Goal: Task Accomplishment & Management: Complete application form

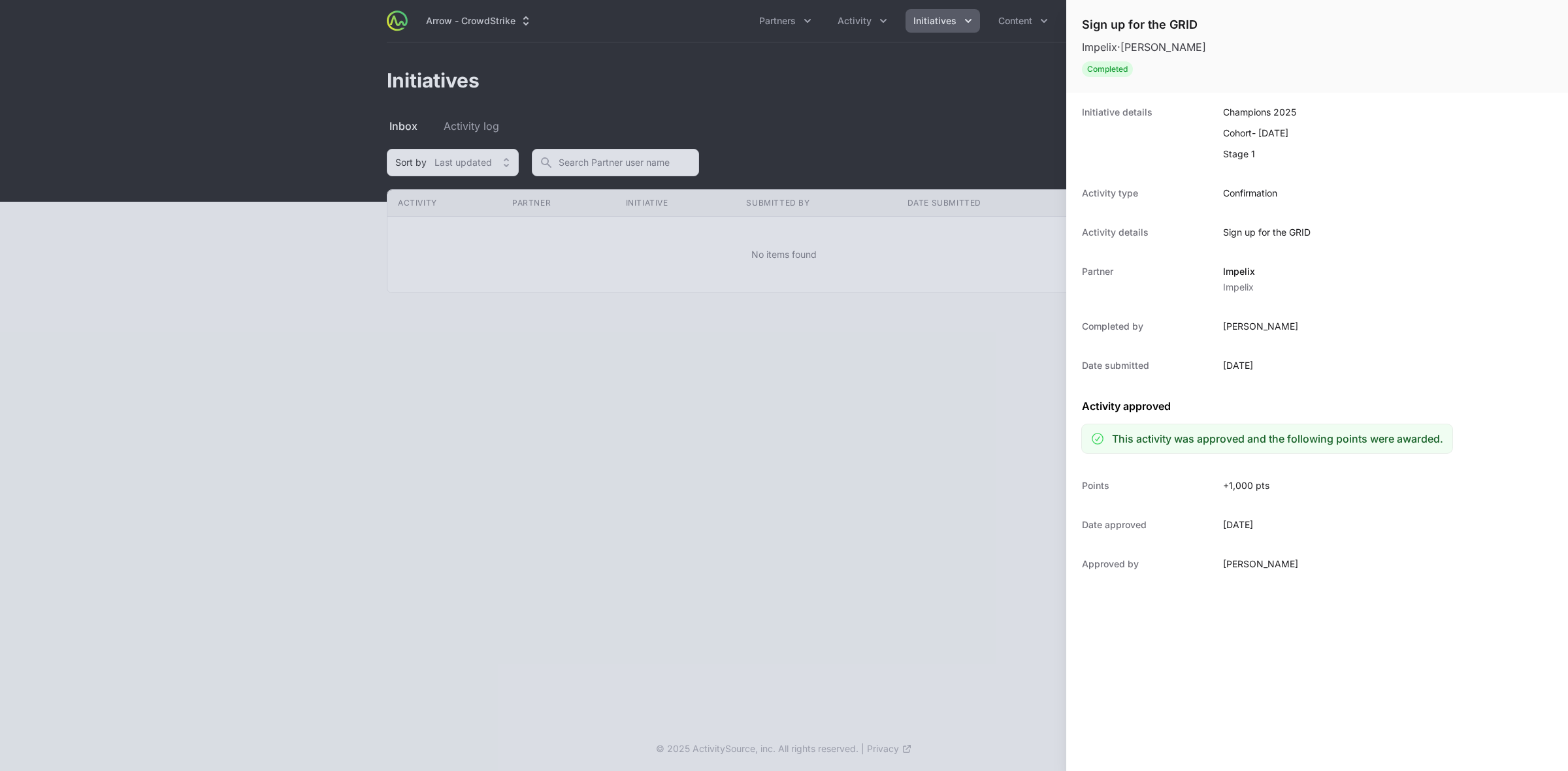
click at [900, 125] on div at bounding box center [784, 386] width 1568 height 771
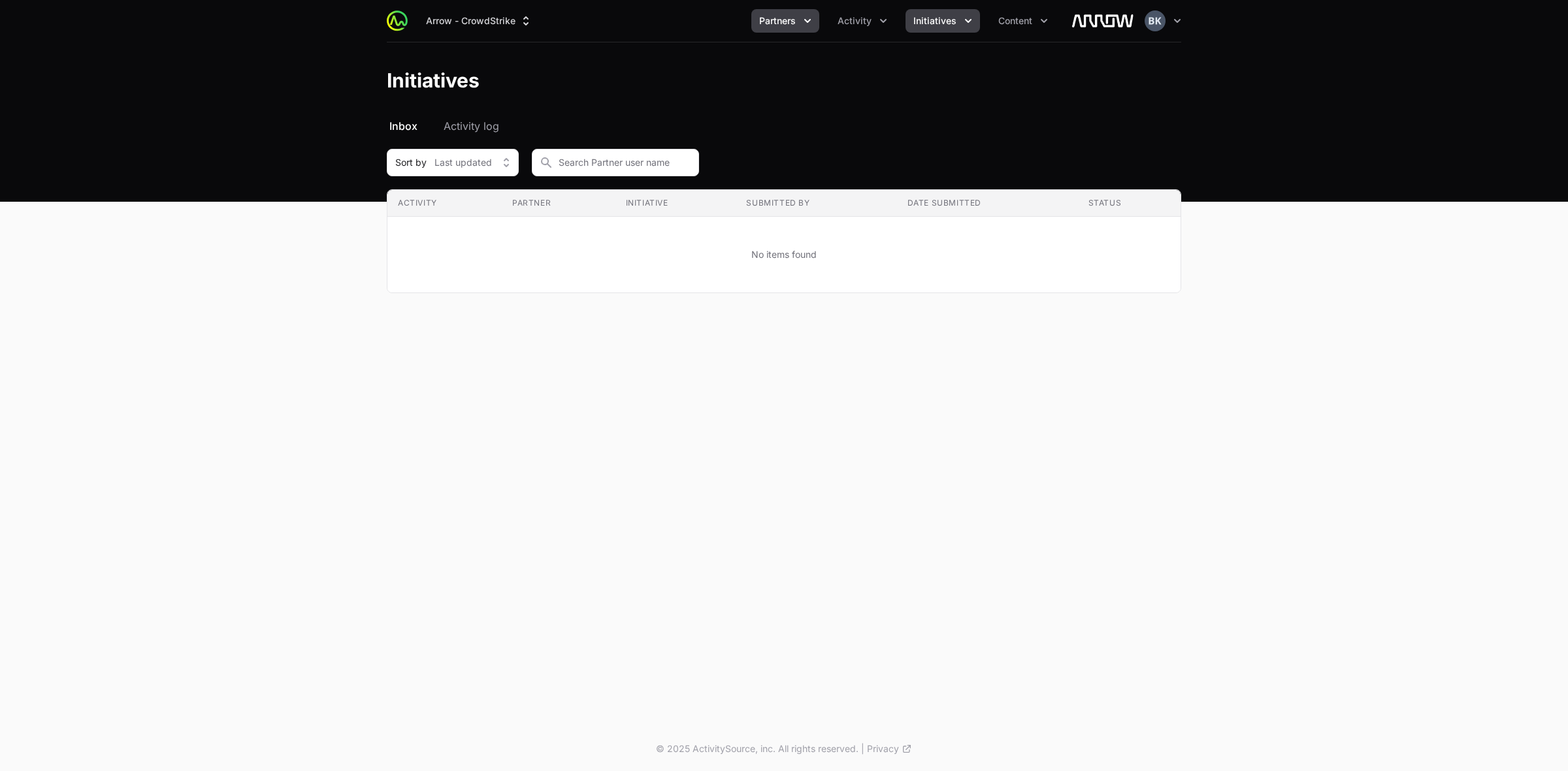
click at [807, 17] on icon "Partners menu" at bounding box center [808, 21] width 13 height 13
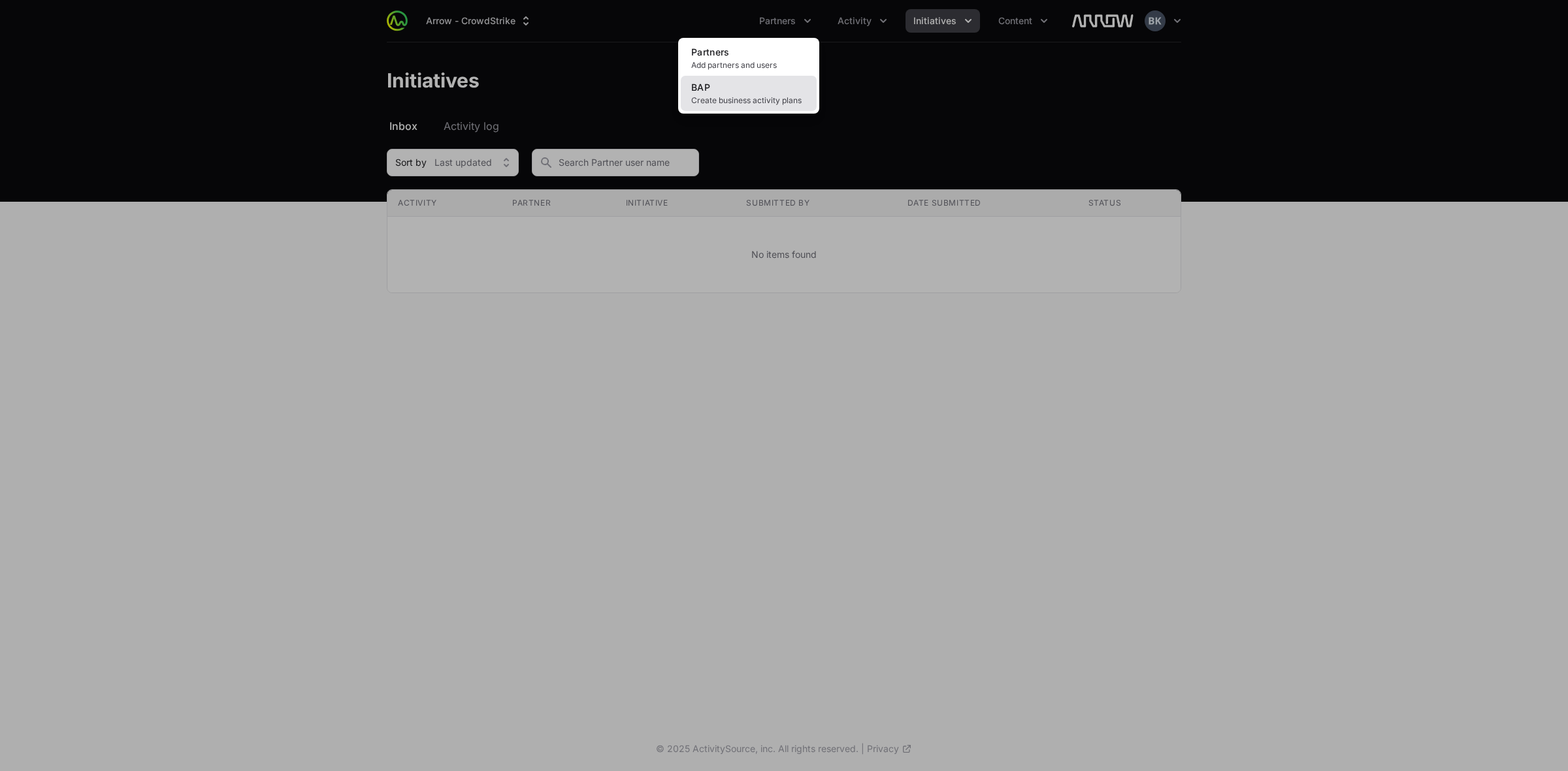
click at [739, 86] on link "BAP Create business activity plans" at bounding box center [749, 94] width 136 height 35
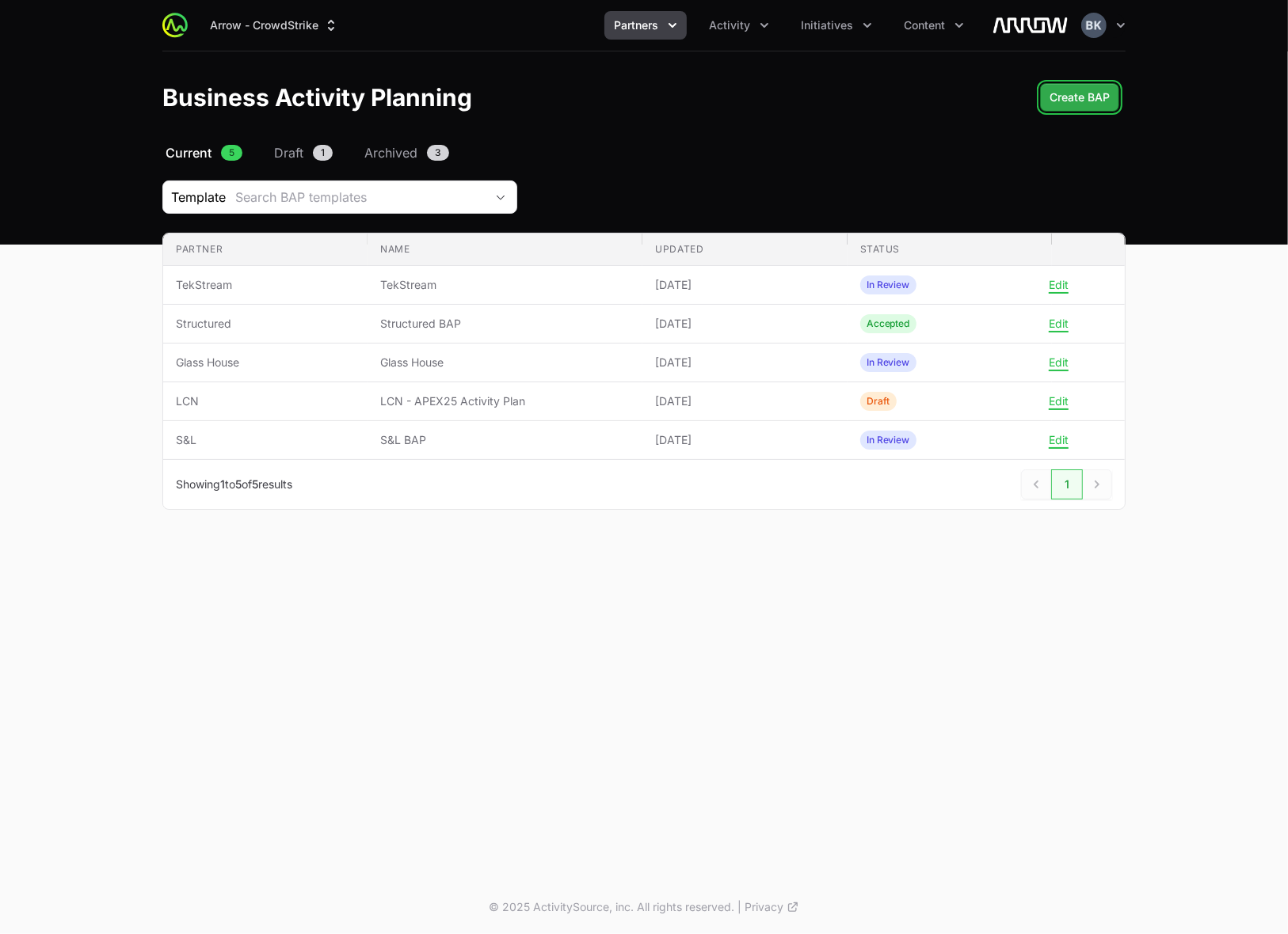
click at [1070, 84] on button "Create BAP" at bounding box center [1079, 98] width 79 height 29
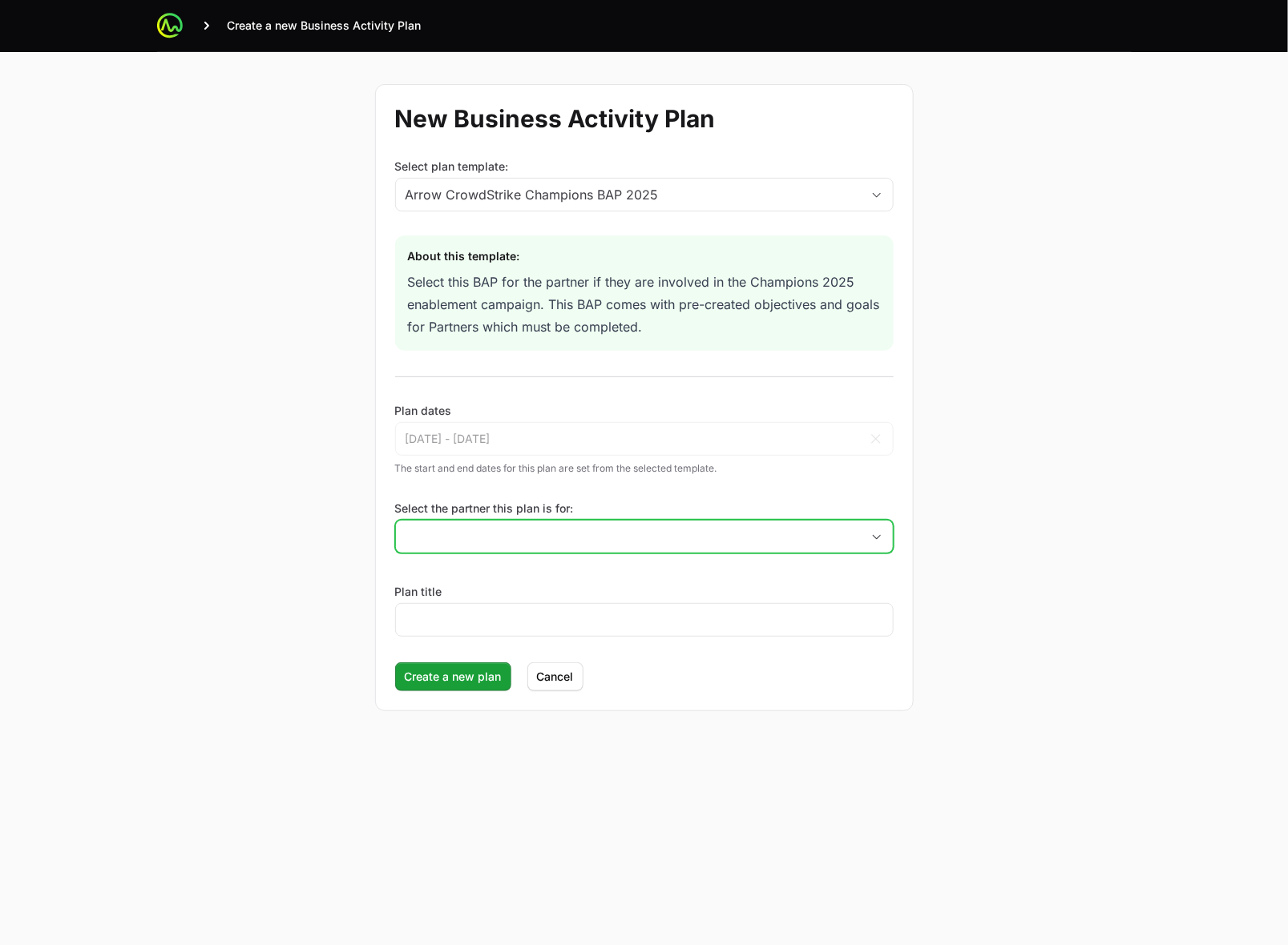
click at [876, 537] on icon "Open" at bounding box center [876, 537] width 13 height 5
type input "Coravant"
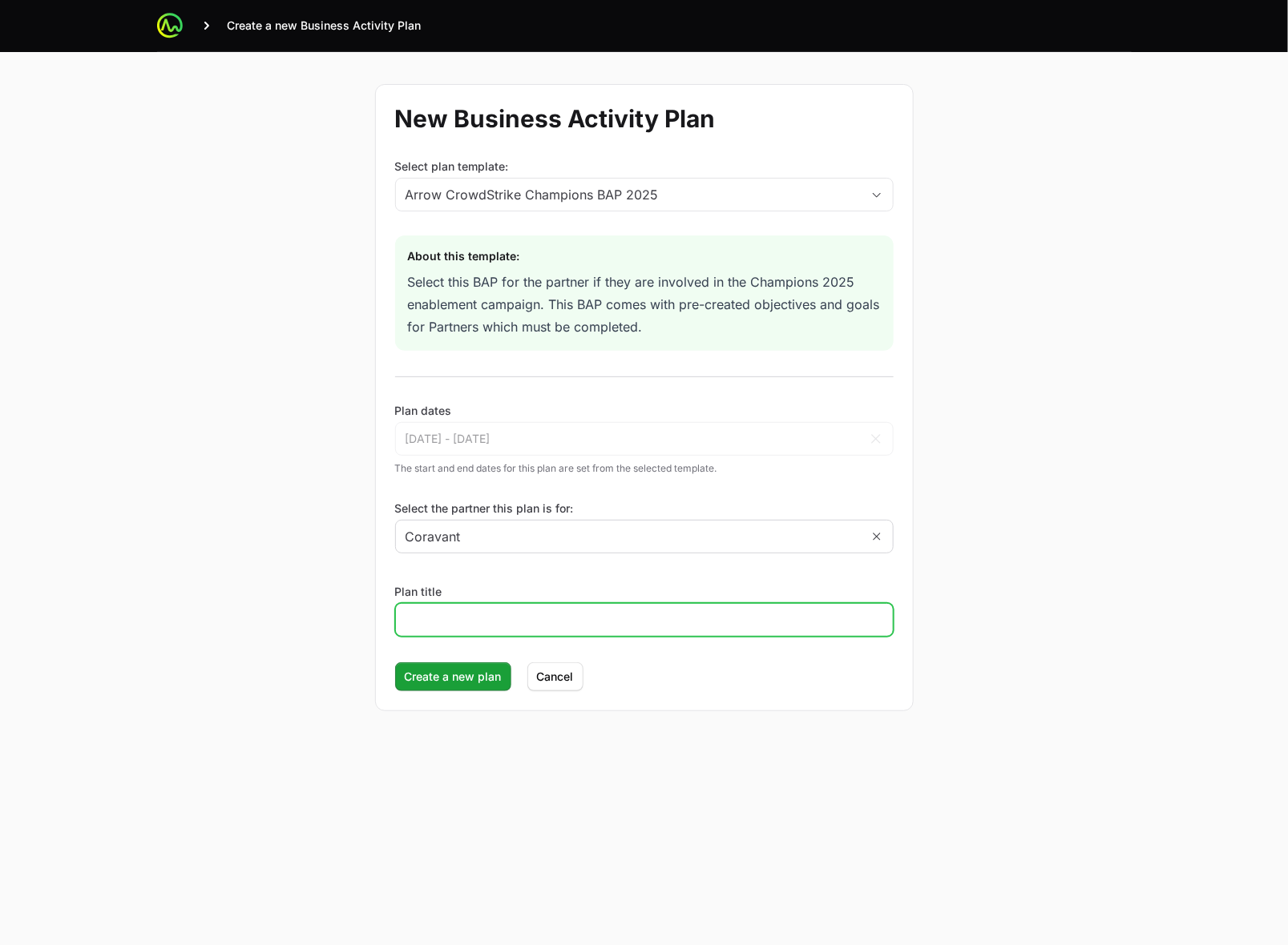
click at [683, 626] on input "Plan title" at bounding box center [644, 620] width 478 height 19
type input "Coravant BAP"
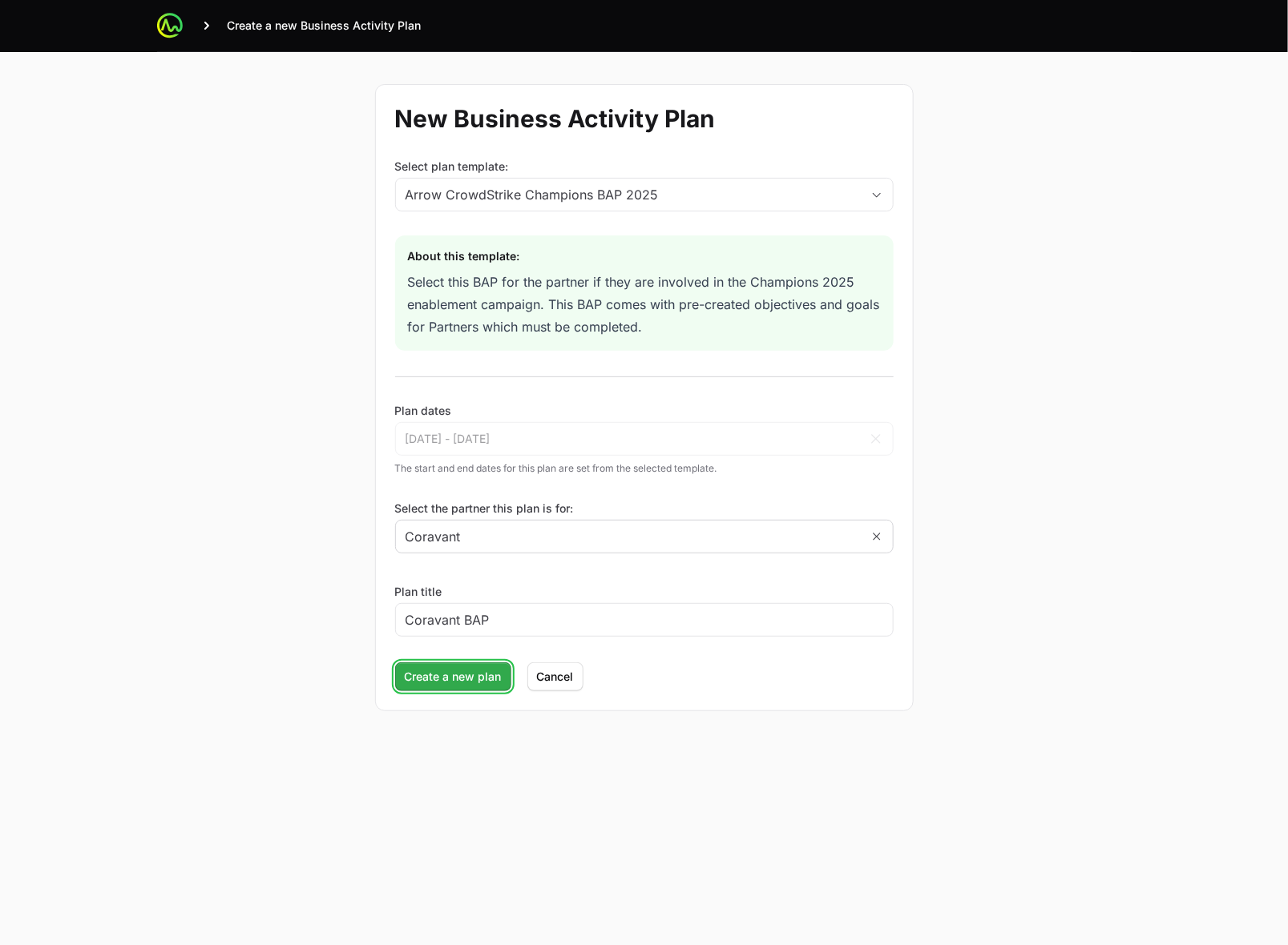
click at [483, 680] on span "Create a new plan" at bounding box center [453, 677] width 97 height 19
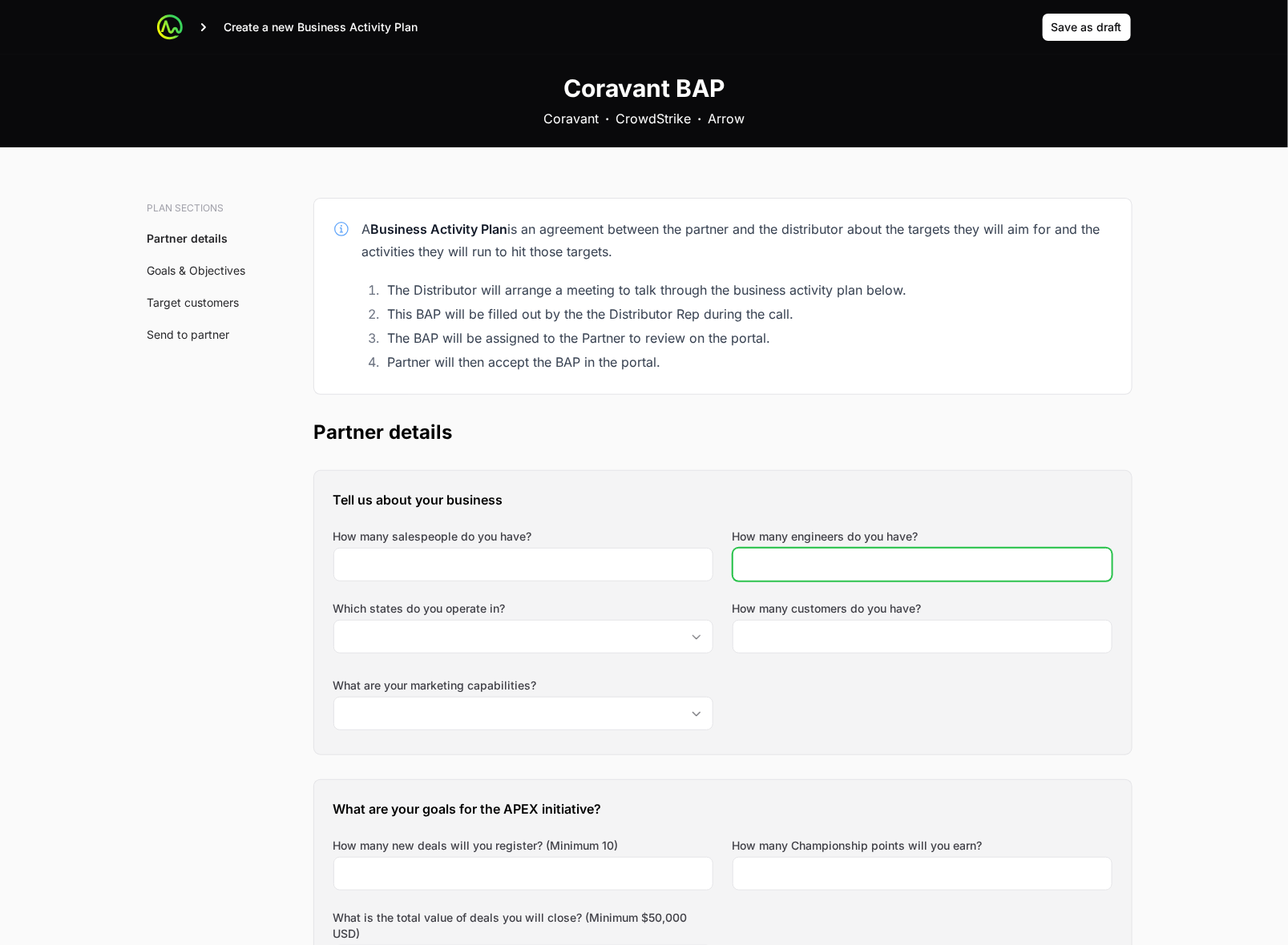
click at [883, 566] on input "How many engineers do you have?" at bounding box center [923, 564] width 359 height 19
type input "5"
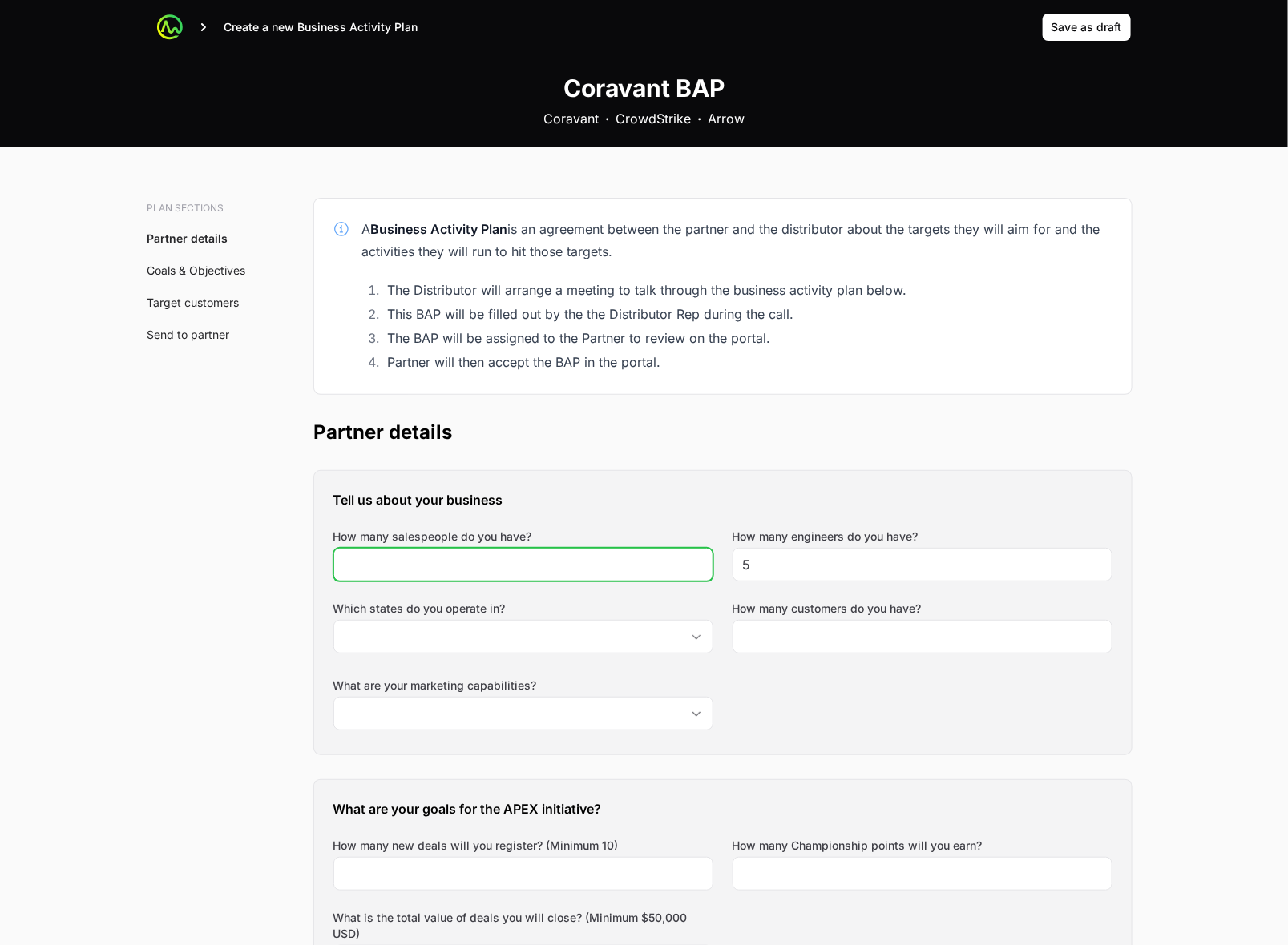
click at [590, 563] on input "How many salespeople do you have?" at bounding box center [523, 564] width 359 height 19
type input "8"
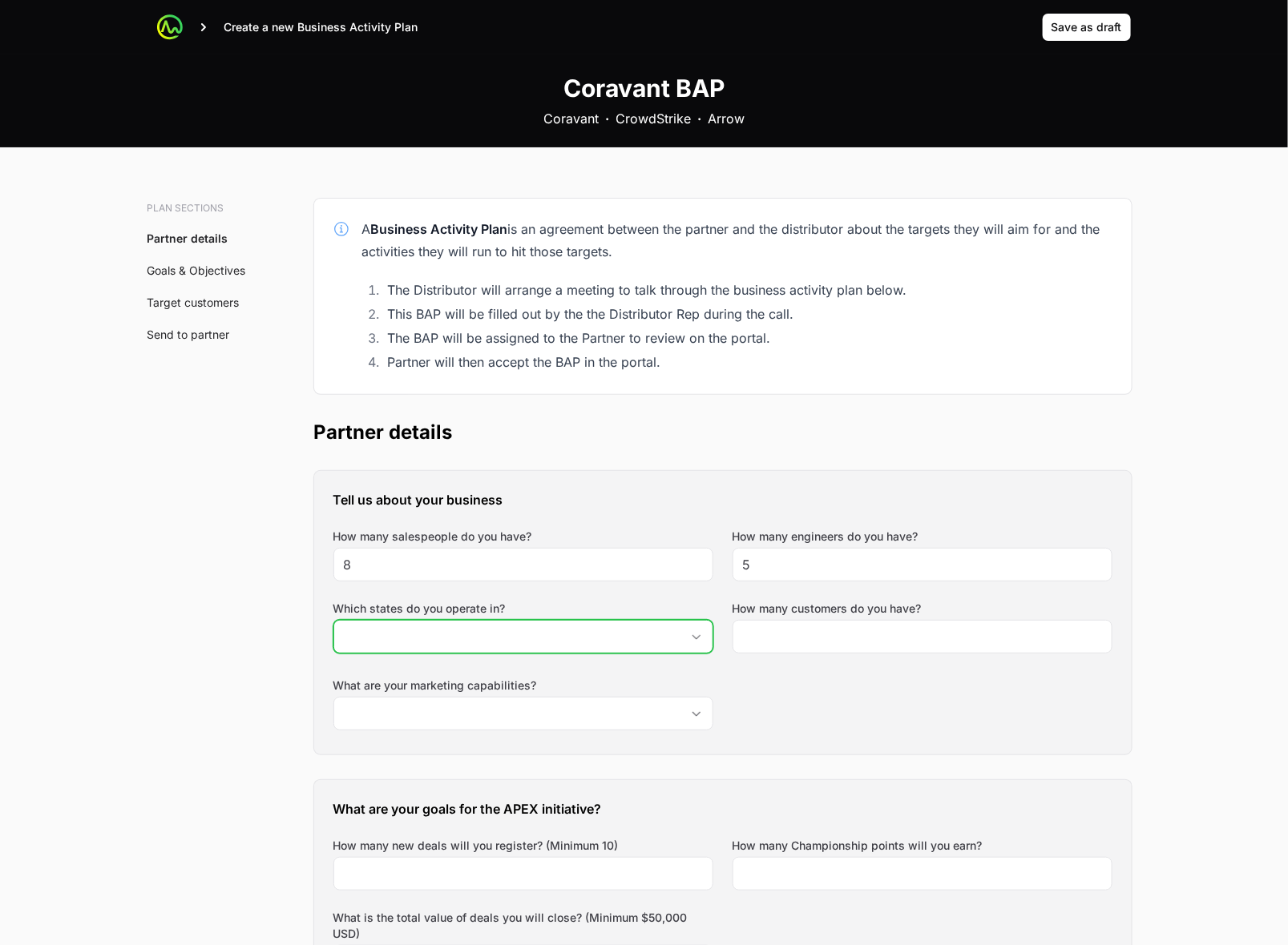
click at [586, 635] on input "Which states do you operate in?" at bounding box center [508, 636] width 346 height 32
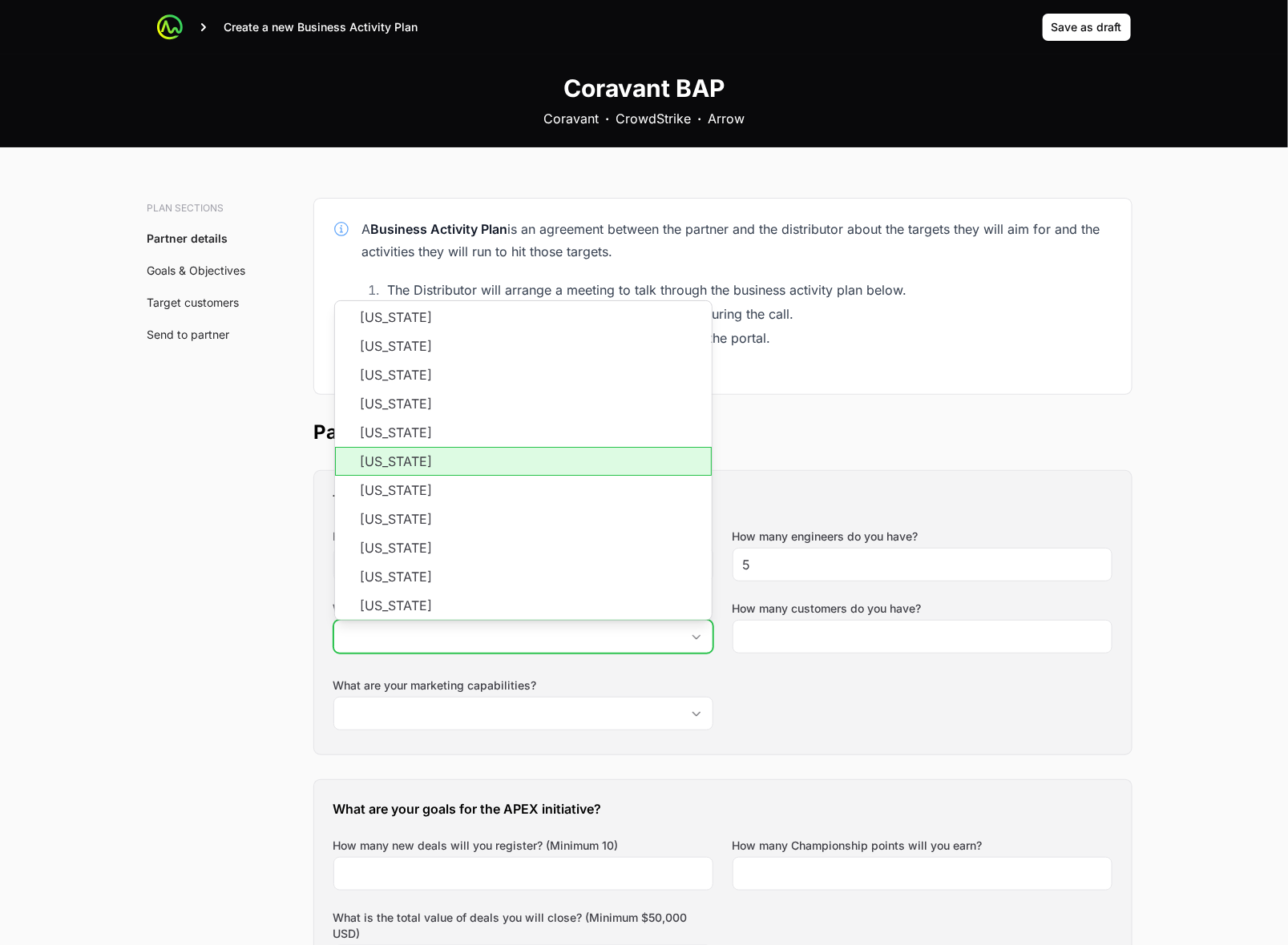
click at [547, 458] on li "[US_STATE]" at bounding box center [524, 461] width 377 height 29
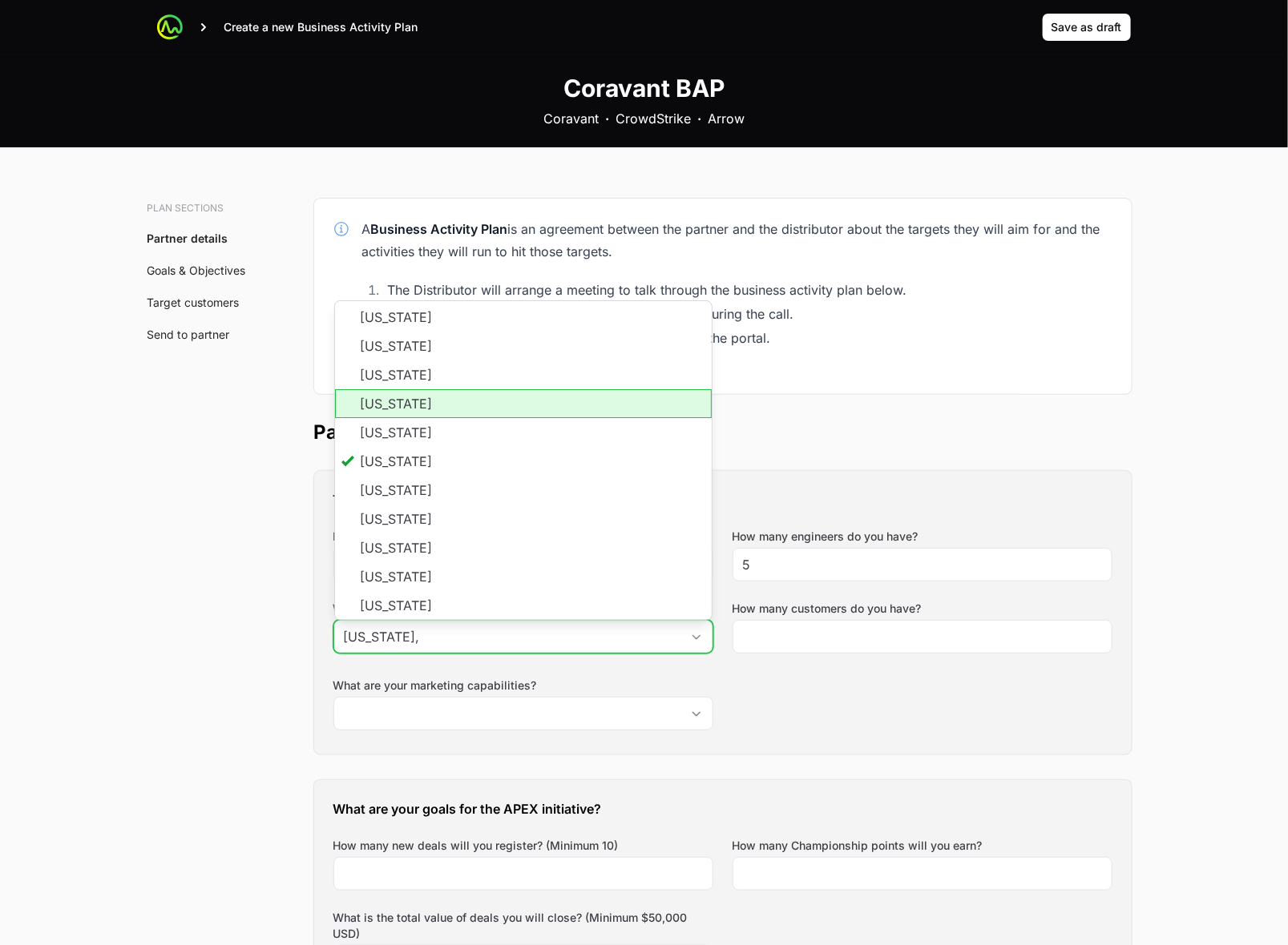
click at [508, 402] on li "[US_STATE]" at bounding box center [524, 404] width 377 height 29
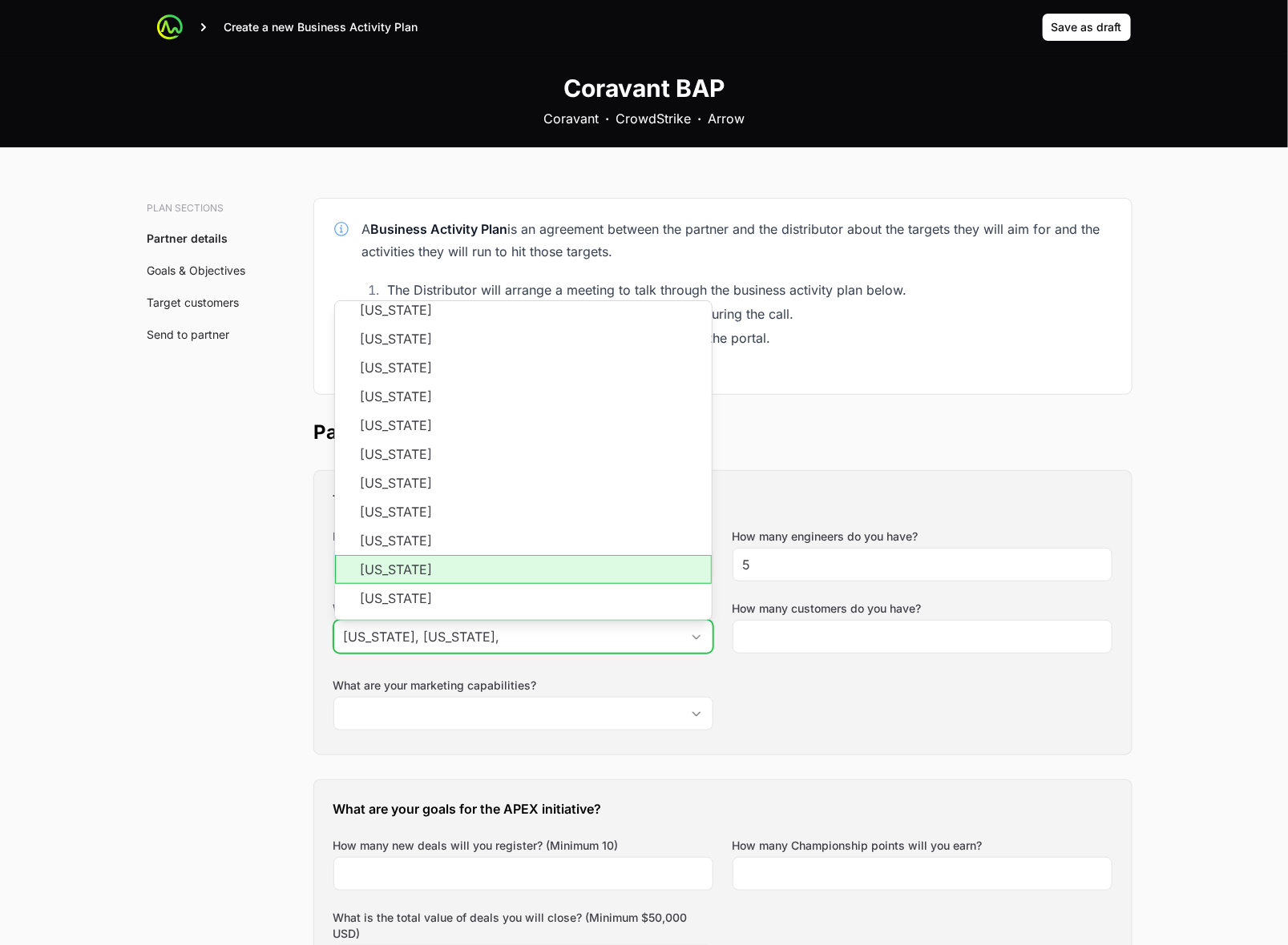
scroll to position [801, 0]
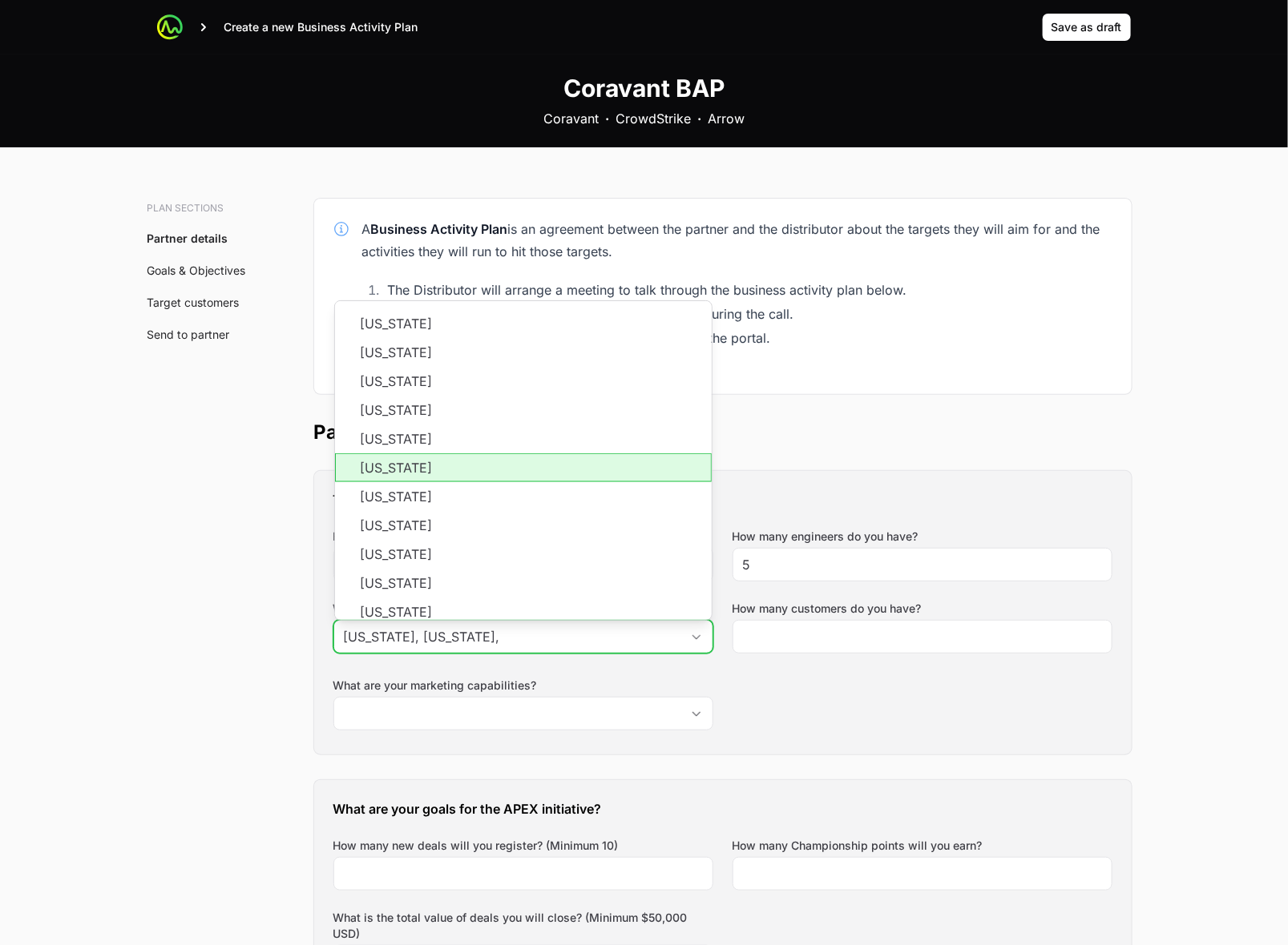
click at [486, 477] on li "[US_STATE]" at bounding box center [524, 468] width 377 height 29
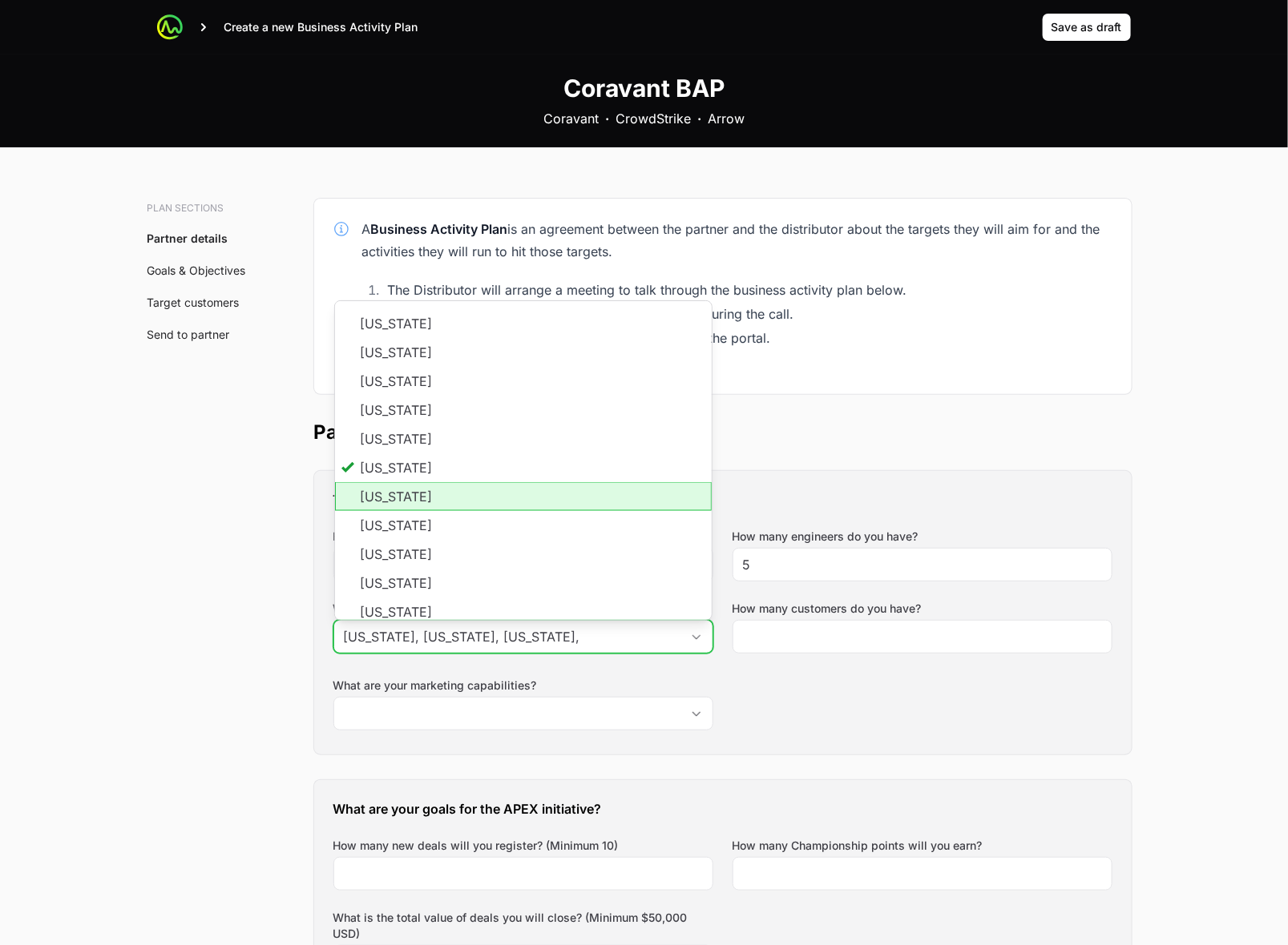
click at [485, 490] on li "[US_STATE]" at bounding box center [524, 497] width 377 height 29
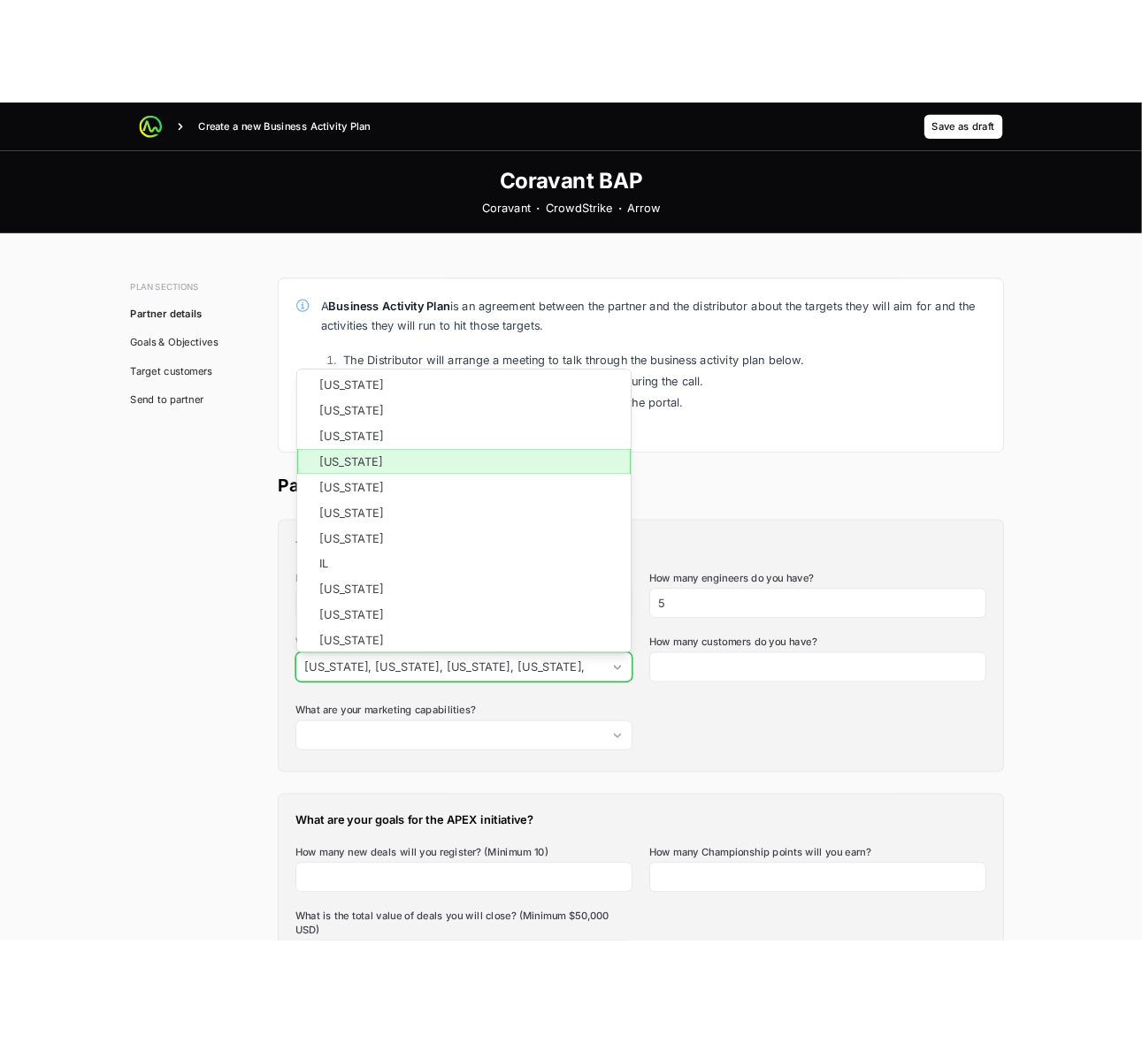
scroll to position [0, 0]
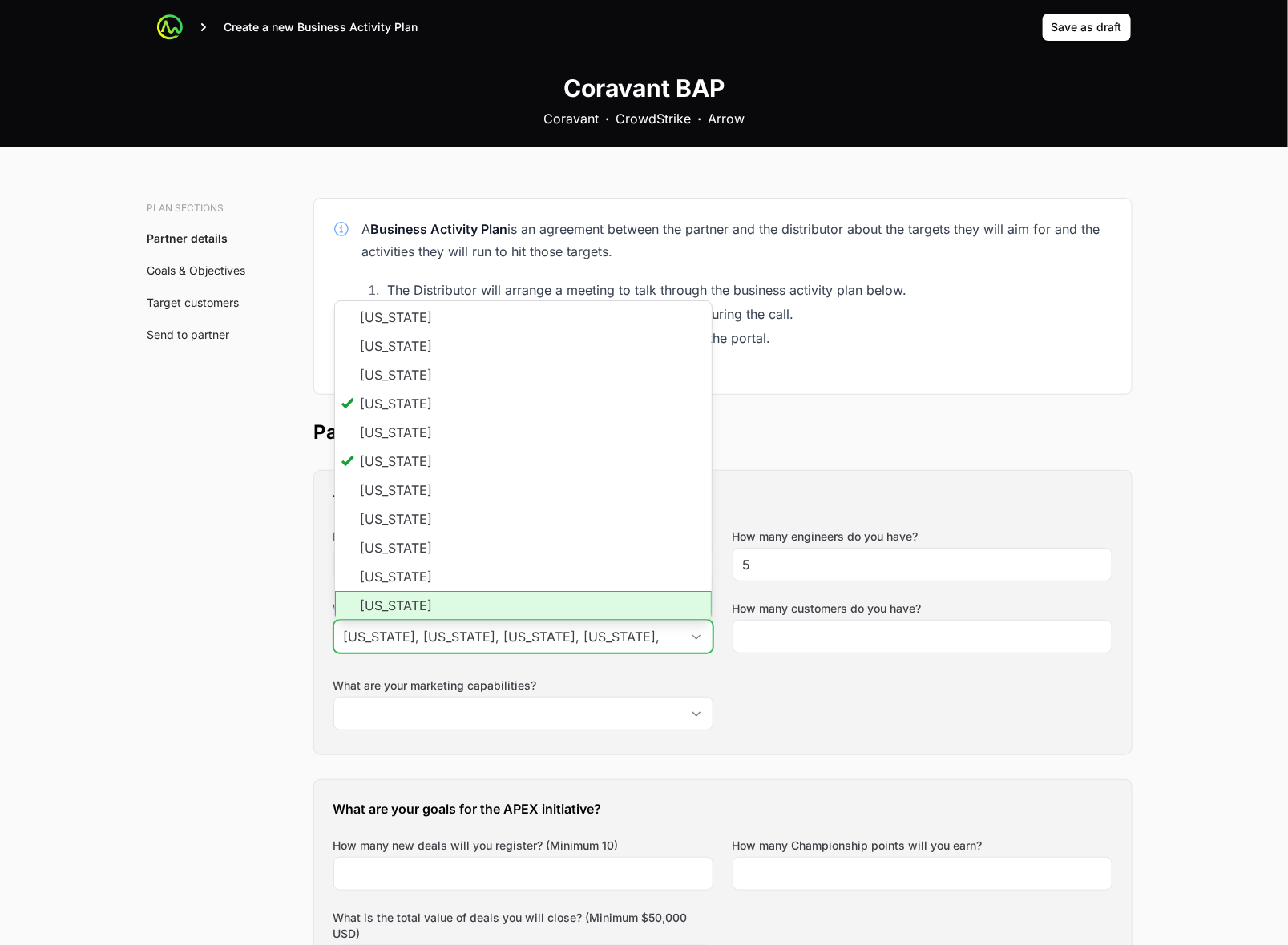
click at [419, 610] on li "[US_STATE]" at bounding box center [524, 606] width 377 height 29
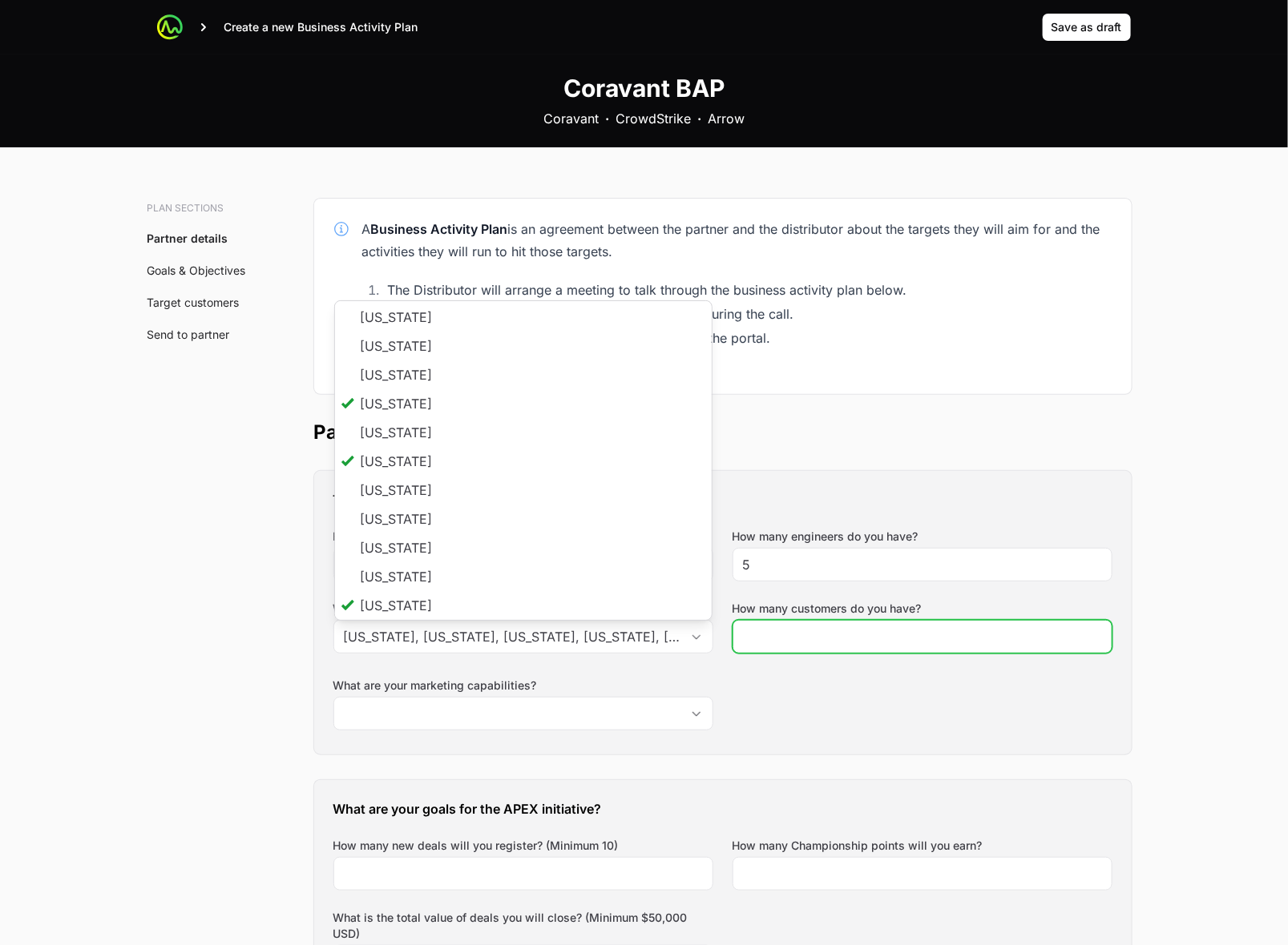
type input "[US_STATE], [US_STATE], [US_STATE], [US_STATE], [US_STATE]"
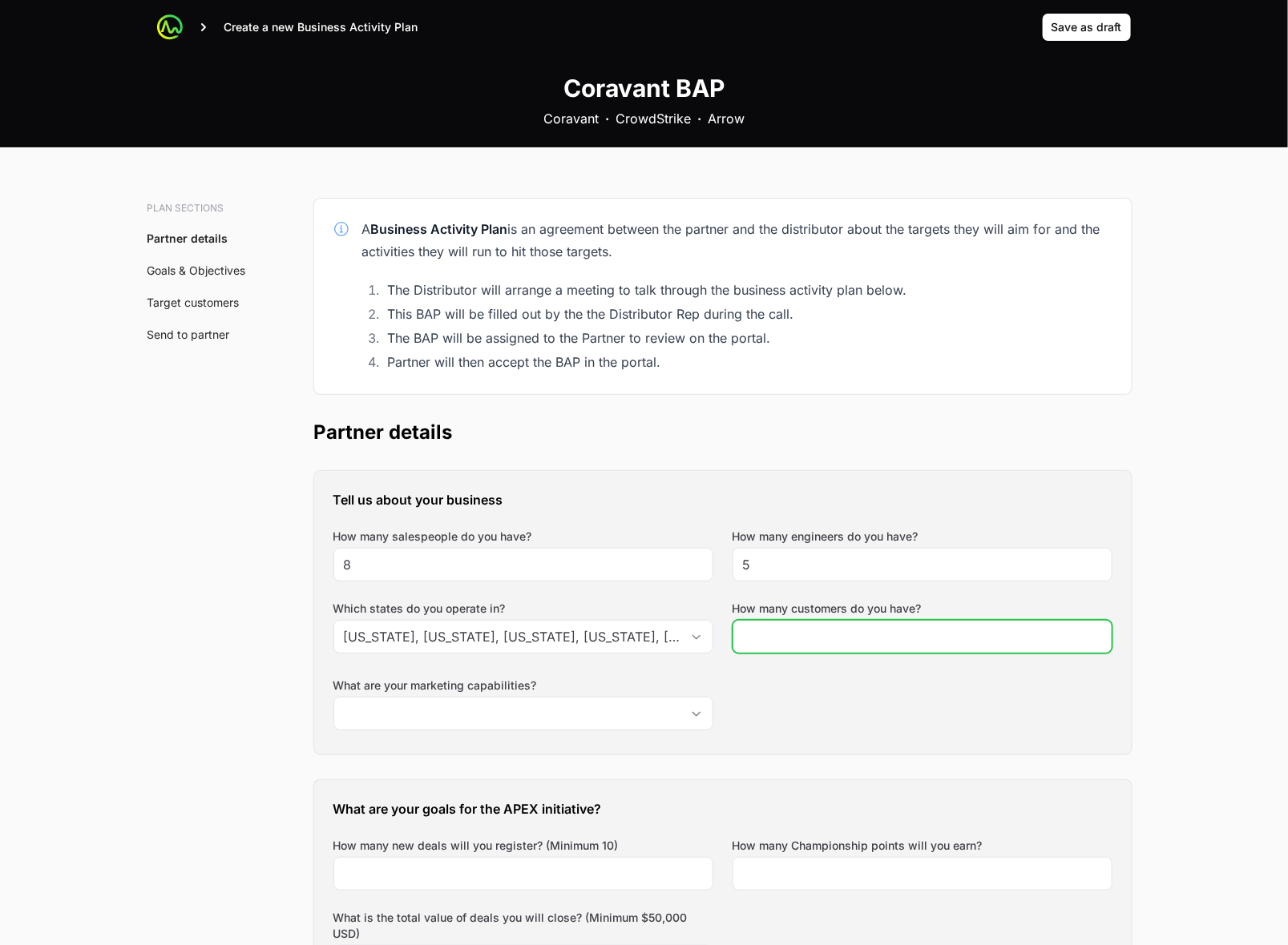
click at [883, 634] on input "How many customers do you have?" at bounding box center [923, 636] width 359 height 19
type input "6"
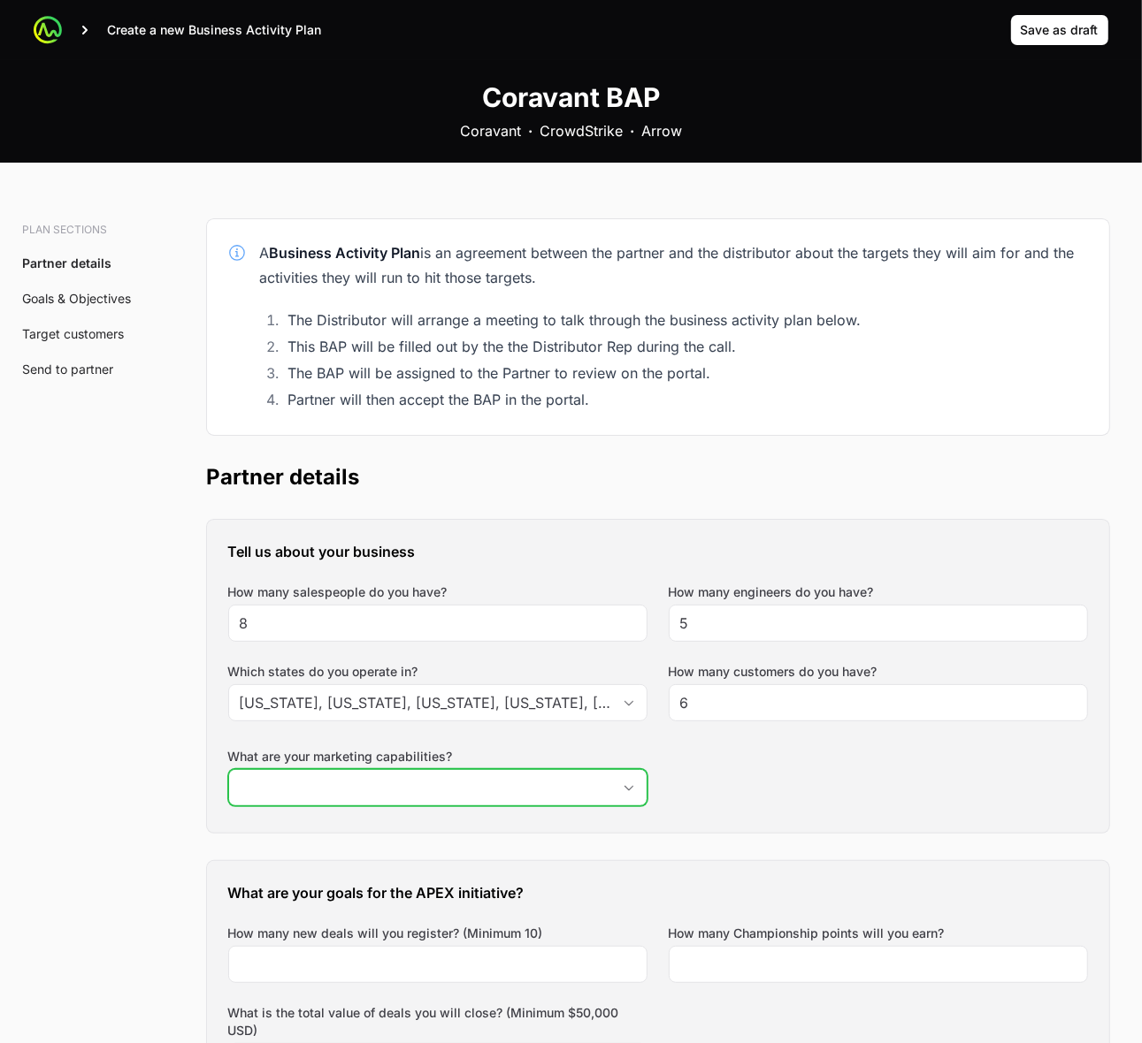
click at [444, 787] on input "What are your marketing capabilities?" at bounding box center [420, 787] width 382 height 35
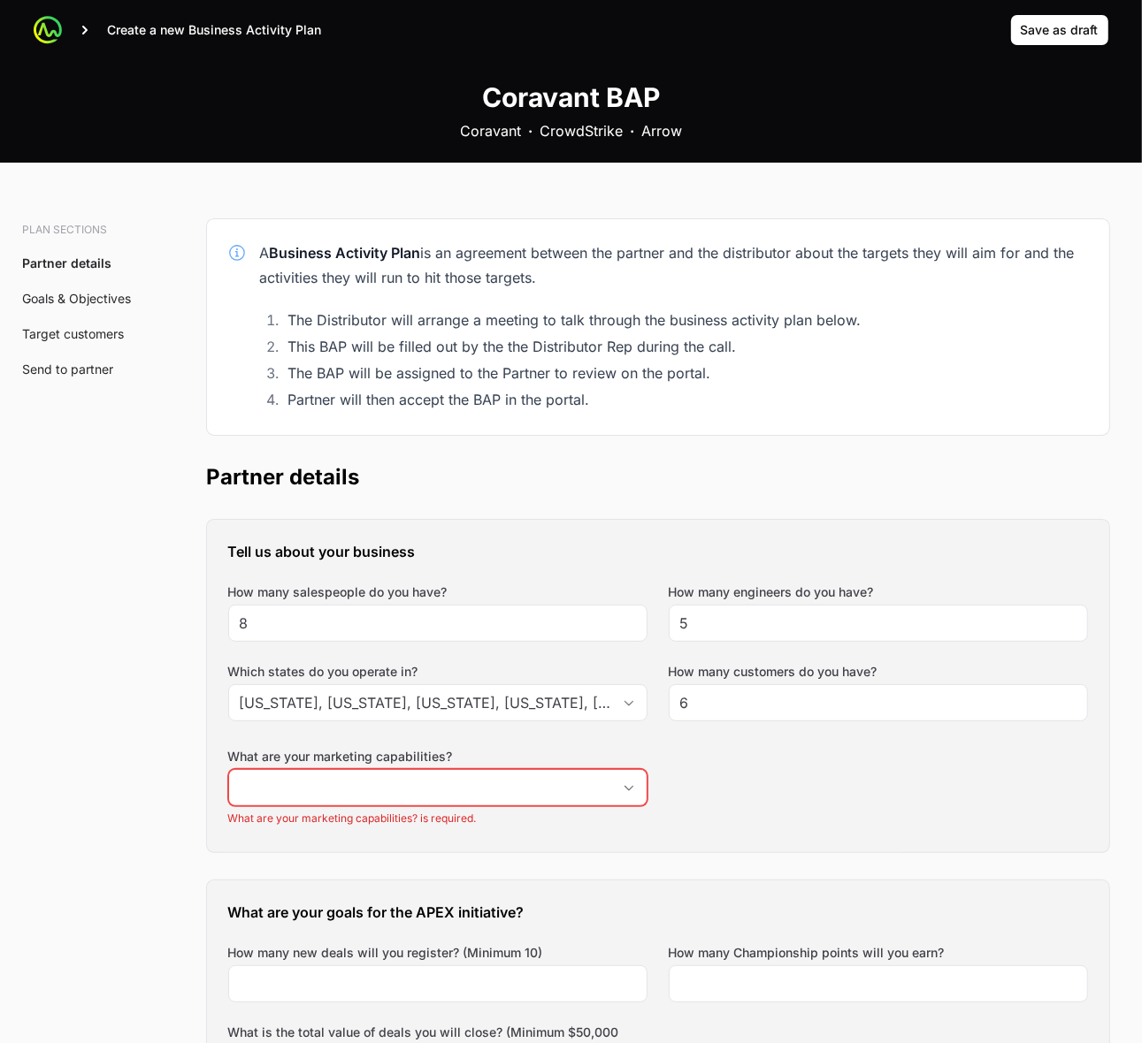
click at [743, 797] on div "Tell us about your business How many salespeople do you have? 8 How many engine…" at bounding box center [658, 686] width 902 height 332
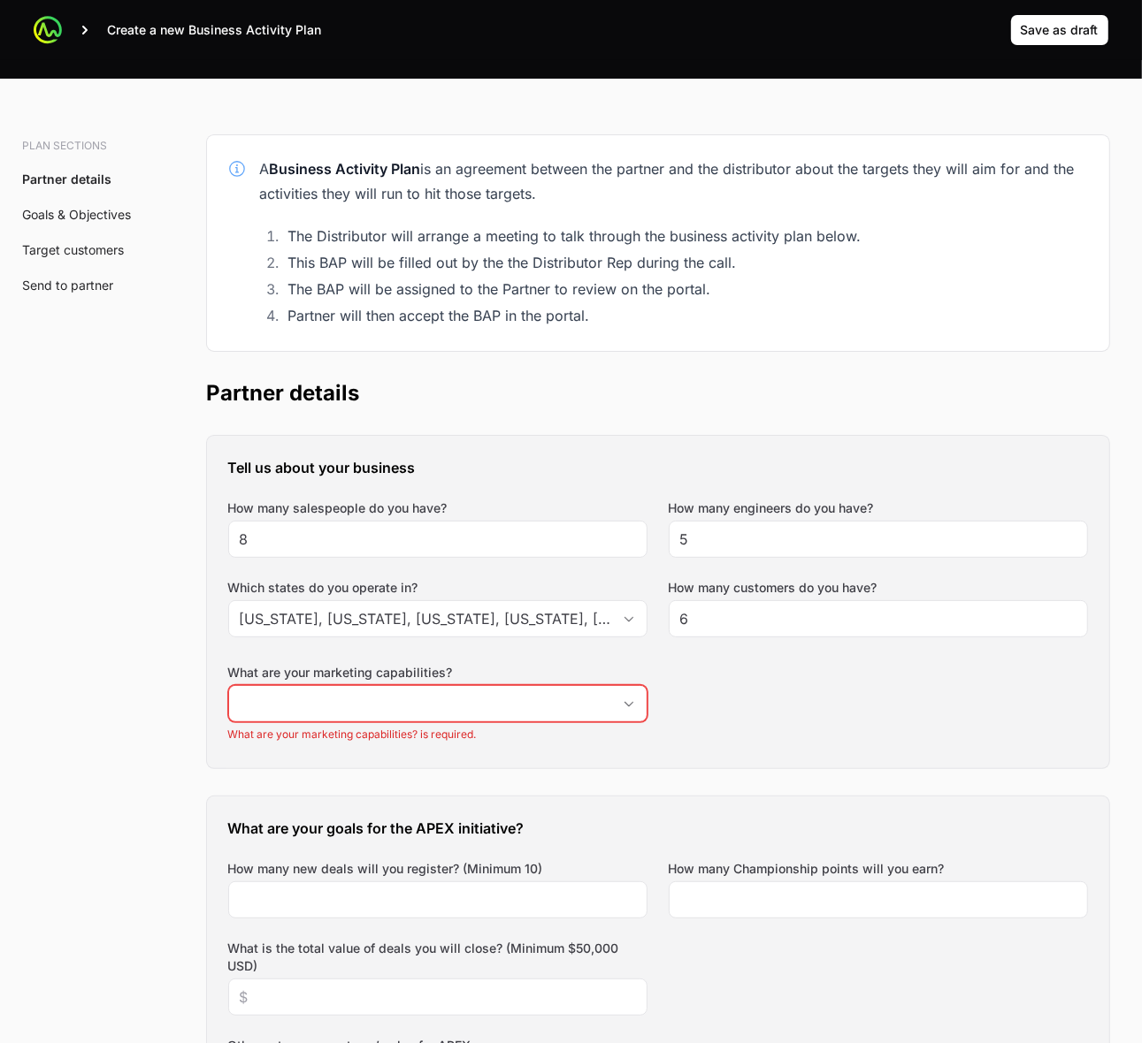
scroll to position [332, 0]
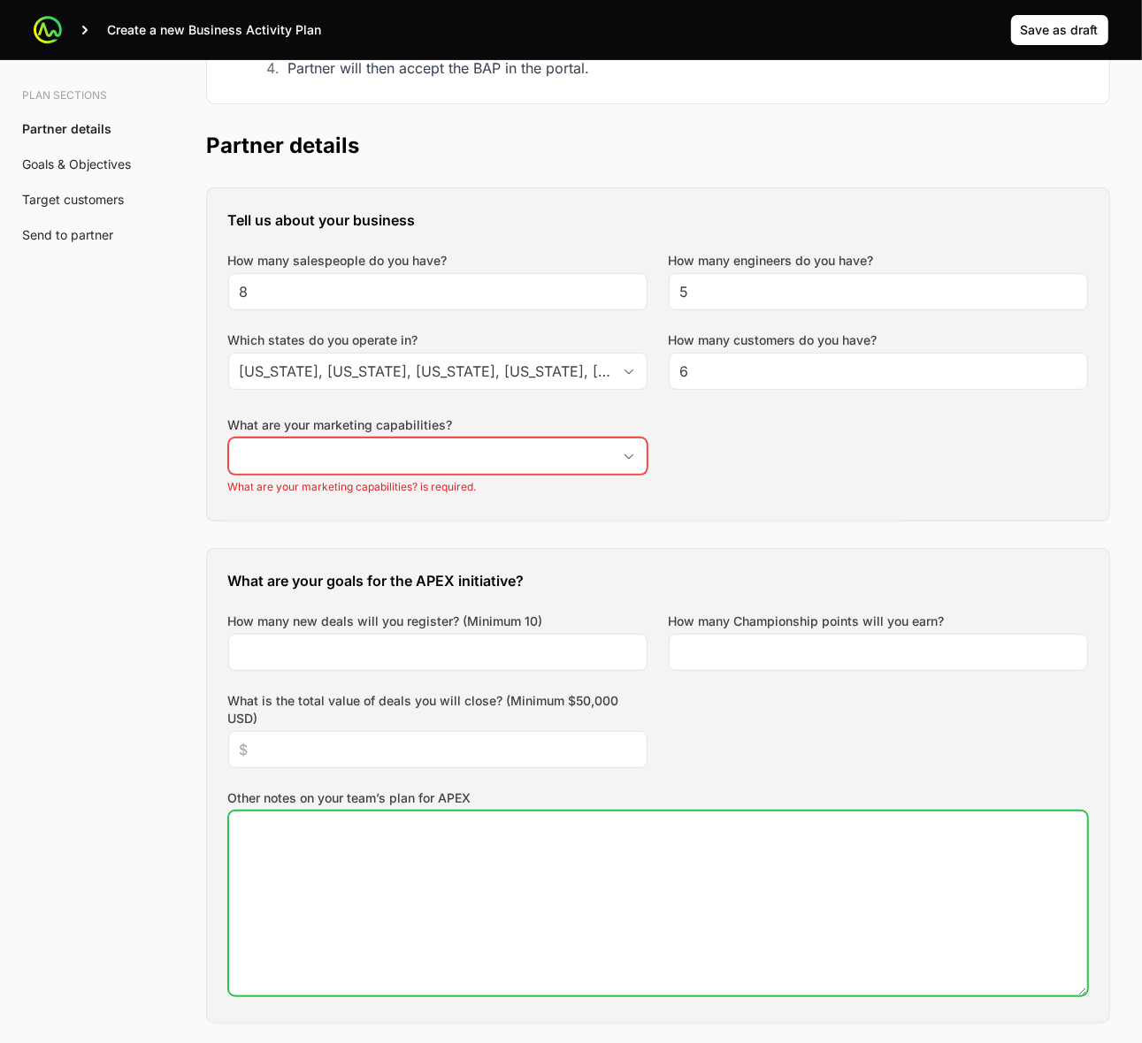
click at [691, 881] on textarea "Other notes on your team’s plan for APEX" at bounding box center [658, 904] width 858 height 184
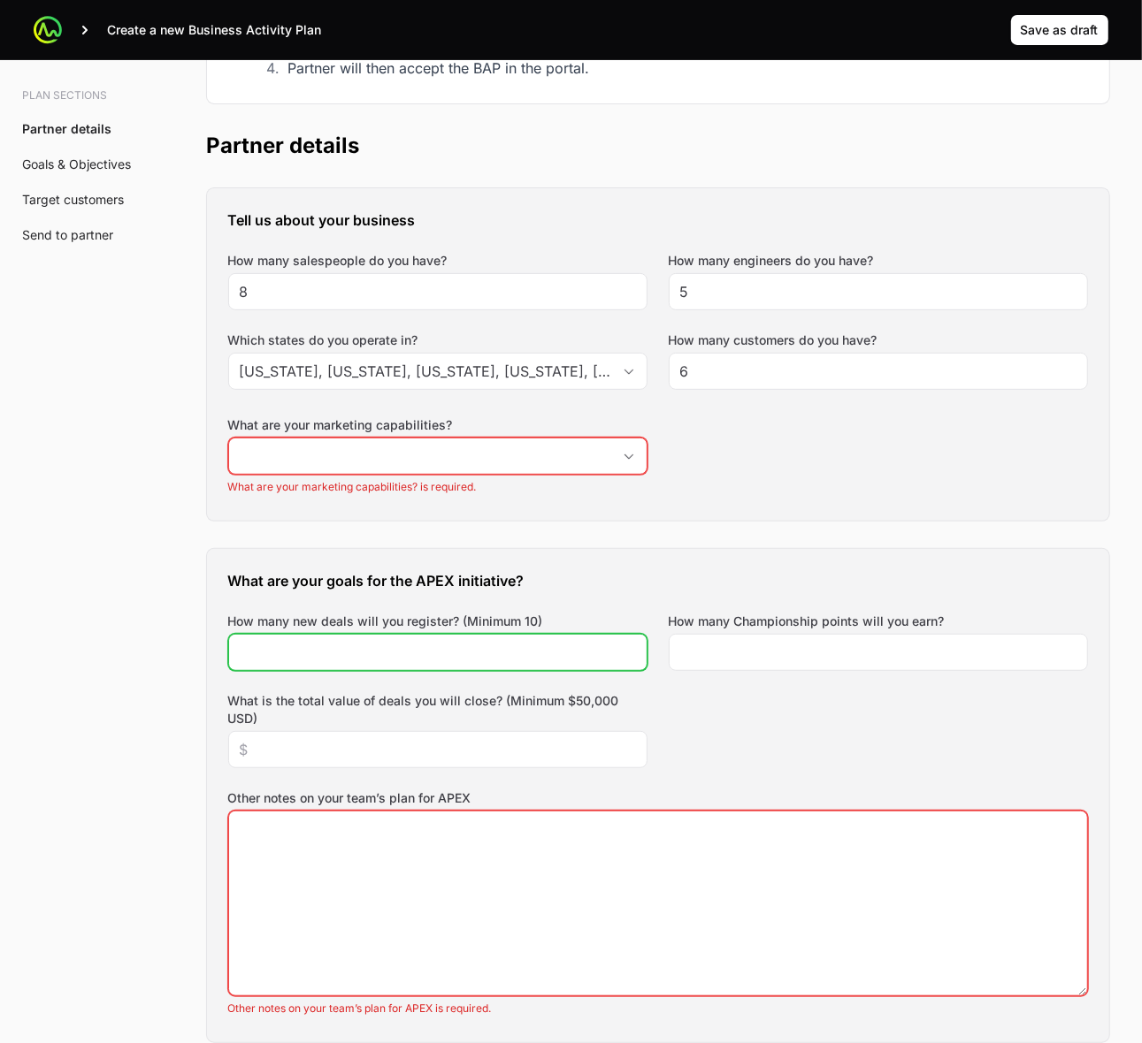
click at [524, 659] on input "How many new deals will you register? (Minimum 10)" at bounding box center [438, 652] width 396 height 21
type input "4"
type input "10"
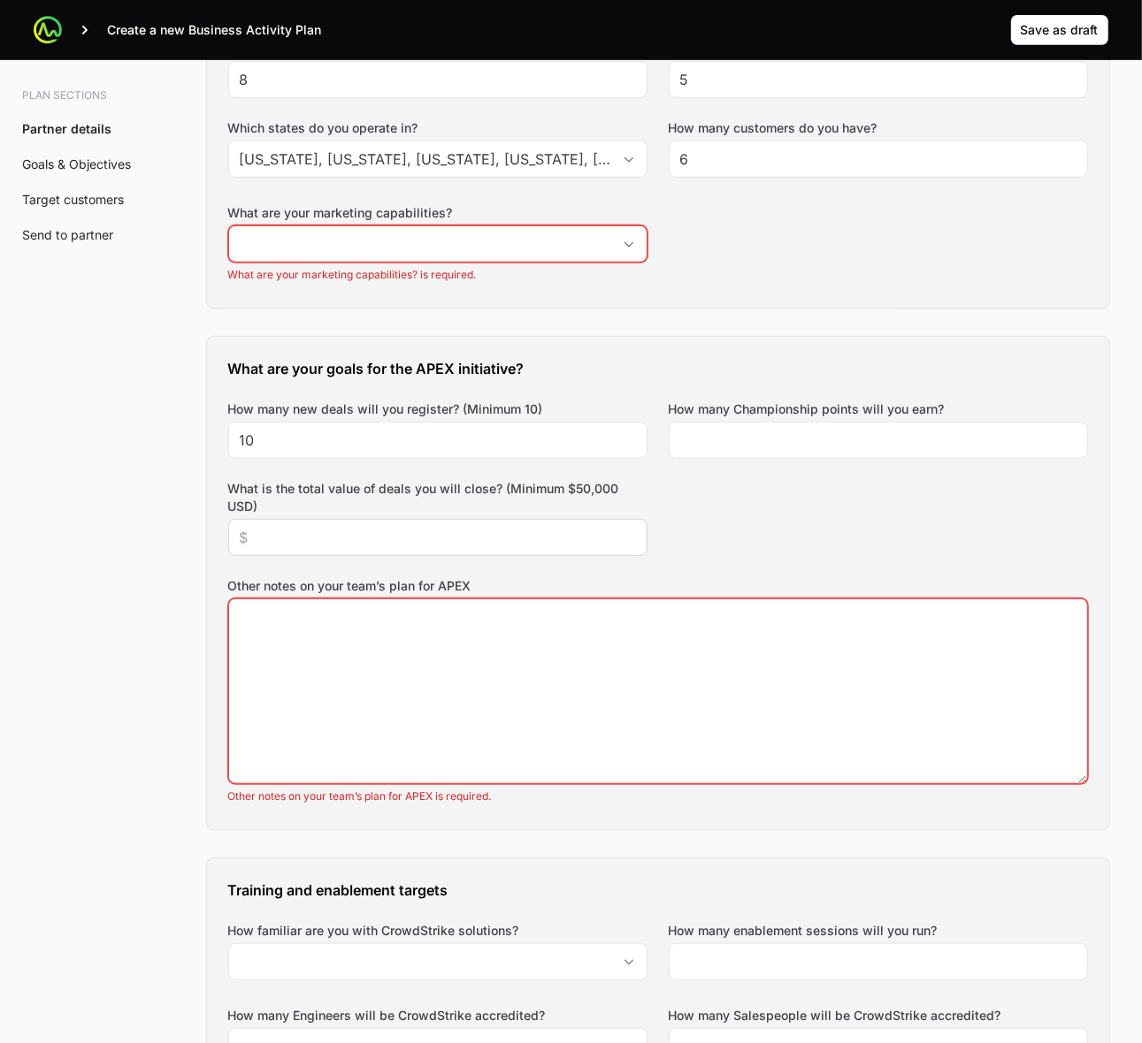
scroll to position [553, 0]
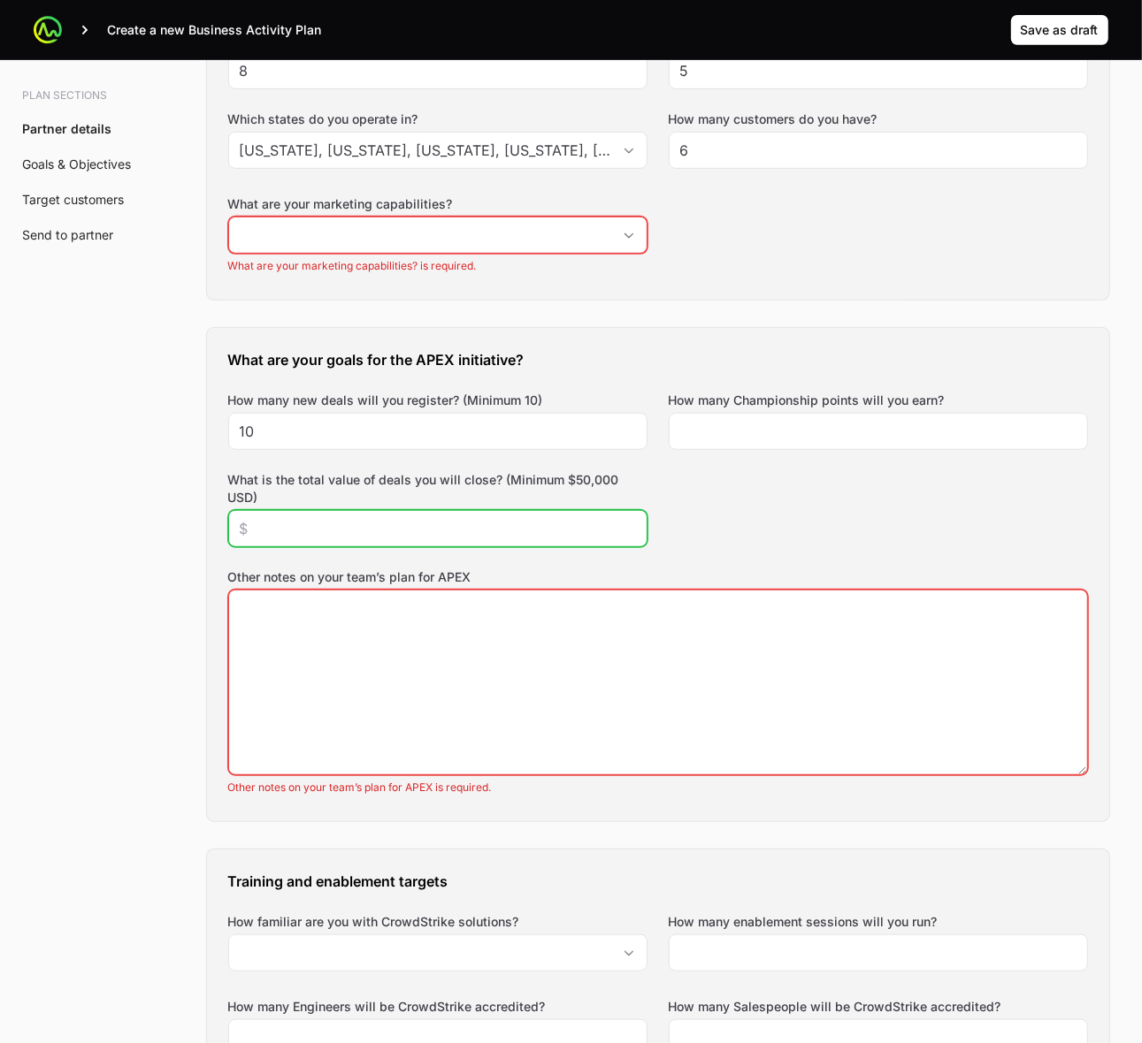
click at [527, 536] on input "What is the total value of deals you will close? (Minimum $50,000 USD)" at bounding box center [438, 528] width 396 height 21
type input "$500,000"
click at [849, 509] on div "What are your goals for the APEX initiative? How many new deals will you regist…" at bounding box center [658, 574] width 902 height 493
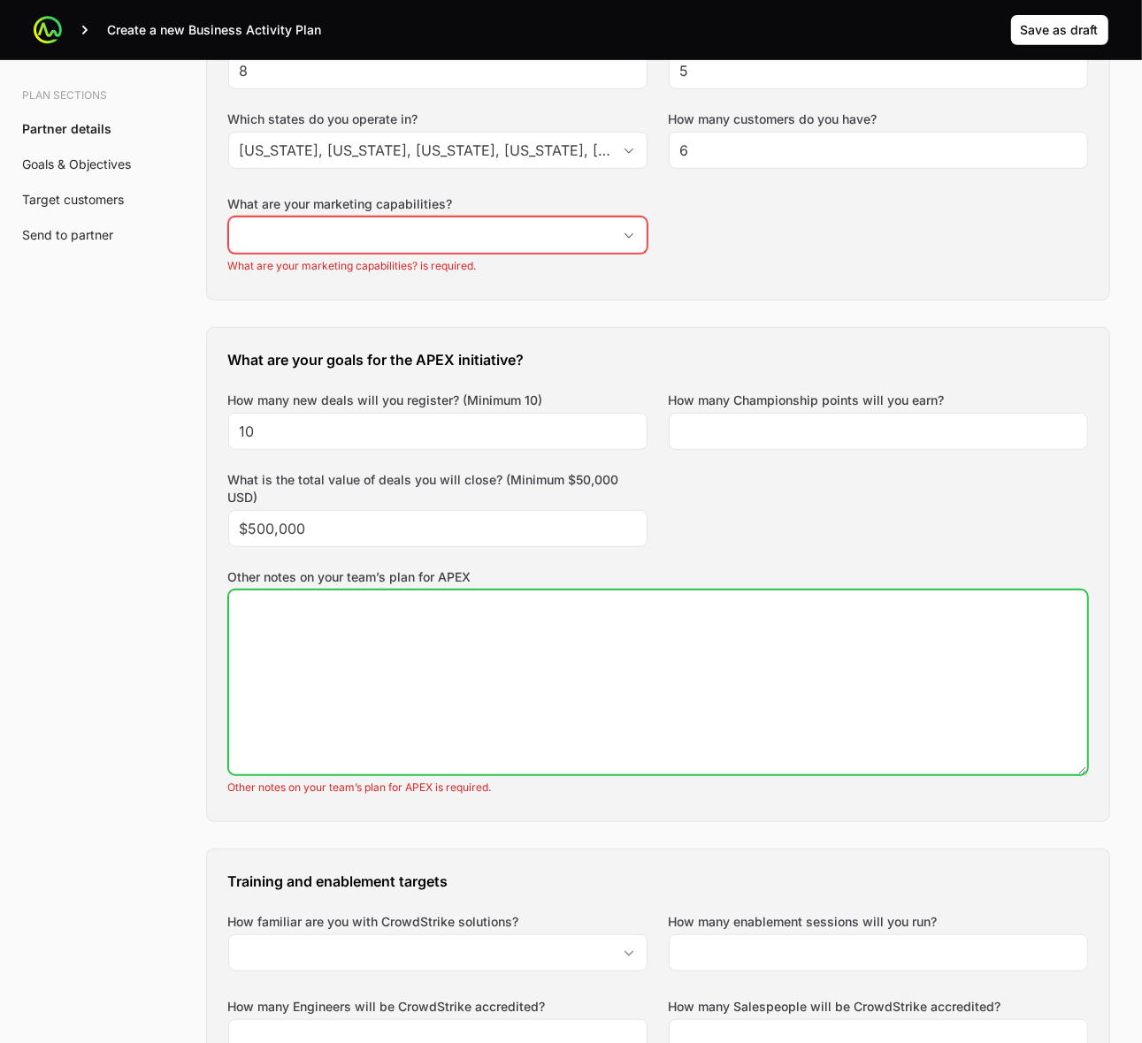
click at [676, 648] on textarea "Other notes on your team’s plan for APEX" at bounding box center [658, 683] width 858 height 184
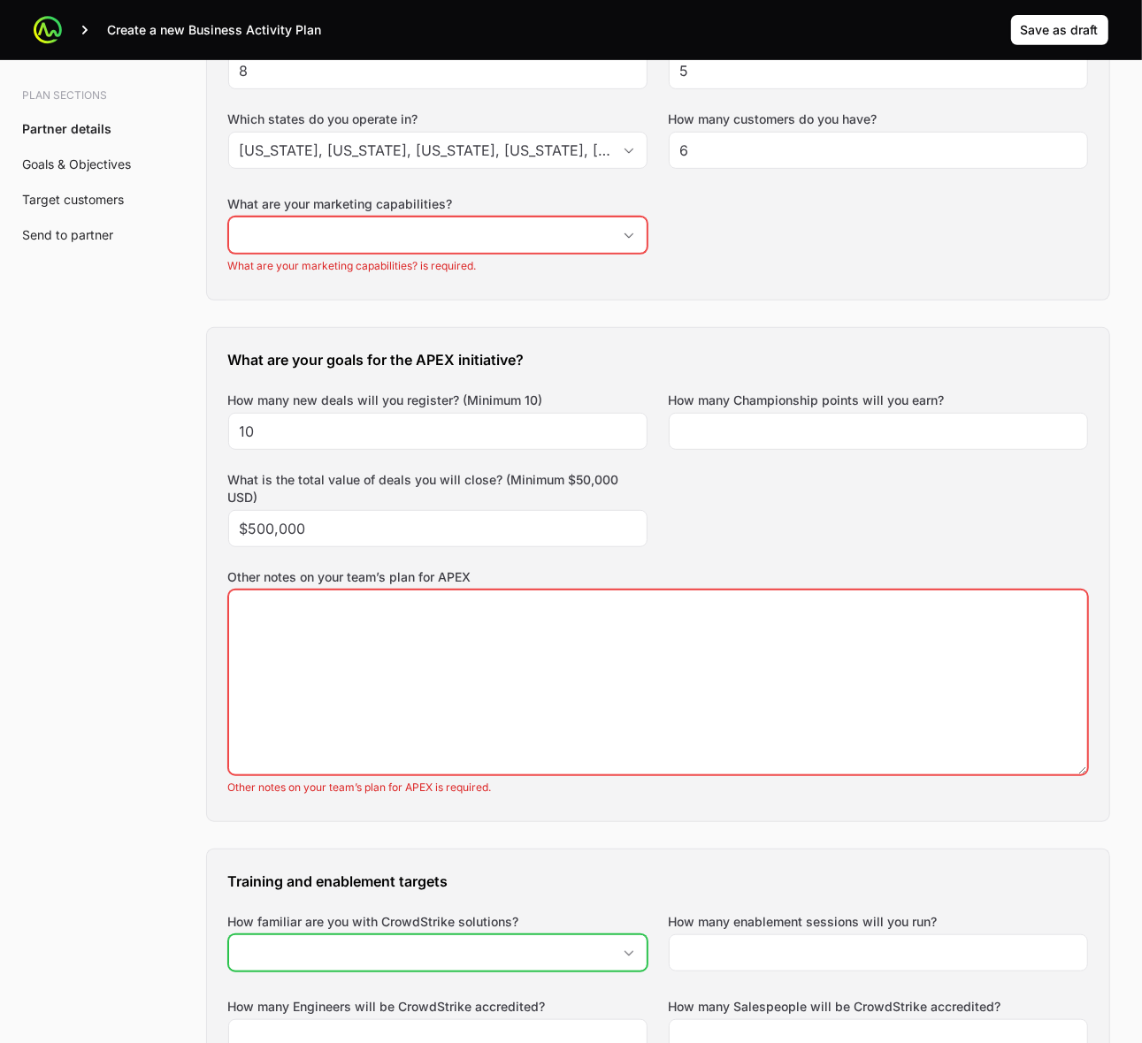
click at [544, 944] on input "How familiar are you with CrowdStrike solutions?" at bounding box center [420, 953] width 382 height 35
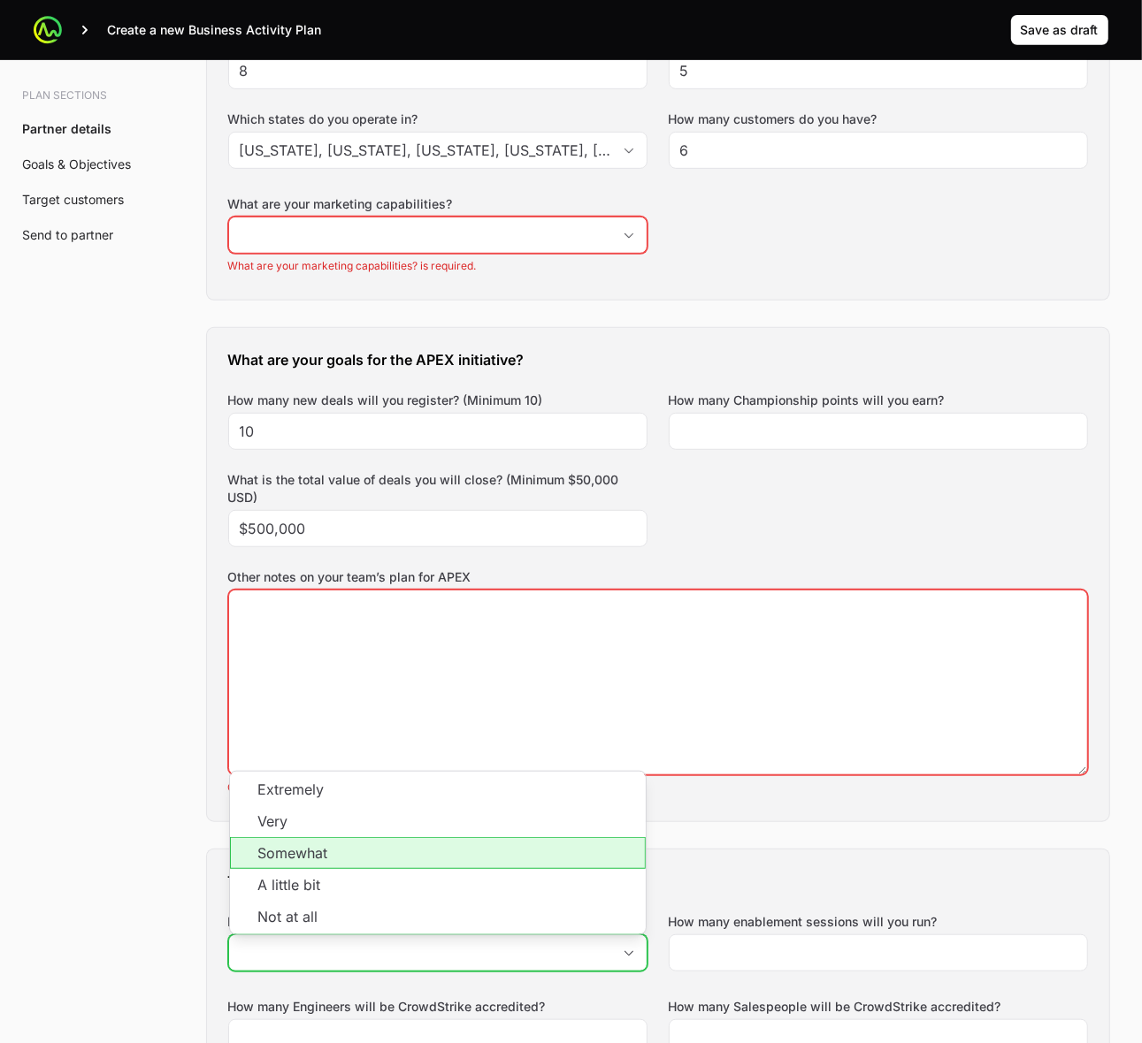
click at [554, 843] on li "Somewhat" at bounding box center [438, 853] width 416 height 32
type input "Somewhat"
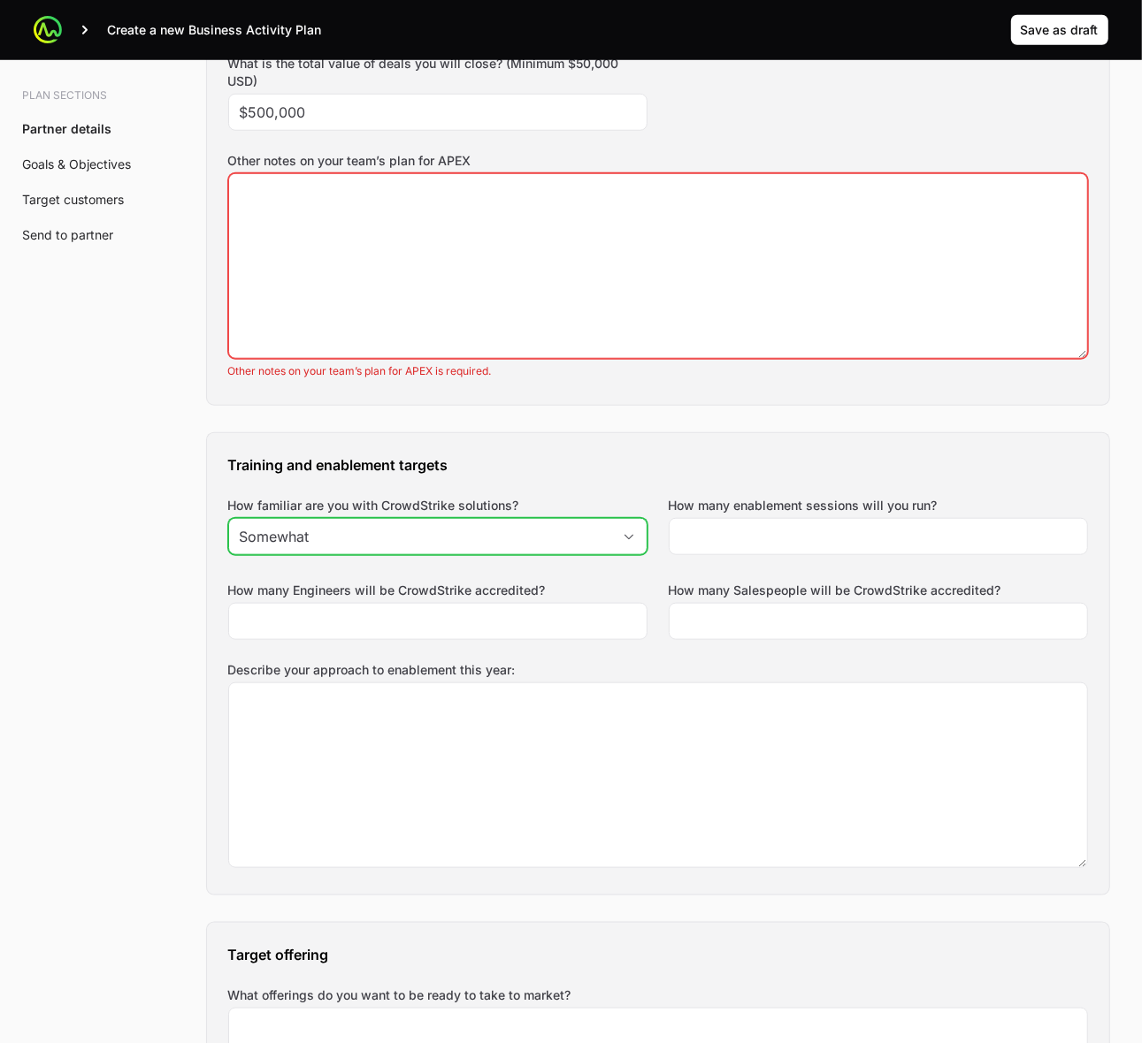
scroll to position [995, 0]
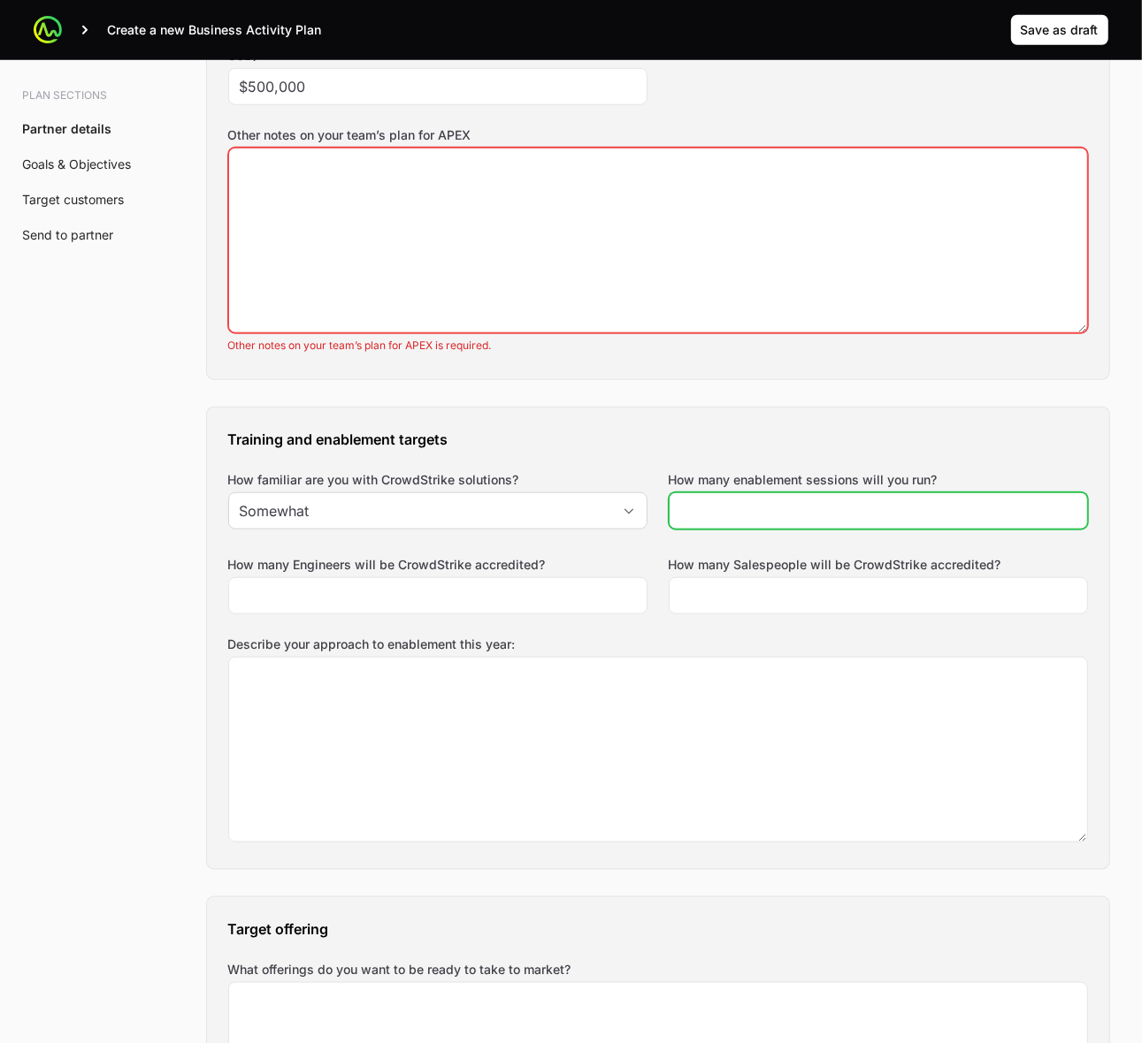
click at [789, 514] on input "How many enablement sessions will you run?" at bounding box center [878, 510] width 396 height 21
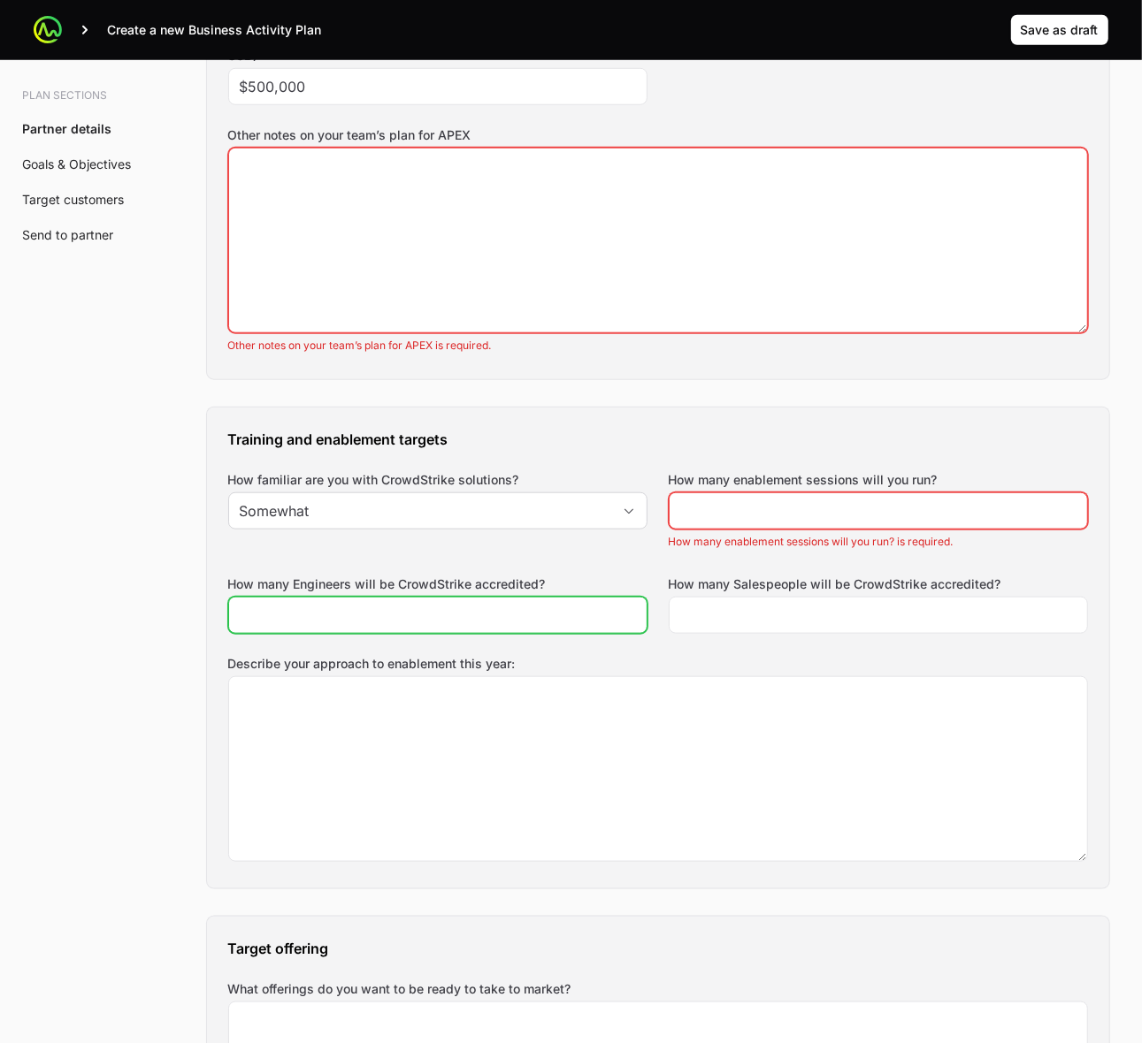
click at [544, 603] on div at bounding box center [437, 615] width 419 height 37
type input "2"
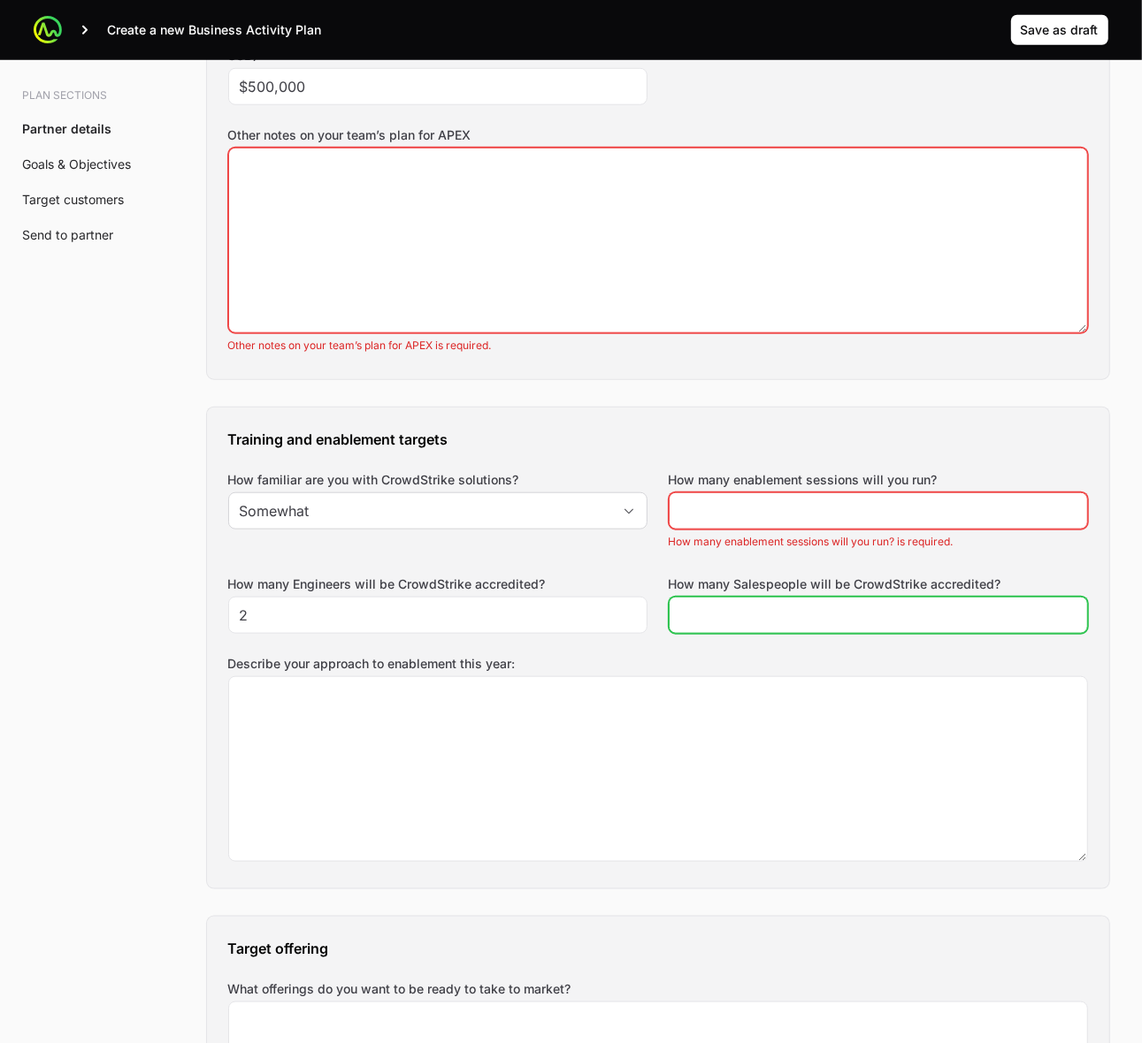
click at [753, 622] on input "How many Salespeople will be CrowdStrike accredited?" at bounding box center [878, 615] width 396 height 21
type input "2"
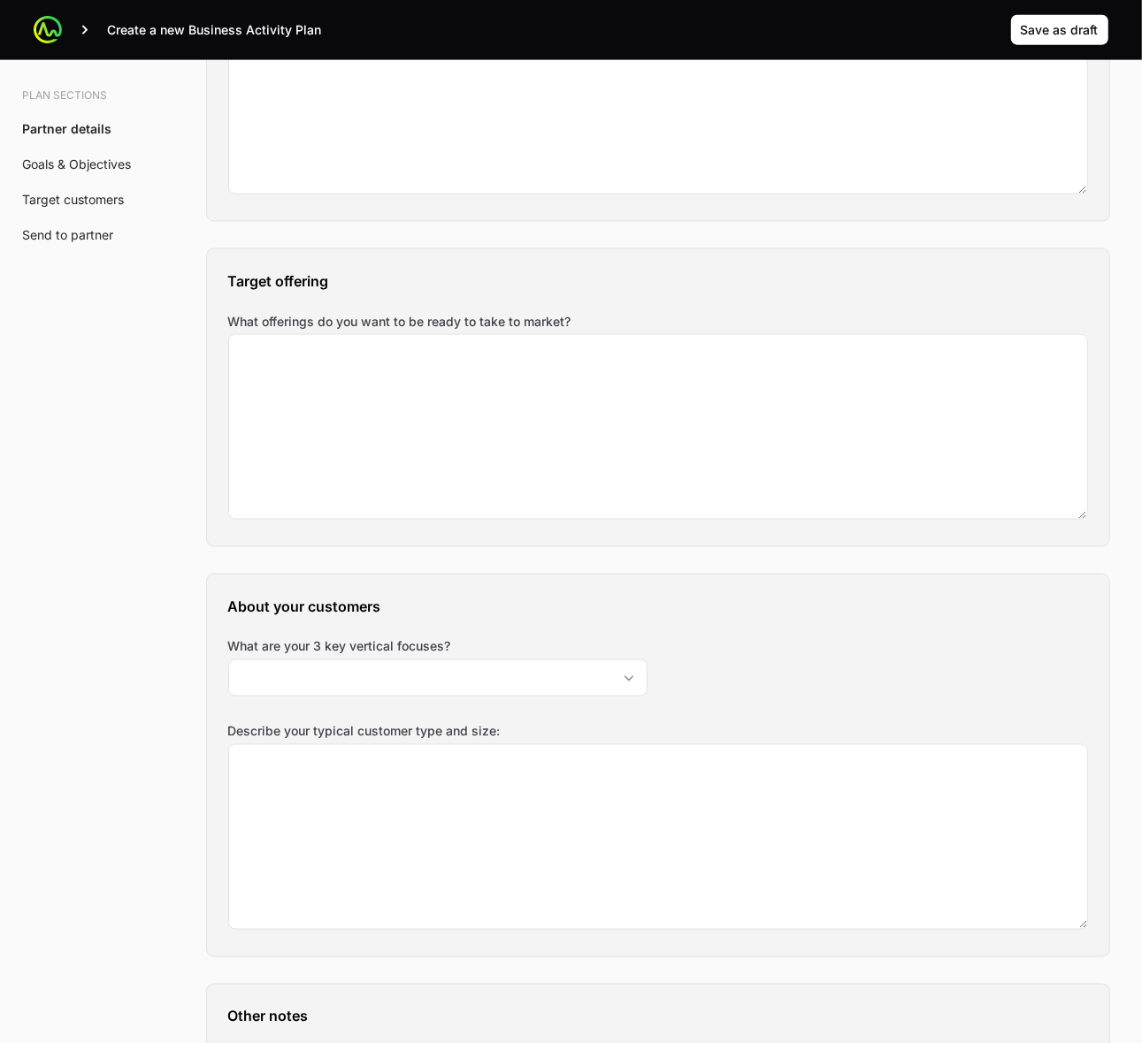
scroll to position [1658, 0]
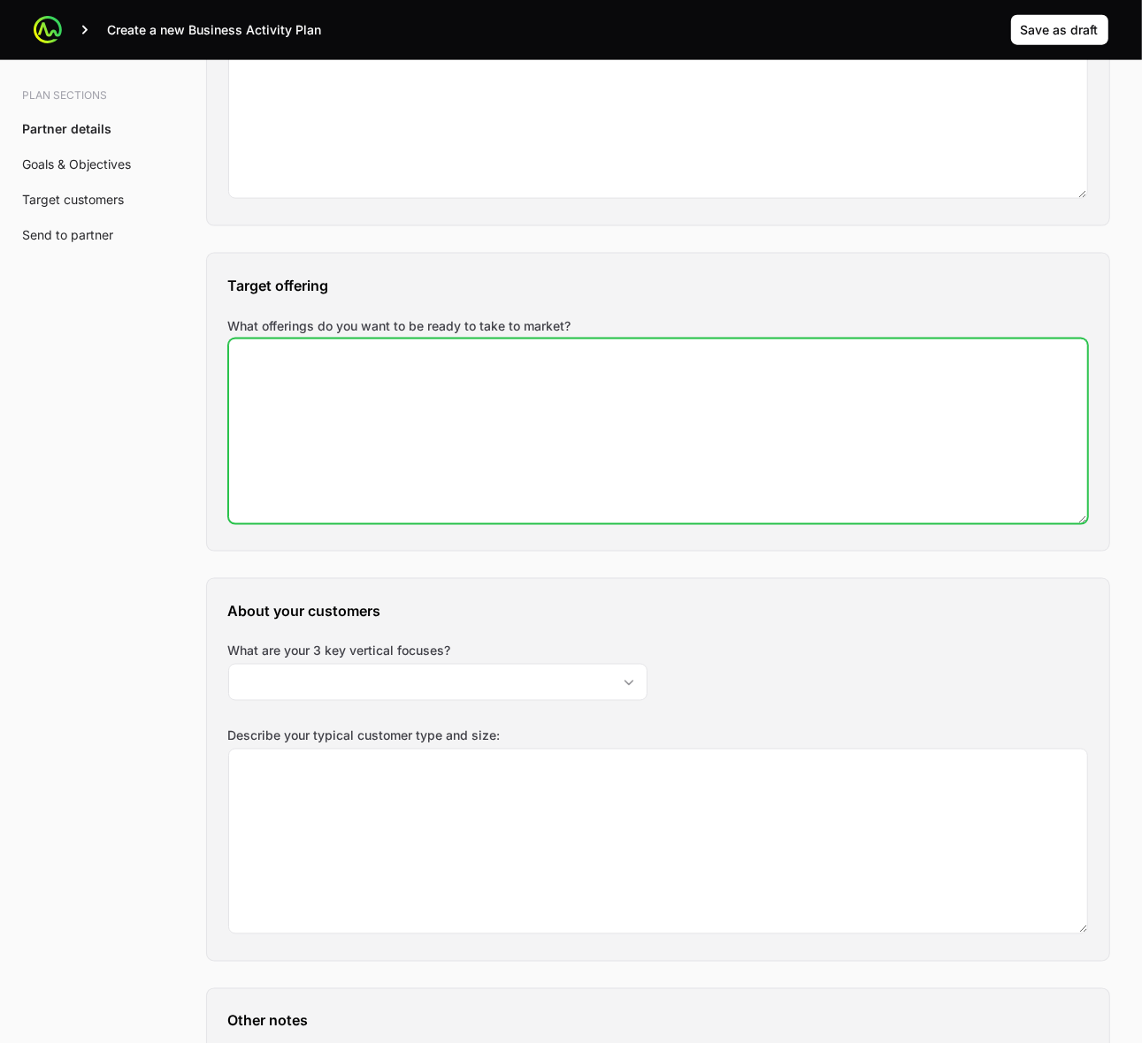
click at [504, 421] on textarea "What offerings do you want to be ready to take to market?" at bounding box center [658, 432] width 858 height 184
paste textarea "Telco > endpoint defense Healthcare > endpoint defense"
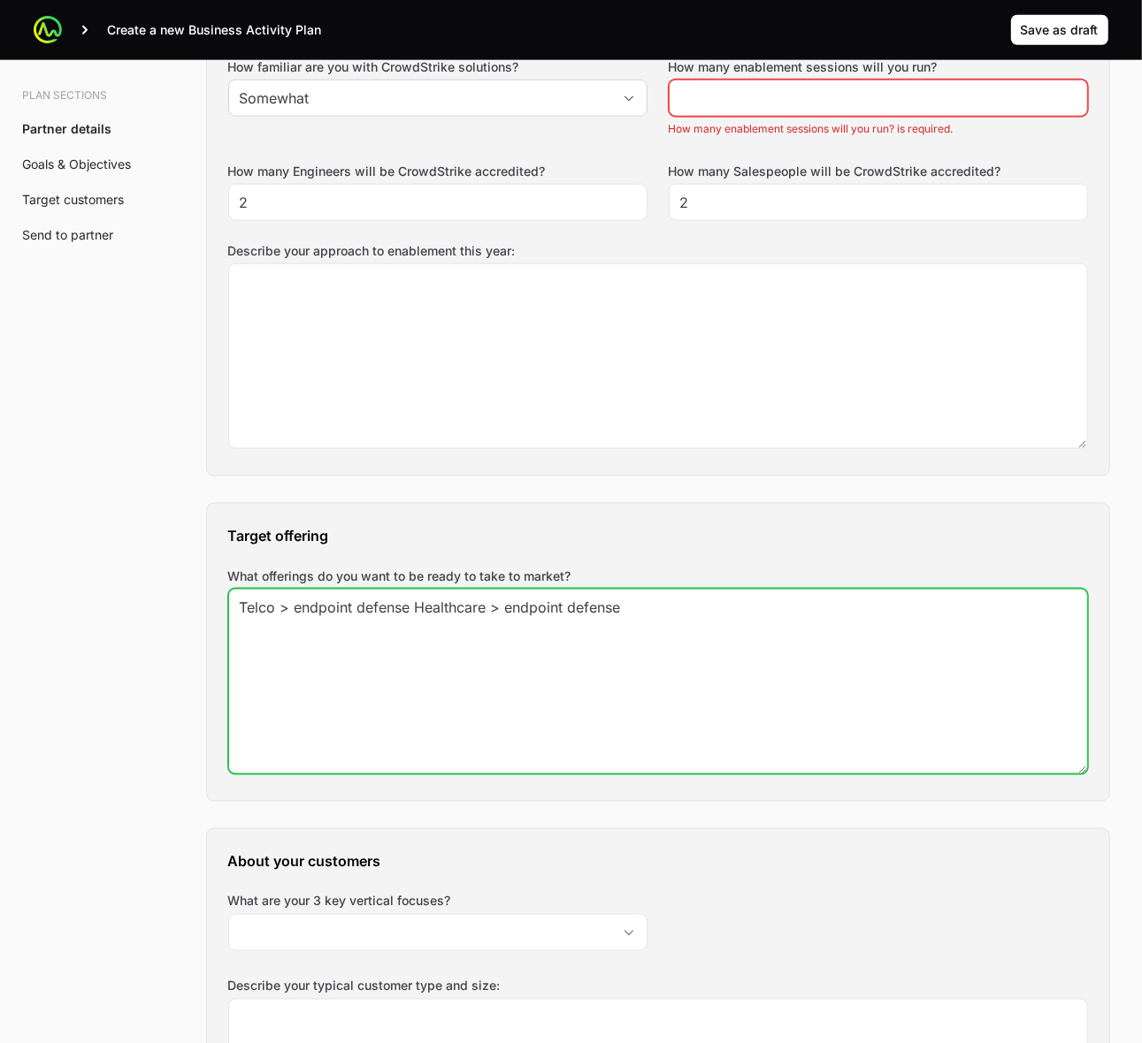
scroll to position [1216, 0]
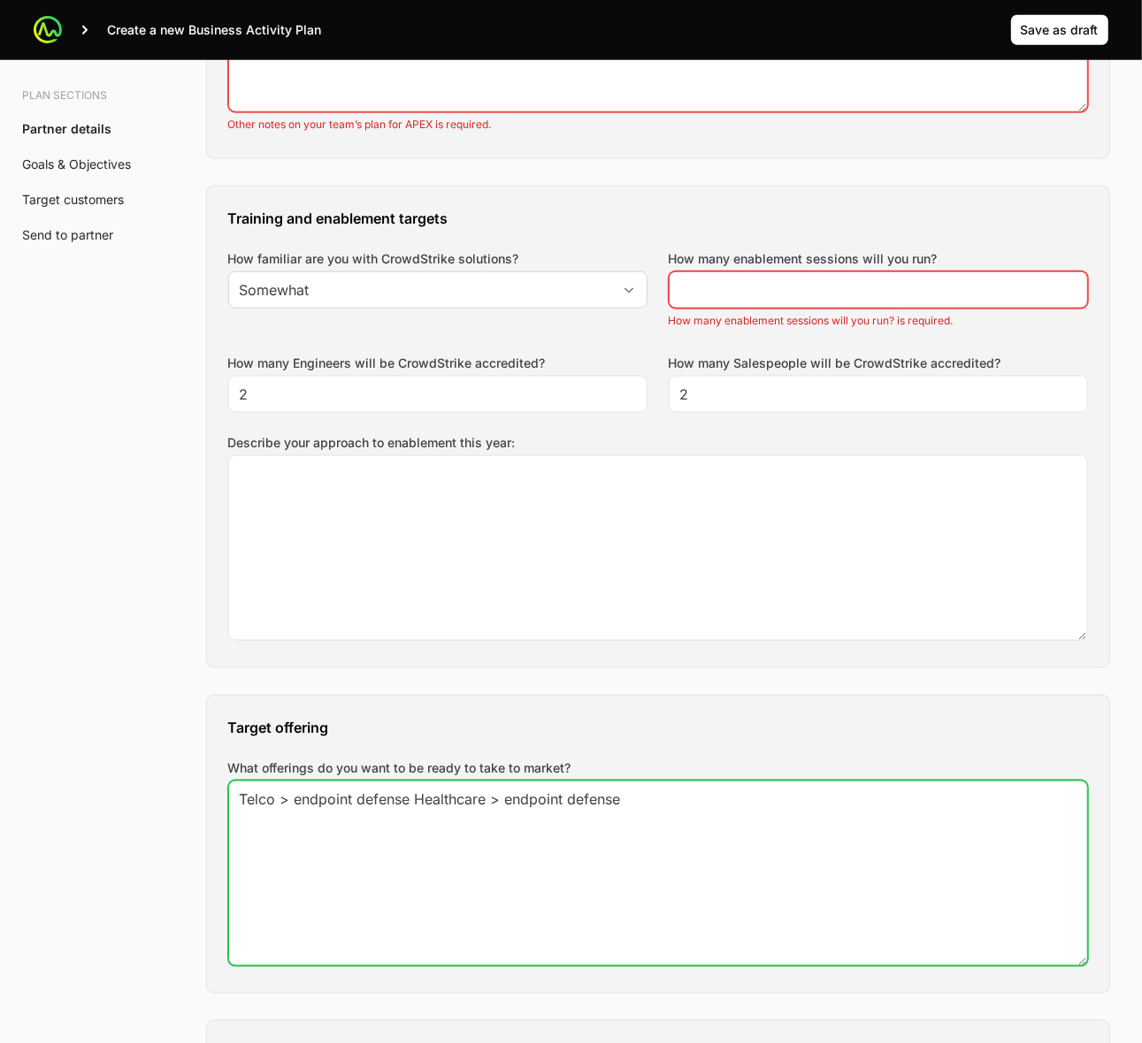
type textarea "Telco > endpoint defense Healthcare > endpoint defense"
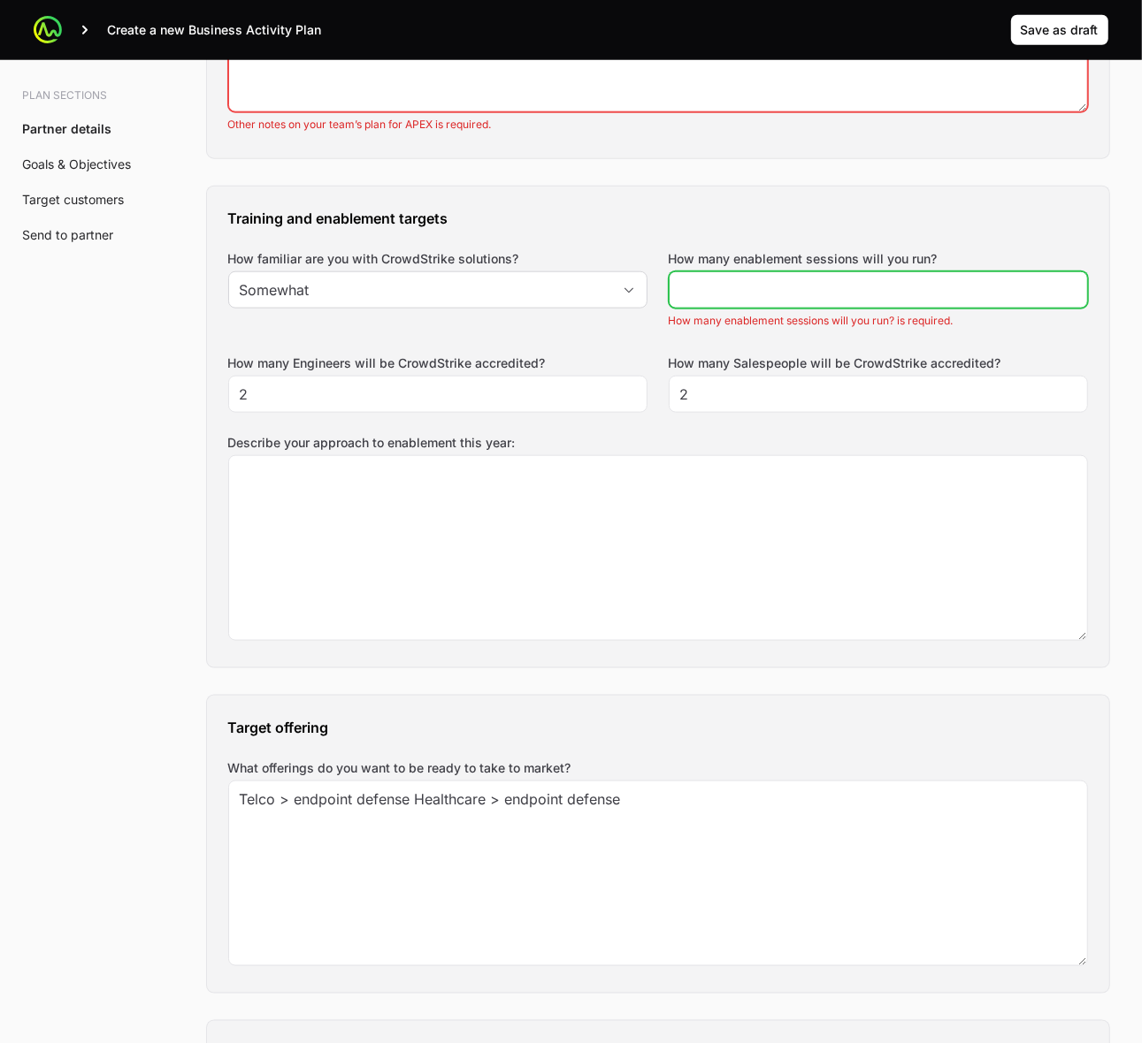
click at [816, 294] on input "How many enablement sessions will you run?" at bounding box center [878, 289] width 396 height 21
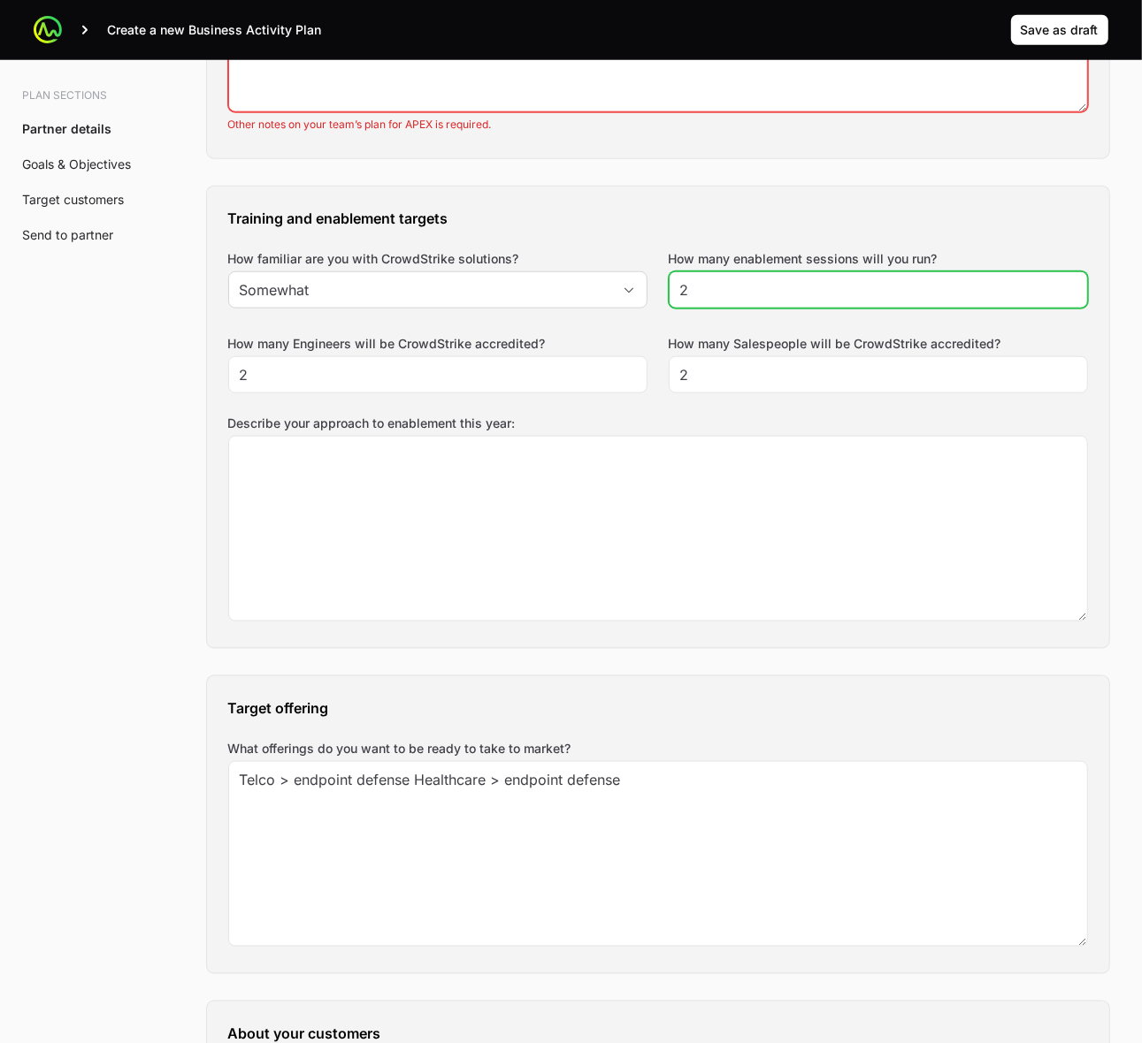
type input "2"
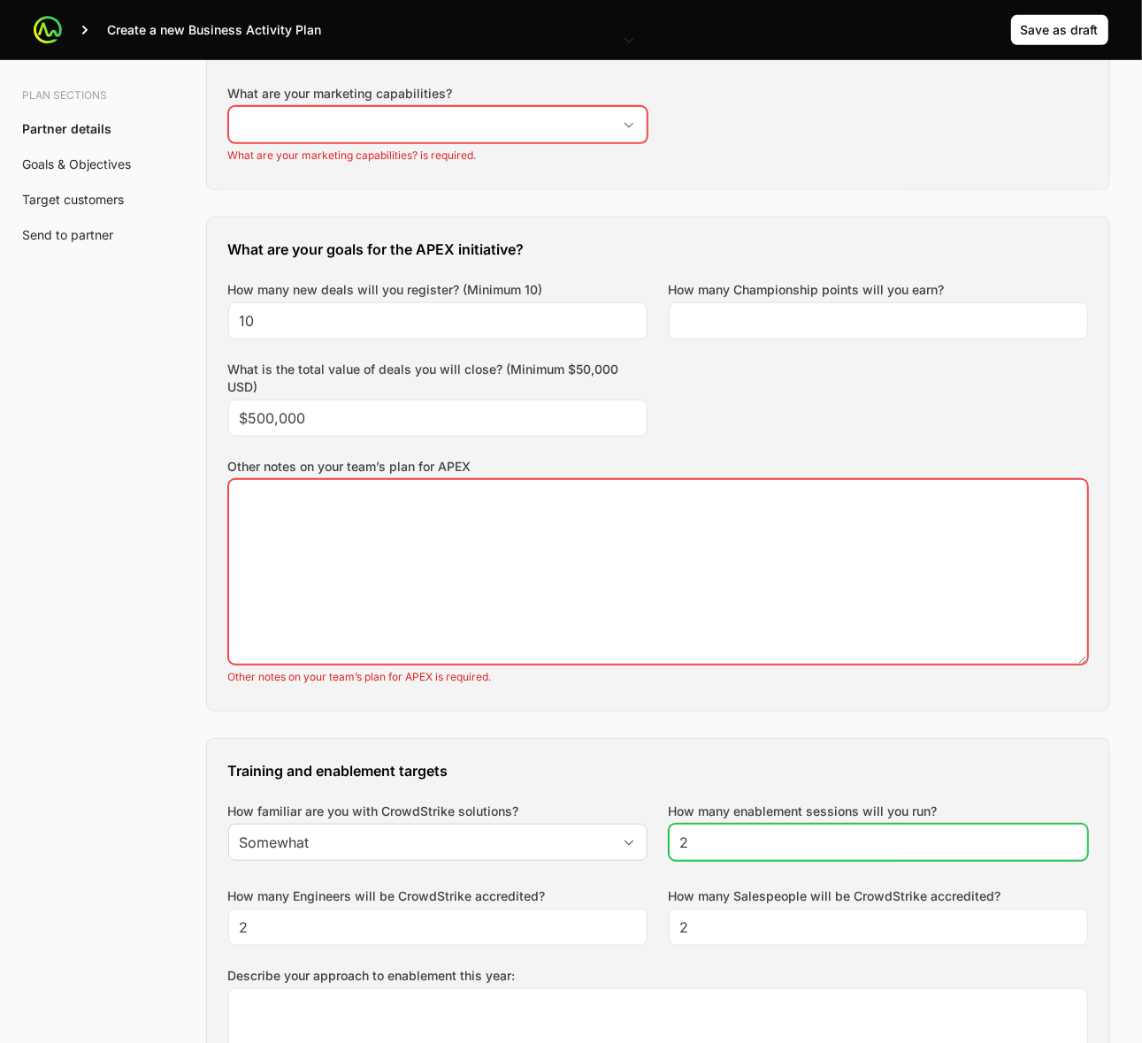
click at [810, 841] on input "2" at bounding box center [878, 842] width 396 height 21
type input "1"
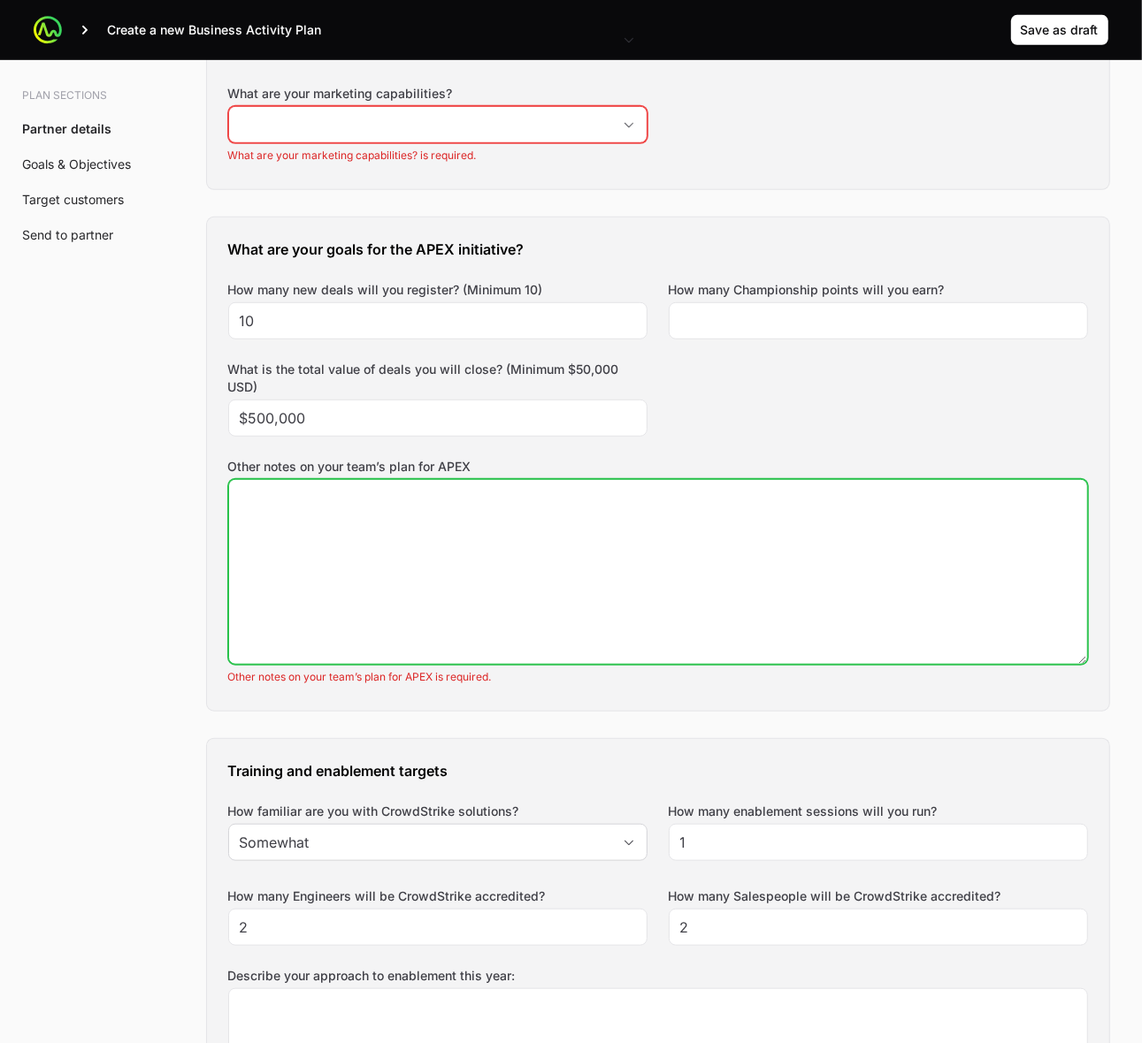
click at [531, 501] on textarea "Other notes on your team’s plan for APEX" at bounding box center [658, 572] width 858 height 184
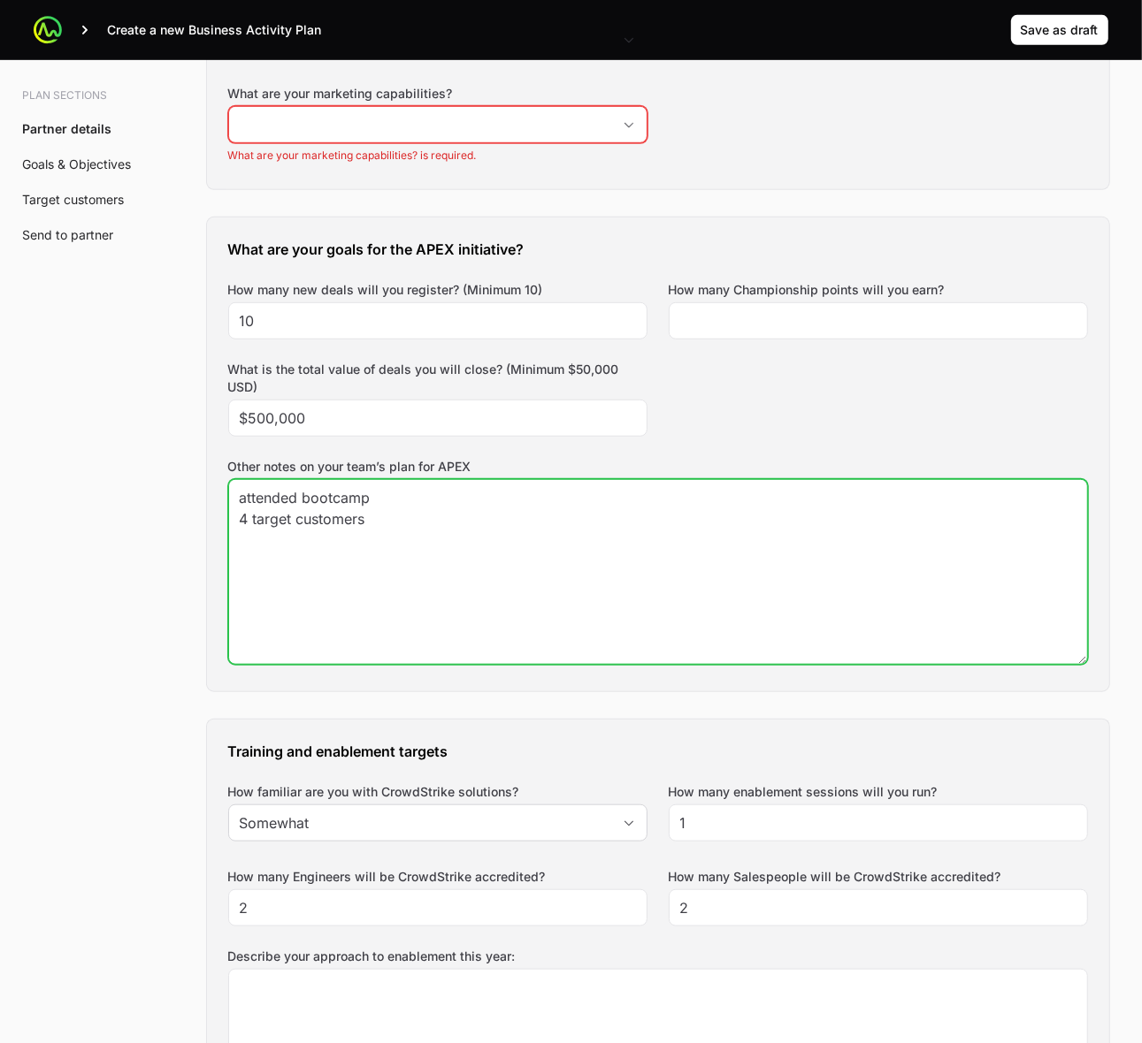
type textarea "attended bootcamp 4 target customers"
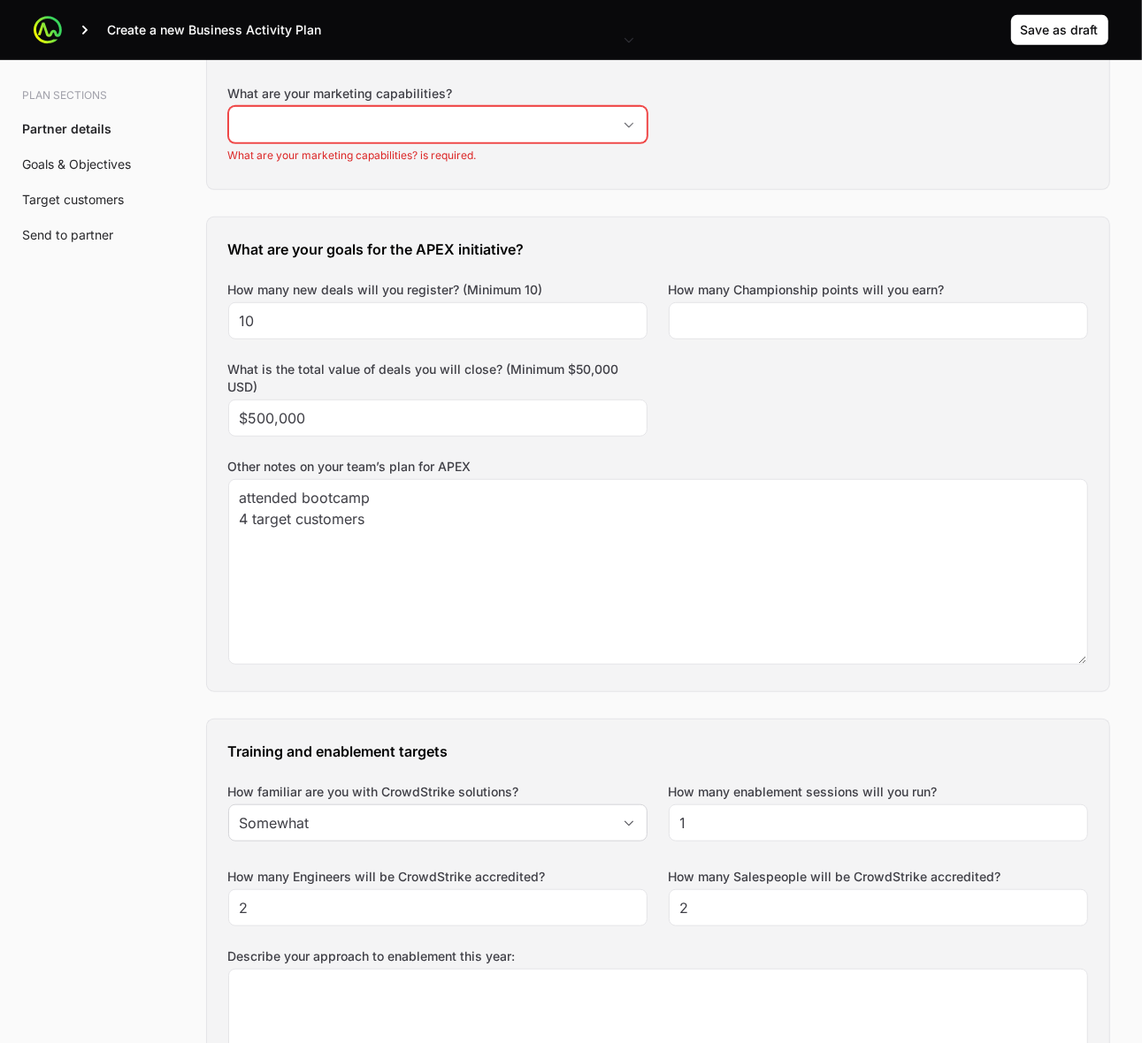
click at [811, 414] on div "What are your goals for the APEX initiative? How many new deals will you regist…" at bounding box center [658, 455] width 902 height 474
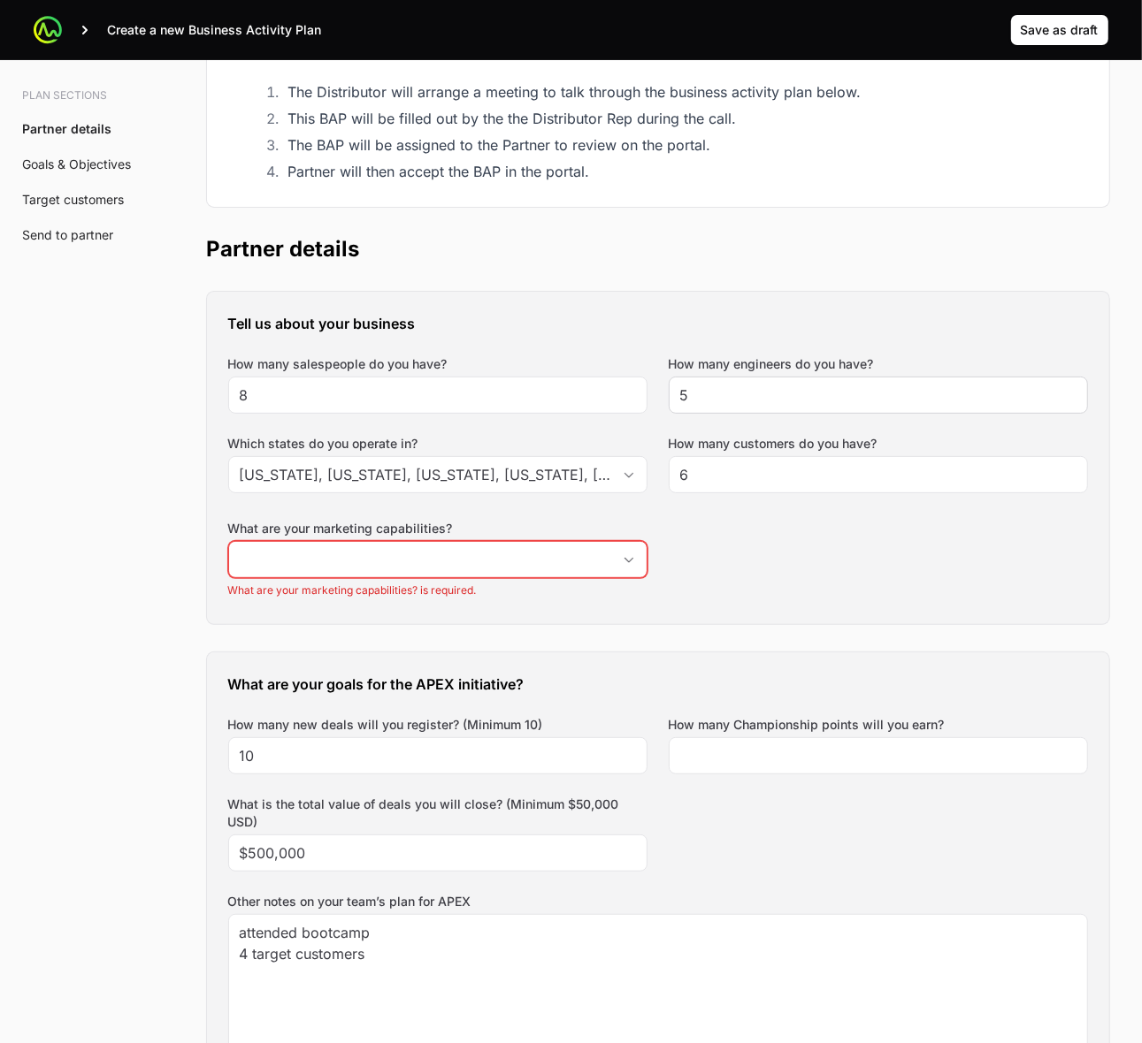
scroll to position [221, 0]
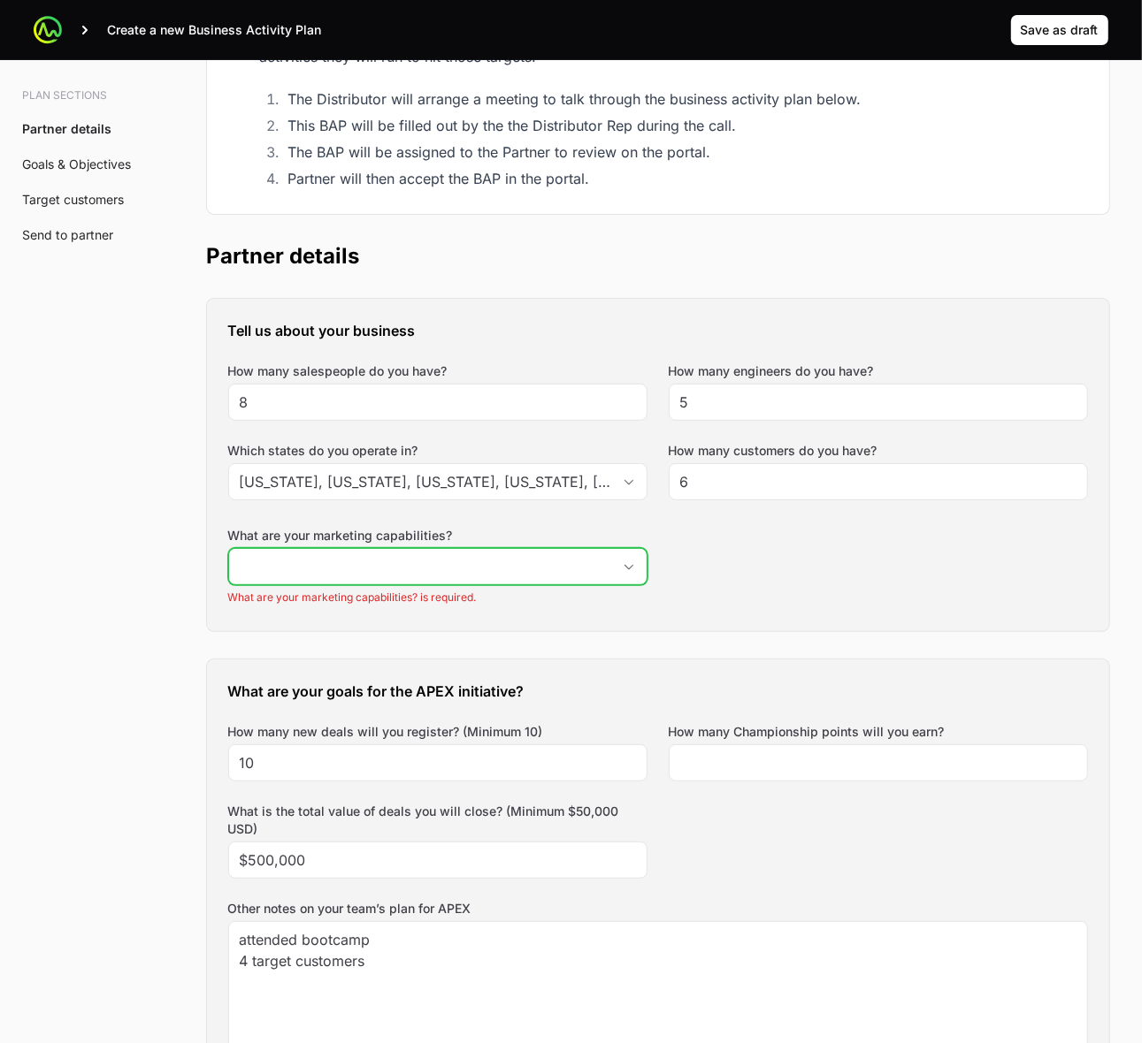
click at [626, 567] on icon "Open" at bounding box center [629, 567] width 14 height 6
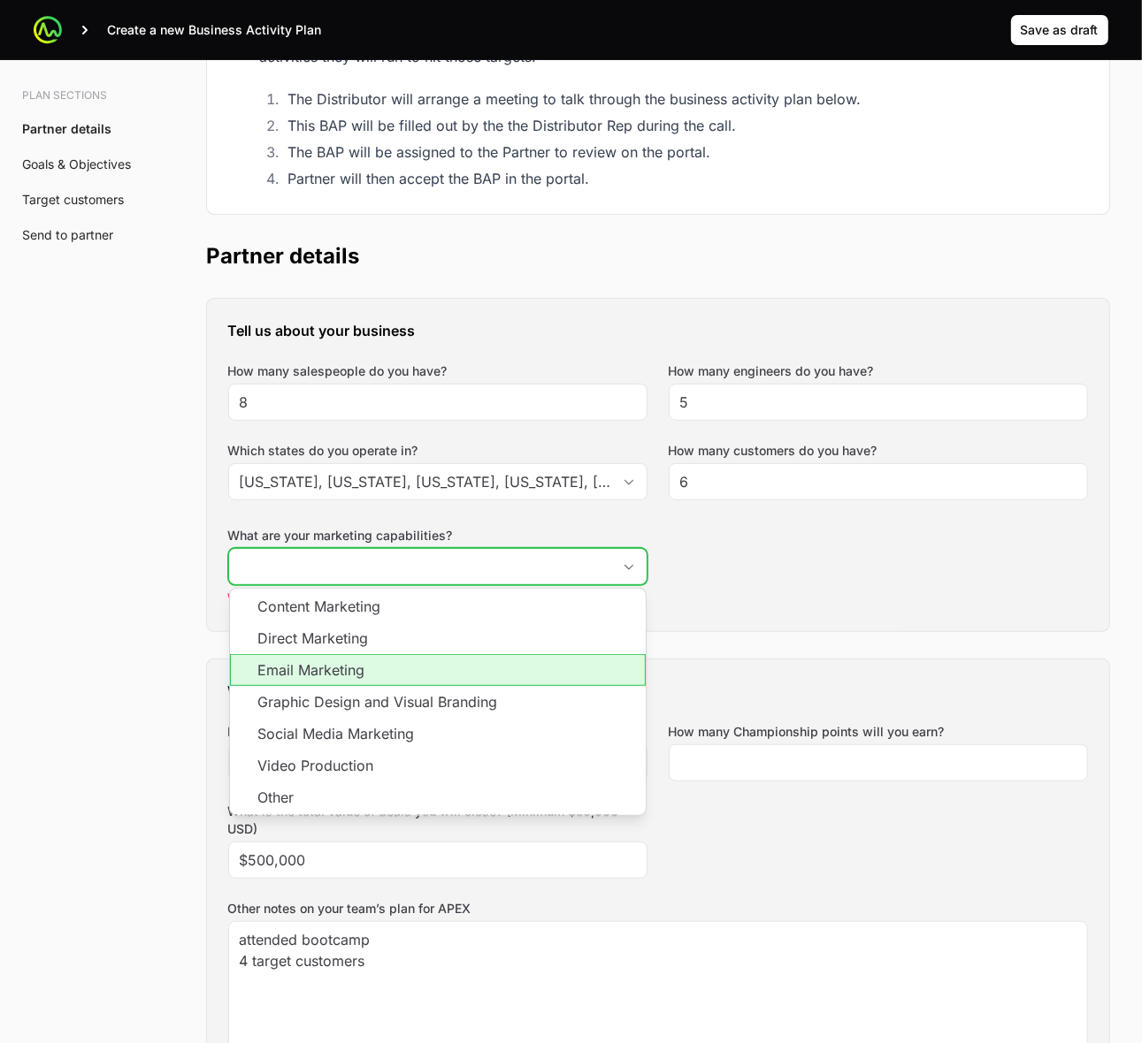
click at [529, 672] on li "Email Marketing" at bounding box center [438, 670] width 416 height 32
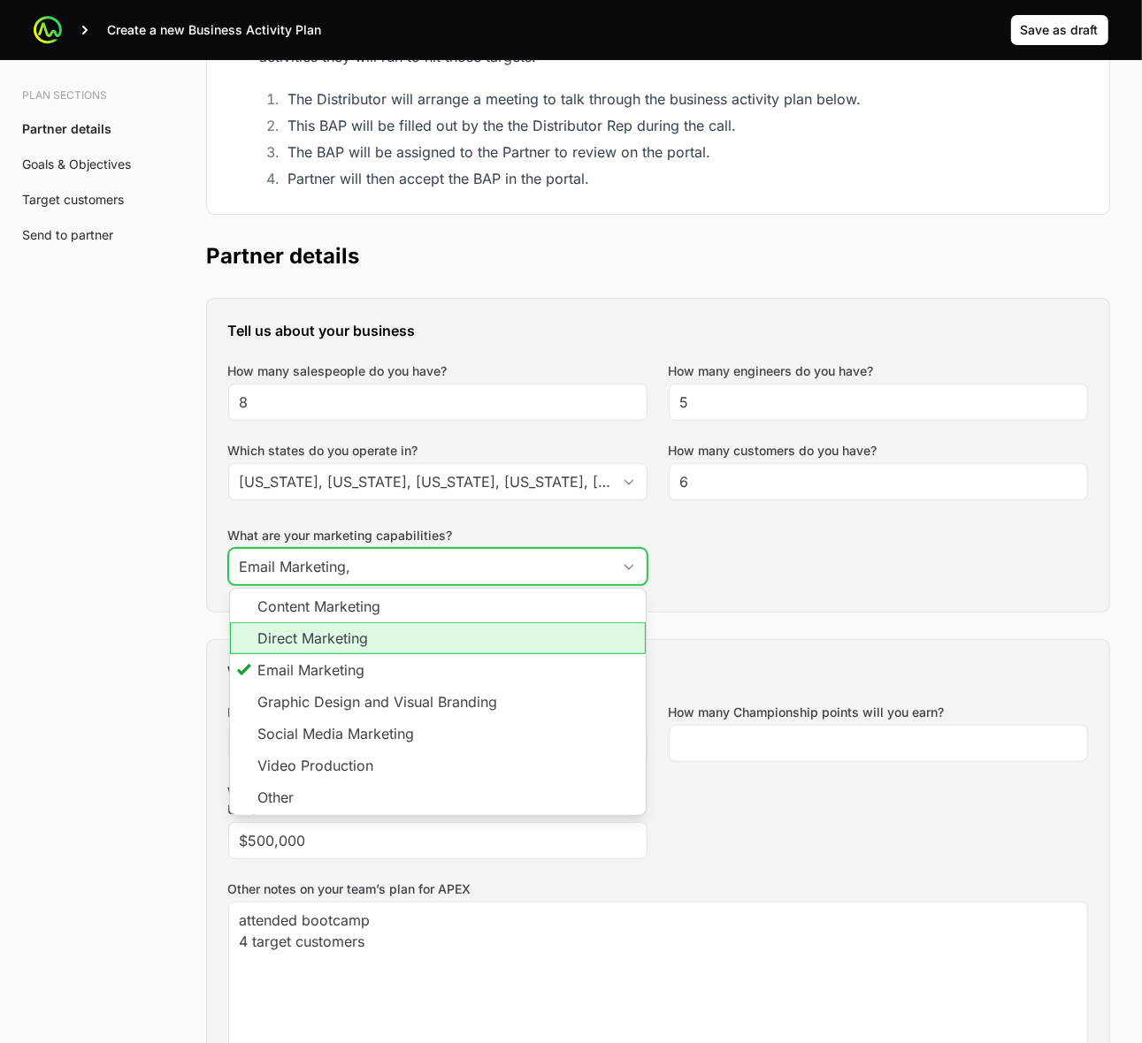
click at [529, 641] on li "Direct Marketing" at bounding box center [438, 639] width 416 height 32
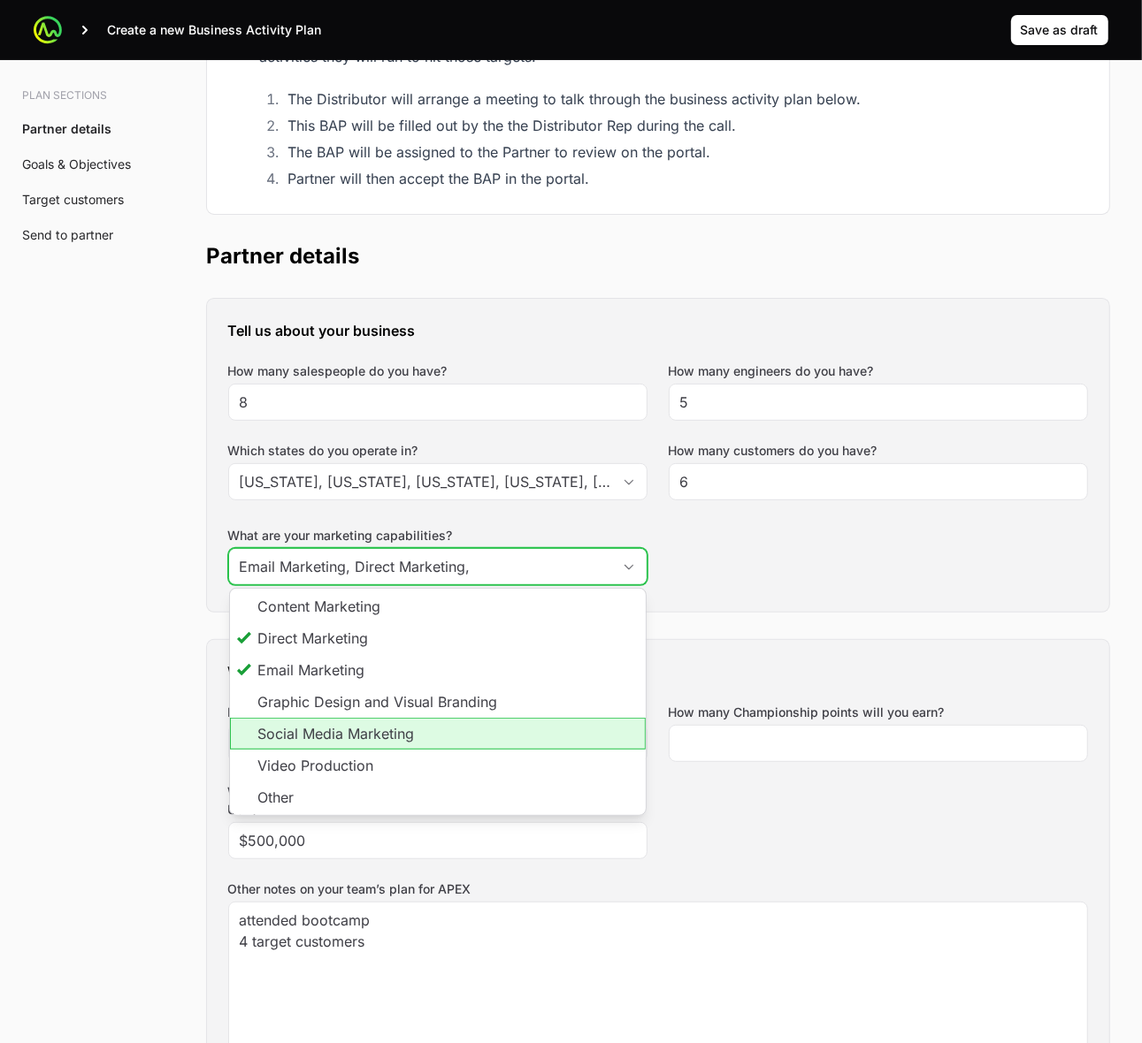
click at [507, 731] on li "Social Media Marketing" at bounding box center [438, 734] width 416 height 32
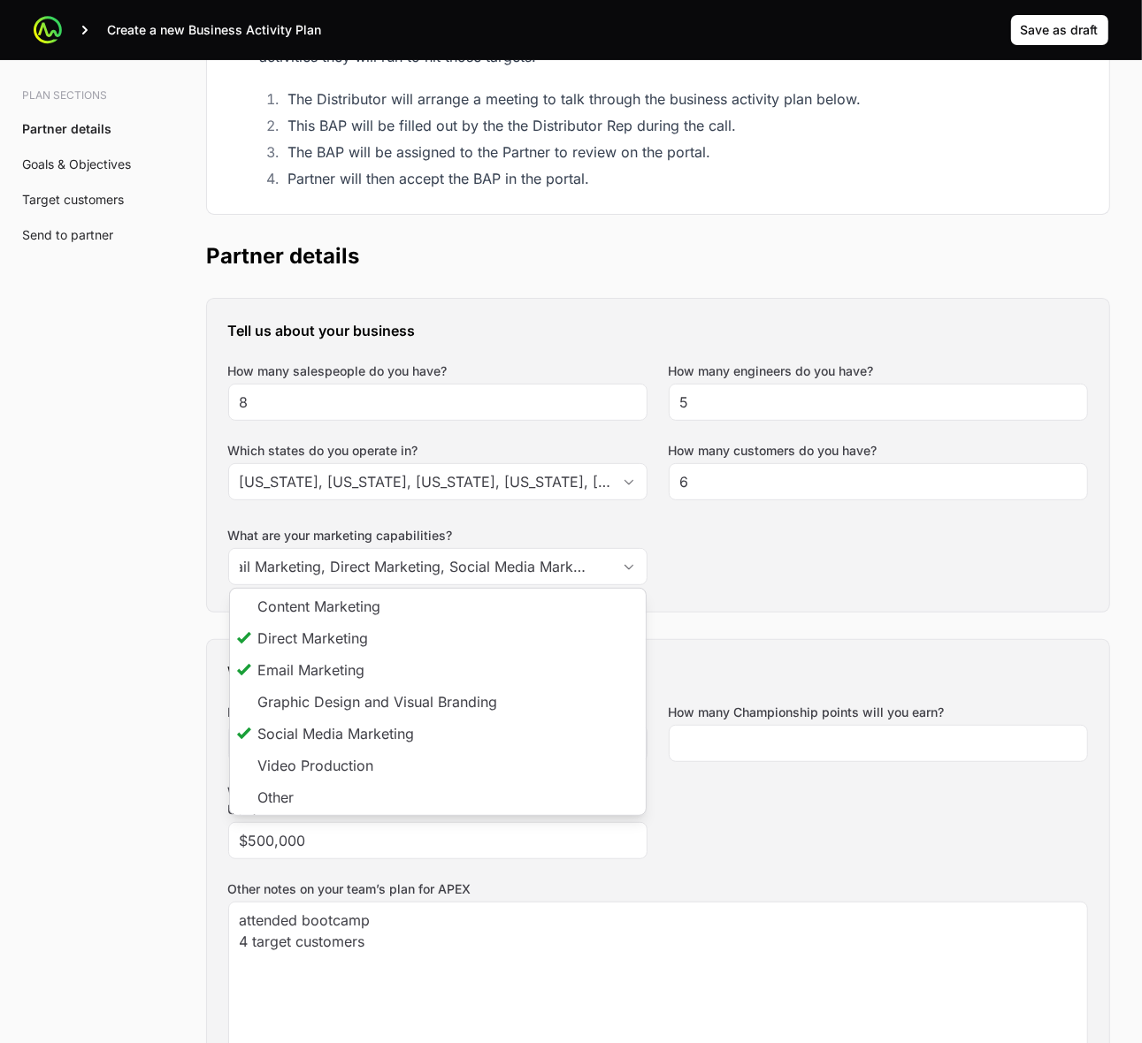
type input "Email Marketing, Direct Marketing, Social Media Marketing"
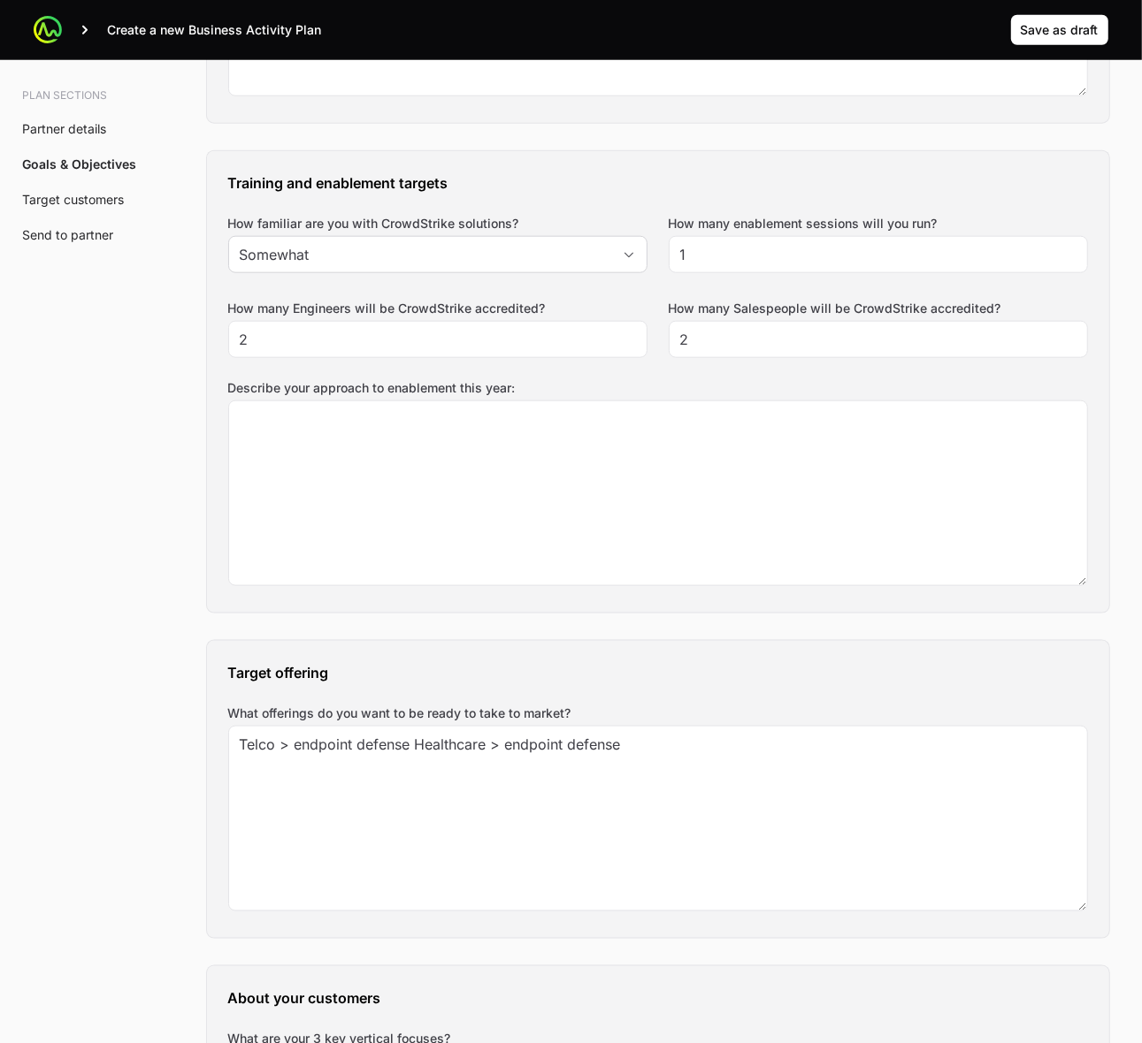
scroll to position [1216, 0]
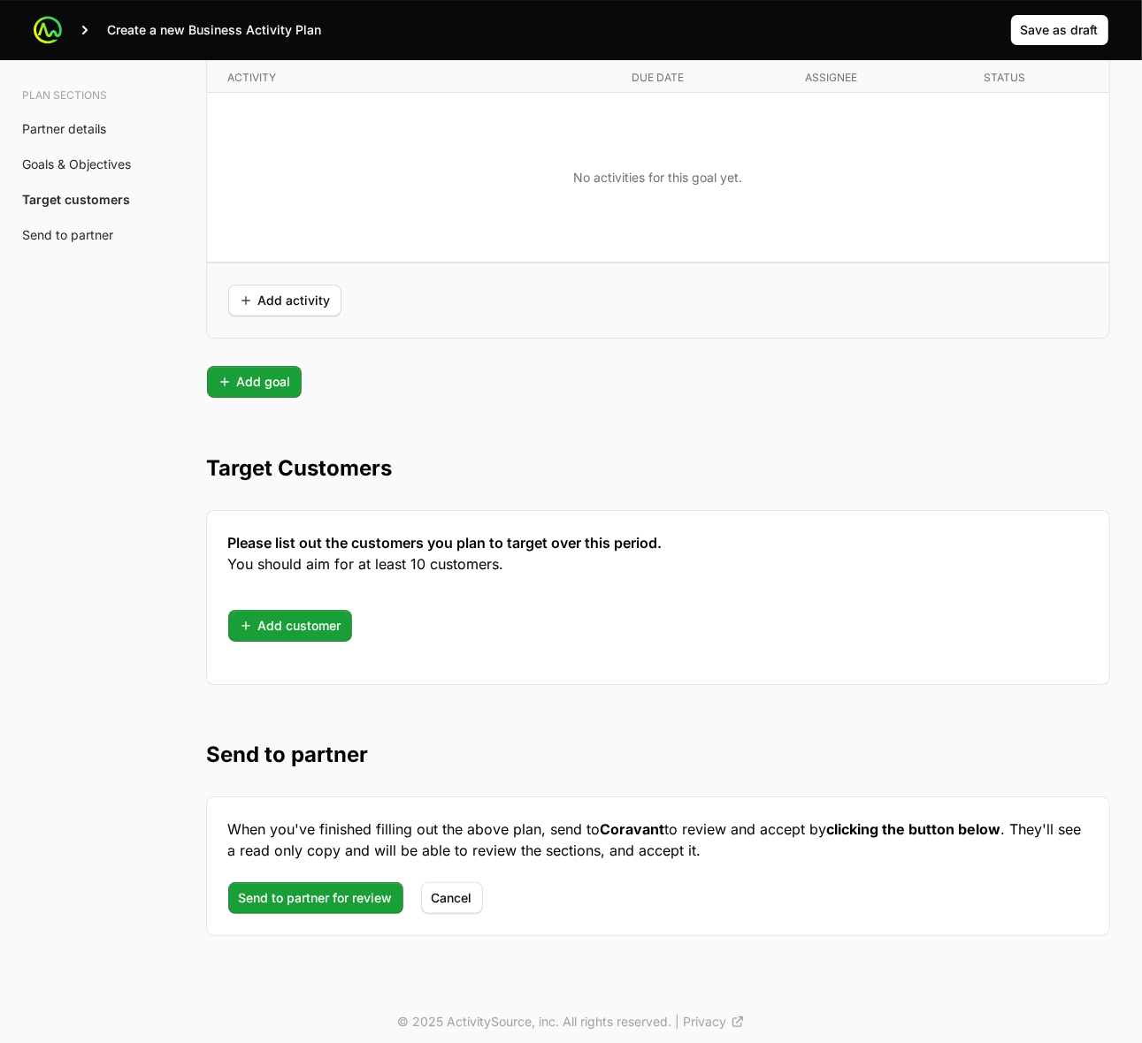
scroll to position [4324, 0]
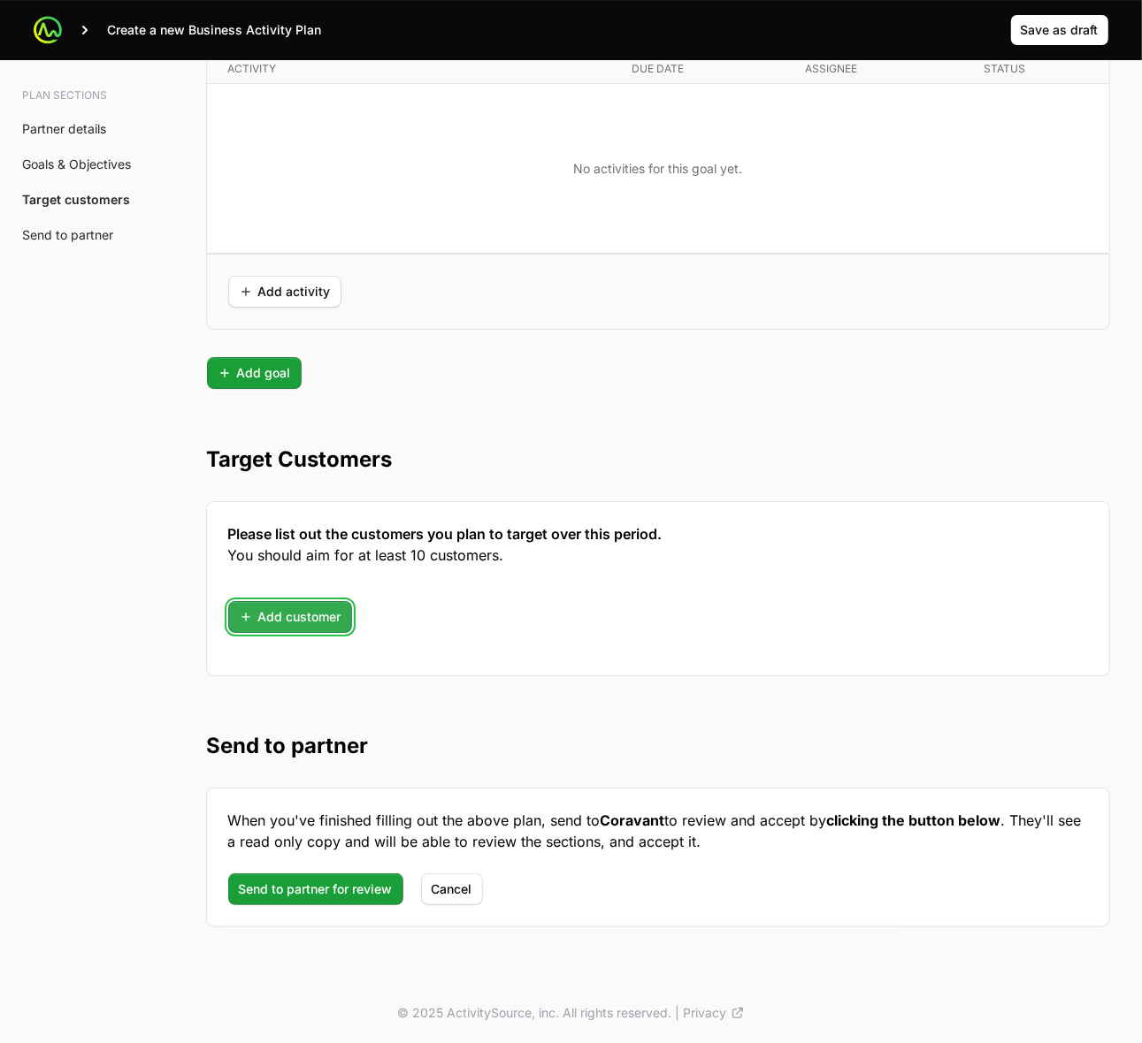
click at [285, 620] on span "Add customer" at bounding box center [290, 617] width 103 height 21
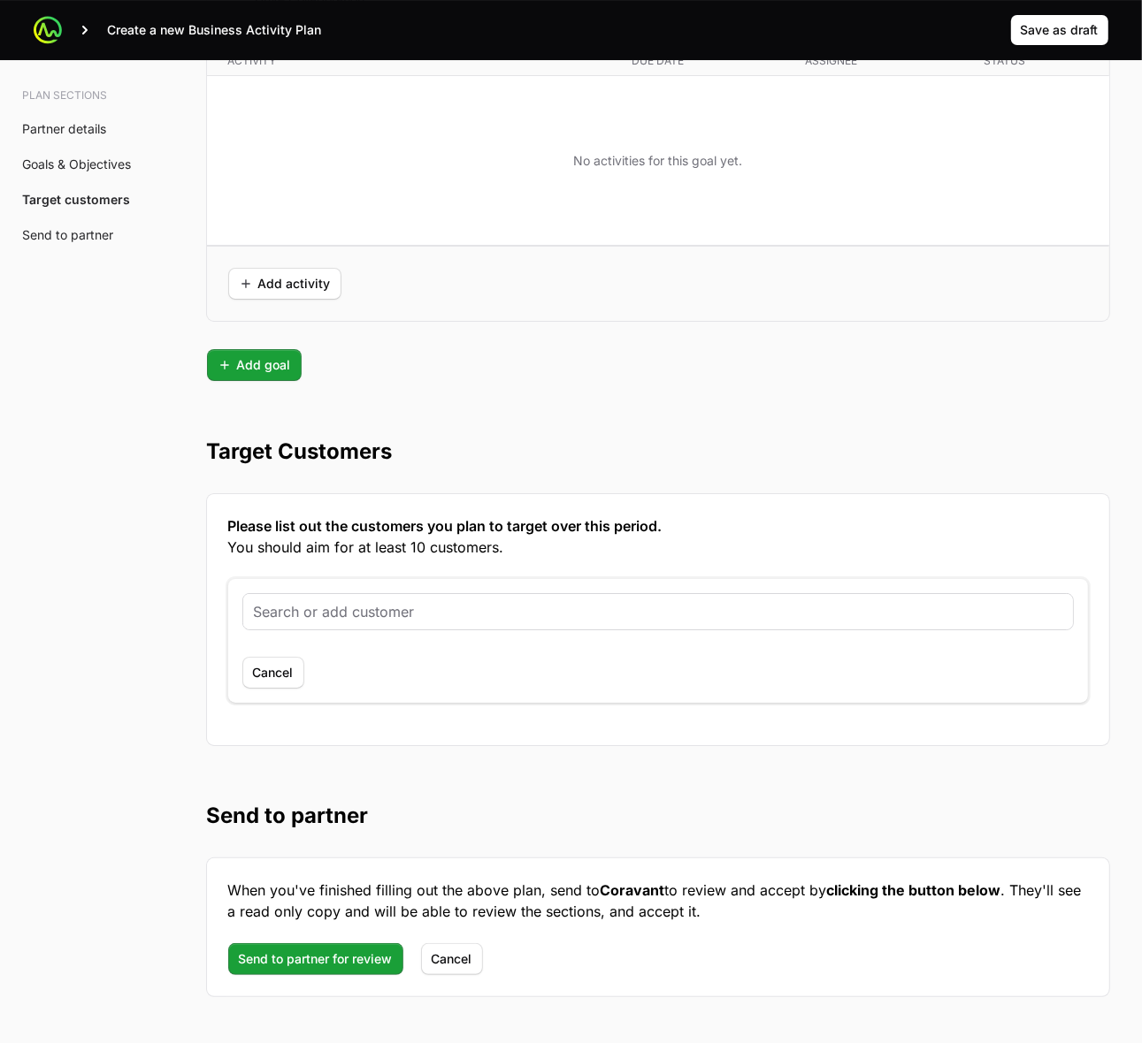
click at [378, 623] on input "text" at bounding box center [658, 611] width 808 height 21
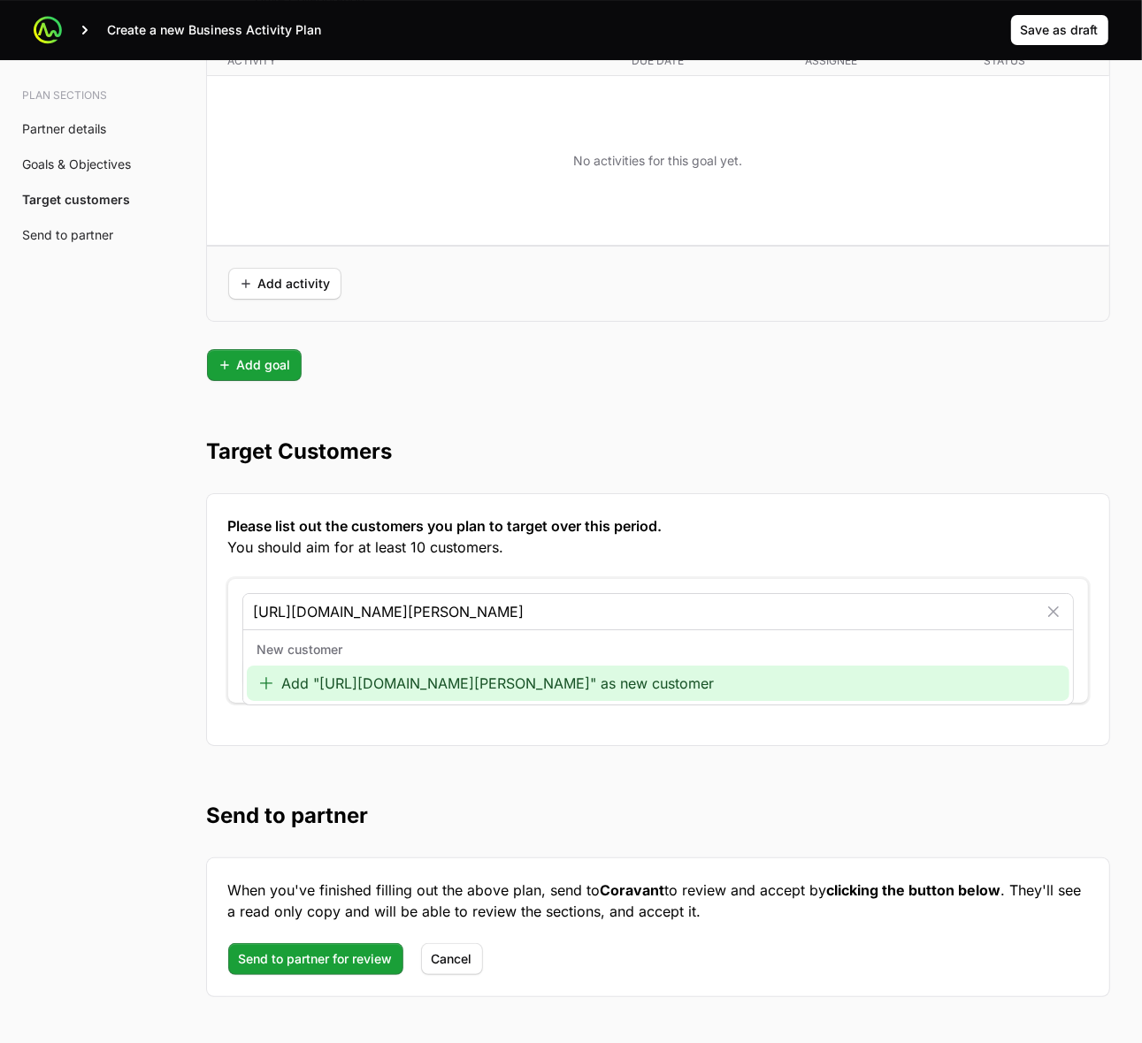
type input "[URL][DOMAIN_NAME][PERSON_NAME]"
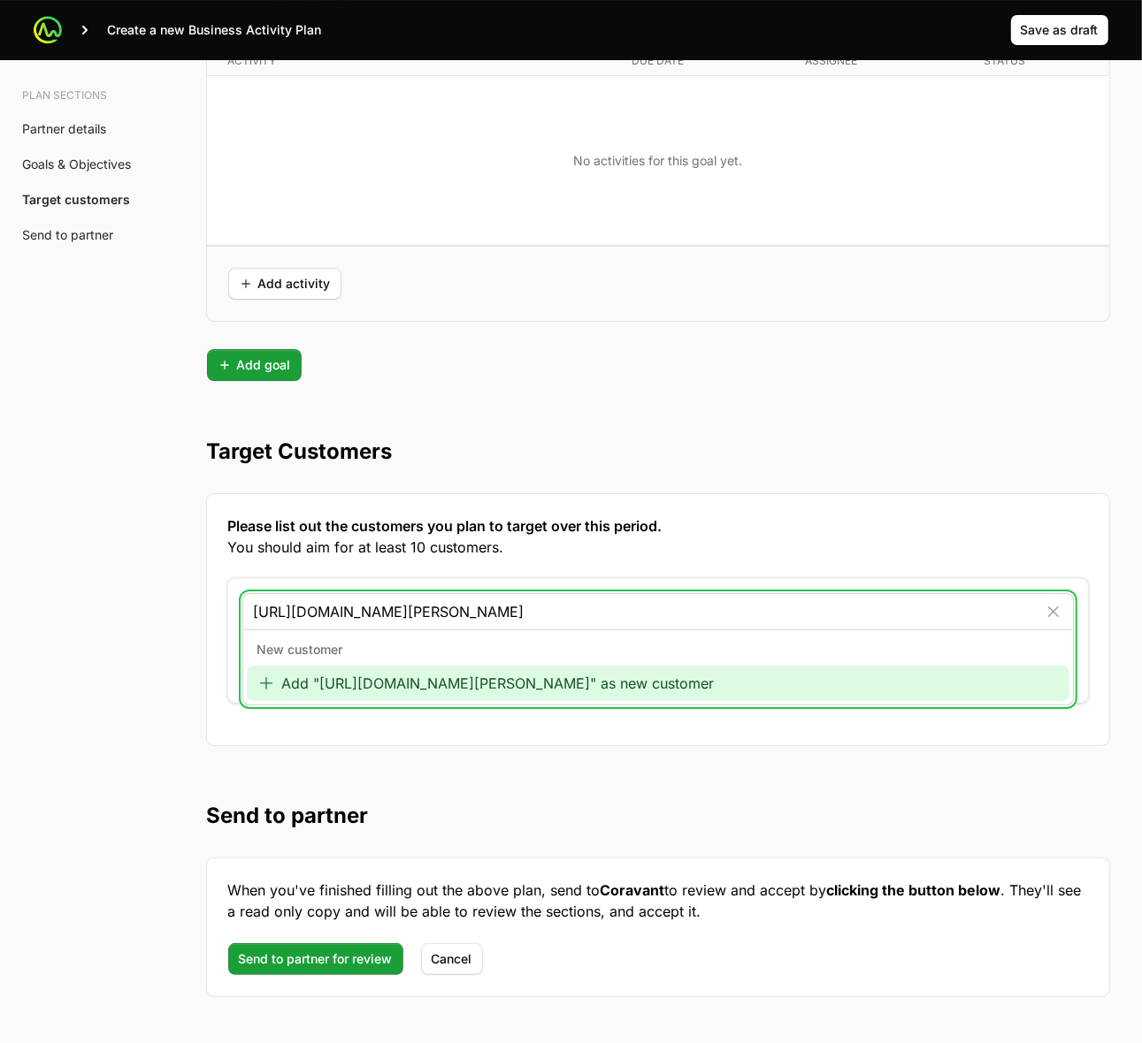
click at [265, 690] on icon at bounding box center [266, 683] width 12 height 12
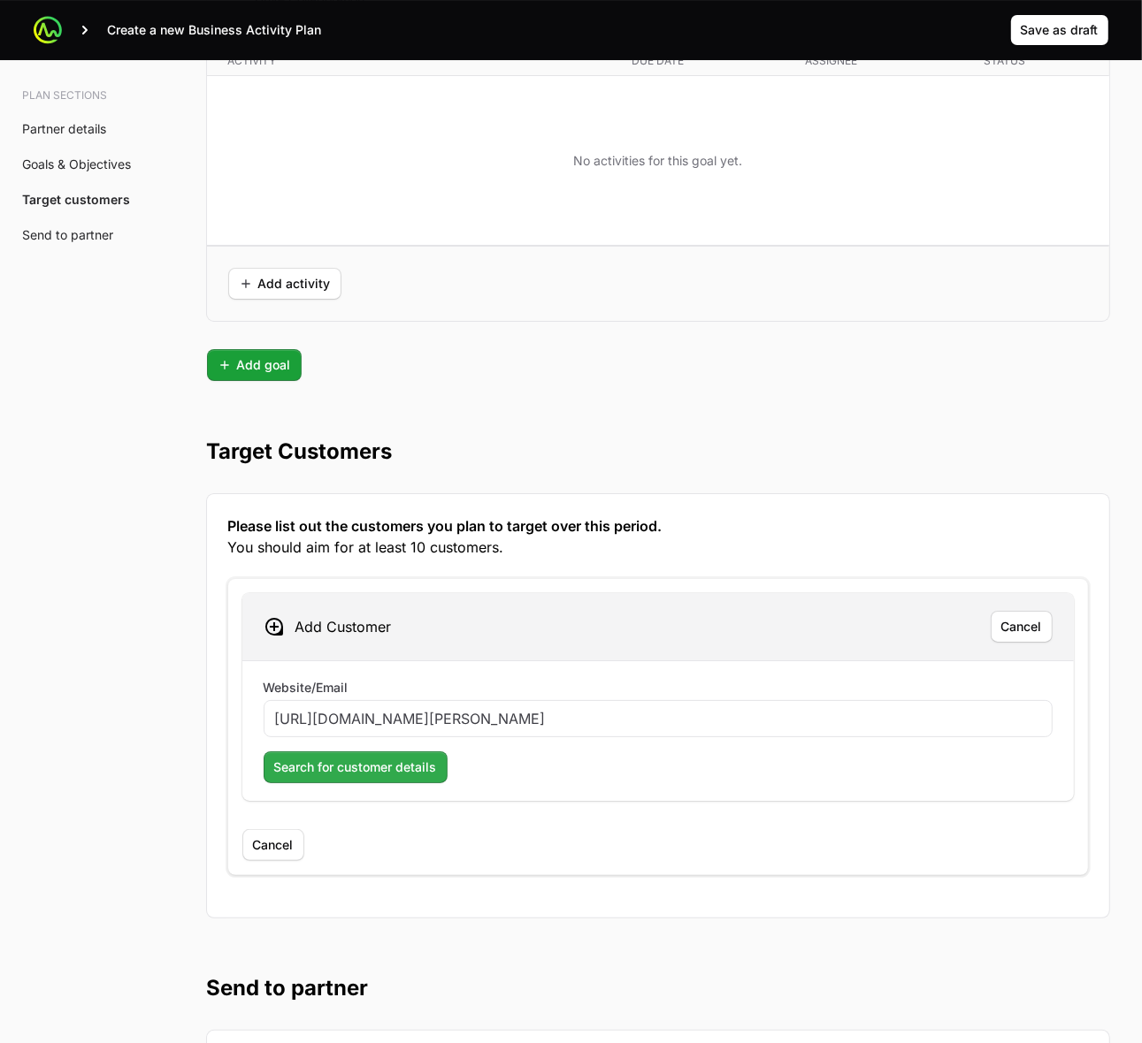
type input "[URL][DOMAIN_NAME][PERSON_NAME]"
click at [376, 778] on span "Search for customer details" at bounding box center [355, 767] width 163 height 21
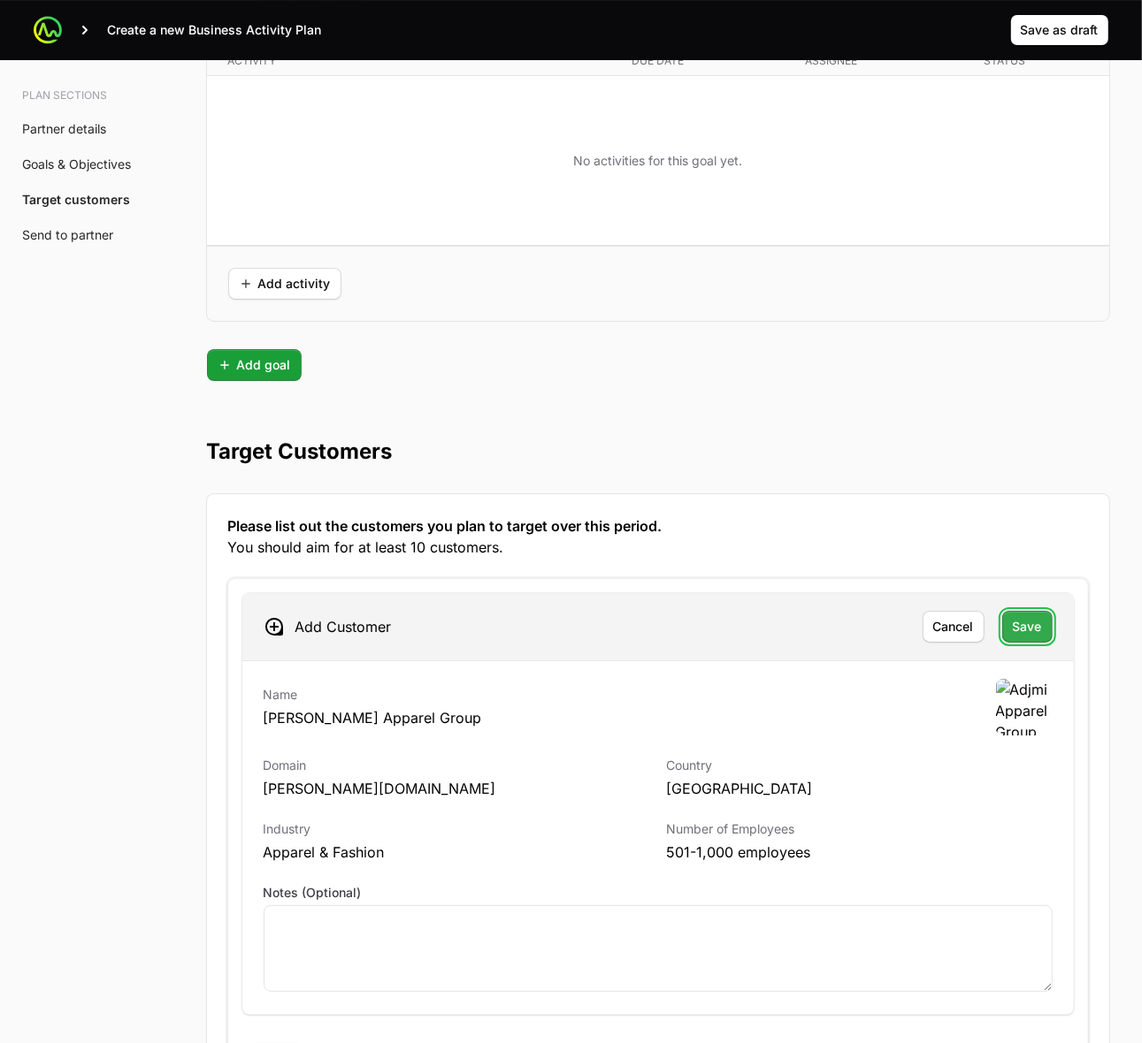
click at [1031, 637] on span "Save" at bounding box center [1026, 626] width 29 height 21
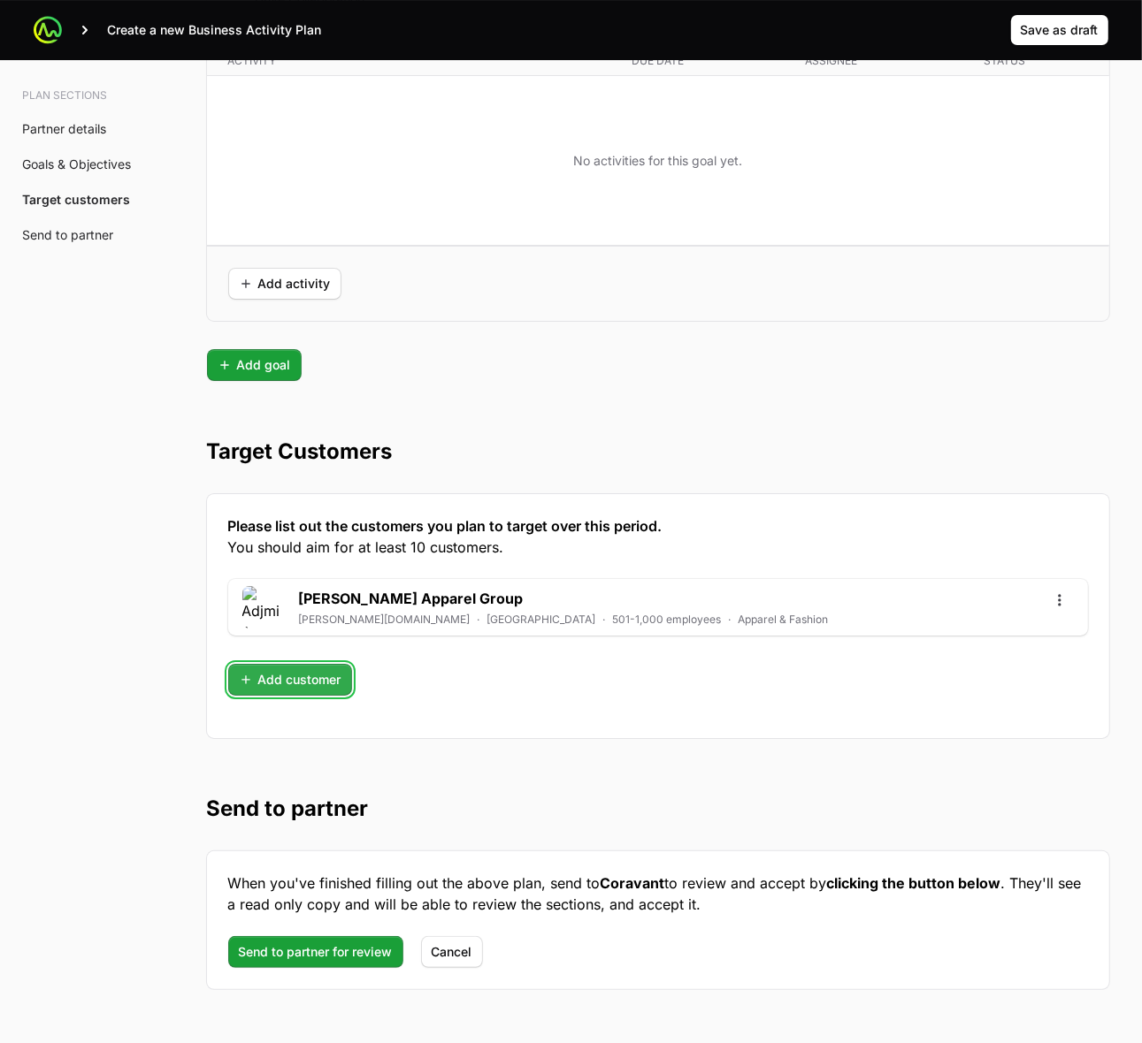
click at [243, 681] on span "Add customer" at bounding box center [290, 679] width 103 height 21
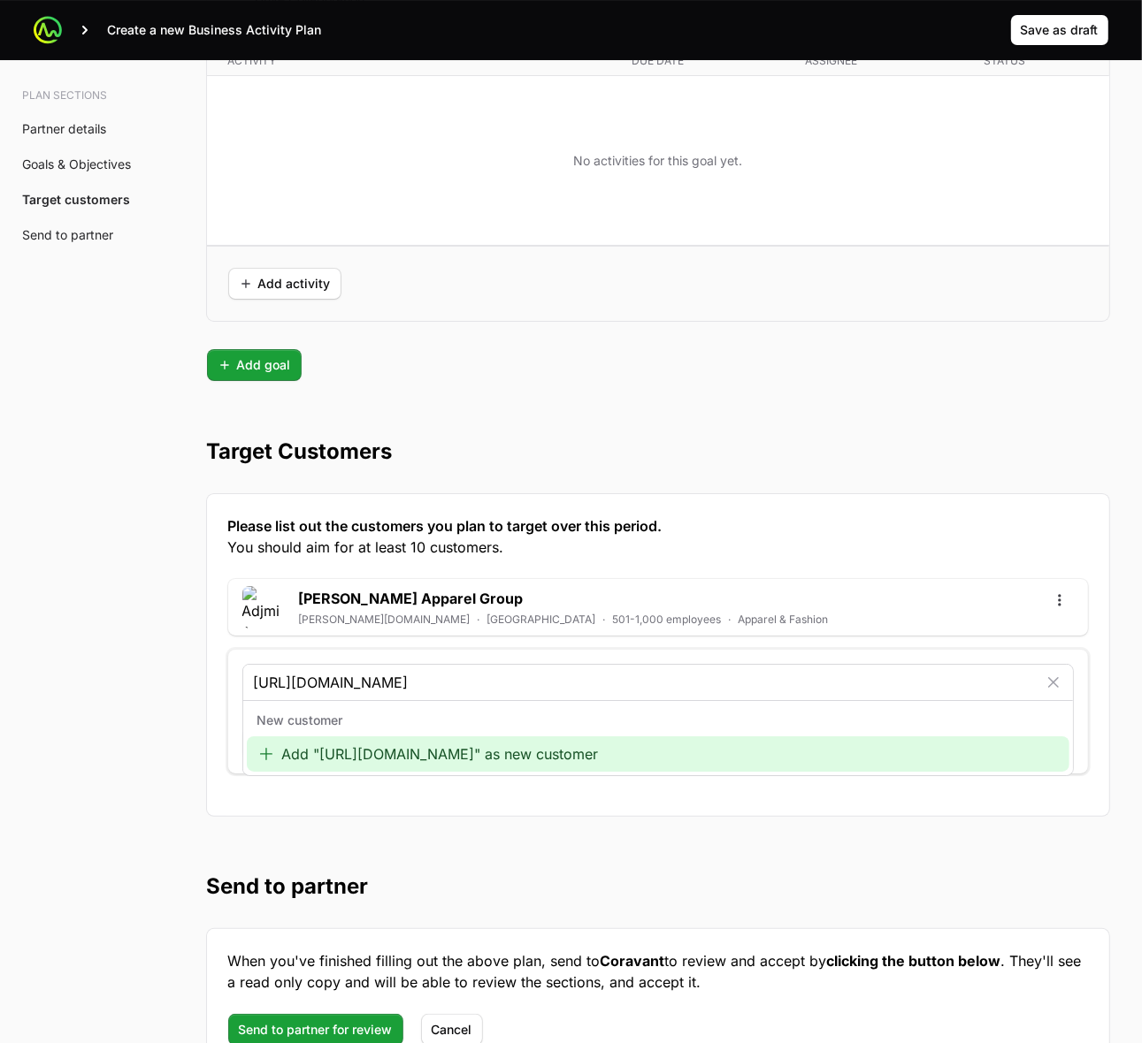
type input "[URL][DOMAIN_NAME]"
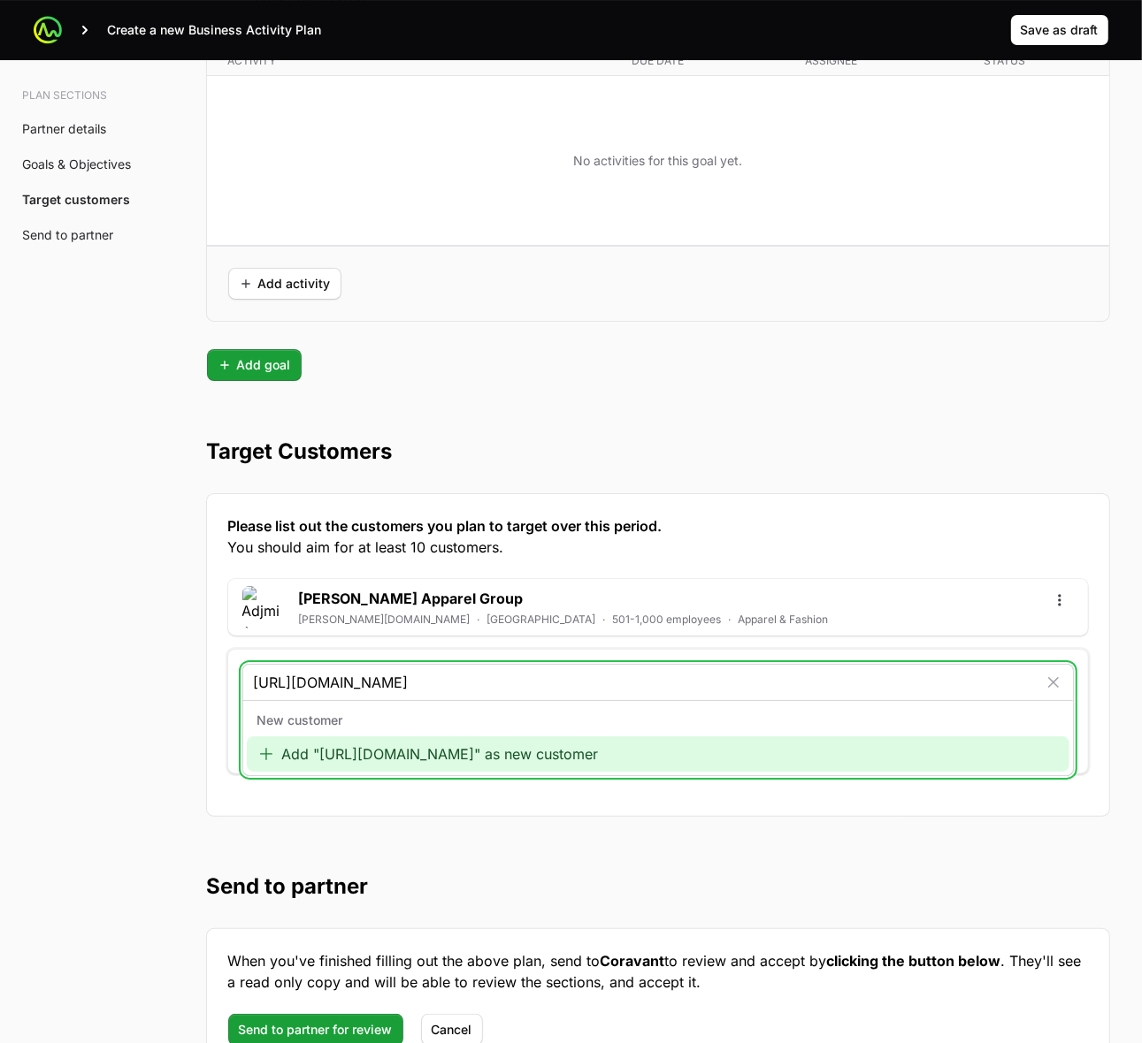
click at [266, 759] on icon at bounding box center [266, 754] width 12 height 12
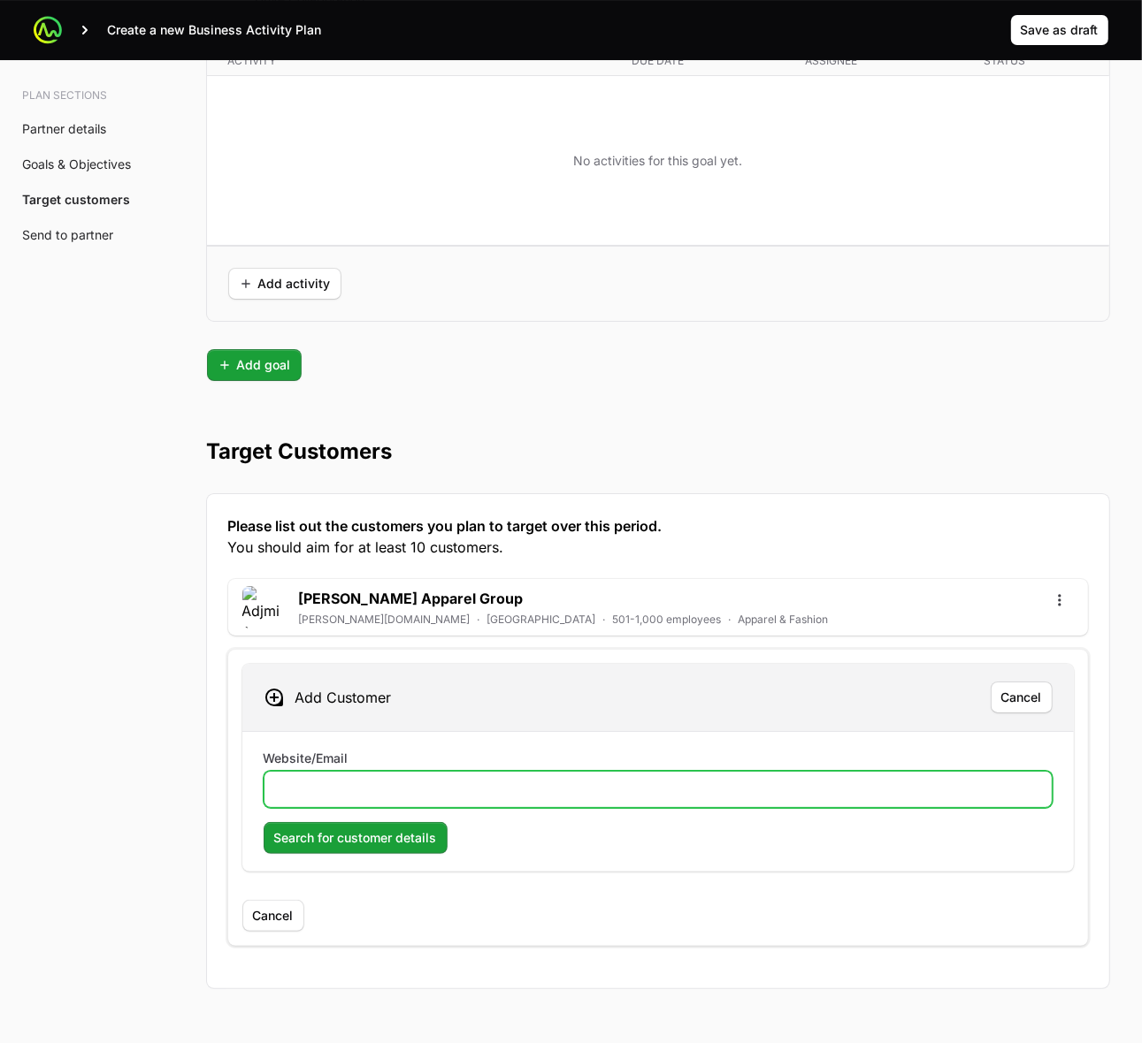
click at [365, 800] on input "Website/Email" at bounding box center [658, 789] width 766 height 21
paste input "[URL][DOMAIN_NAME]"
type input "[URL][DOMAIN_NAME]"
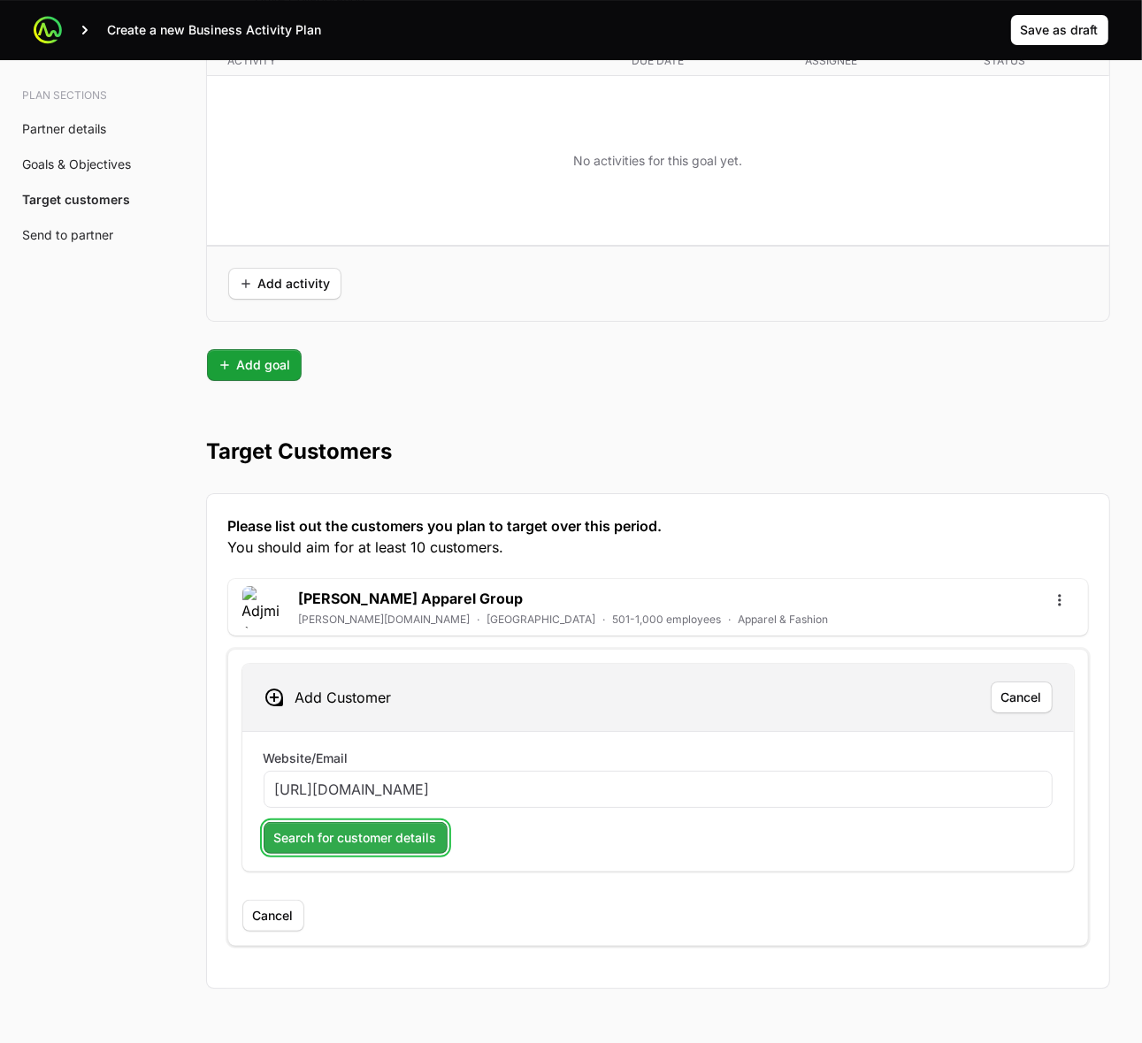
click at [338, 849] on span "Search for customer details" at bounding box center [355, 838] width 163 height 21
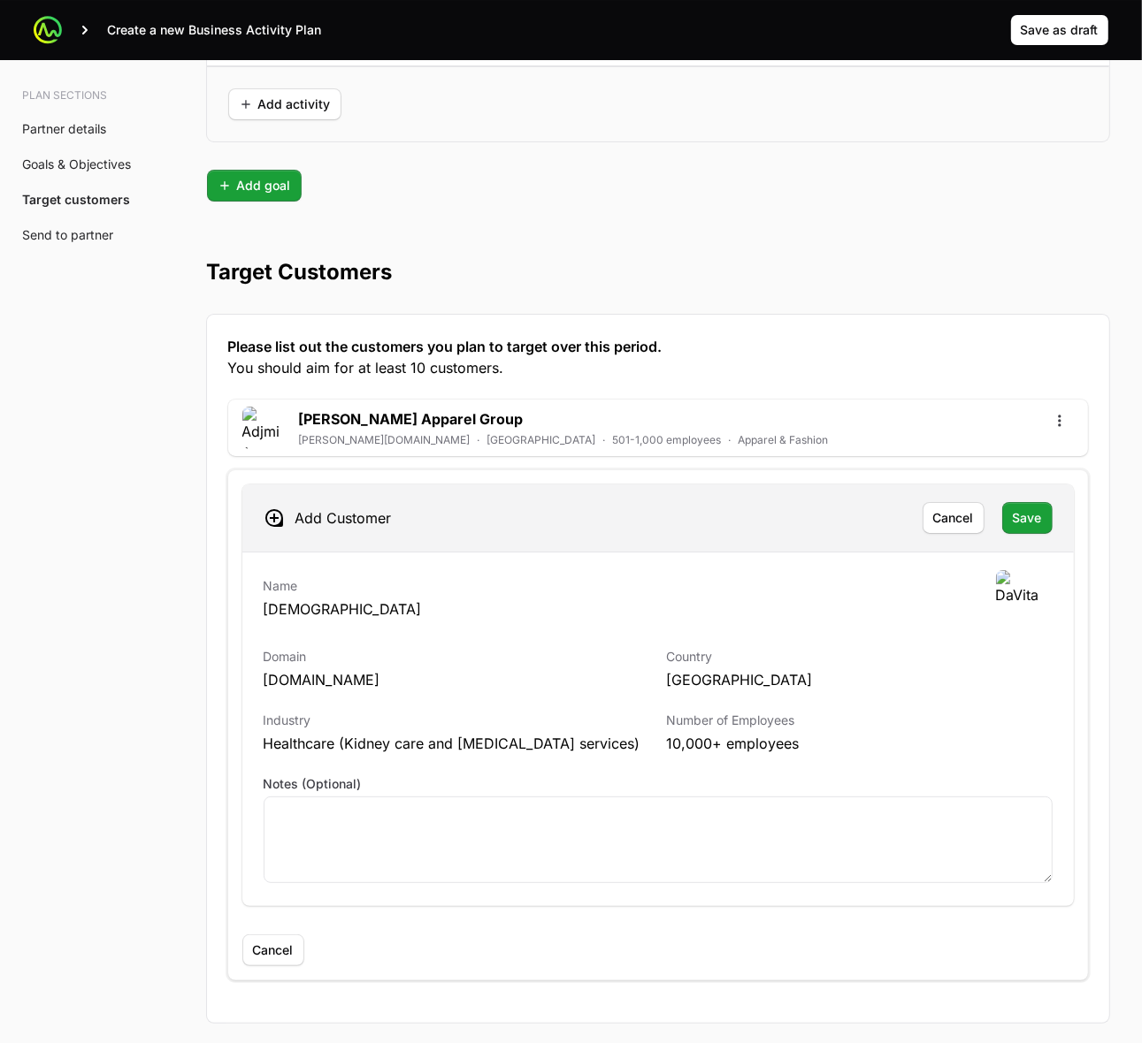
scroll to position [4545, 0]
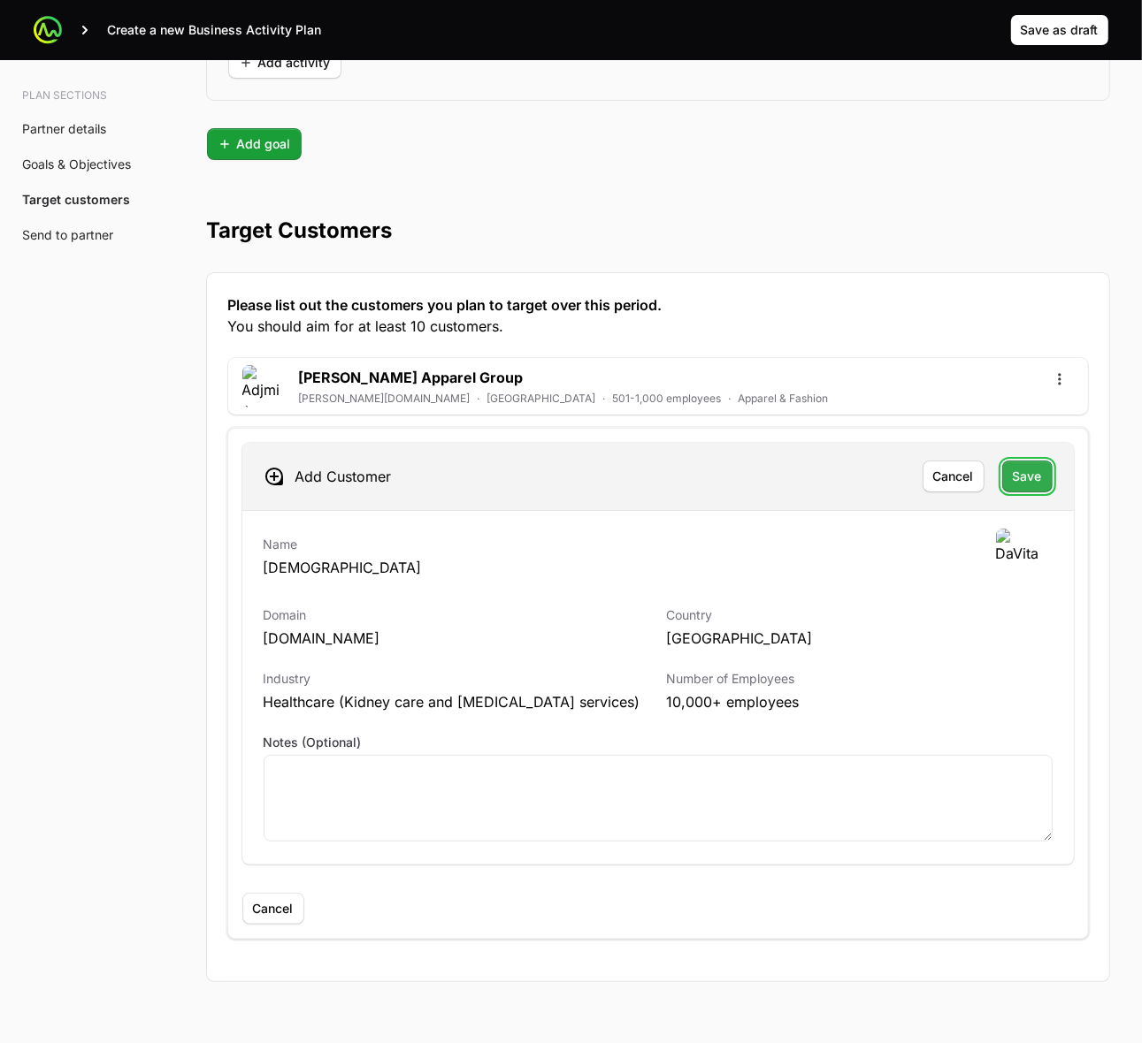
click at [1039, 478] on span "Save" at bounding box center [1026, 476] width 29 height 21
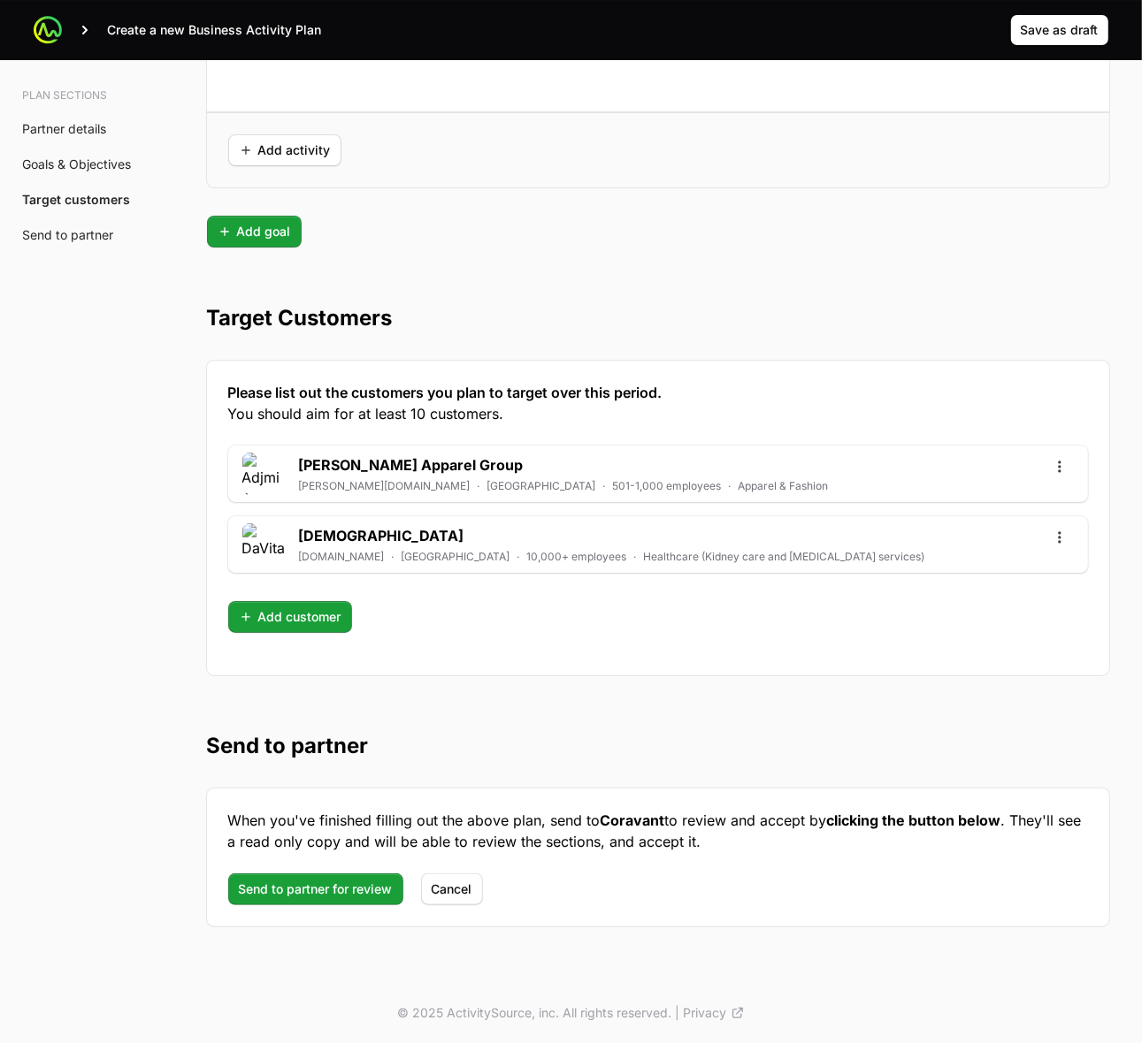
click at [253, 615] on span "Add customer" at bounding box center [290, 617] width 103 height 21
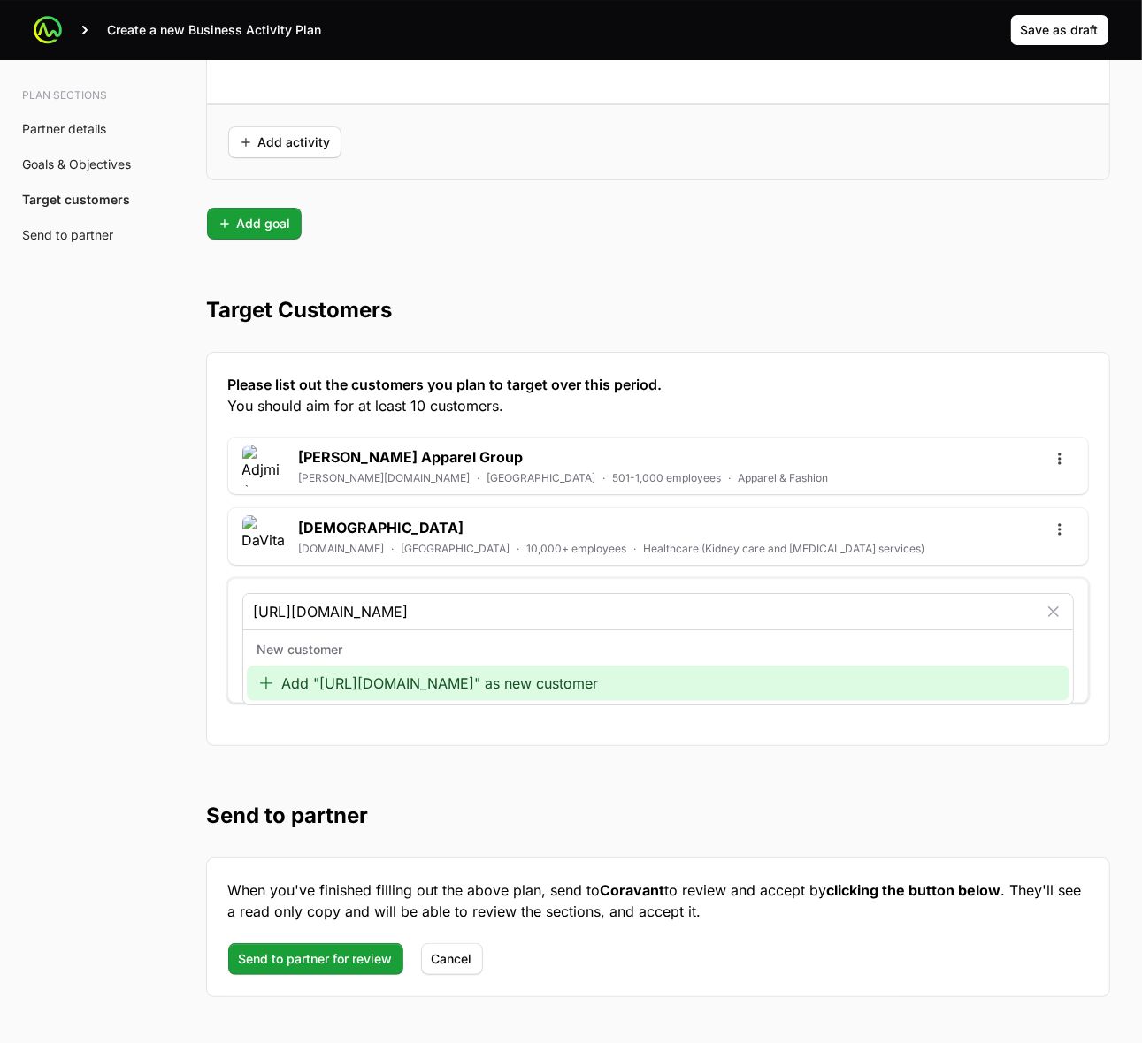
type input "[URL][DOMAIN_NAME]"
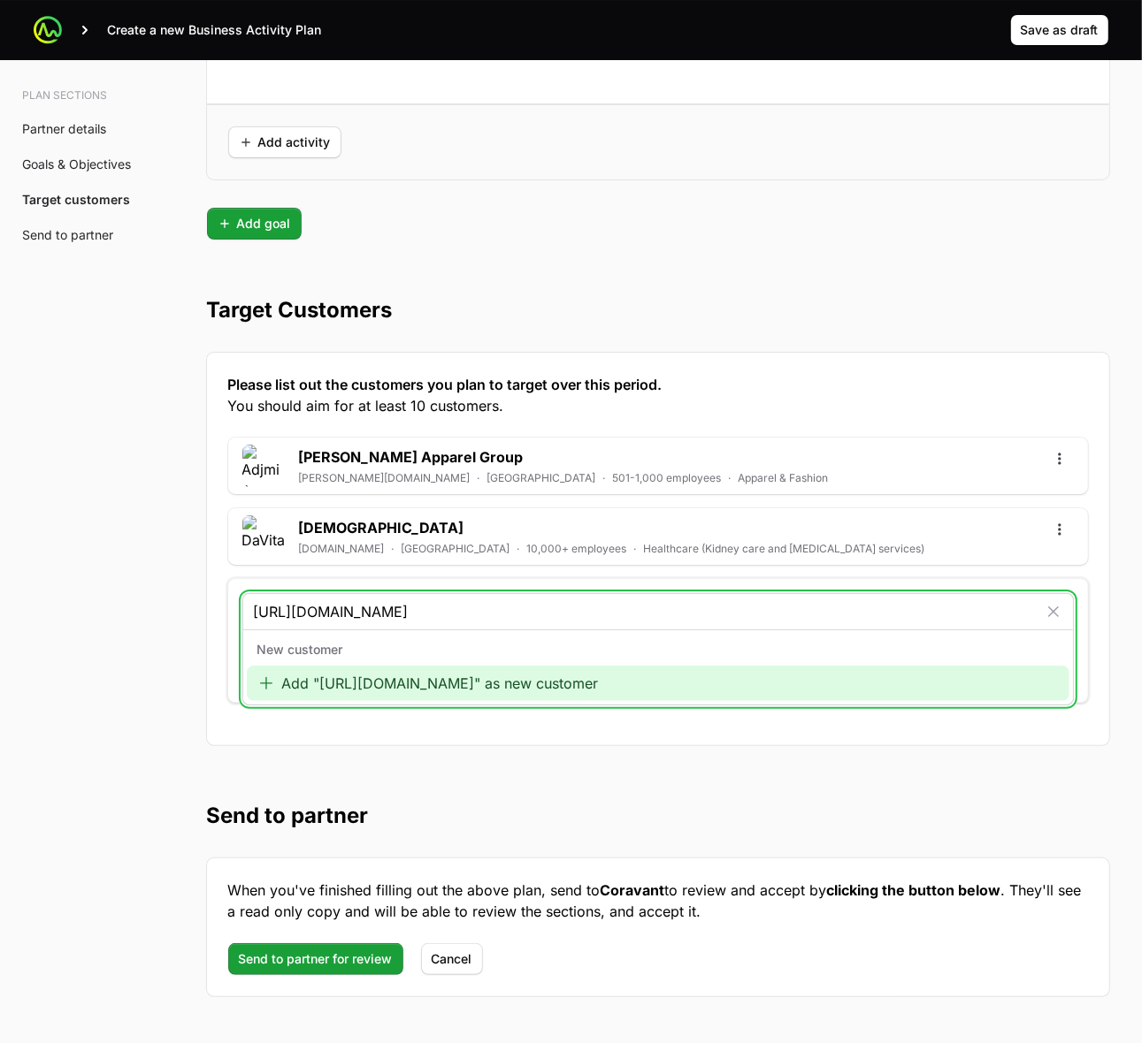
click at [401, 682] on div "Add "[URL][DOMAIN_NAME]" as new customer" at bounding box center [658, 683] width 822 height 35
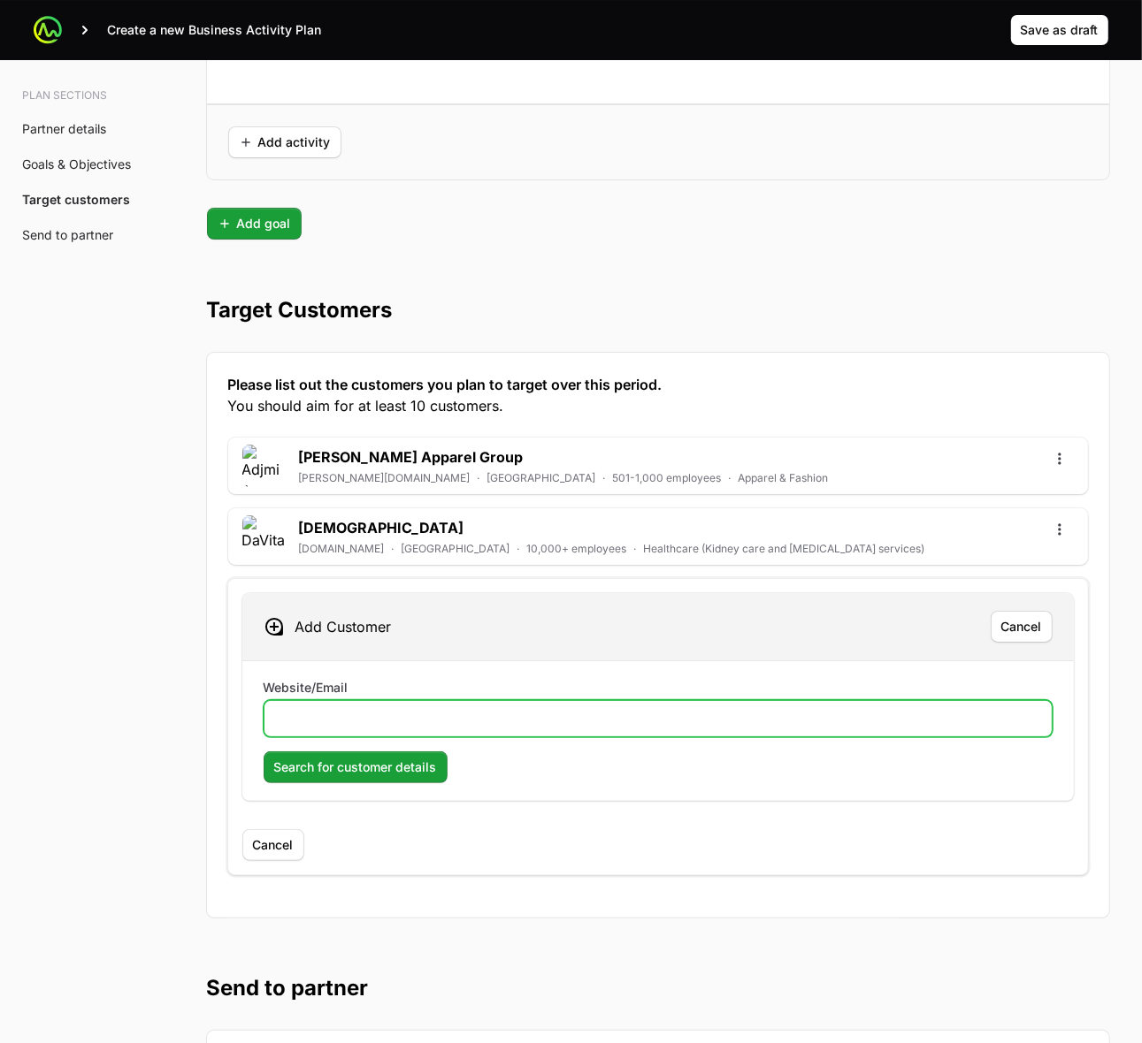
click at [549, 718] on input "Website/Email" at bounding box center [658, 718] width 766 height 21
paste input "[URL][DOMAIN_NAME]"
type input "[URL][DOMAIN_NAME]"
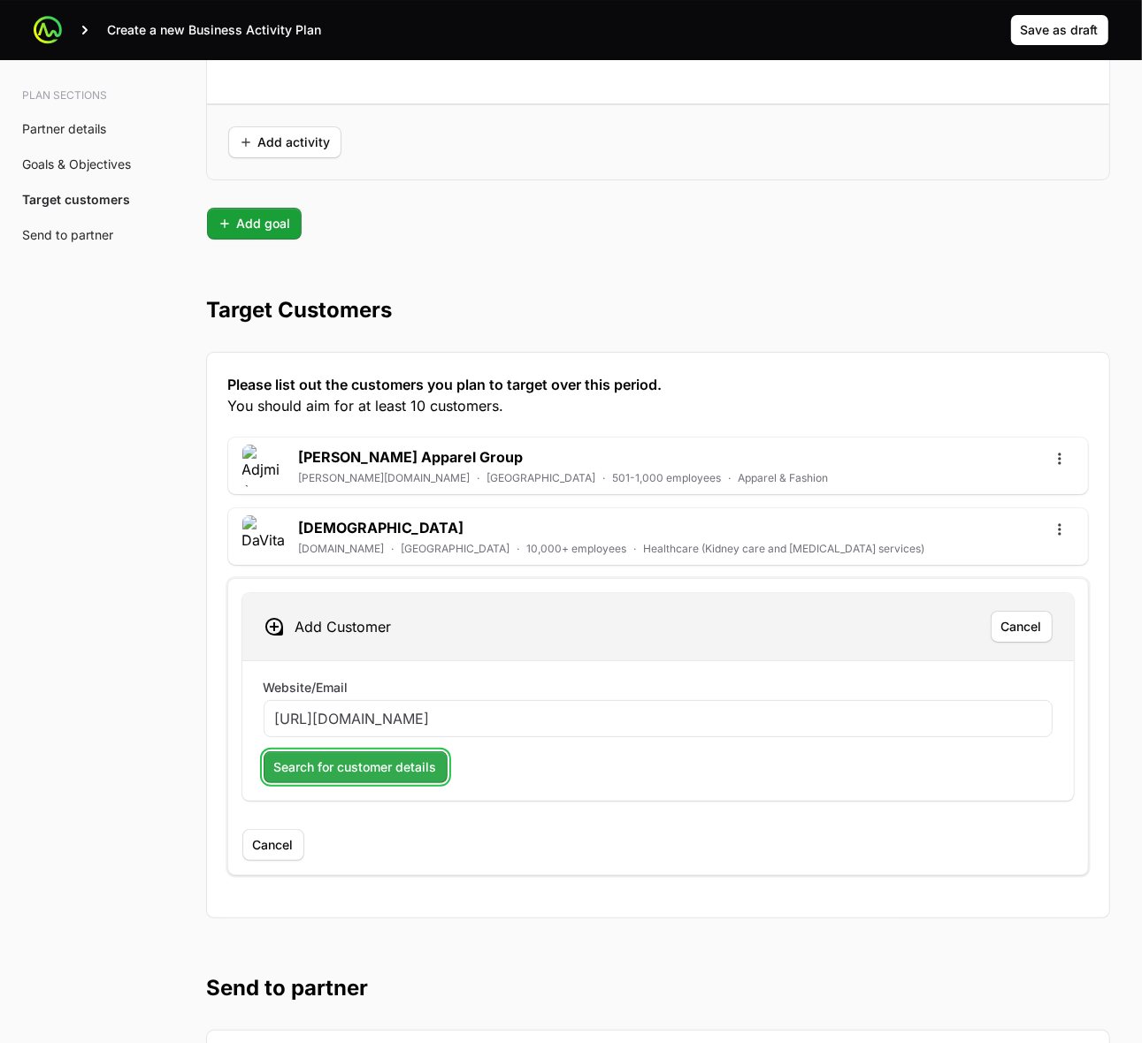
click at [354, 768] on span "Search for customer details" at bounding box center [355, 767] width 163 height 21
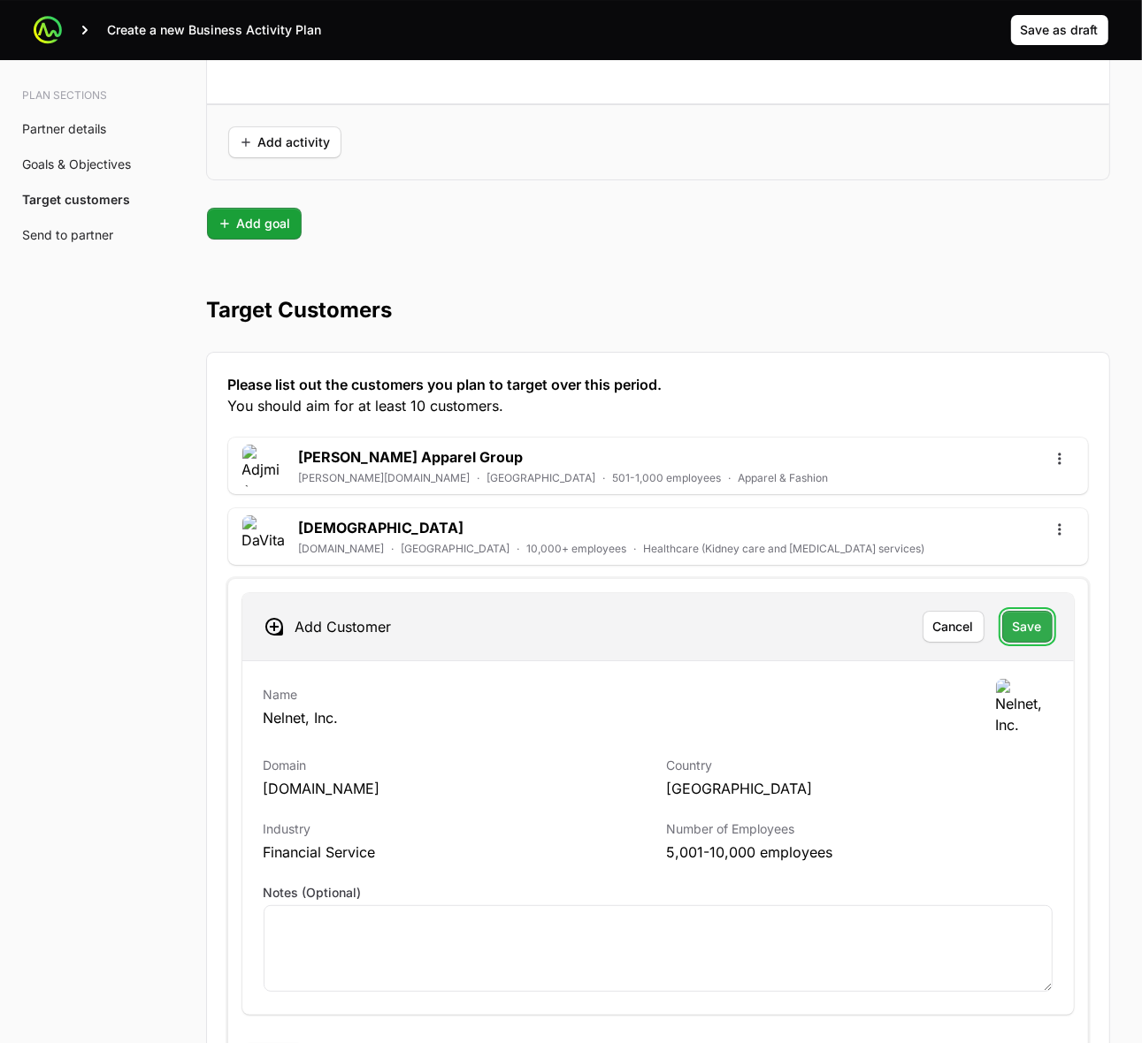
click at [1028, 619] on button "Save" at bounding box center [1027, 627] width 50 height 32
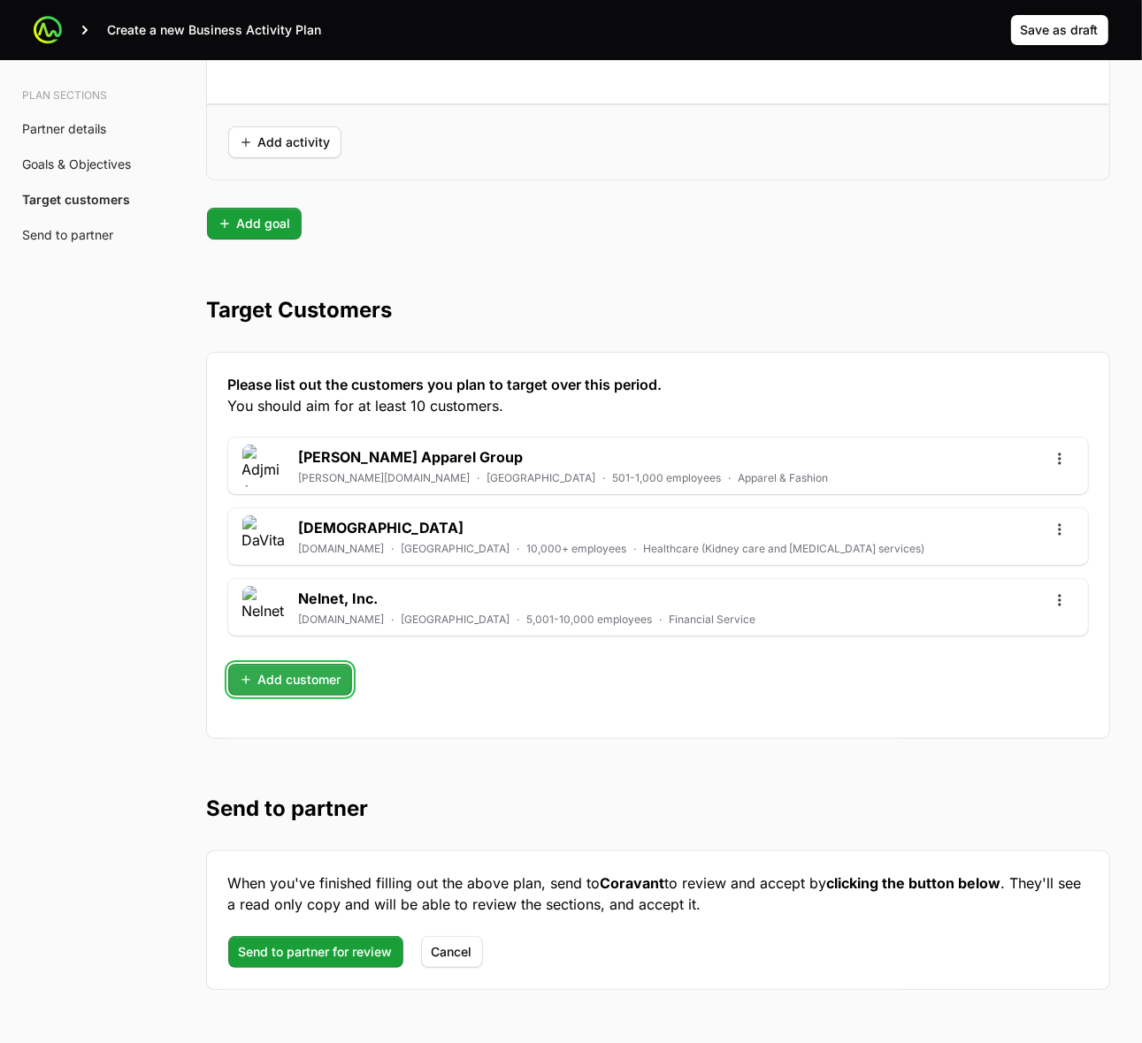
click at [301, 685] on span "Add customer" at bounding box center [290, 679] width 103 height 21
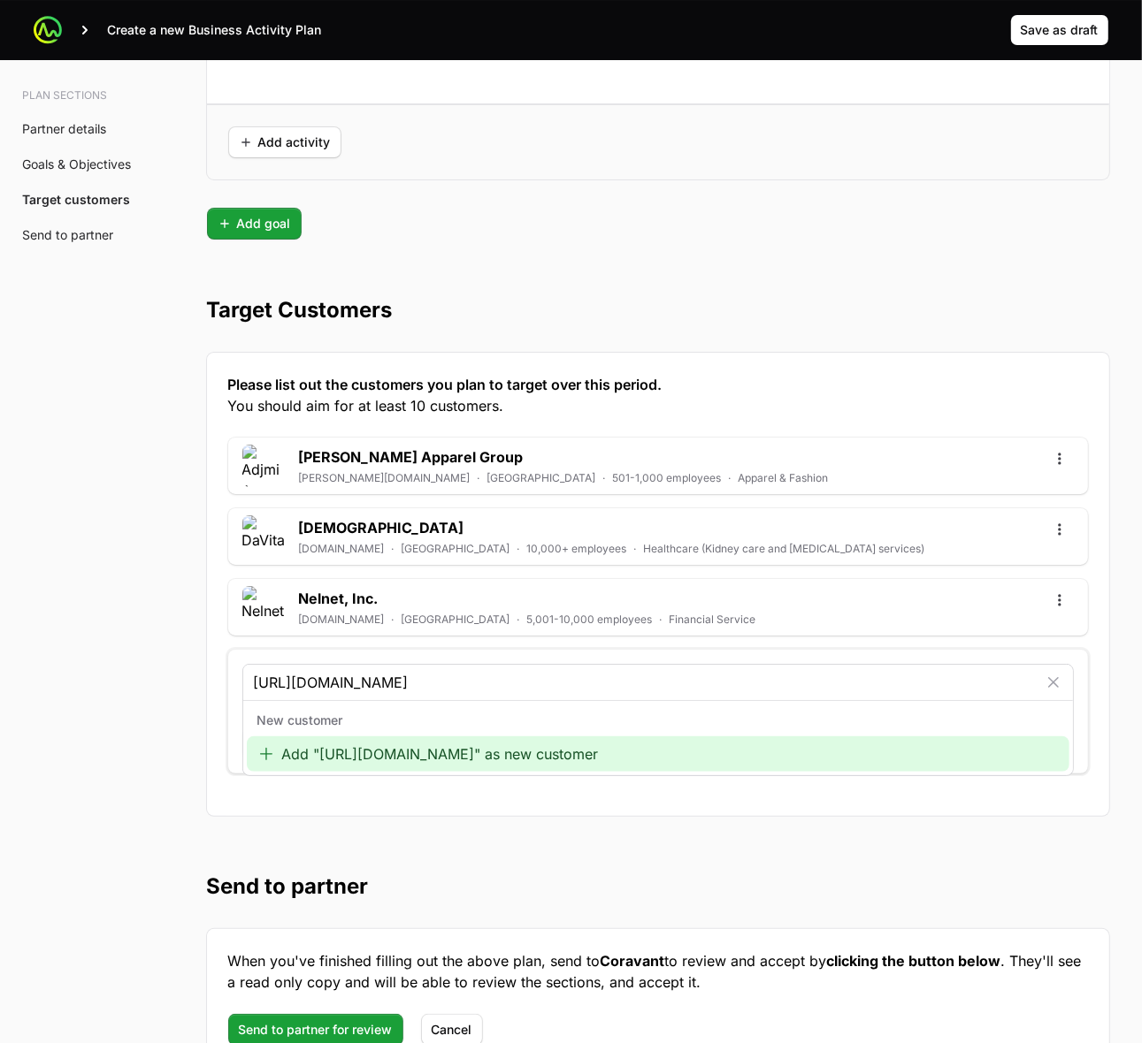
type input "[URL][DOMAIN_NAME]"
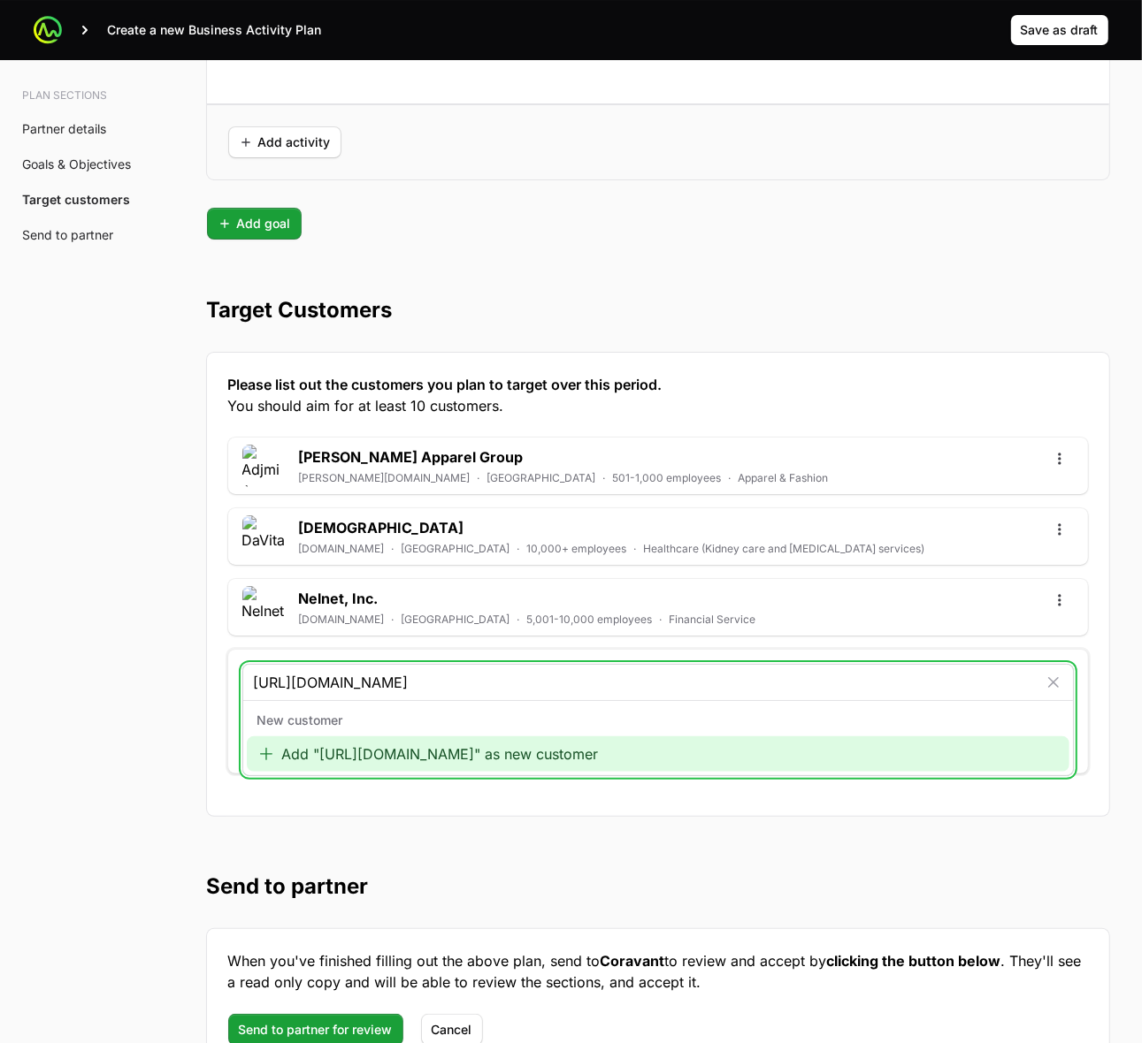
click at [340, 758] on div "Add "[URL][DOMAIN_NAME]" as new customer" at bounding box center [658, 754] width 822 height 35
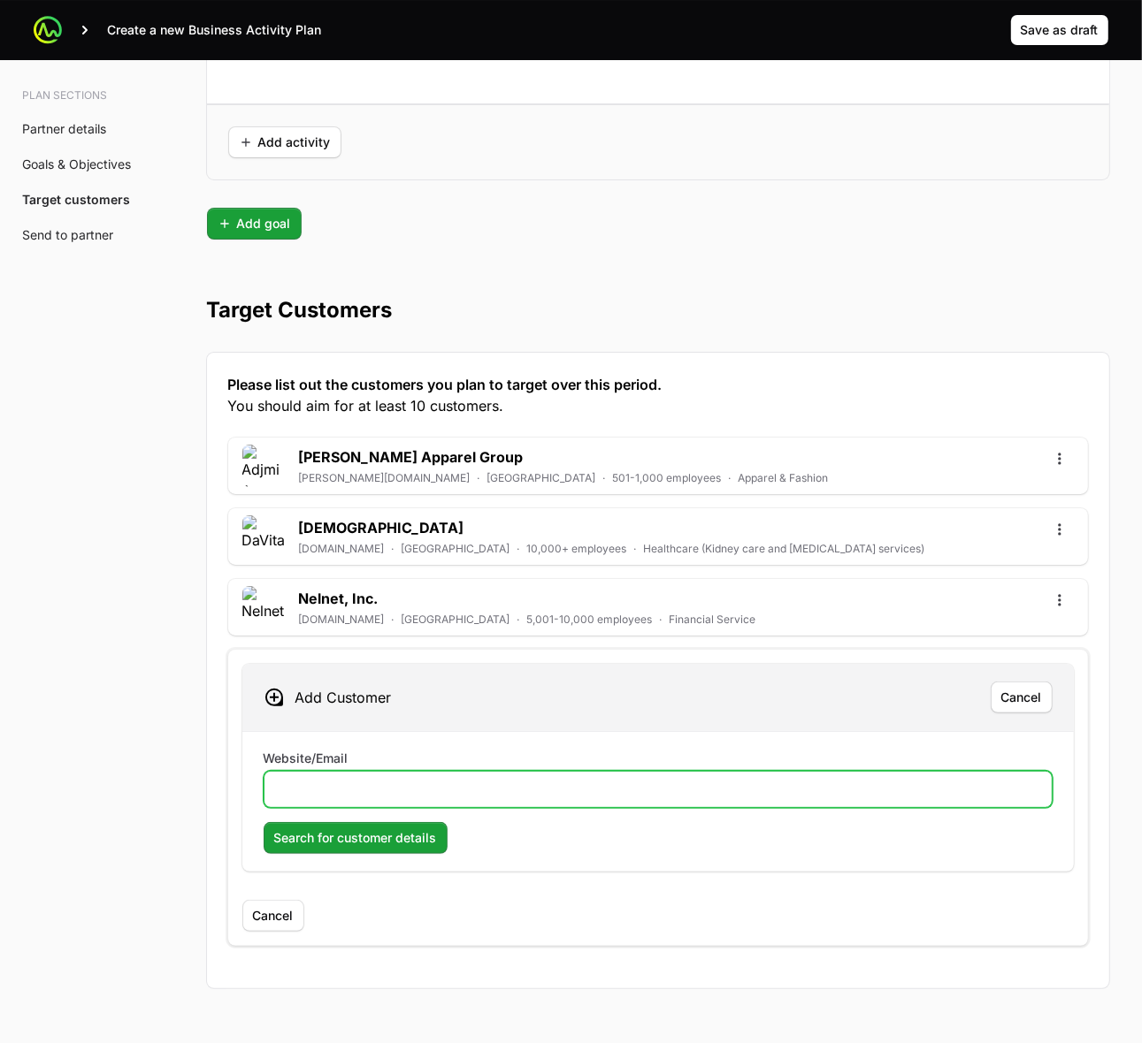
click at [387, 800] on input "Website/Email" at bounding box center [658, 789] width 766 height 21
paste input "[URL][DOMAIN_NAME]"
type input "[URL][DOMAIN_NAME]"
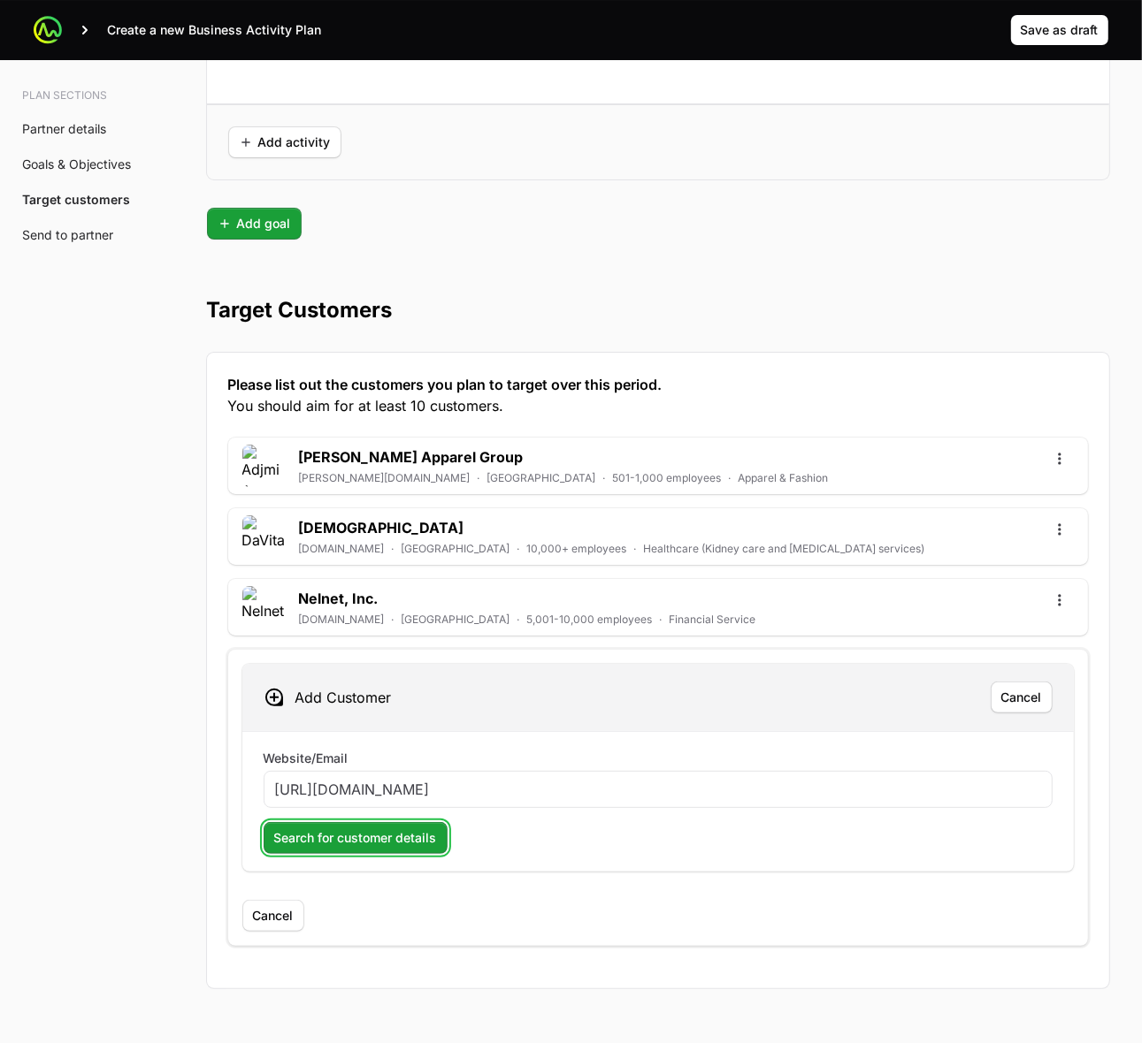
drag, startPoint x: 311, startPoint y: 852, endPoint x: 1081, endPoint y: 785, distance: 772.2
click at [315, 849] on span "Search for customer details" at bounding box center [355, 838] width 163 height 21
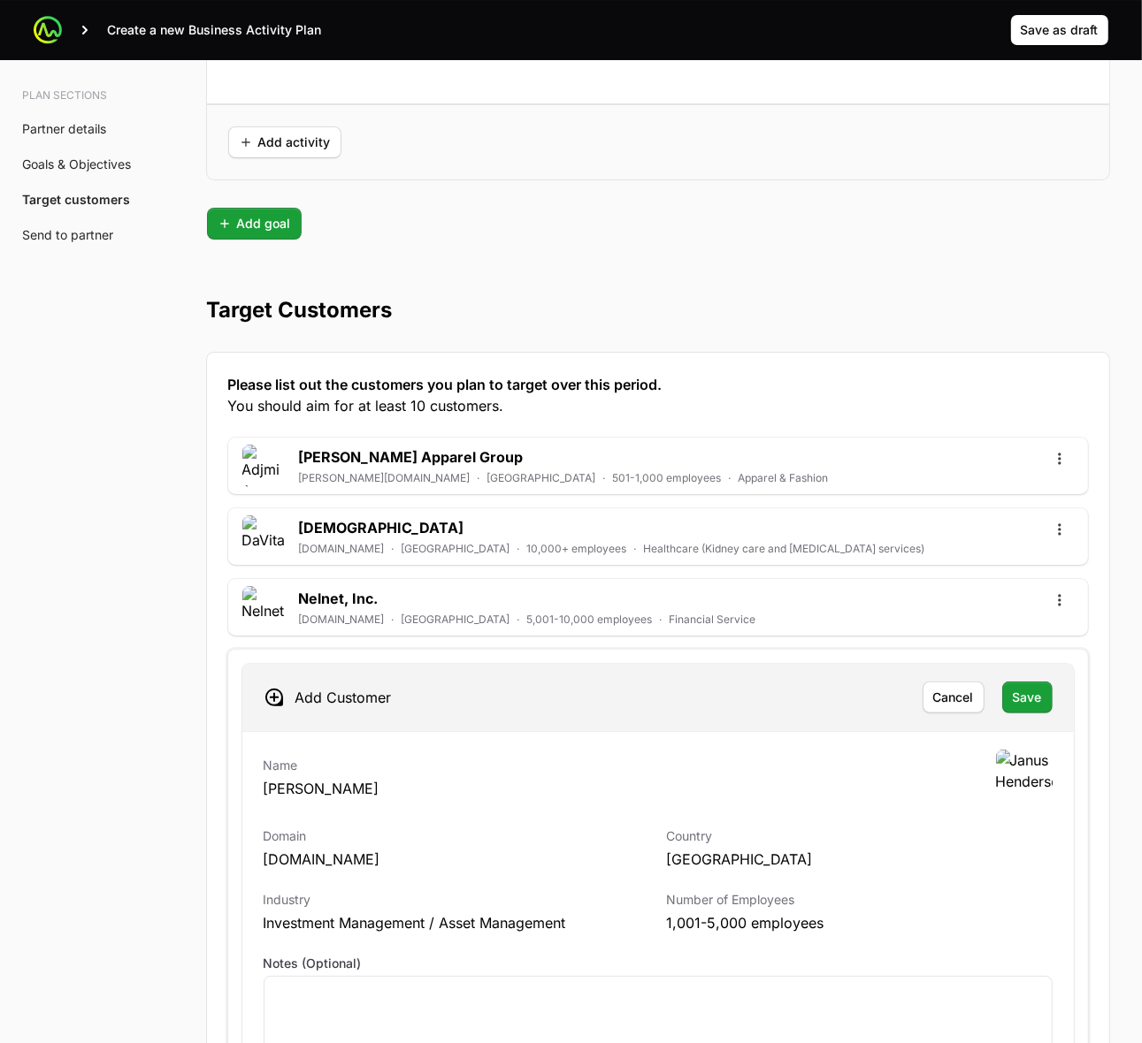
drag, startPoint x: 162, startPoint y: 707, endPoint x: 235, endPoint y: 699, distance: 73.9
click at [1035, 697] on span "Save" at bounding box center [1026, 697] width 29 height 21
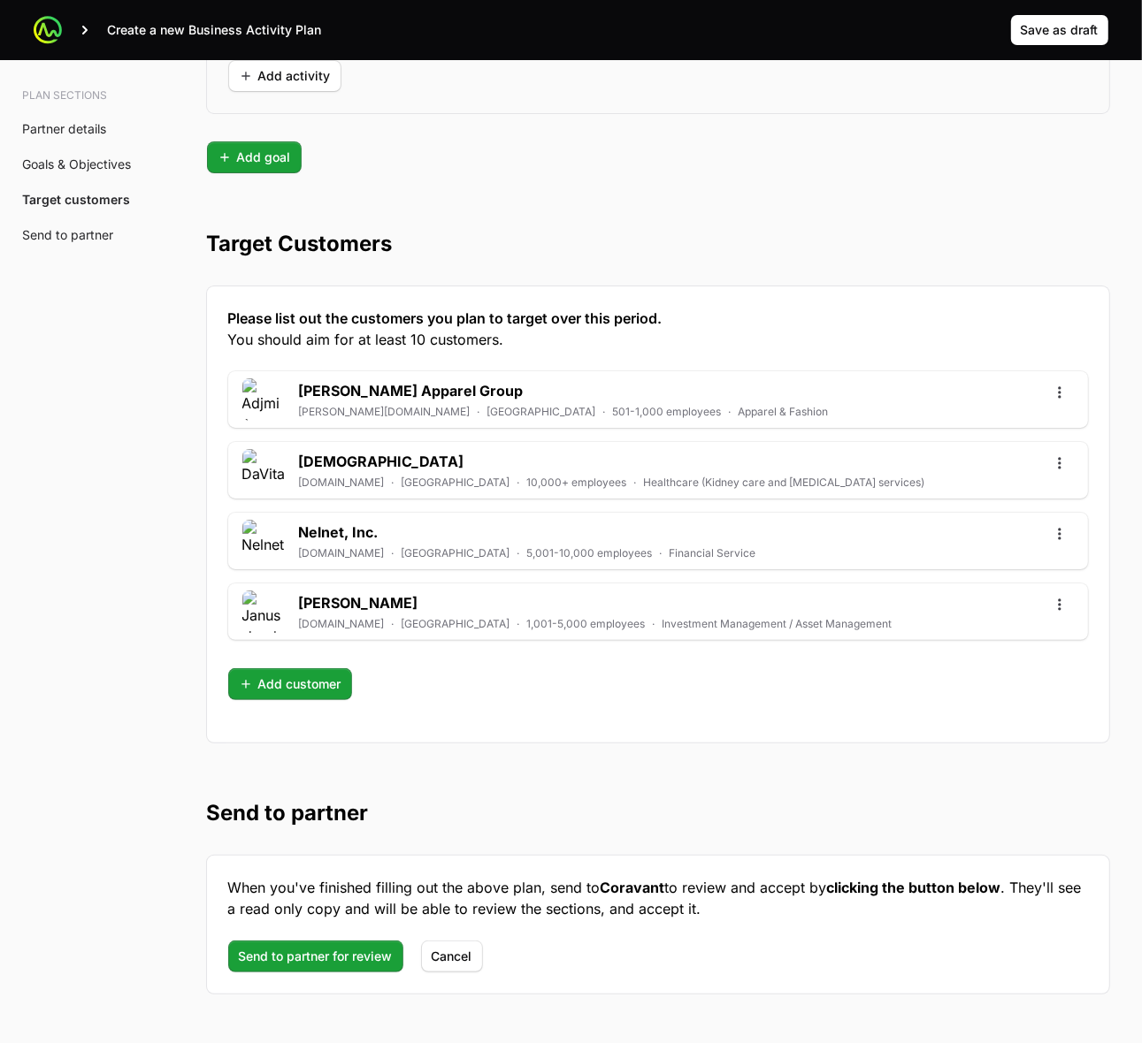
scroll to position [4607, 0]
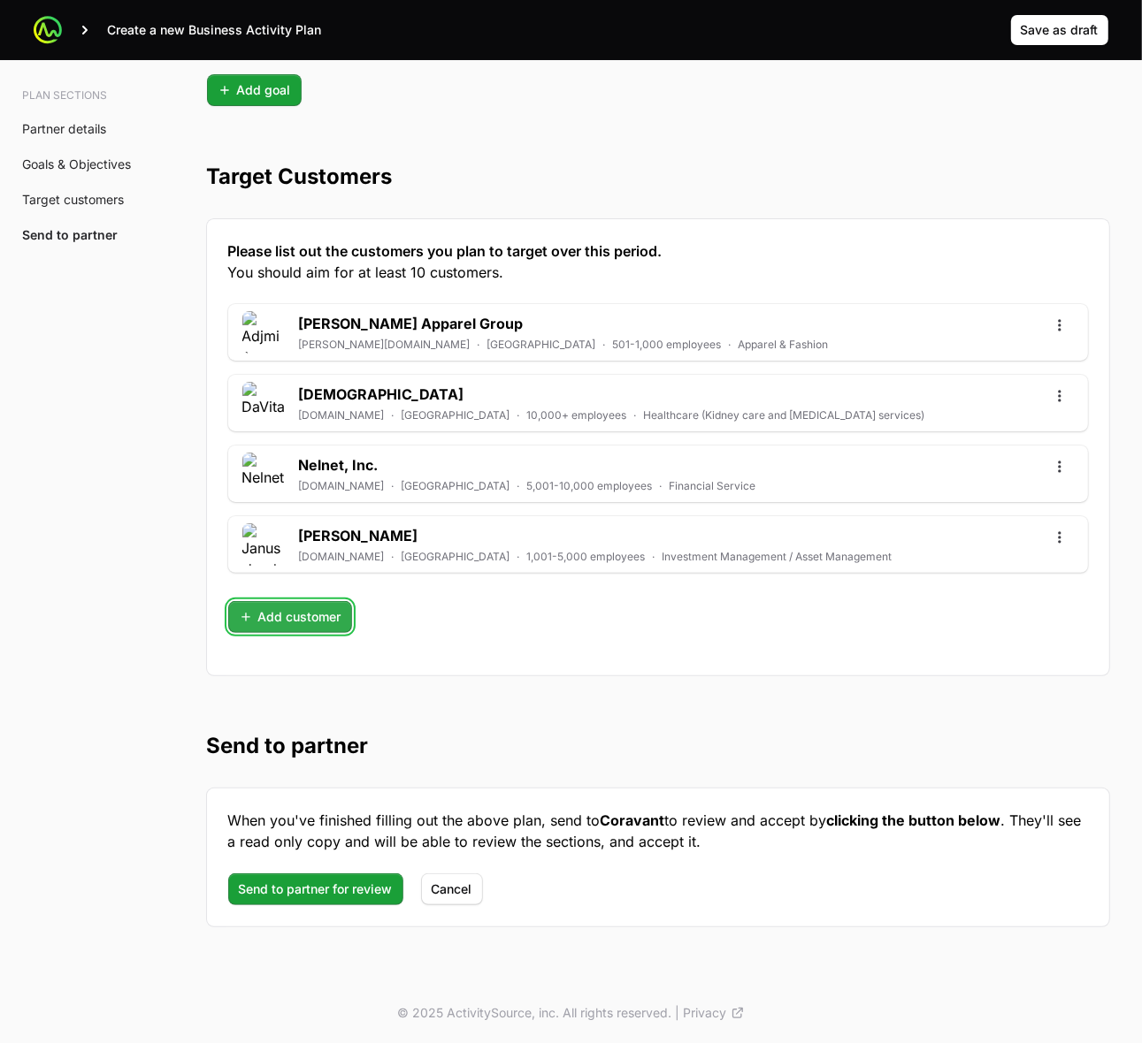
click at [317, 613] on span "Add customer" at bounding box center [290, 617] width 103 height 21
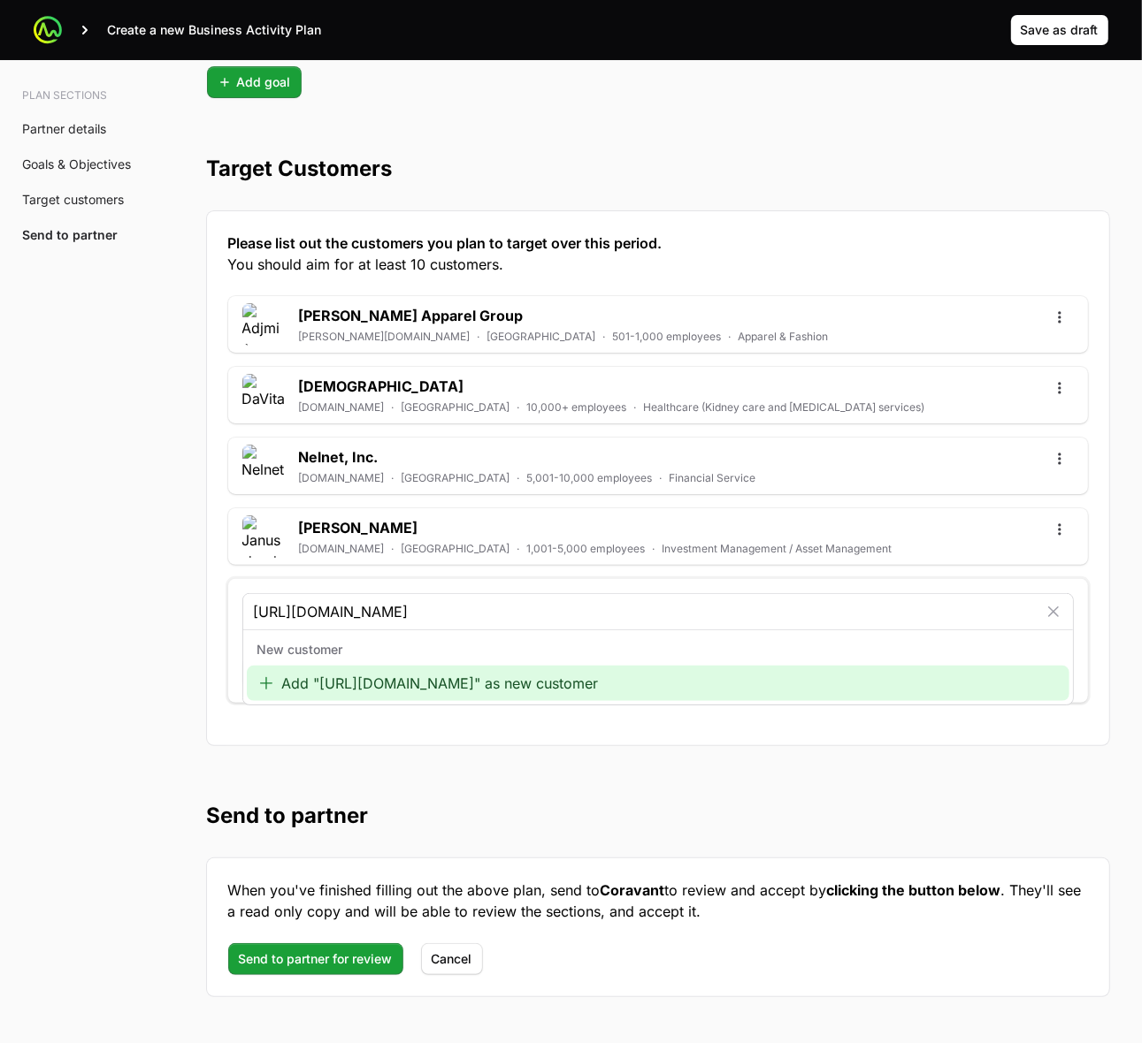
type input "[URL][DOMAIN_NAME]"
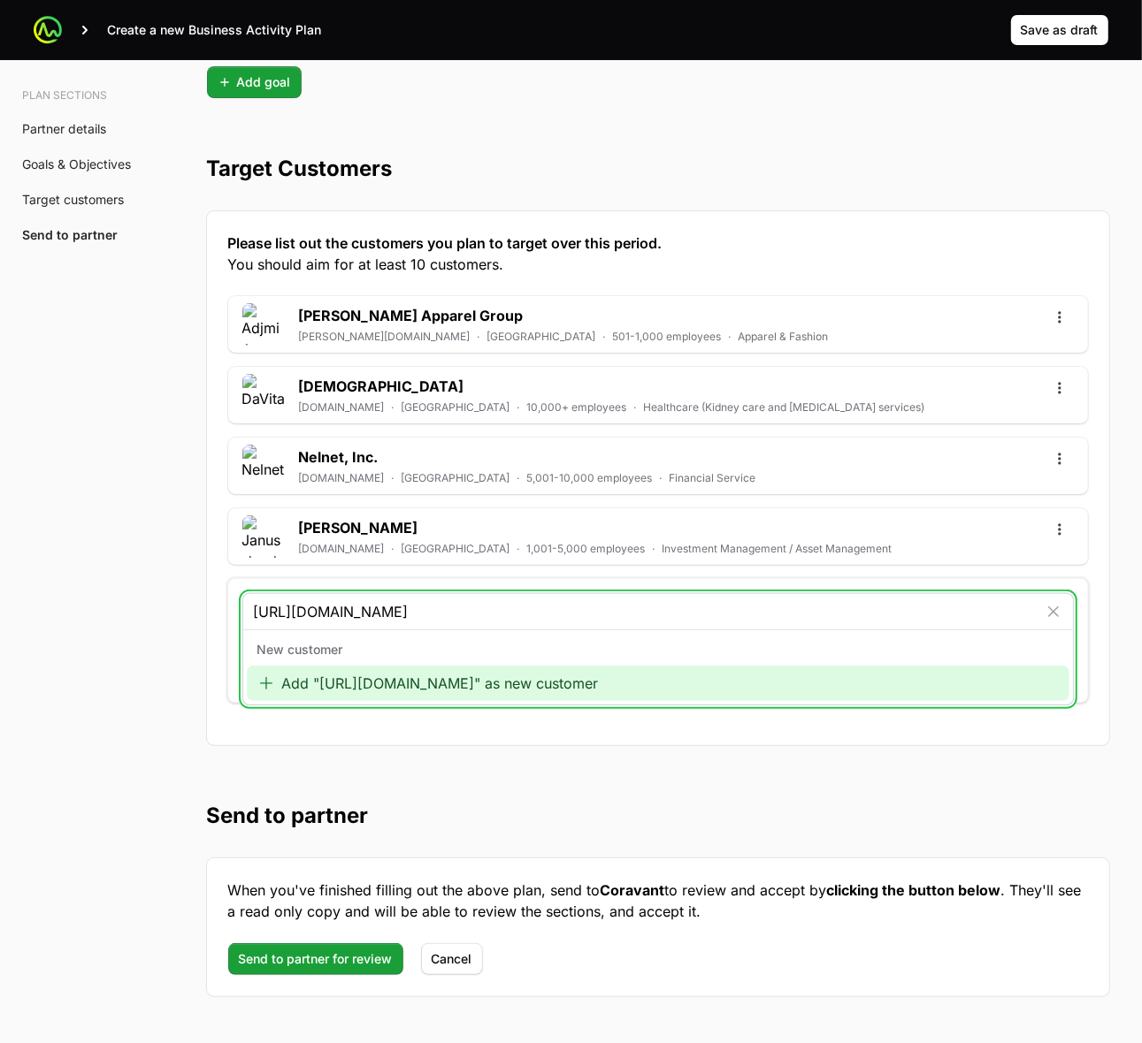
click at [462, 687] on div "Add "[URL][DOMAIN_NAME]" as new customer" at bounding box center [658, 683] width 822 height 35
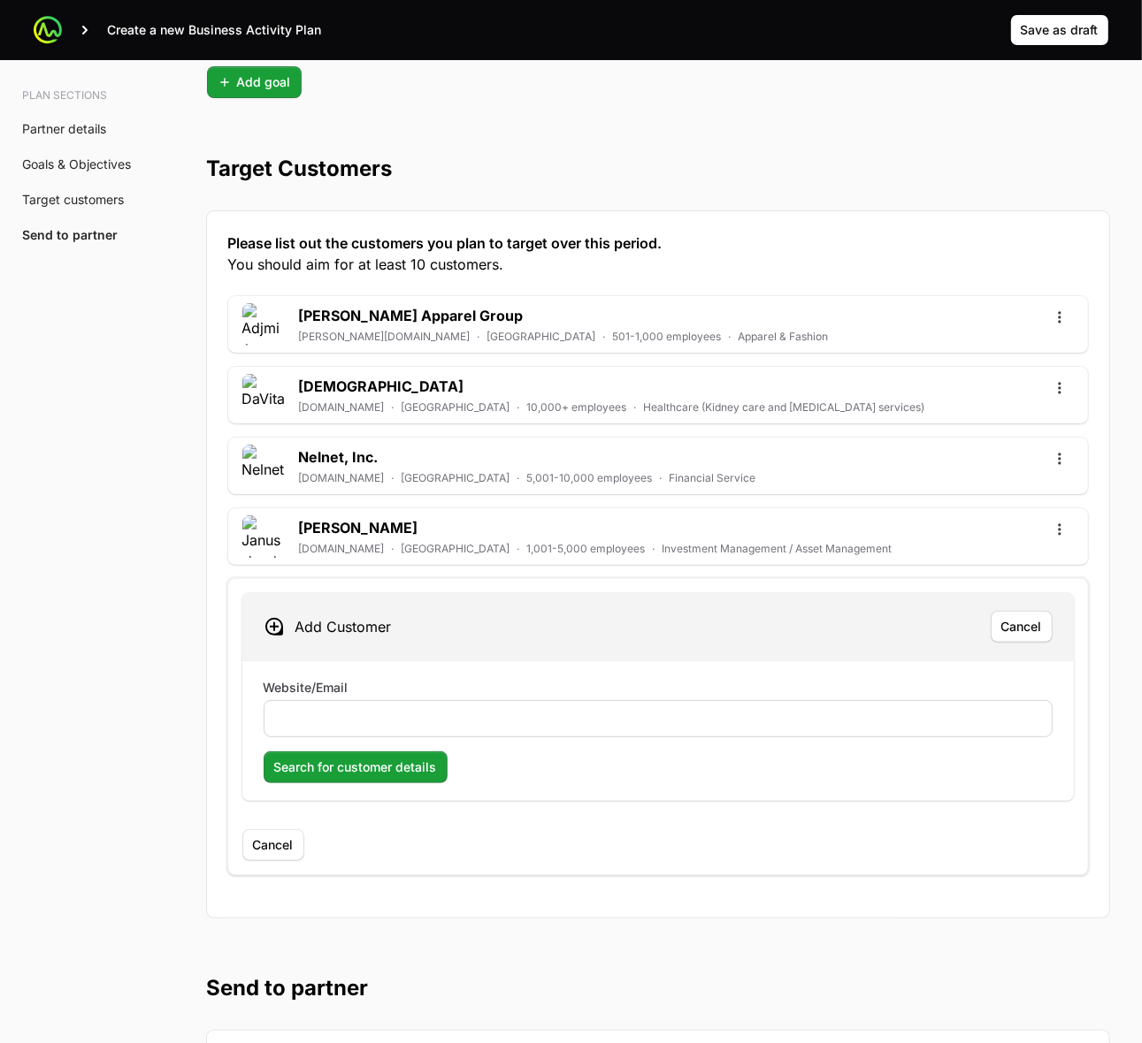
click at [546, 737] on div at bounding box center [658, 718] width 789 height 37
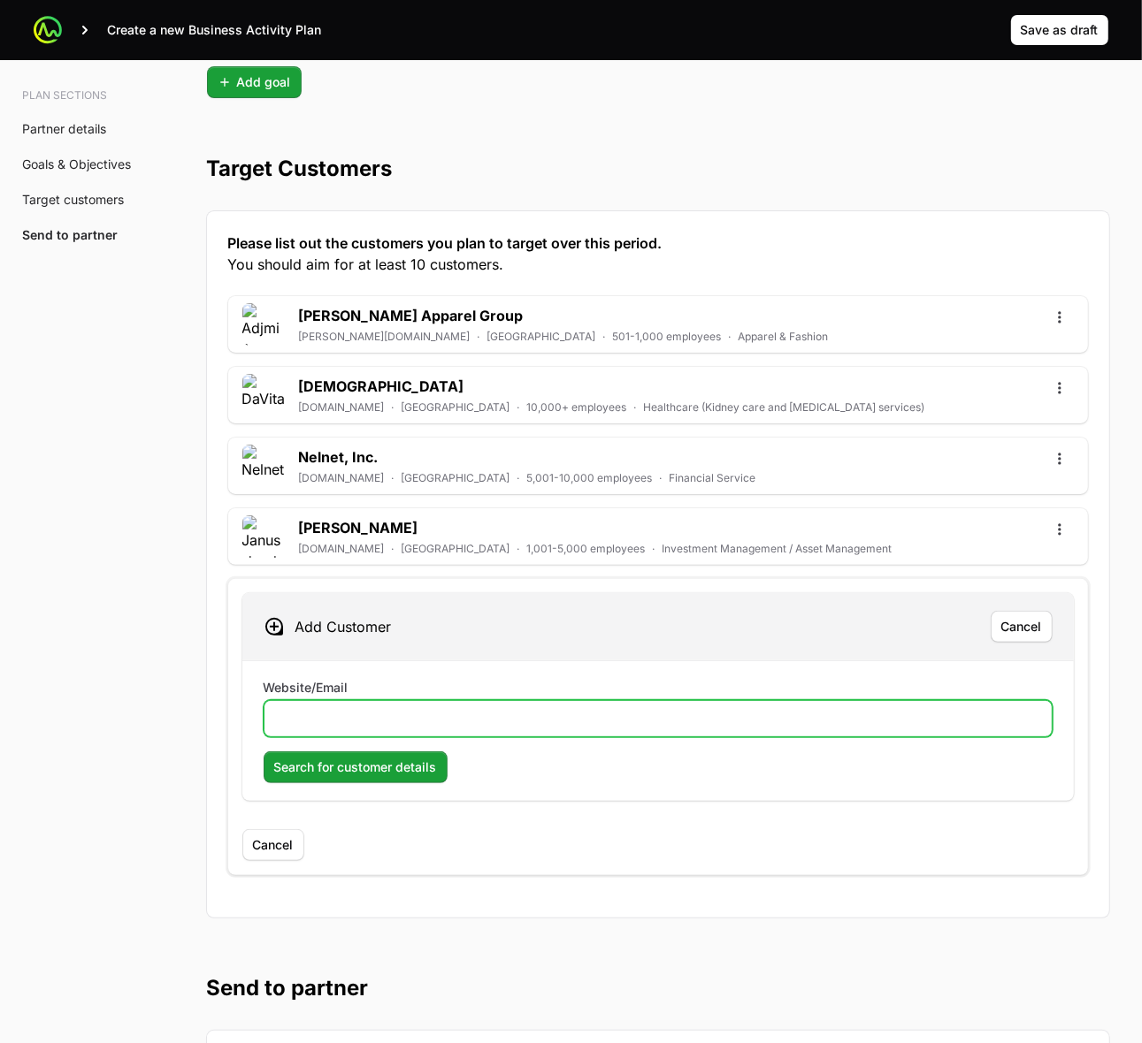
click at [480, 730] on input "Website/Email" at bounding box center [658, 718] width 766 height 21
paste input "[URL][DOMAIN_NAME]"
type input "[URL][DOMAIN_NAME]"
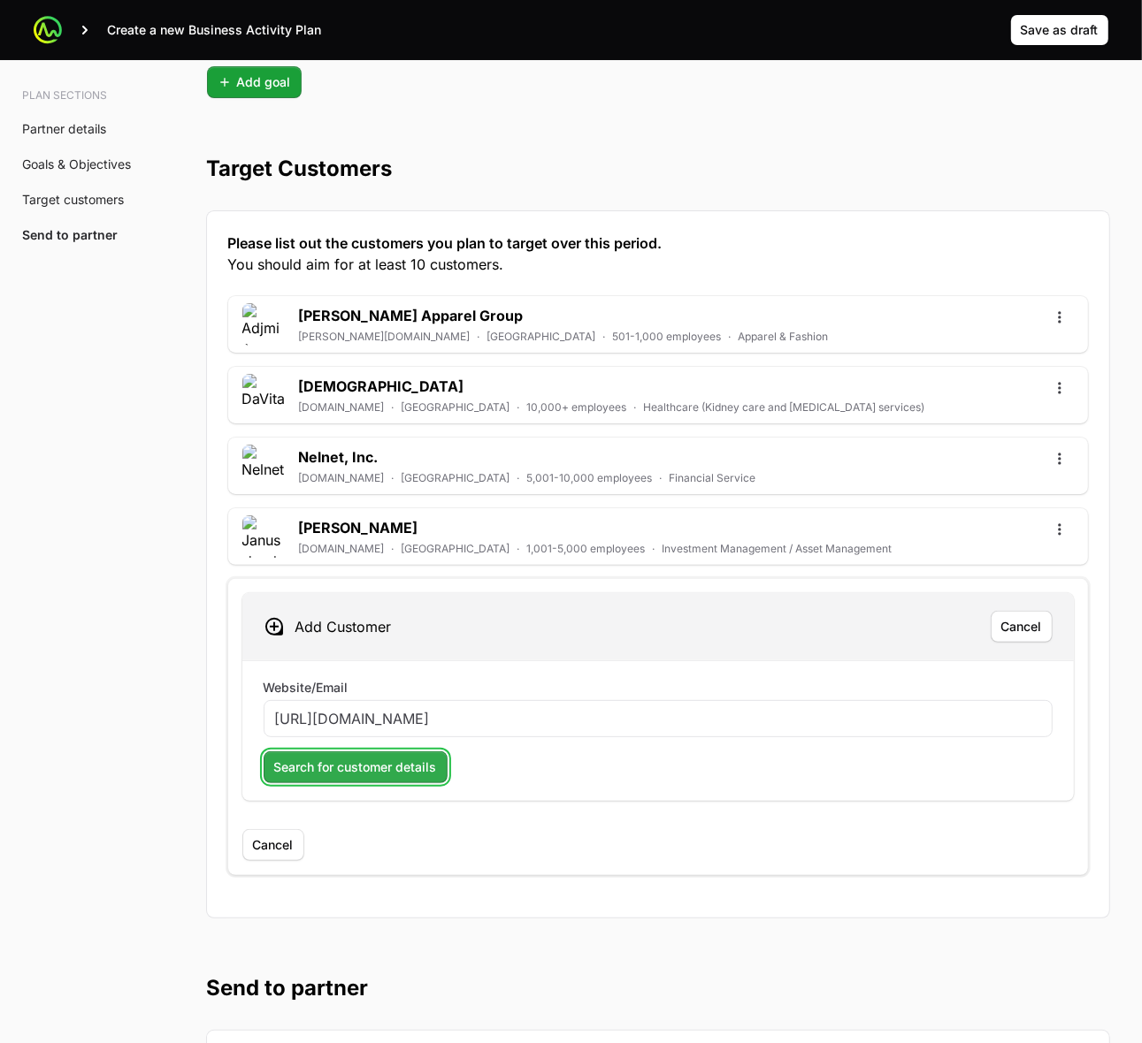
click at [338, 772] on span "Search for customer details" at bounding box center [355, 767] width 163 height 21
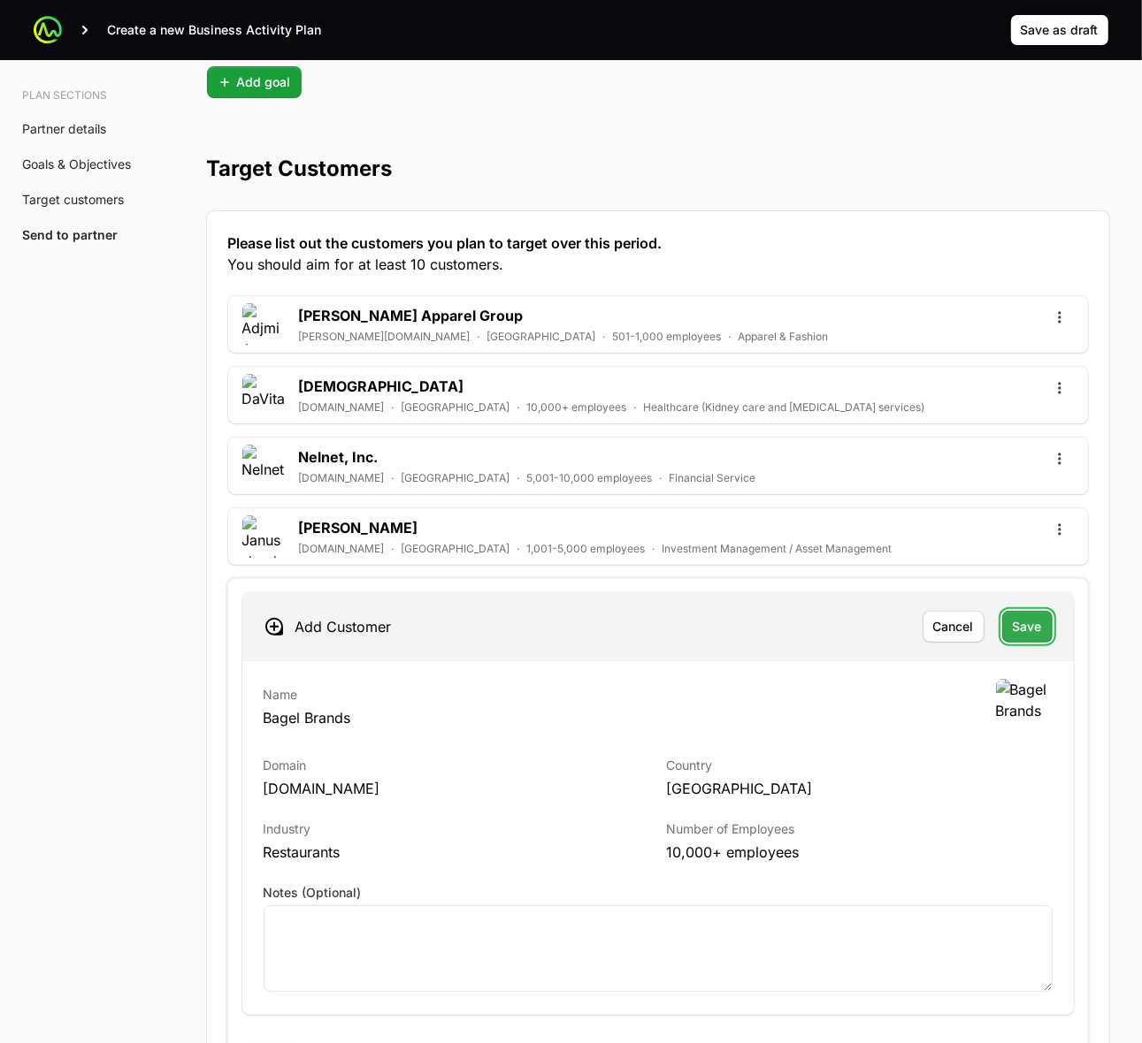
click at [1021, 638] on span "Save" at bounding box center [1026, 626] width 29 height 21
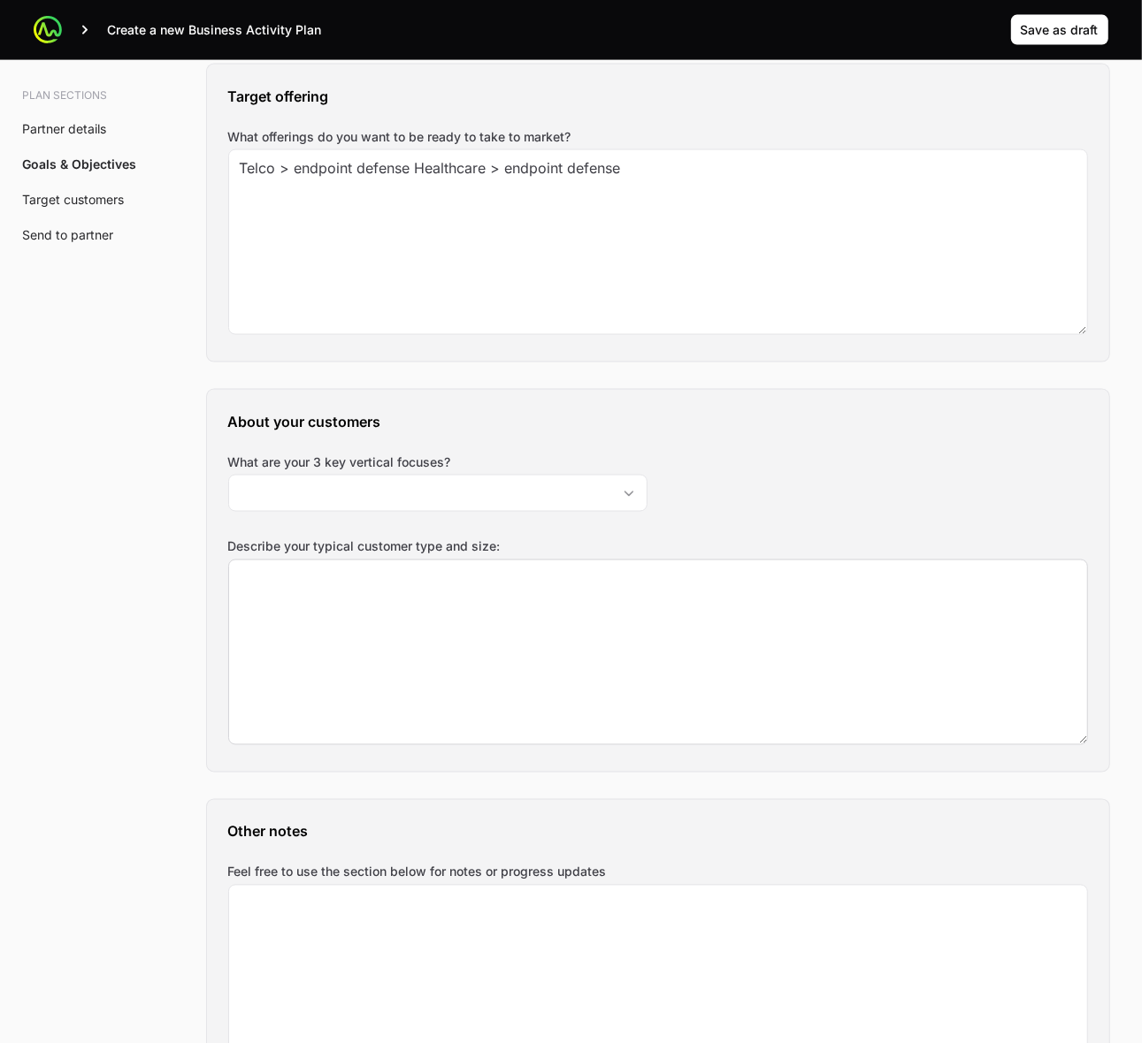
scroll to position [1733, 0]
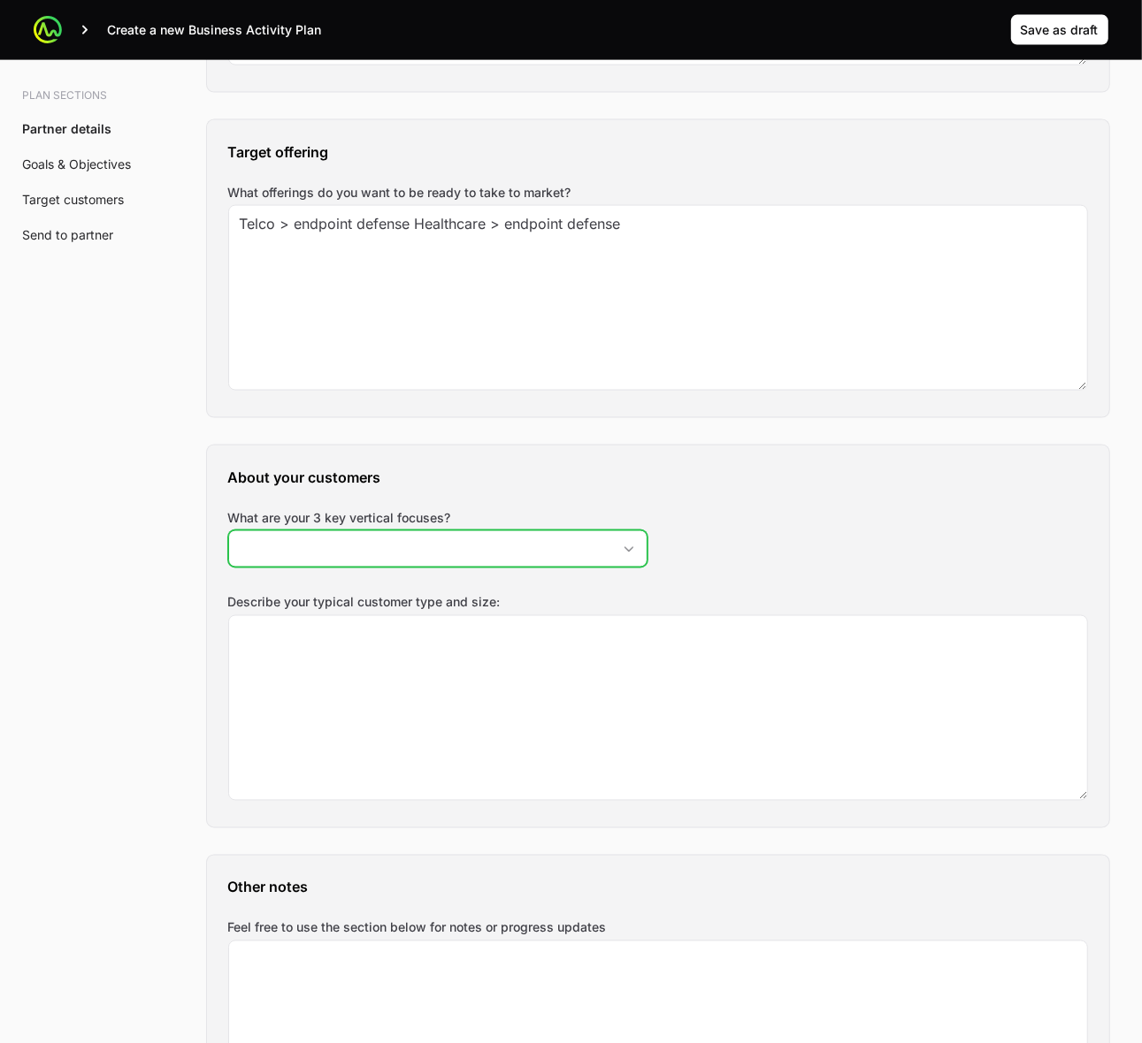
click at [380, 554] on input "What are your 3 key vertical focuses?" at bounding box center [420, 548] width 382 height 35
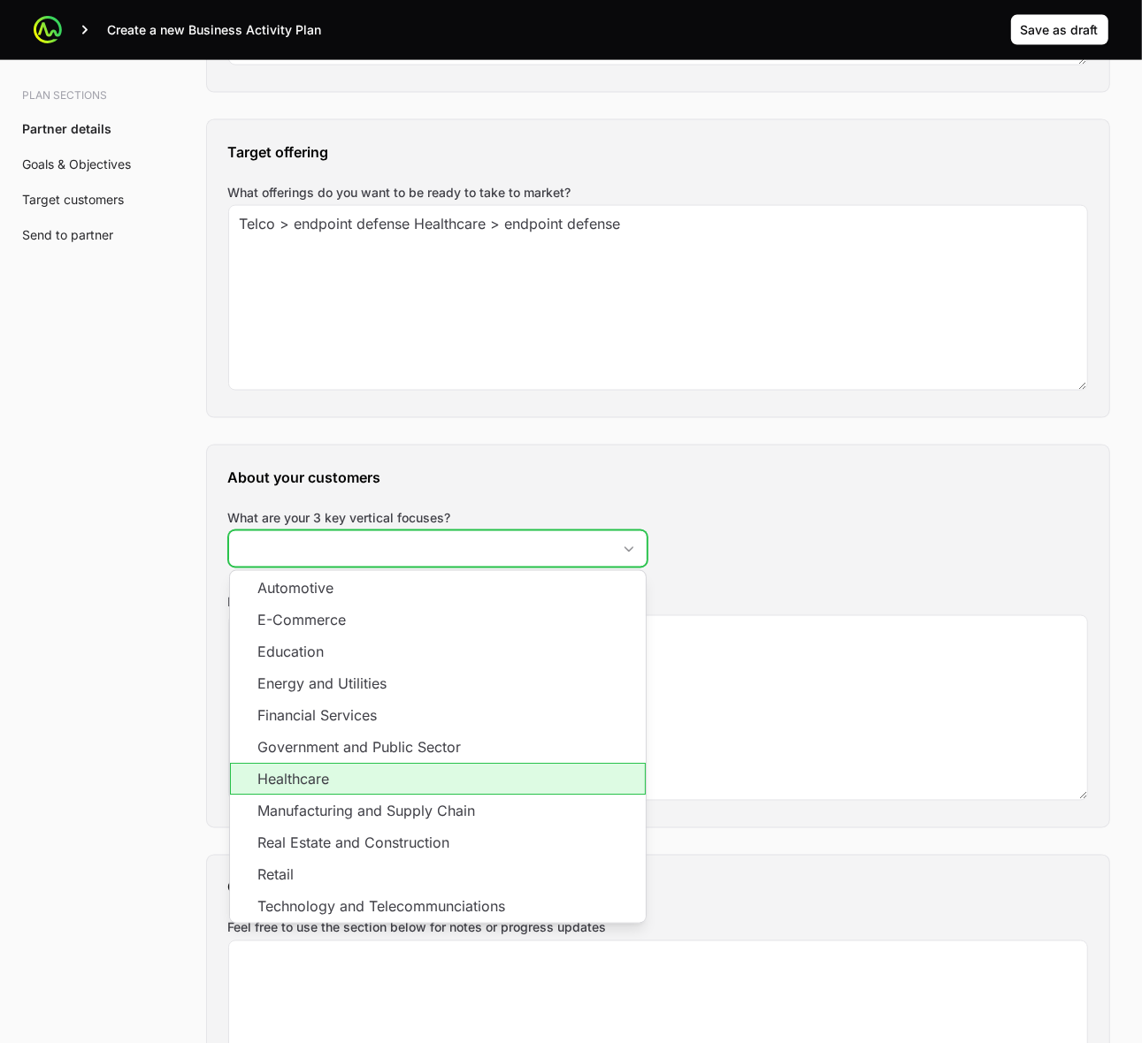
click at [341, 781] on li "Healthcare" at bounding box center [438, 780] width 416 height 32
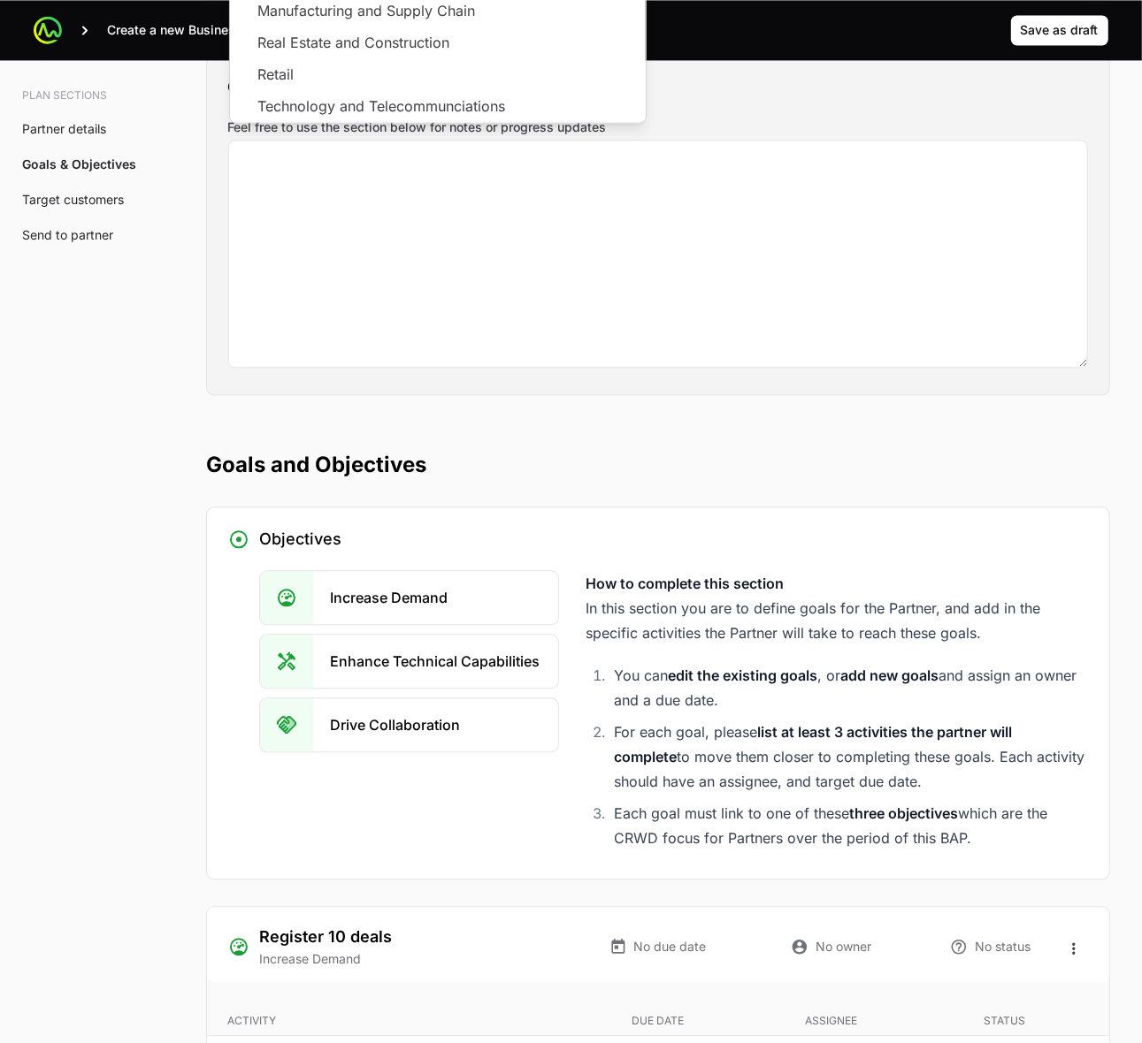
scroll to position [2175, 0]
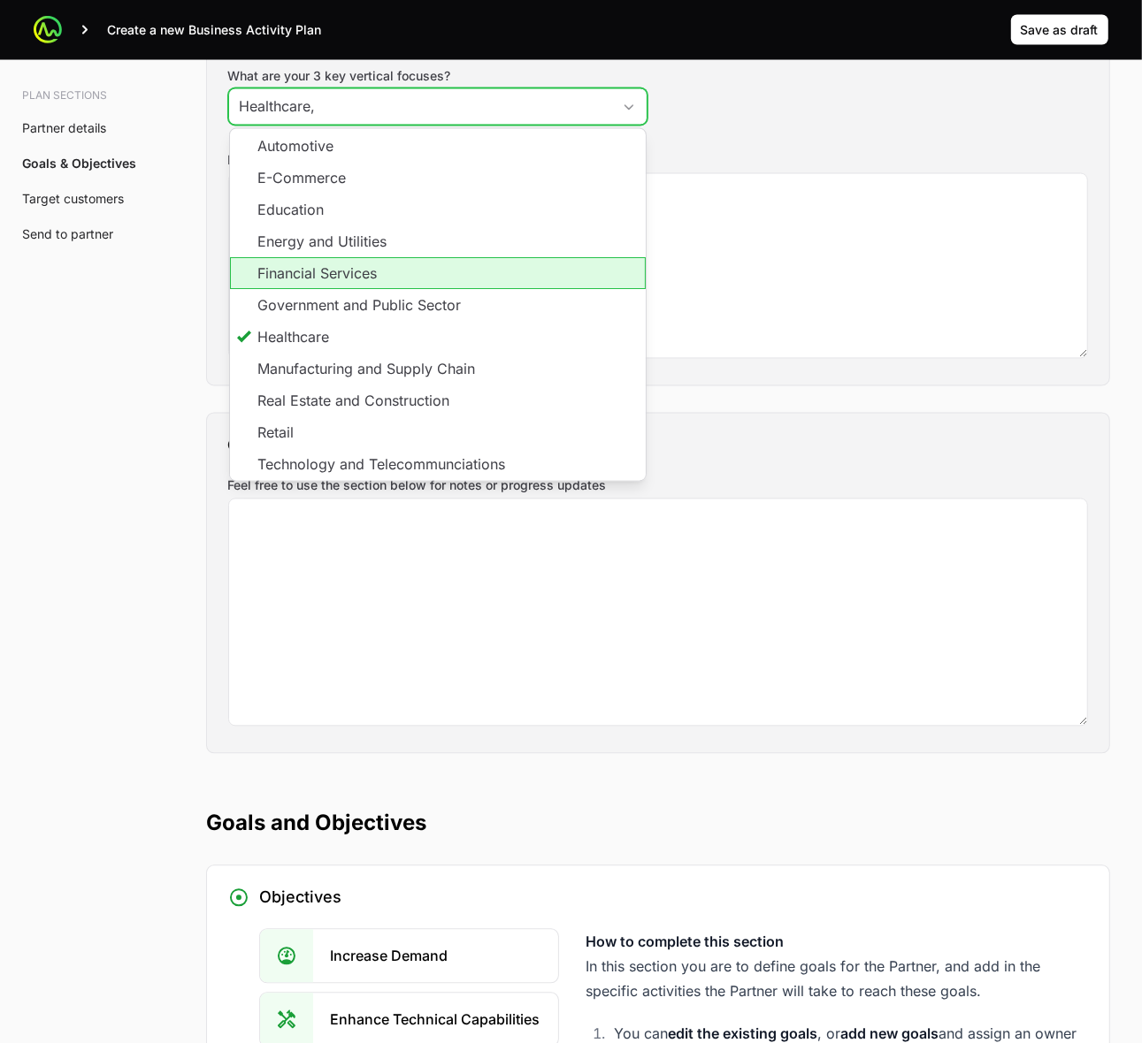
click at [380, 288] on li "Financial Services" at bounding box center [438, 274] width 416 height 32
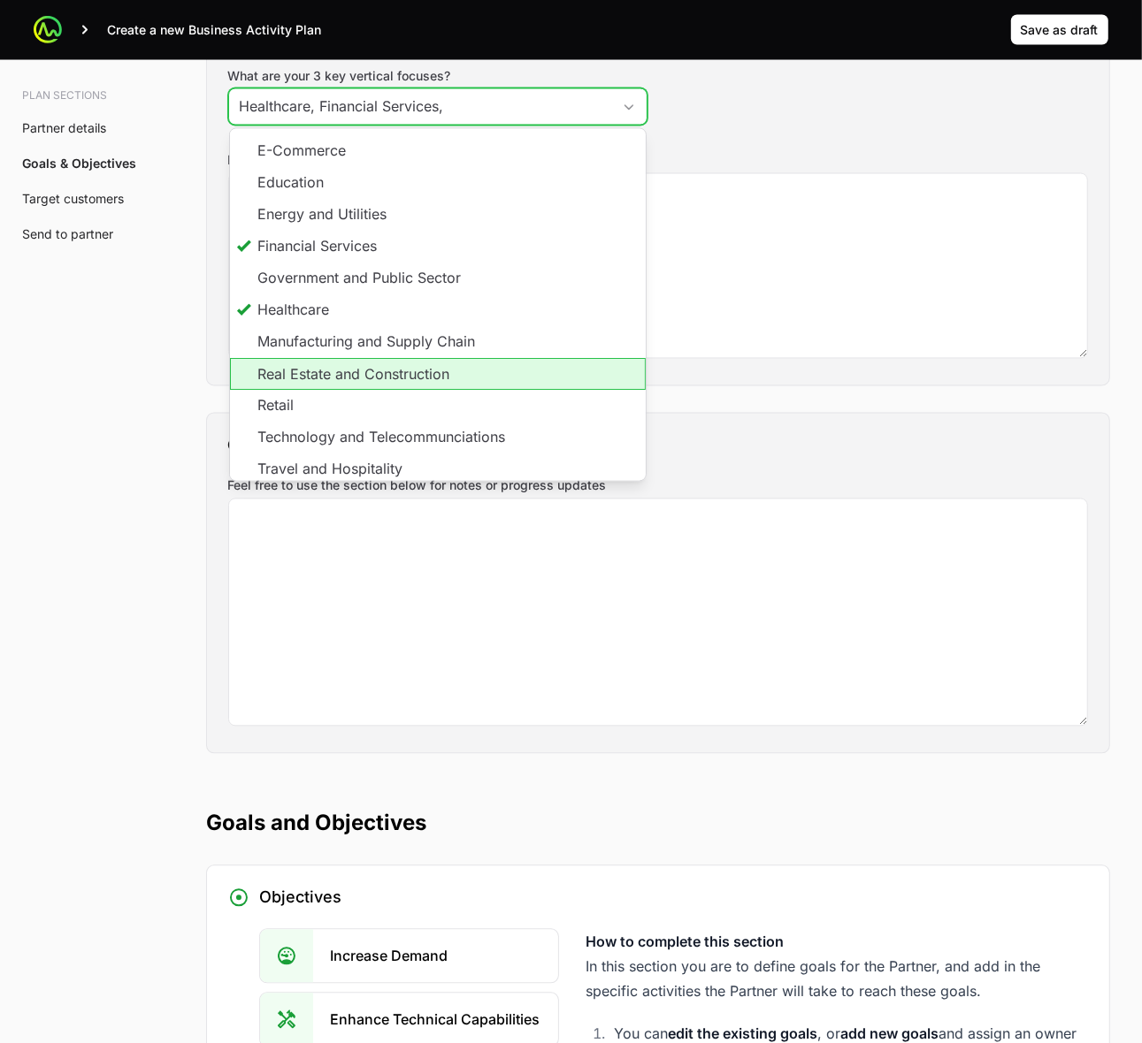
scroll to position [34, 0]
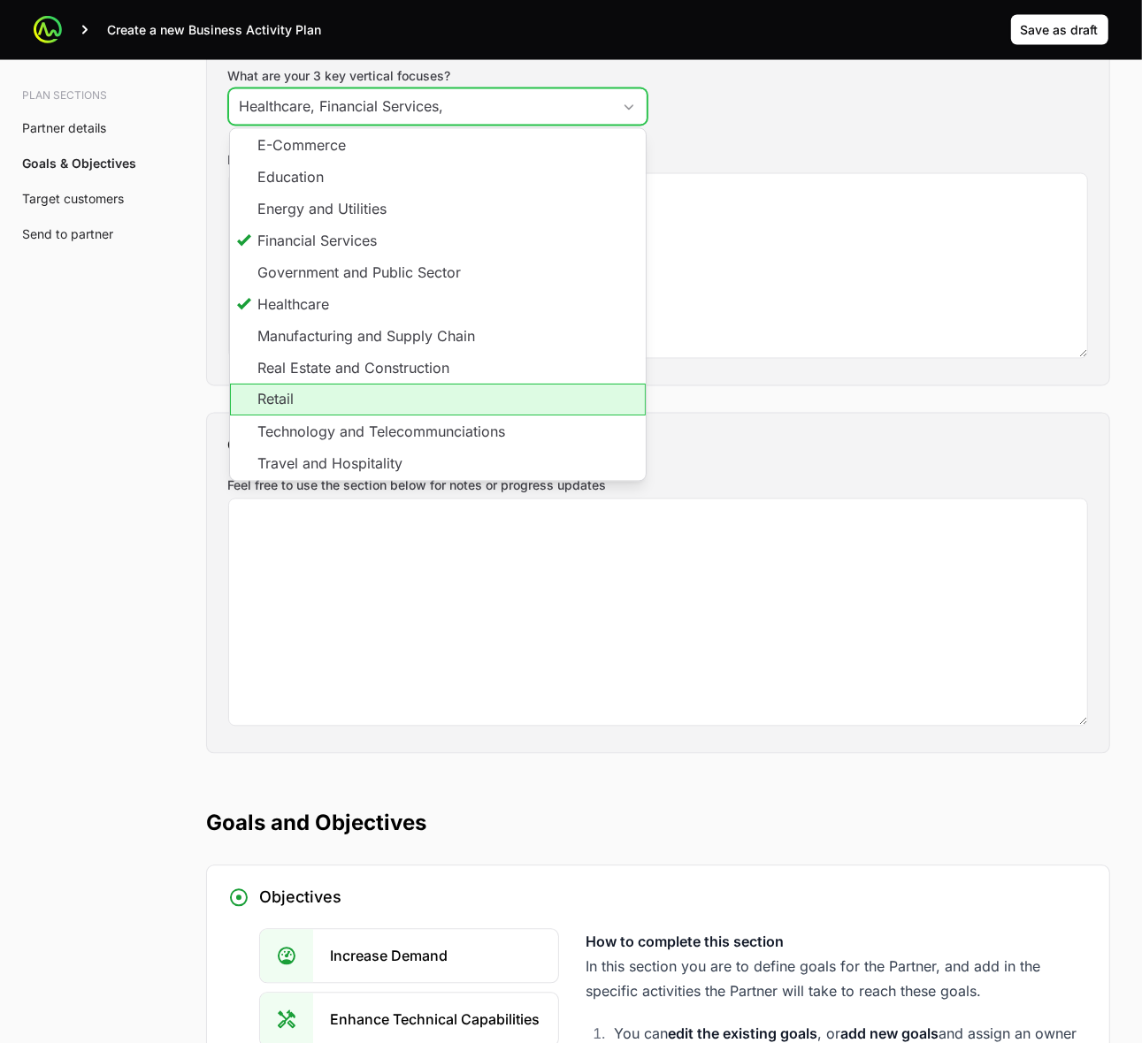
click at [462, 409] on li "Retail" at bounding box center [438, 400] width 416 height 32
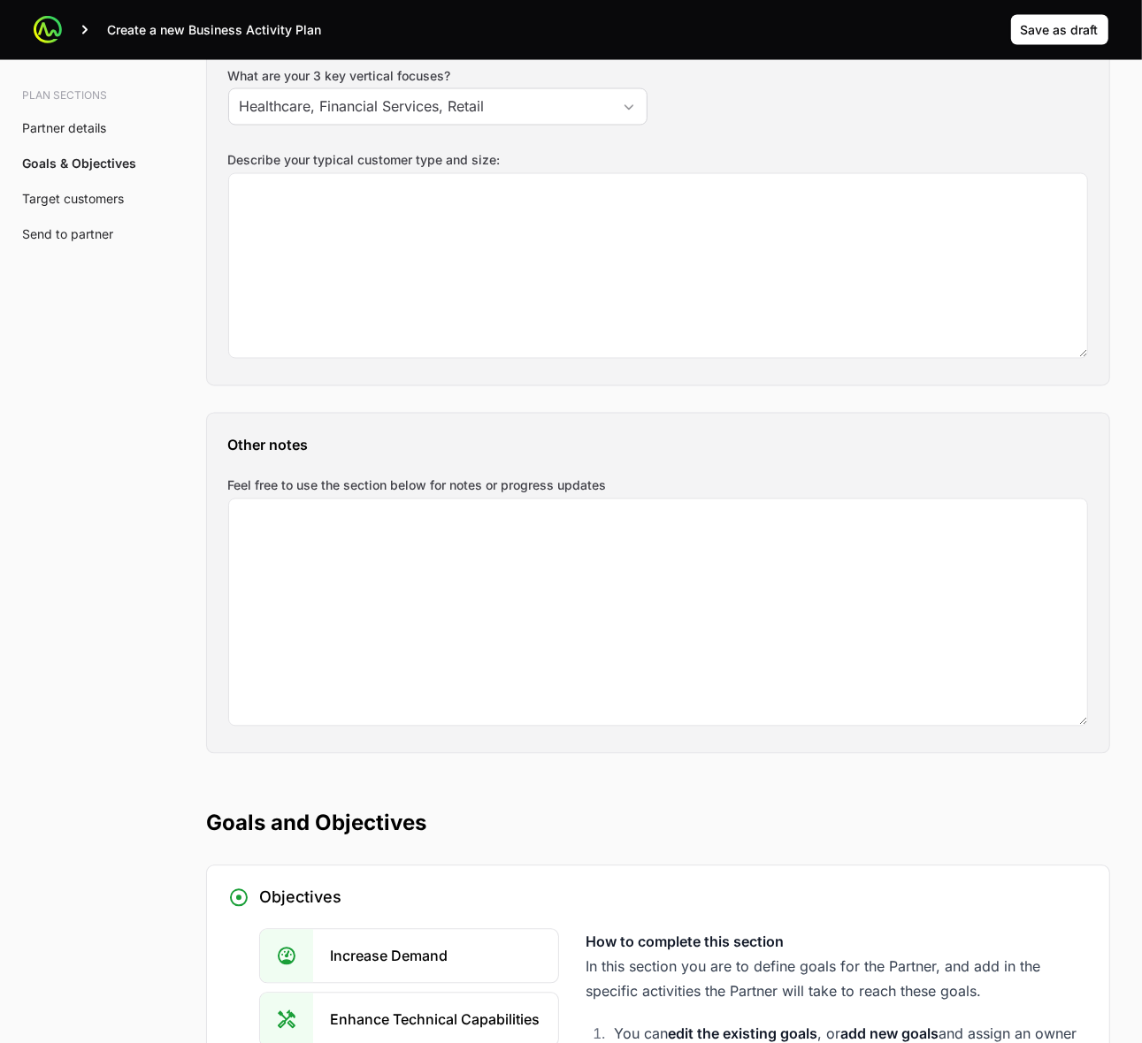
click at [175, 409] on div "Plan sections Partner details Goals & Objectives Target customers Send to partn…" at bounding box center [571, 732] width 1132 height 5490
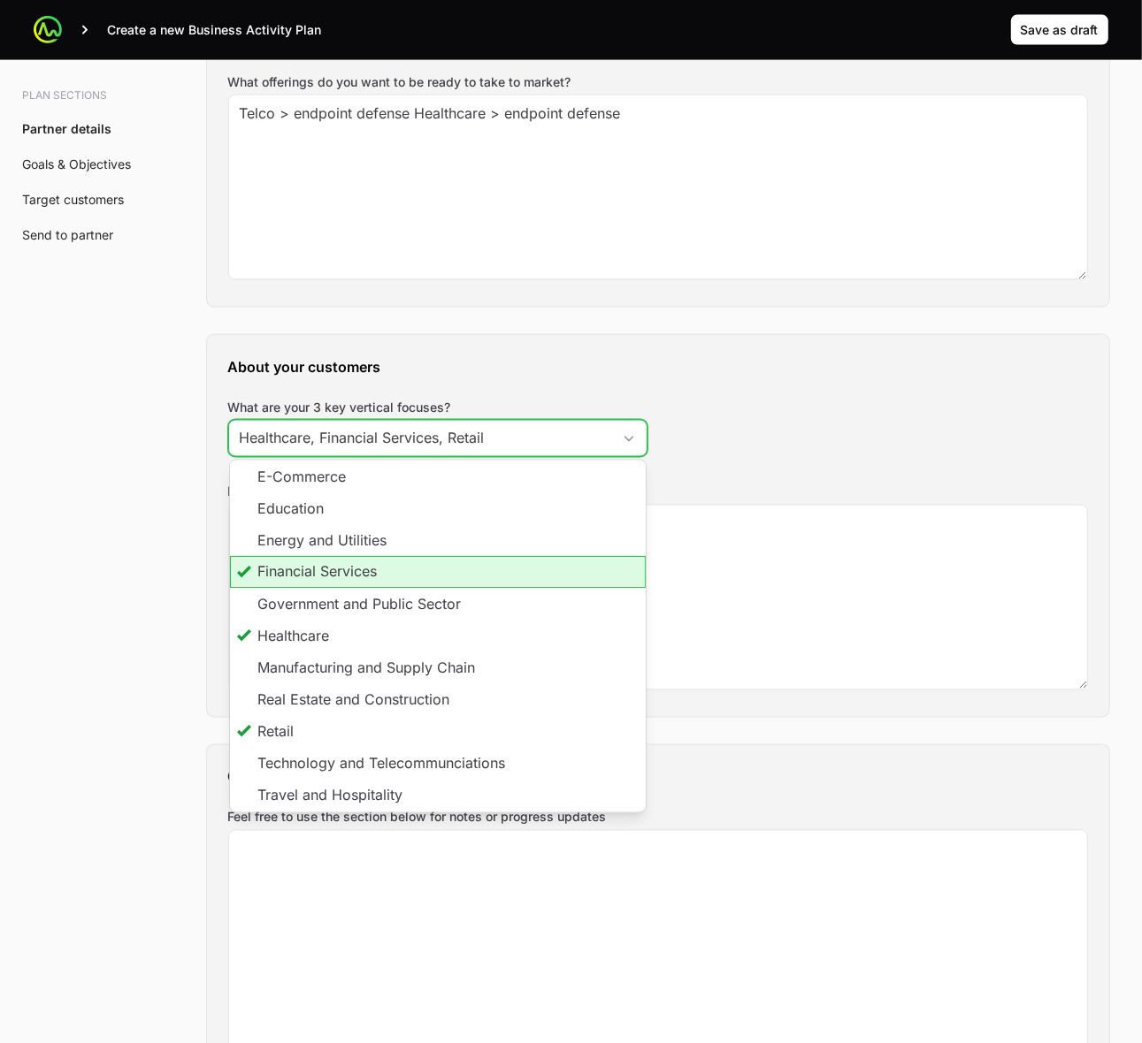
click at [320, 445] on input "Healthcare, Financial Services, Retail" at bounding box center [420, 438] width 382 height 35
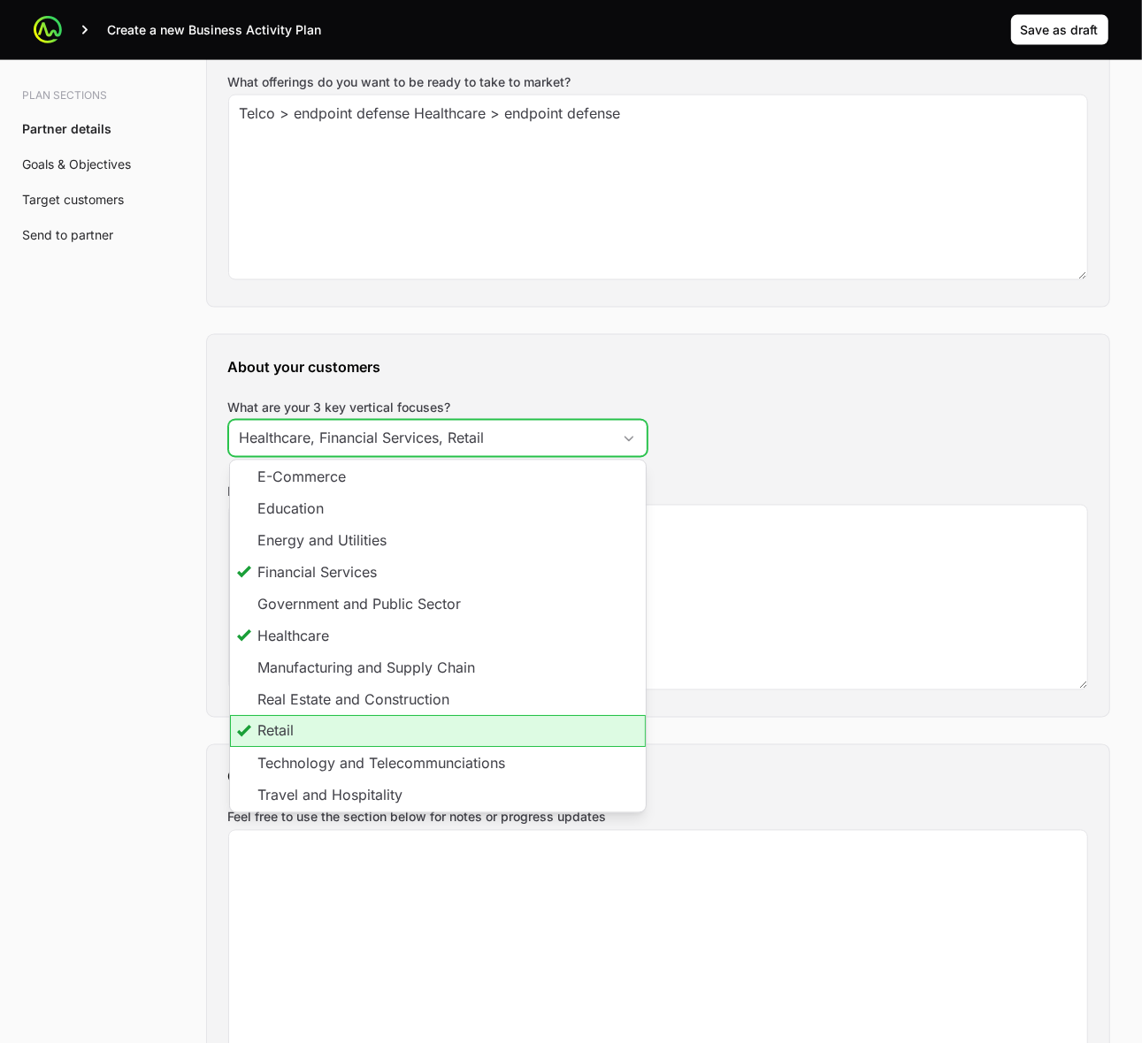
click at [355, 734] on li "Retail" at bounding box center [438, 731] width 416 height 32
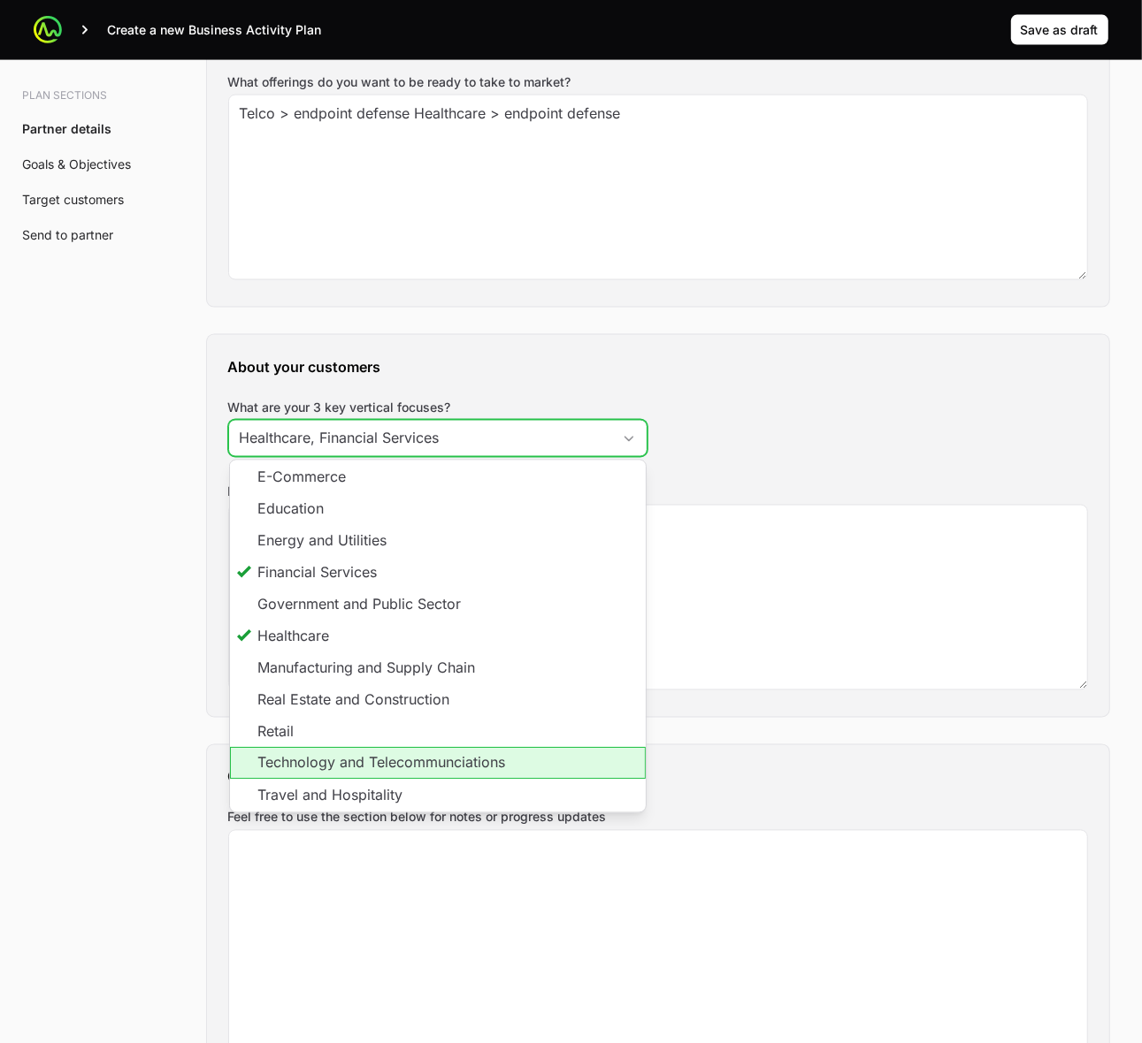
click at [381, 763] on li "Technology and Telecommunciations" at bounding box center [438, 763] width 416 height 32
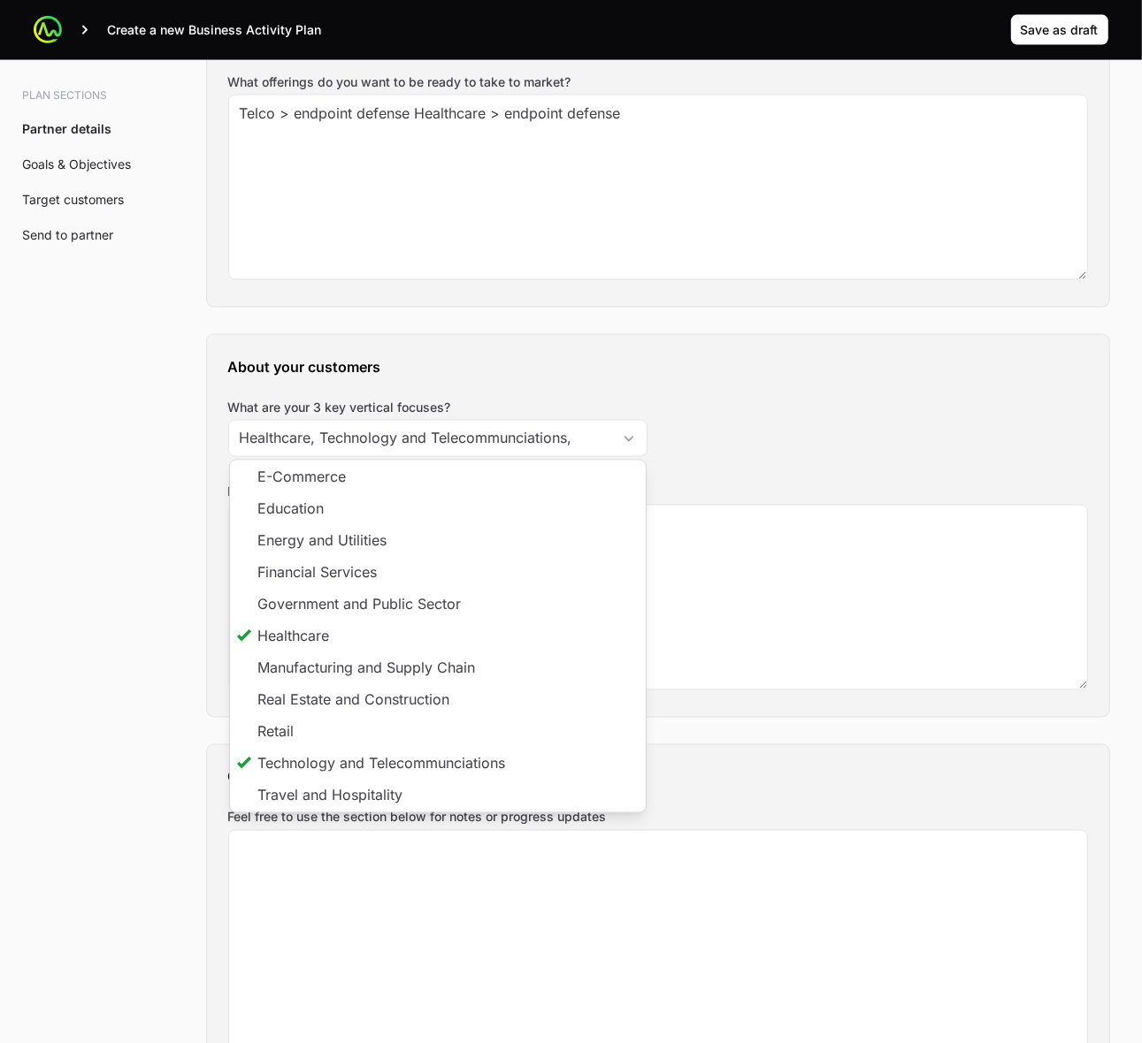
type input "Healthcare, Technology and Telecommunciations"
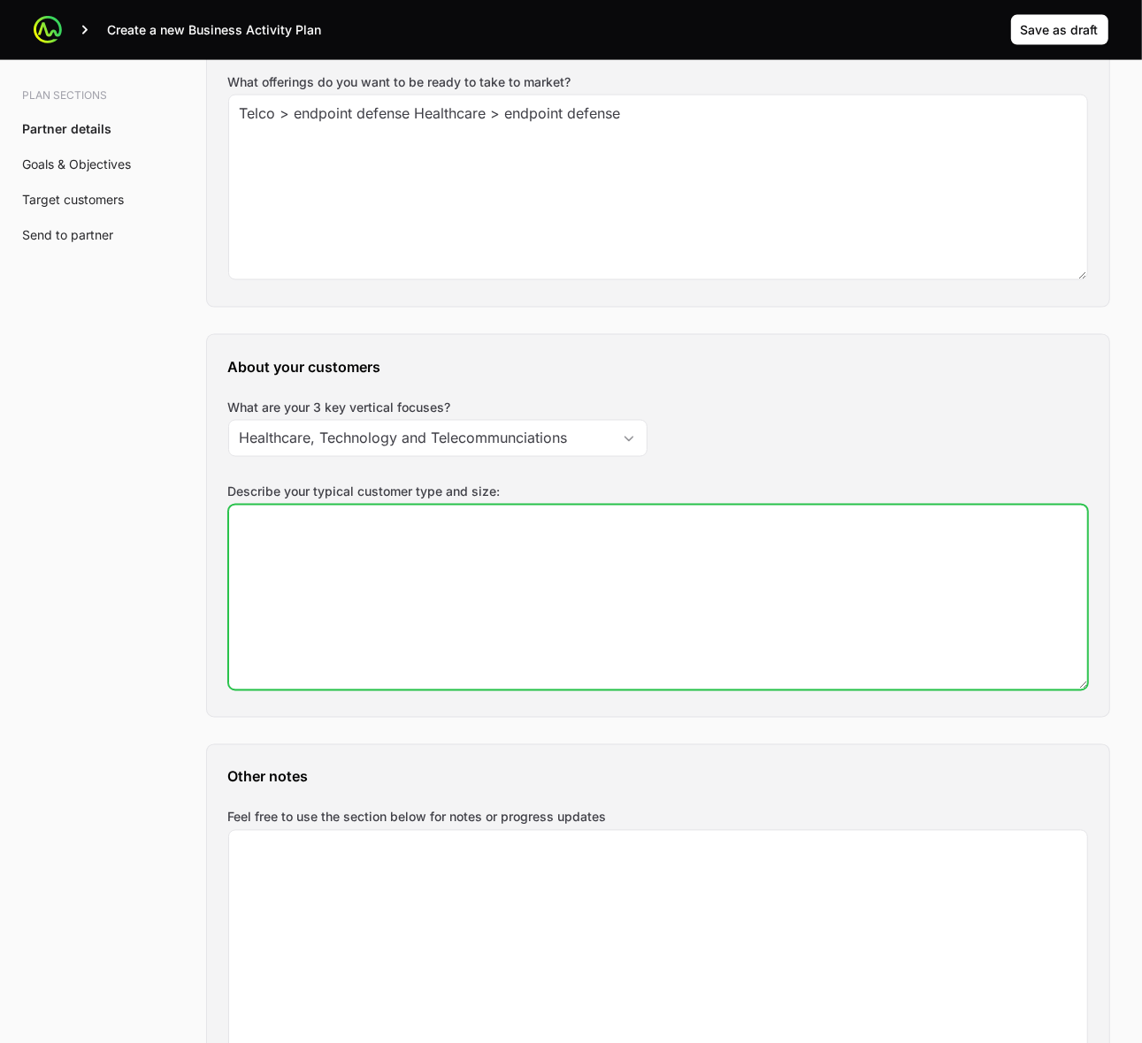
click at [712, 558] on textarea "Describe your typical customer type and size:" at bounding box center [658, 598] width 858 height 184
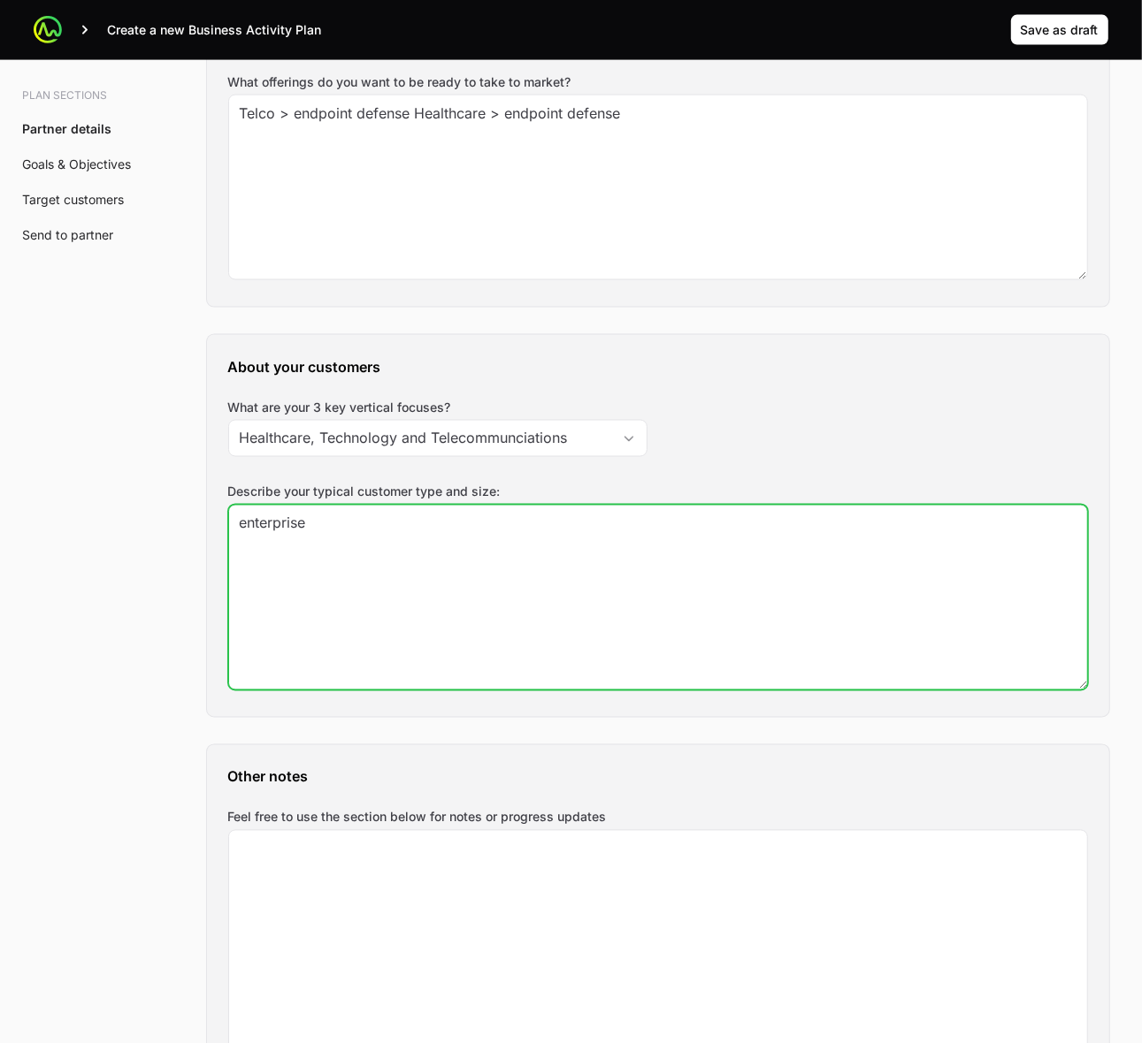
click at [241, 531] on textarea "enterprise" at bounding box center [658, 598] width 858 height 184
type textarea "corporate enterprise"
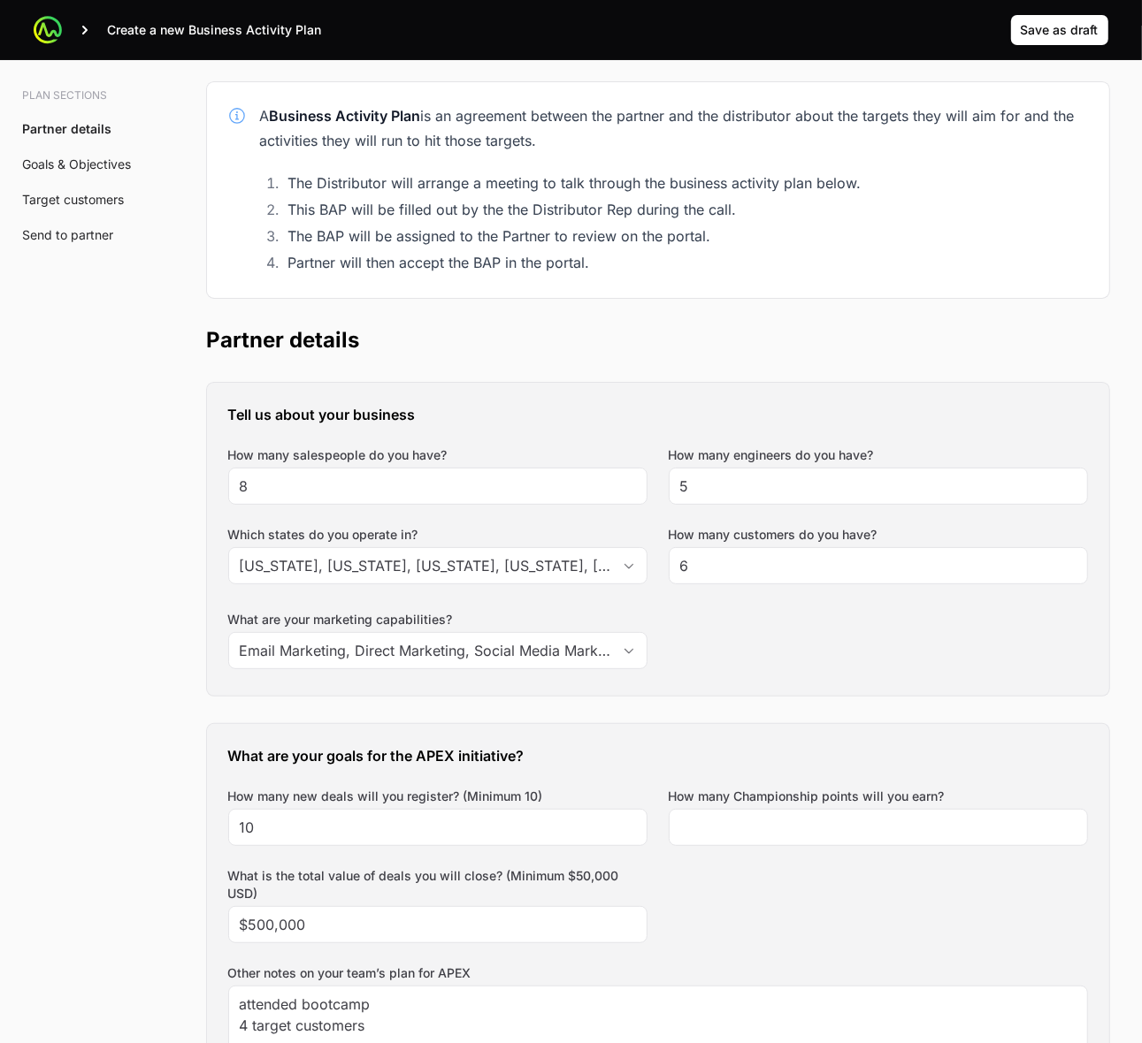
scroll to position [332, 0]
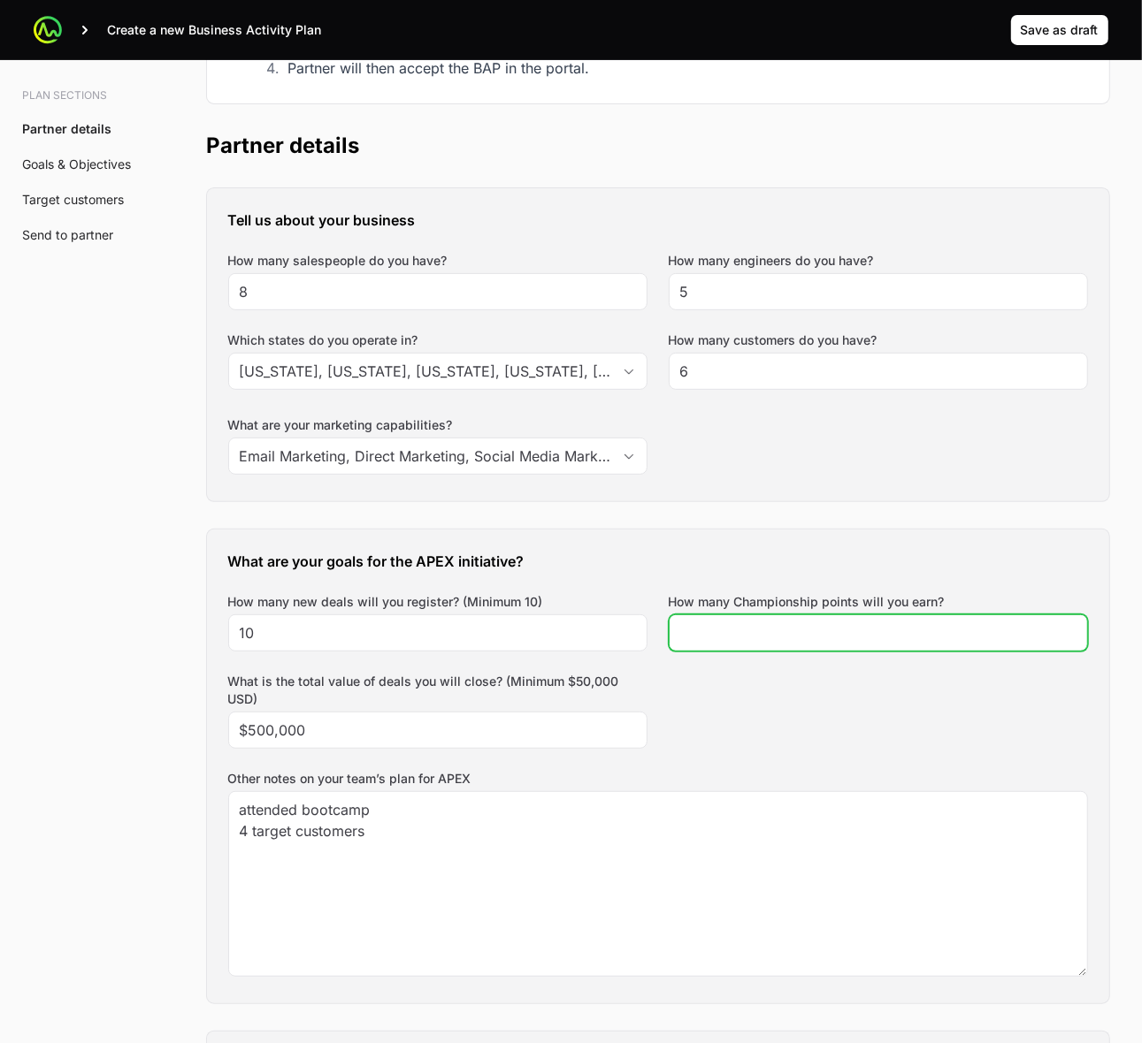
click at [783, 637] on input "How many Championship points will you earn?" at bounding box center [878, 633] width 396 height 21
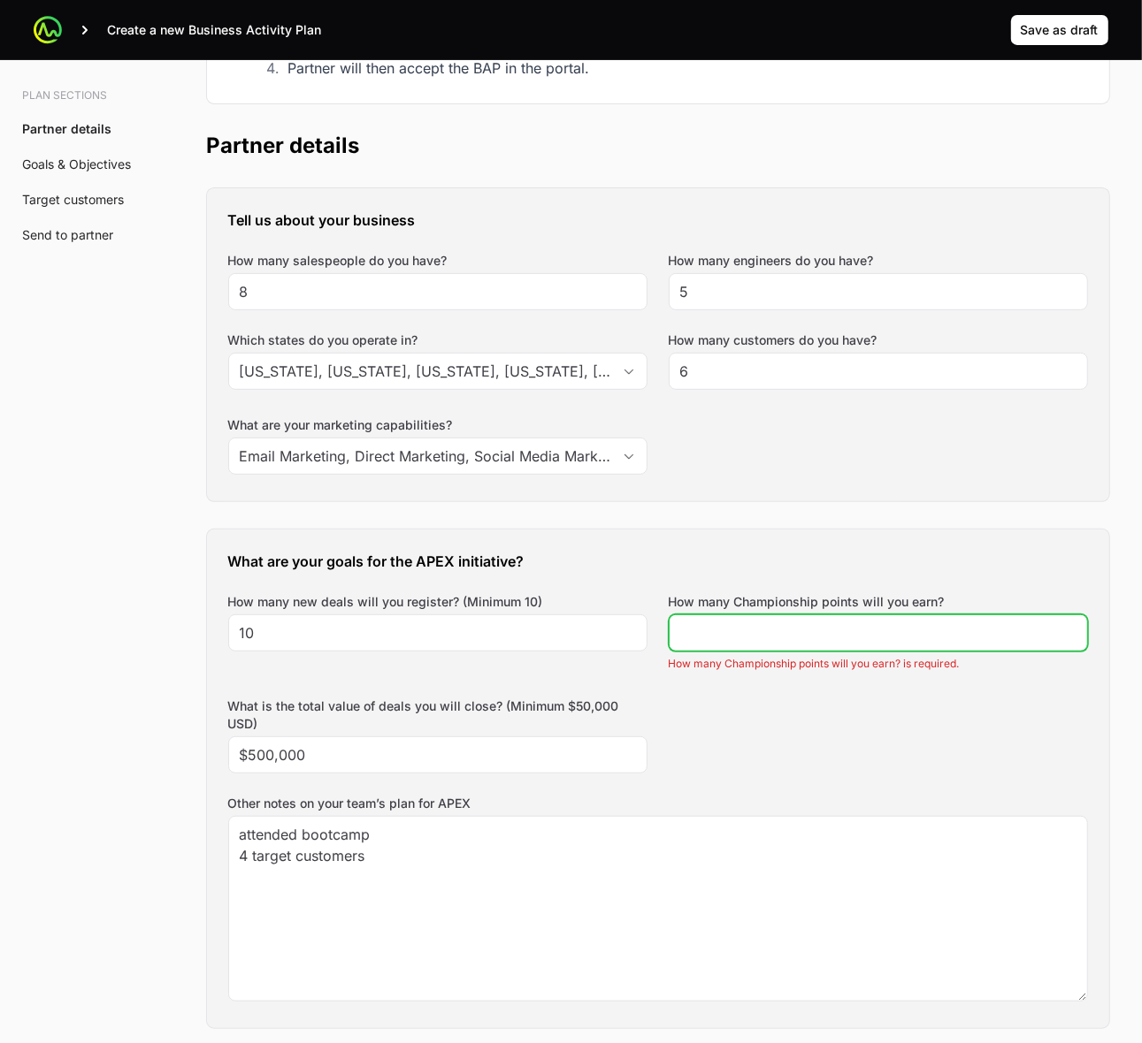
click at [688, 642] on input "How many Championship points will you earn?" at bounding box center [878, 633] width 396 height 21
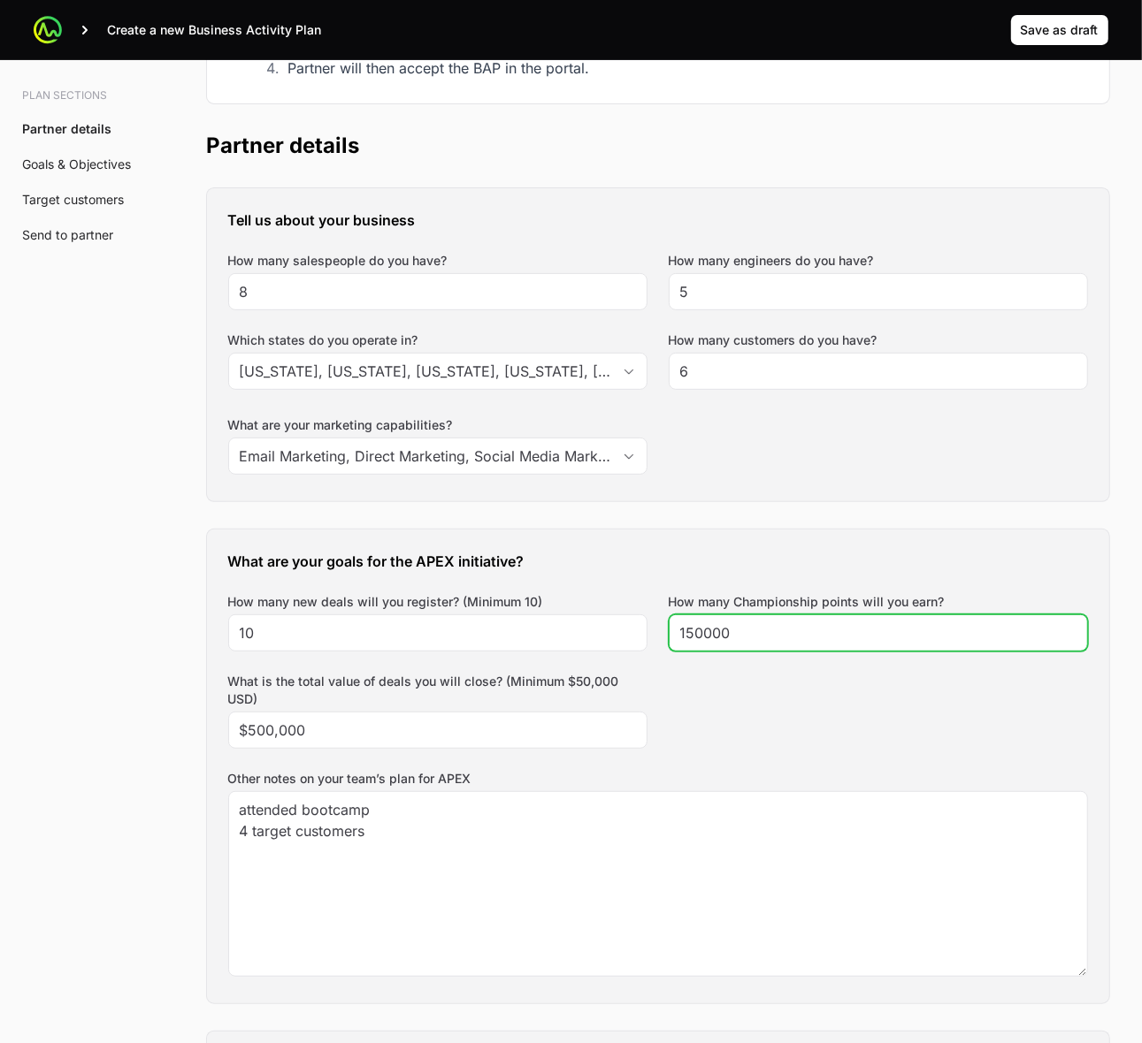
type input "150000"
click at [735, 703] on div "What are your goals for the APEX initiative? How many new deals will you regist…" at bounding box center [658, 767] width 902 height 474
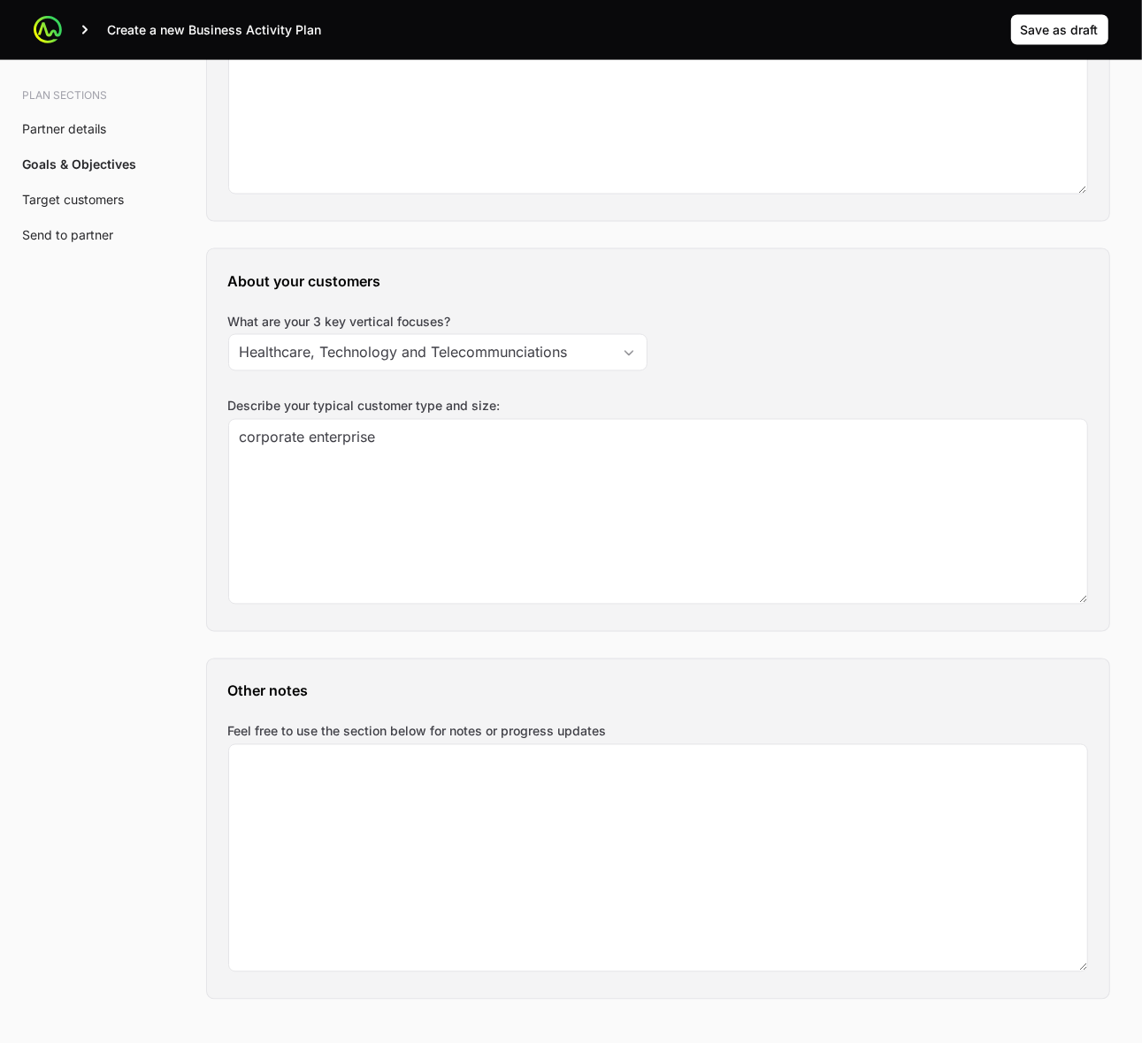
scroll to position [1996, 0]
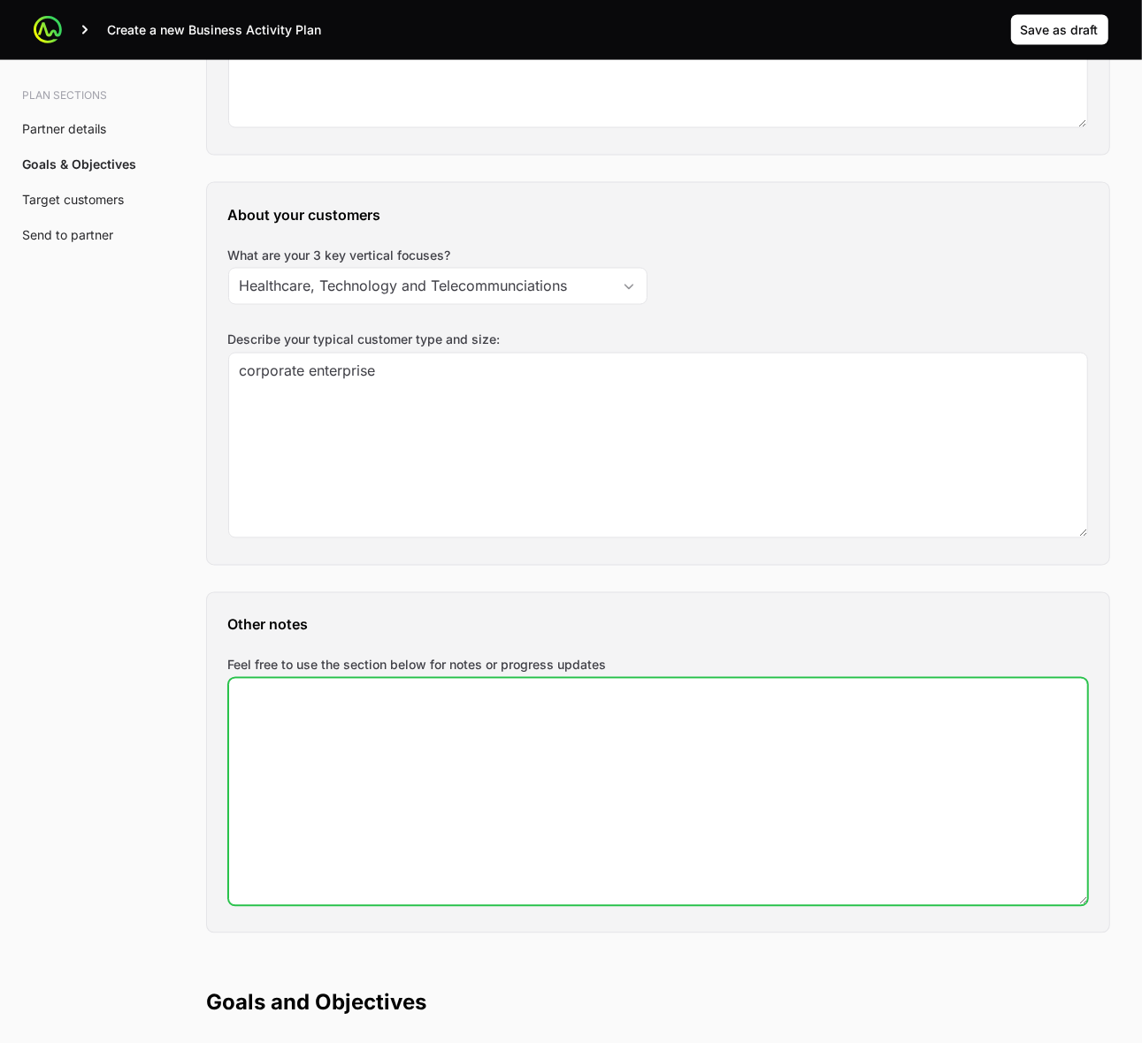
click at [377, 744] on textarea "Feel free to use the section below for notes or progress updates" at bounding box center [658, 792] width 858 height 226
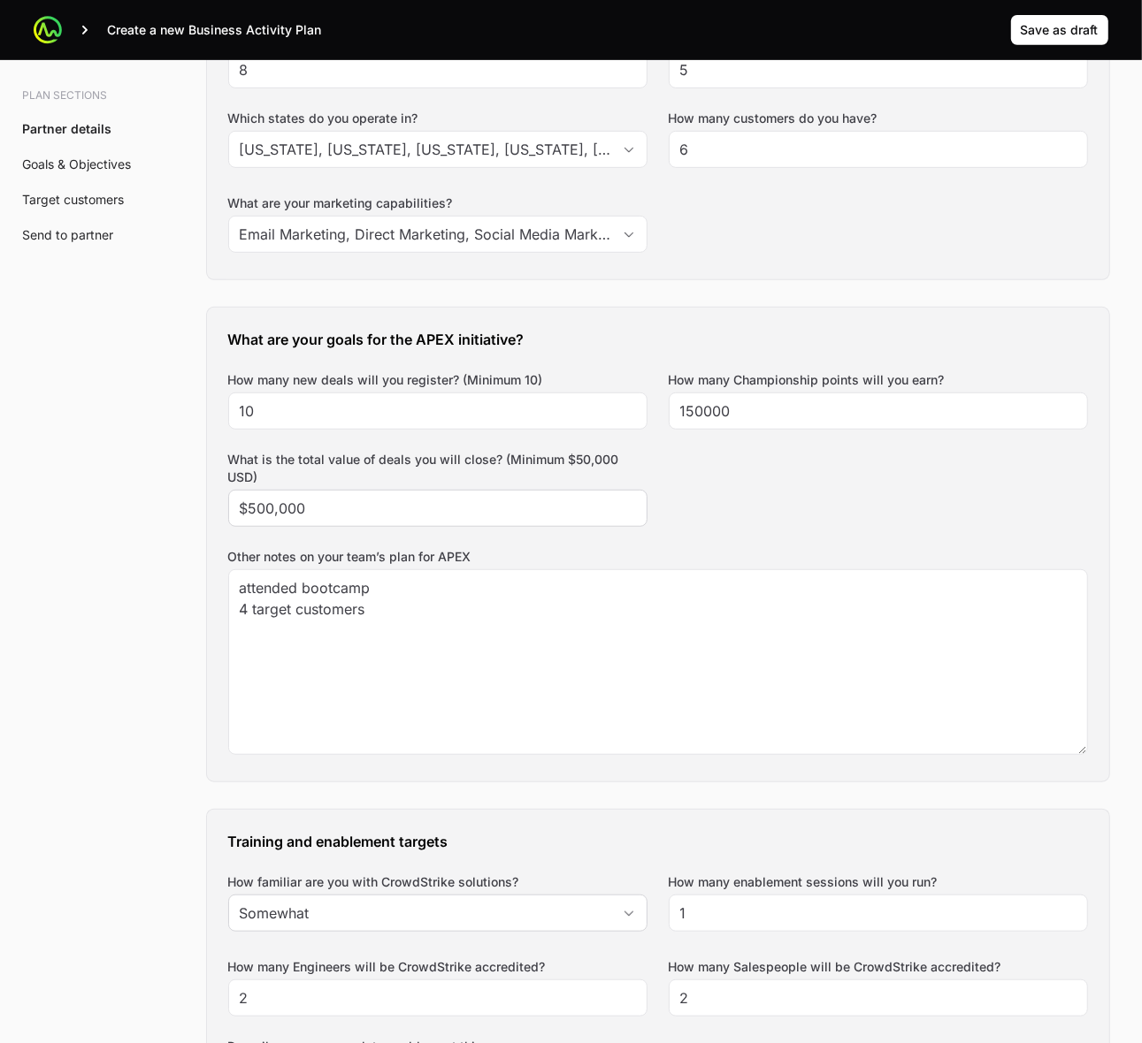
scroll to position [559, 0]
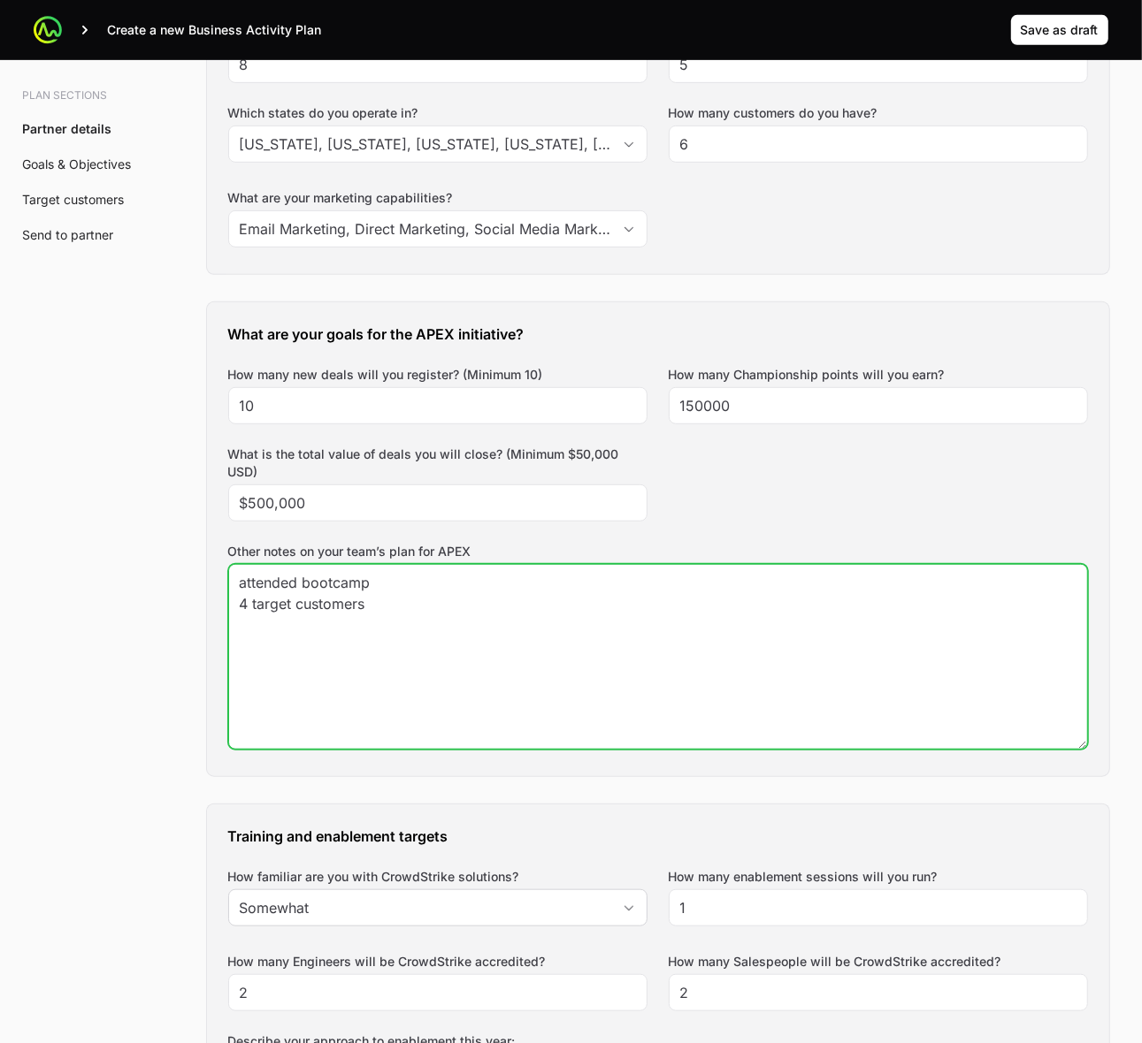
click at [523, 663] on textarea "attended bootcamp 4 target customers" at bounding box center [658, 657] width 858 height 184
click at [657, 595] on textarea "attended bootcamp 4 target customers" at bounding box center [658, 657] width 858 height 184
click at [747, 625] on textarea "attended bootcamp 4 target customers generate more conversations specific net n…" at bounding box center [658, 657] width 858 height 184
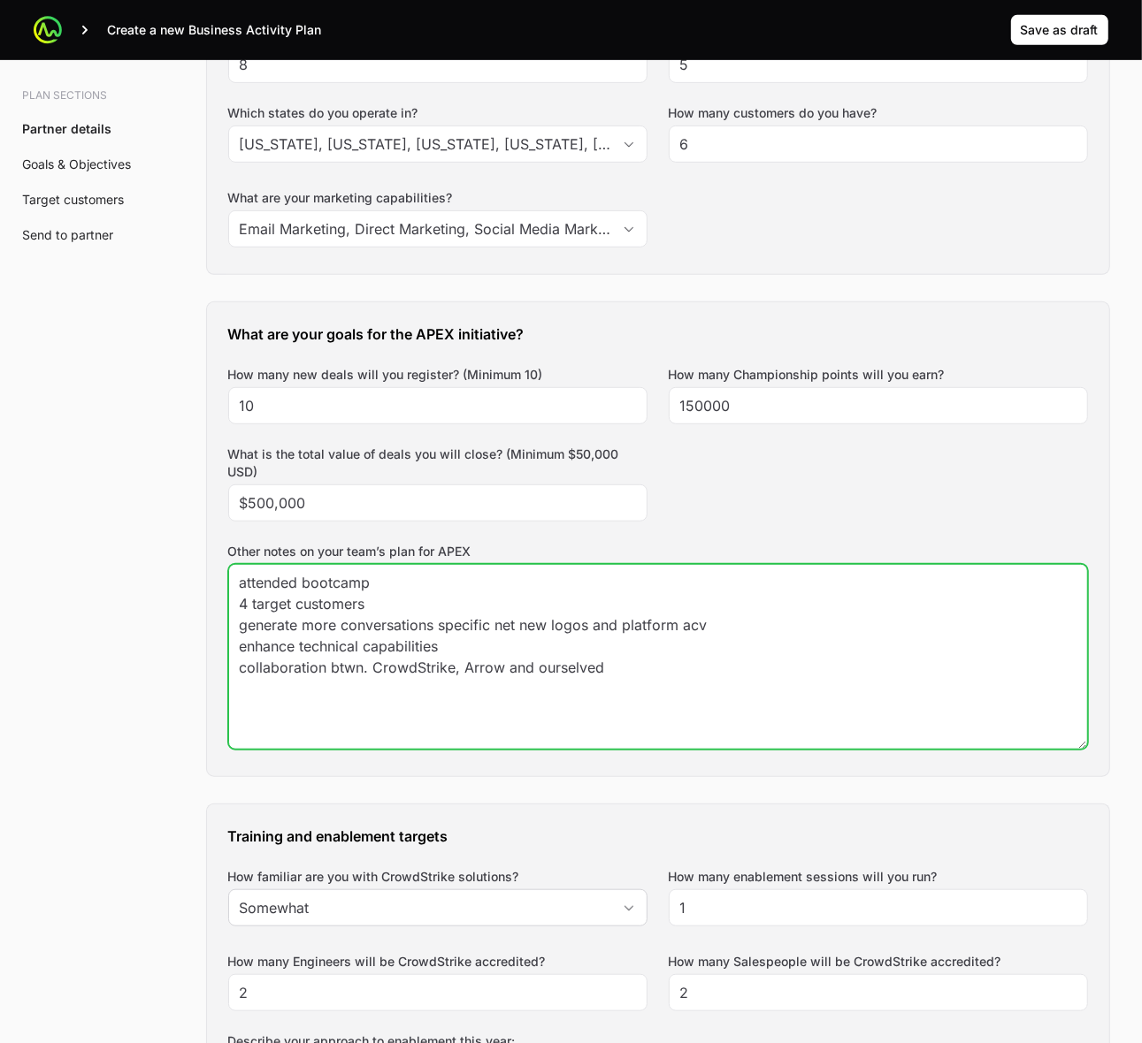
click at [598, 665] on textarea "attended bootcamp 4 target customers generate more conversations specific net n…" at bounding box center [658, 657] width 858 height 184
type textarea "attended bootcamp 4 target customers generate more conversations specific net n…"
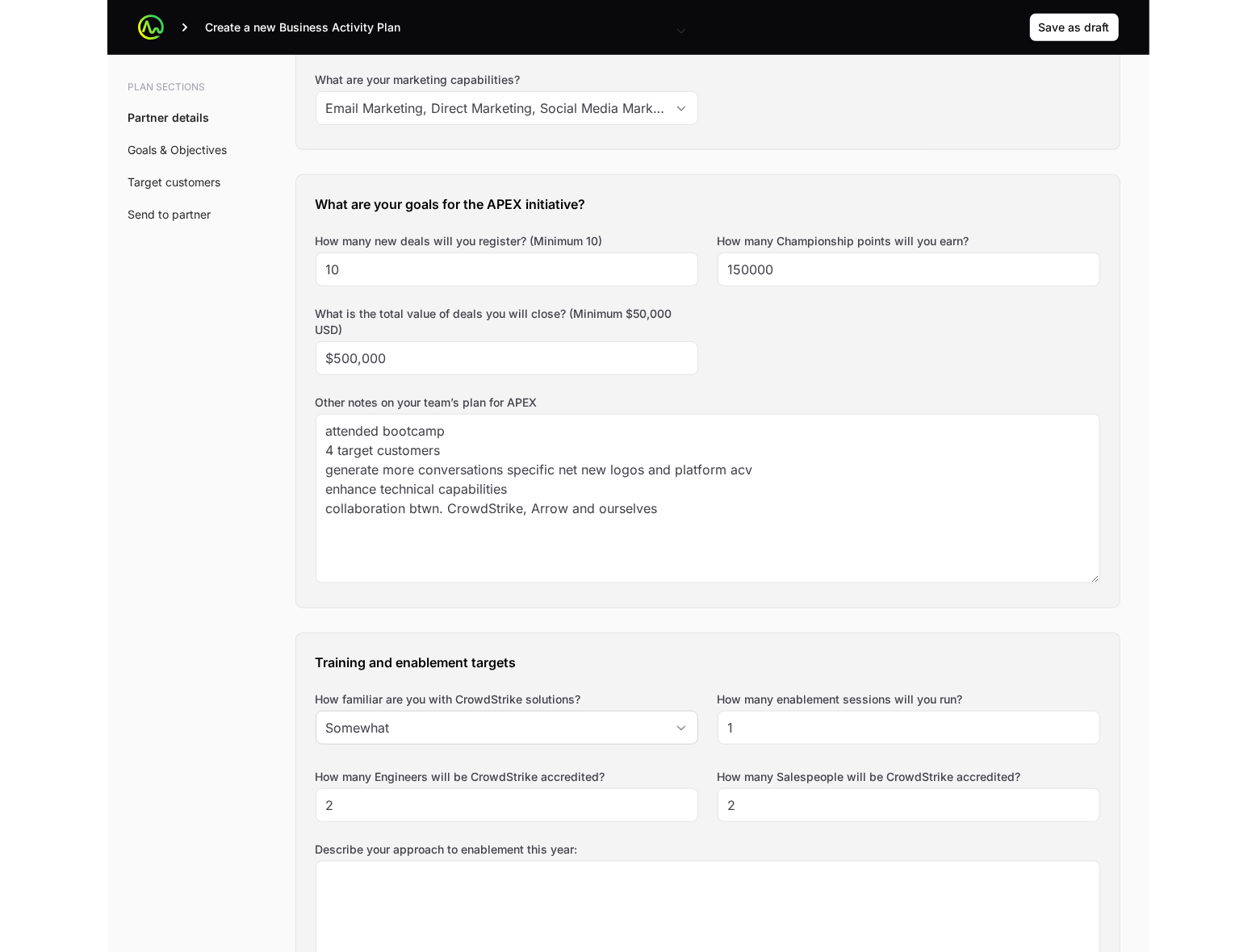
scroll to position [0, 0]
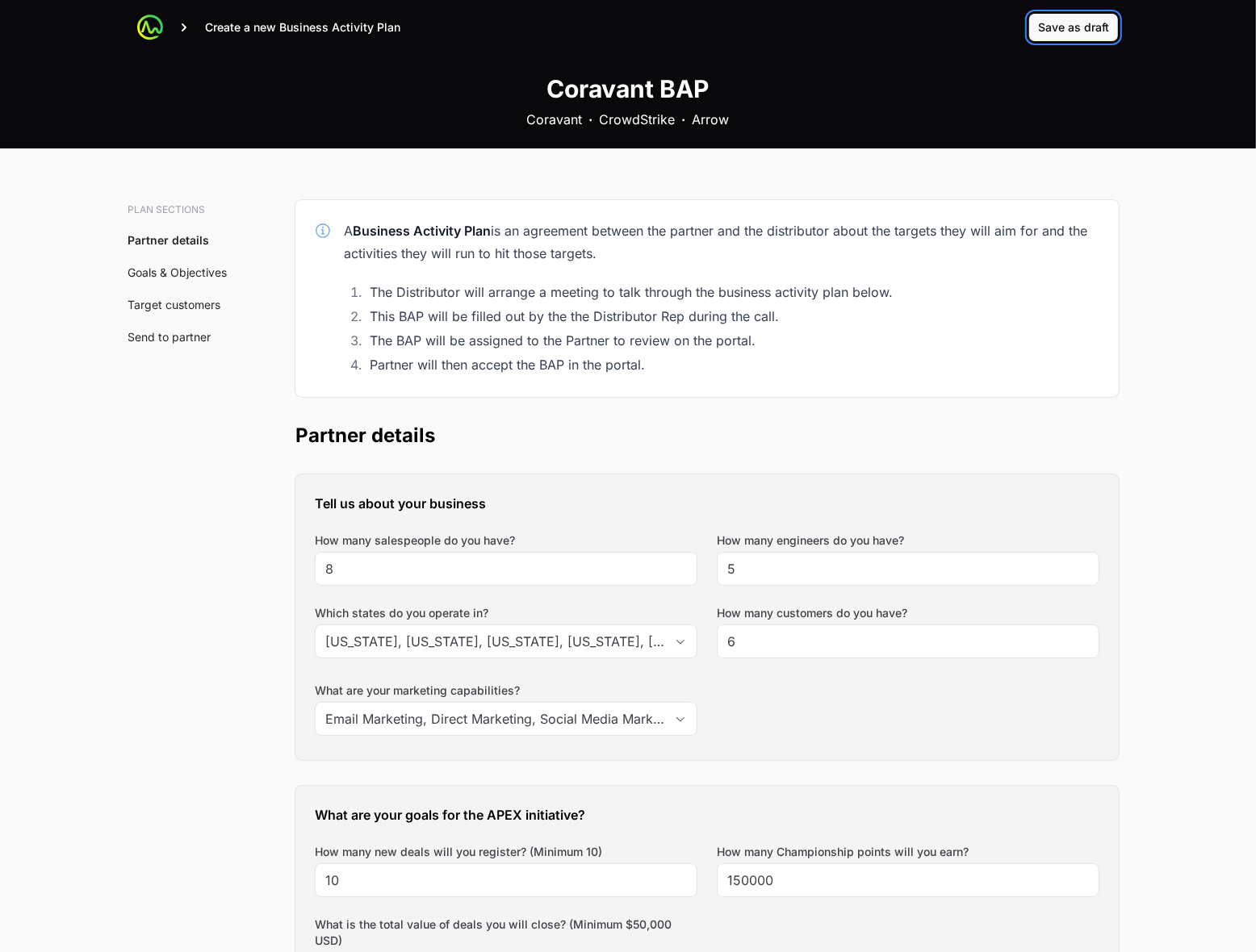
click at [1067, 25] on span "Save as draft" at bounding box center [1073, 26] width 71 height 19
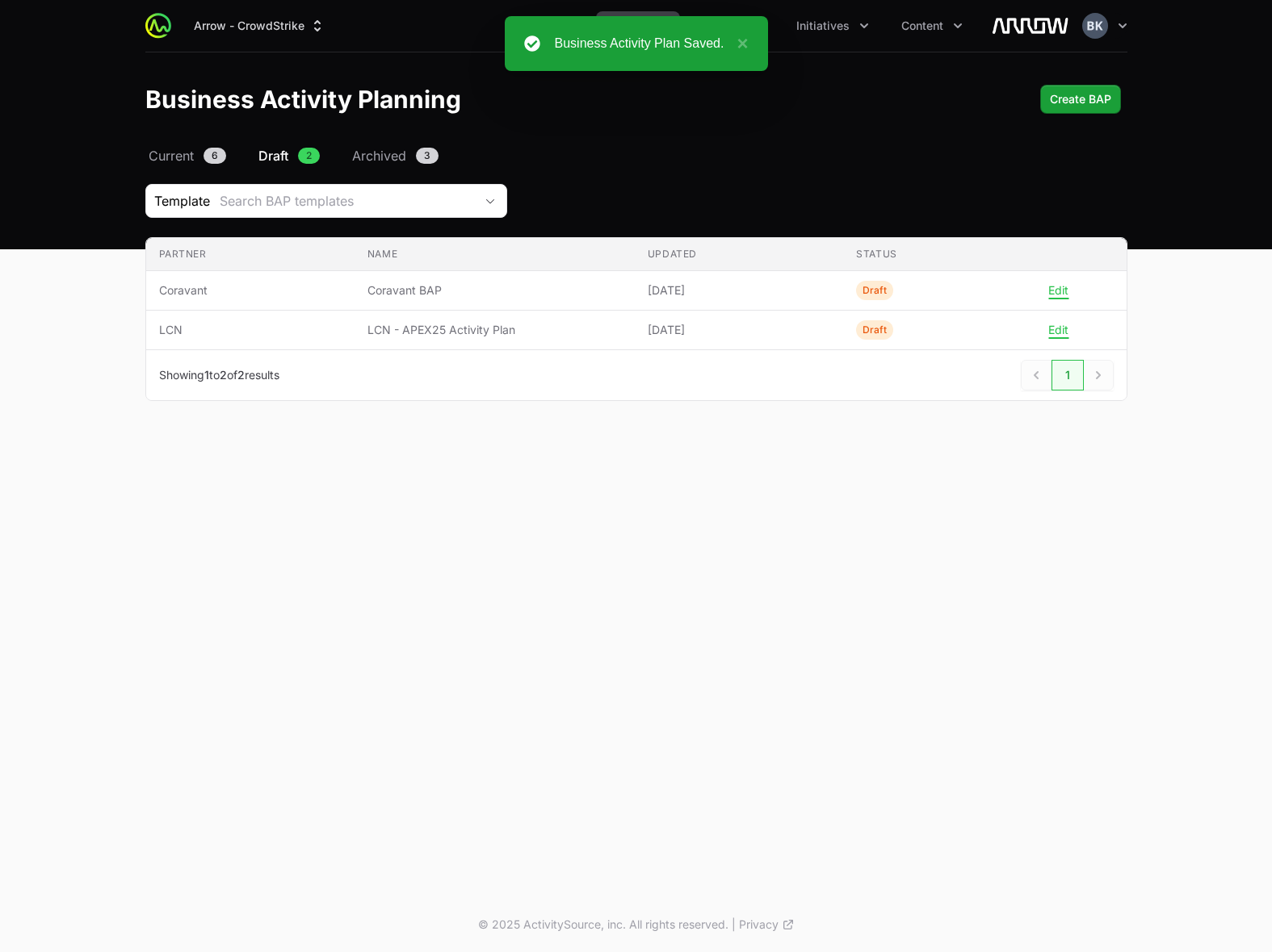
click at [795, 111] on div "Business Activity Planning Create BAP" at bounding box center [636, 99] width 982 height 29
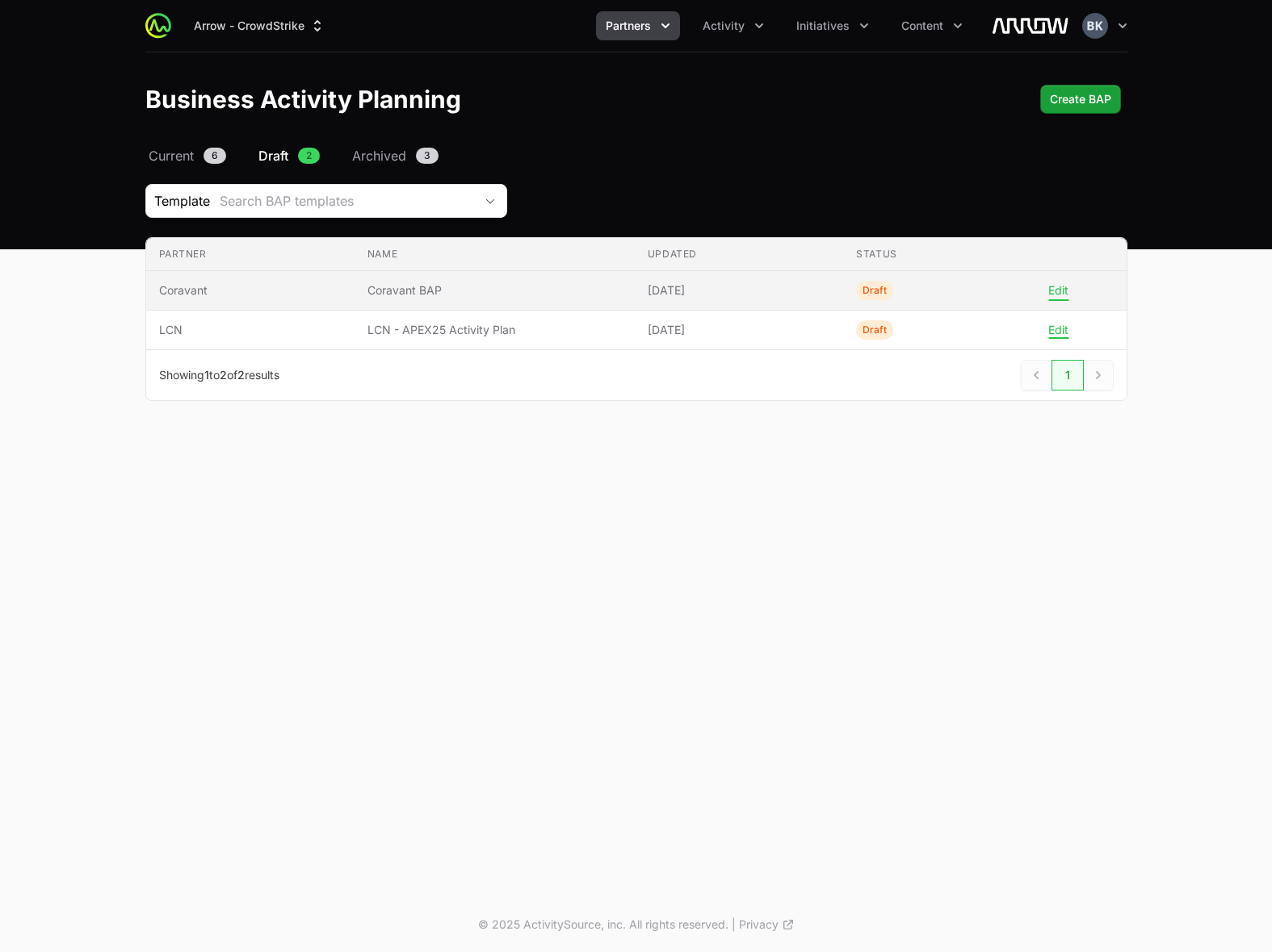
click at [1062, 288] on button "Edit" at bounding box center [1058, 290] width 20 height 15
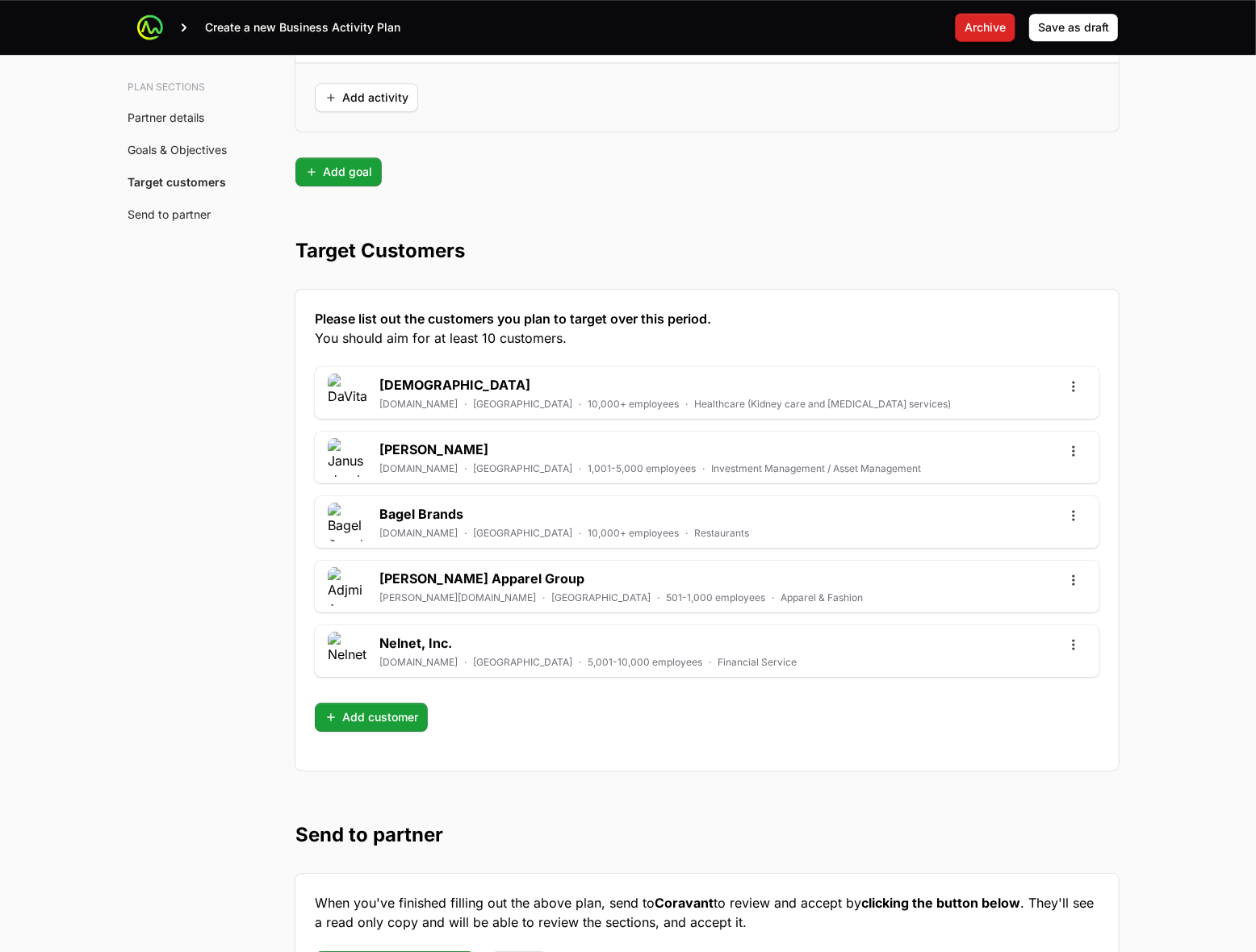
scroll to position [4303, 0]
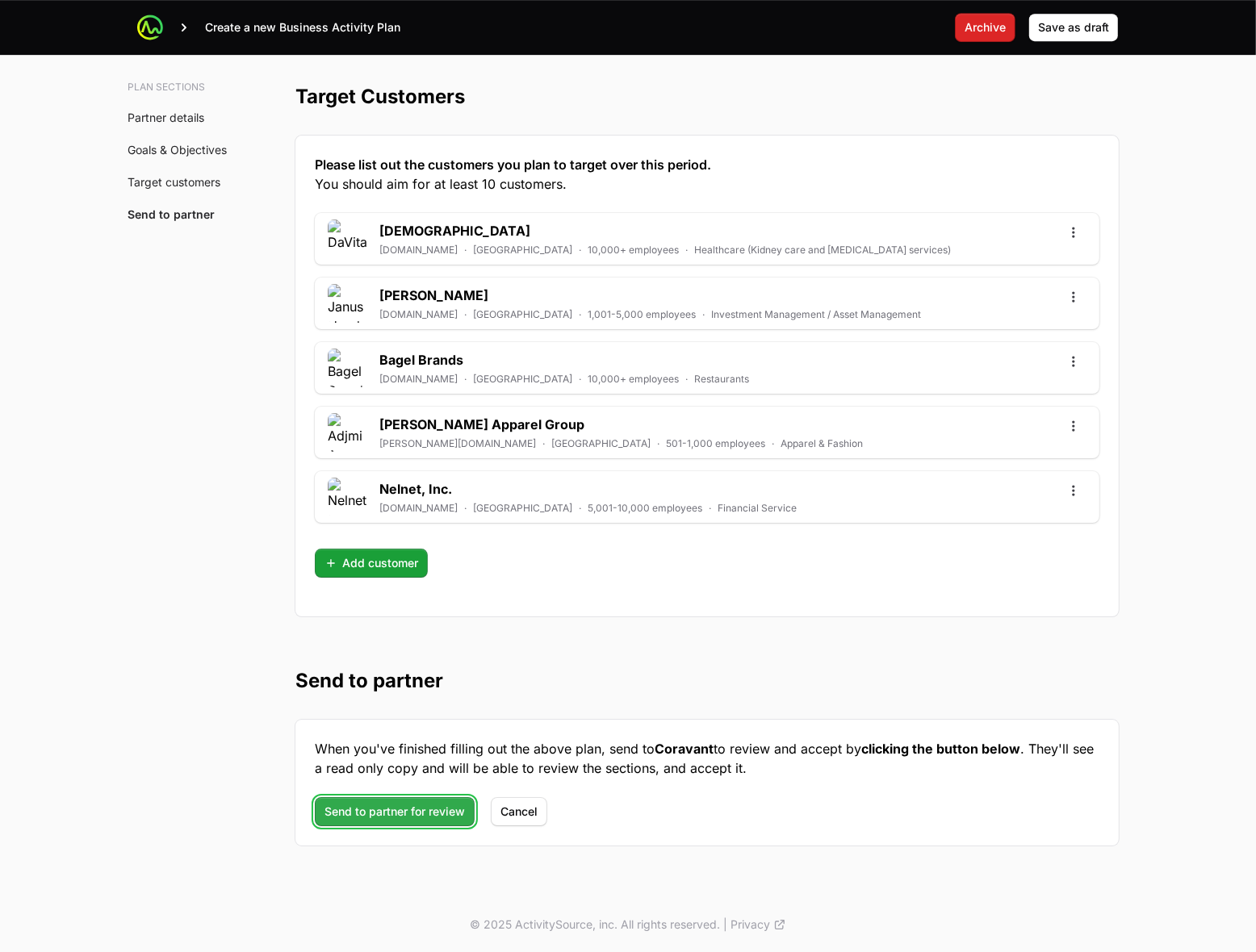
click at [387, 810] on span "Send to partner for review" at bounding box center [394, 811] width 141 height 19
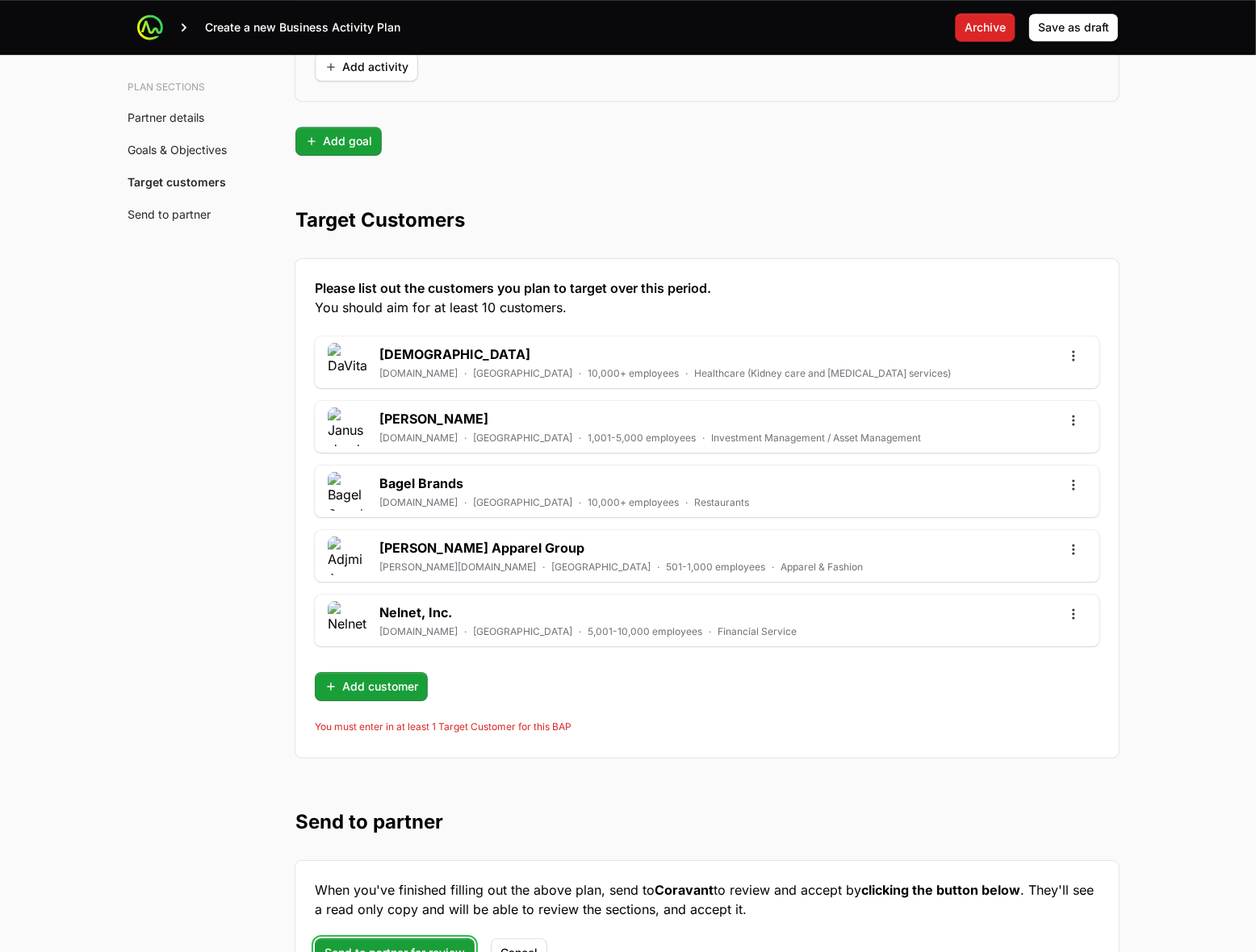
scroll to position [4220, 0]
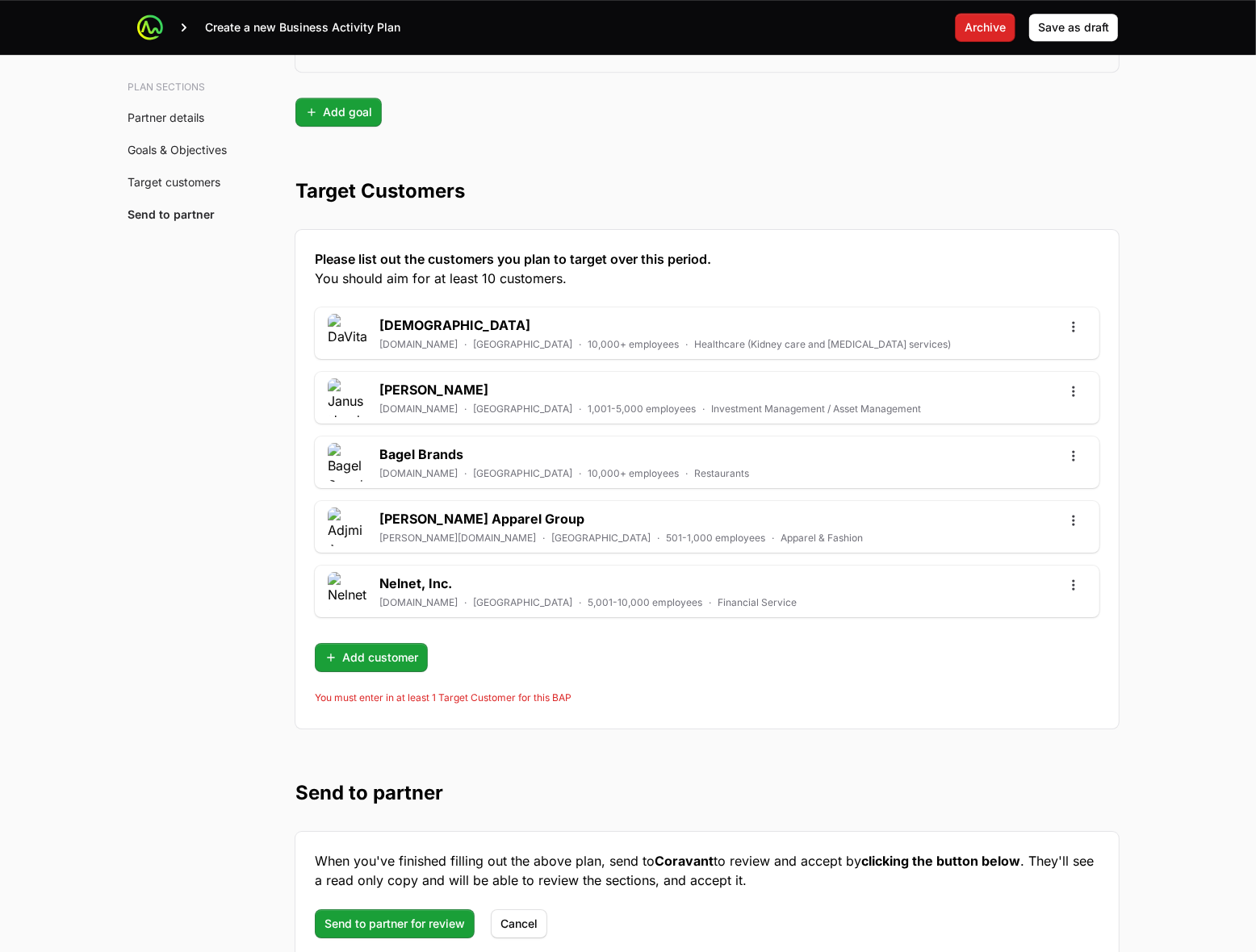
click at [541, 673] on div "Add customer" at bounding box center [706, 658] width 784 height 29
click at [1010, 690] on div "Please list out the customers you plan to target over this period. You should a…" at bounding box center [707, 479] width 823 height 498
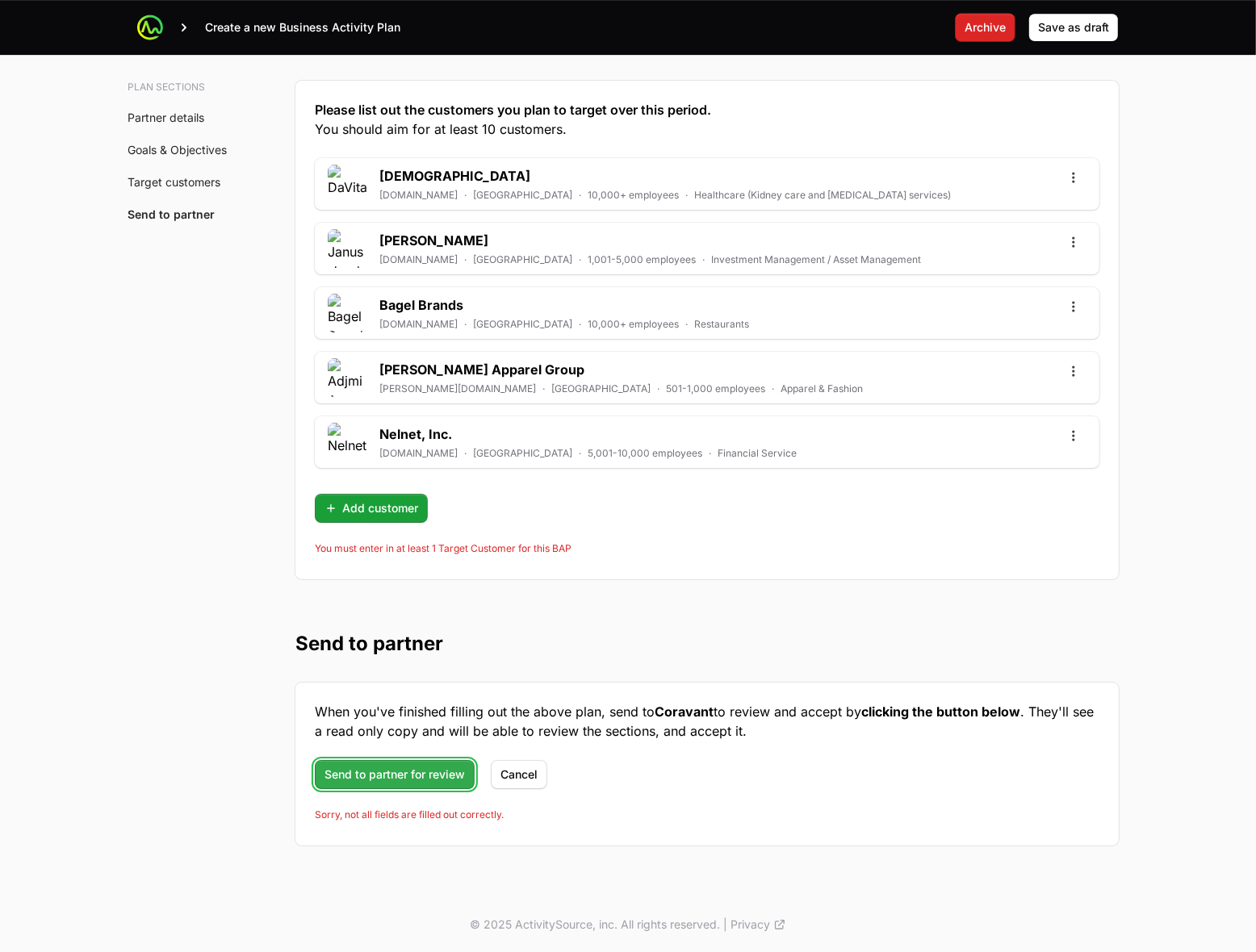
click at [429, 772] on span "Send to partner for review" at bounding box center [394, 774] width 141 height 19
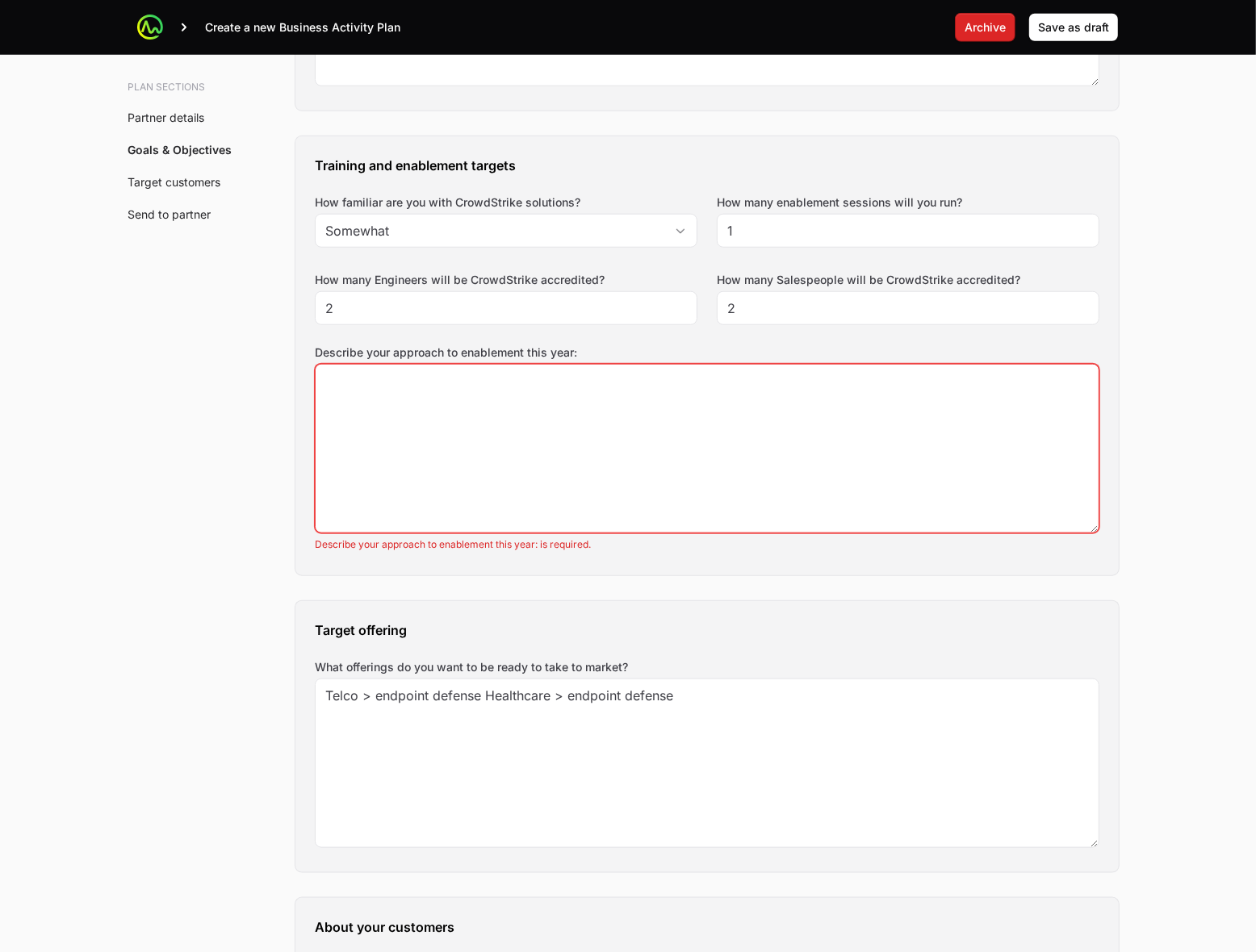
scroll to position [1147, 0]
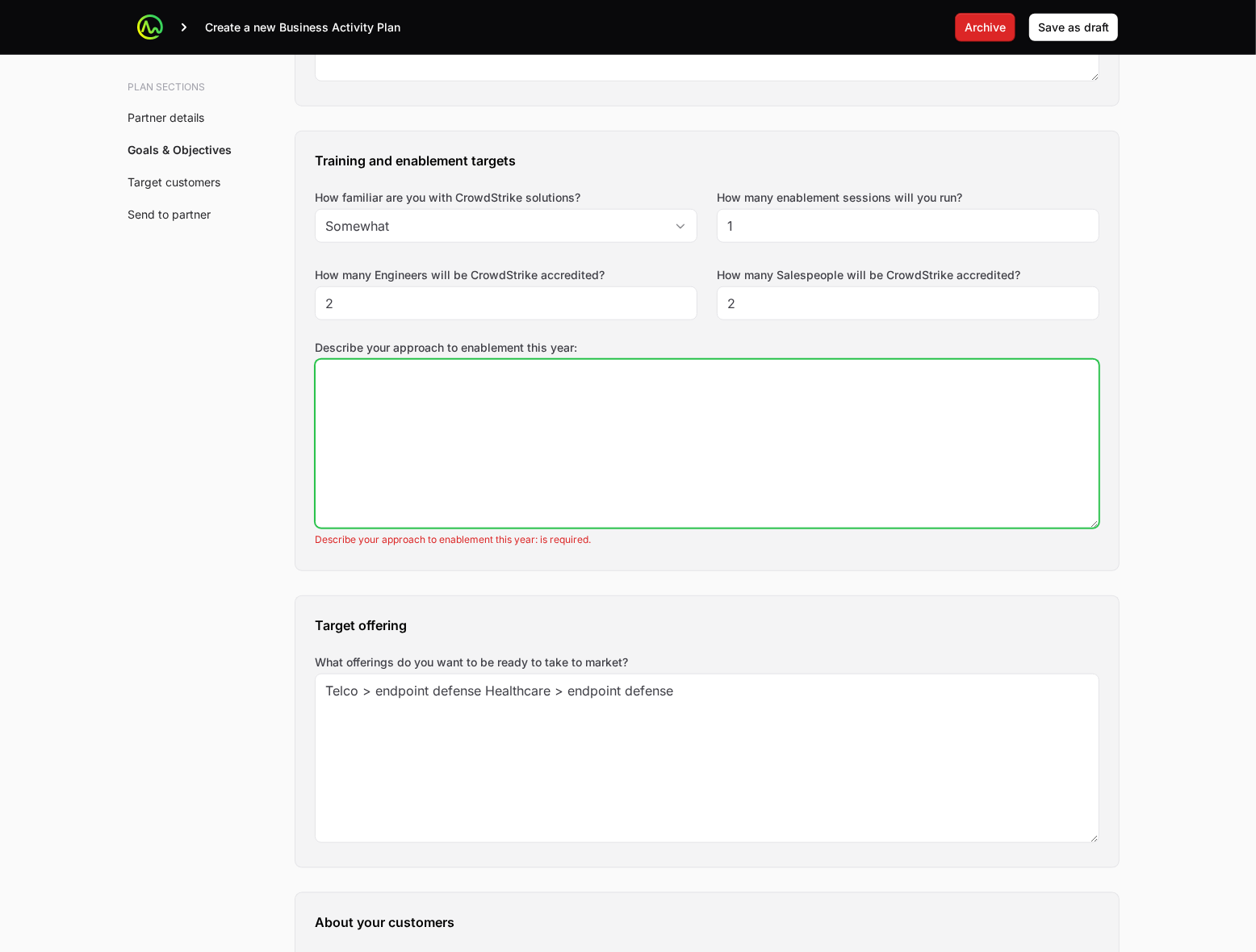
click at [505, 429] on textarea "Describe your approach to enablement this year:" at bounding box center [707, 444] width 783 height 168
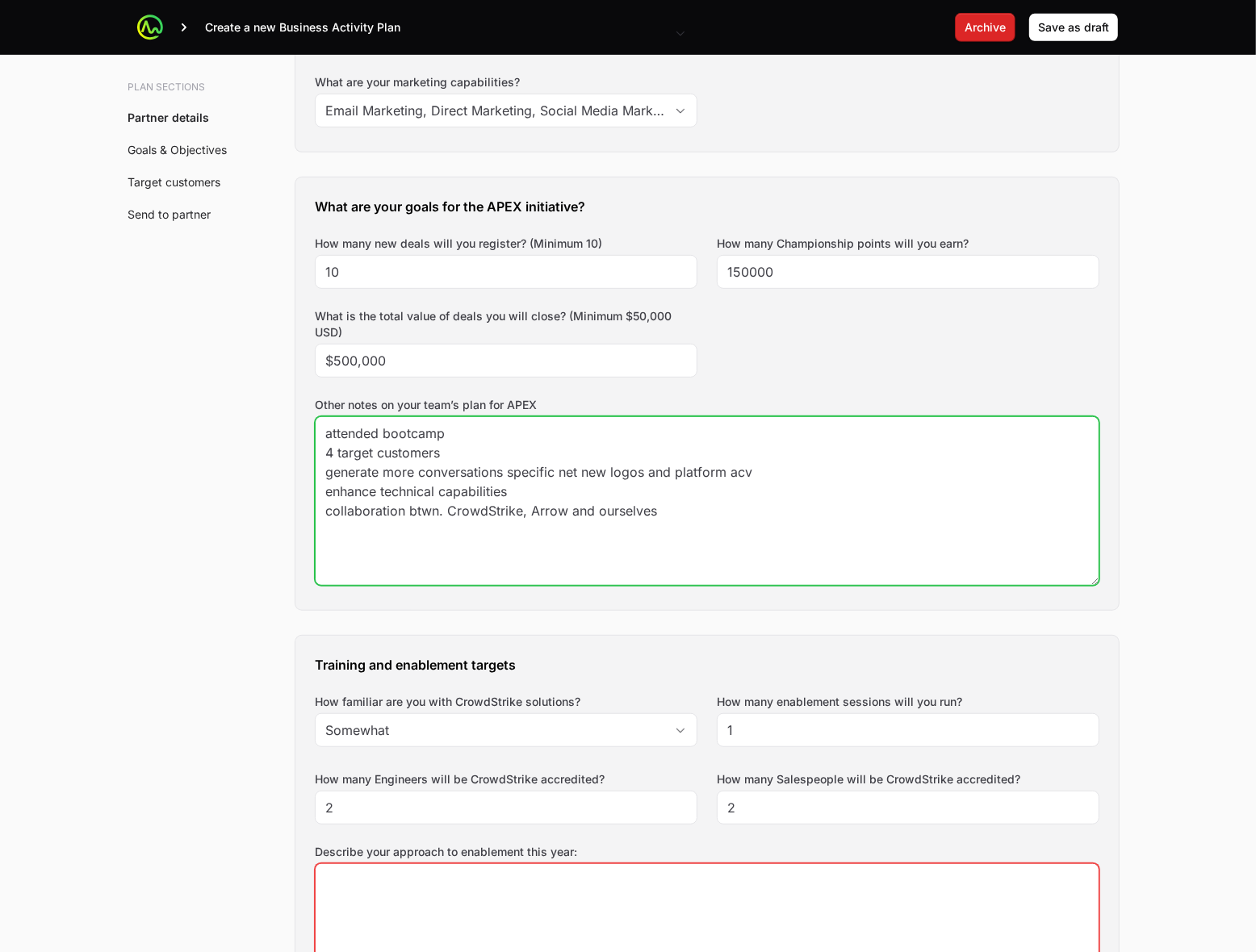
drag, startPoint x: 481, startPoint y: 453, endPoint x: 292, endPoint y: 454, distance: 189.0
click at [498, 455] on textarea "attended bootcamp 4 target customers generate more conversations specific net n…" at bounding box center [707, 501] width 783 height 168
drag, startPoint x: 476, startPoint y: 452, endPoint x: 215, endPoint y: 420, distance: 263.0
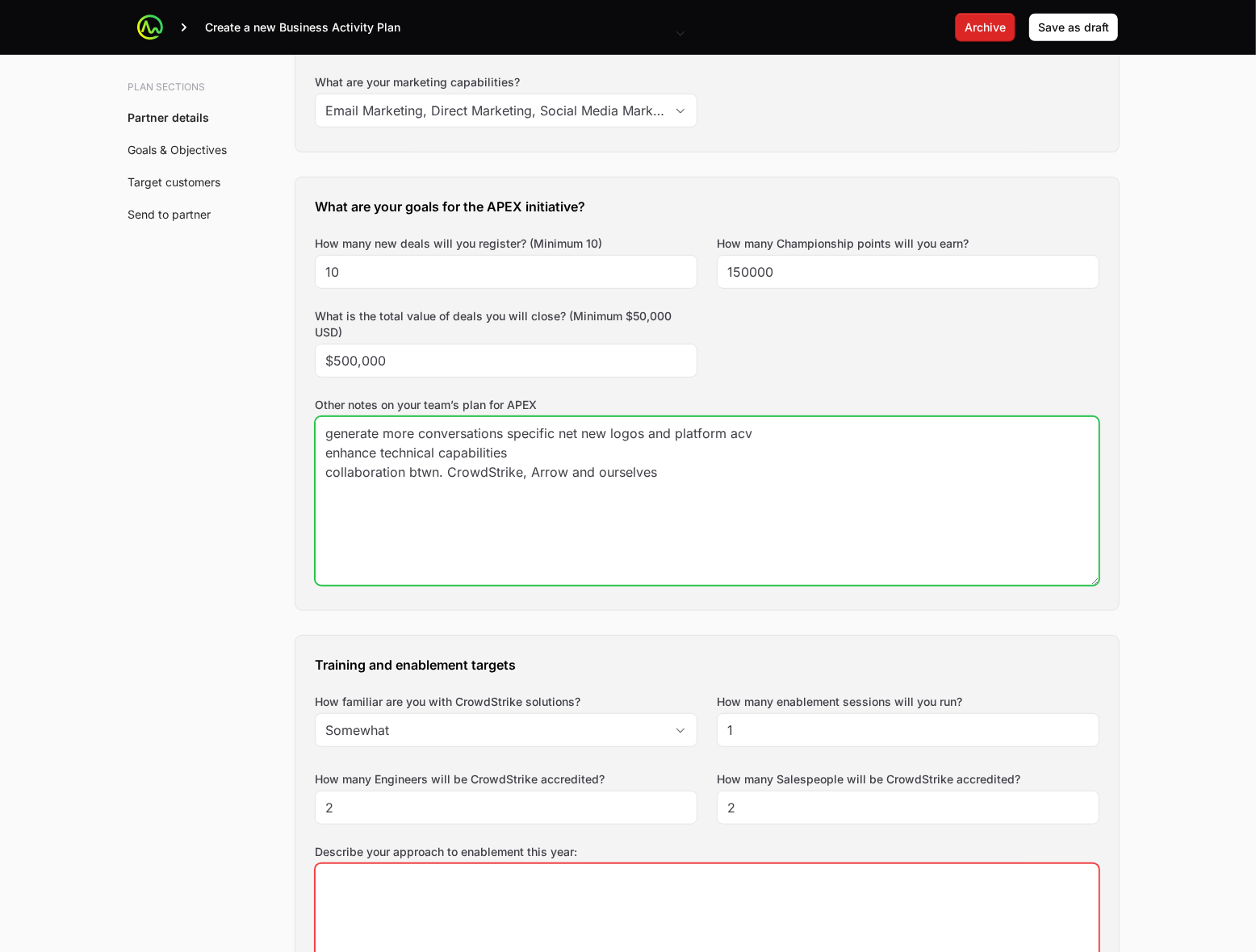
click at [324, 455] on textarea "attended bootcamp 4 target customers generate more conversations specific net n…" at bounding box center [707, 501] width 783 height 168
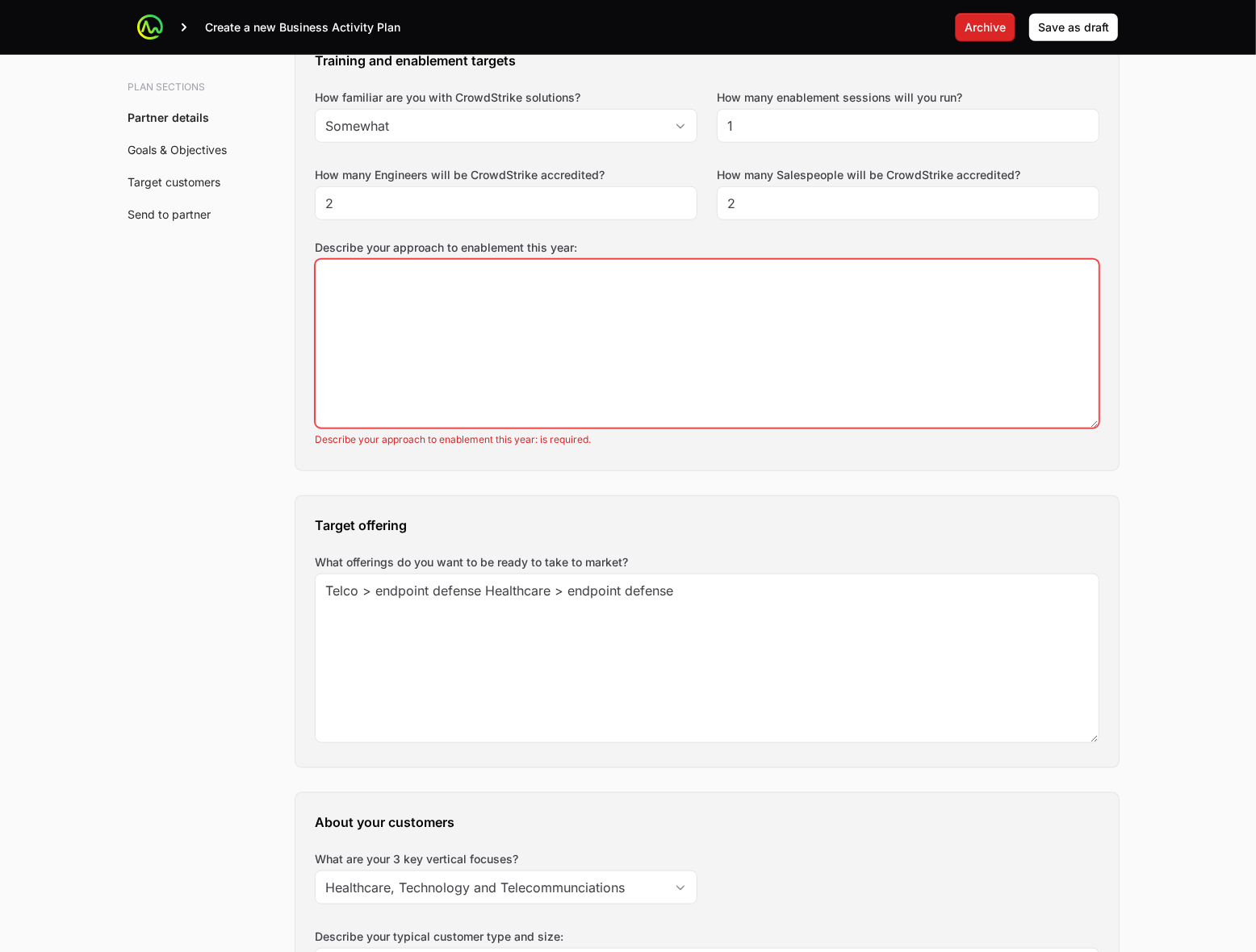
scroll to position [1248, 0]
type textarea "generate more conversations specific net new logos and platform acv enhance tec…"
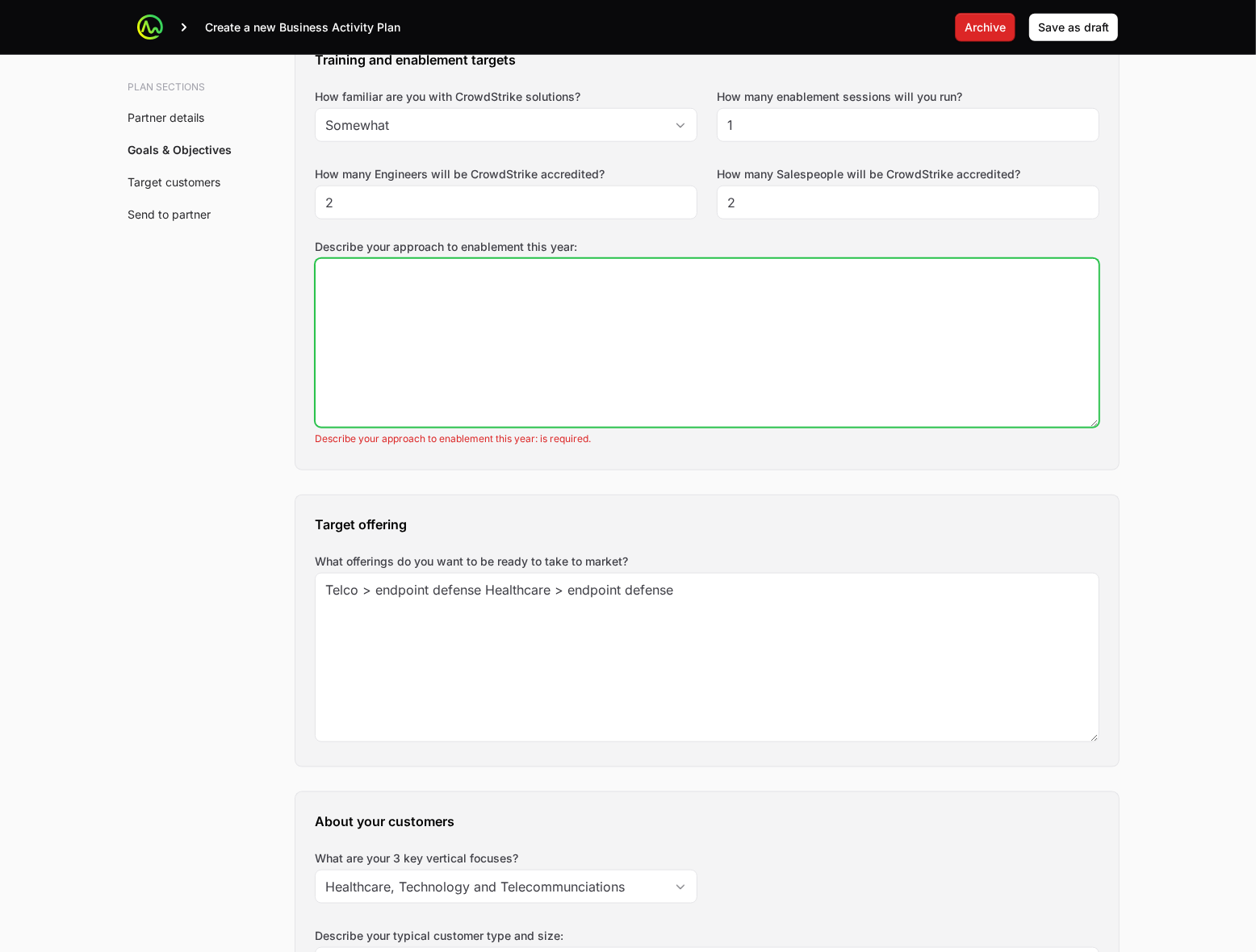
click at [465, 386] on textarea "Describe your approach to enablement this year:" at bounding box center [707, 343] width 783 height 168
paste textarea "4 target customers"
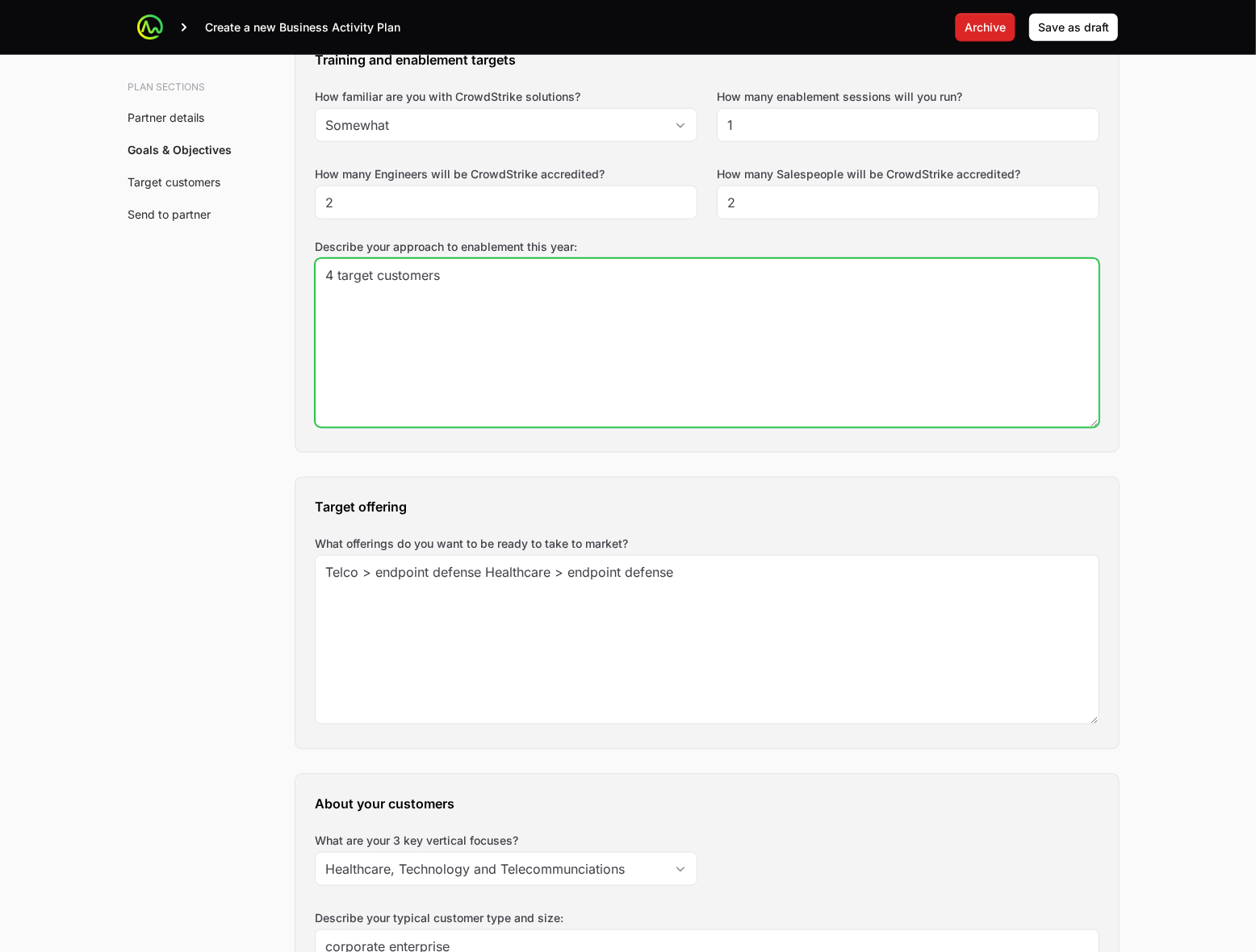
type textarea "4 target customers"
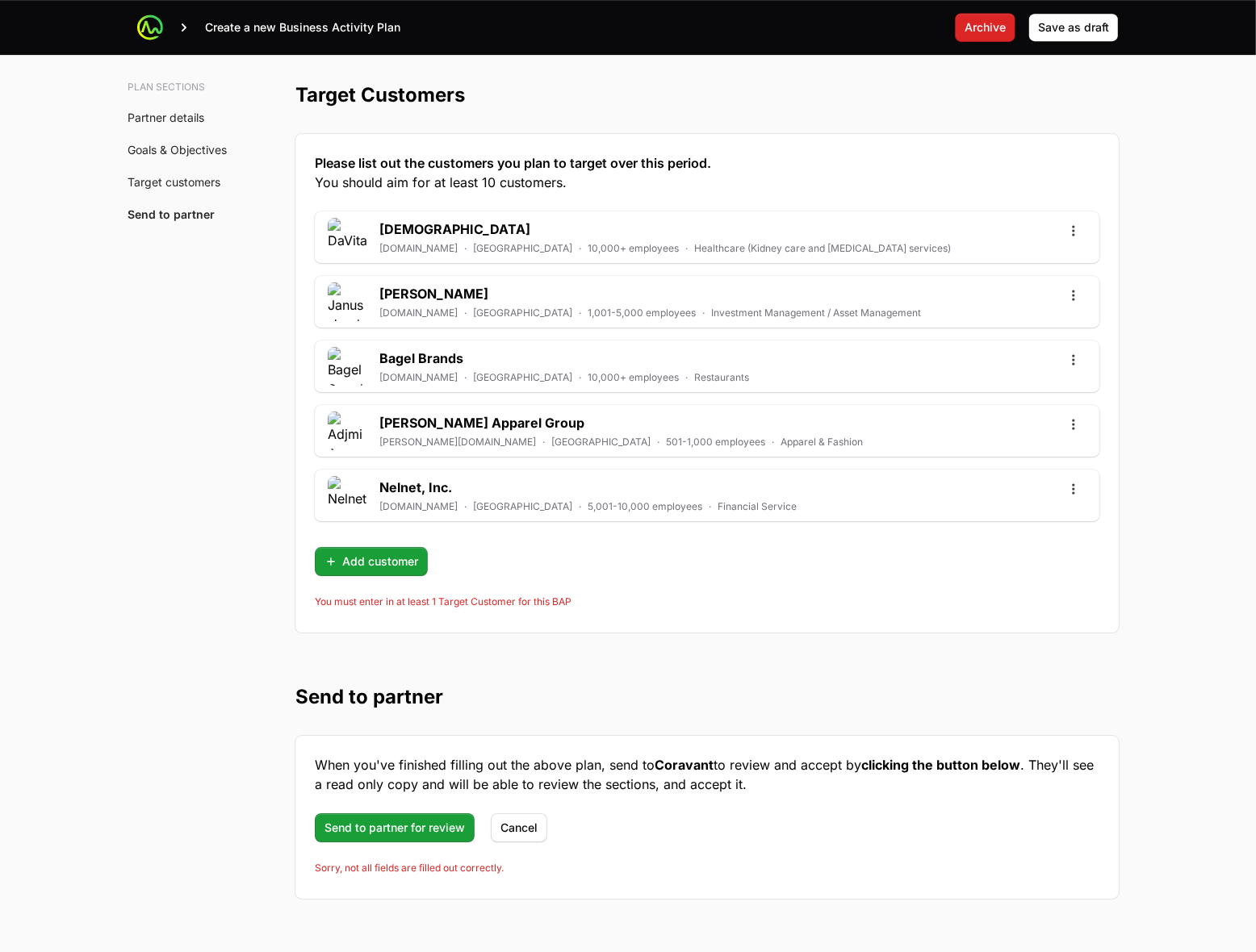
scroll to position [4358, 0]
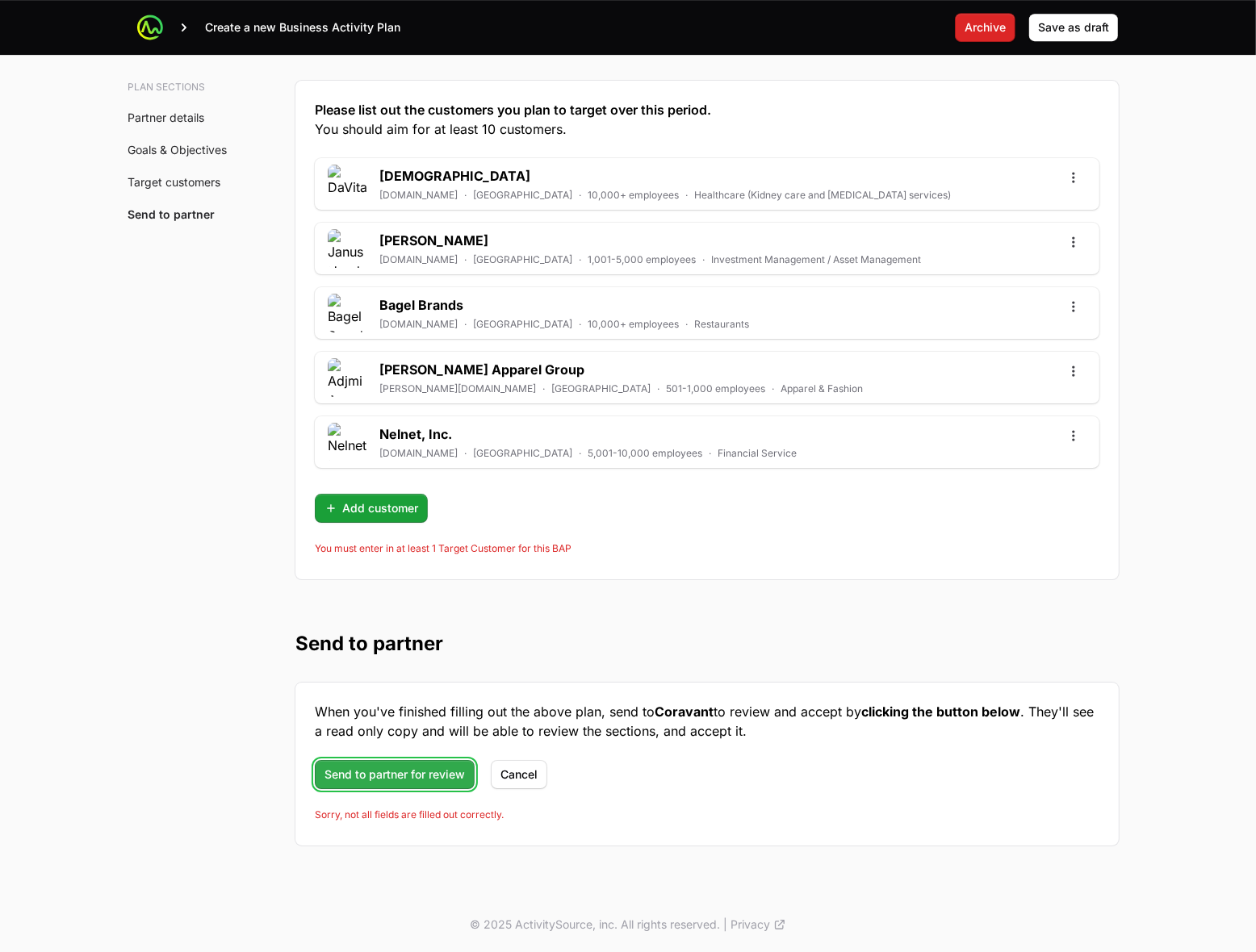
click at [404, 778] on span "Send to partner for review" at bounding box center [394, 774] width 141 height 19
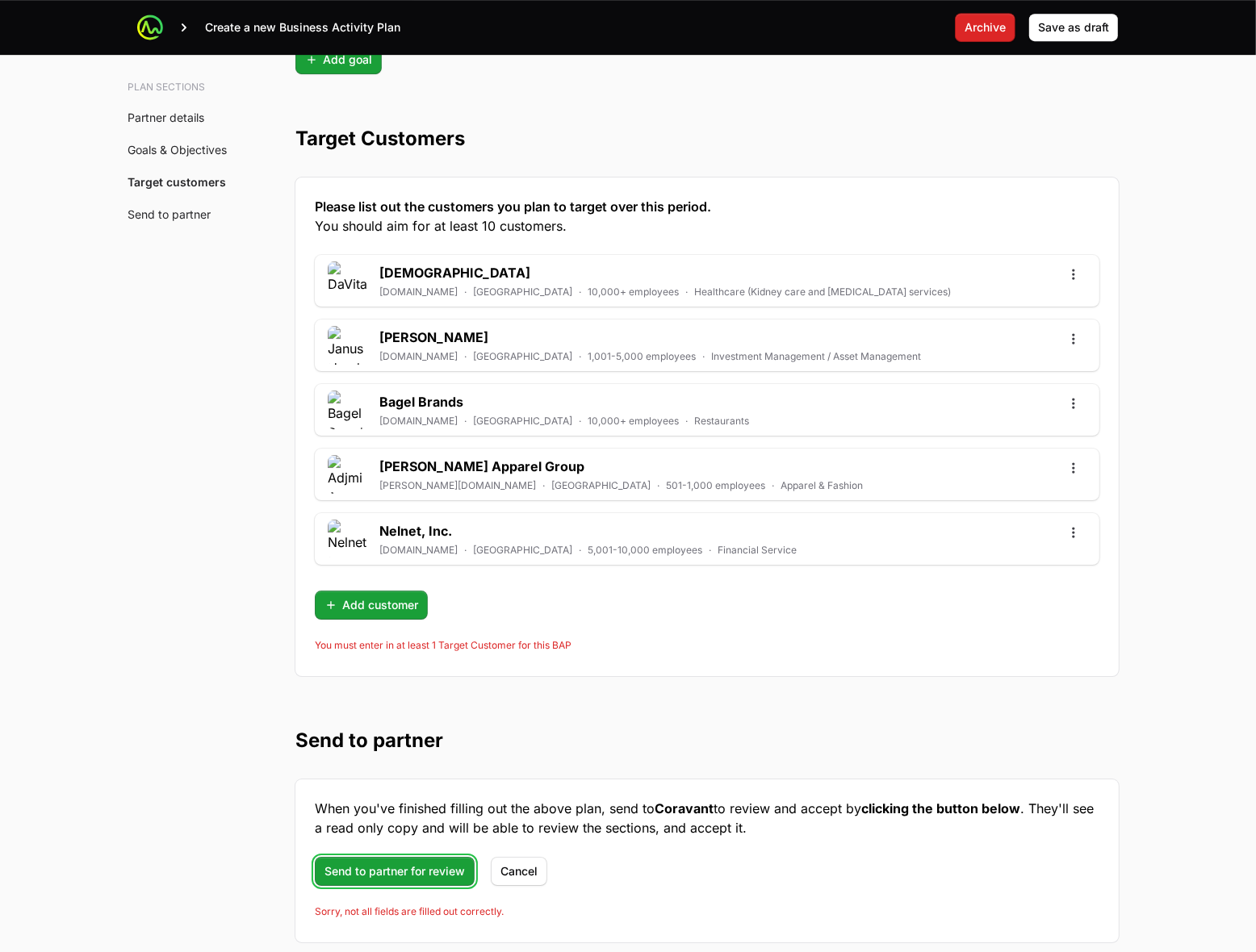
scroll to position [4157, 0]
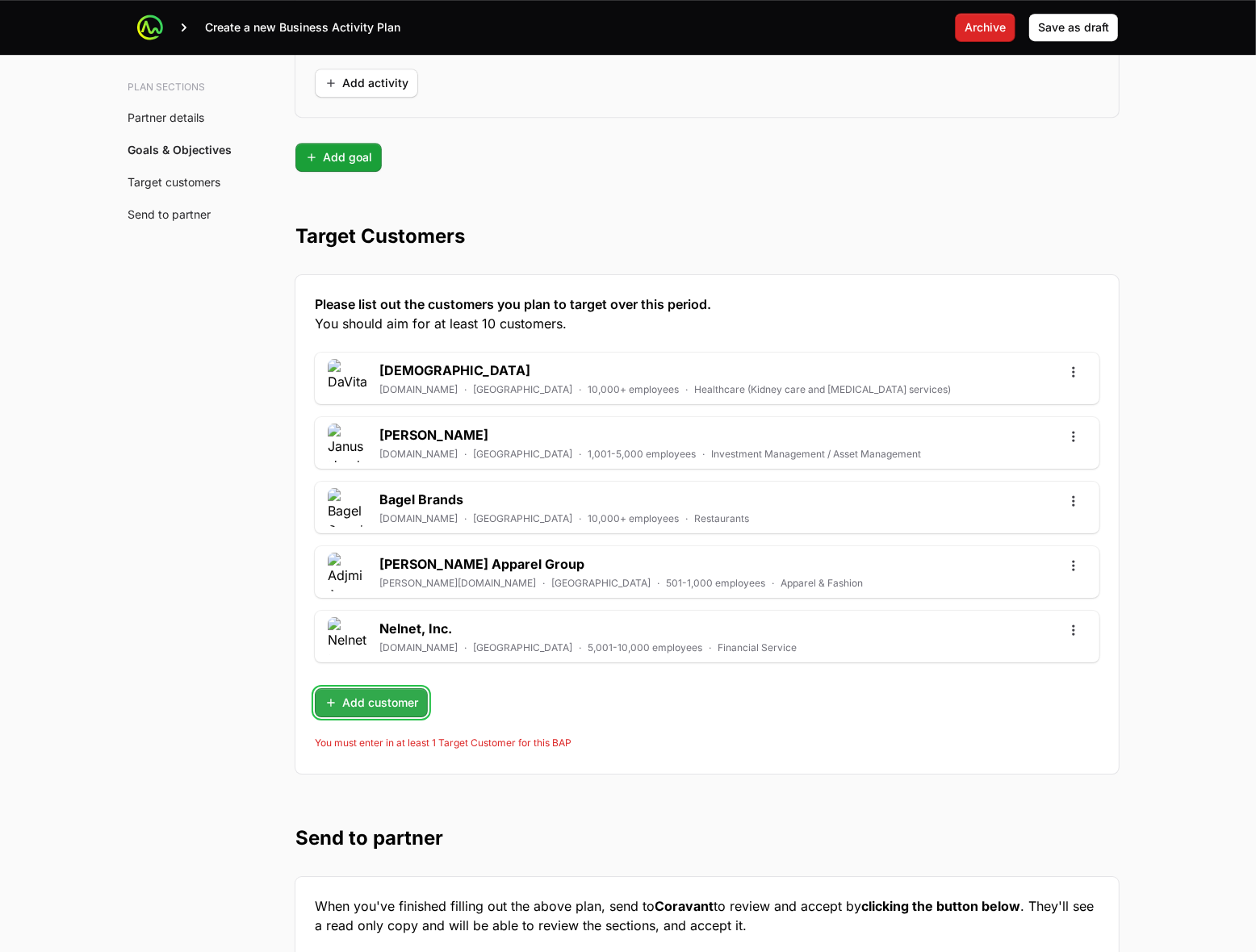
click at [331, 712] on span "Add customer" at bounding box center [371, 703] width 94 height 19
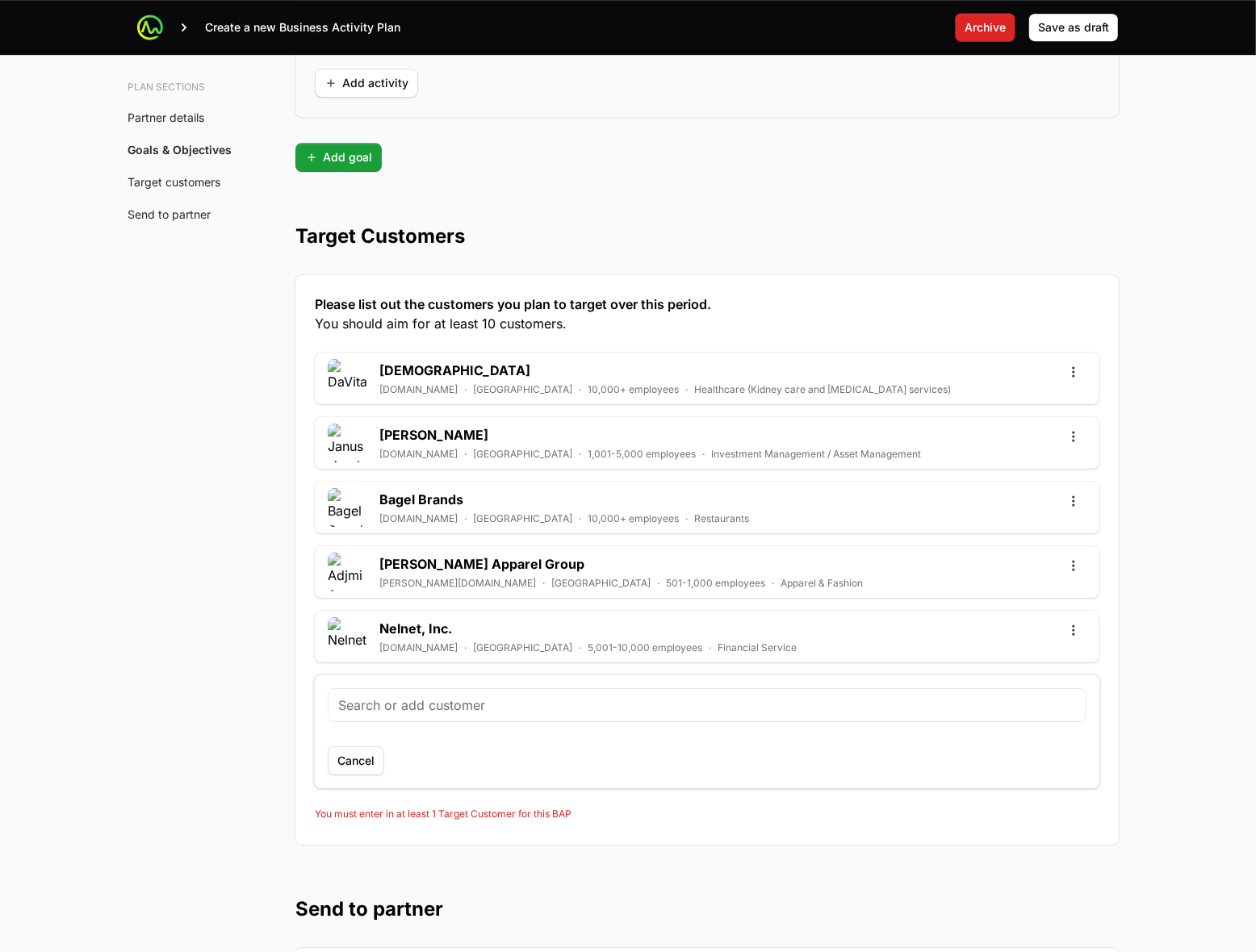
click at [345, 765] on span "Cancel" at bounding box center [356, 760] width 37 height 19
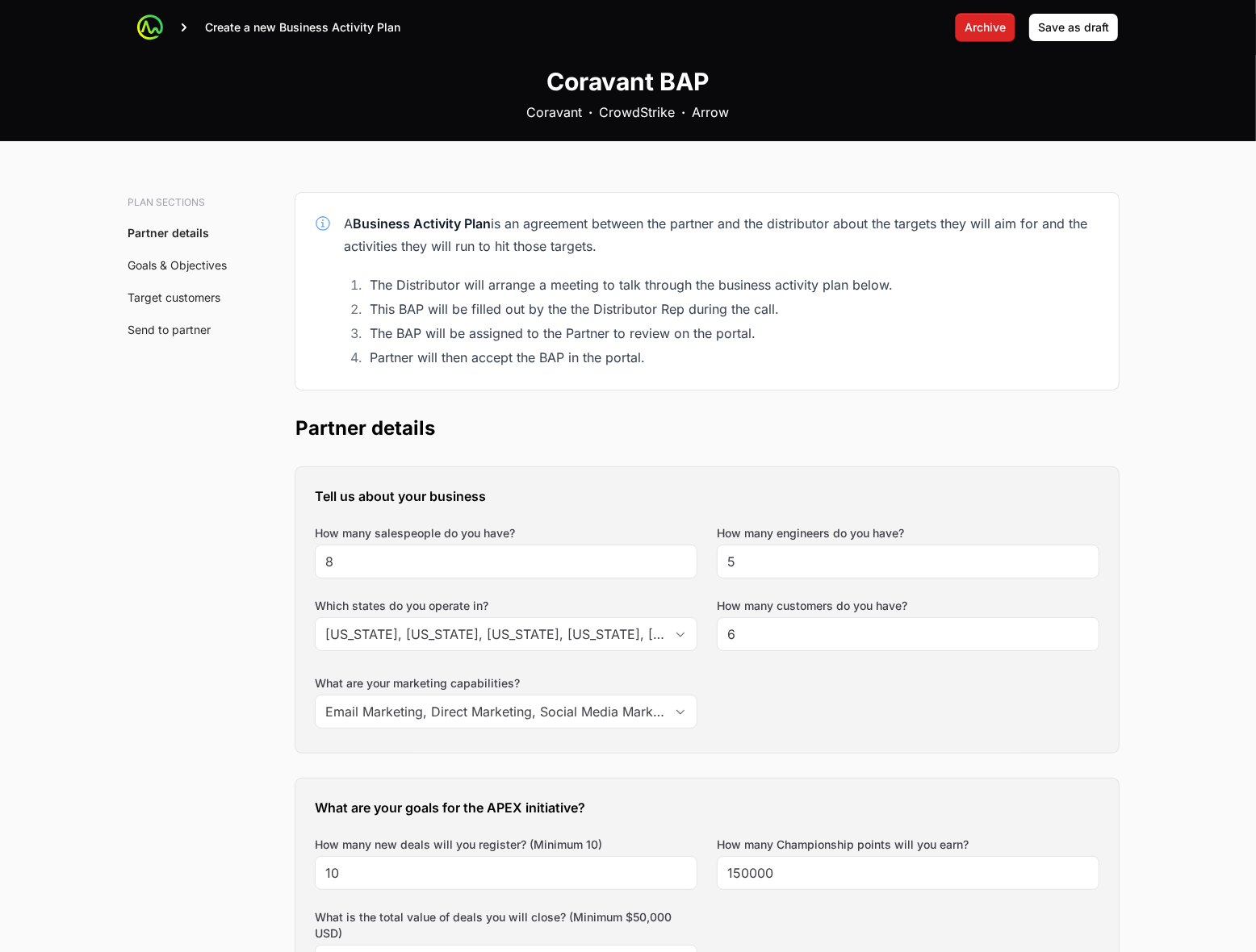
scroll to position [0, 0]
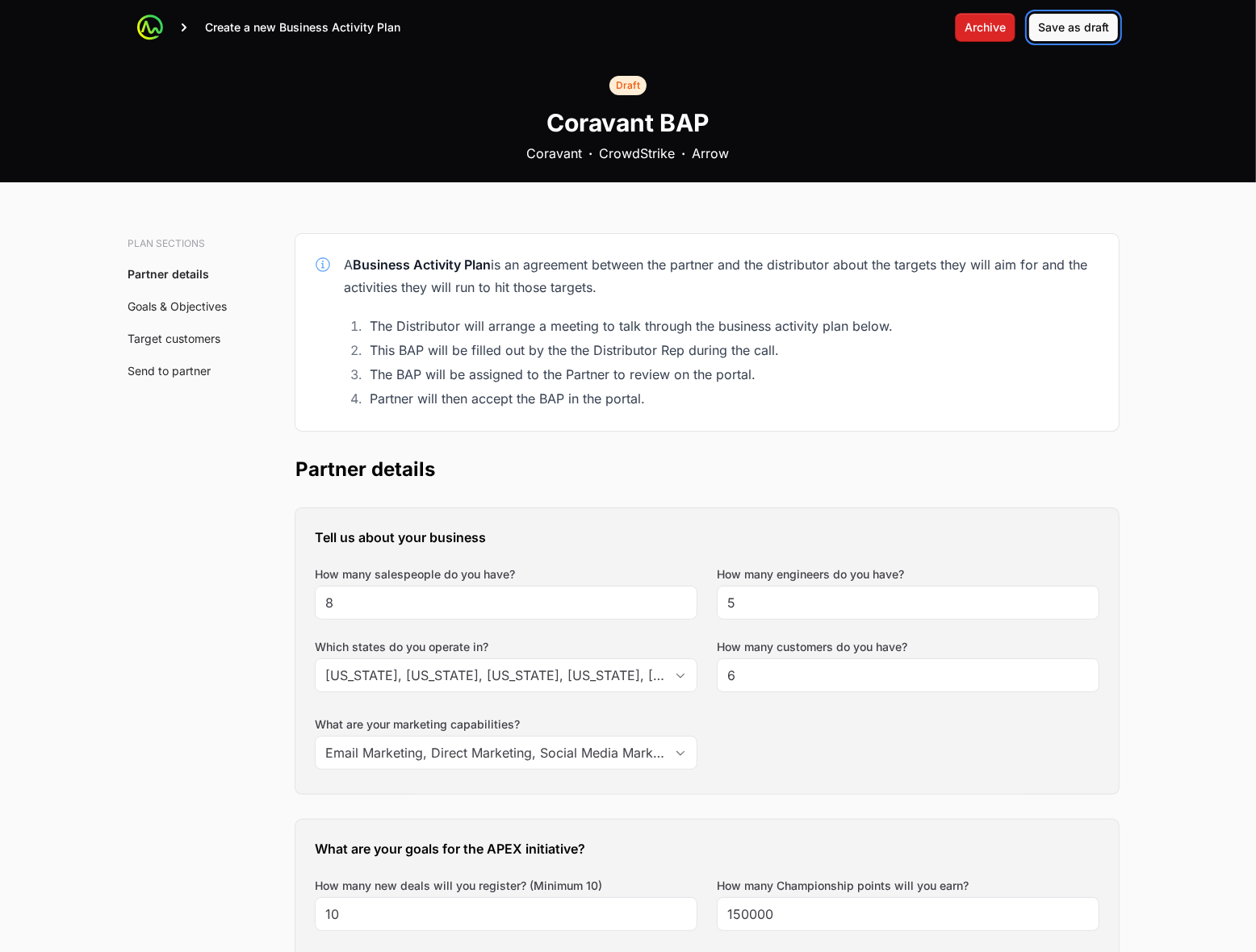
click at [1063, 29] on span "Save as draft" at bounding box center [1073, 26] width 71 height 19
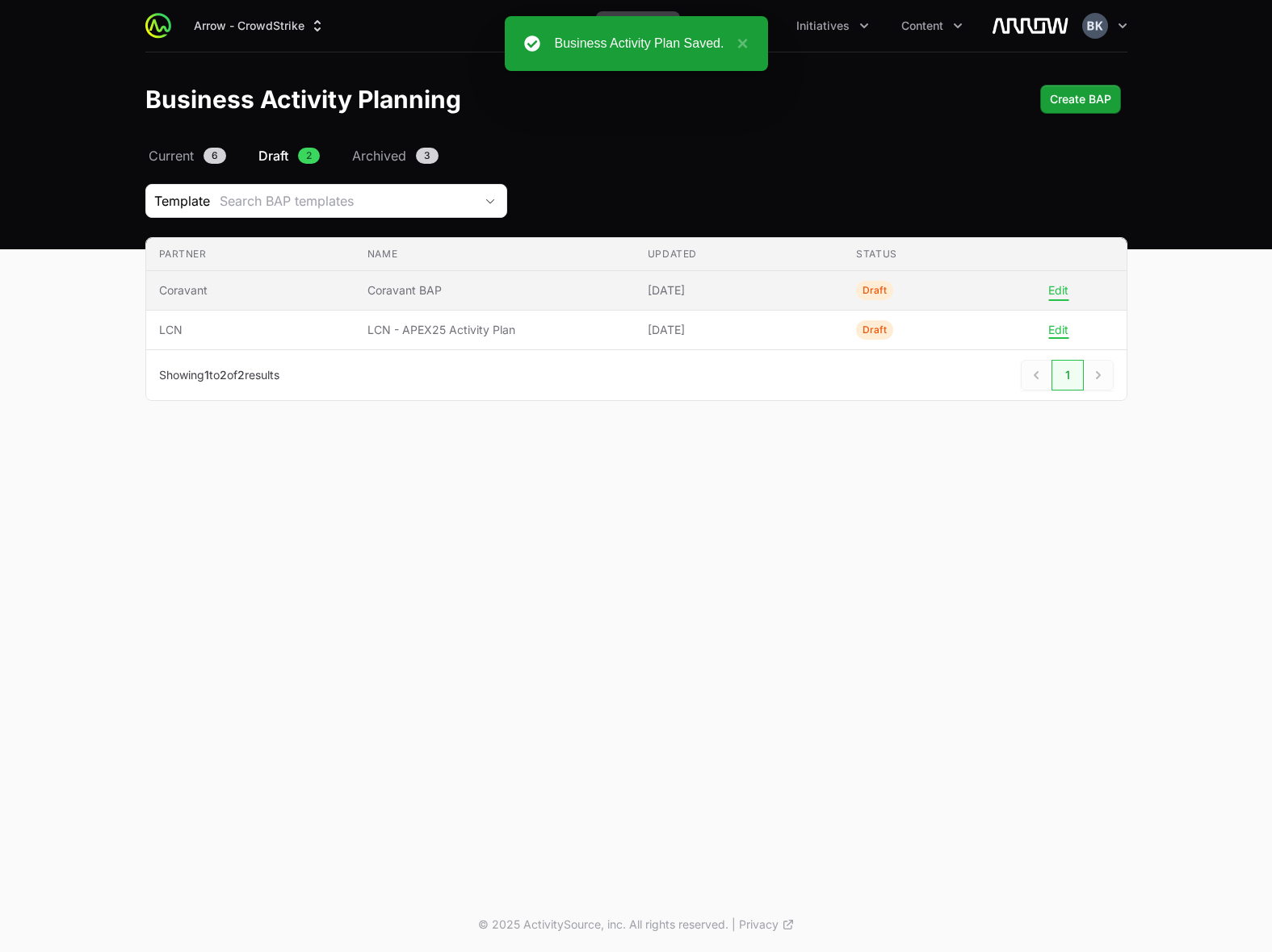
click at [1055, 290] on button "Edit" at bounding box center [1058, 290] width 20 height 15
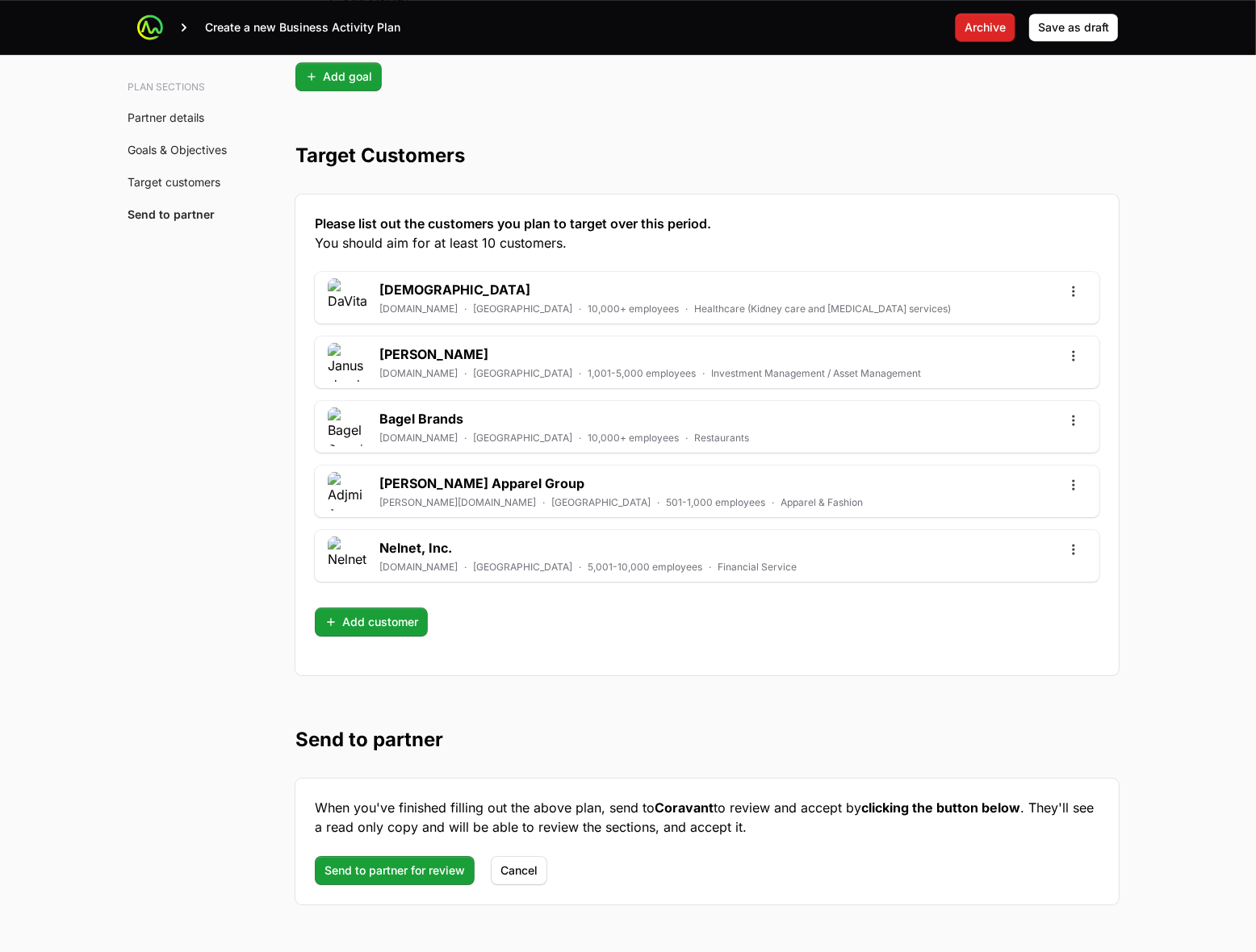
scroll to position [4303, 0]
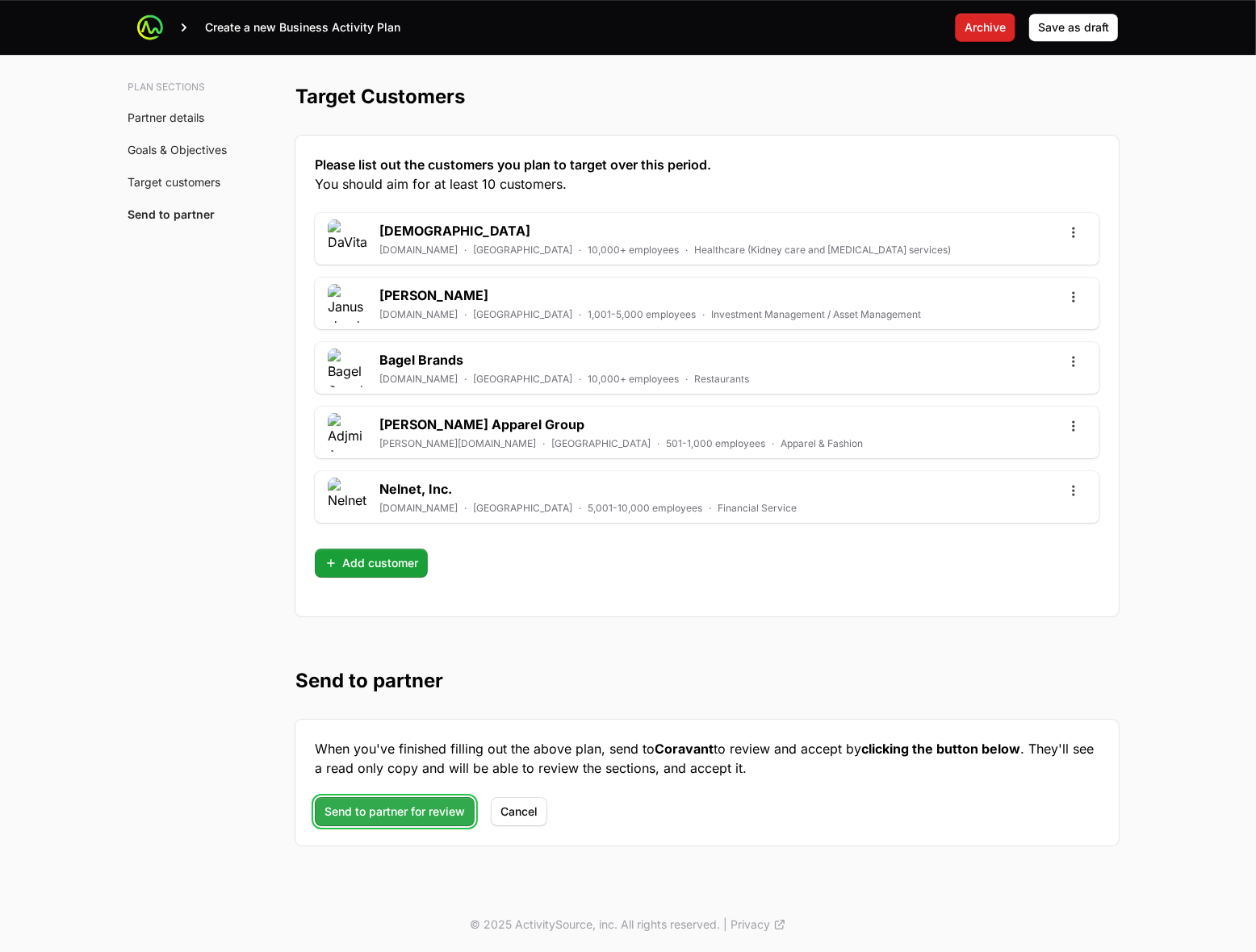
click at [425, 800] on button "Send to partner for review" at bounding box center [394, 812] width 160 height 29
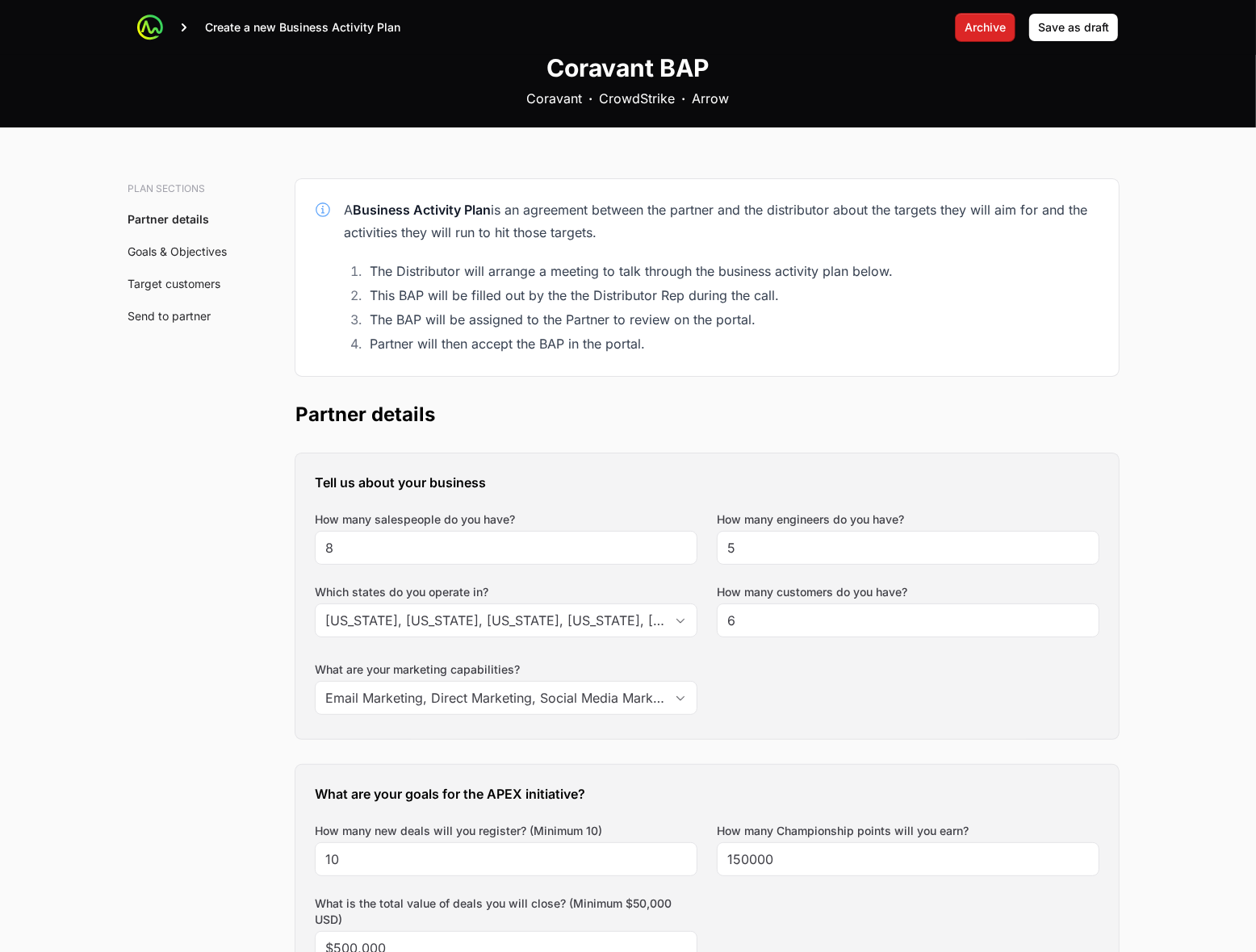
scroll to position [0, 0]
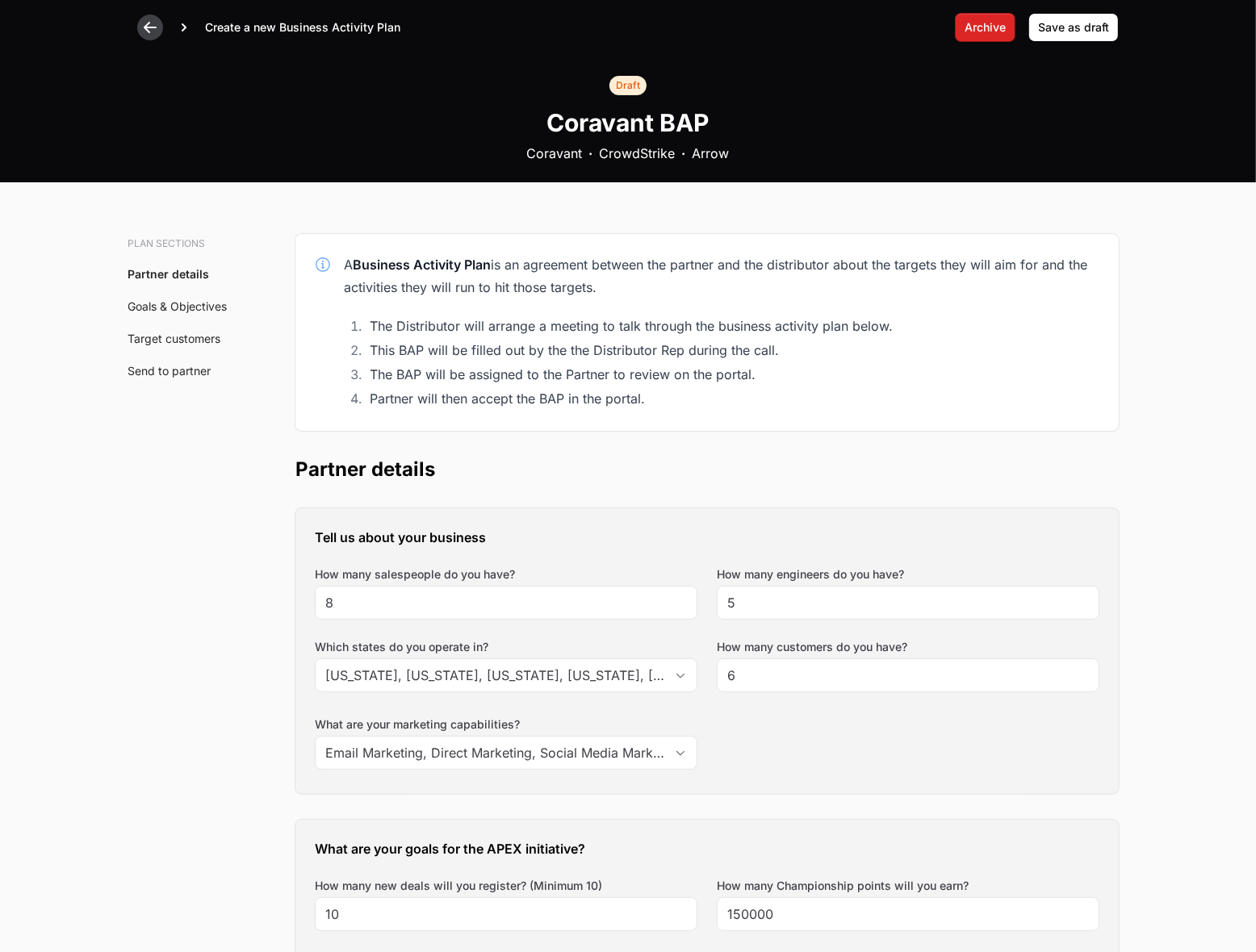
click at [143, 26] on icon at bounding box center [151, 27] width 16 height 16
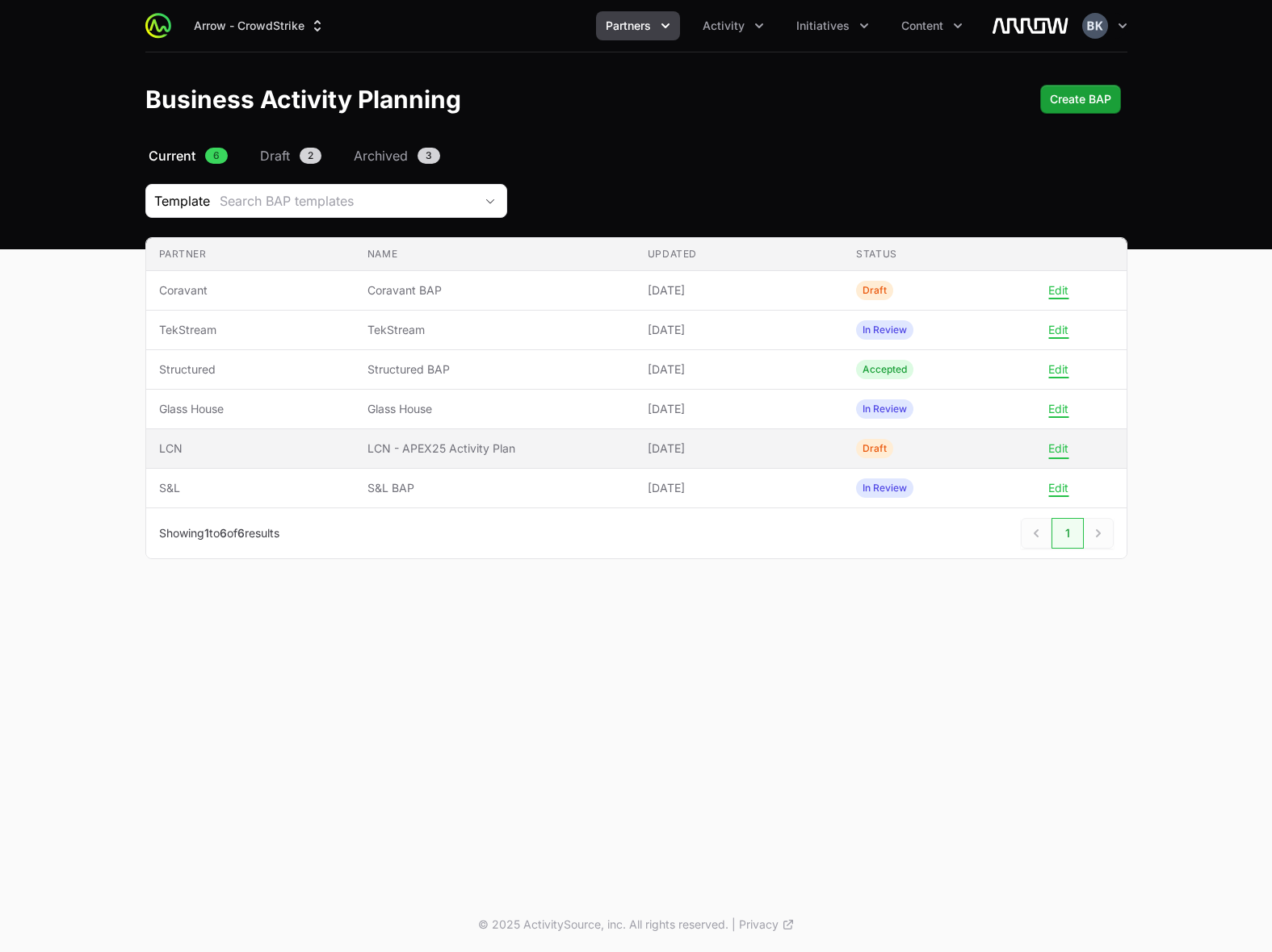
click at [1057, 455] on button "Edit" at bounding box center [1058, 449] width 20 height 15
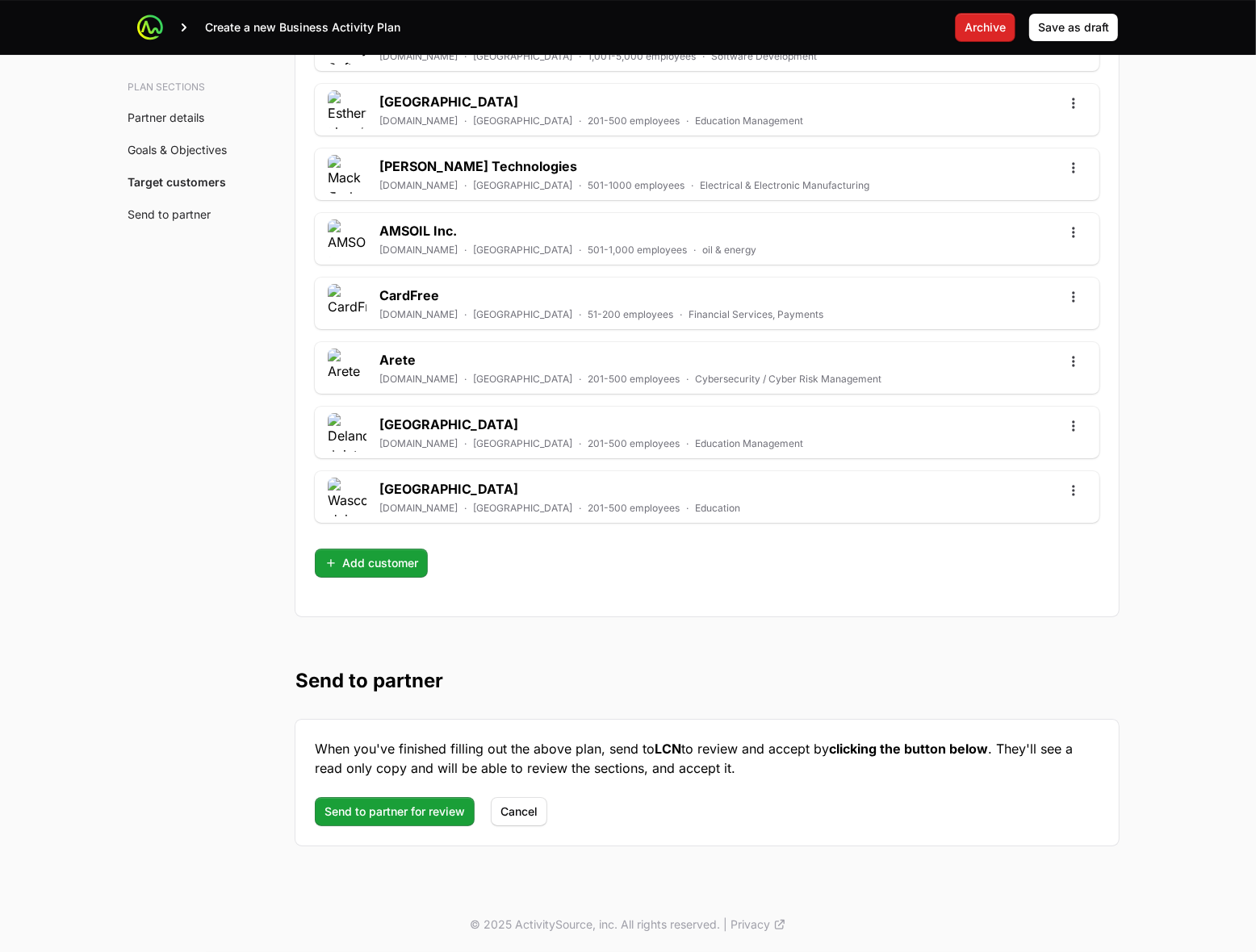
scroll to position [4755, 0]
click at [405, 812] on span "Send to partner for review" at bounding box center [394, 811] width 141 height 19
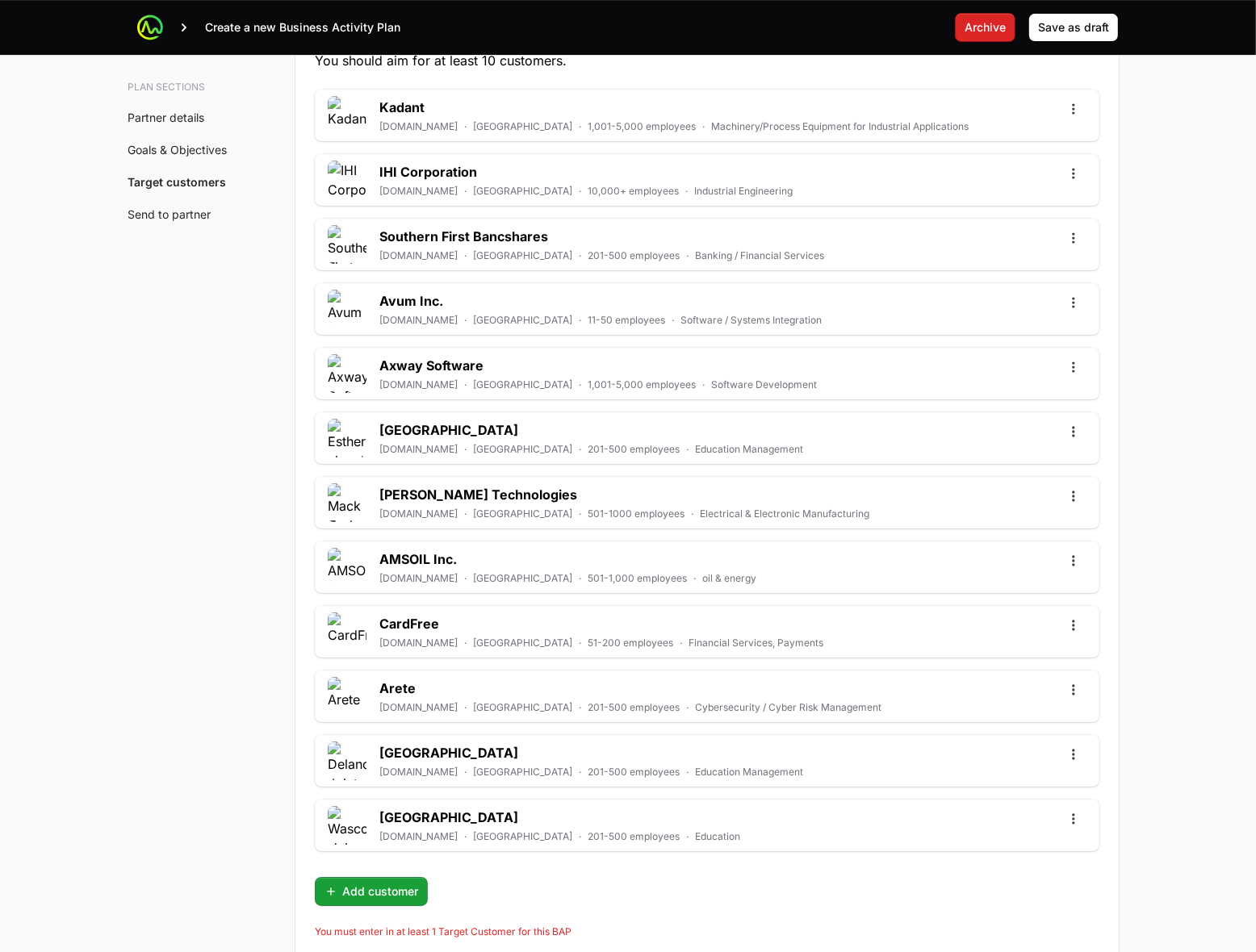
scroll to position [4306, 0]
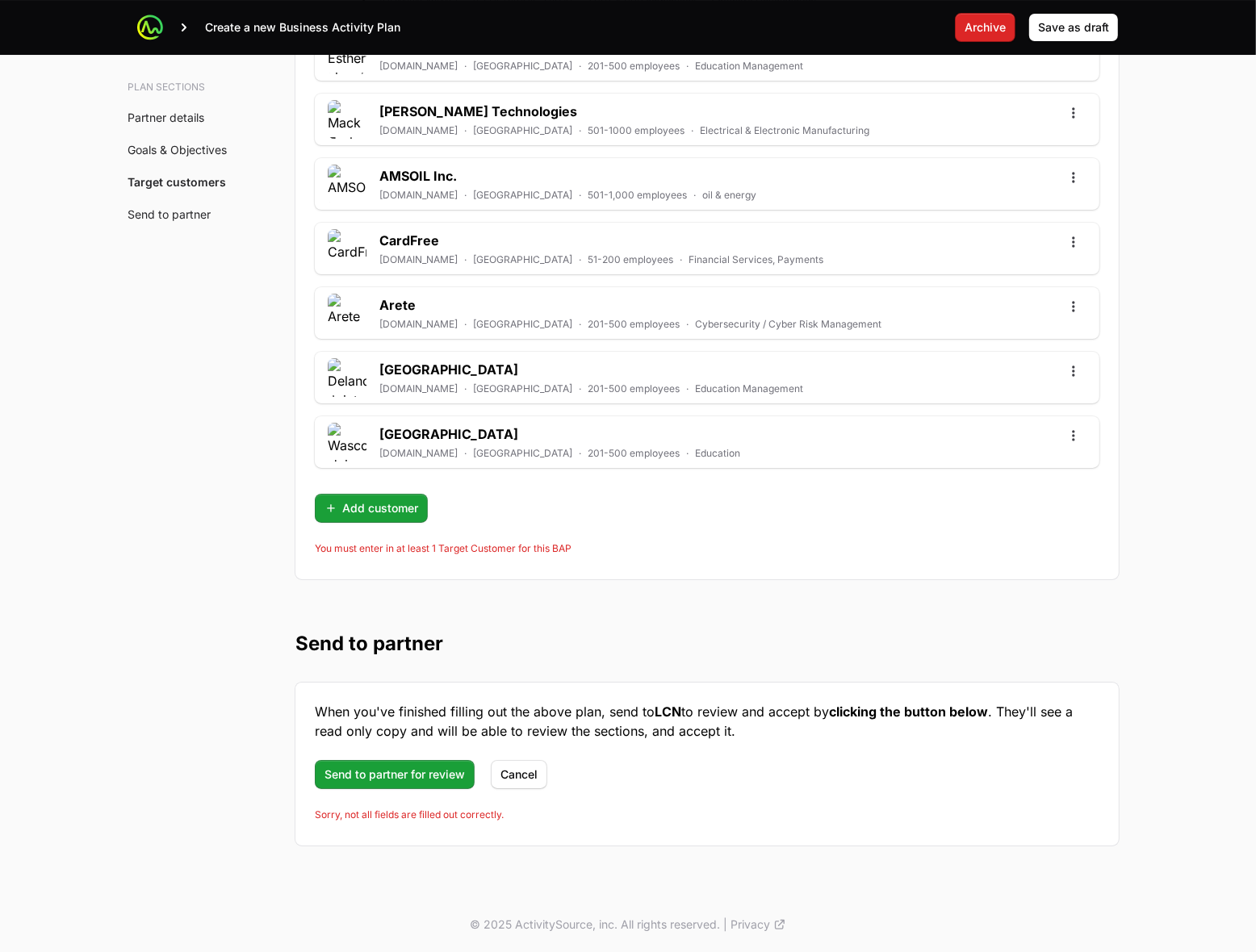
scroll to position [4205, 0]
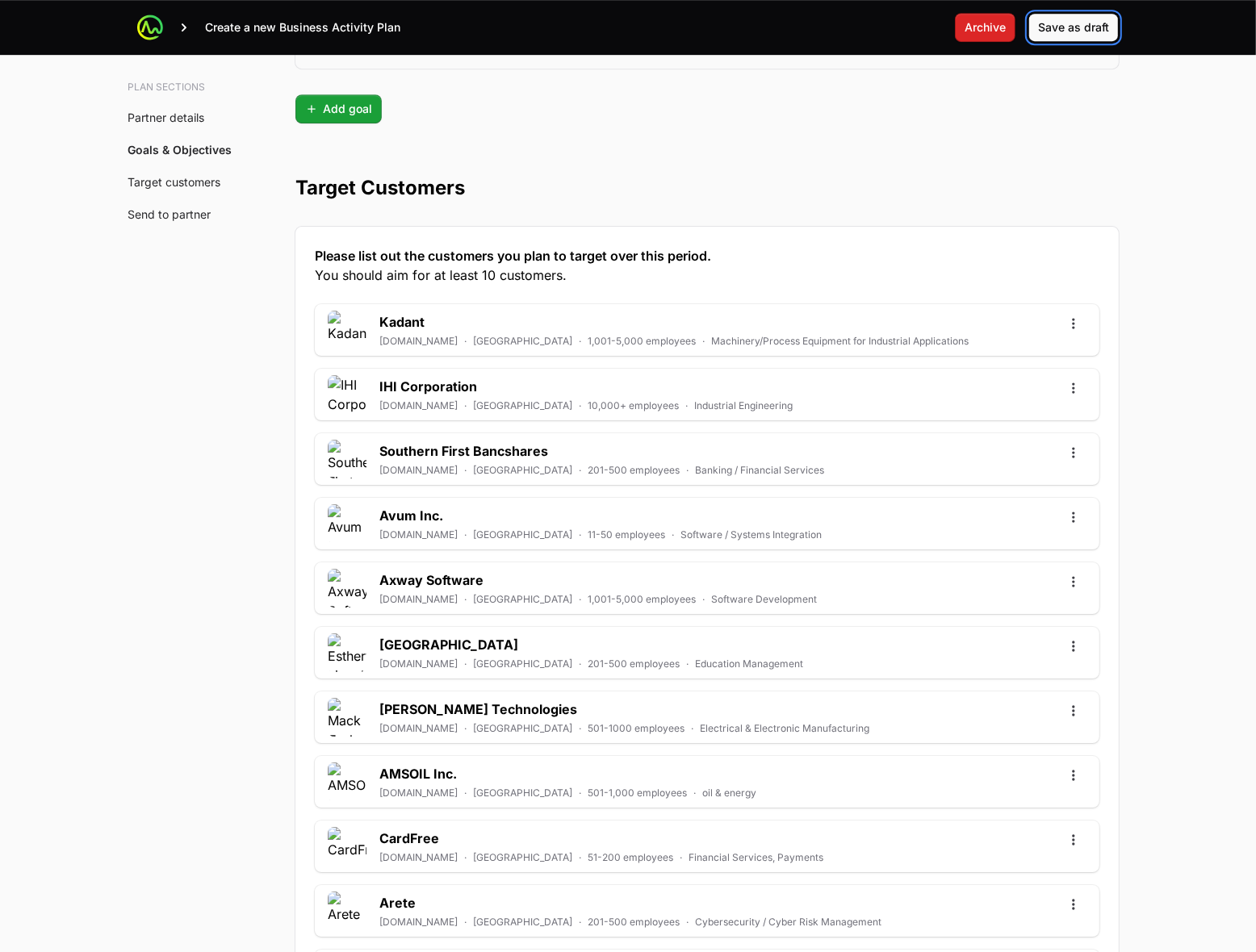
click at [1063, 32] on span "Save as draft" at bounding box center [1073, 26] width 71 height 19
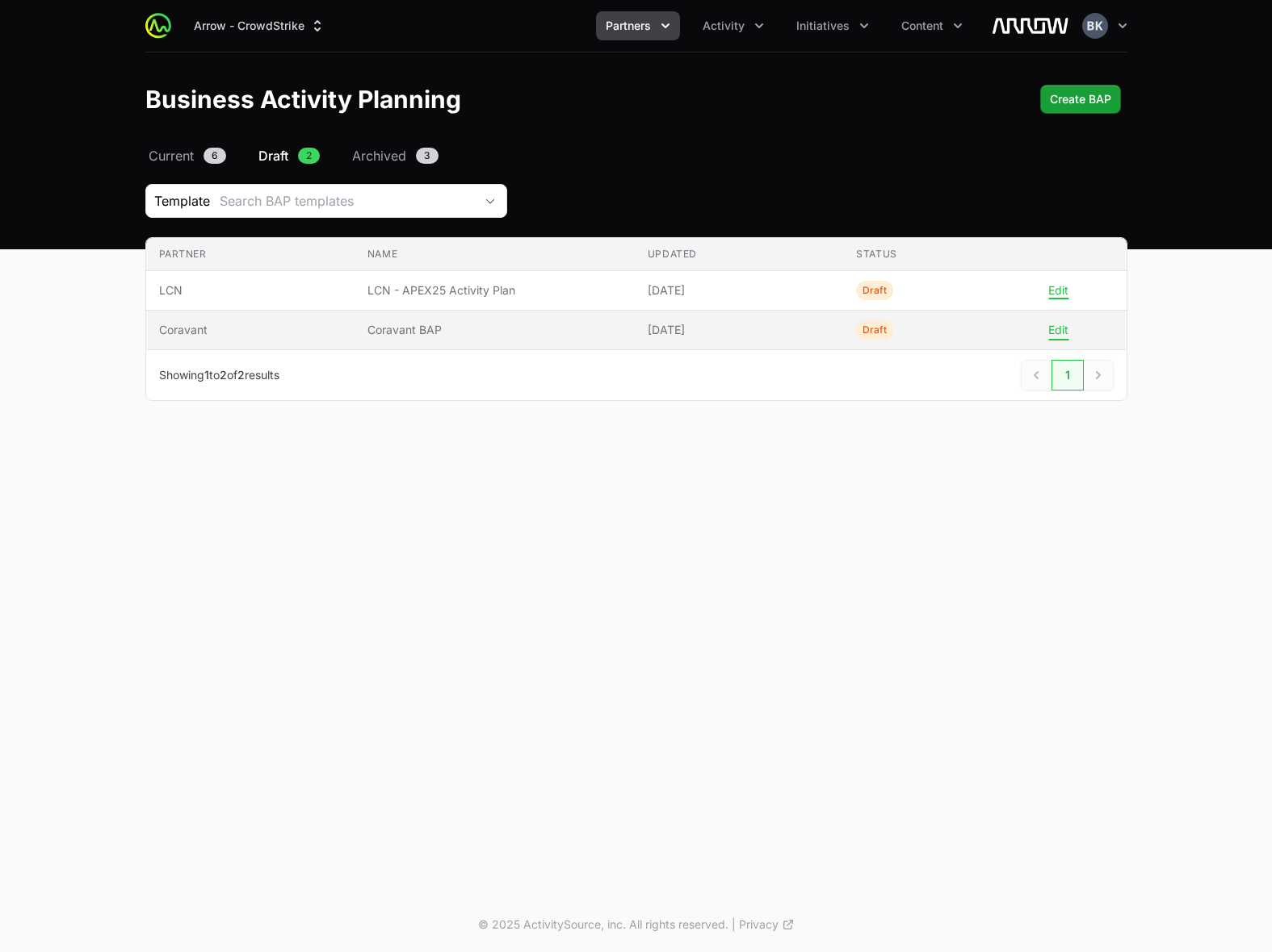
click at [1054, 333] on button "Edit" at bounding box center [1058, 330] width 20 height 15
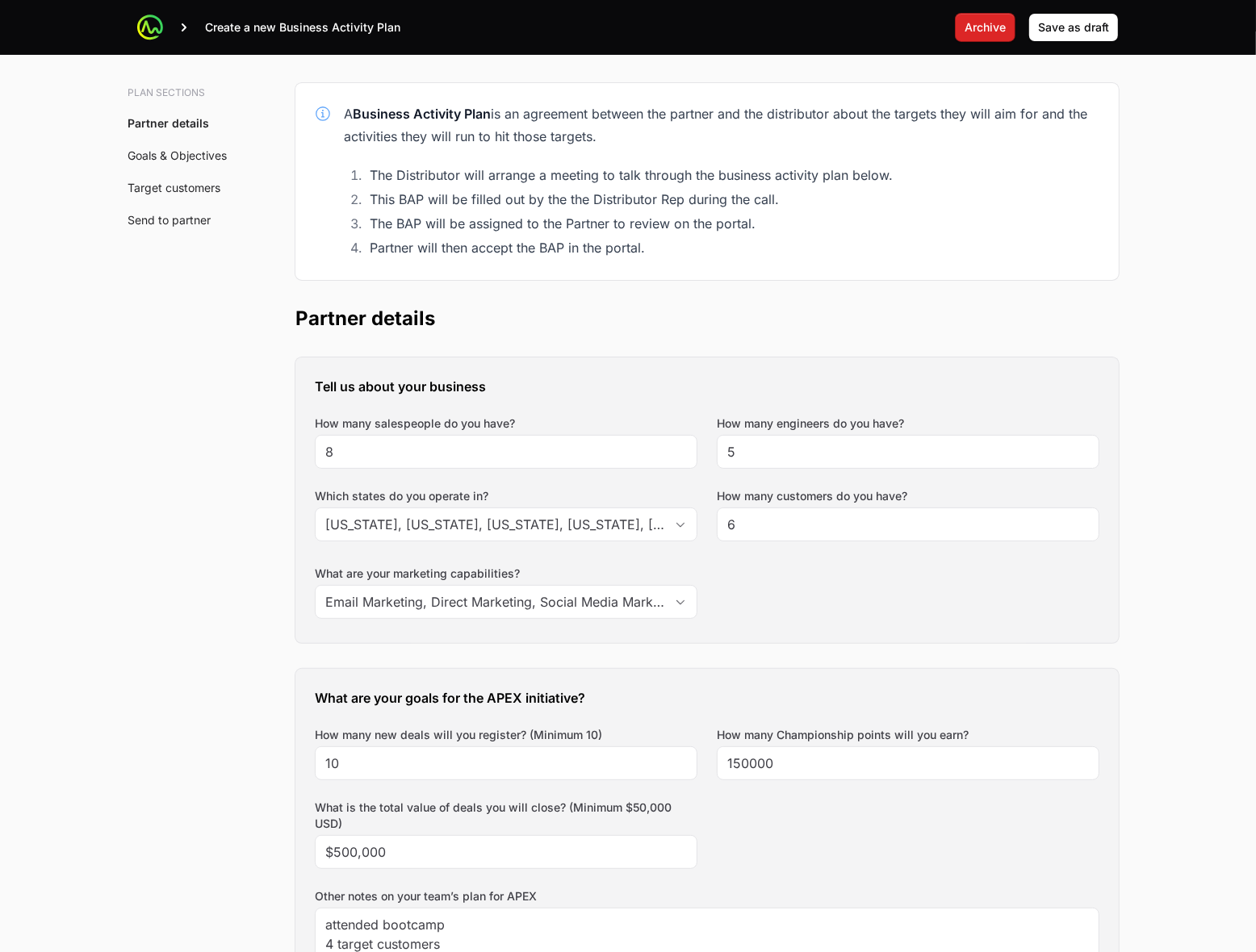
scroll to position [303, 0]
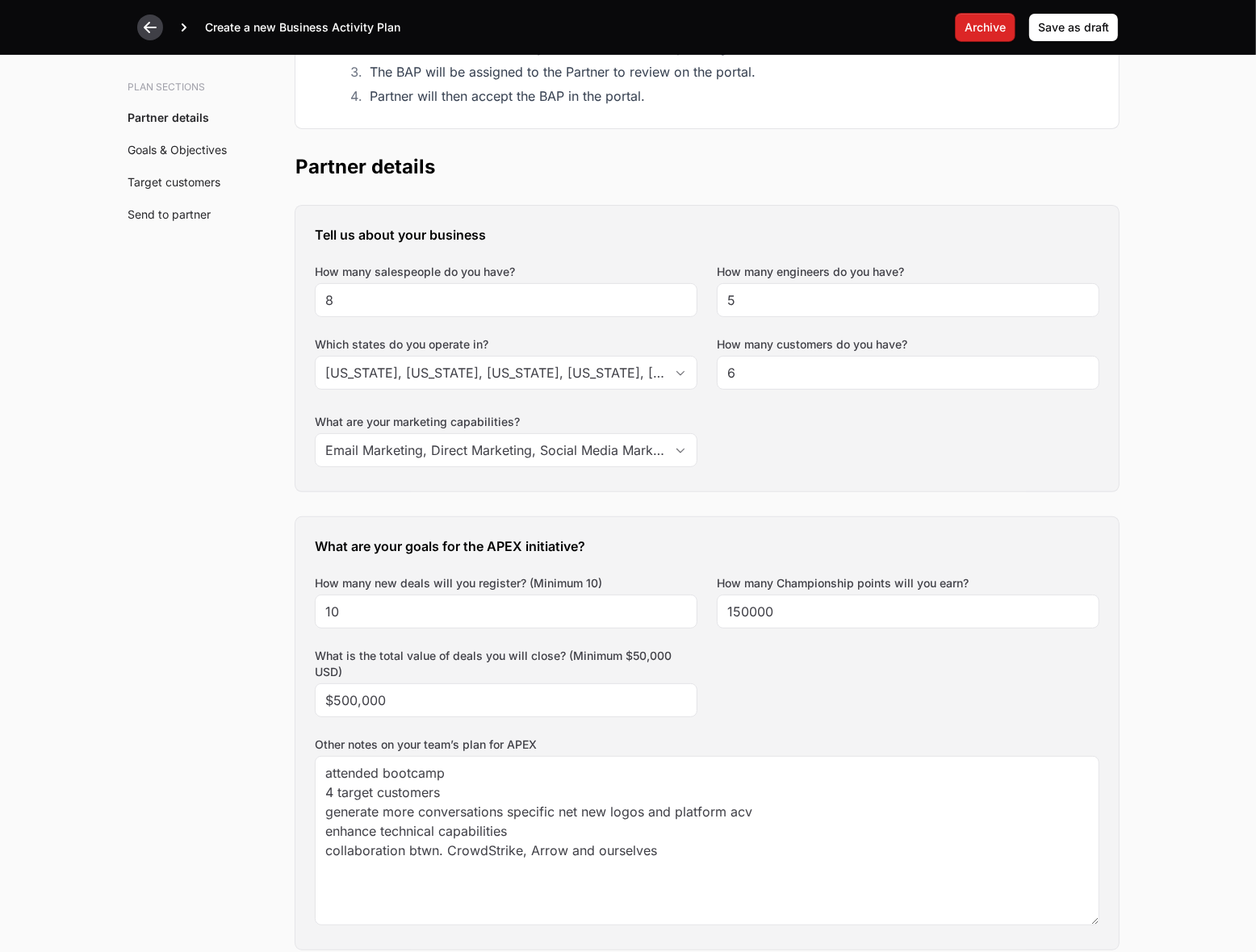
click at [143, 21] on icon at bounding box center [151, 27] width 16 height 16
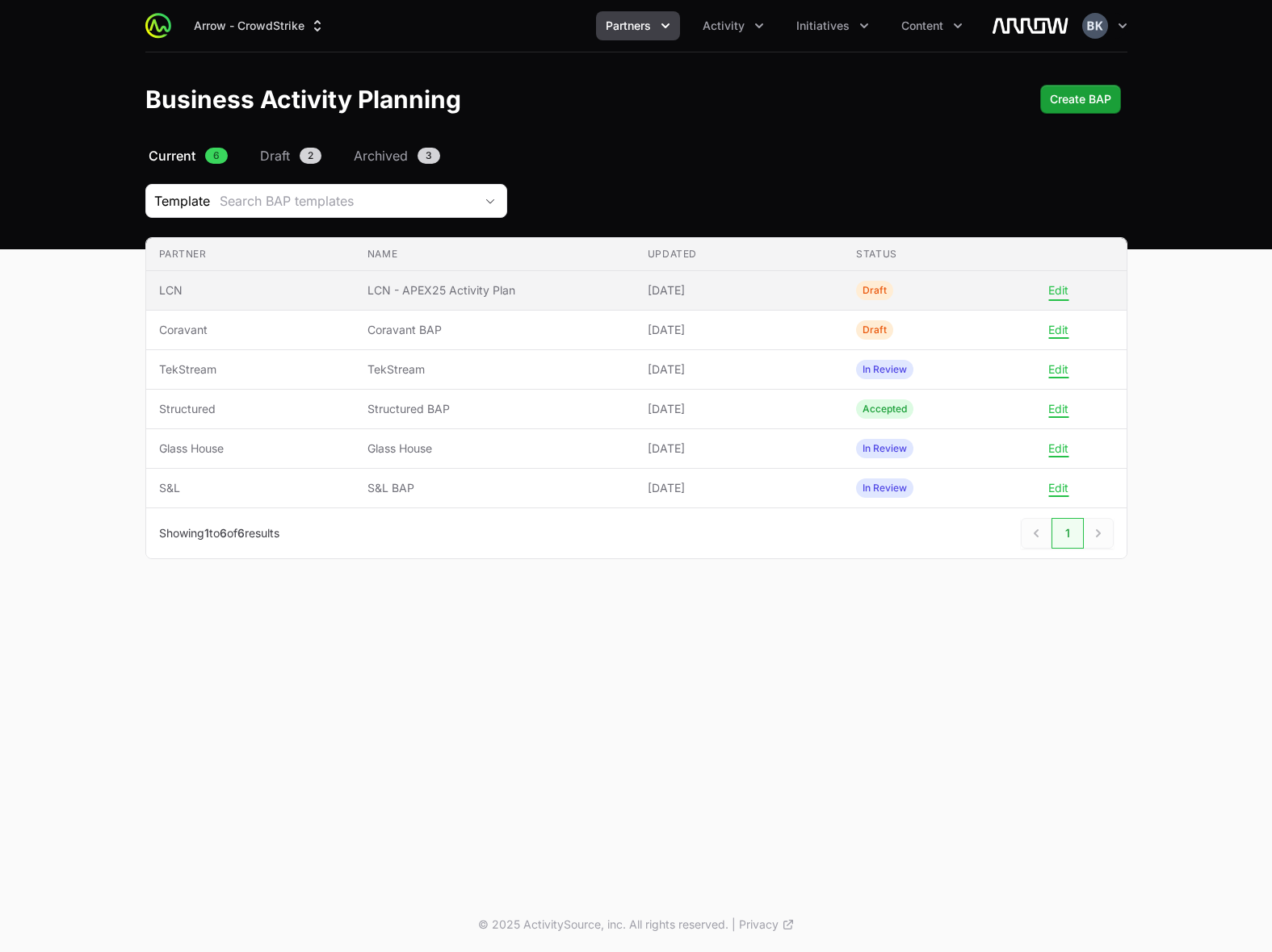
click at [1062, 291] on button "Edit" at bounding box center [1058, 290] width 20 height 15
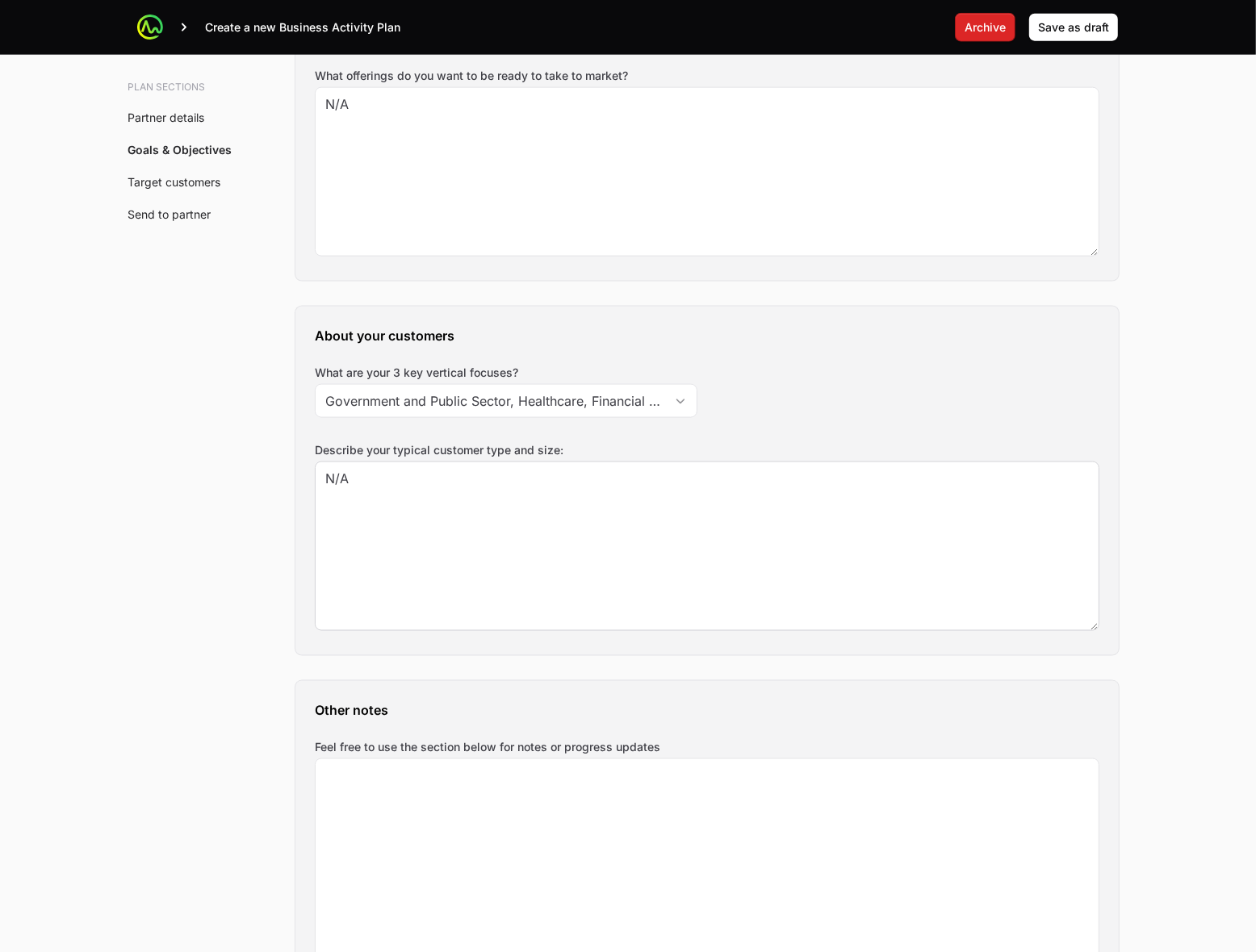
scroll to position [1715, 0]
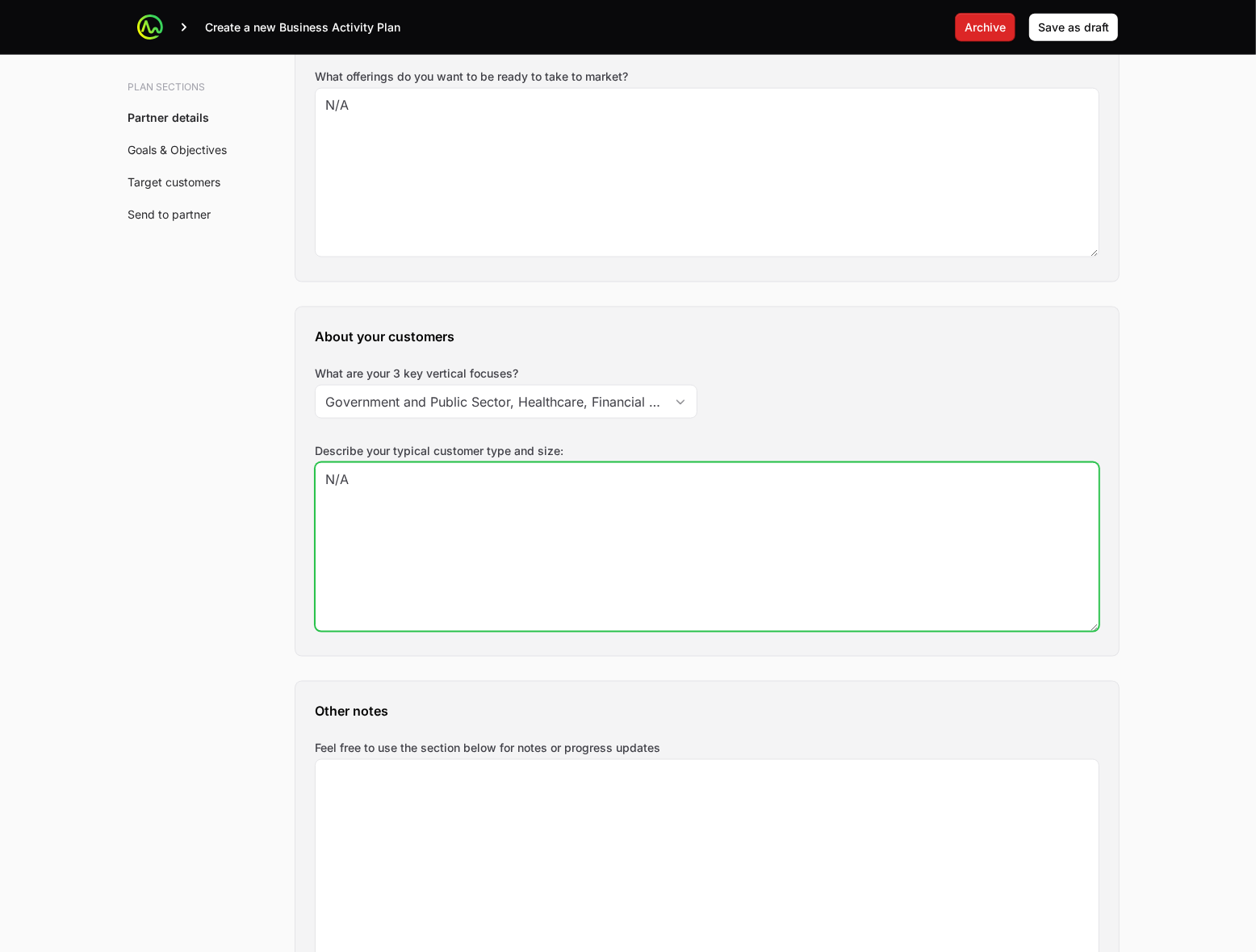
drag, startPoint x: 395, startPoint y: 483, endPoint x: 211, endPoint y: 486, distance: 184.0
click at [367, 492] on textarea "N/A" at bounding box center [707, 548] width 783 height 168
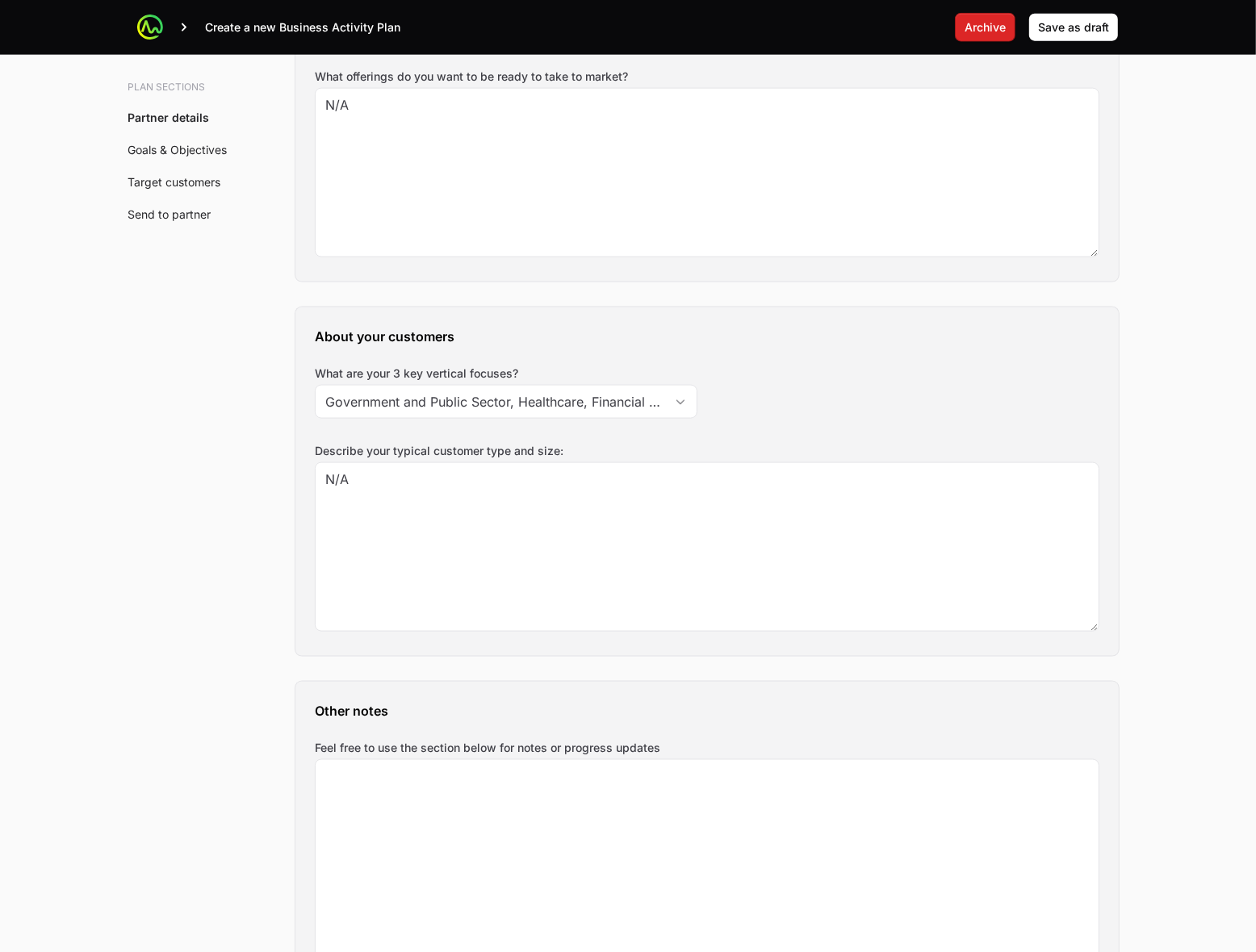
drag, startPoint x: 1184, startPoint y: 285, endPoint x: 1175, endPoint y: 323, distance: 39.1
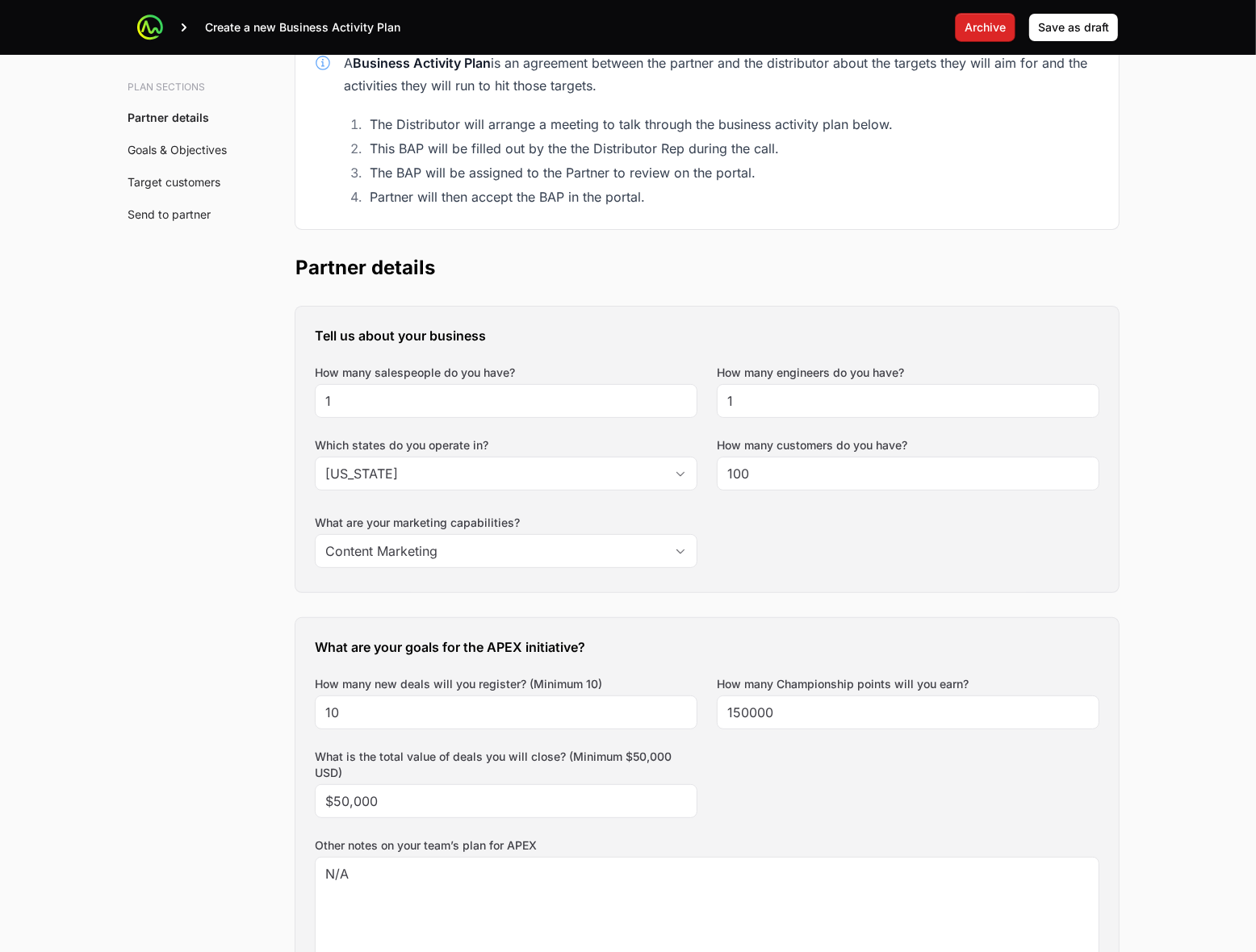
scroll to position [0, 0]
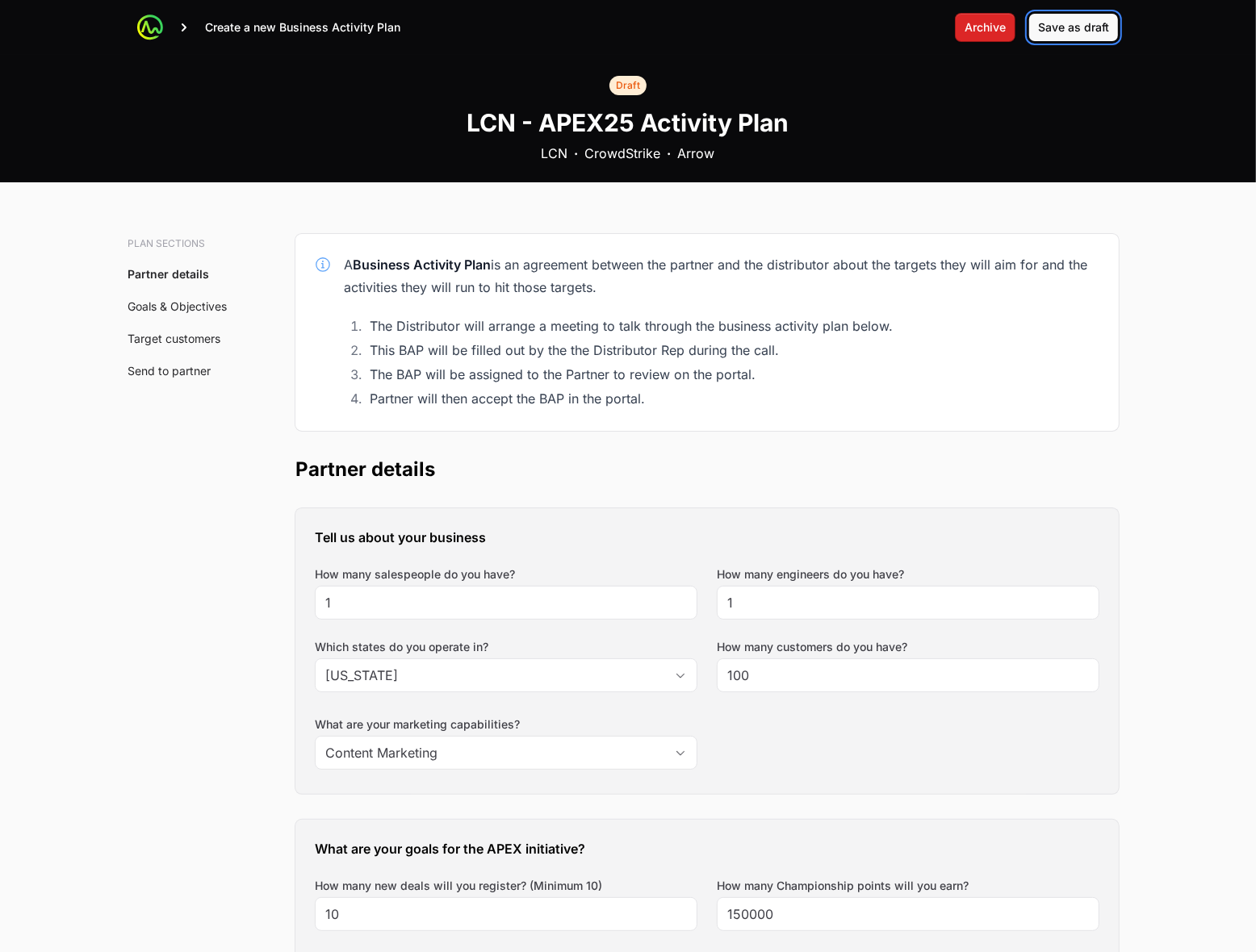
click at [1065, 26] on span "Save as draft" at bounding box center [1073, 26] width 71 height 19
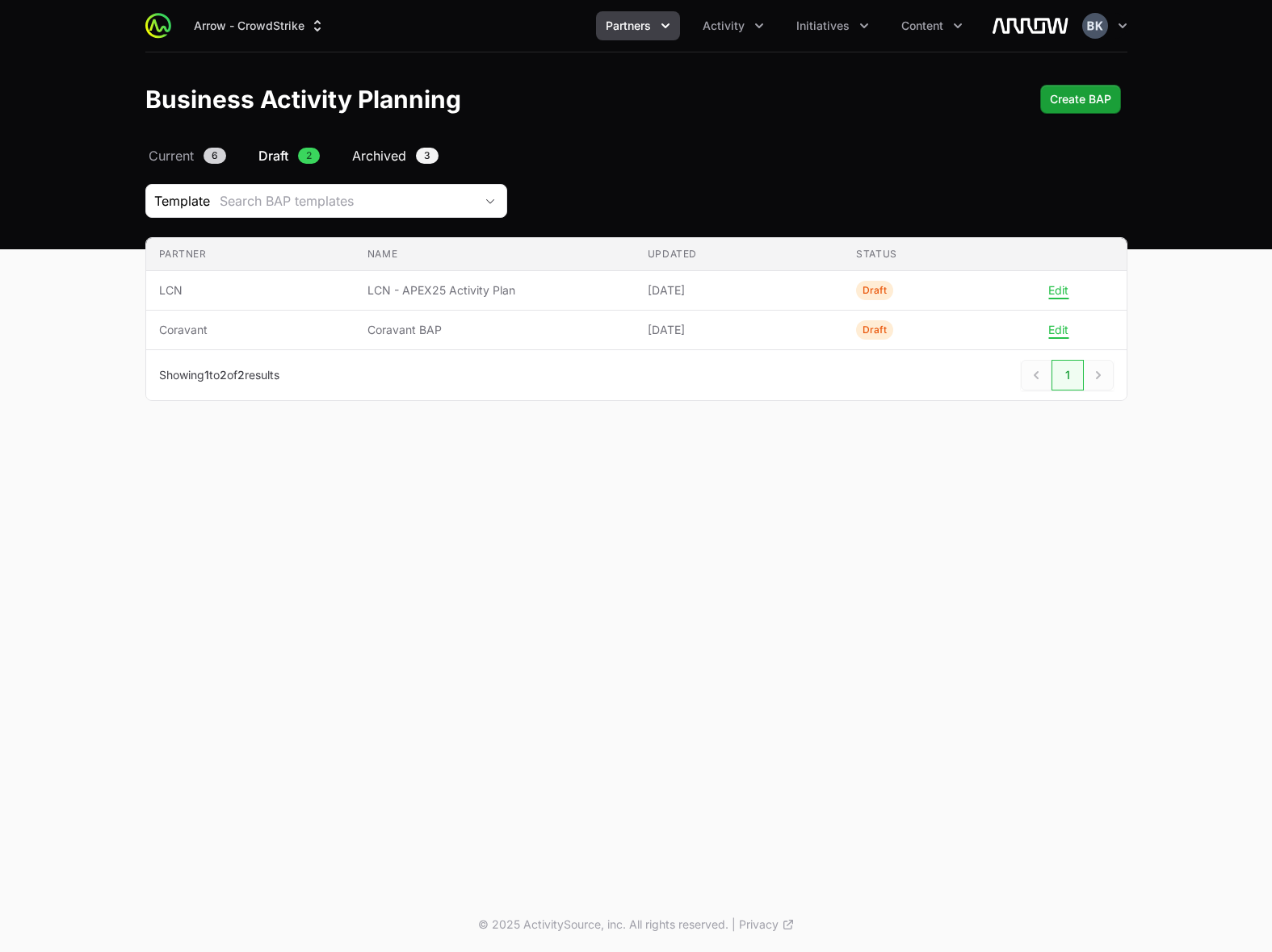
click at [392, 152] on span "Archived" at bounding box center [379, 155] width 54 height 19
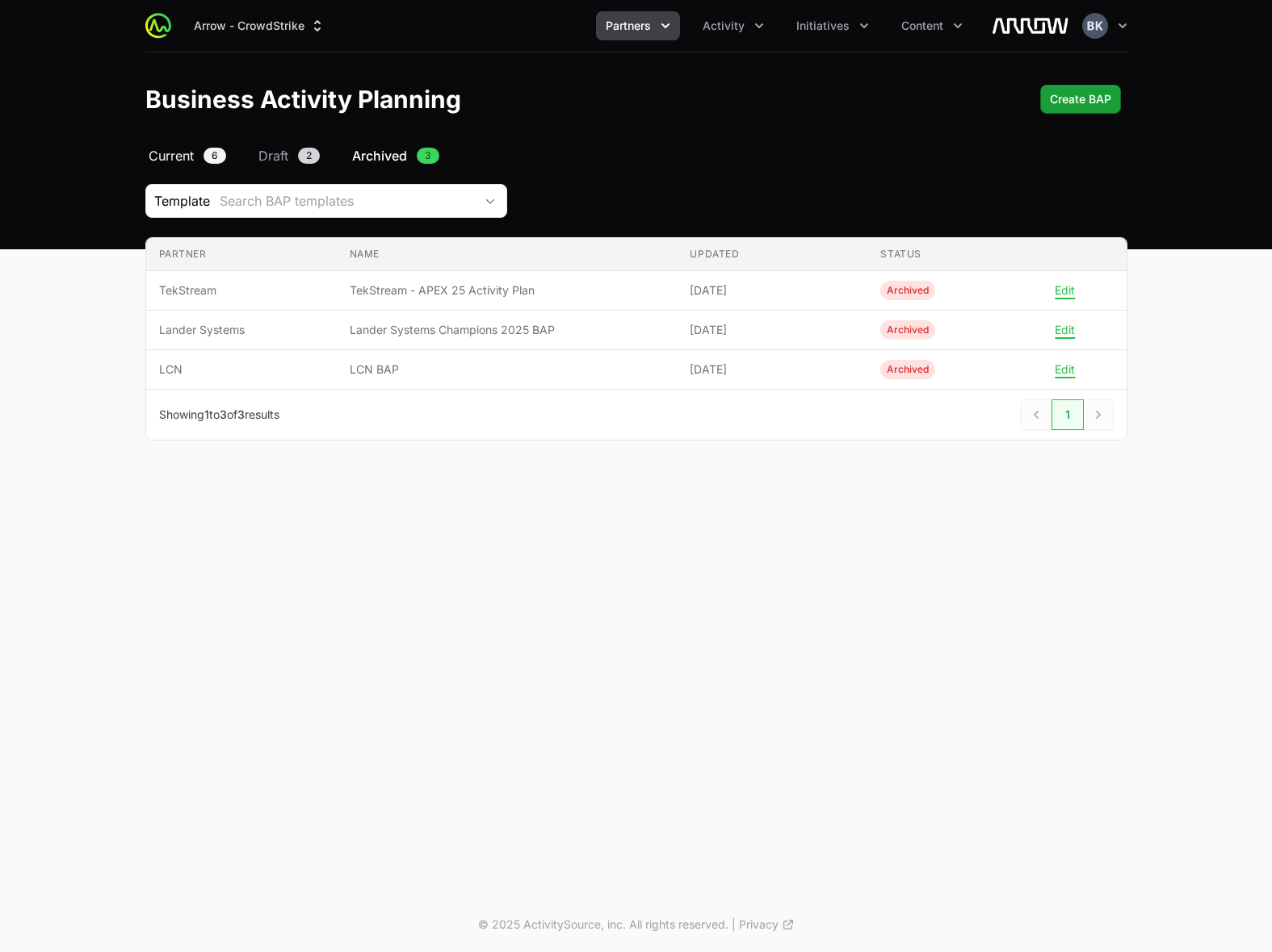
click at [159, 153] on span "Current" at bounding box center [172, 155] width 46 height 19
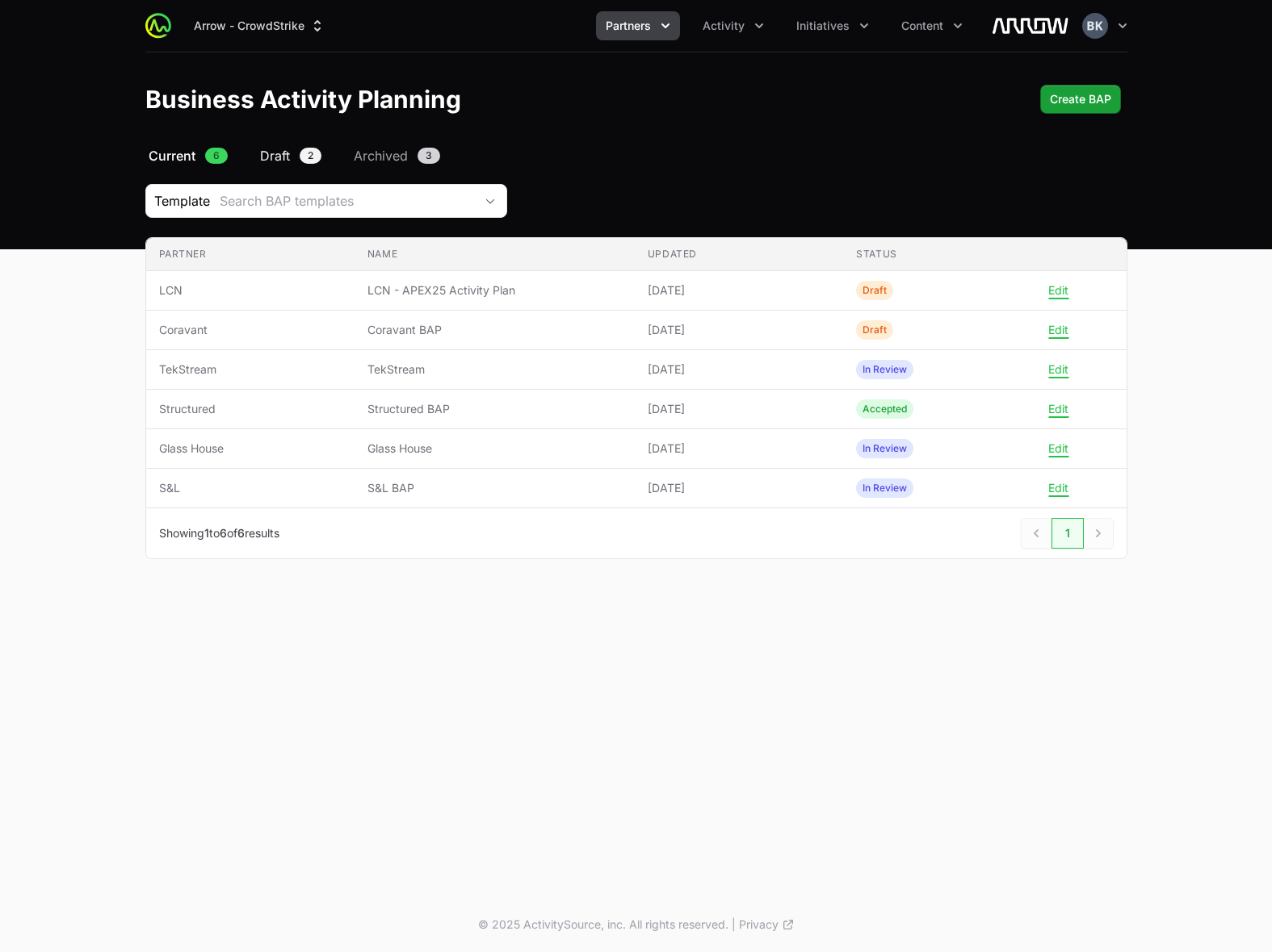
click at [285, 160] on span "Draft" at bounding box center [275, 155] width 30 height 19
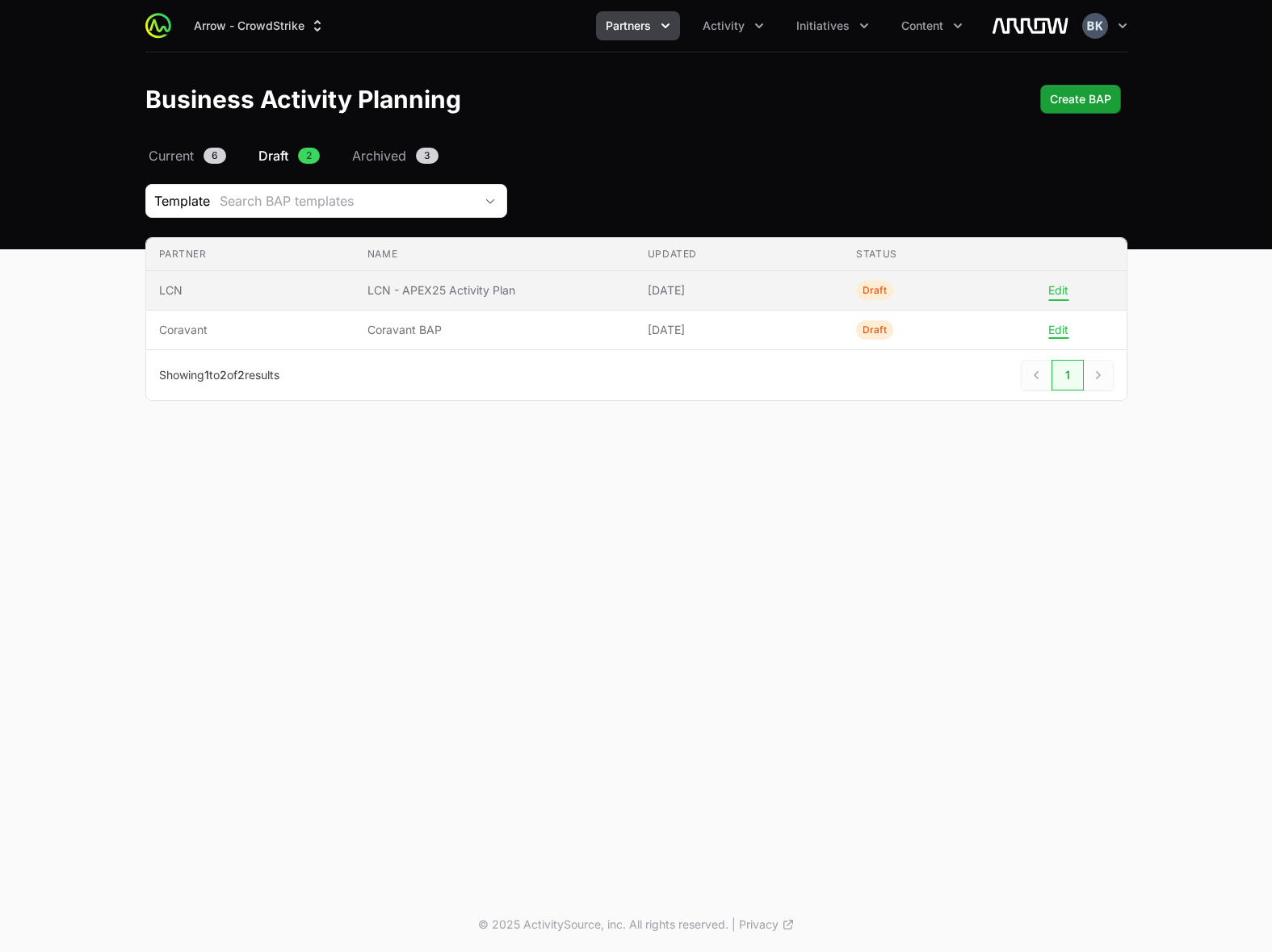
click at [1055, 293] on button "Edit" at bounding box center [1058, 290] width 20 height 15
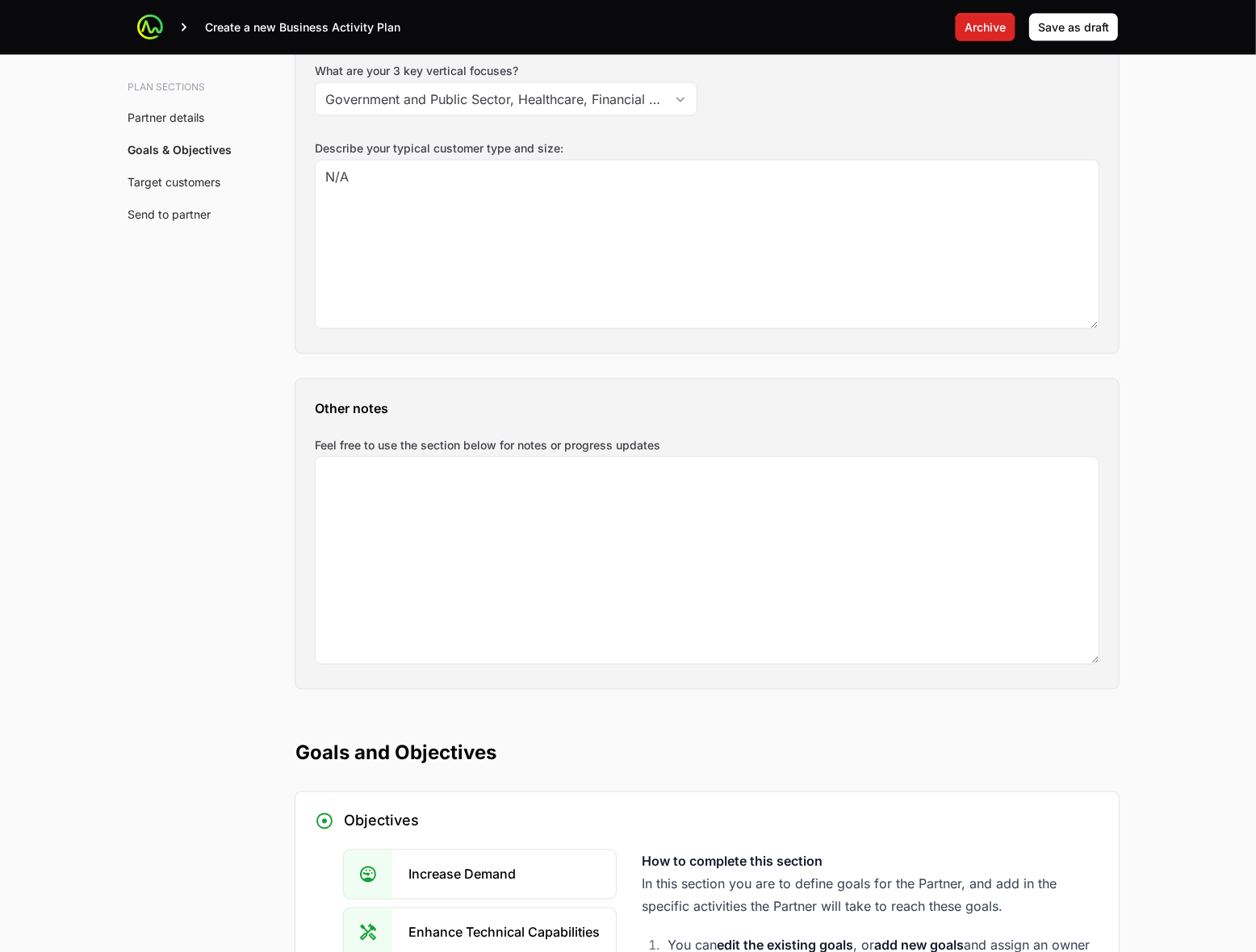
scroll to position [2825, 0]
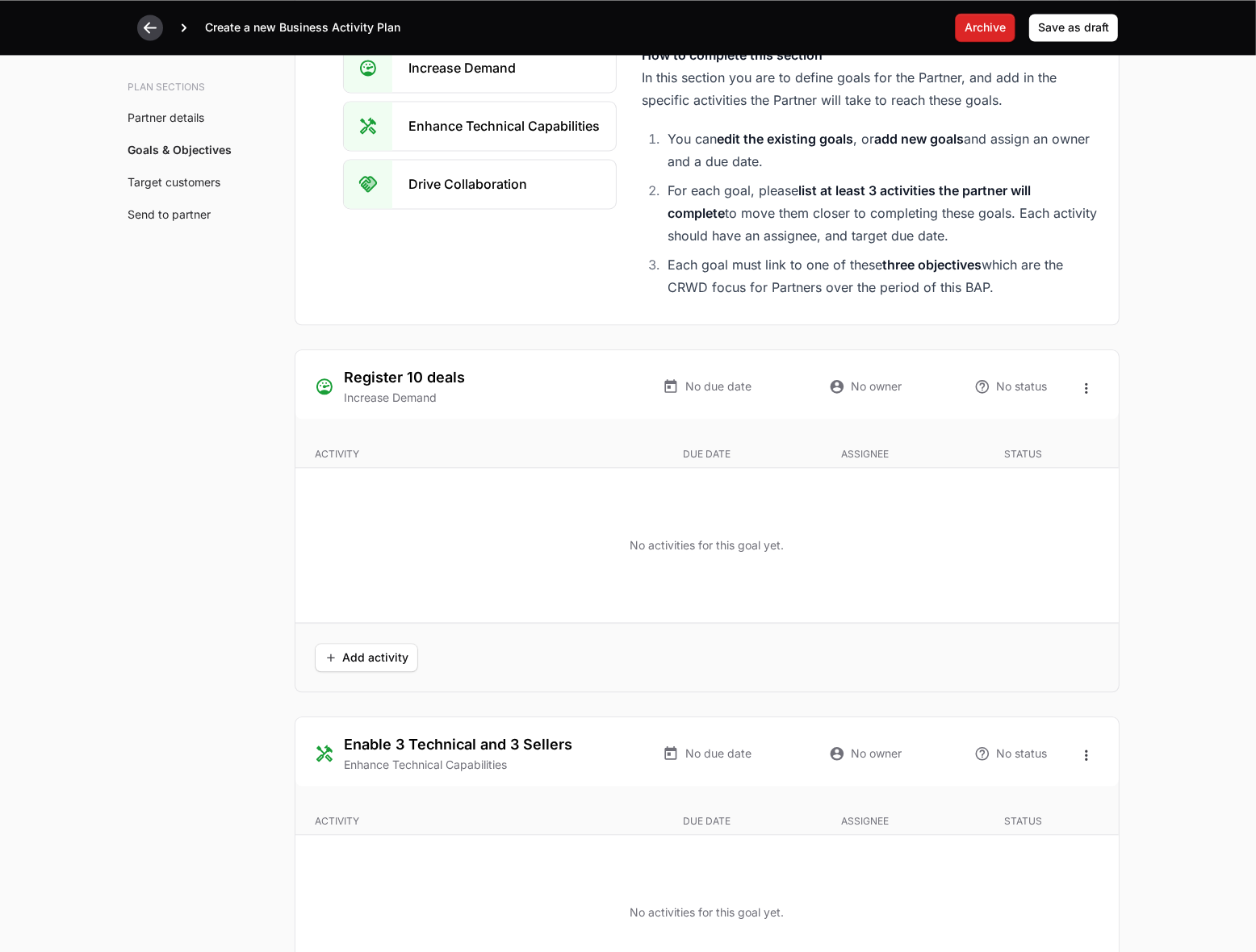
click at [147, 26] on icon at bounding box center [151, 27] width 16 height 16
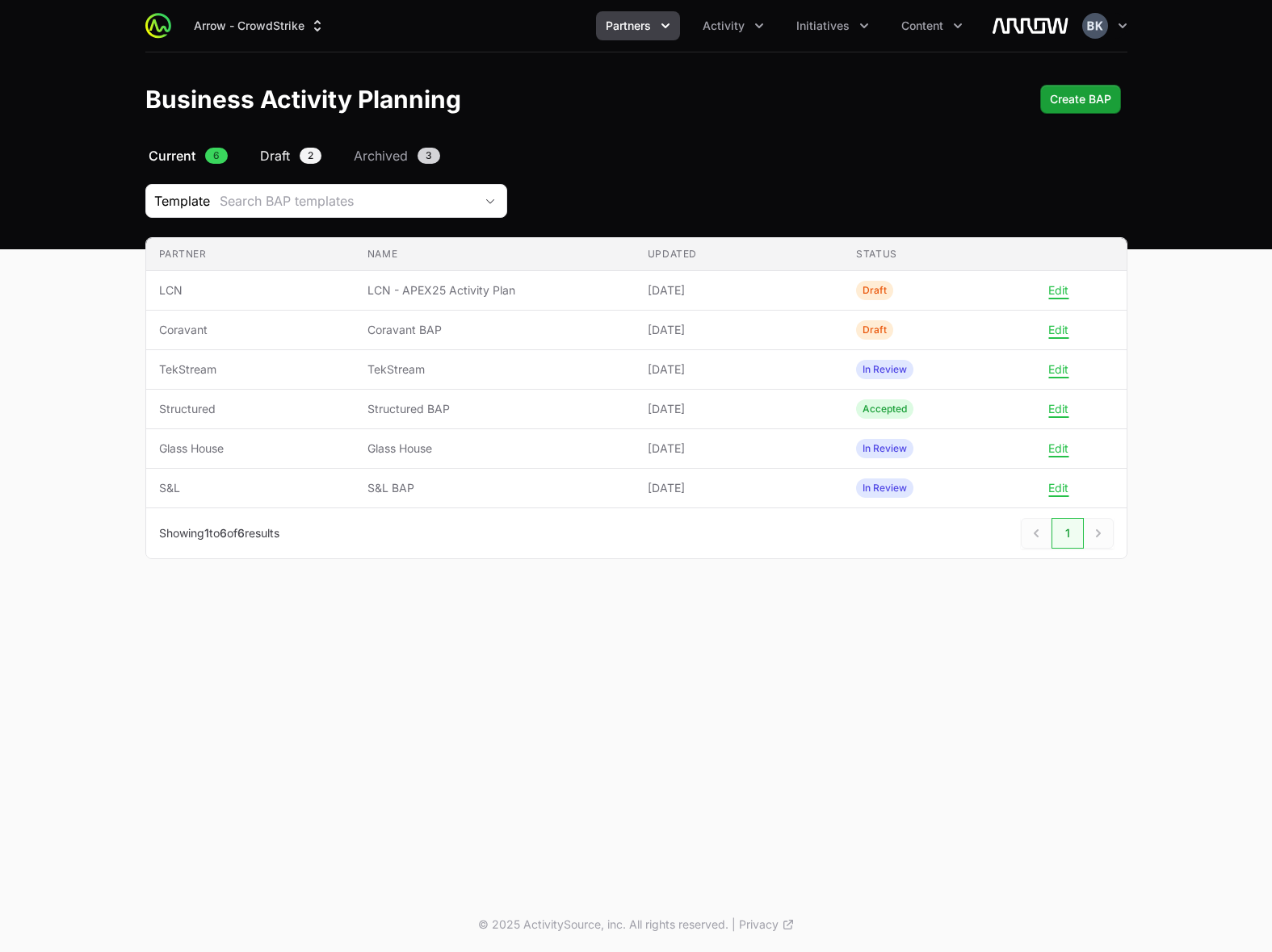
click at [283, 152] on span "Draft" at bounding box center [275, 155] width 30 height 19
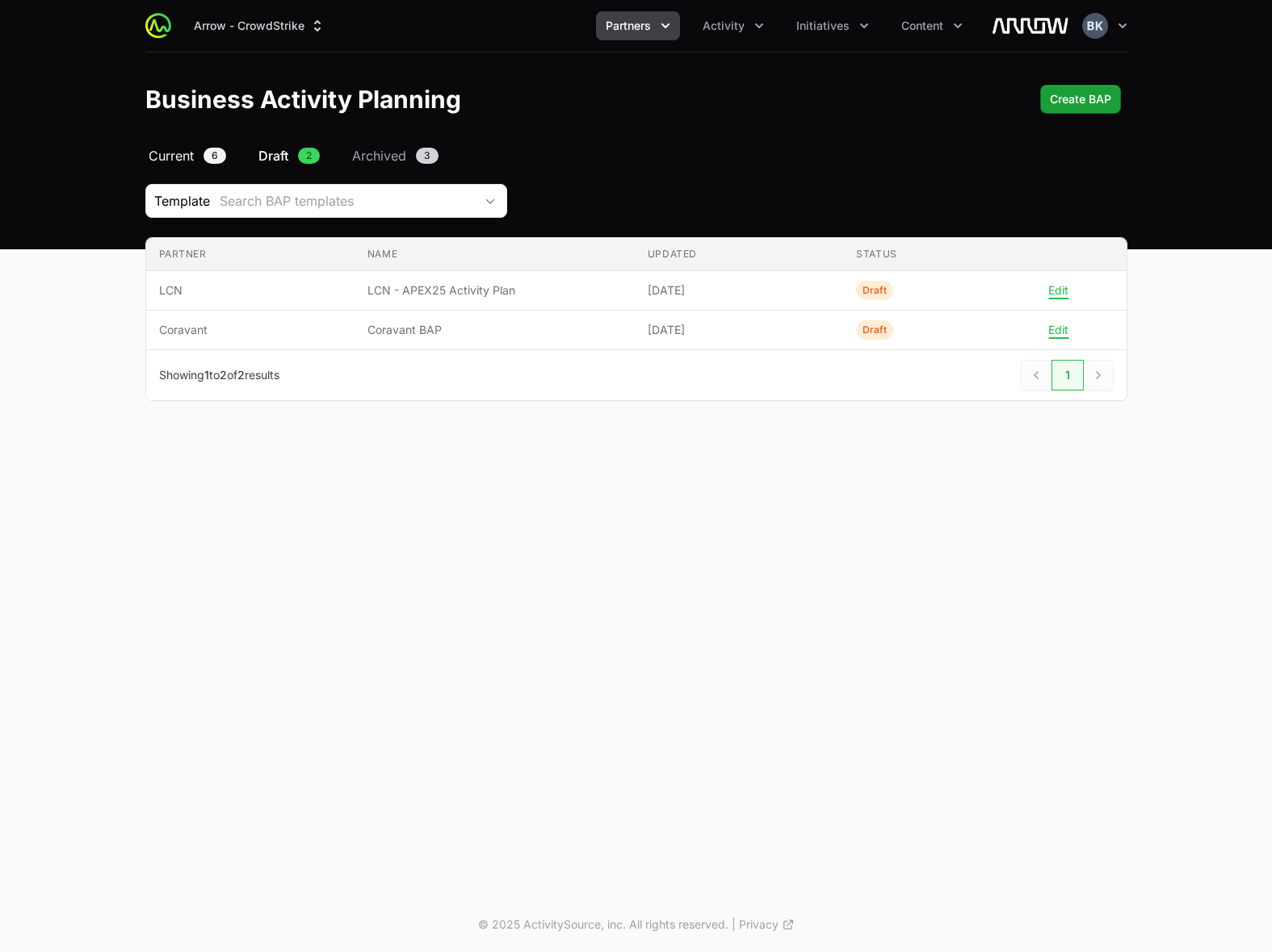
click at [194, 155] on span "Current" at bounding box center [172, 155] width 46 height 19
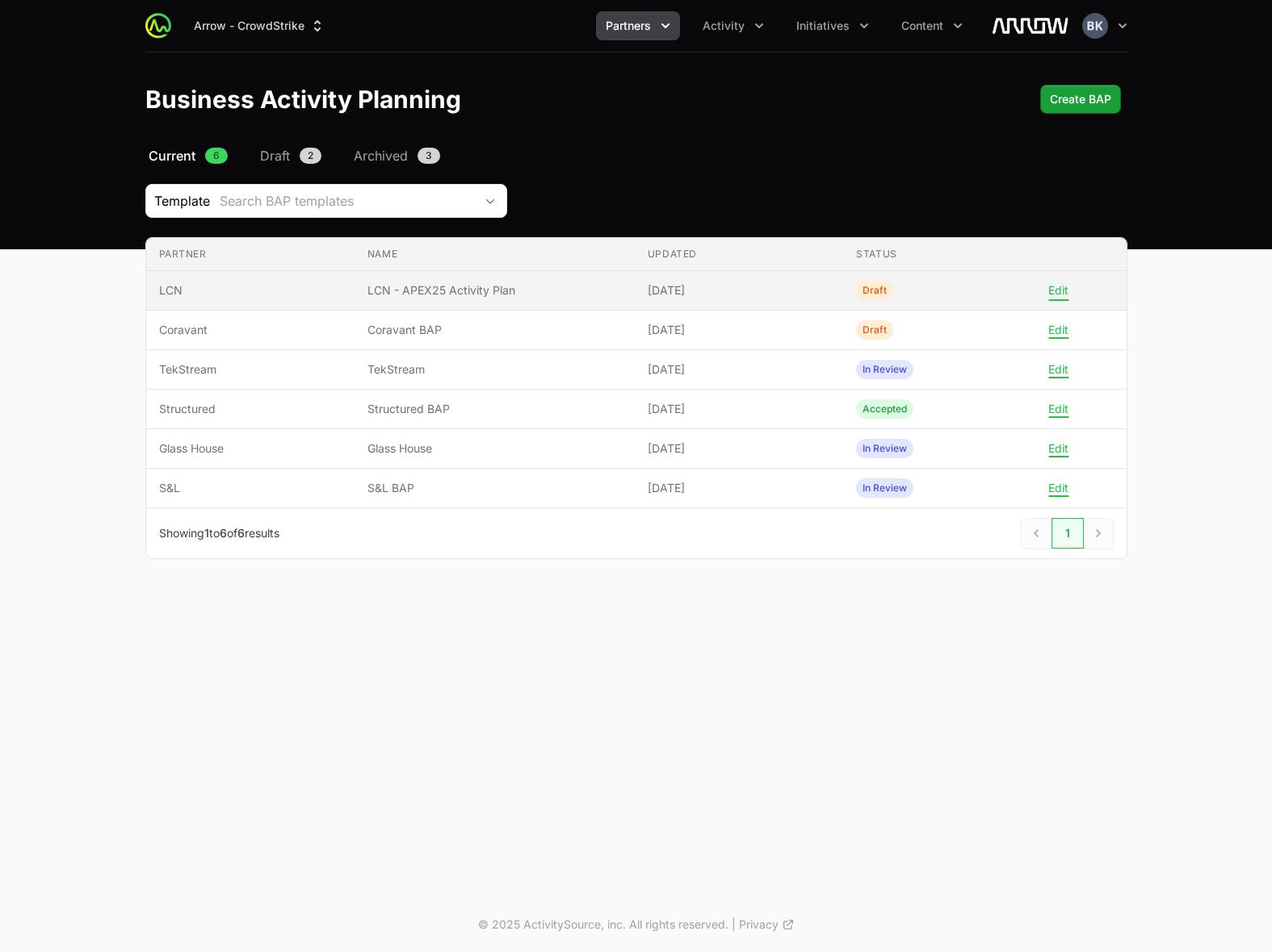
click at [1057, 292] on button "Edit" at bounding box center [1058, 290] width 20 height 15
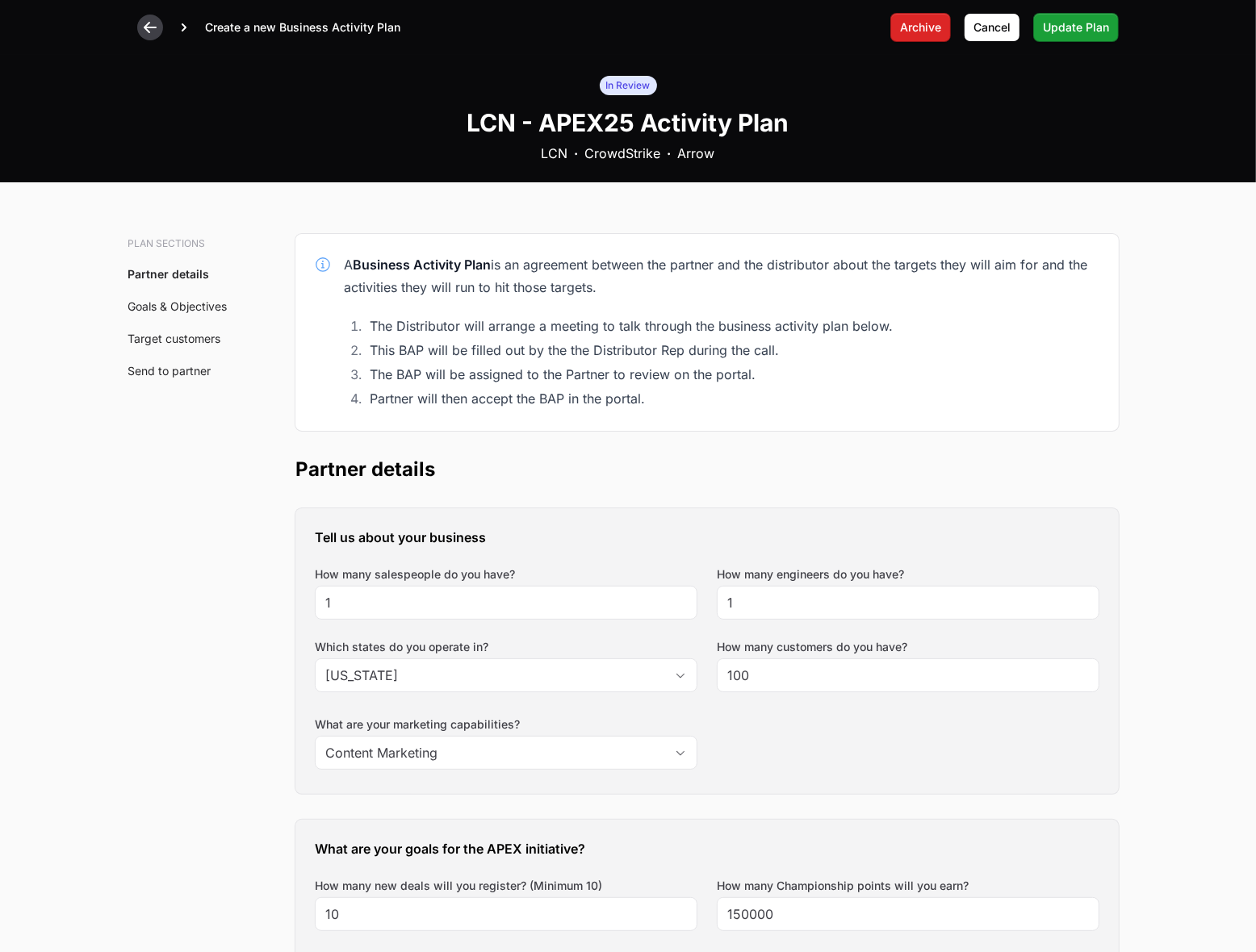
click at [147, 31] on icon at bounding box center [150, 27] width 13 height 11
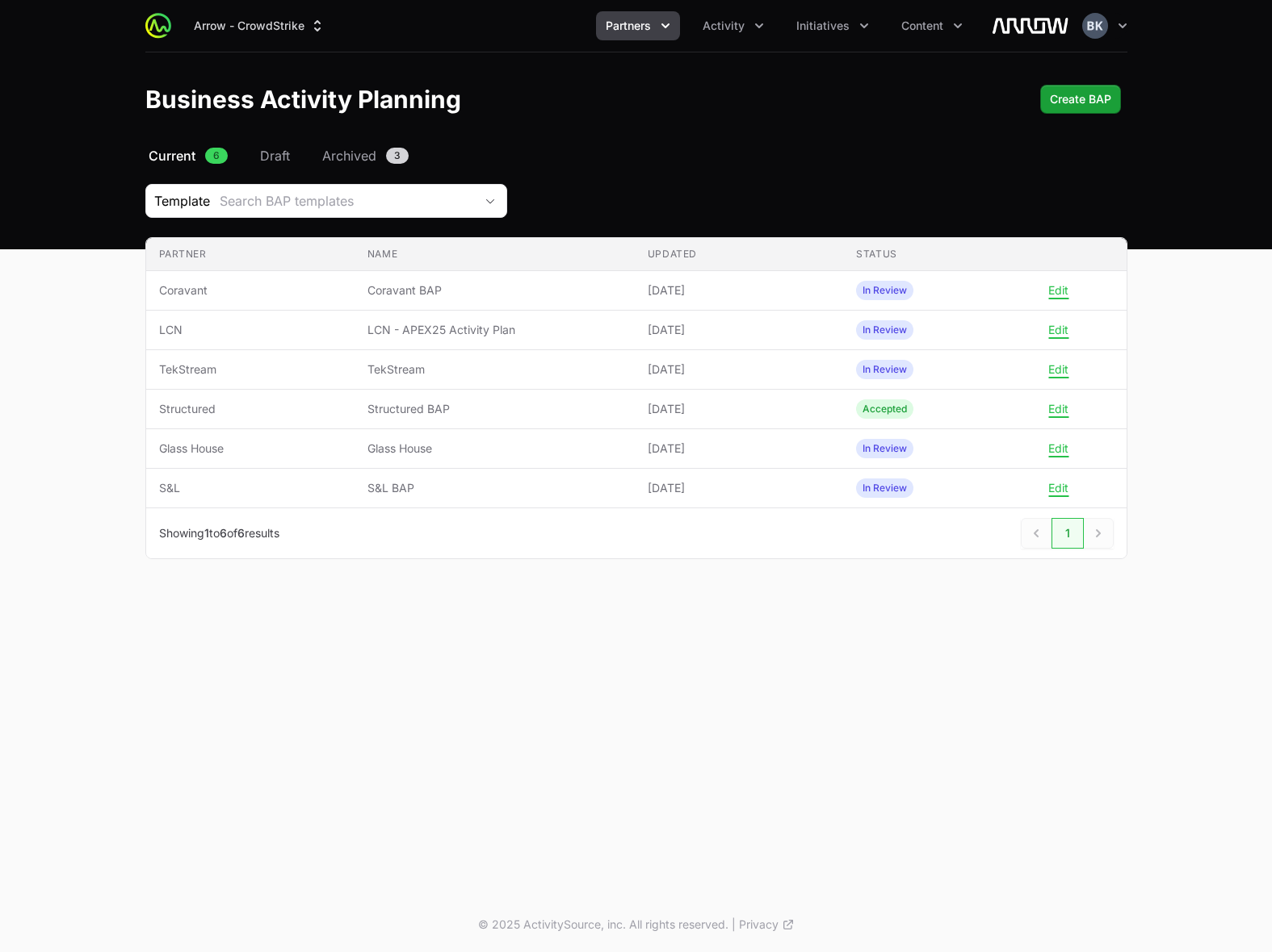
click at [1199, 333] on main "Select a tab Current Draft Archived Current 6 Draft Archived 3 Template Search …" at bounding box center [636, 371] width 1272 height 452
click at [1078, 94] on span "Create BAP" at bounding box center [1080, 99] width 61 height 19
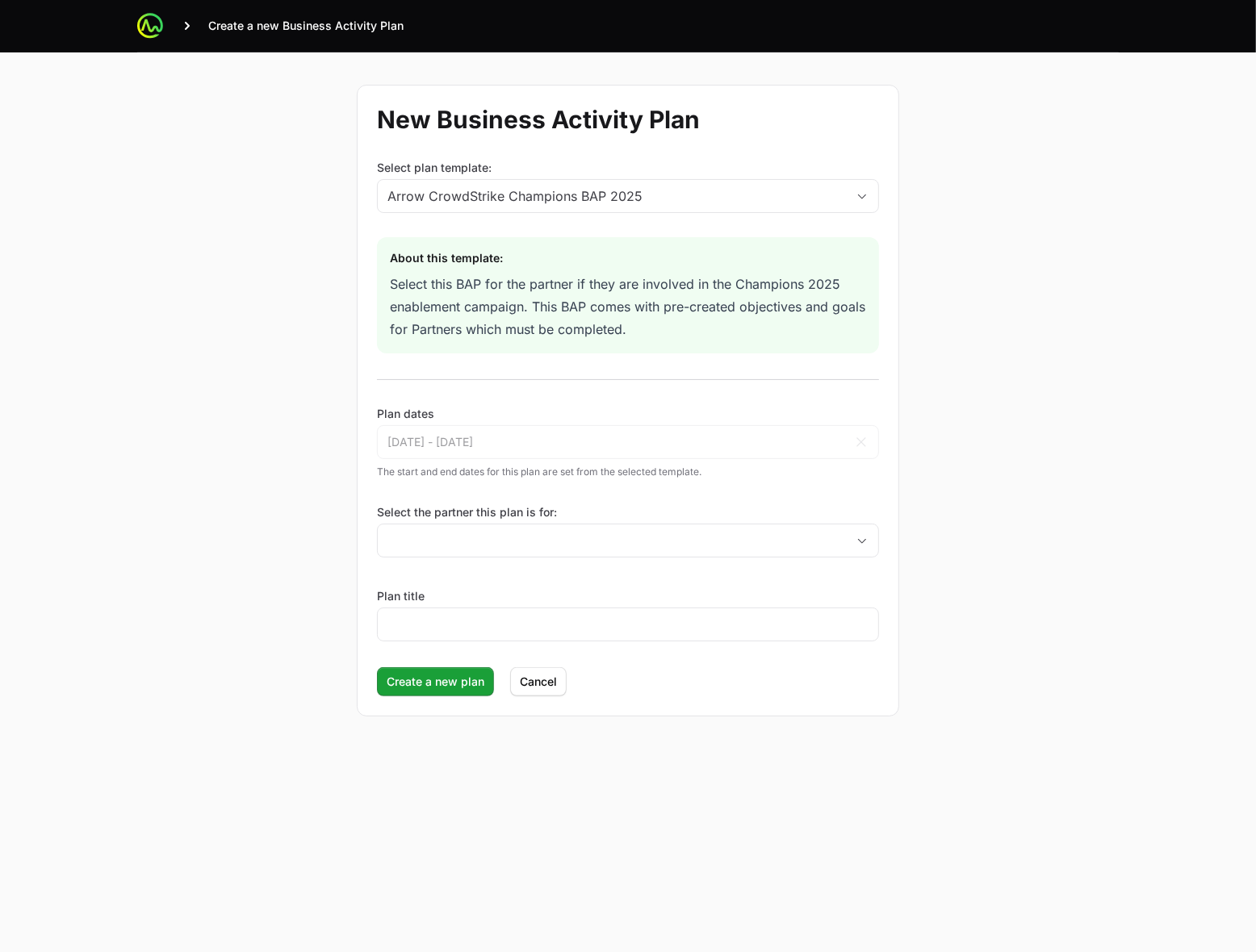
drag, startPoint x: 263, startPoint y: 874, endPoint x: 351, endPoint y: 773, distance: 134.0
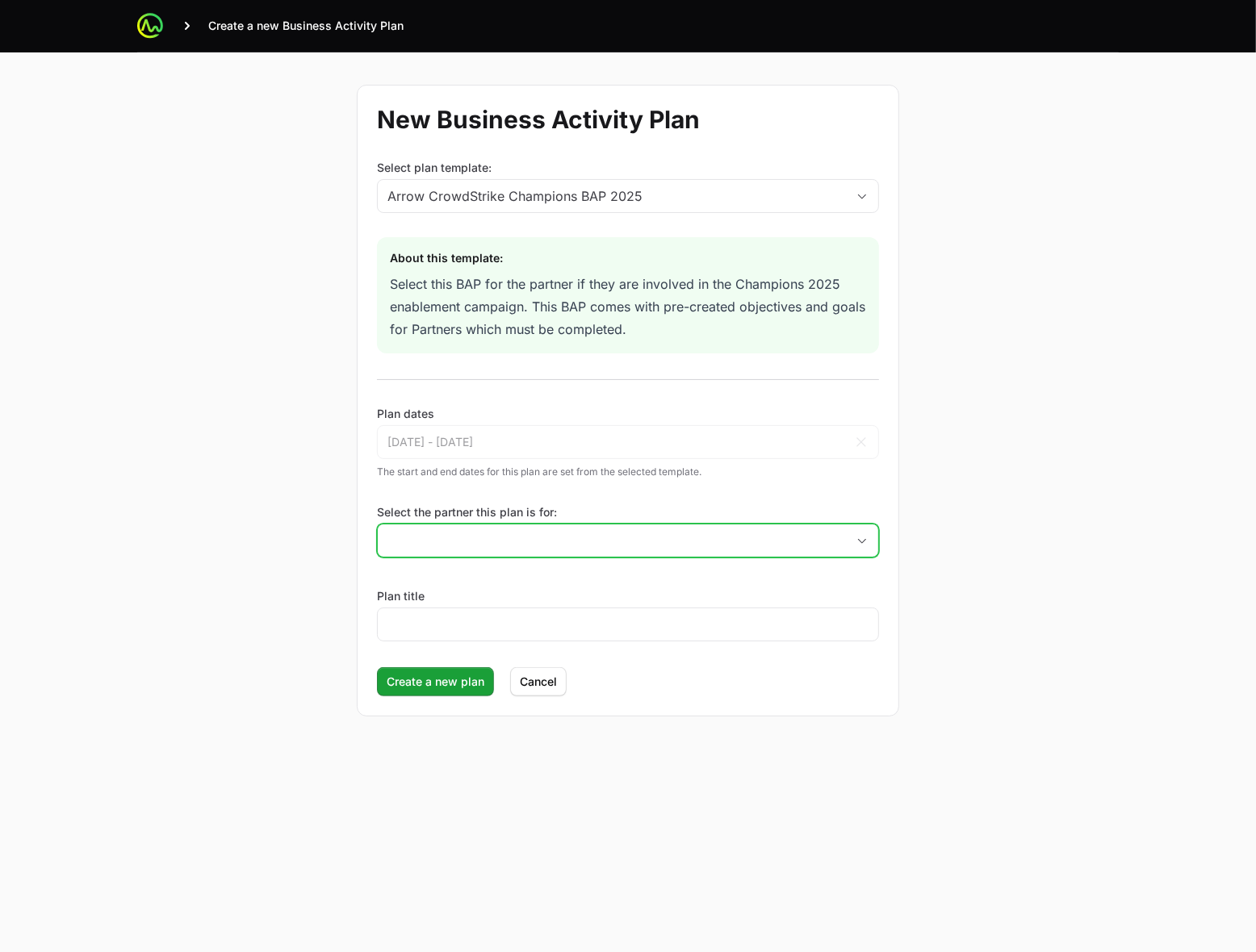
drag, startPoint x: 351, startPoint y: 773, endPoint x: 716, endPoint y: 545, distance: 430.4
click at [716, 545] on input "Select the partner this plan is for:" at bounding box center [612, 540] width 468 height 32
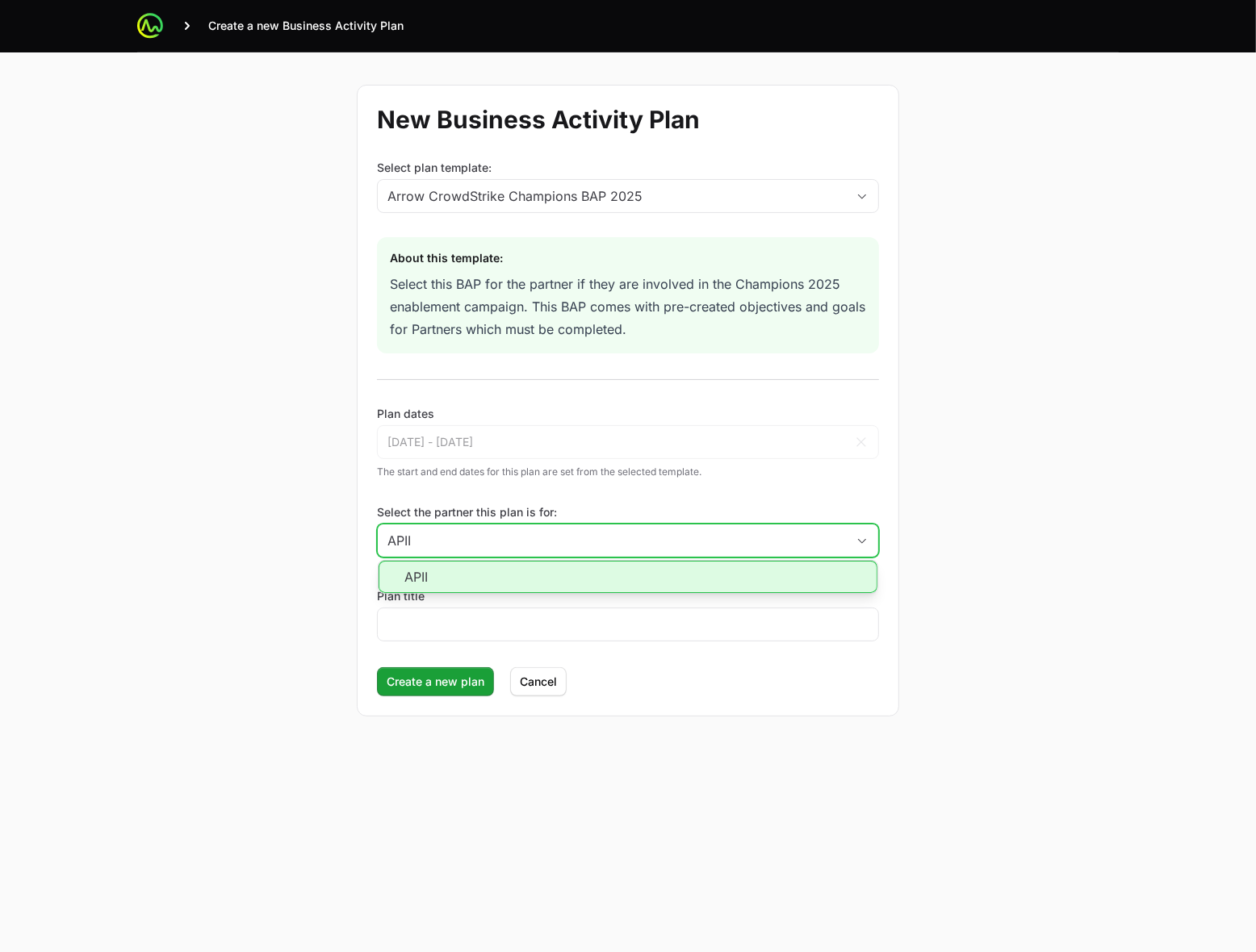
type input "APII"
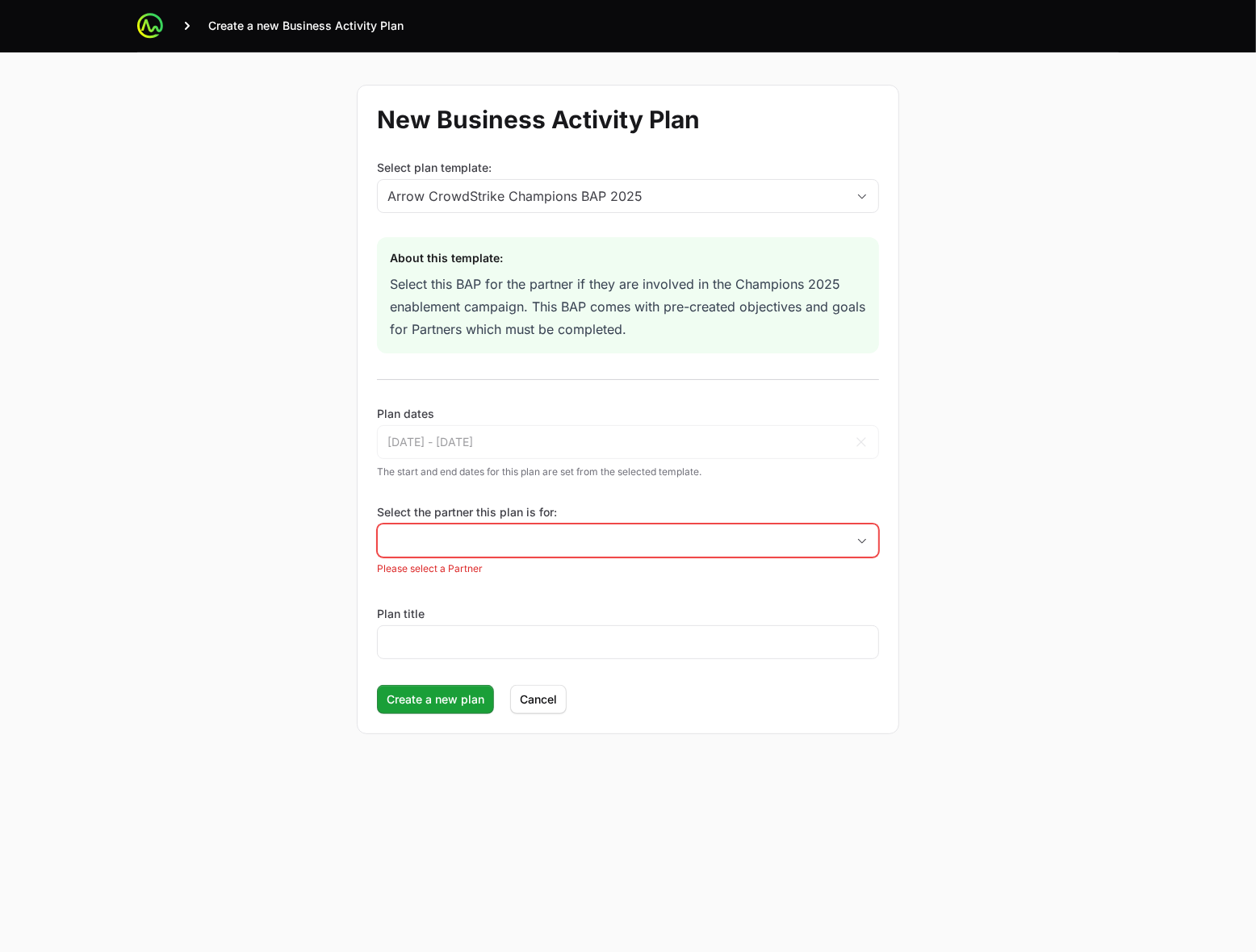
click at [1145, 541] on main "Create a new Business Activity Plan New Business Activity Plan Select plan temp…" at bounding box center [628, 476] width 1256 height 952
click at [521, 549] on input "Select the partner this plan is for:" at bounding box center [612, 540] width 468 height 32
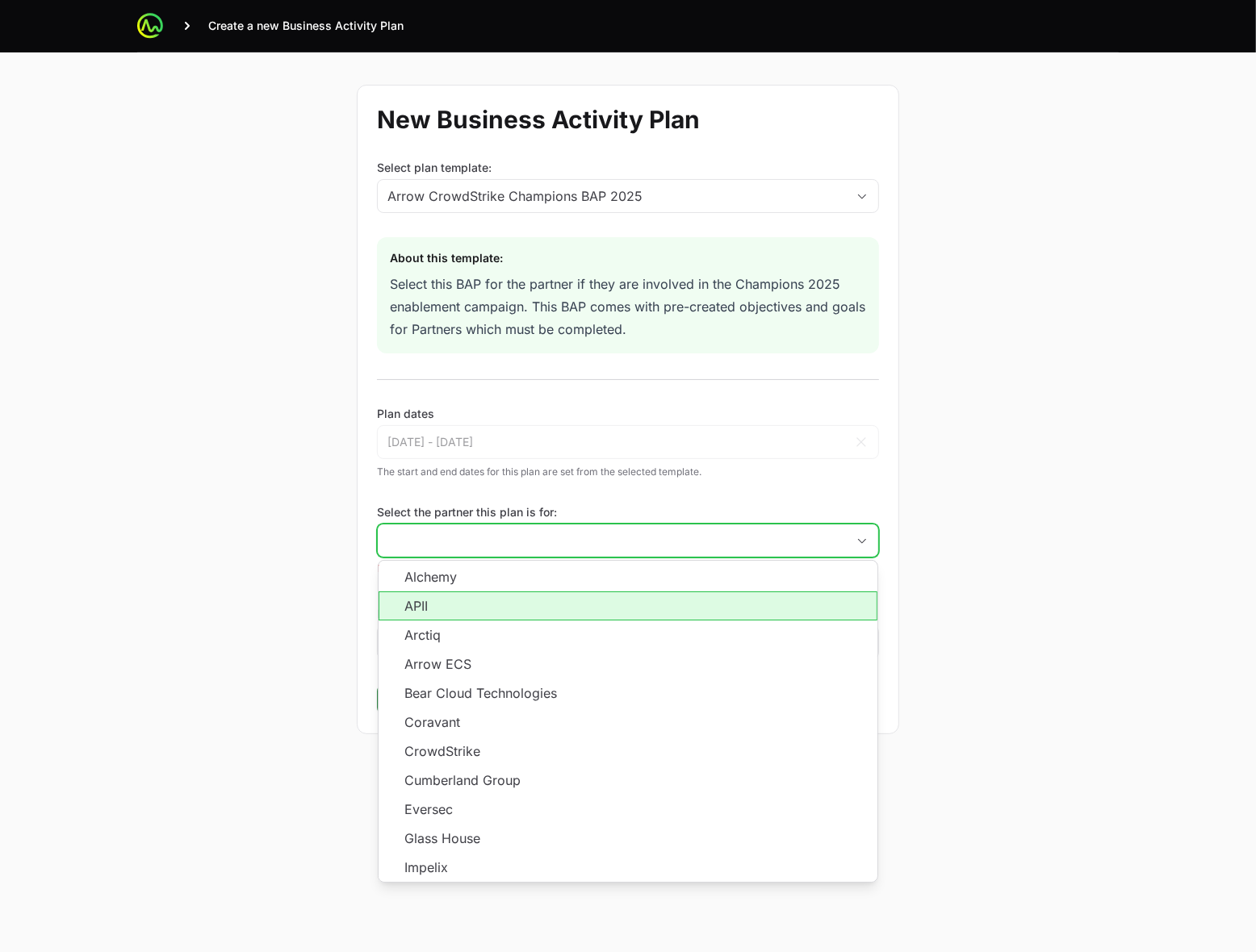
click at [474, 612] on li "APII" at bounding box center [628, 606] width 498 height 29
type input "APII"
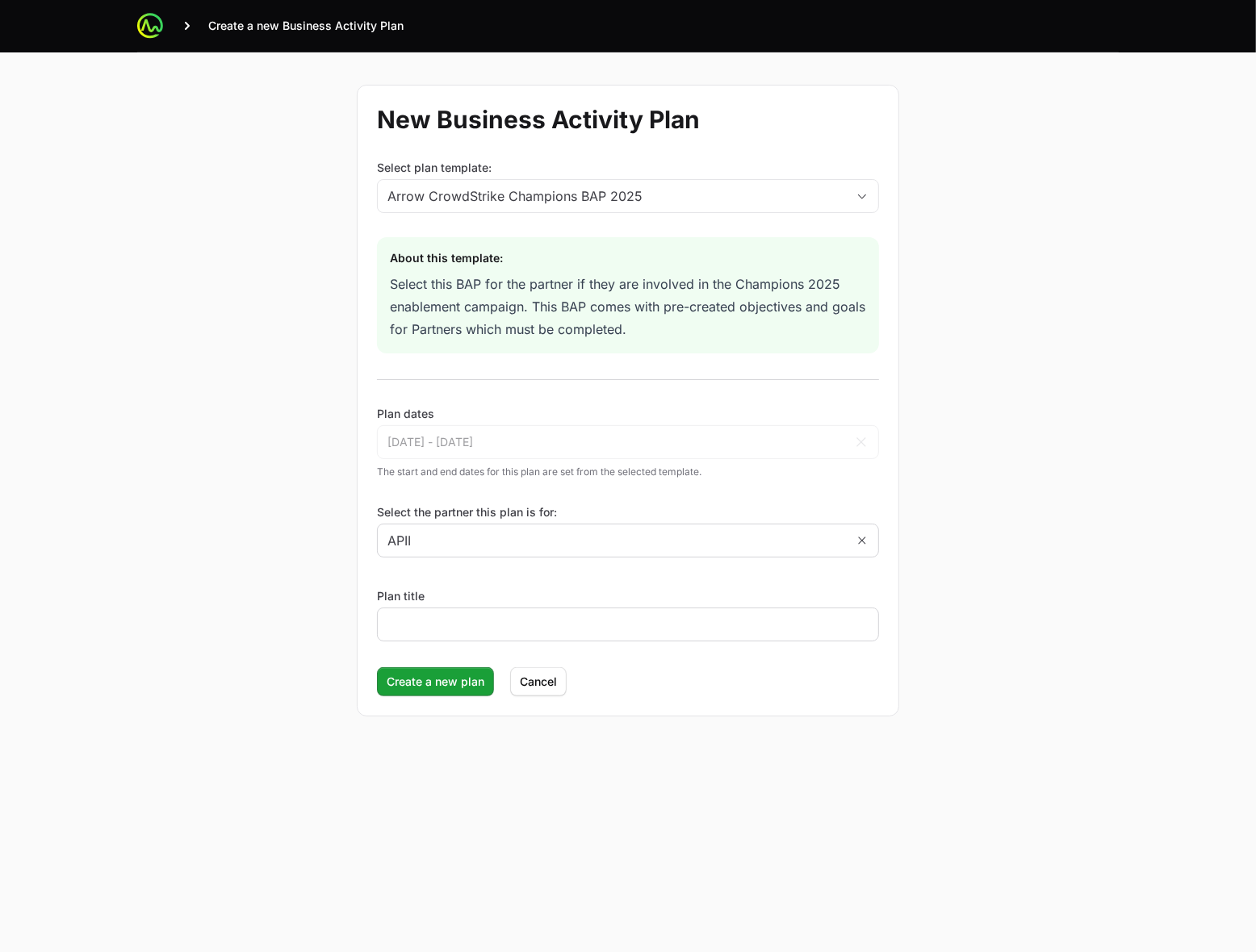
click at [450, 642] on div at bounding box center [628, 624] width 502 height 34
click at [450, 633] on input "Plan title" at bounding box center [627, 624] width 481 height 19
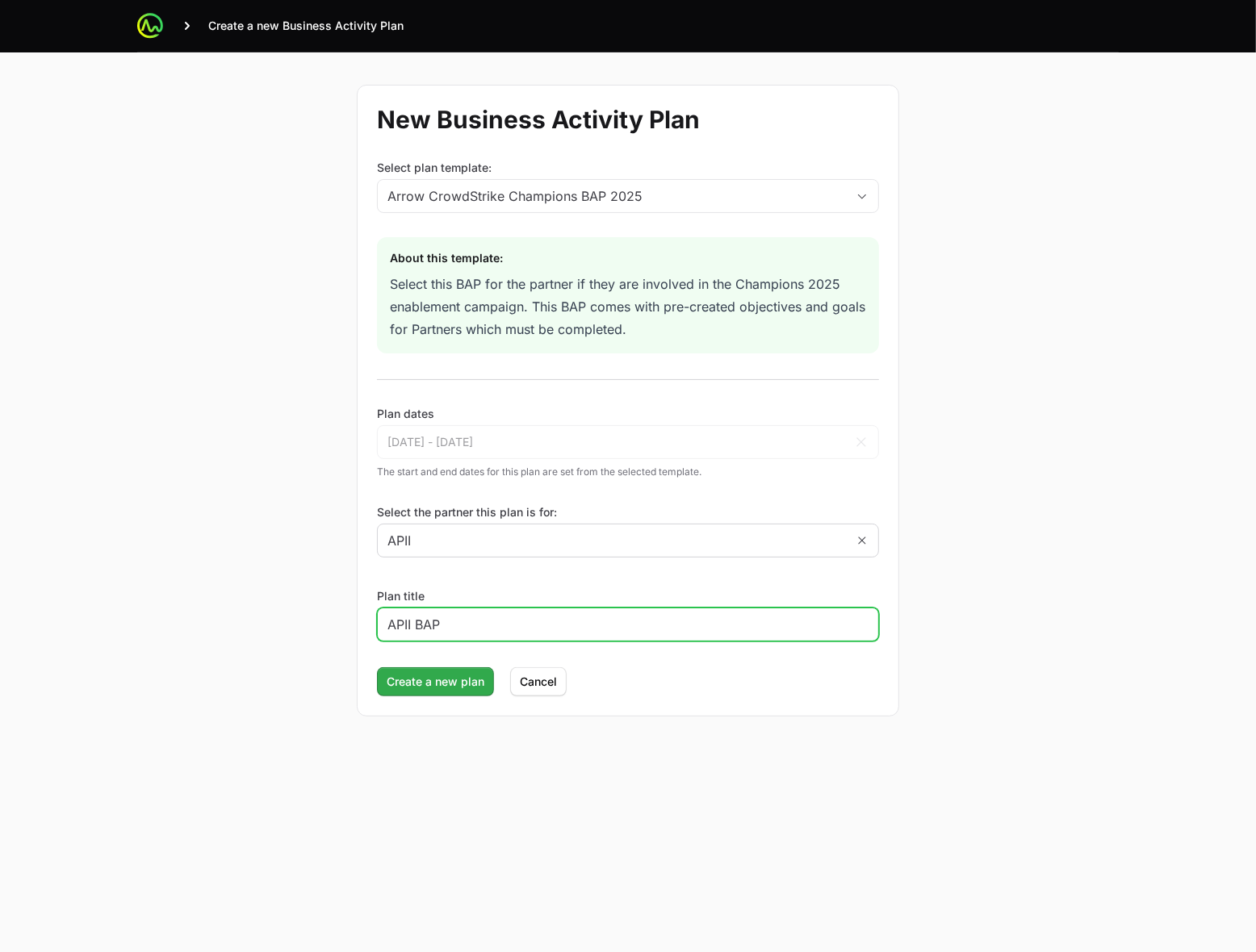
type input "APII BAP"
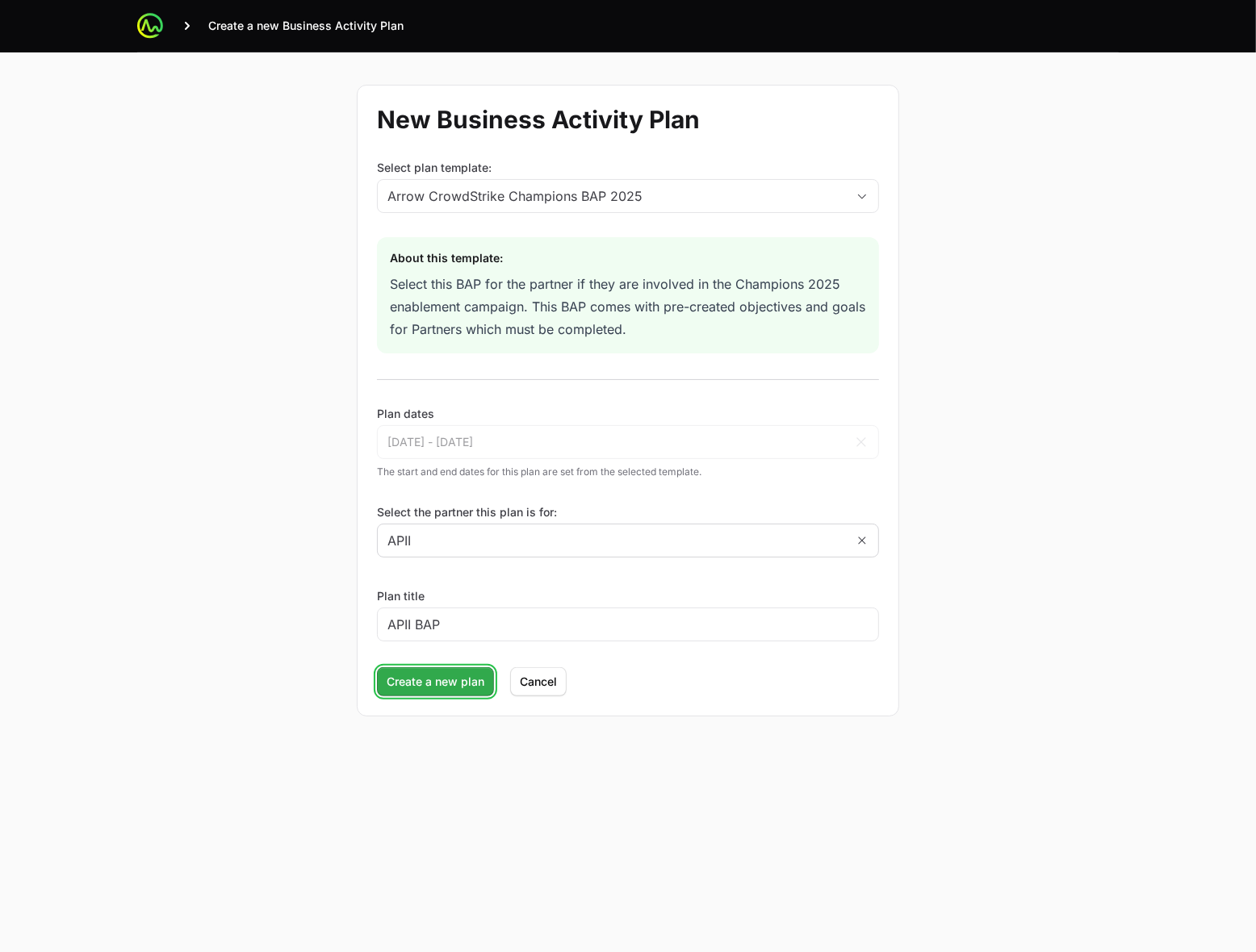
click at [438, 680] on span "Create a new plan" at bounding box center [435, 682] width 98 height 19
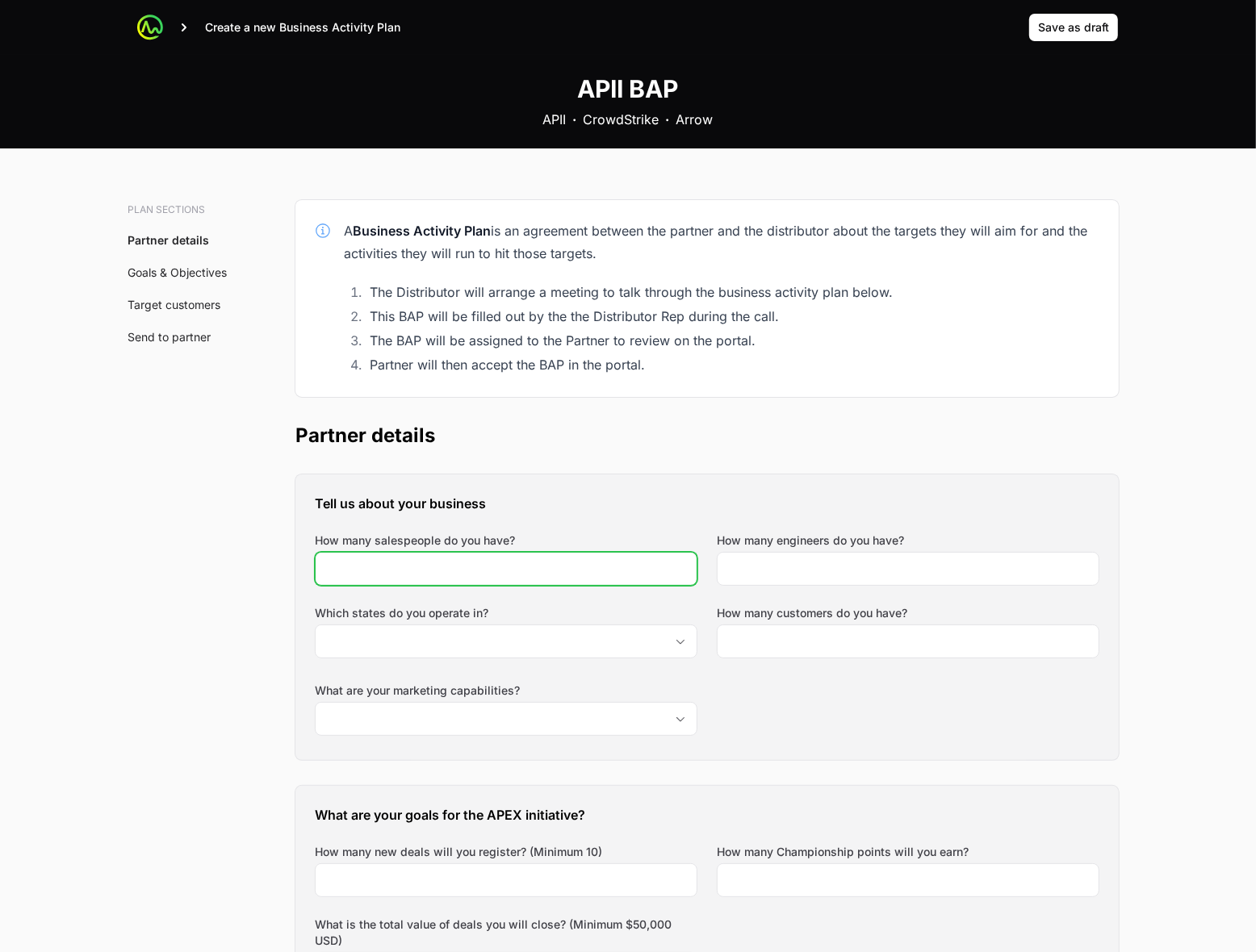
click at [470, 570] on input "How many salespeople do you have?" at bounding box center [506, 569] width 361 height 19
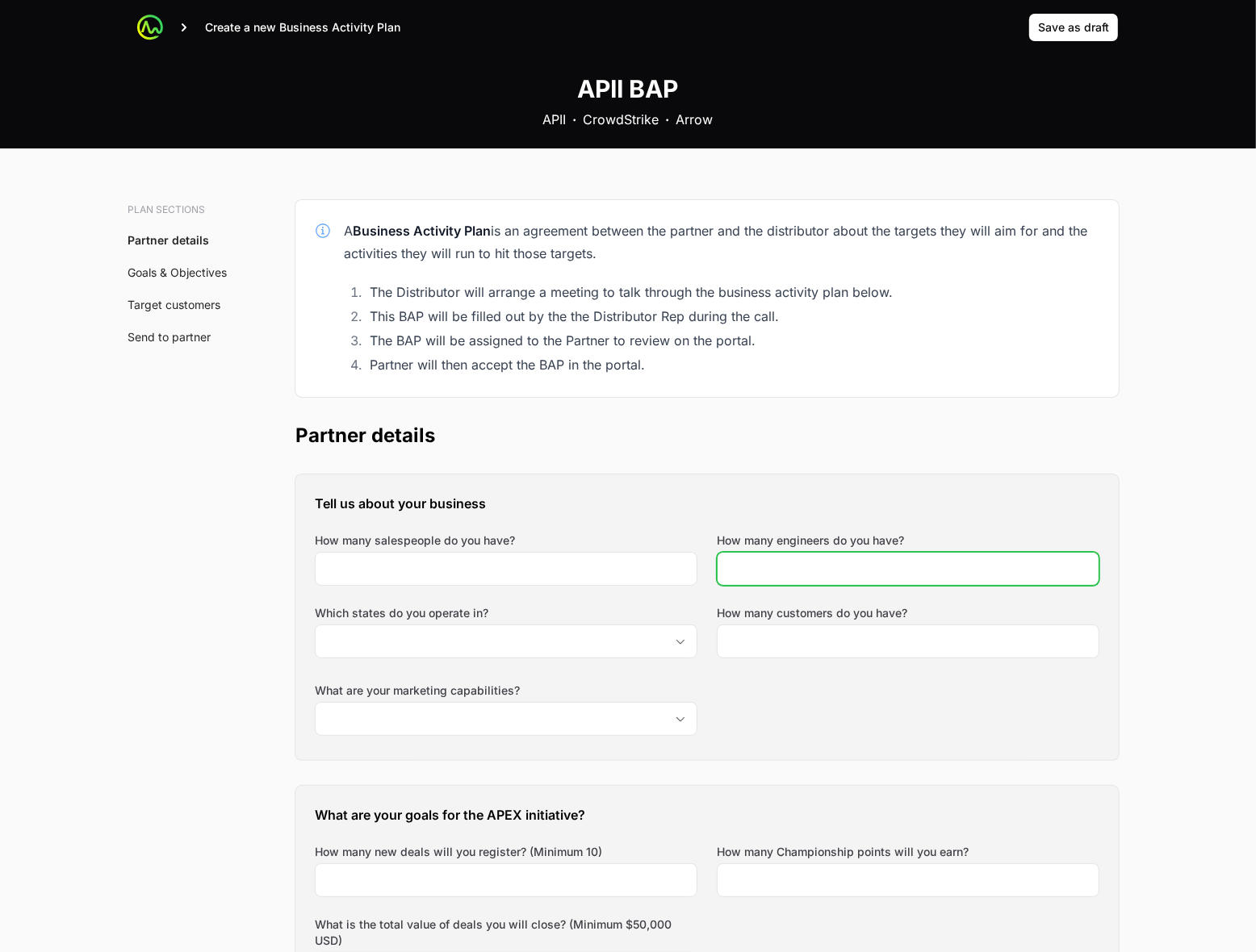
click at [862, 562] on input "How many engineers do you have?" at bounding box center [908, 569] width 361 height 19
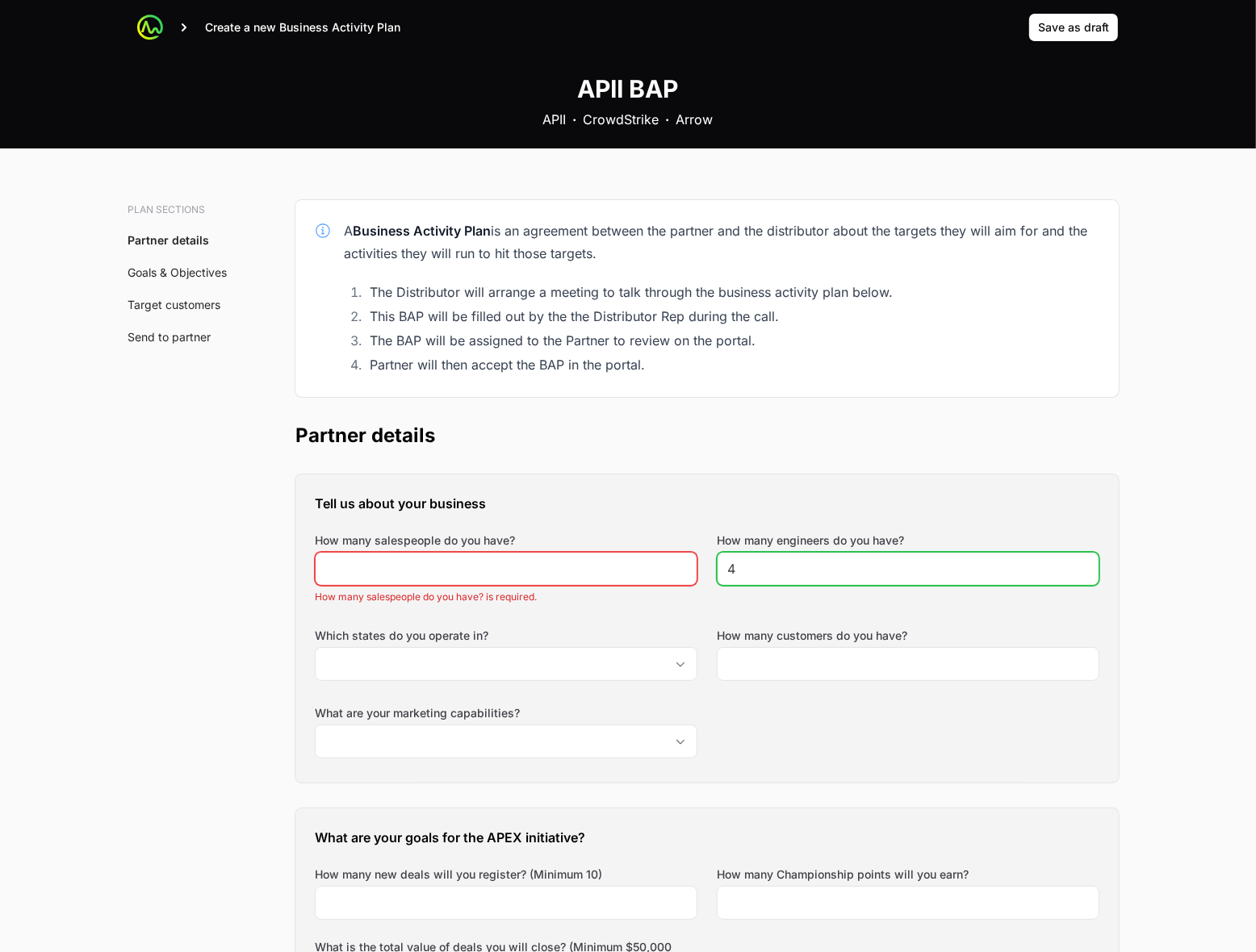
type input "4"
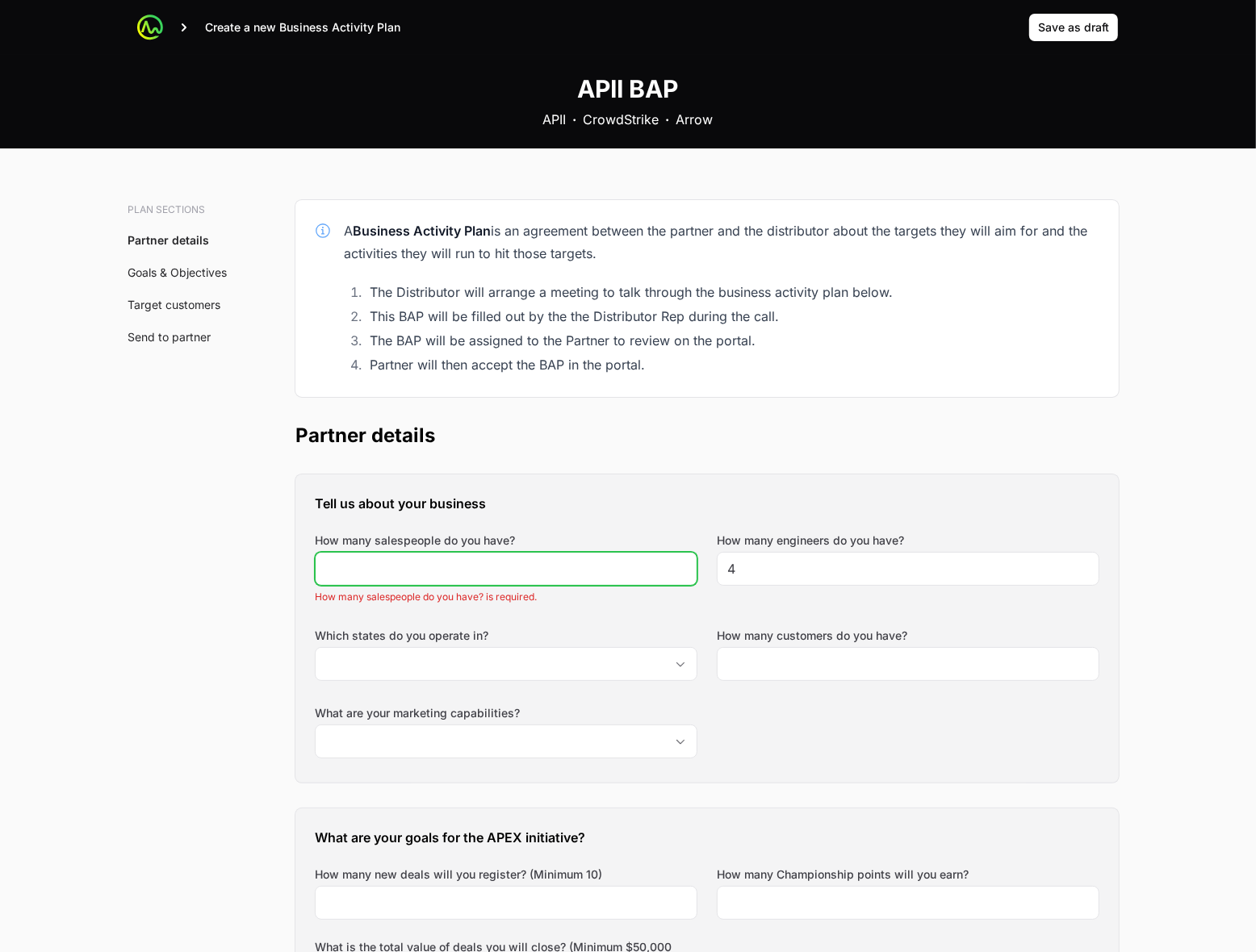
click at [550, 573] on input "How many salespeople do you have?" at bounding box center [506, 569] width 361 height 19
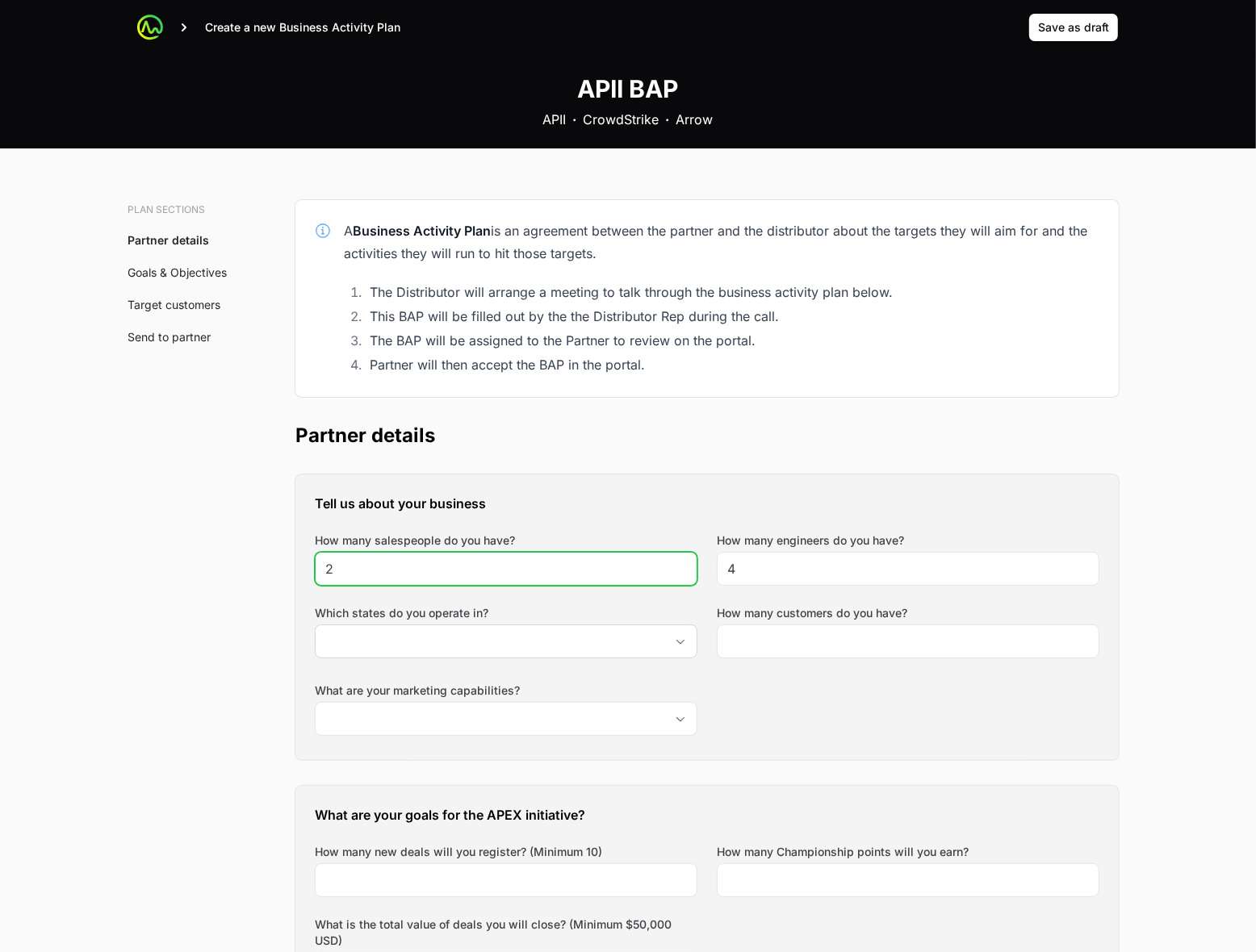
type input "2"
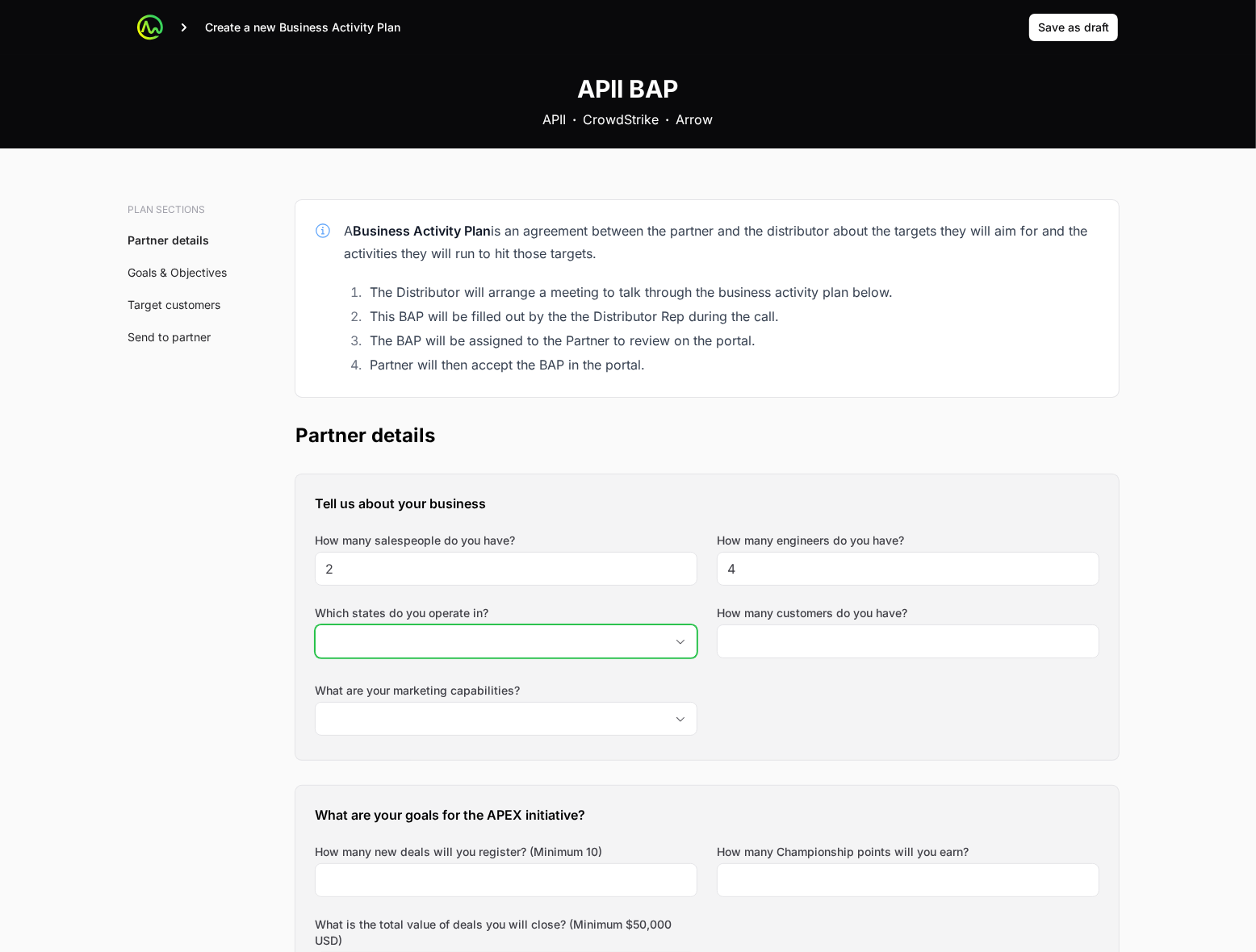
click at [485, 646] on input "Which states do you operate in?" at bounding box center [490, 641] width 349 height 32
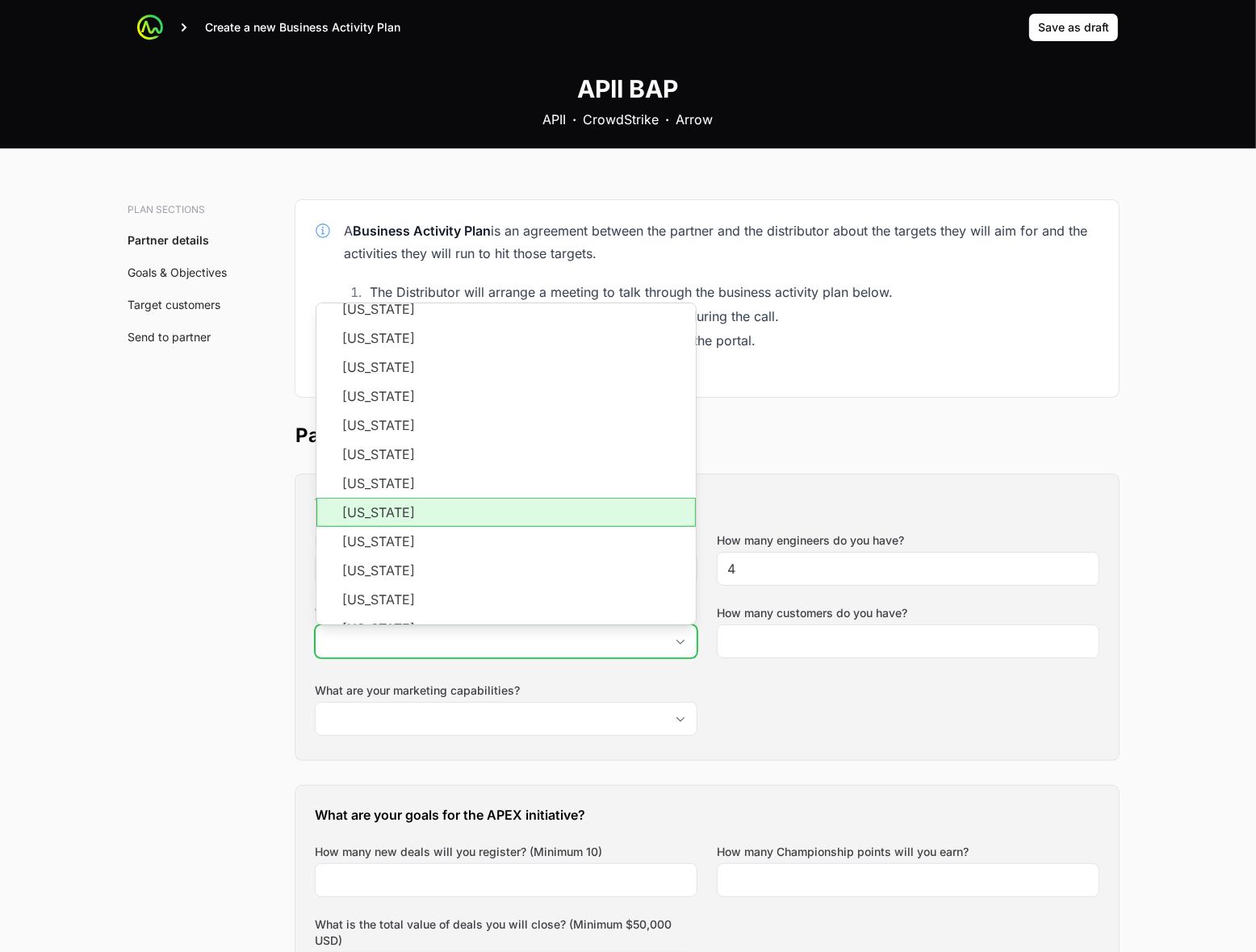
scroll to position [807, 0]
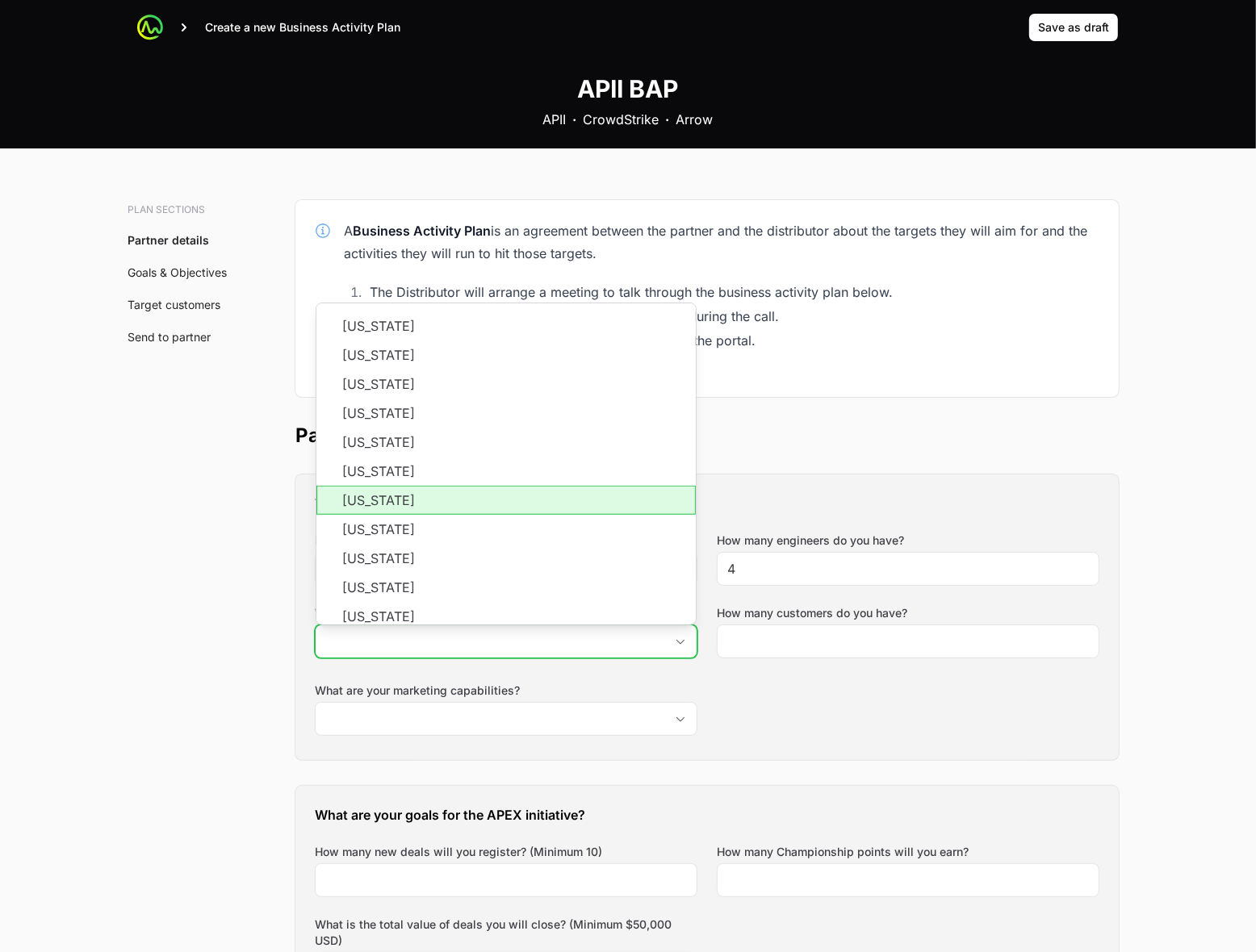
click at [492, 498] on li "[US_STATE]" at bounding box center [507, 500] width 380 height 29
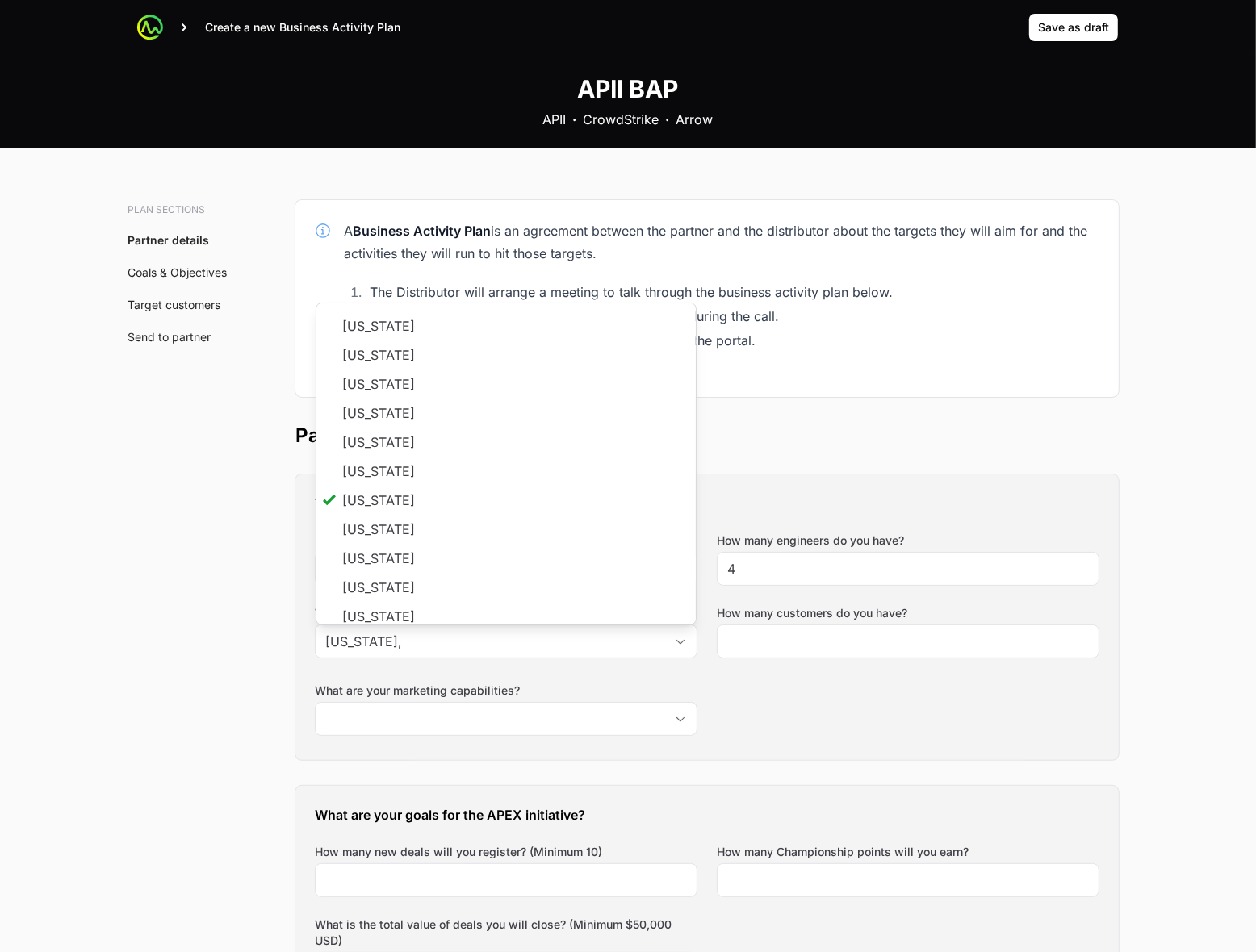
type input "[US_STATE]"
click at [837, 700] on div "Tell us about your business How many salespeople do you have? 2 How many engine…" at bounding box center [707, 617] width 823 height 286
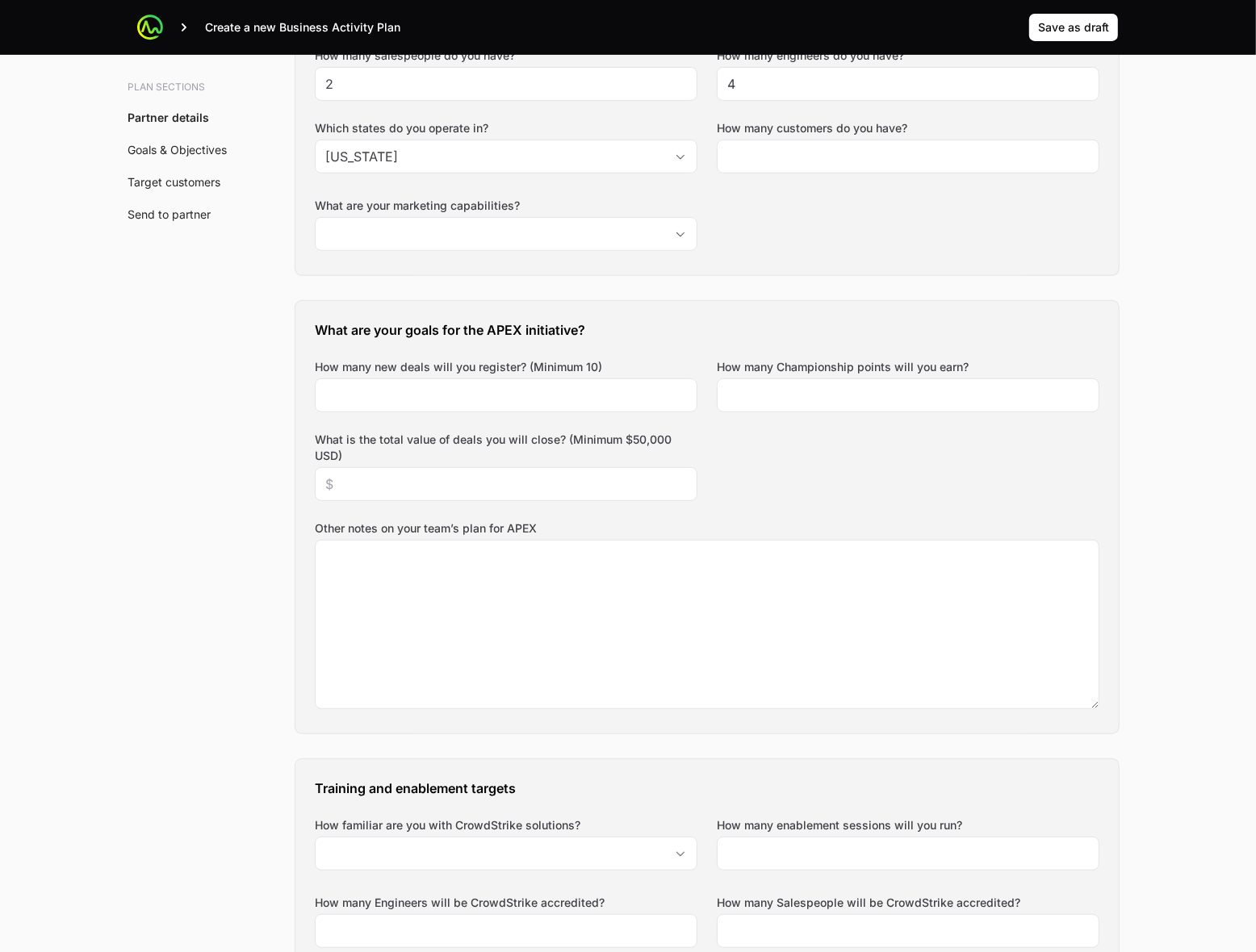
scroll to position [505, 0]
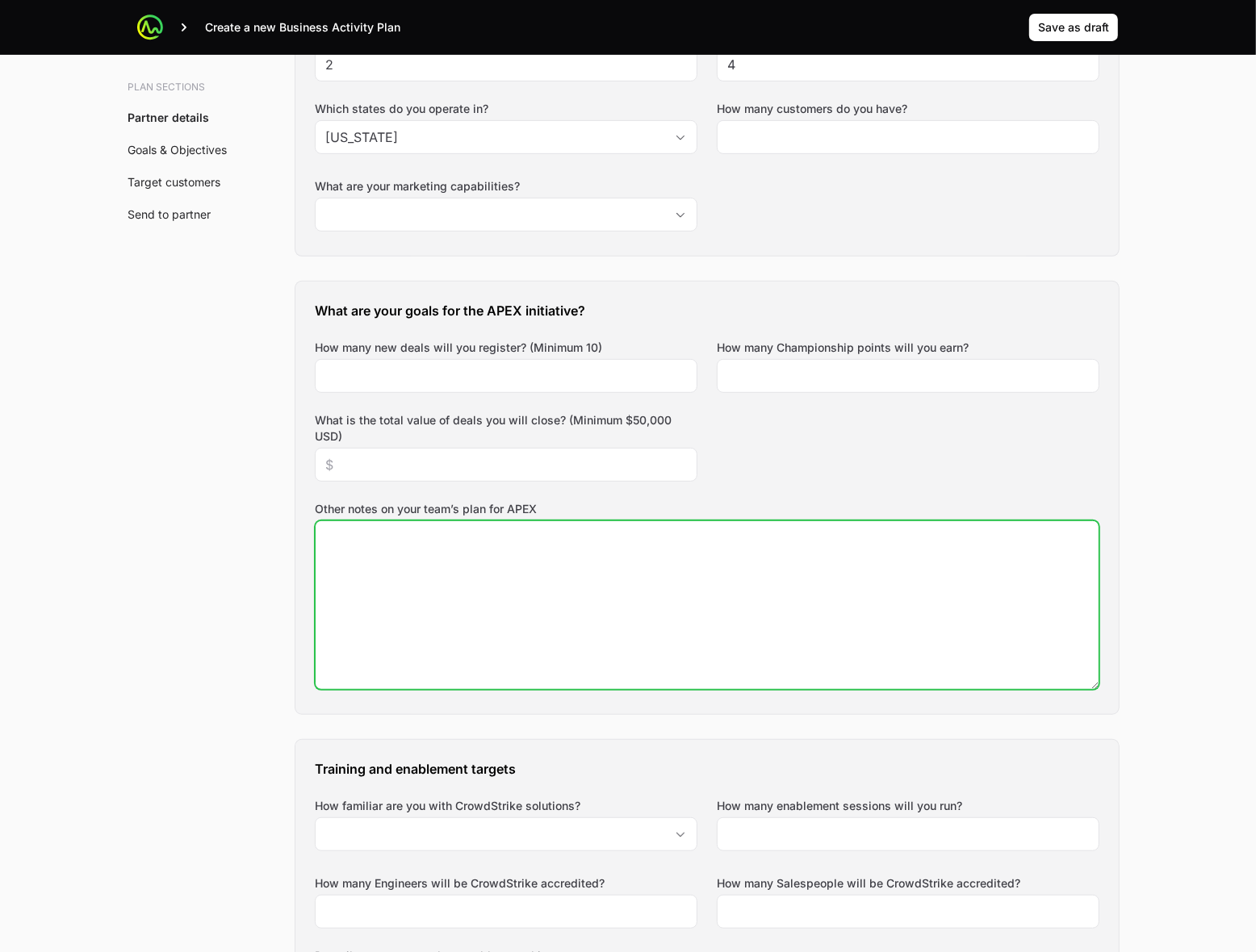
click at [639, 623] on textarea "Other notes on your team’s plan for APEX" at bounding box center [707, 605] width 783 height 168
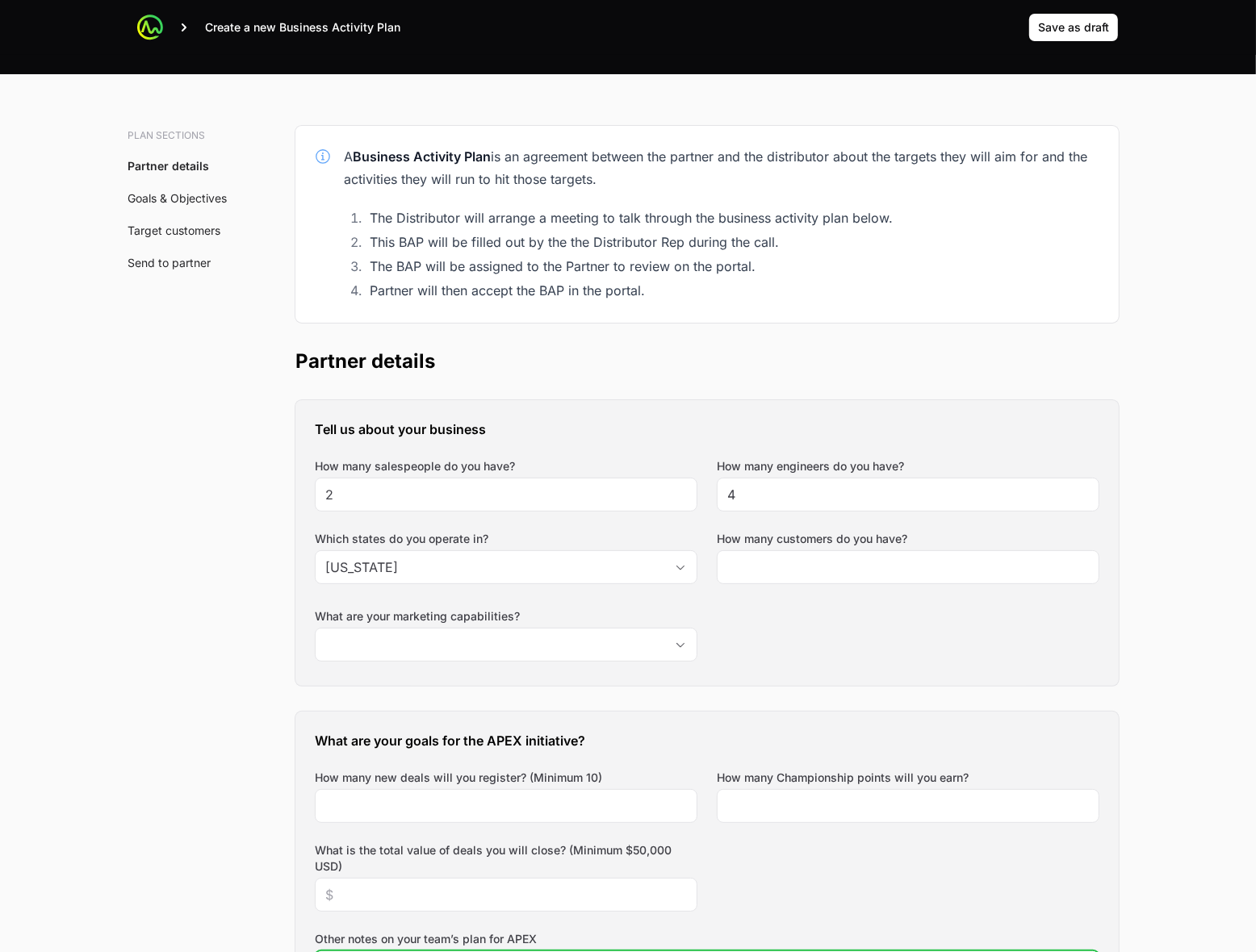
scroll to position [0, 0]
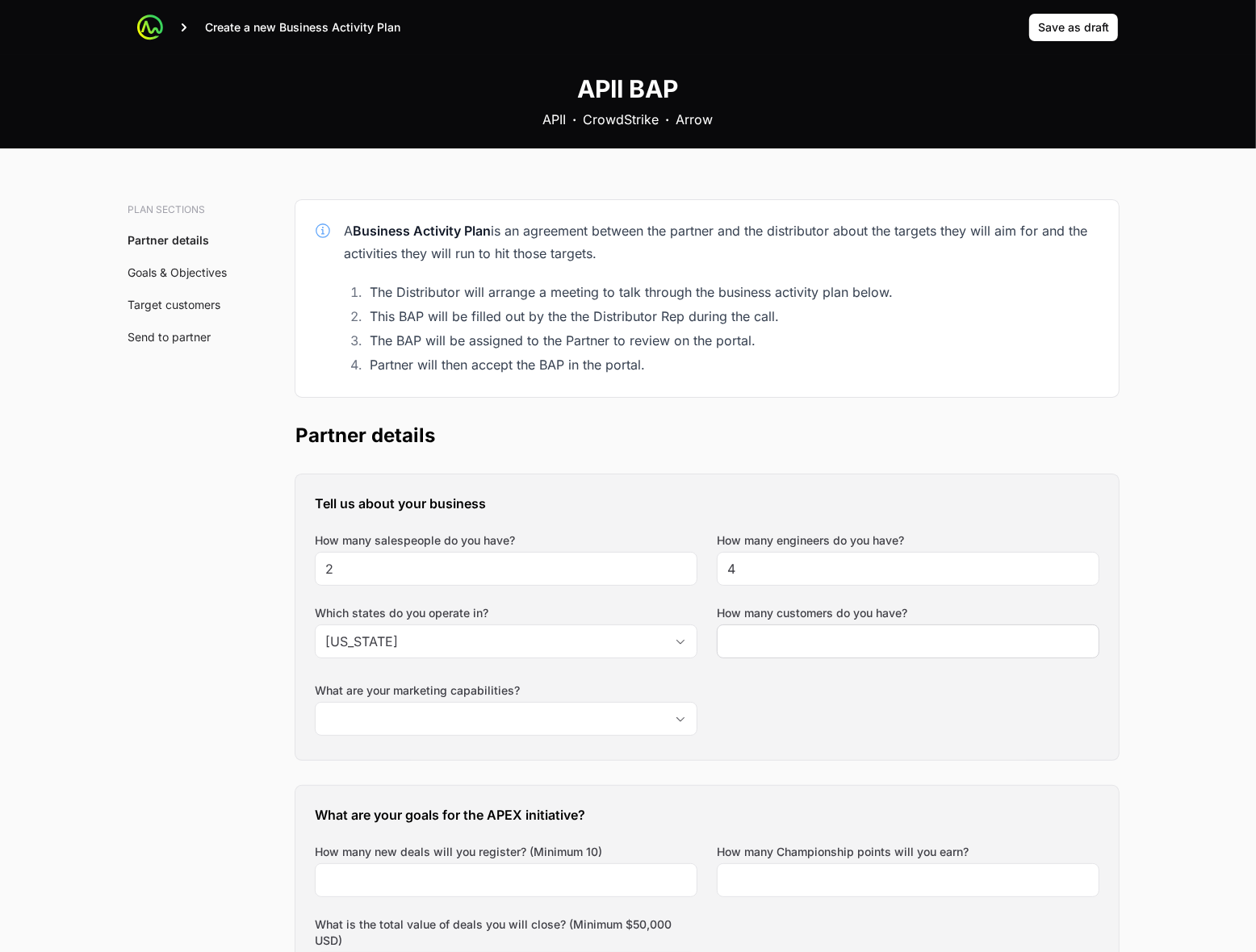
type textarea "Also - [GEOGRAPHIC_DATA]"
click at [865, 640] on input "How many customers do you have?" at bounding box center [908, 641] width 361 height 19
type input "6"
click at [588, 715] on input "What are your marketing capabilities?" at bounding box center [490, 718] width 349 height 32
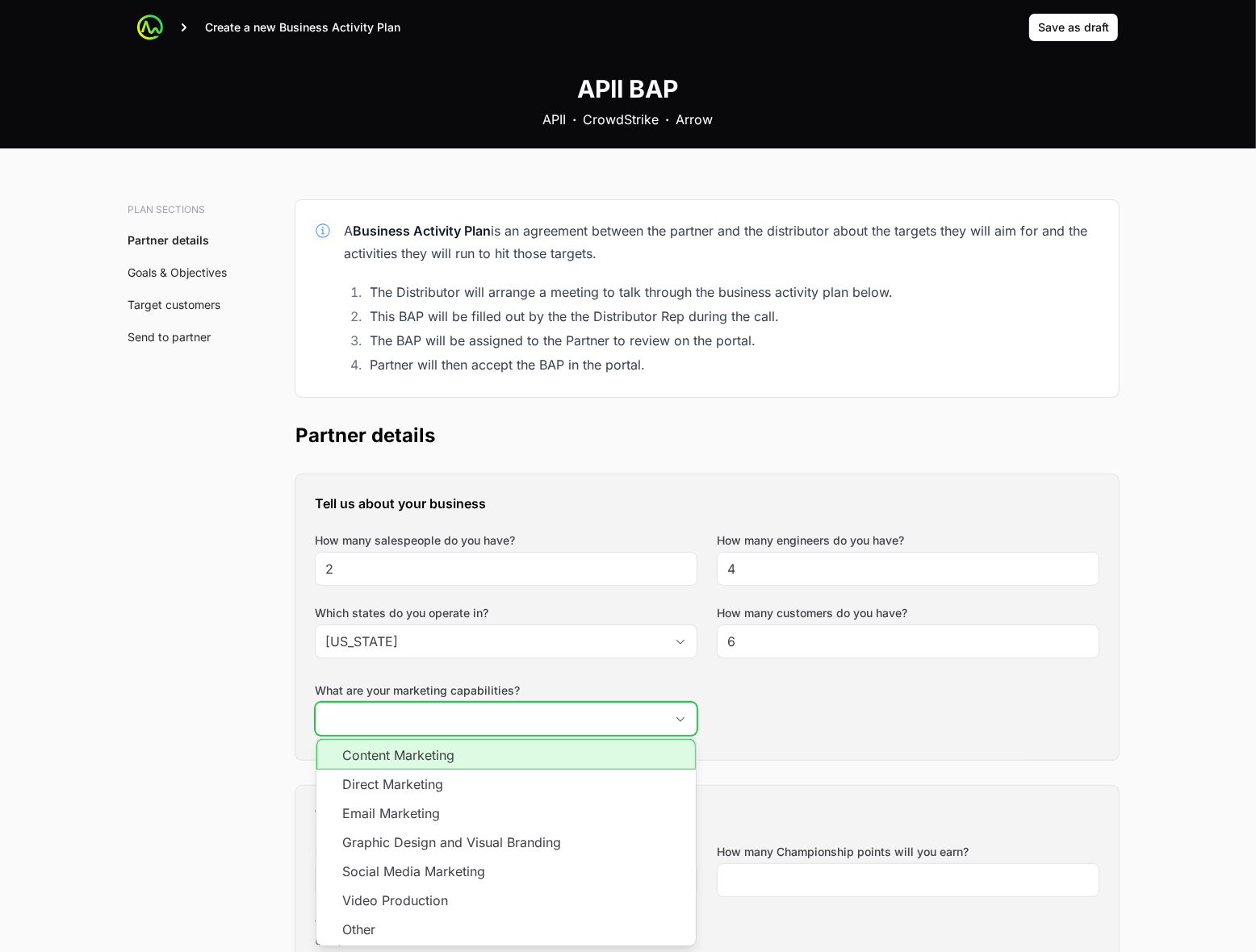
click at [529, 760] on li "Content Marketing" at bounding box center [507, 755] width 380 height 31
type input "Content Marketing,"
click at [495, 761] on li "Content Marketing" at bounding box center [507, 755] width 380 height 31
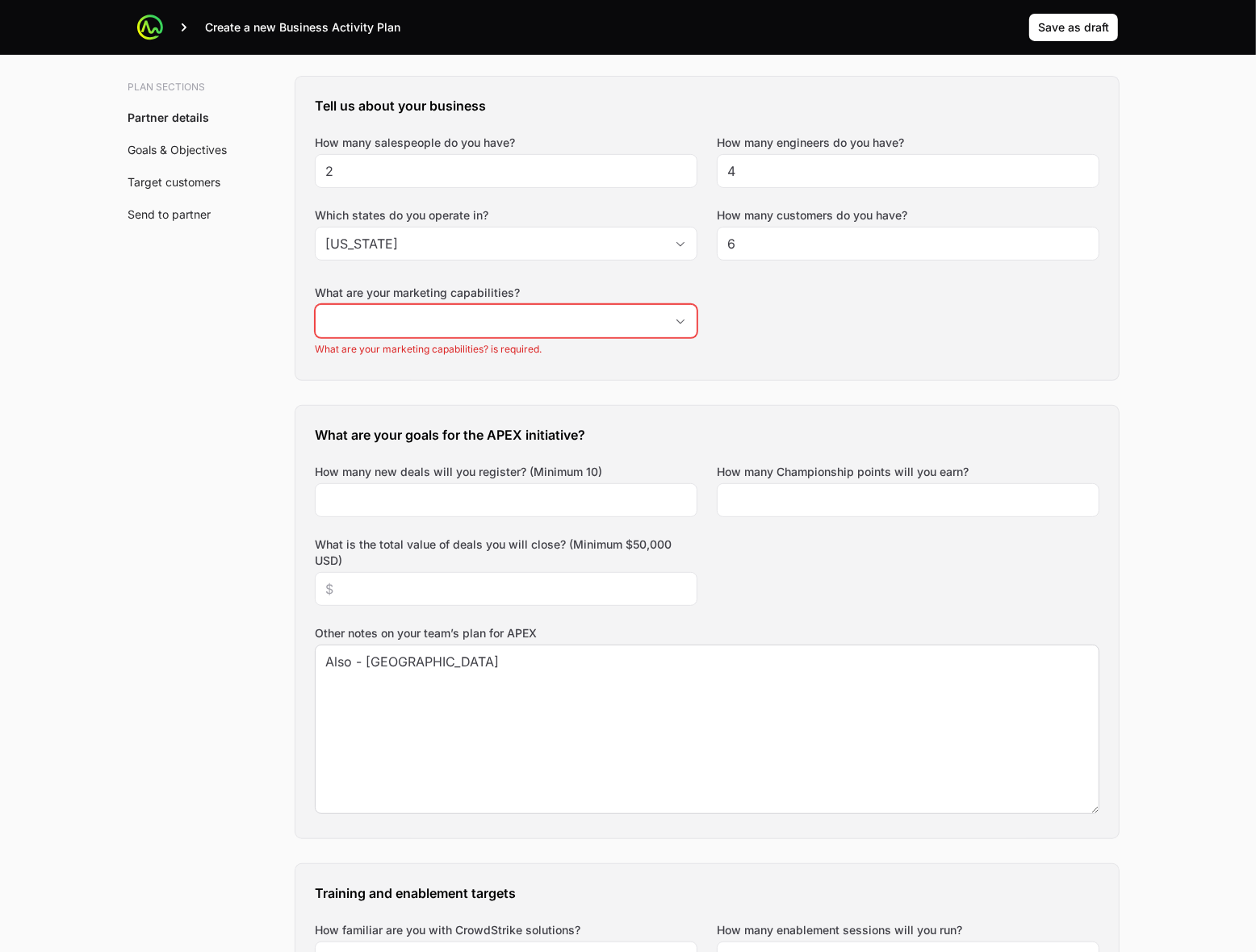
scroll to position [403, 0]
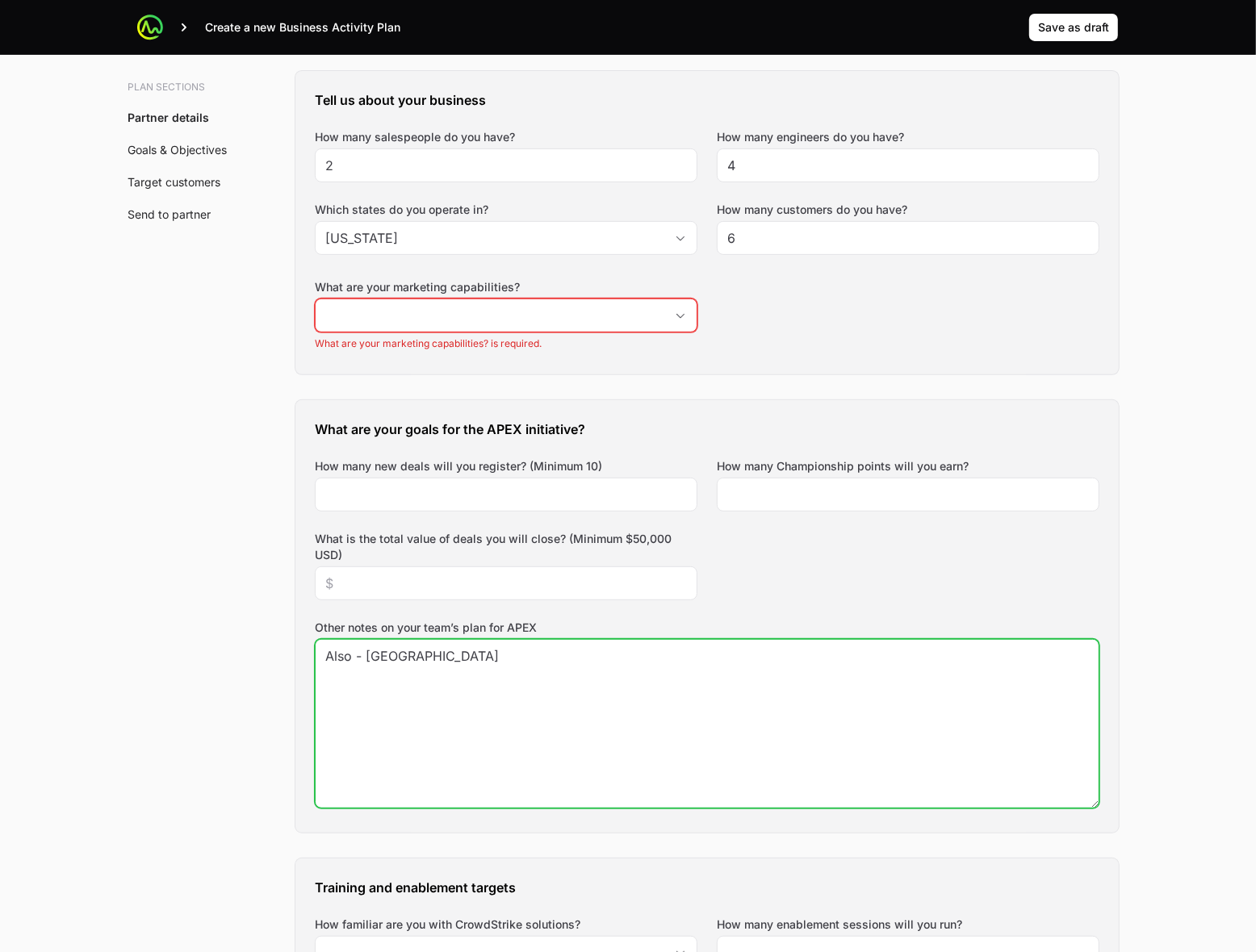
click at [565, 728] on textarea "Also - [GEOGRAPHIC_DATA]" at bounding box center [707, 724] width 783 height 168
type textarea "Also - [GEOGRAPHIC_DATA] want to register 10 customers"
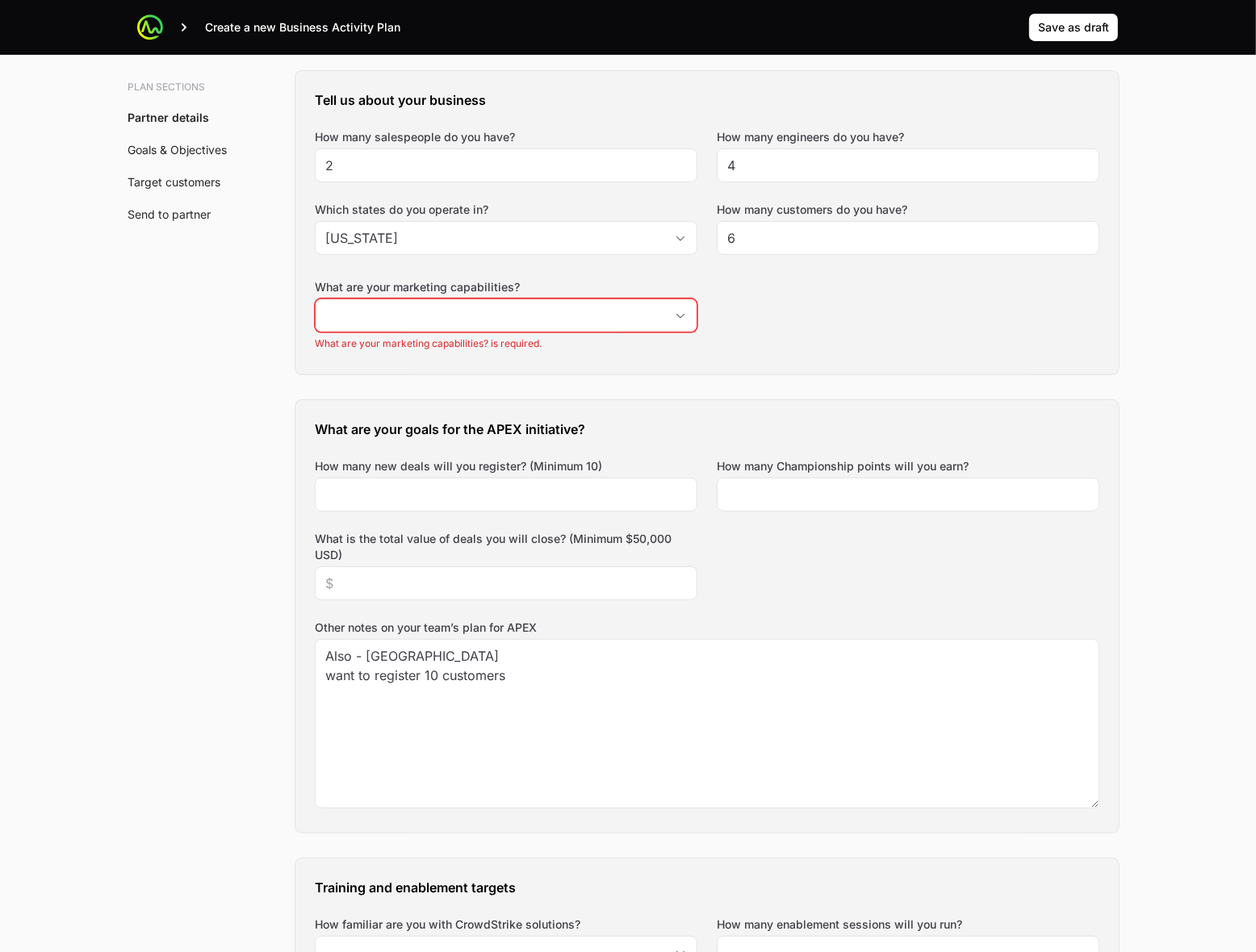
click at [852, 497] on input "How many Championship points will you earn?" at bounding box center [908, 494] width 361 height 19
click at [622, 597] on div at bounding box center [506, 583] width 382 height 34
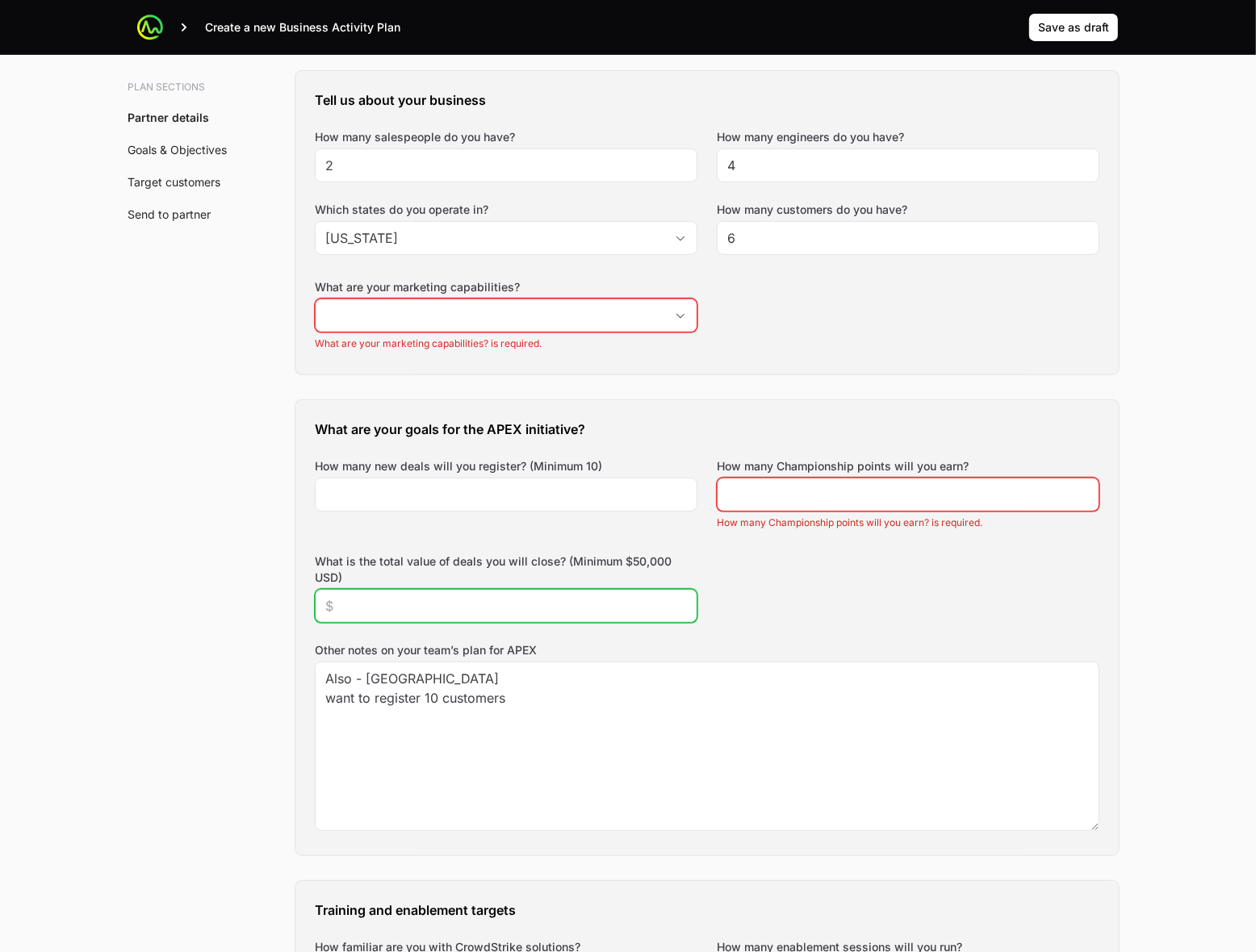
click at [620, 597] on input "What is the total value of deals you will close? (Minimum $50,000 USD)" at bounding box center [506, 605] width 361 height 19
type input "$150,000"
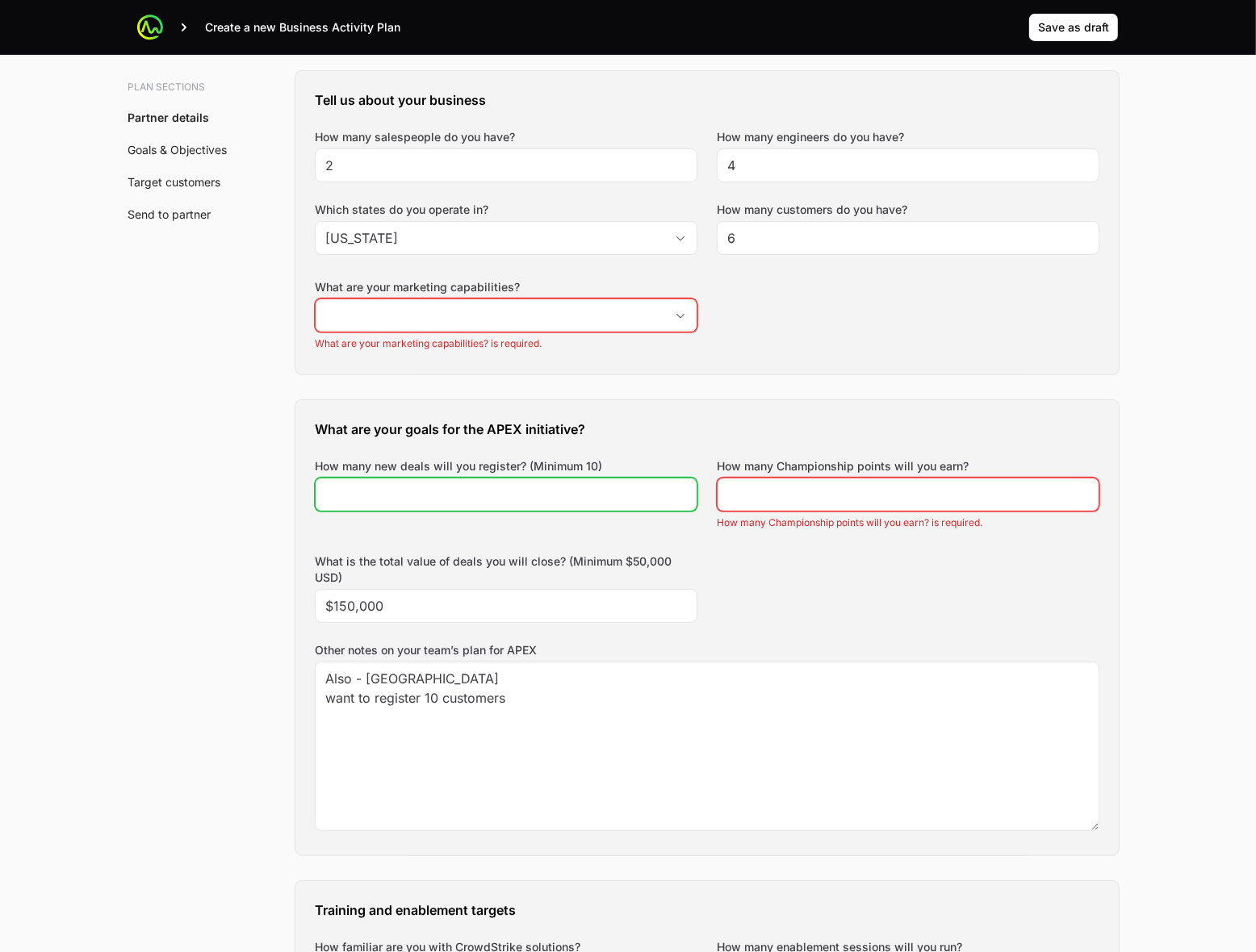
click at [583, 486] on input "How many new deals will you register? (Minimum 10)" at bounding box center [506, 494] width 361 height 19
click at [683, 497] on input "-1" at bounding box center [506, 494] width 361 height 19
click at [678, 493] on input "0" at bounding box center [506, 494] width 361 height 19
click at [678, 493] on input "1" at bounding box center [506, 494] width 361 height 19
click at [682, 430] on h3 "What are your goals for the APEX initiative?" at bounding box center [706, 429] width 784 height 19
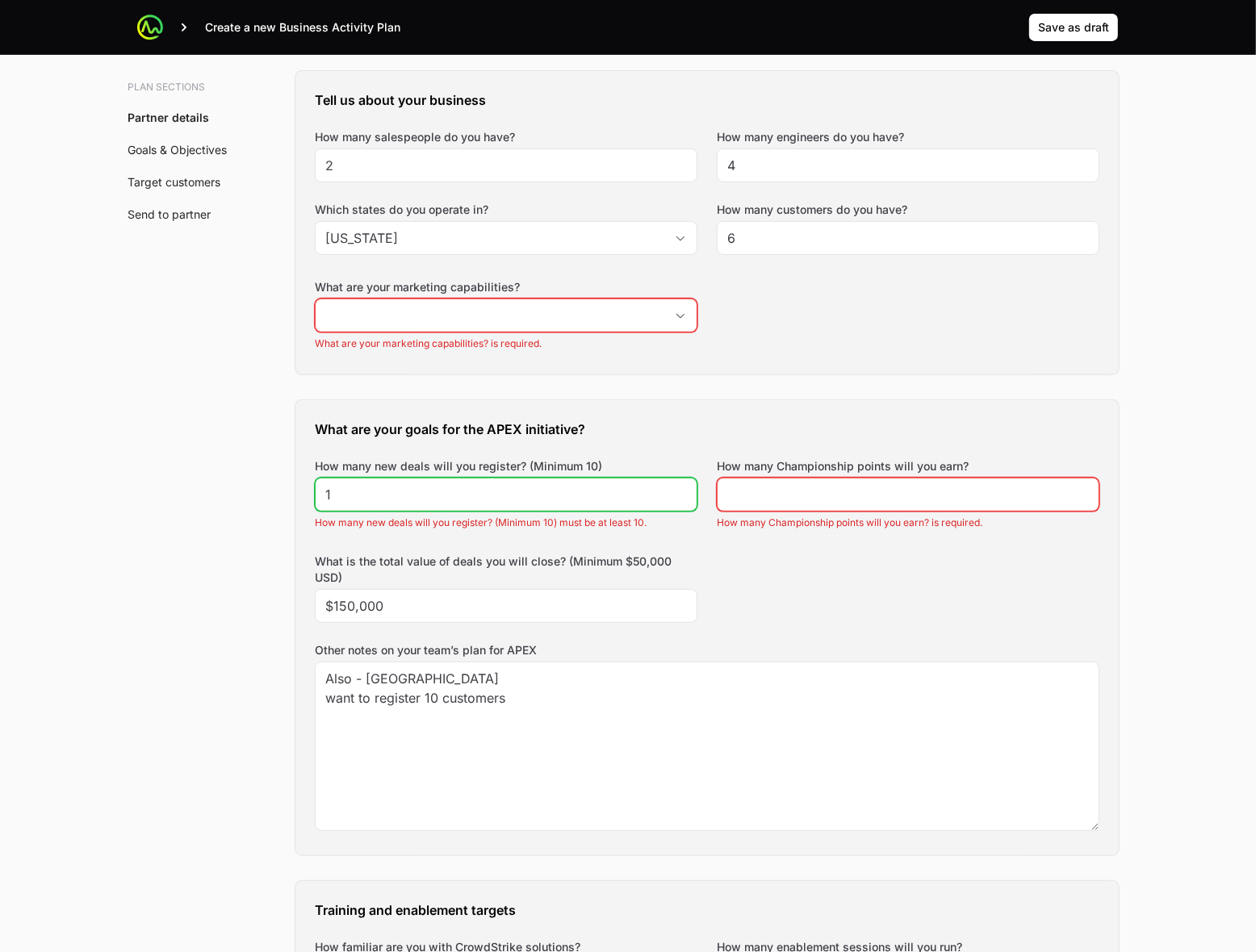
click at [596, 497] on input "1" at bounding box center [506, 494] width 361 height 19
type input "10"
click at [868, 570] on div "What are your goals for the APEX initiative? How many new deals will you regist…" at bounding box center [707, 628] width 823 height 455
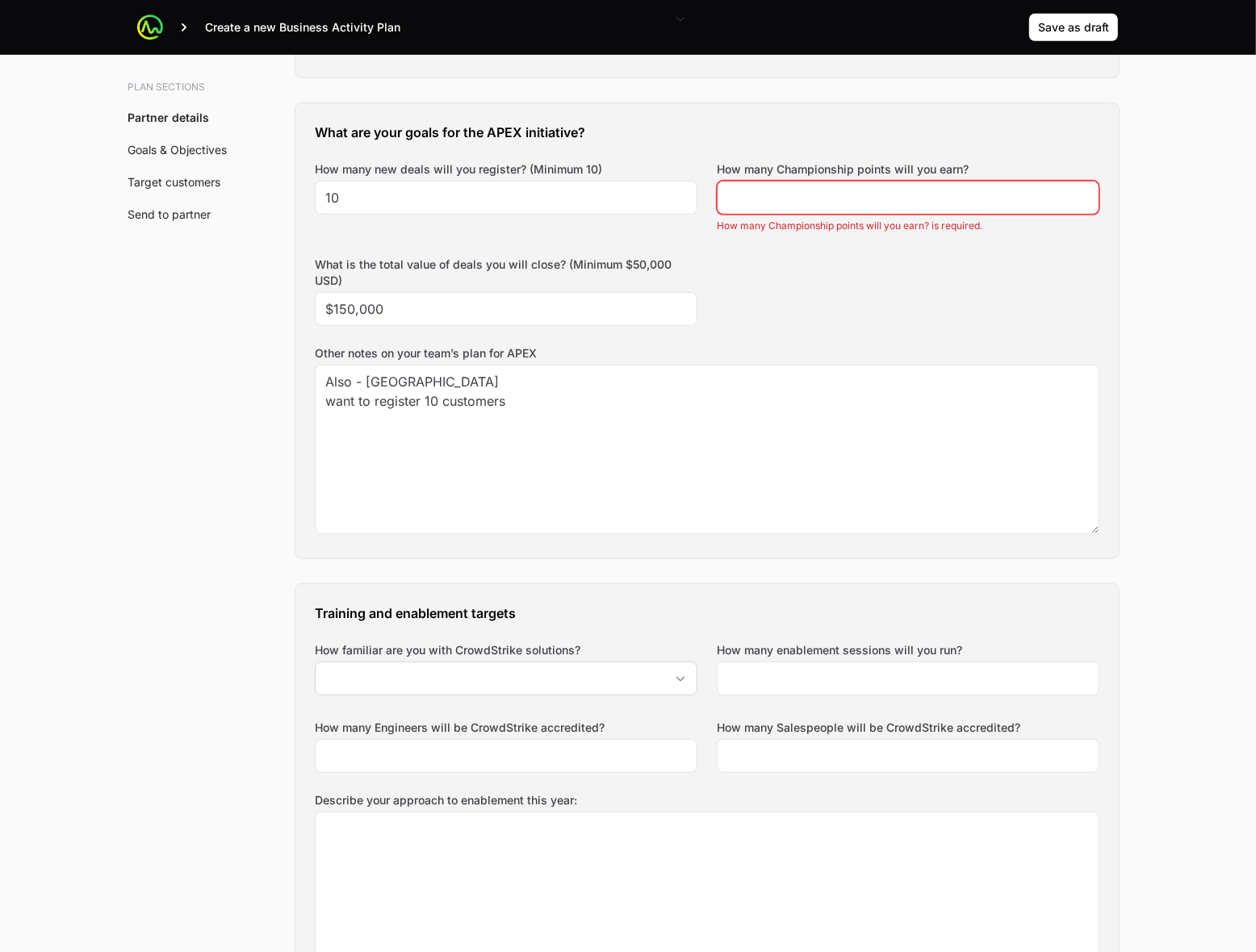
scroll to position [706, 0]
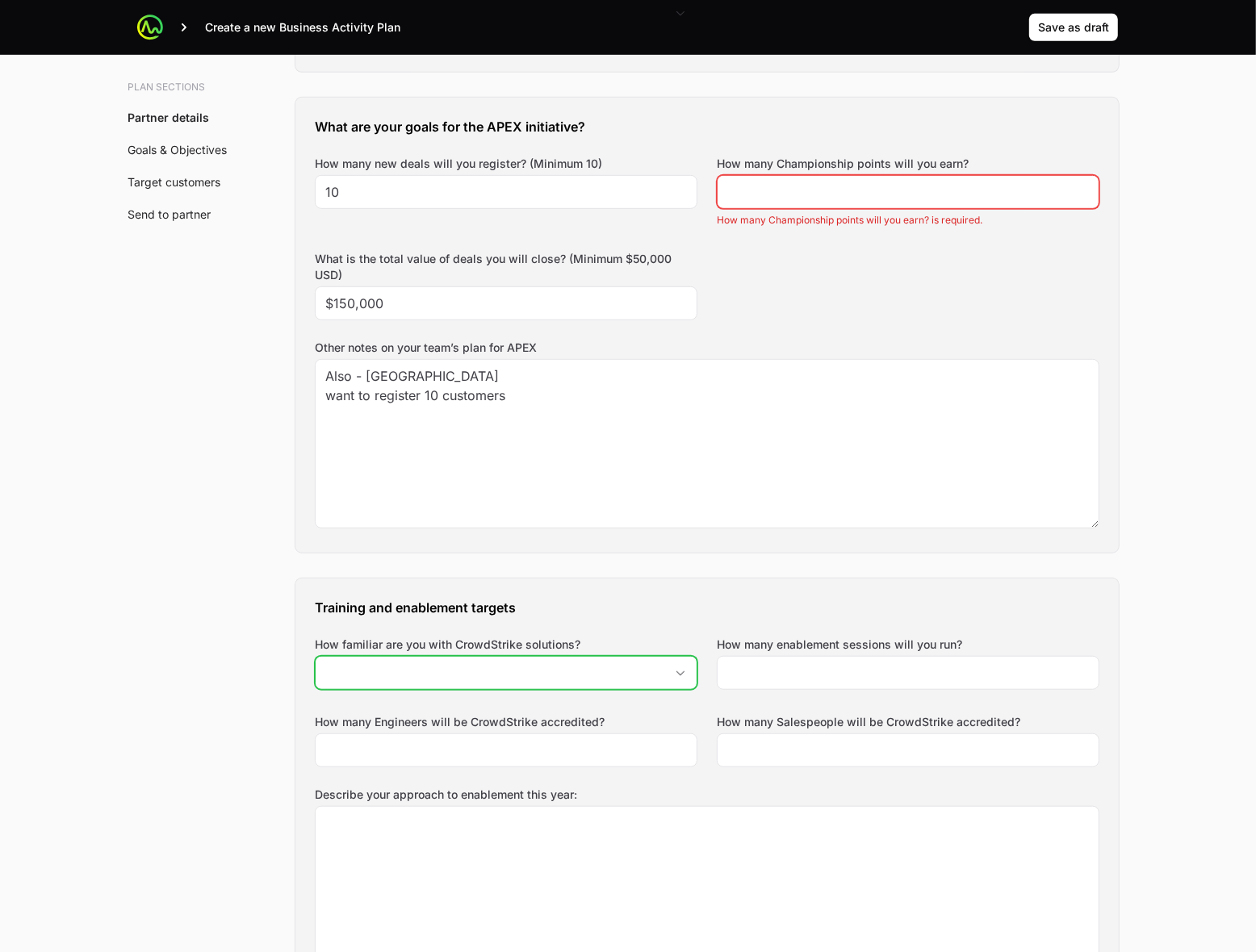
click at [508, 674] on input "How familiar are you with CrowdStrike solutions?" at bounding box center [490, 673] width 349 height 32
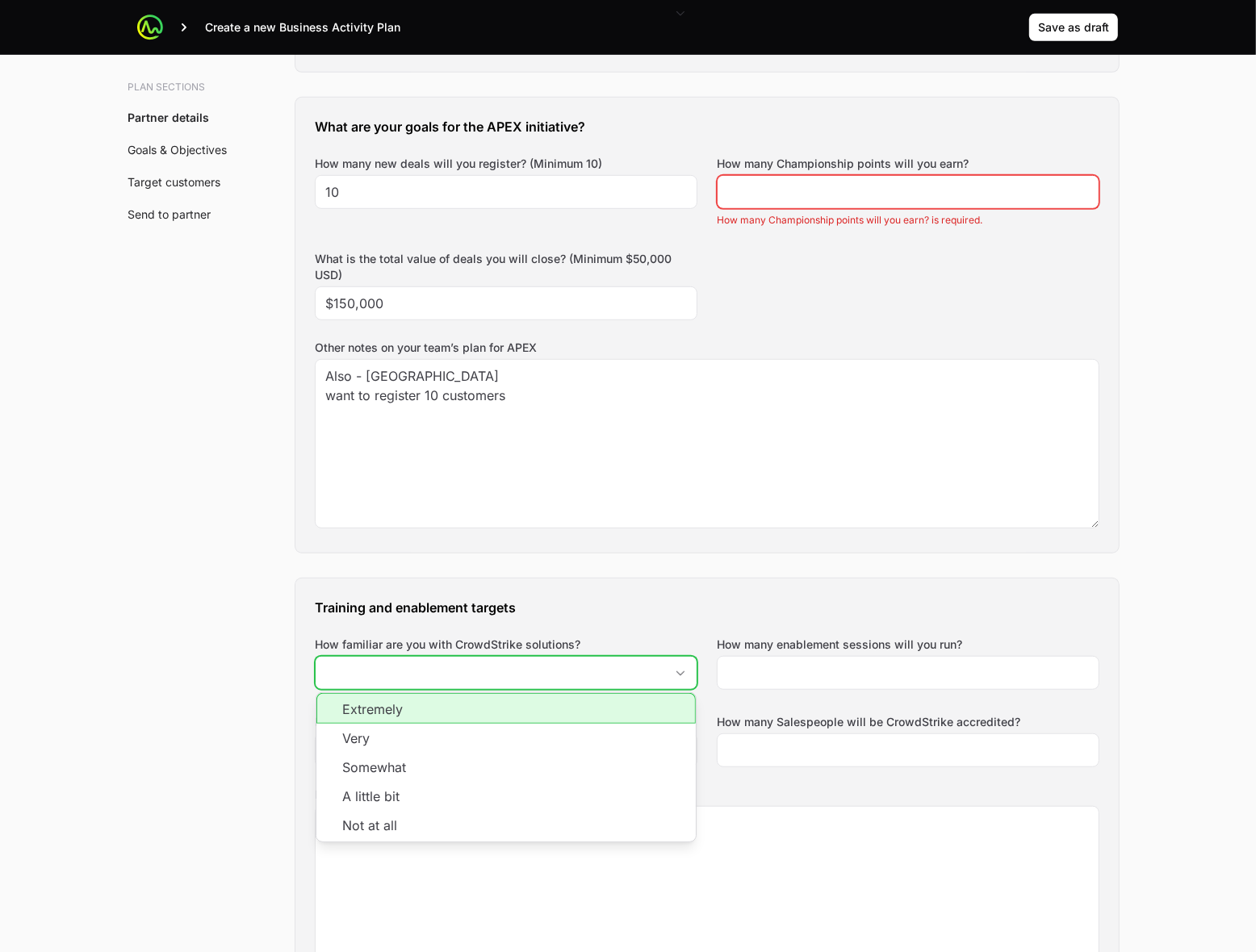
click at [482, 715] on li "Extremely" at bounding box center [507, 709] width 380 height 31
type input "Extremely"
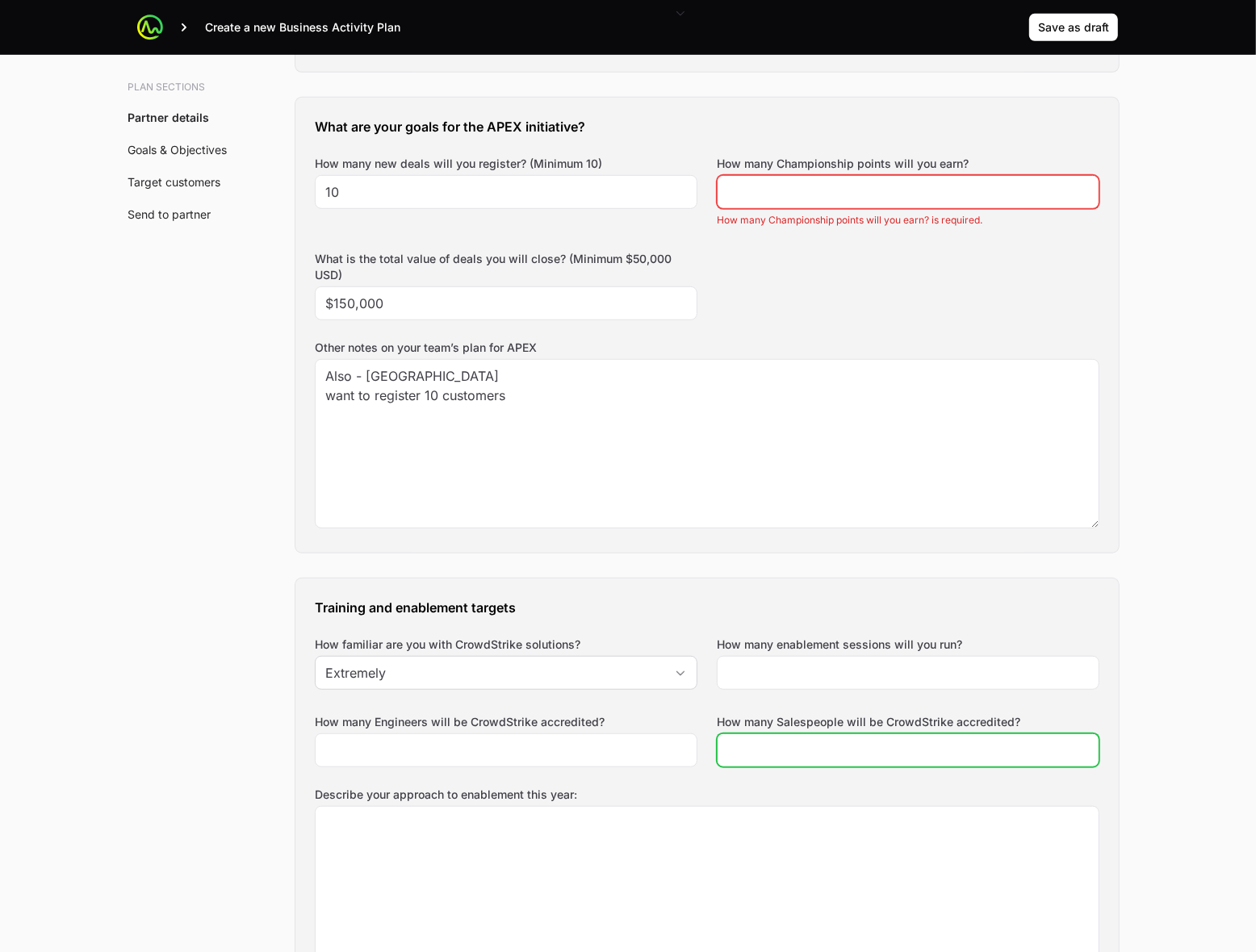
click at [797, 753] on input "How many Salespeople will be CrowdStrike accredited?" at bounding box center [908, 750] width 361 height 19
type input "1"
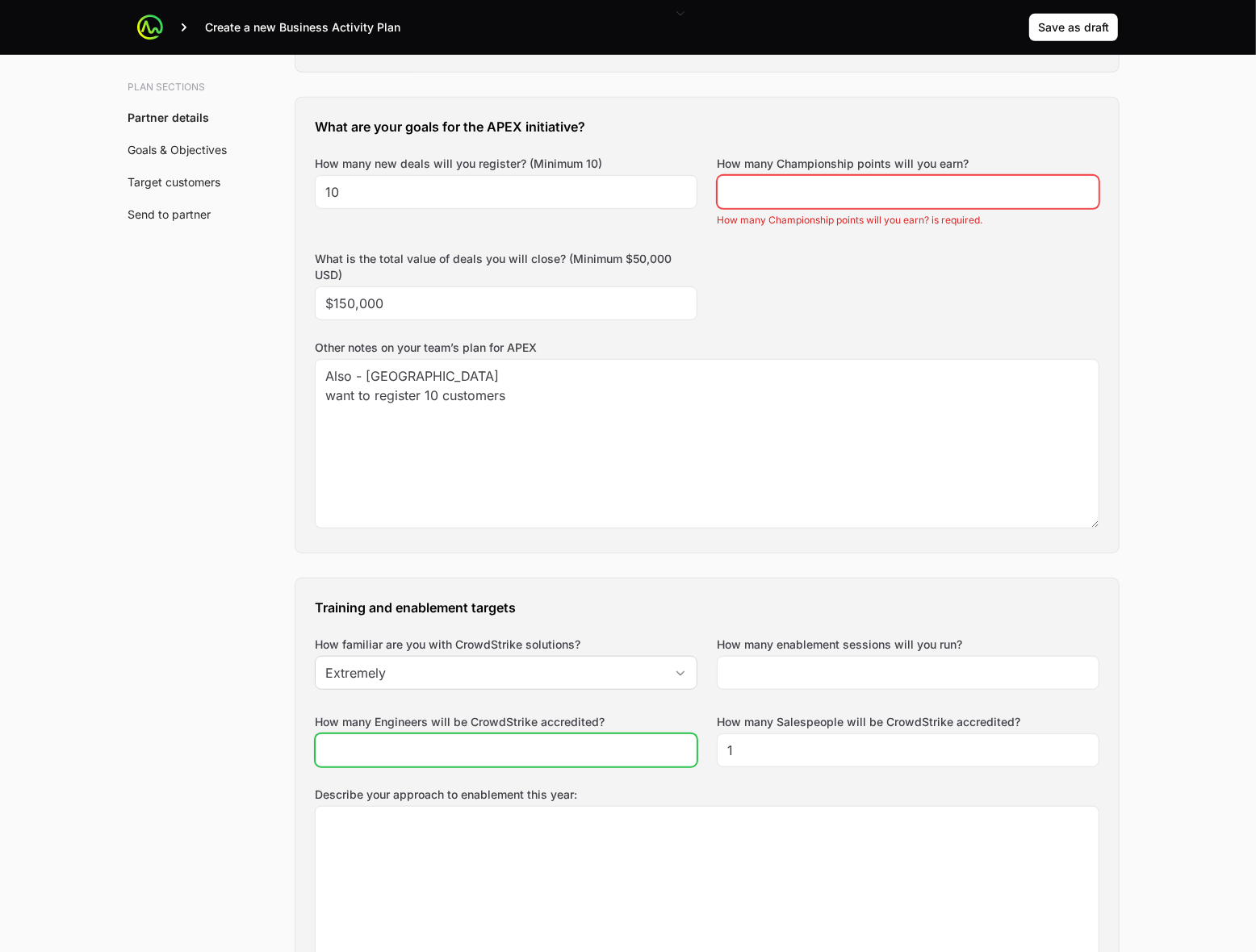
click at [509, 748] on input "How many Engineers will be CrowdStrike accredited?" at bounding box center [506, 750] width 361 height 19
type input "2"
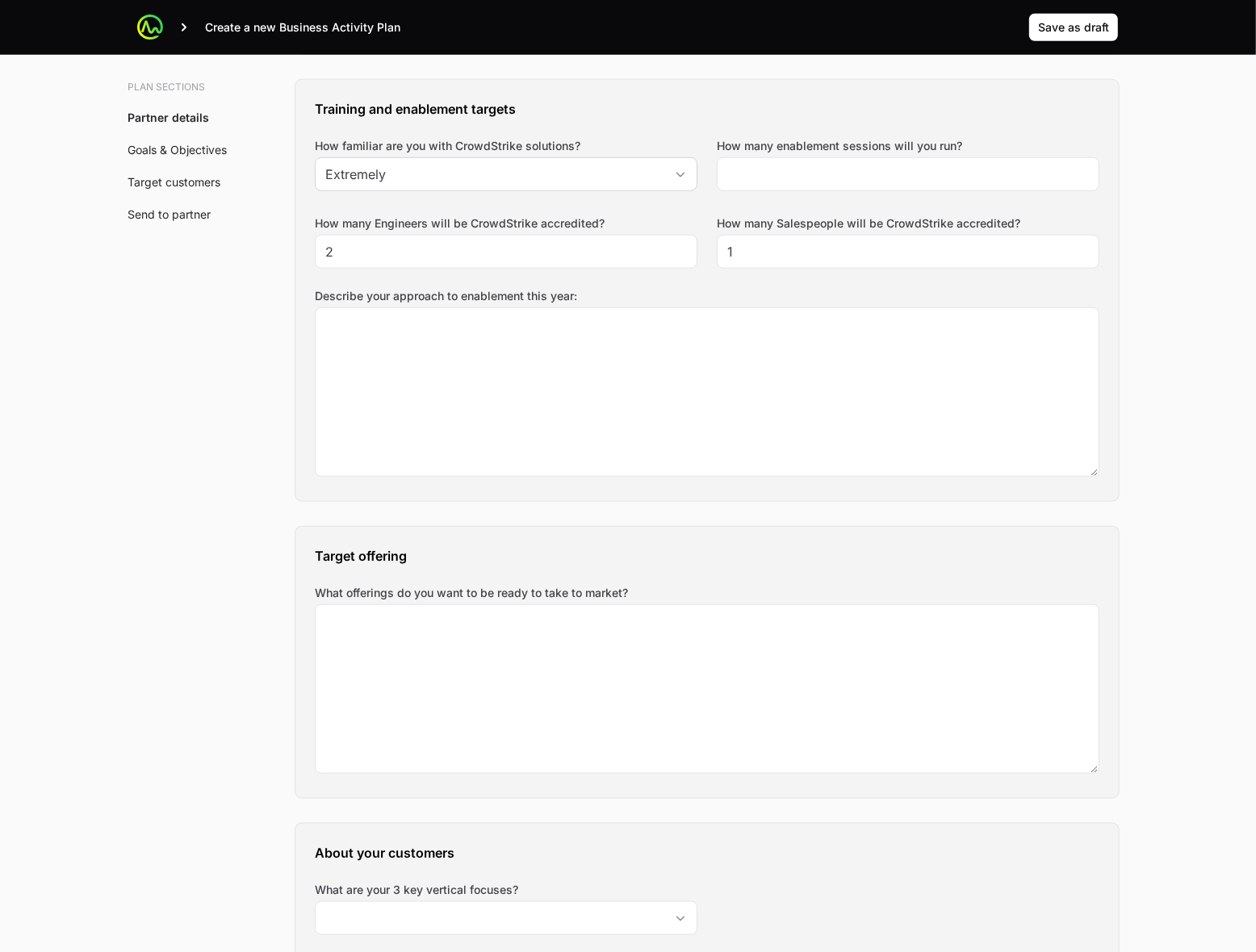
scroll to position [1210, 0]
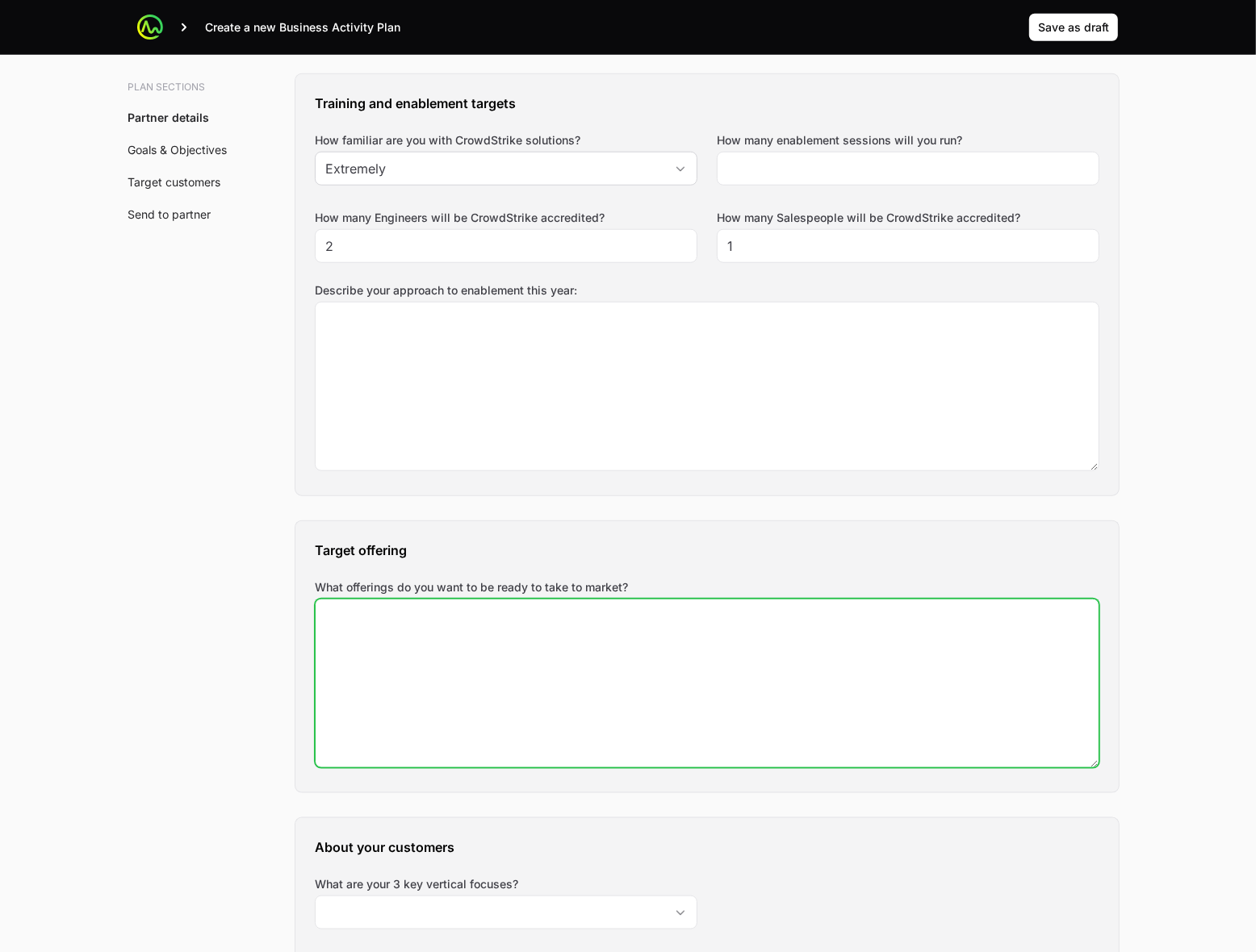
click at [632, 736] on textarea "What offerings do you want to be ready to take to market?" at bounding box center [707, 684] width 783 height 168
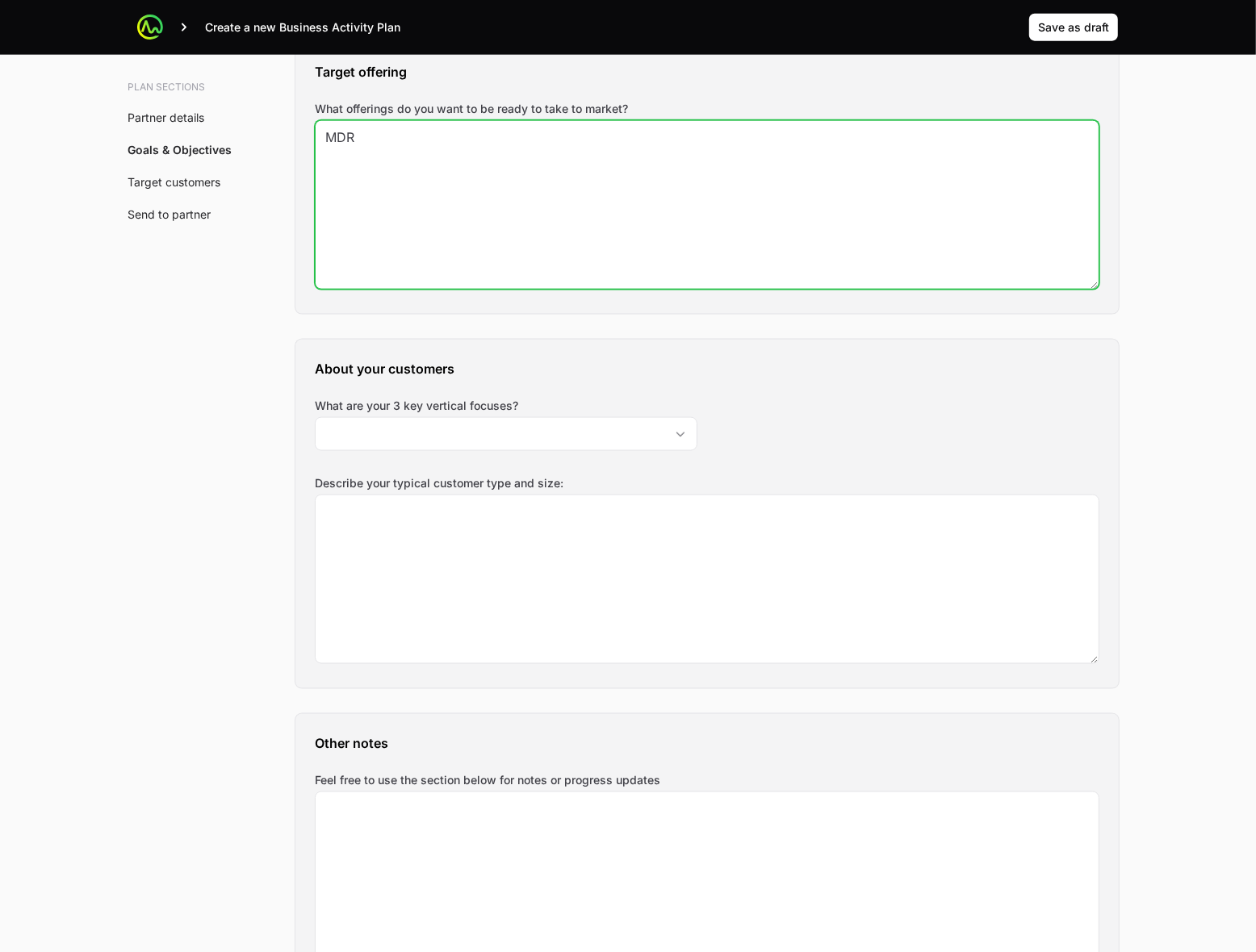
scroll to position [1715, 0]
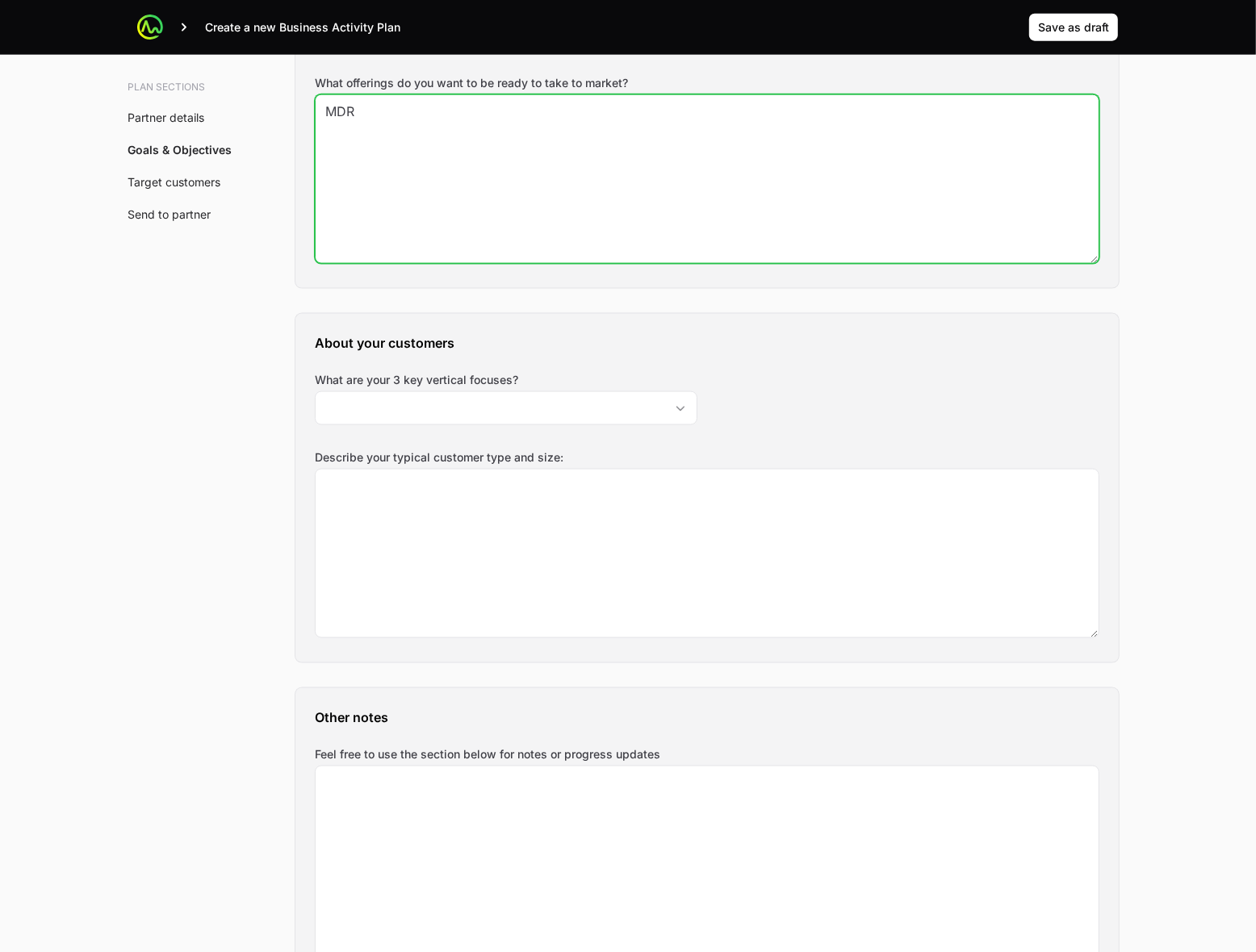
type textarea "MDR"
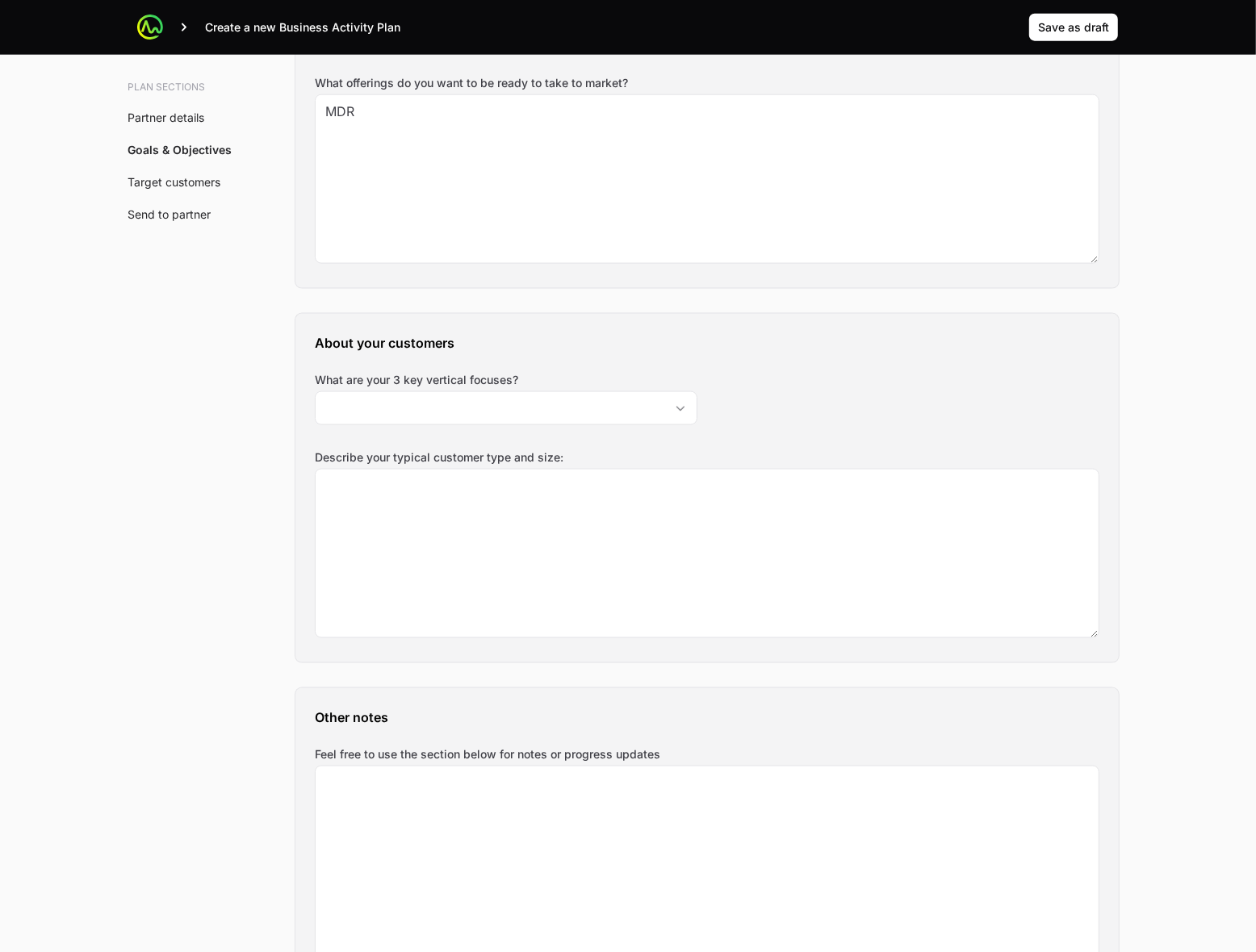
click at [770, 389] on div "About your customers What are your 3 key vertical focuses? Describe your typica…" at bounding box center [707, 488] width 823 height 349
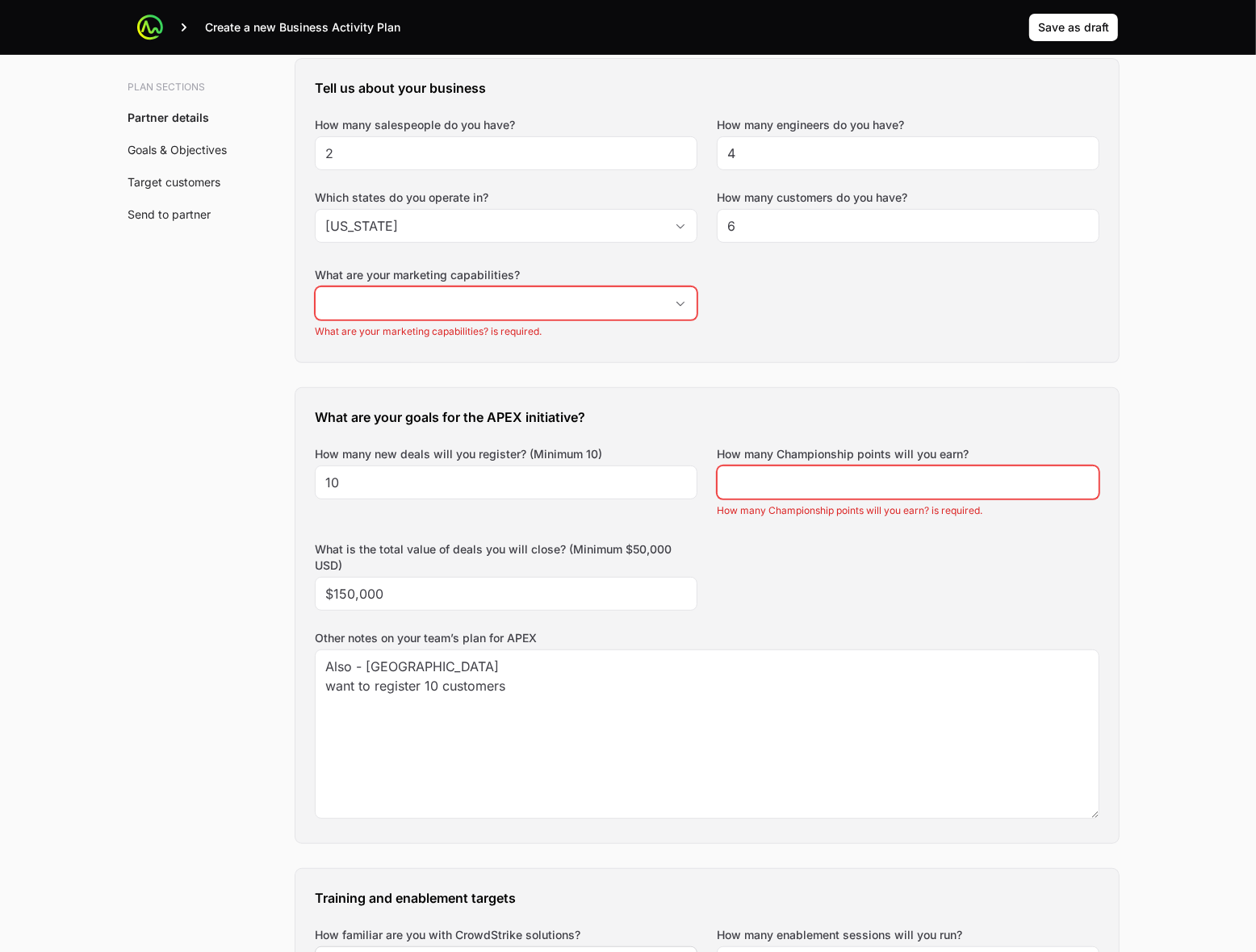
scroll to position [403, 0]
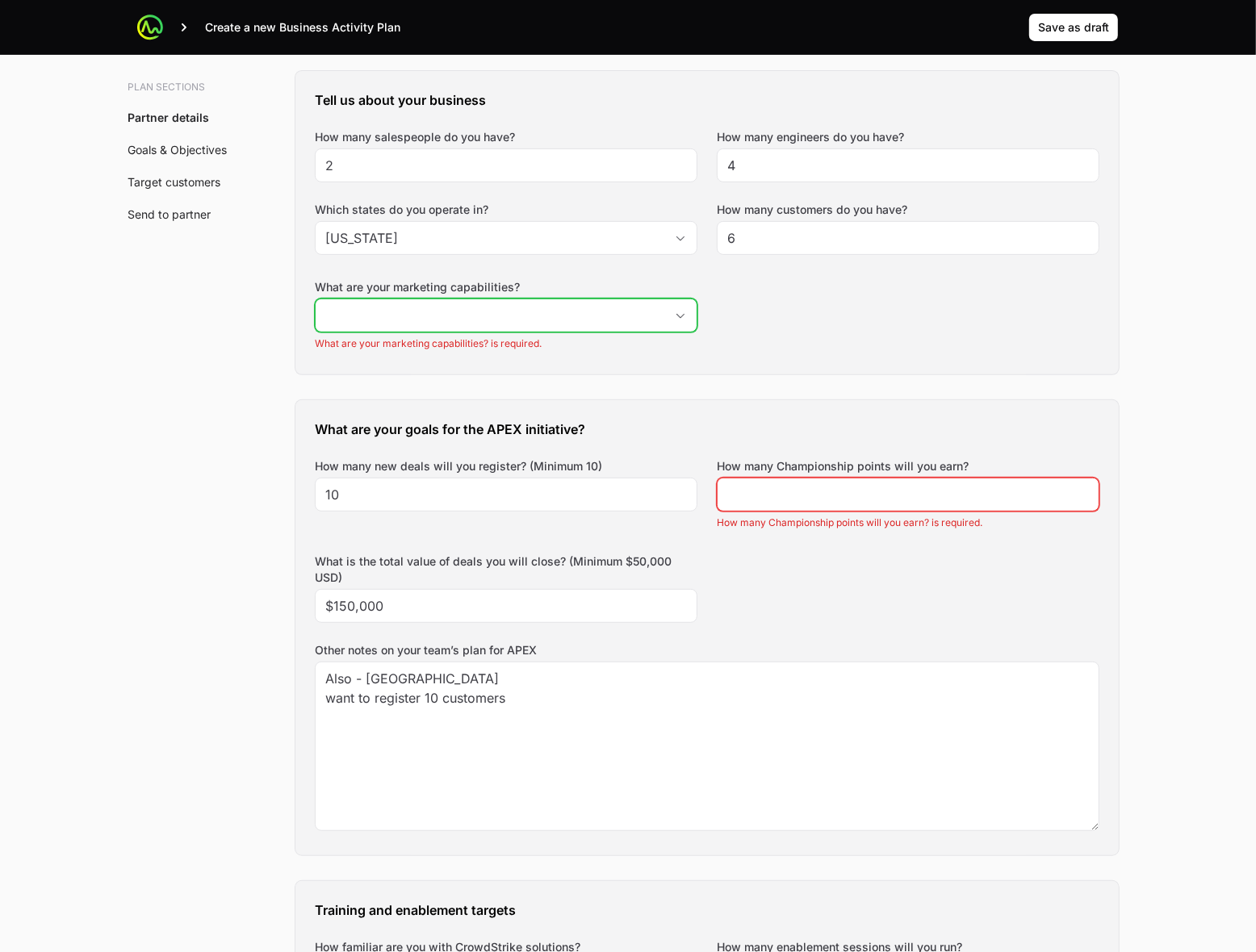
click at [420, 320] on input "What are your marketing capabilities?" at bounding box center [490, 315] width 349 height 32
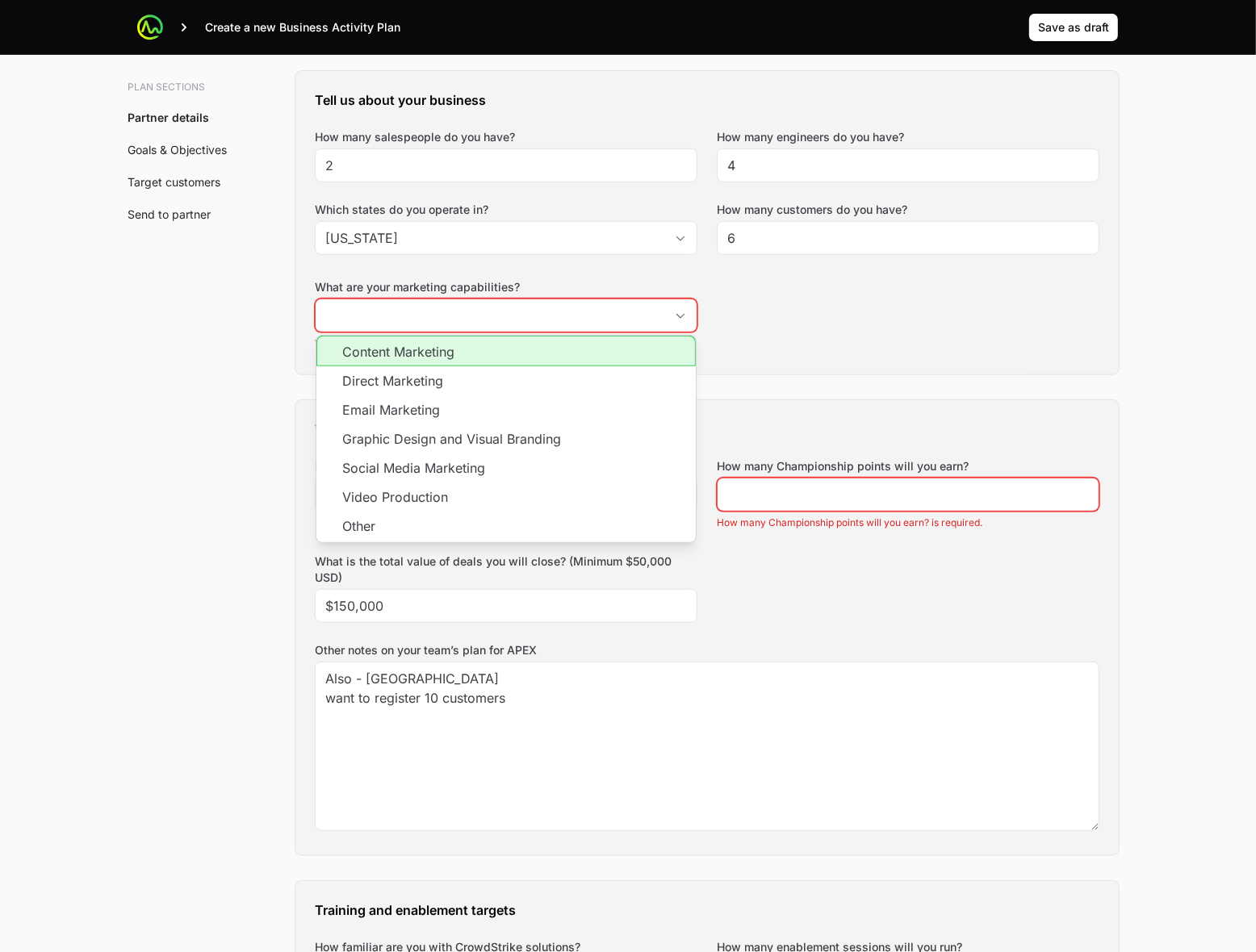
click at [1042, 371] on div "Tell us about your business How many salespeople do you have? 2 How many engine…" at bounding box center [707, 223] width 823 height 303
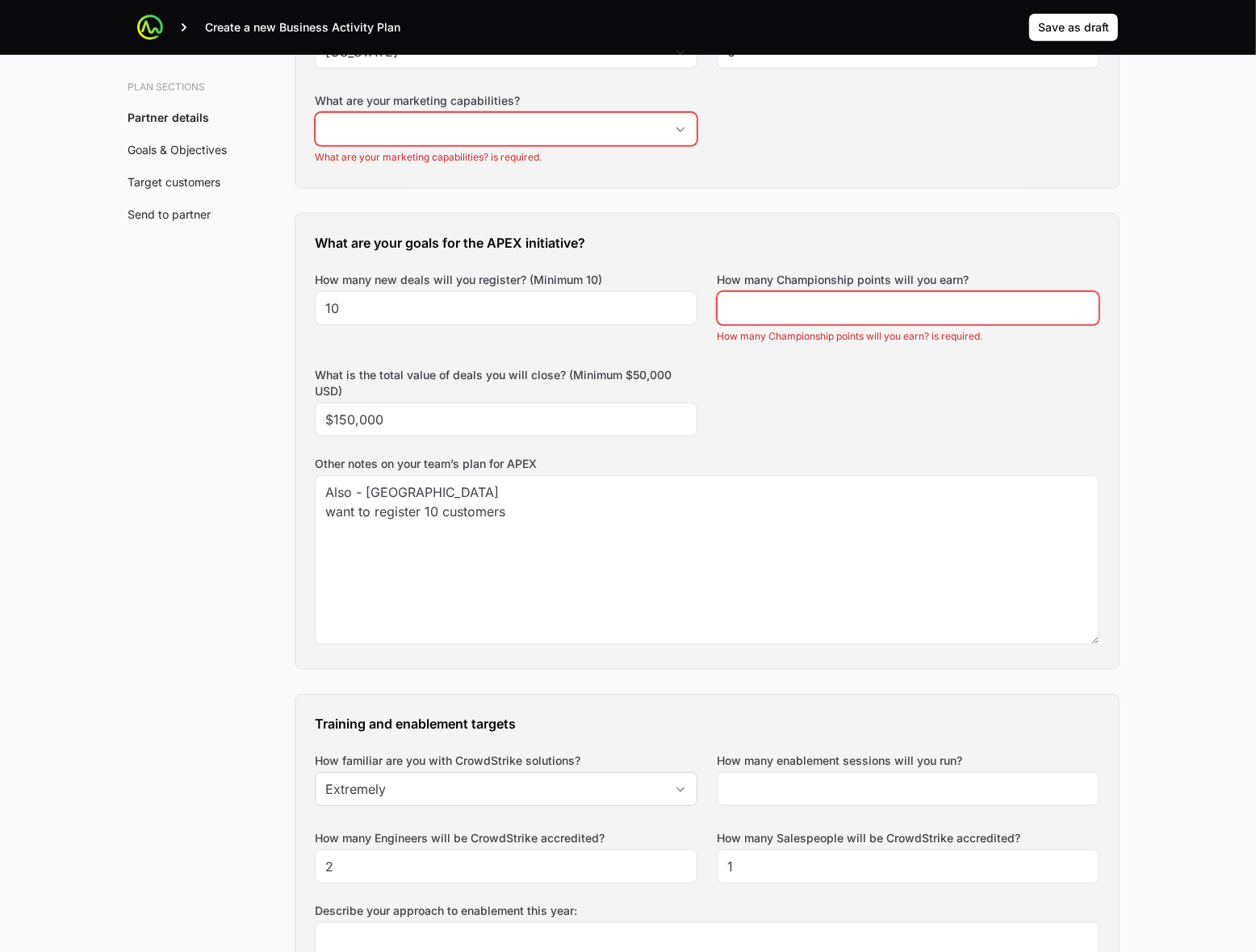
scroll to position [908, 0]
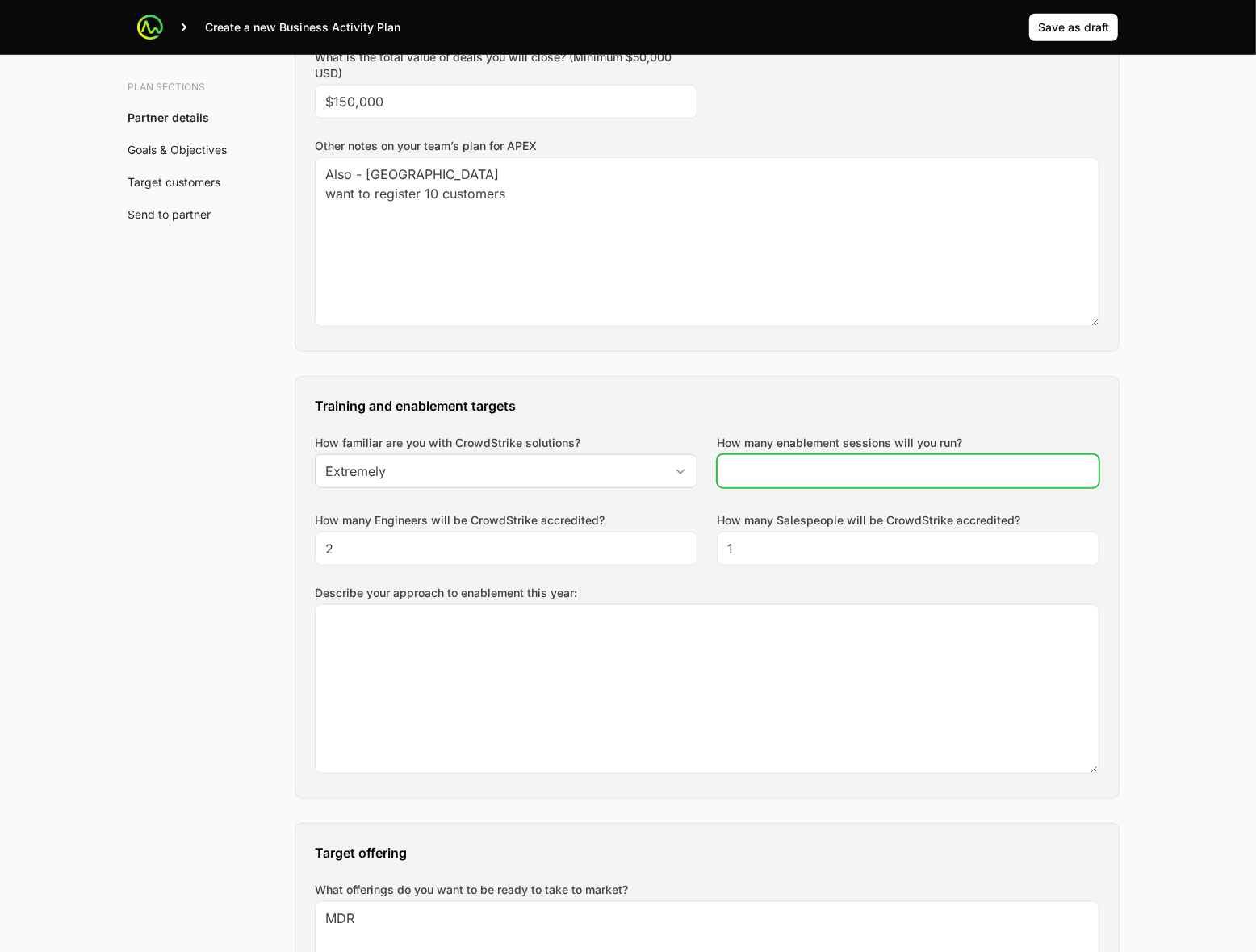
click at [852, 475] on input "How many enablement sessions will you run?" at bounding box center [908, 471] width 361 height 19
type input "2"
drag, startPoint x: 894, startPoint y: 410, endPoint x: 884, endPoint y: 410, distance: 10.0
click at [893, 410] on h3 "Training and enablement targets" at bounding box center [706, 405] width 784 height 19
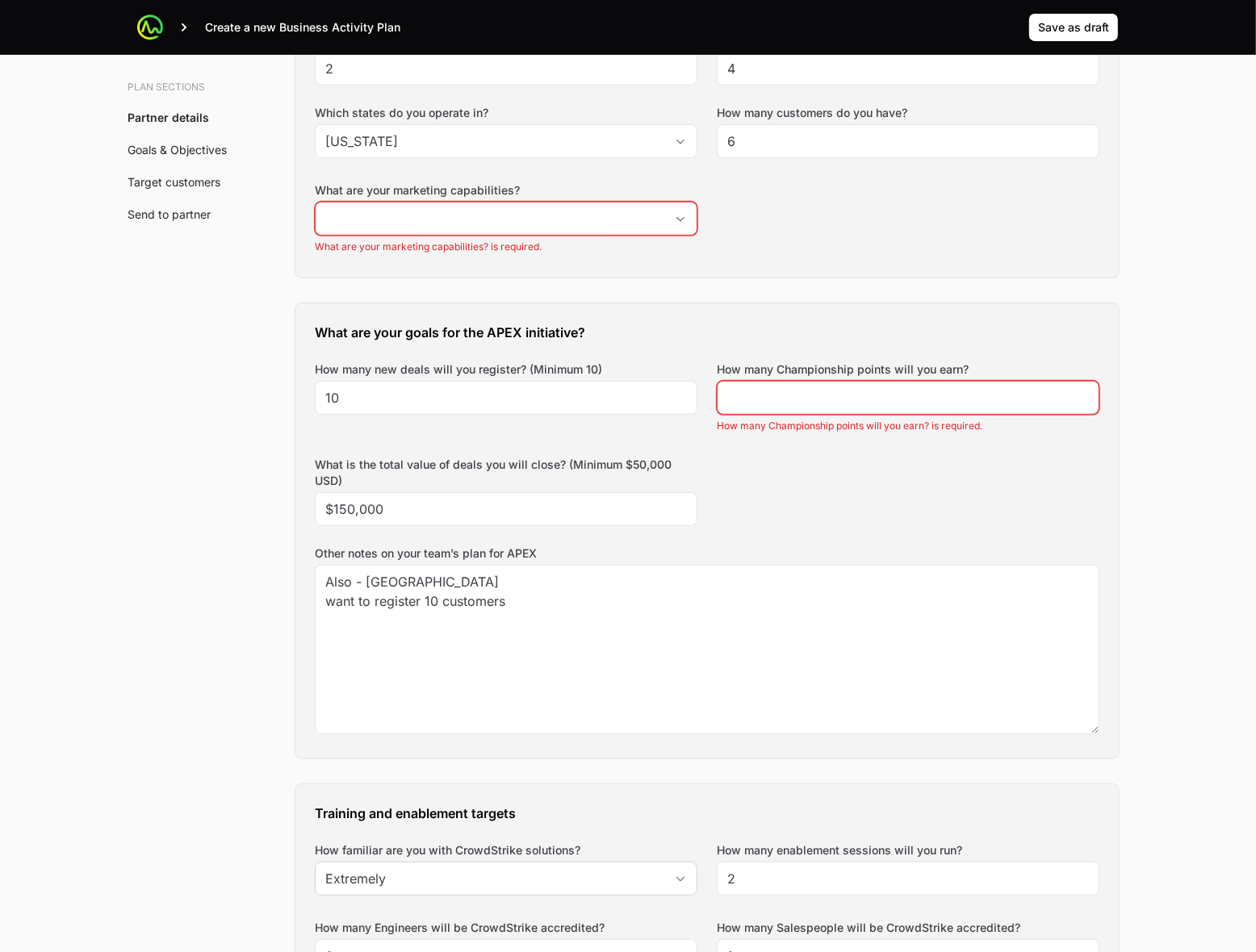
scroll to position [403, 0]
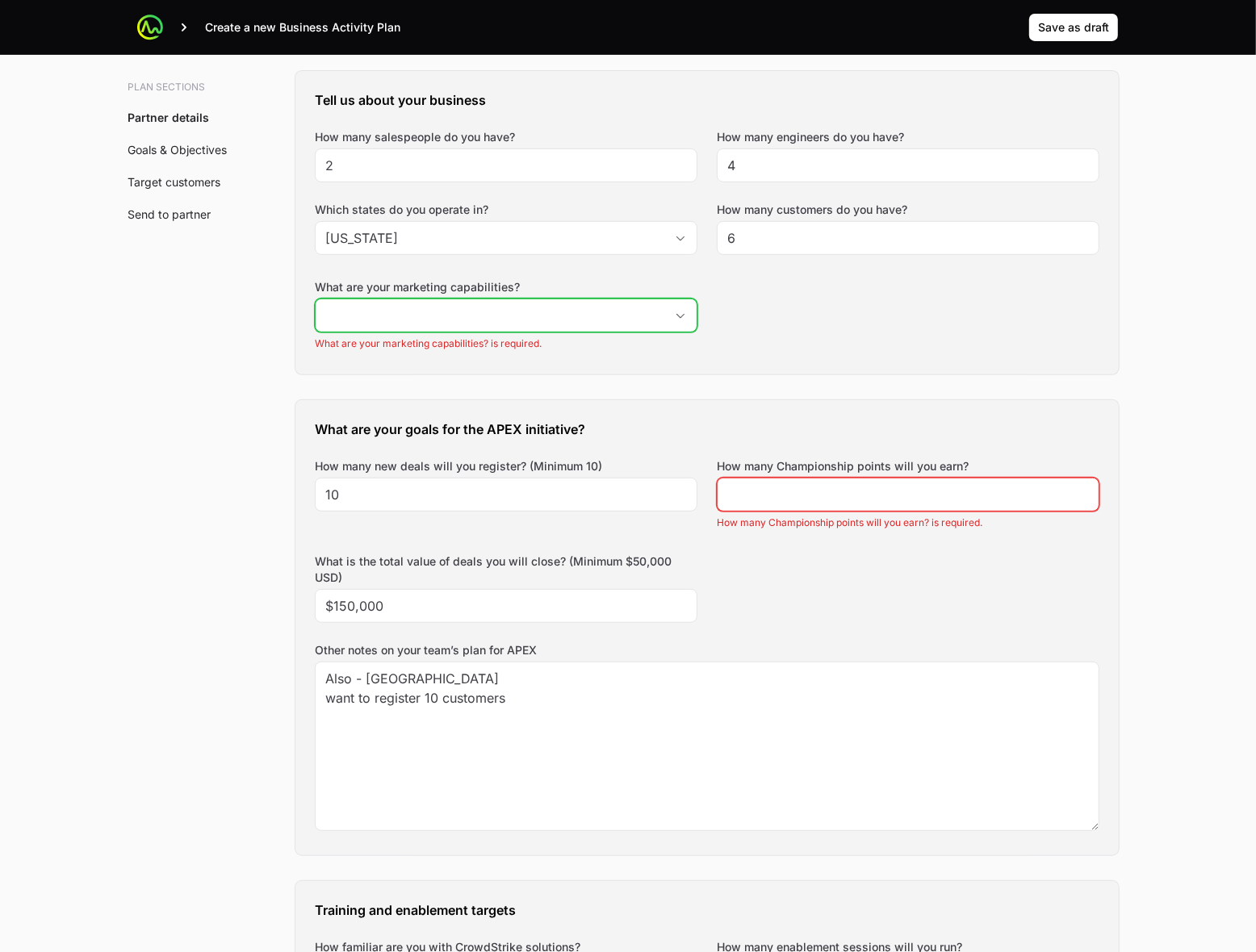
click at [603, 317] on input "What are your marketing capabilities?" at bounding box center [490, 315] width 349 height 32
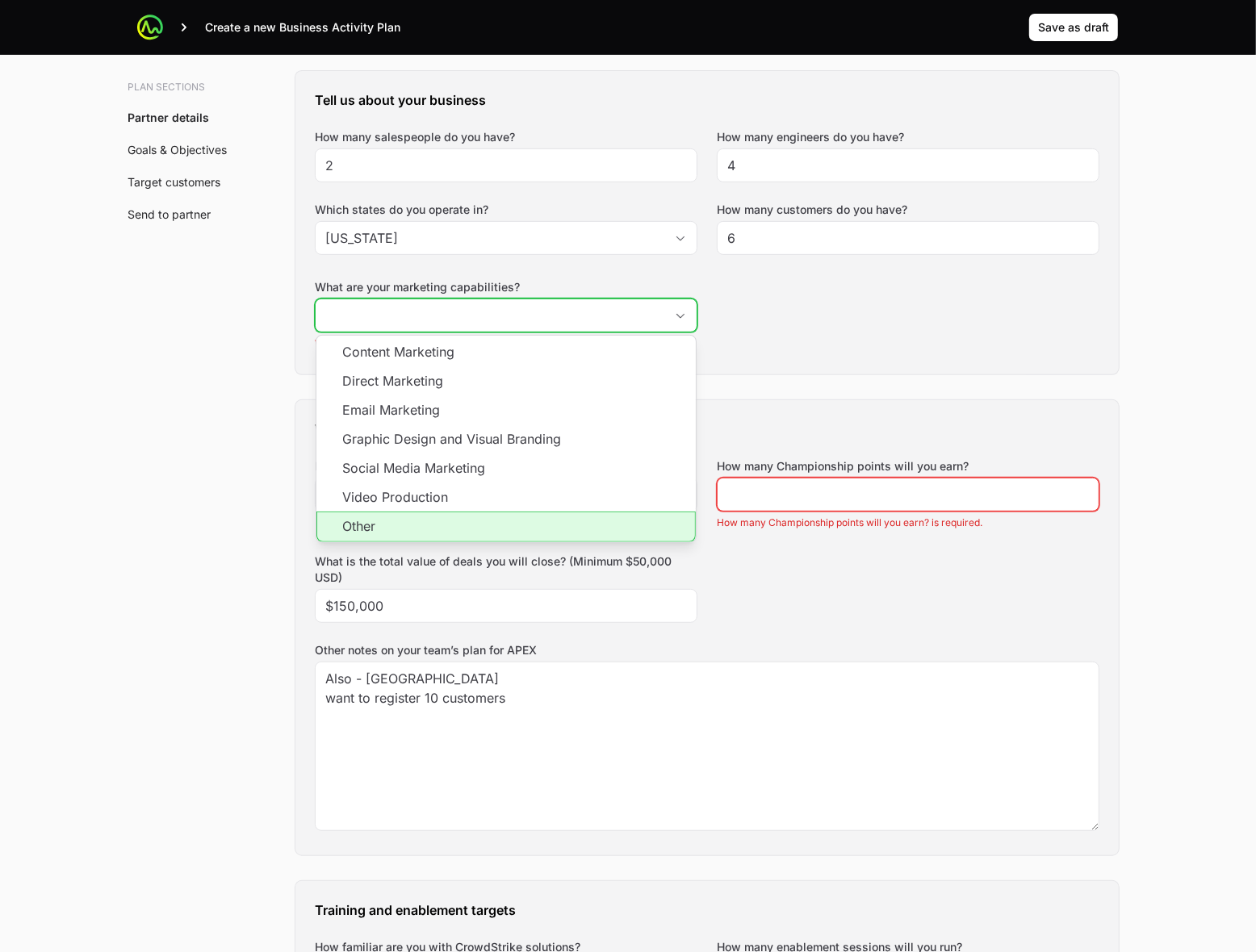
click at [436, 535] on li "Other" at bounding box center [507, 528] width 380 height 31
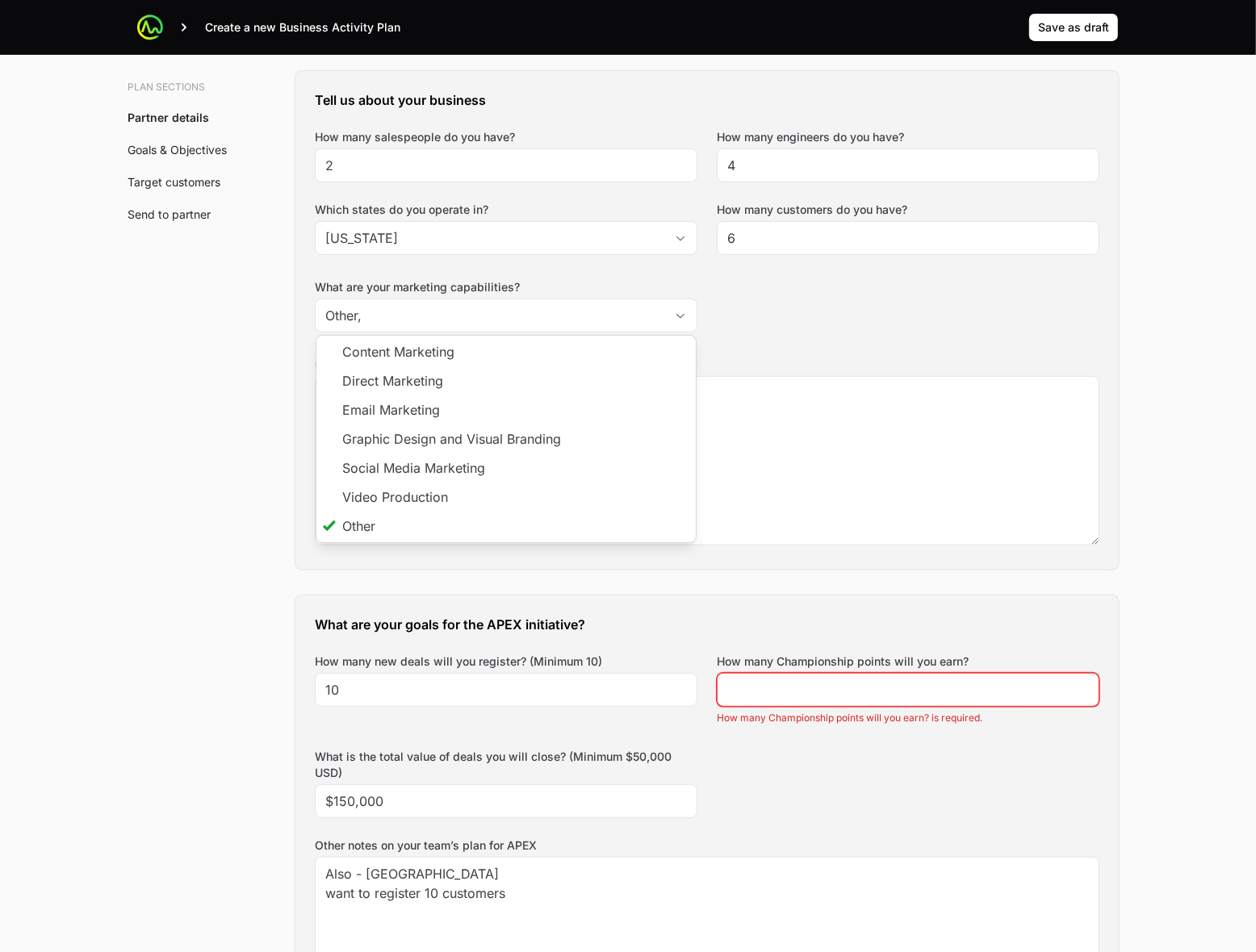
type input "Other"
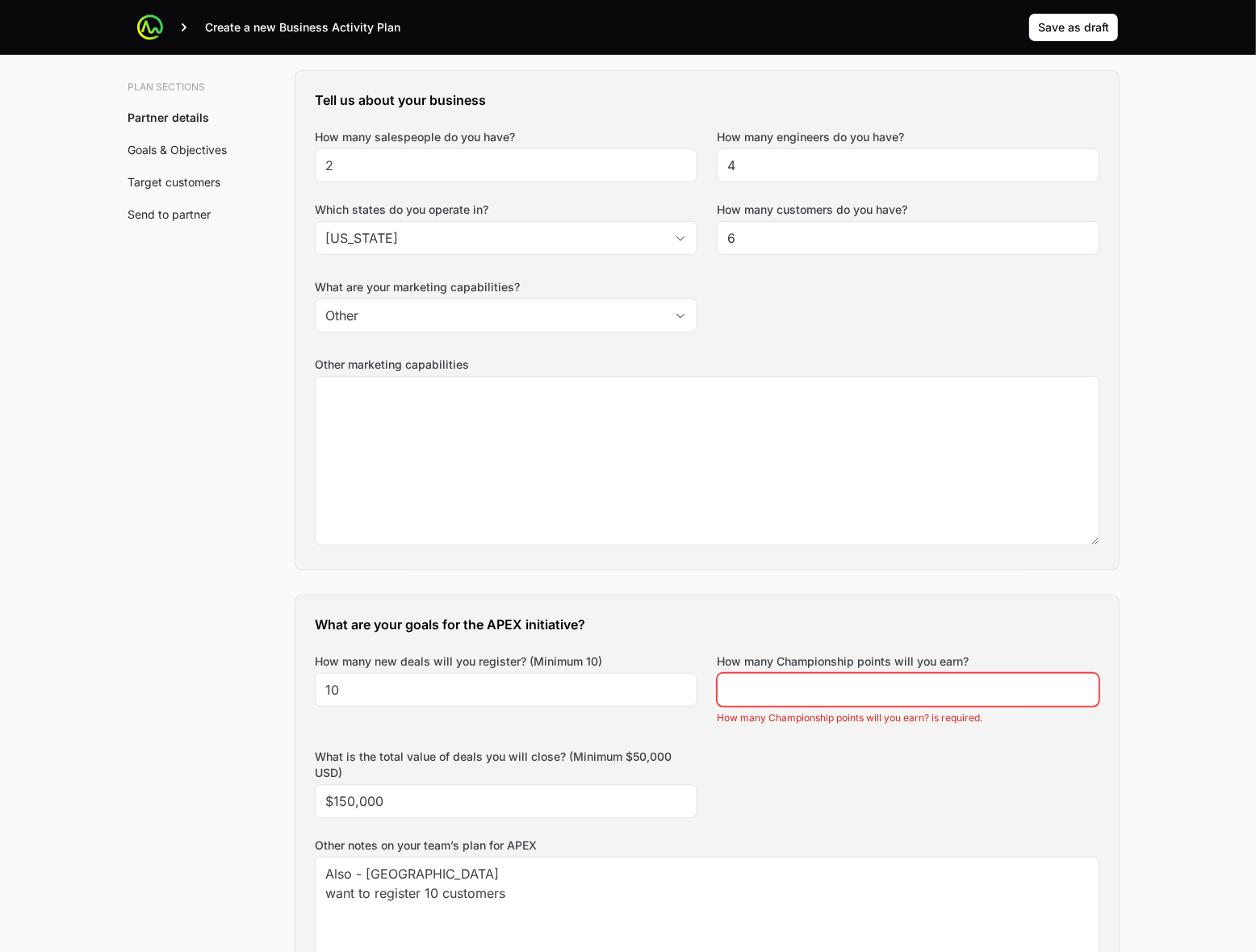
click at [856, 324] on div "Tell us about your business How many salespeople do you have? 2 How many engine…" at bounding box center [707, 320] width 823 height 498
click at [908, 686] on input "How many Championship points will you earn?" at bounding box center [908, 689] width 361 height 19
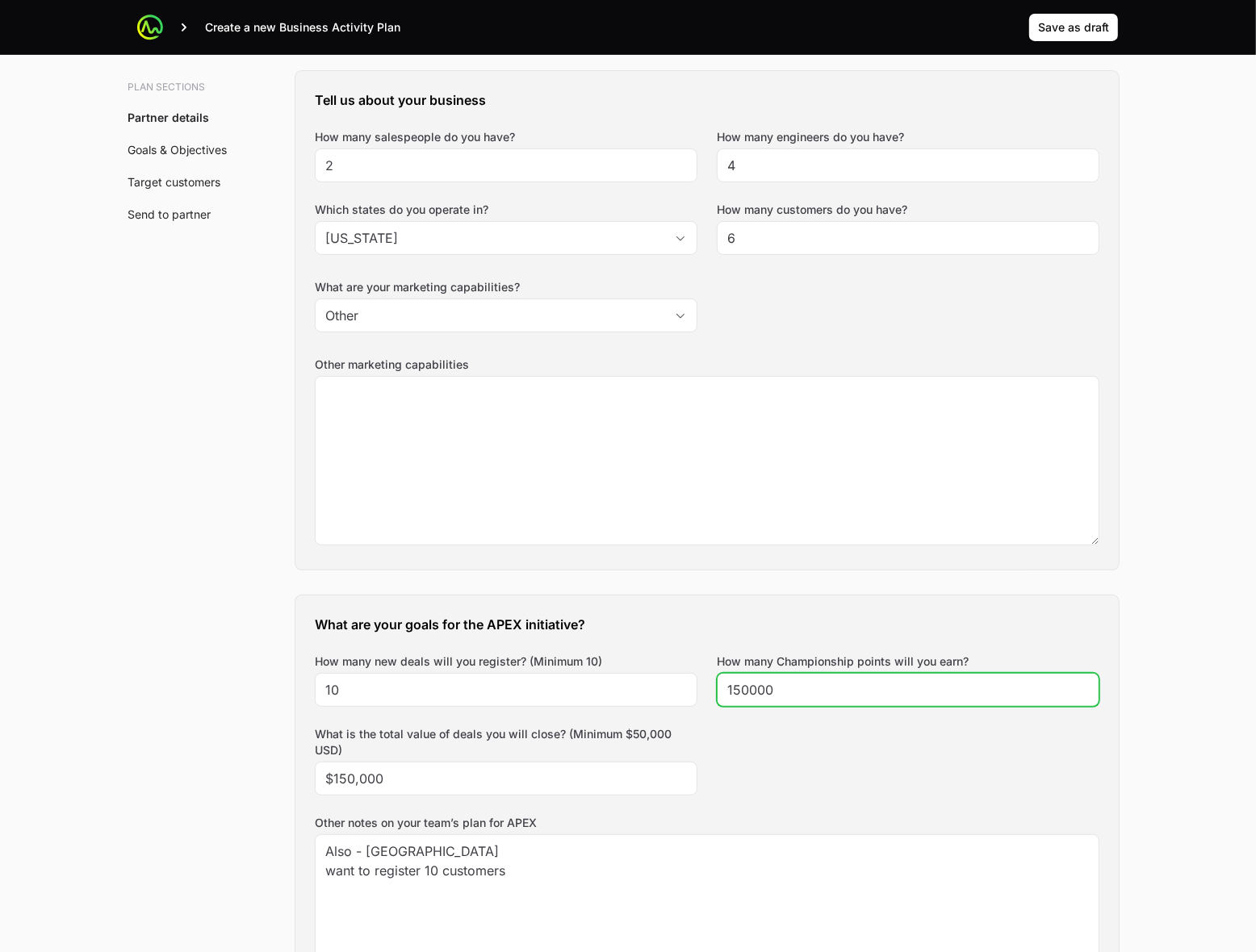
type input "150000"
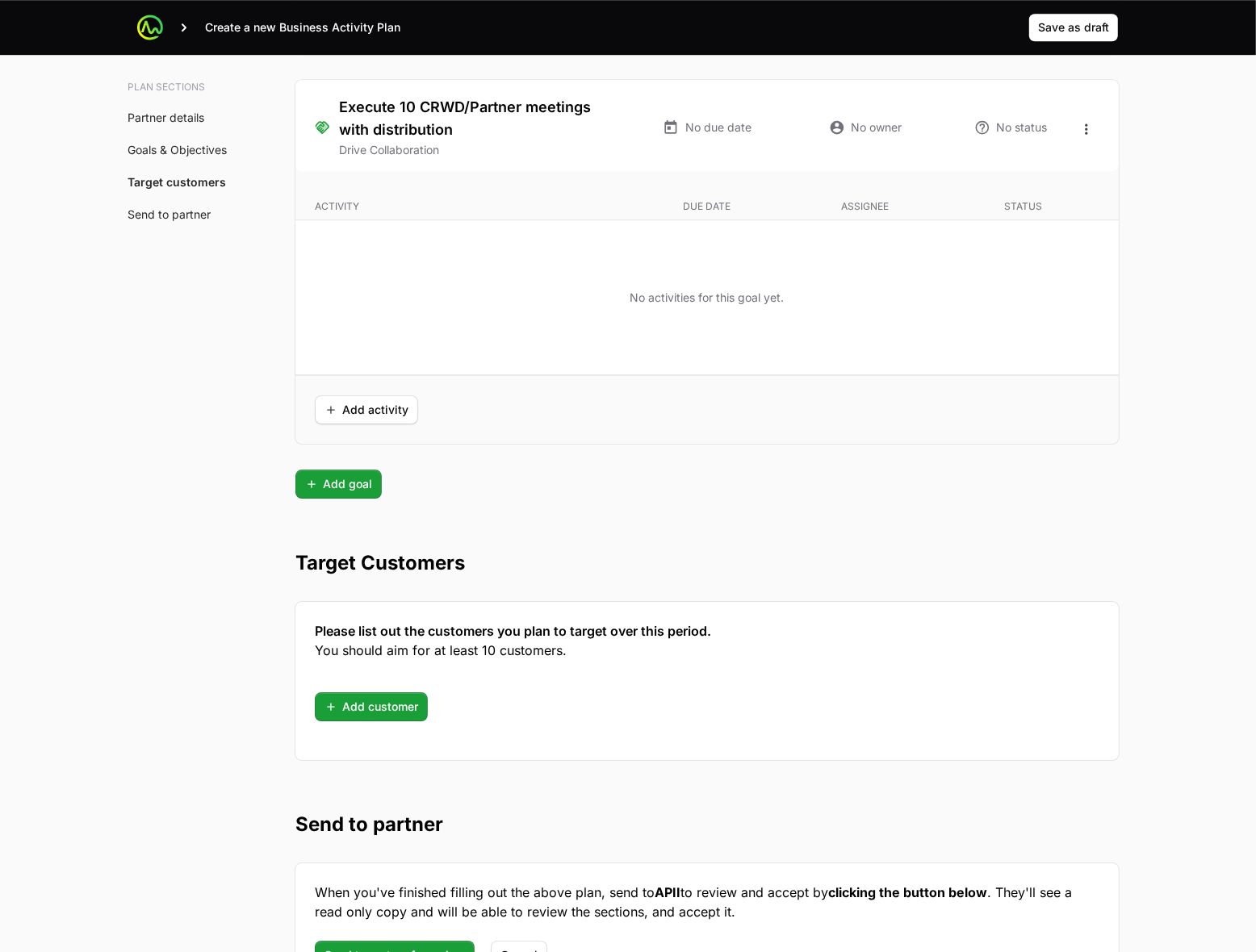
scroll to position [4159, 0]
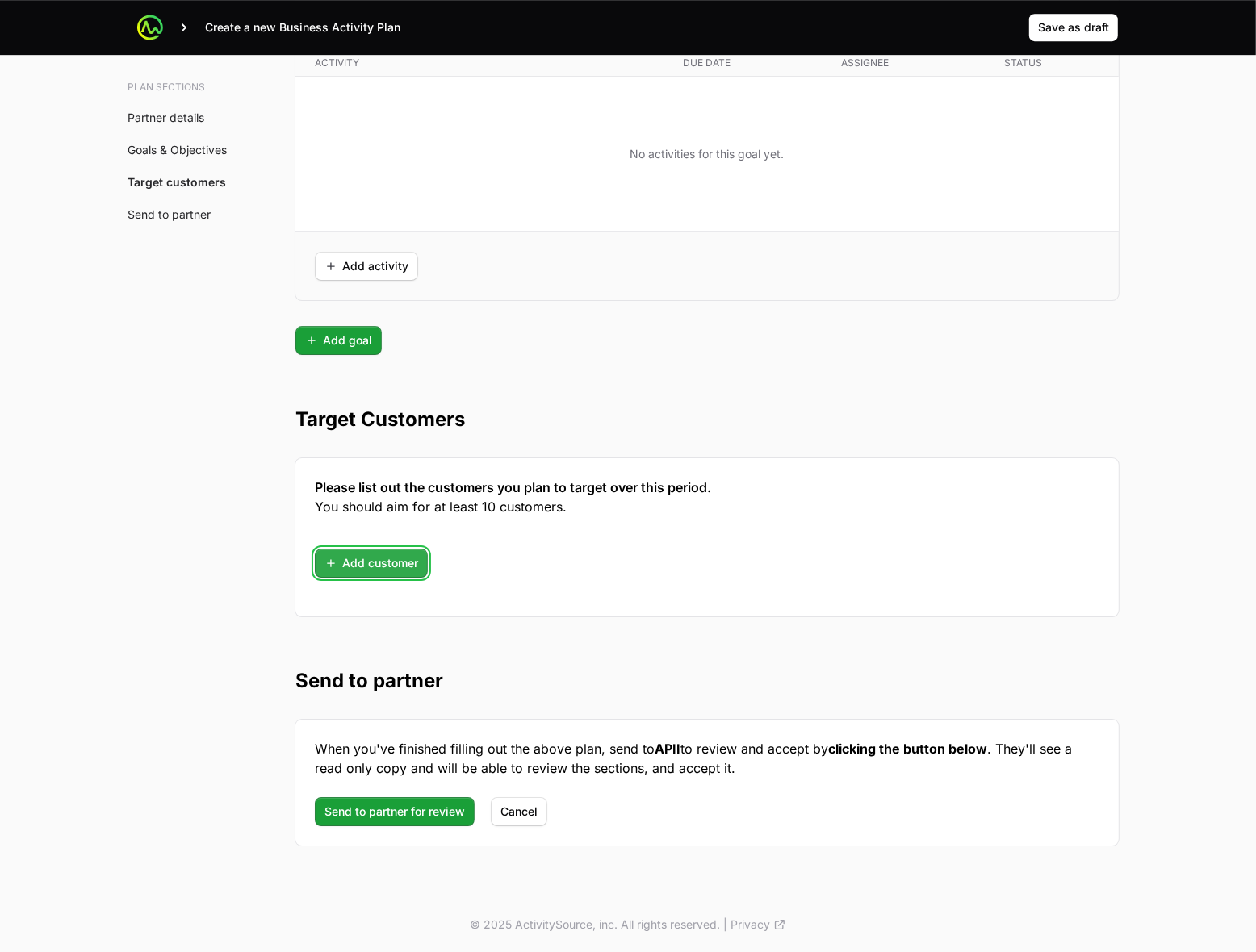
click at [348, 554] on span "Add customer" at bounding box center [371, 563] width 94 height 19
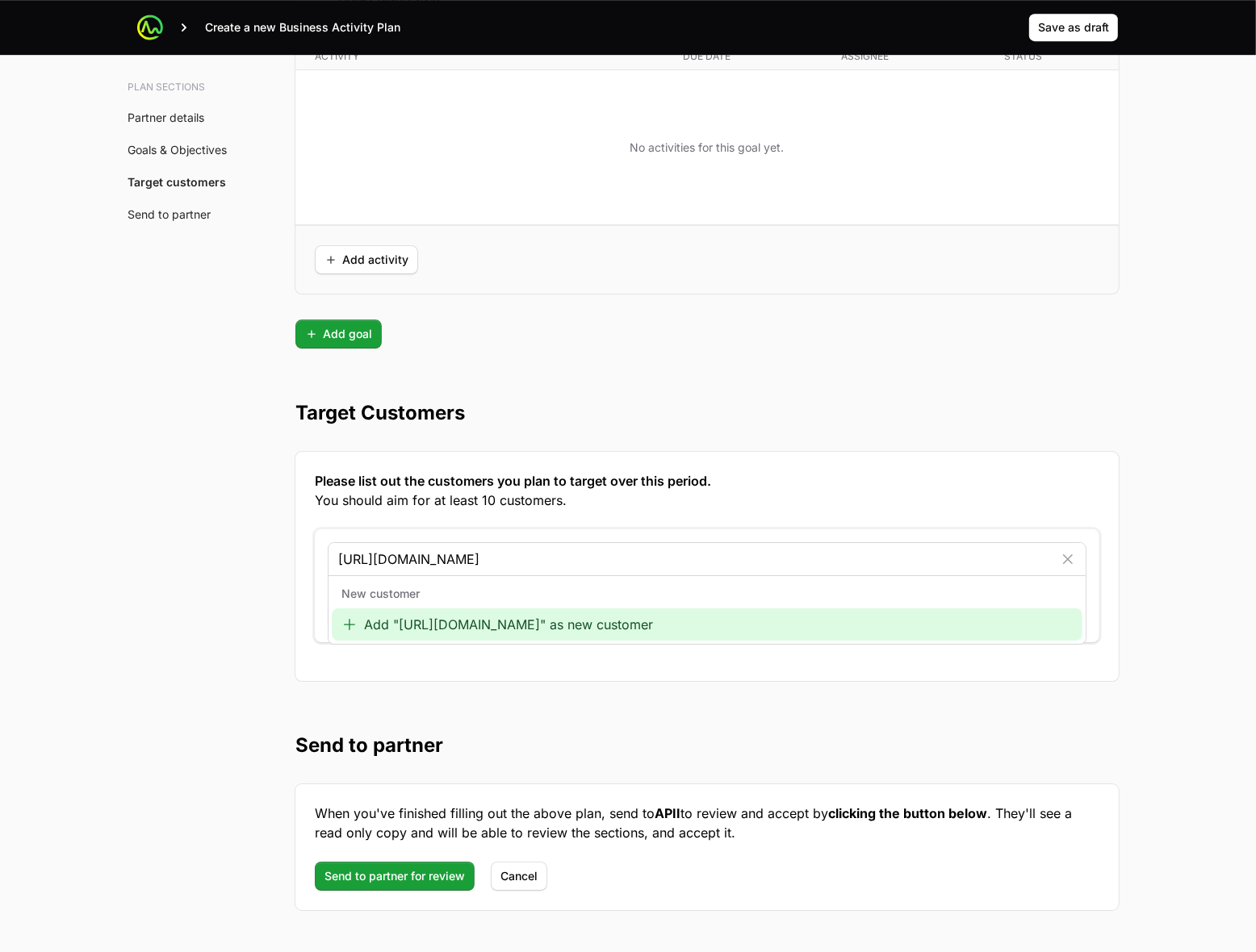
type input "[URL][DOMAIN_NAME]"
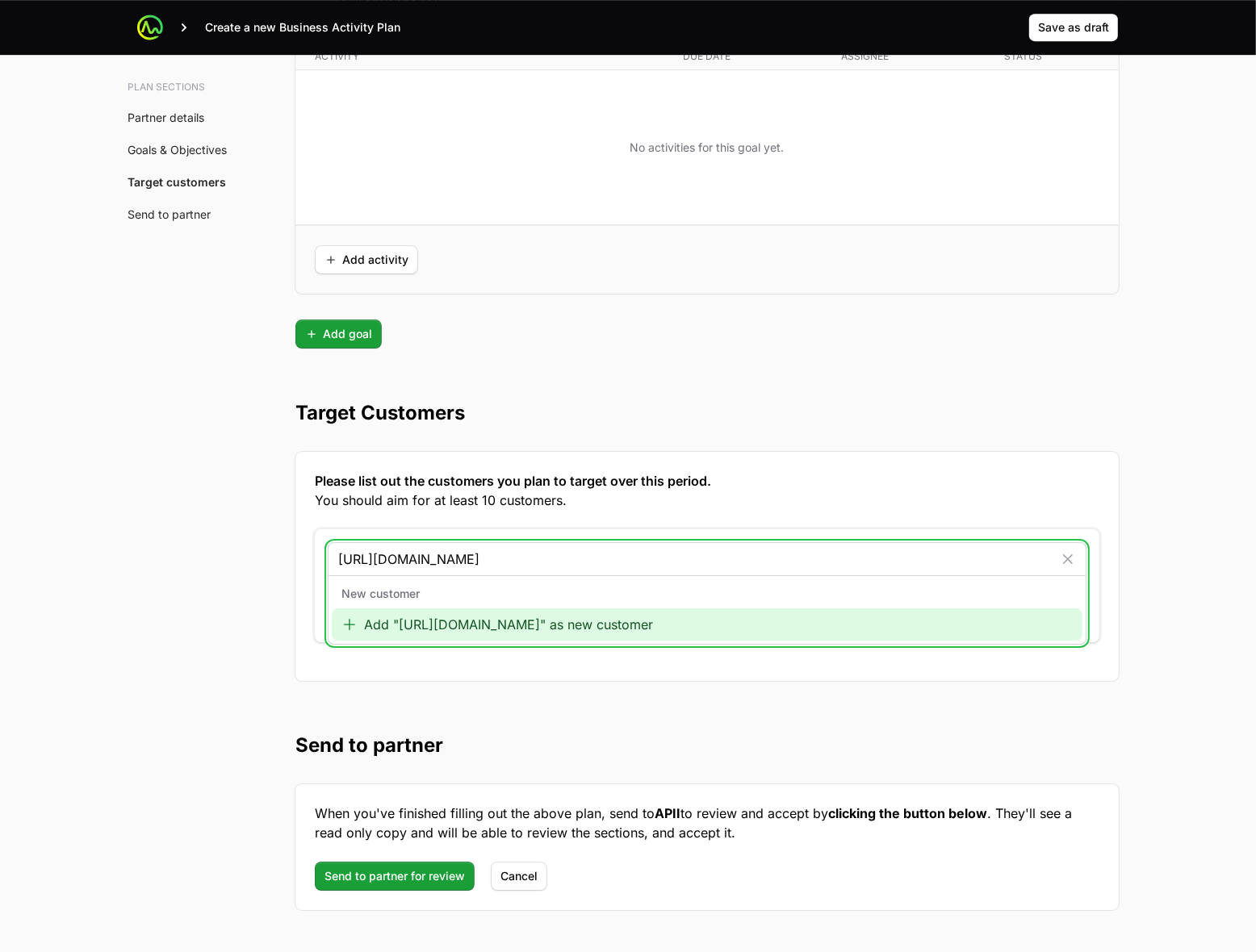
click at [352, 631] on icon at bounding box center [350, 624] width 11 height 11
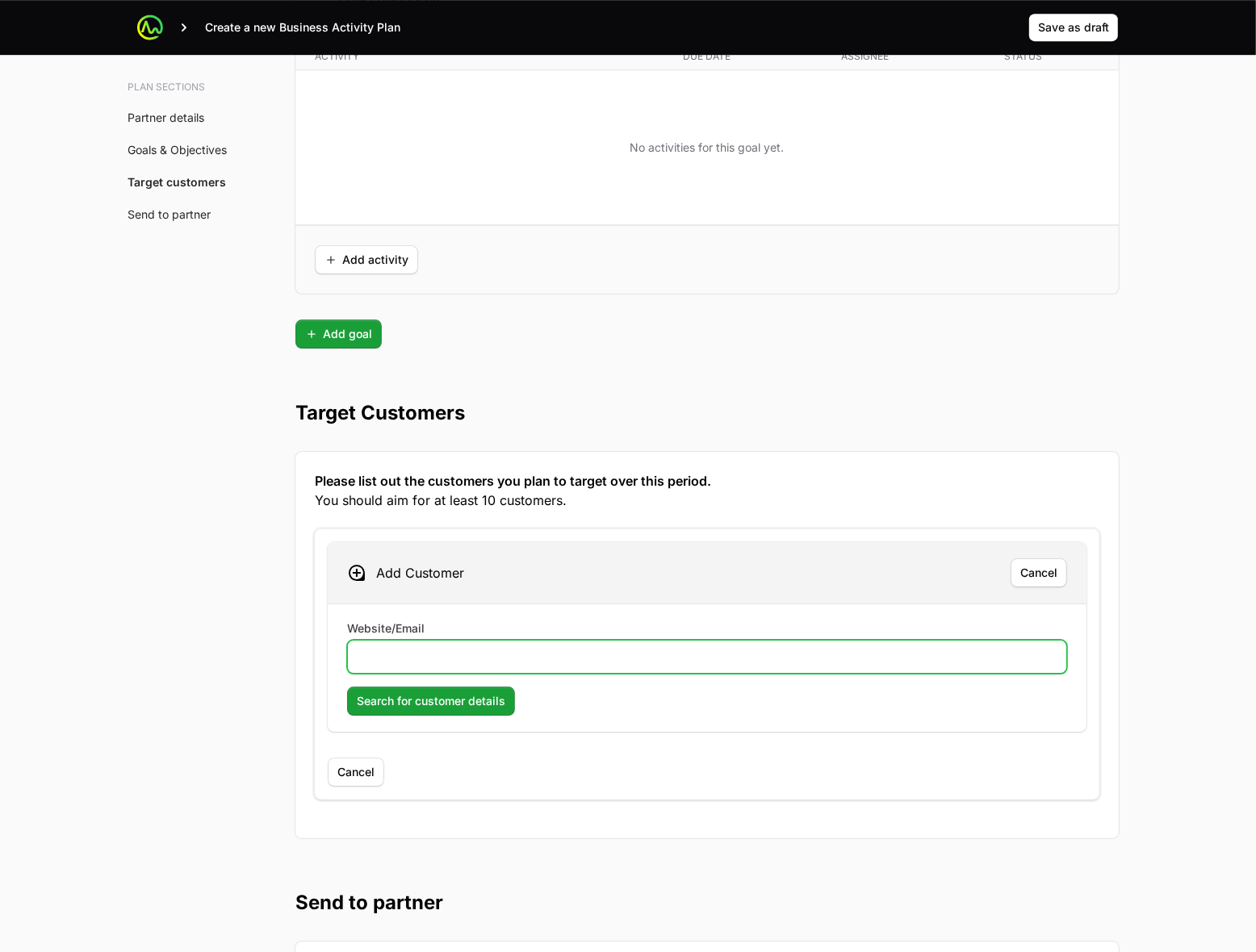
click at [403, 666] on input "Website/Email" at bounding box center [707, 656] width 699 height 19
paste input "[URL][DOMAIN_NAME]"
type input "[URL][DOMAIN_NAME]"
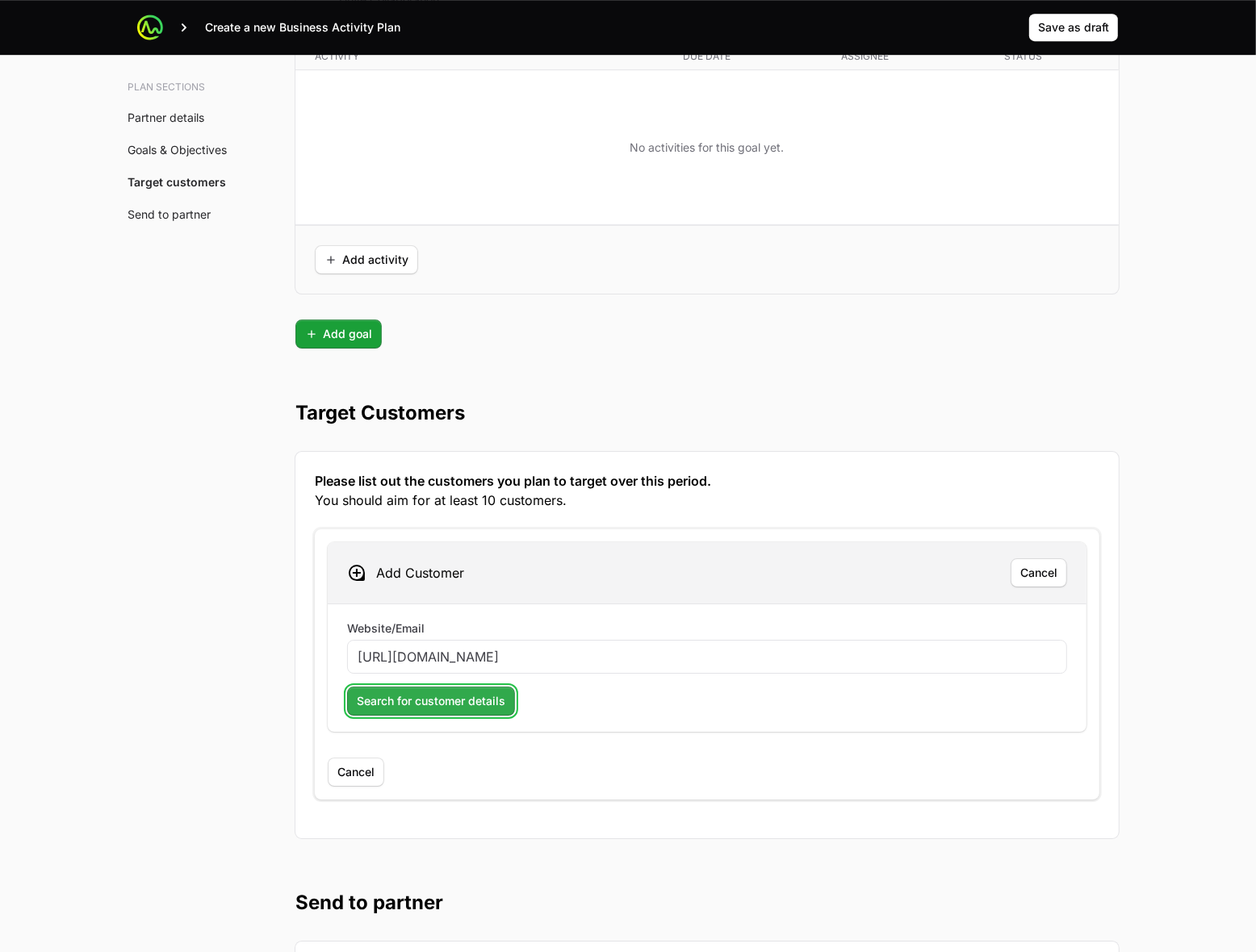
click at [380, 711] on span "Search for customer details" at bounding box center [431, 701] width 149 height 19
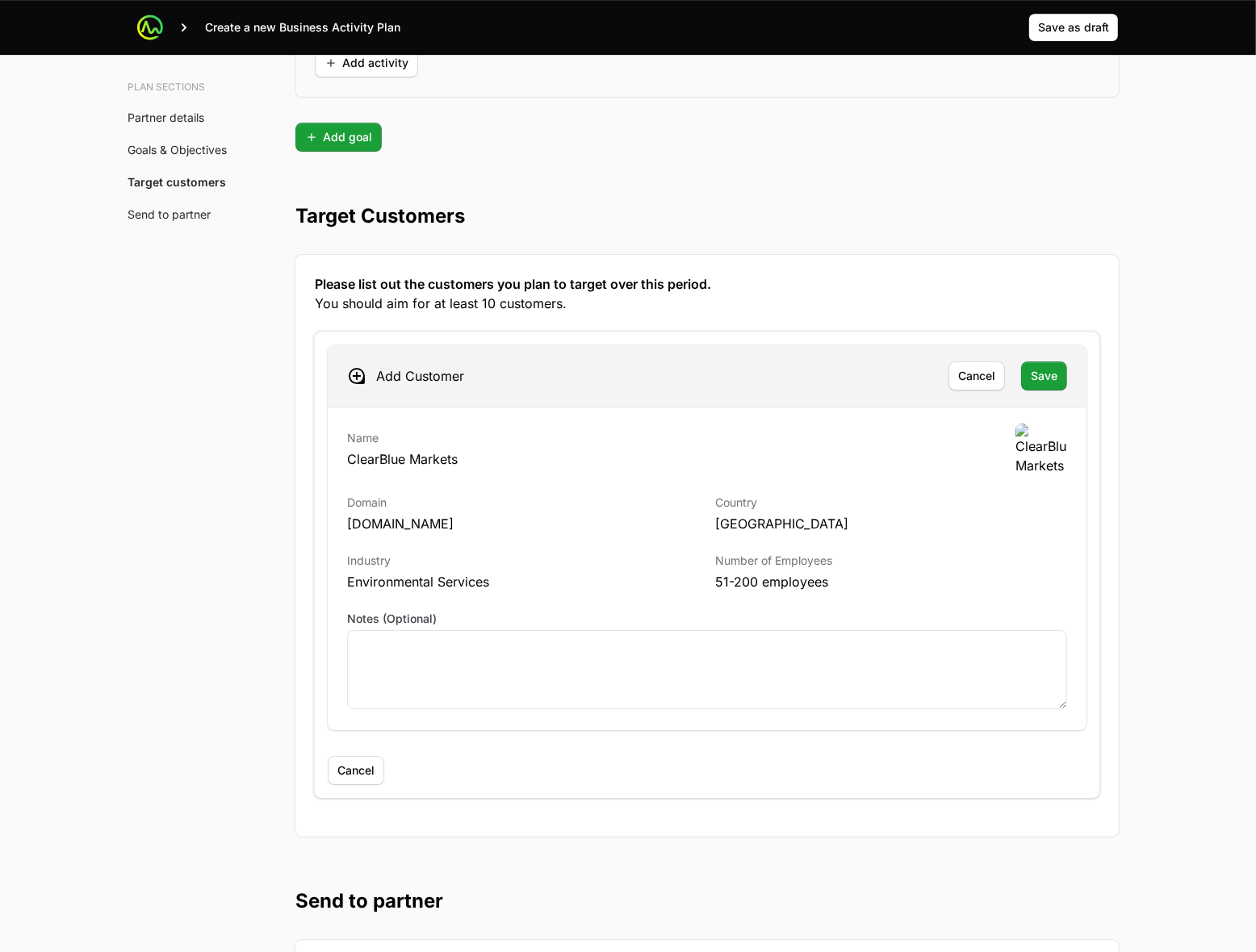
scroll to position [4361, 0]
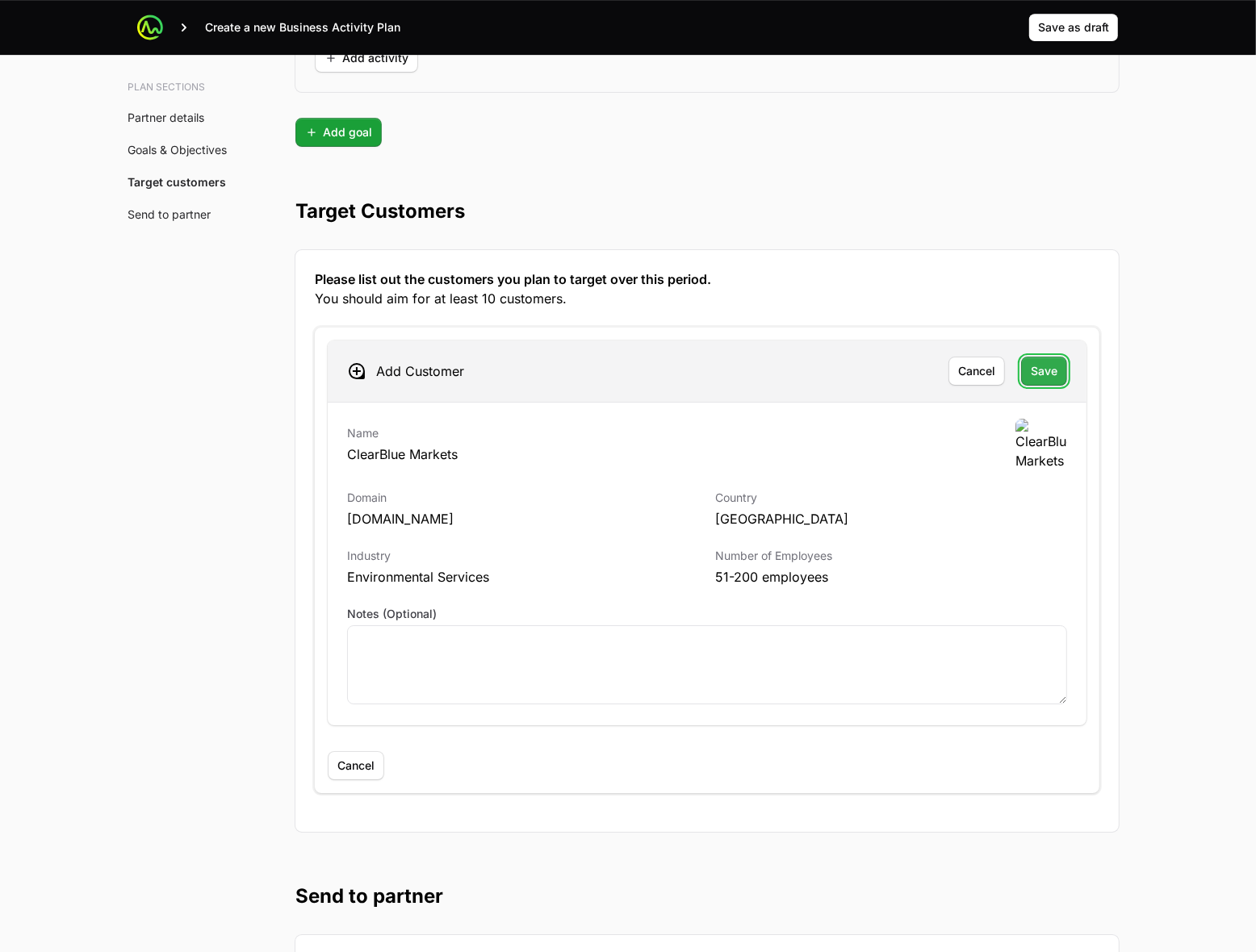
click at [1050, 377] on span "Save" at bounding box center [1043, 371] width 26 height 19
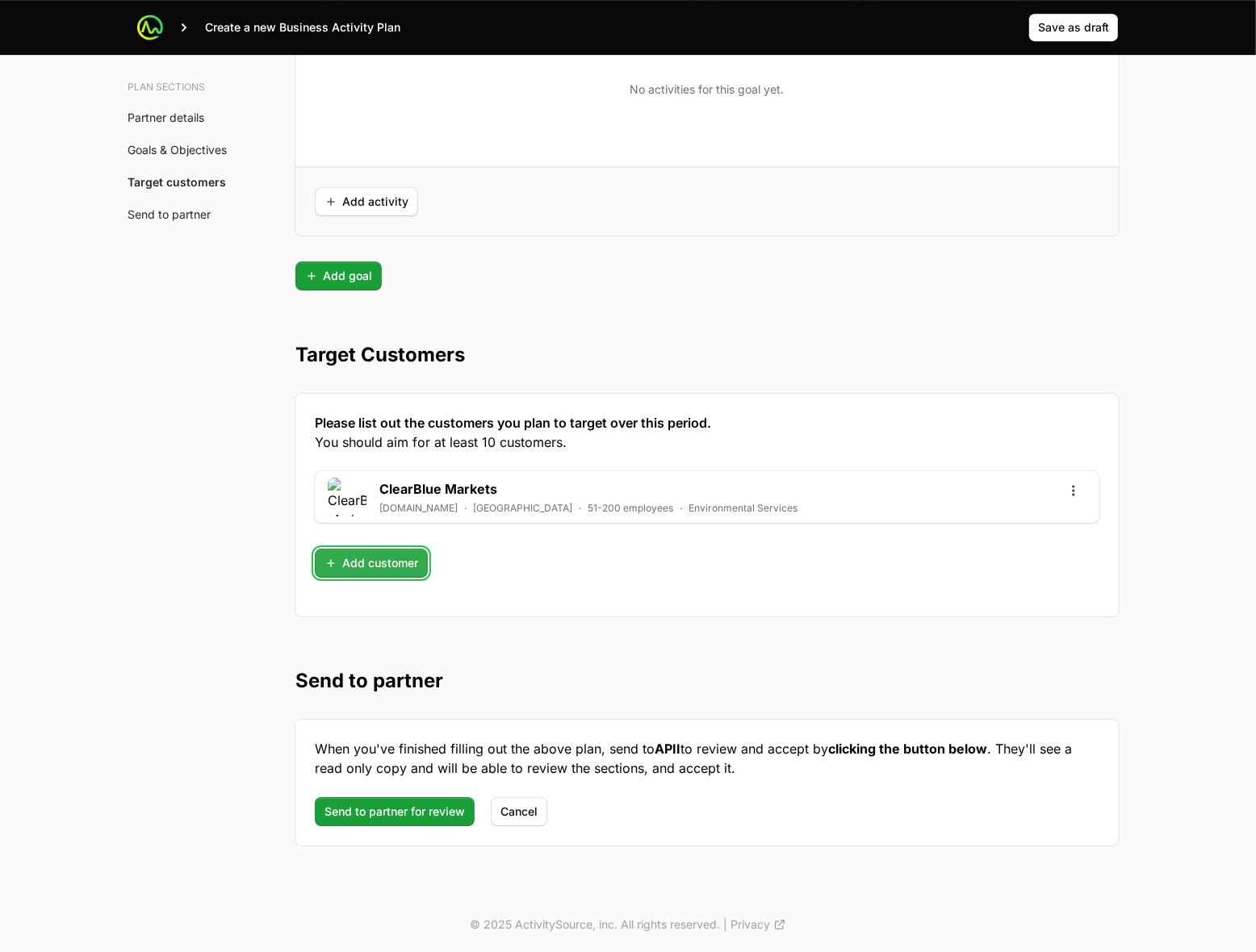
click at [366, 558] on span "Add customer" at bounding box center [371, 563] width 94 height 19
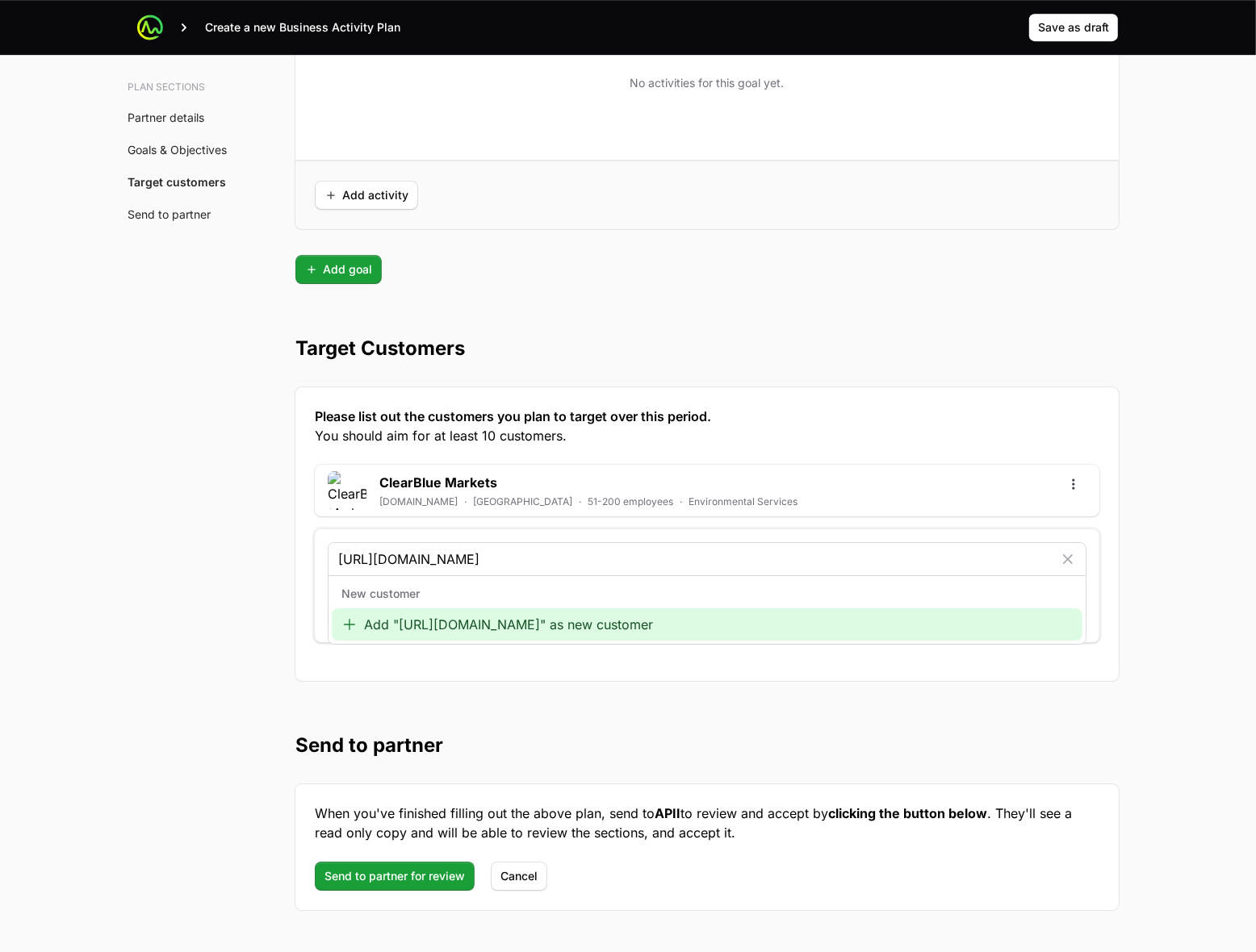
type input "[URL][DOMAIN_NAME]"
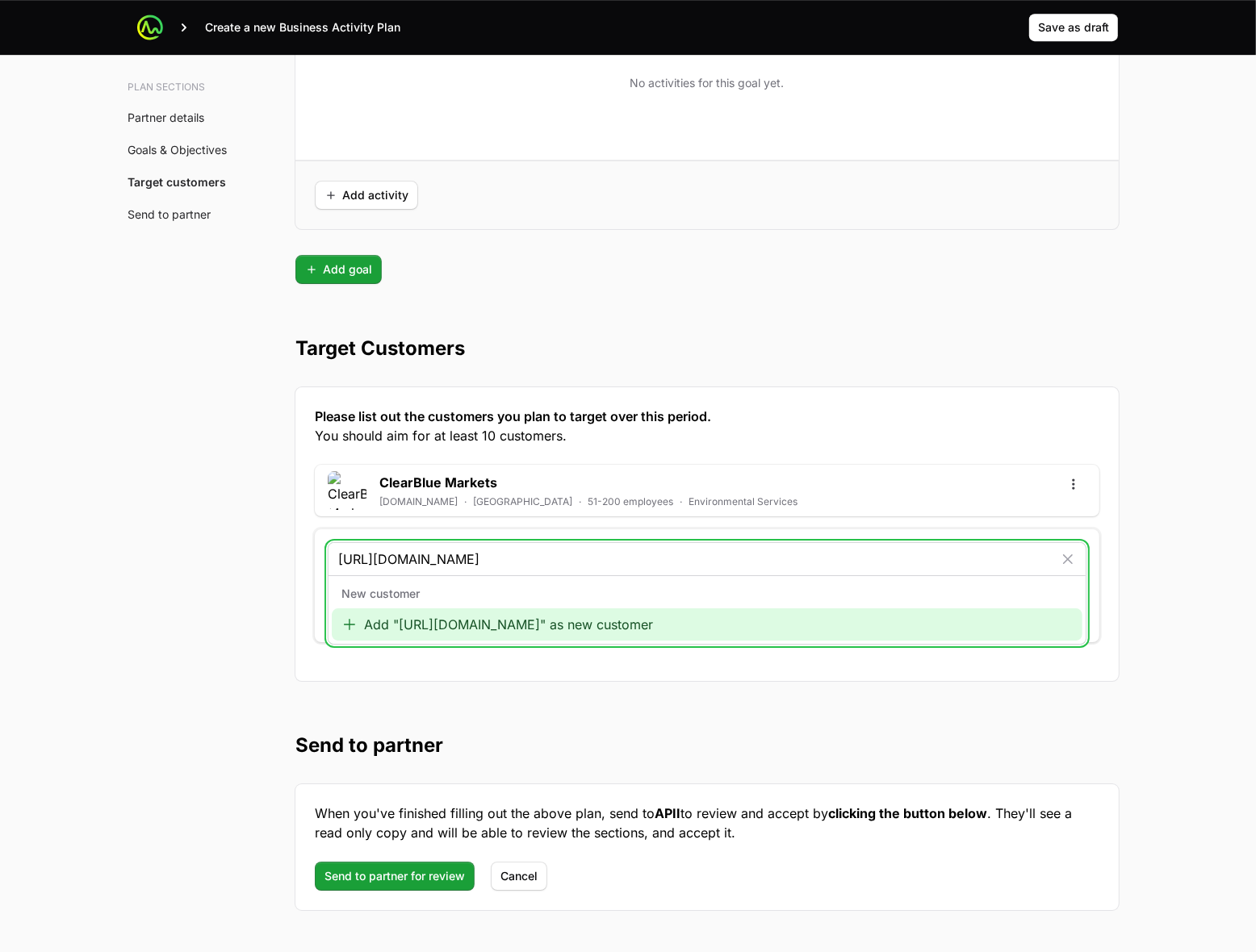
click at [400, 631] on div "Add "[URL][DOMAIN_NAME]" as new customer" at bounding box center [706, 624] width 750 height 32
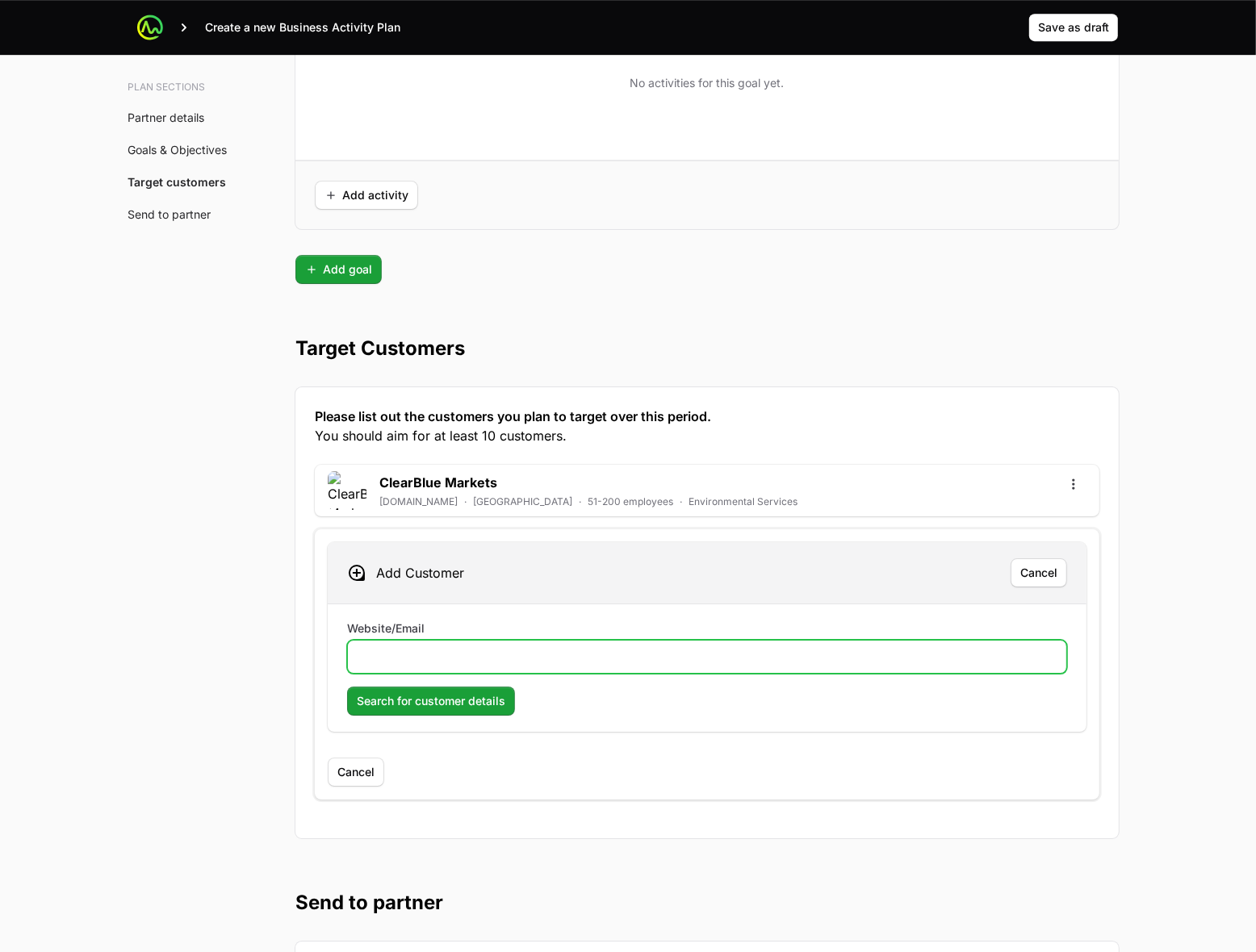
click at [452, 666] on input "Website/Email" at bounding box center [707, 656] width 699 height 19
paste input "[URL][DOMAIN_NAME]"
type input "[URL][DOMAIN_NAME]"
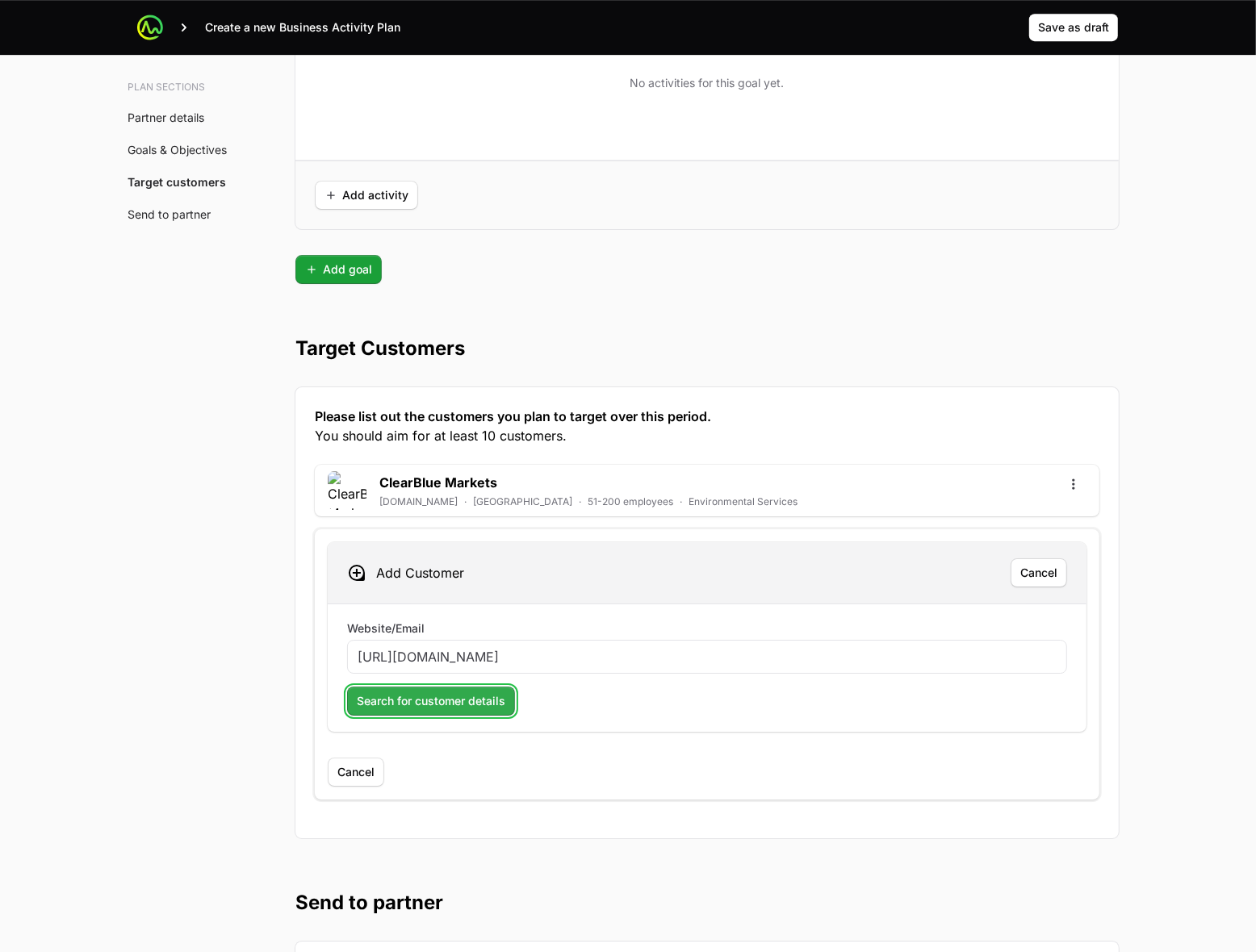
click at [405, 708] on span "Search for customer details" at bounding box center [431, 701] width 149 height 19
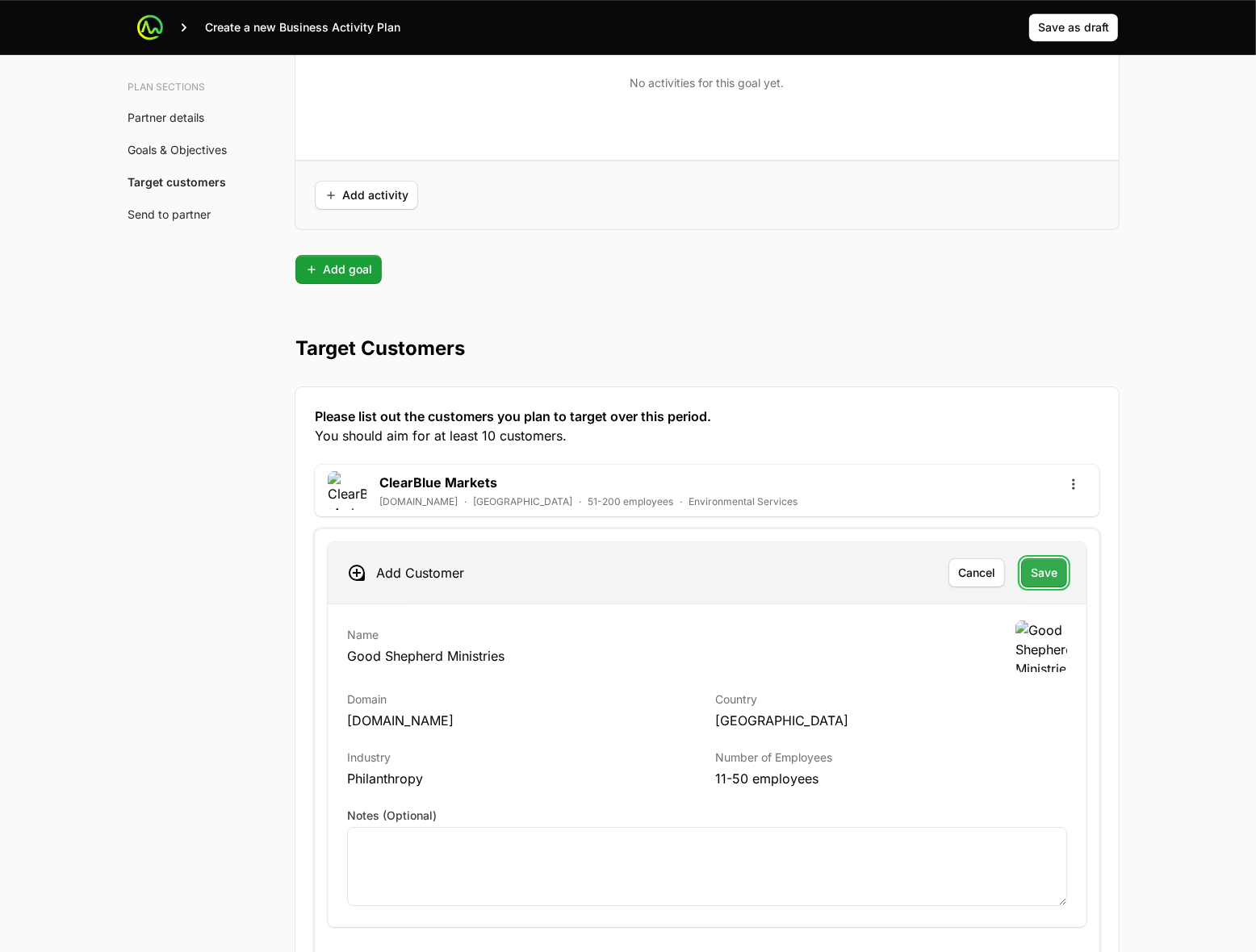
click at [1042, 580] on span "Save" at bounding box center [1043, 572] width 26 height 19
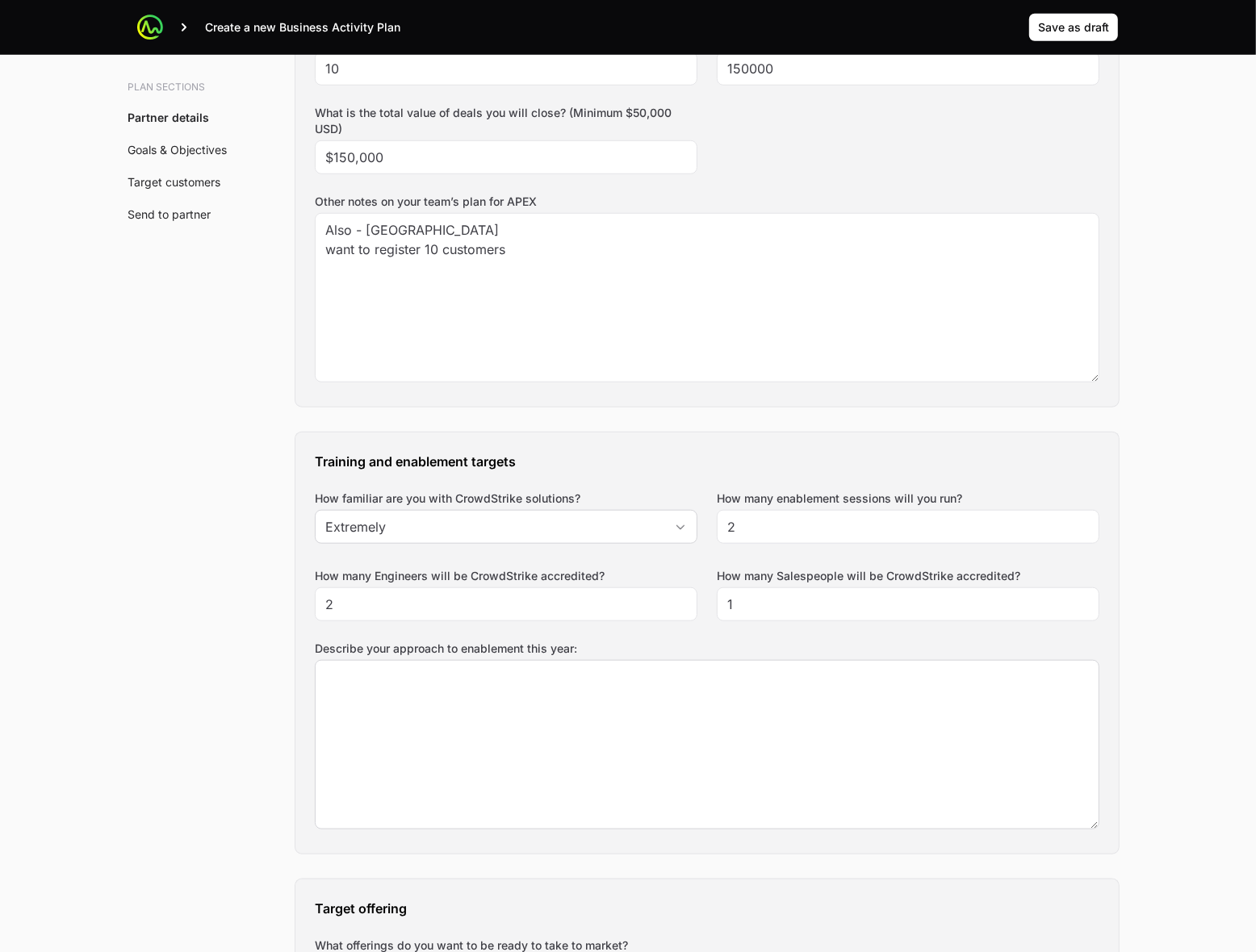
scroll to position [1060, 0]
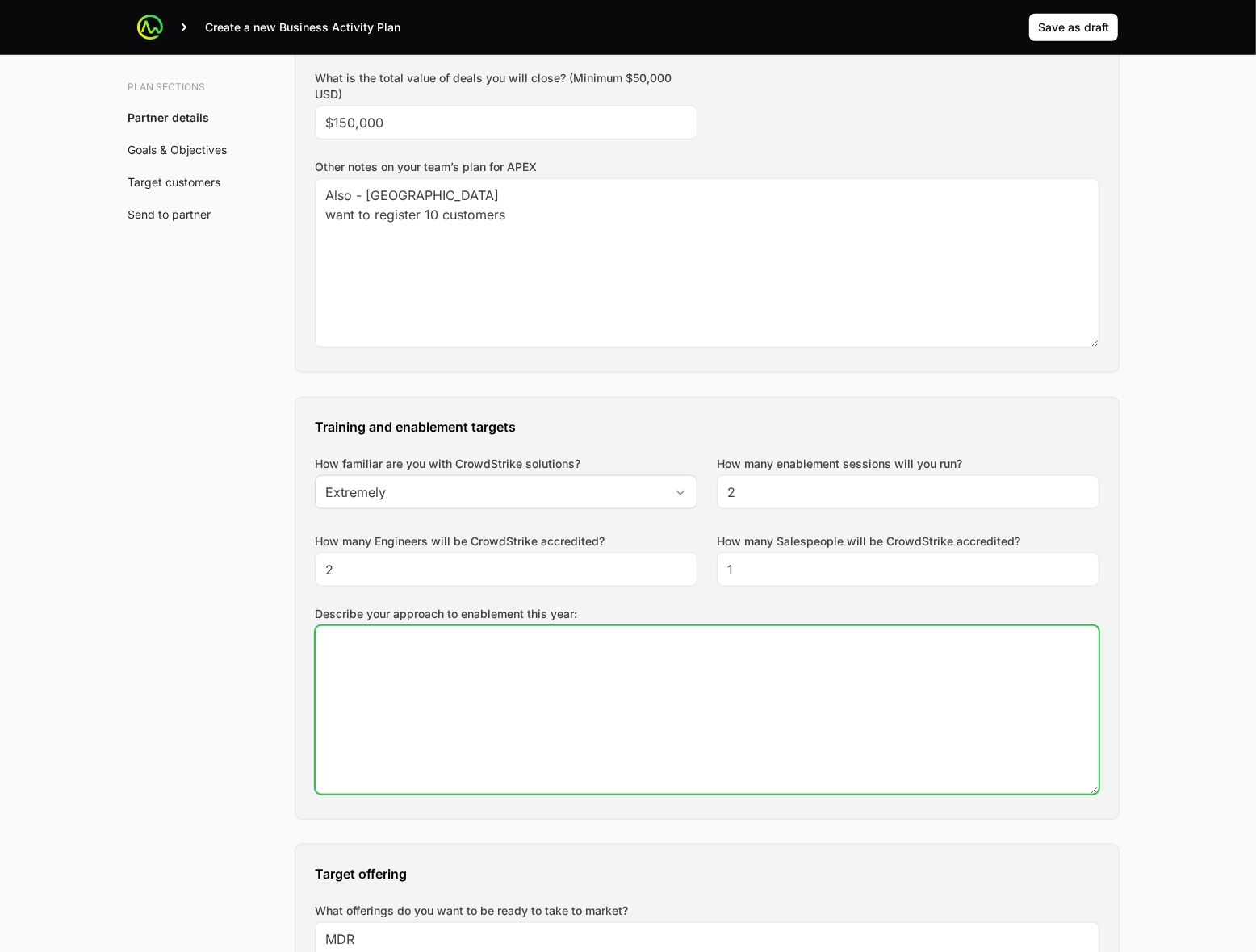
drag, startPoint x: 778, startPoint y: 679, endPoint x: 788, endPoint y: 671, distance: 12.8
click at [783, 674] on textarea "Describe your approach to enablement this year:" at bounding box center [707, 710] width 783 height 168
click at [372, 639] on textarea "increast technical certifications" at bounding box center [707, 710] width 783 height 168
click at [736, 699] on textarea "increase technical certifications" at bounding box center [707, 710] width 783 height 168
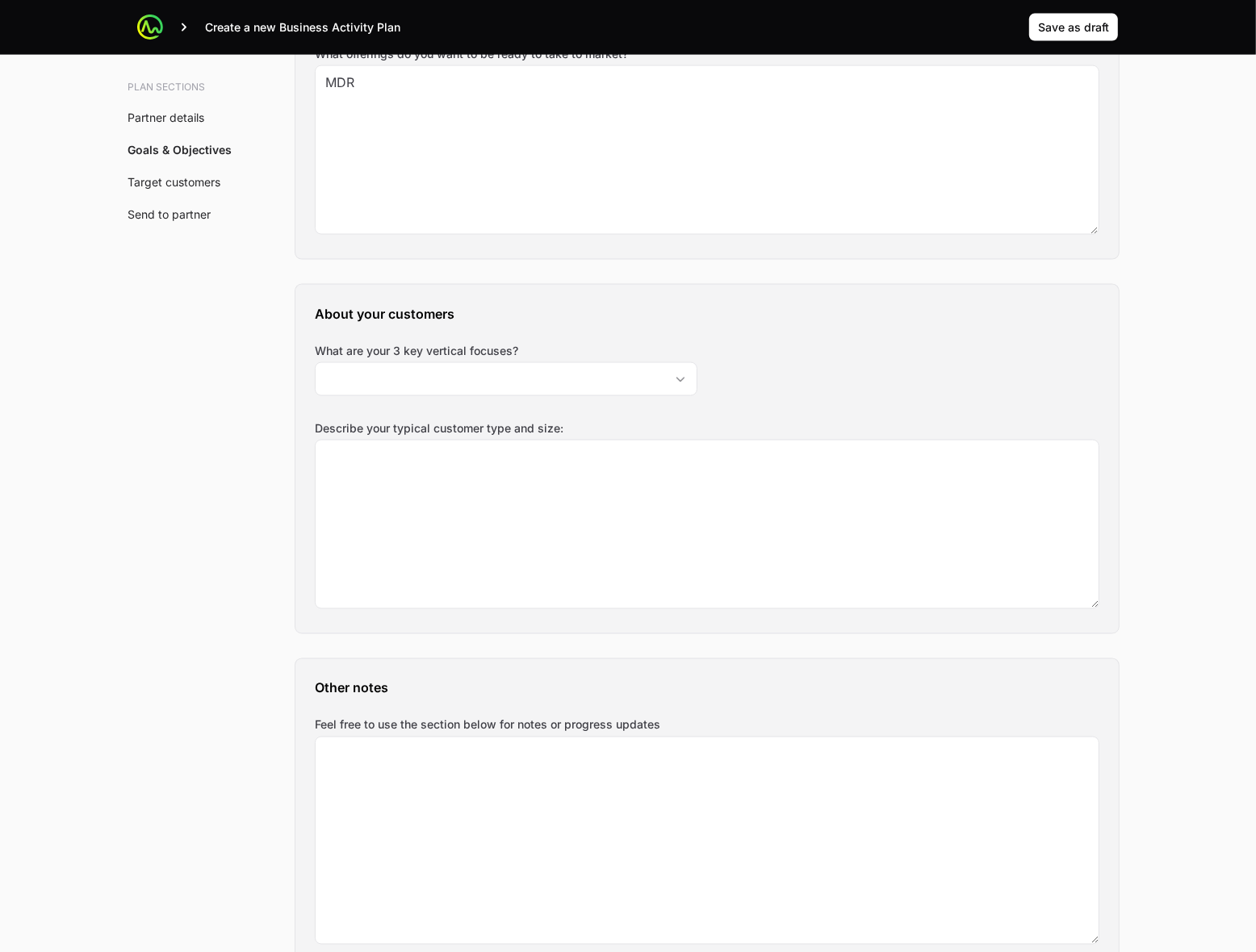
scroll to position [2018, 0]
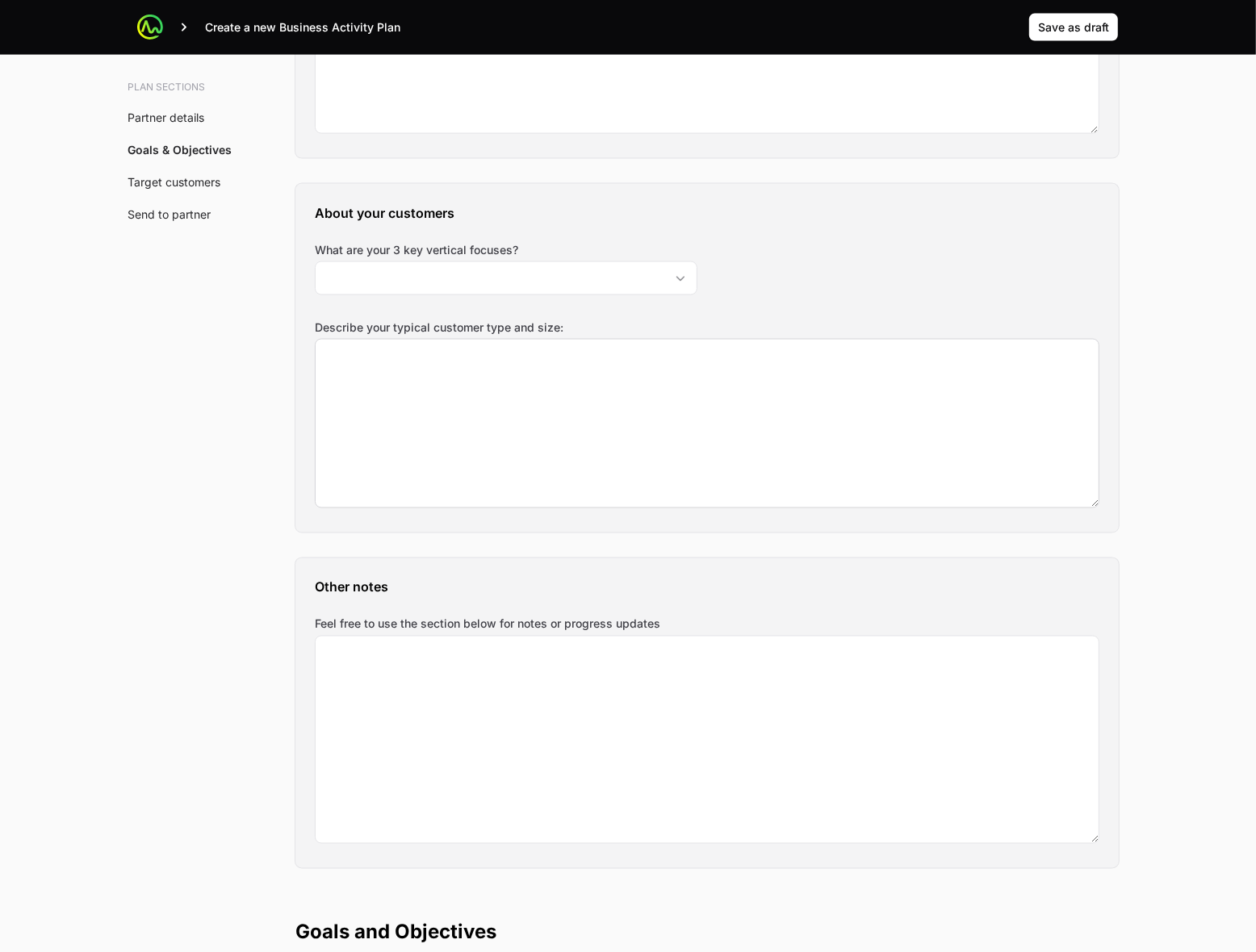
type textarea "increase technical certifications"
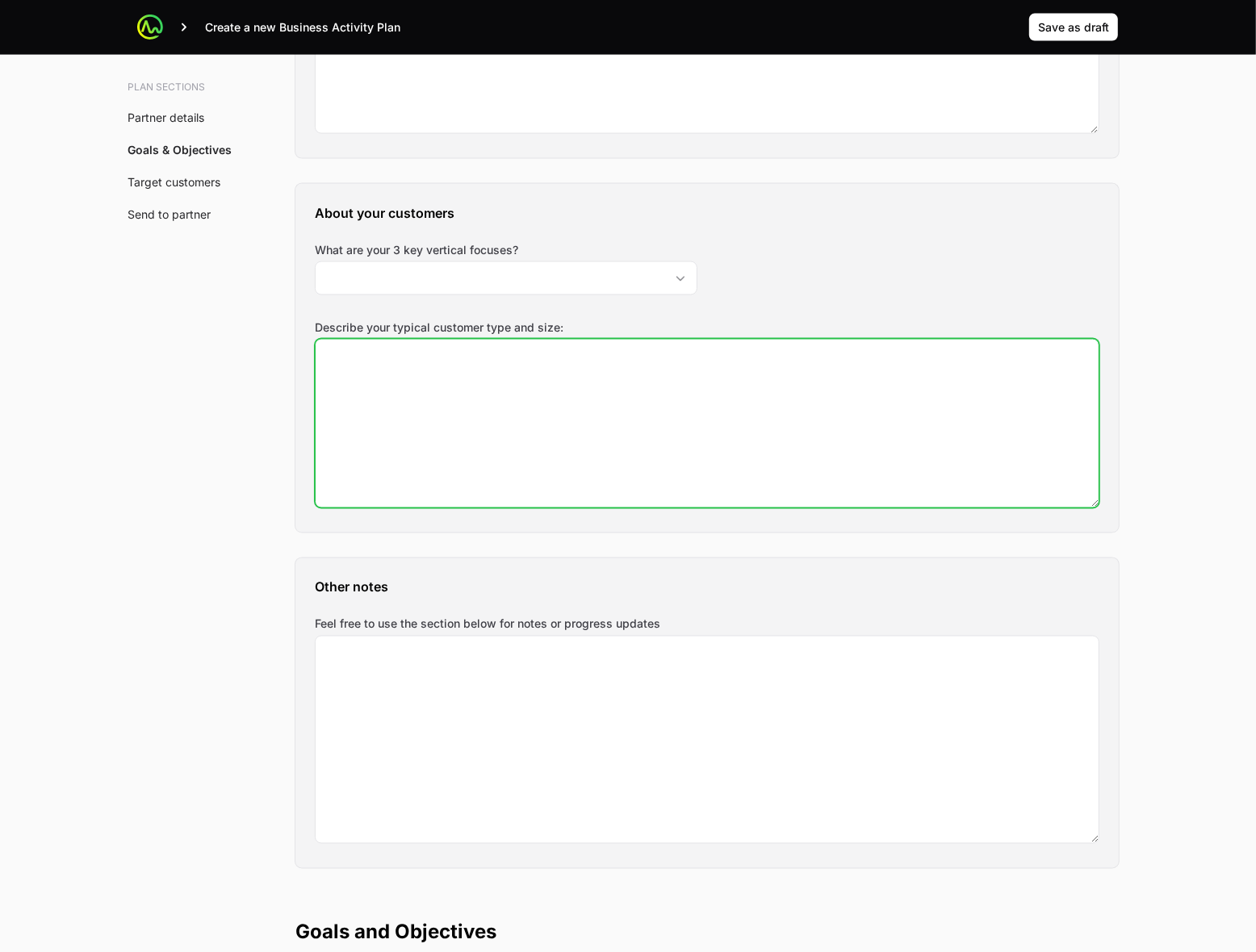
click at [692, 417] on textarea "Describe your typical customer type and size:" at bounding box center [707, 424] width 783 height 168
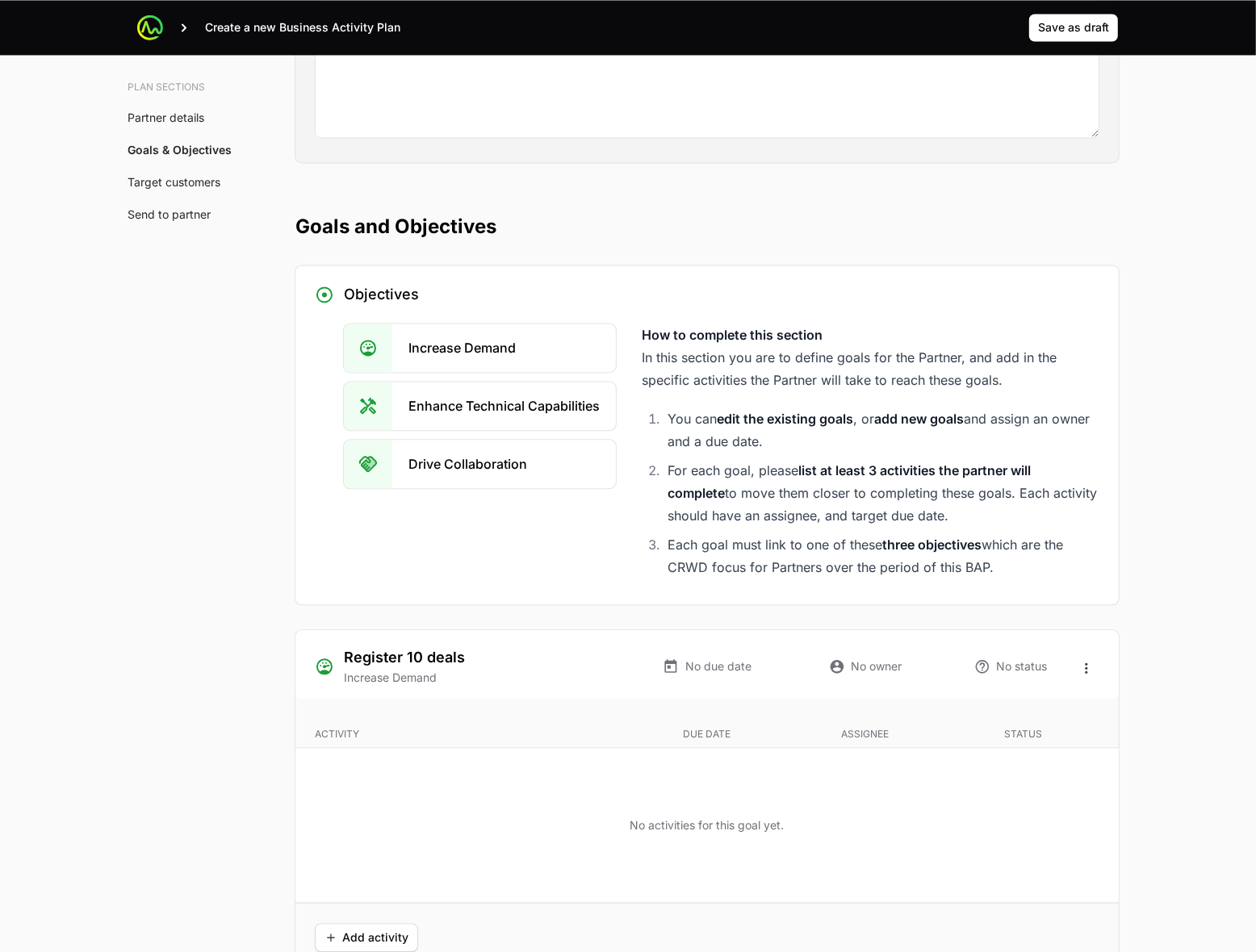
scroll to position [2118, 0]
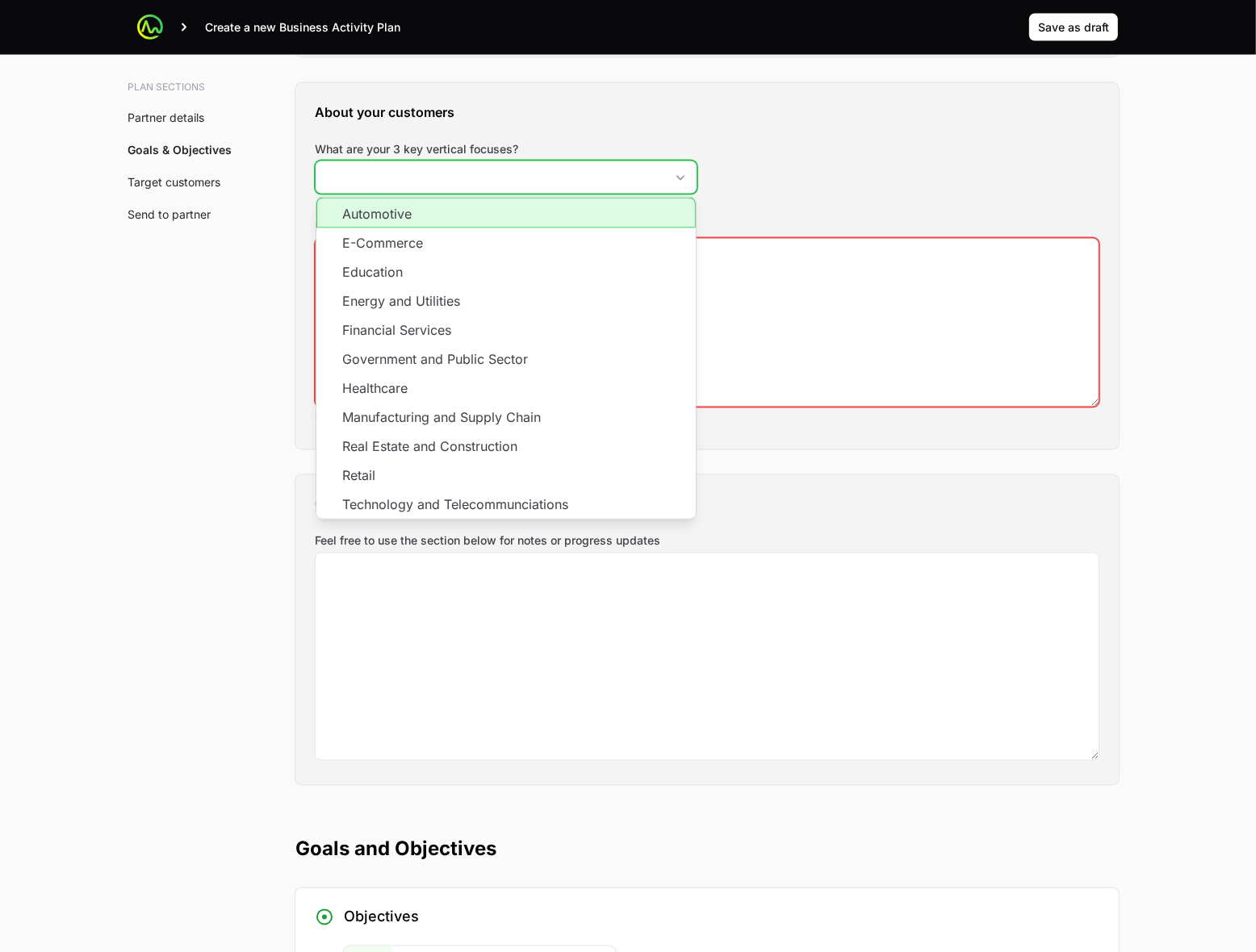
click at [506, 183] on input "What are your 3 key vertical focuses?" at bounding box center [490, 177] width 349 height 32
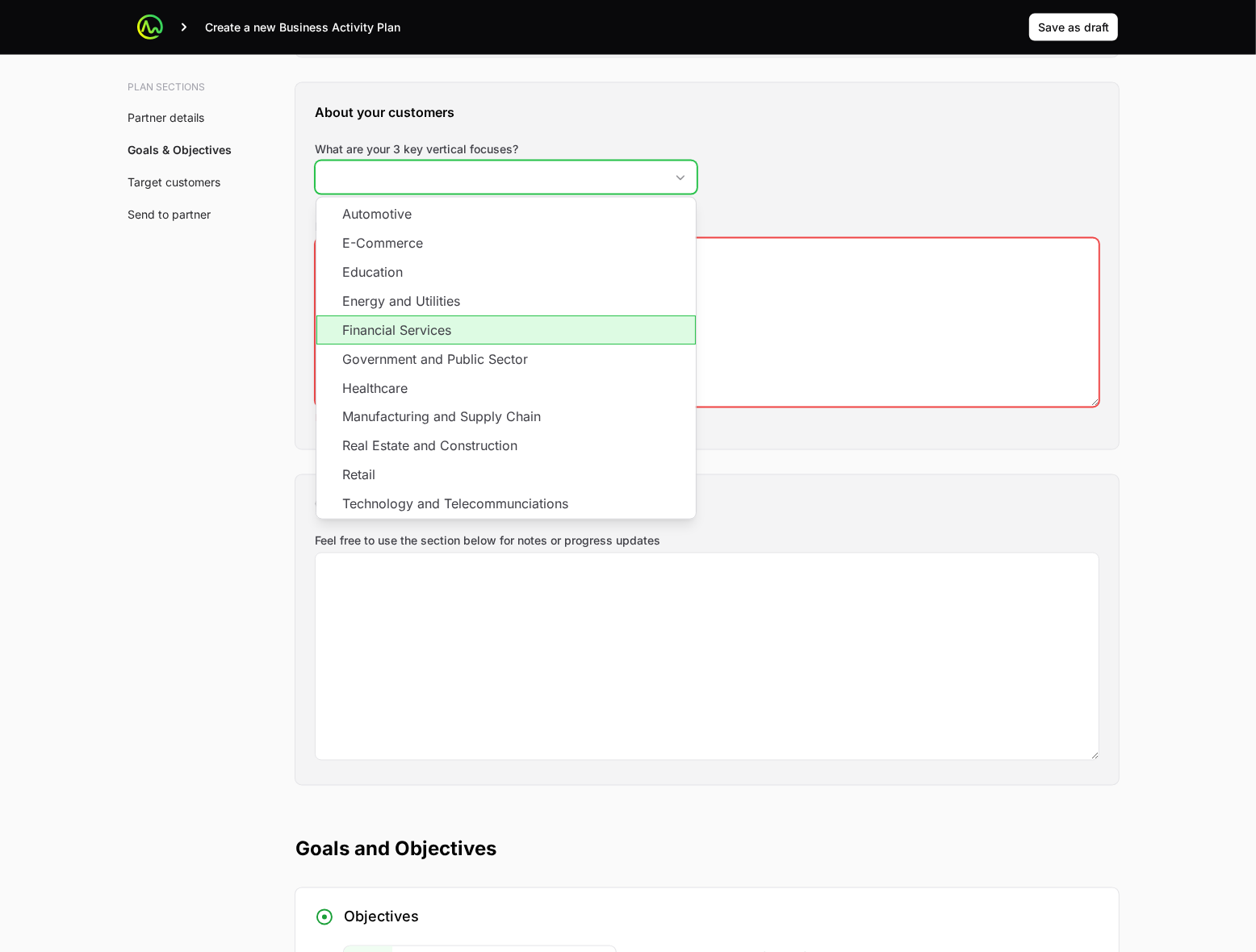
click at [469, 333] on li "Financial Services" at bounding box center [507, 330] width 380 height 29
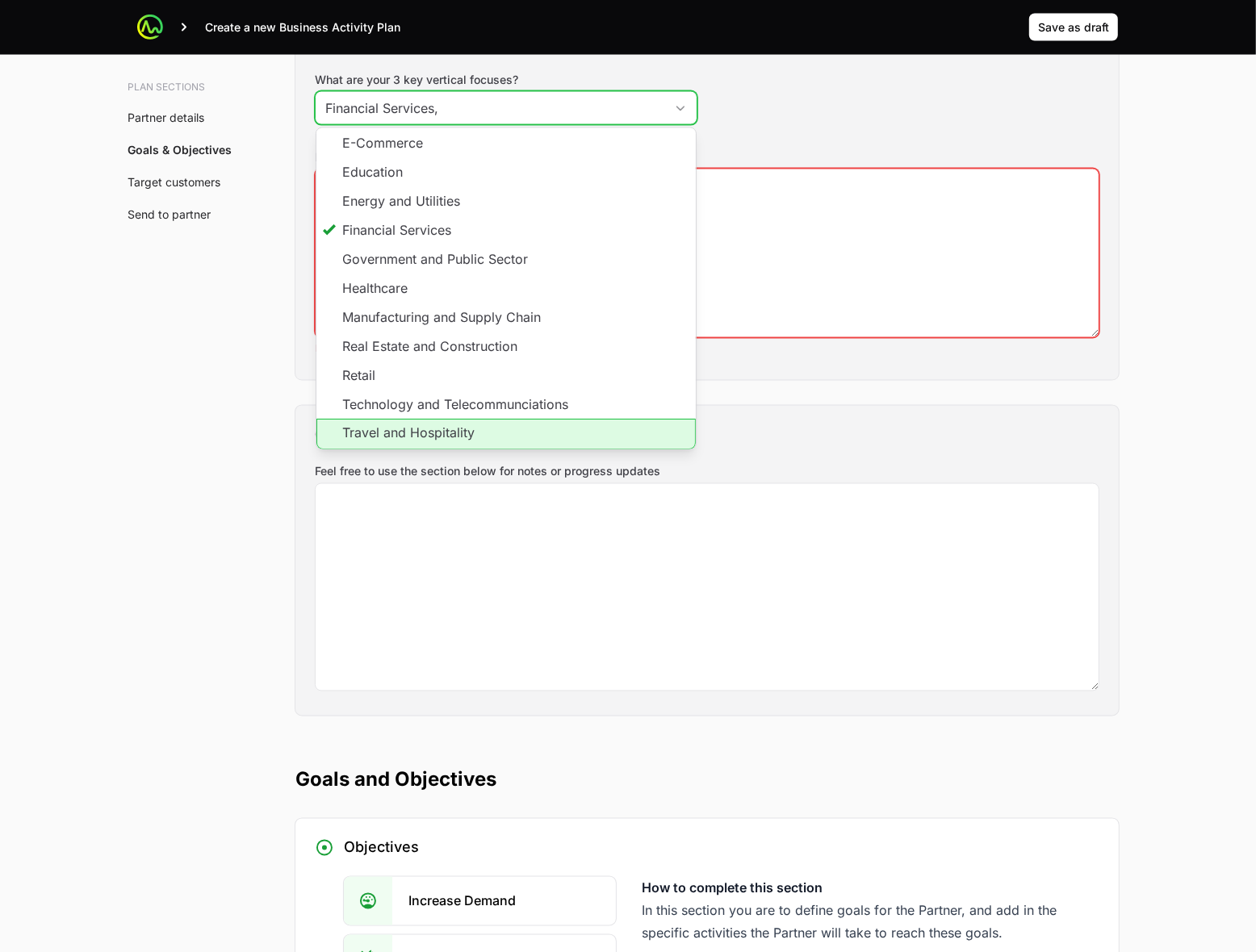
scroll to position [2220, 0]
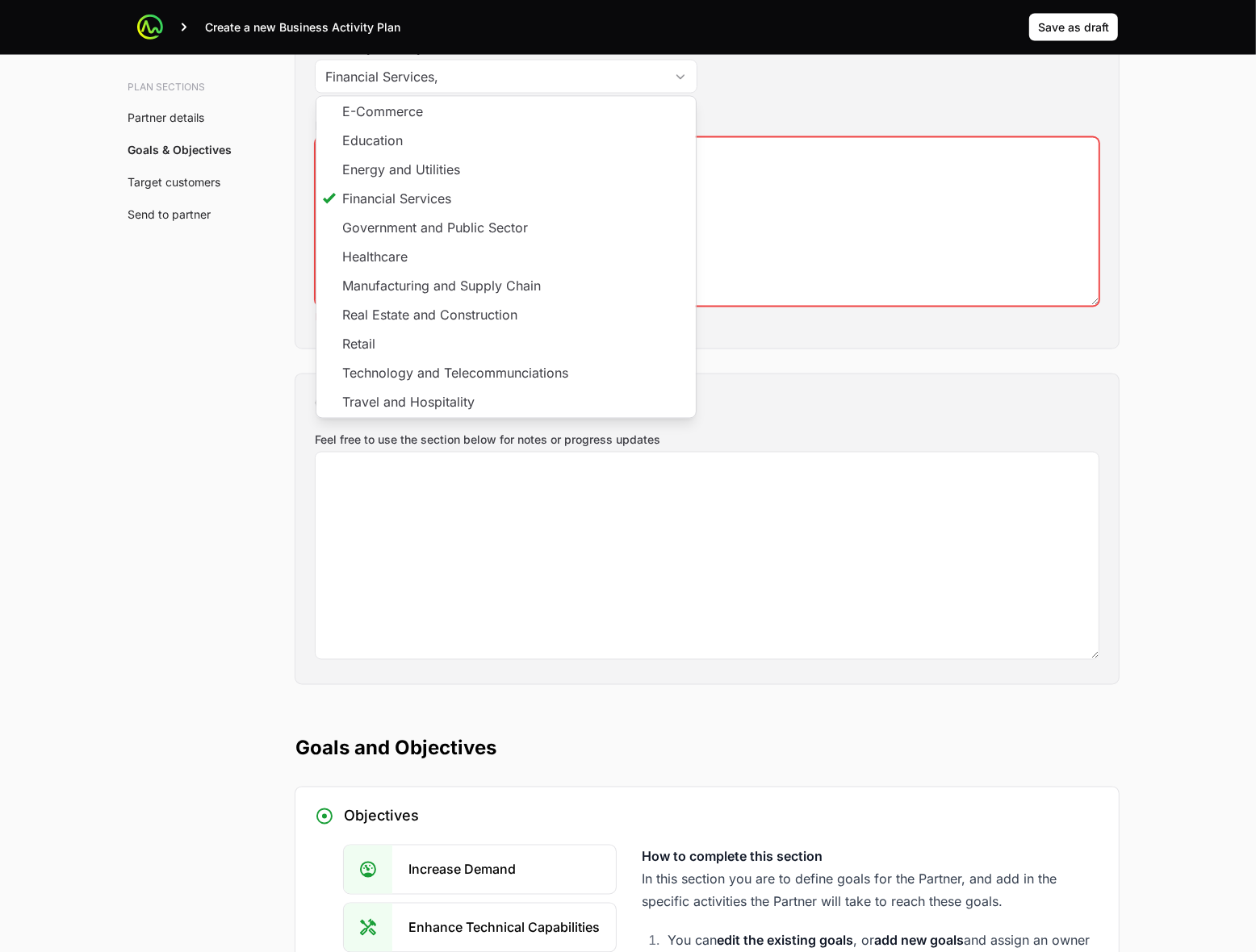
type input "Financial Services"
click at [212, 468] on div "Plan sections Partner details Goals & Objectives Target customers Send to partn…" at bounding box center [628, 453] width 1033 height 5048
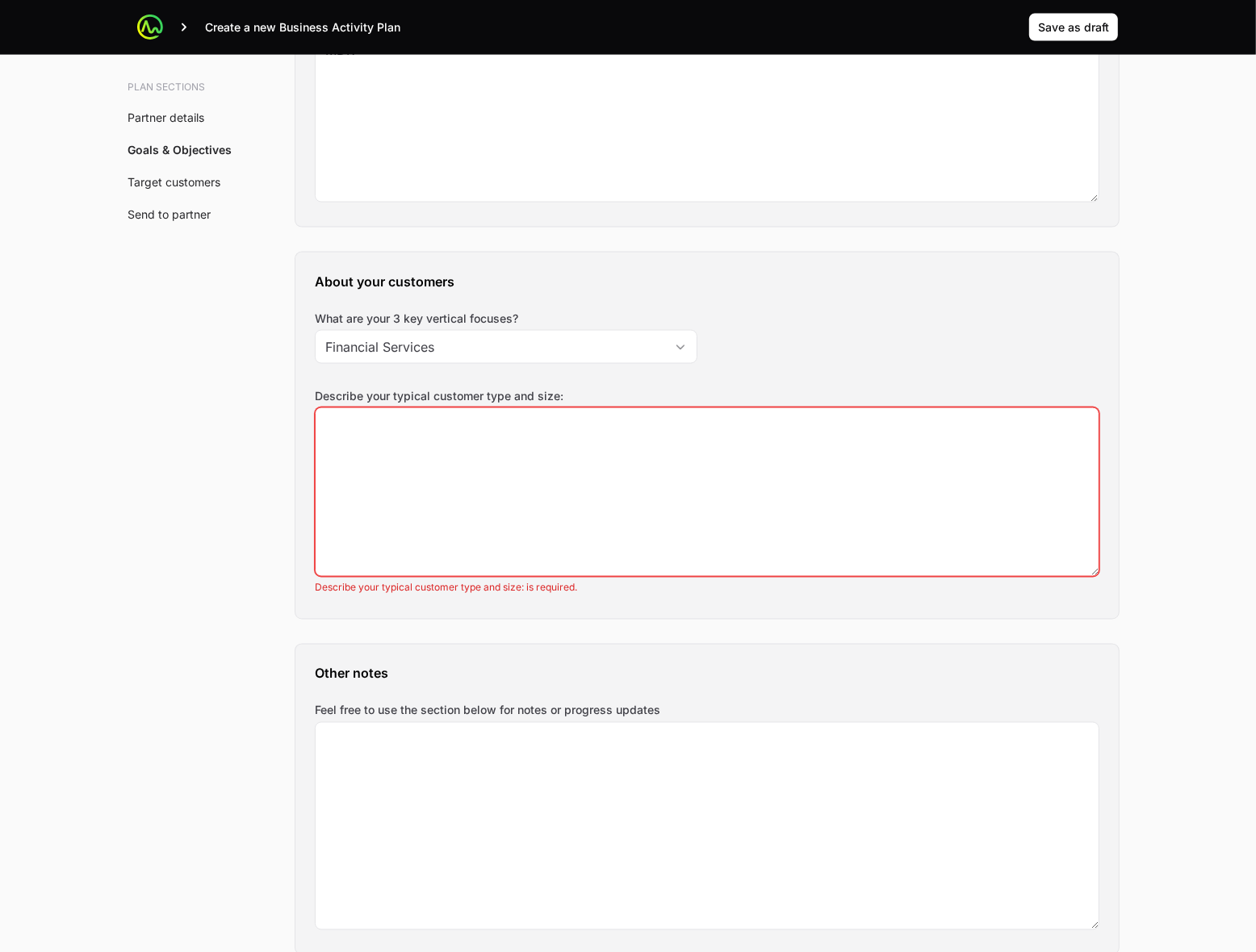
scroll to position [1917, 0]
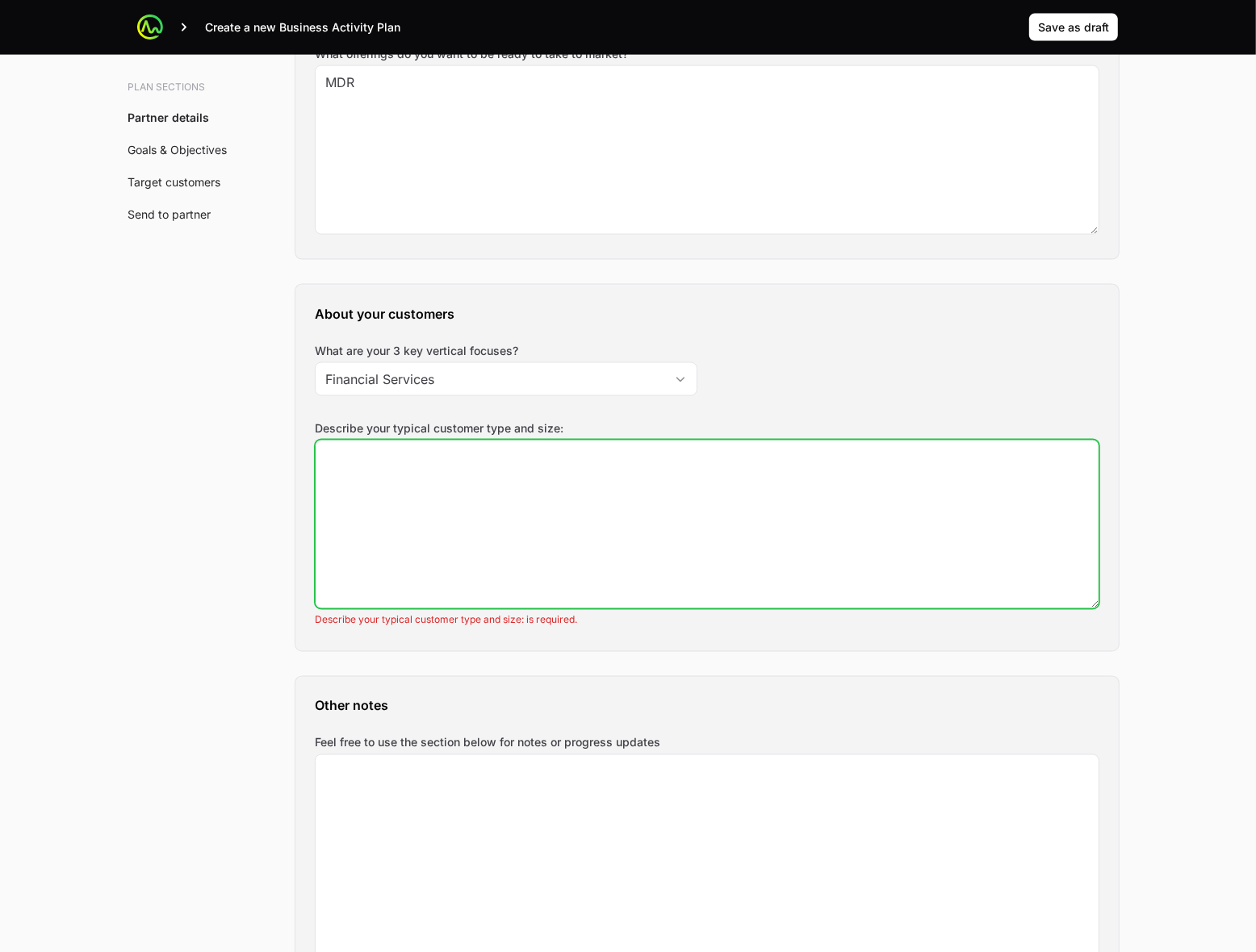
click at [530, 541] on textarea "Describe your typical customer type and size:" at bounding box center [707, 525] width 783 height 168
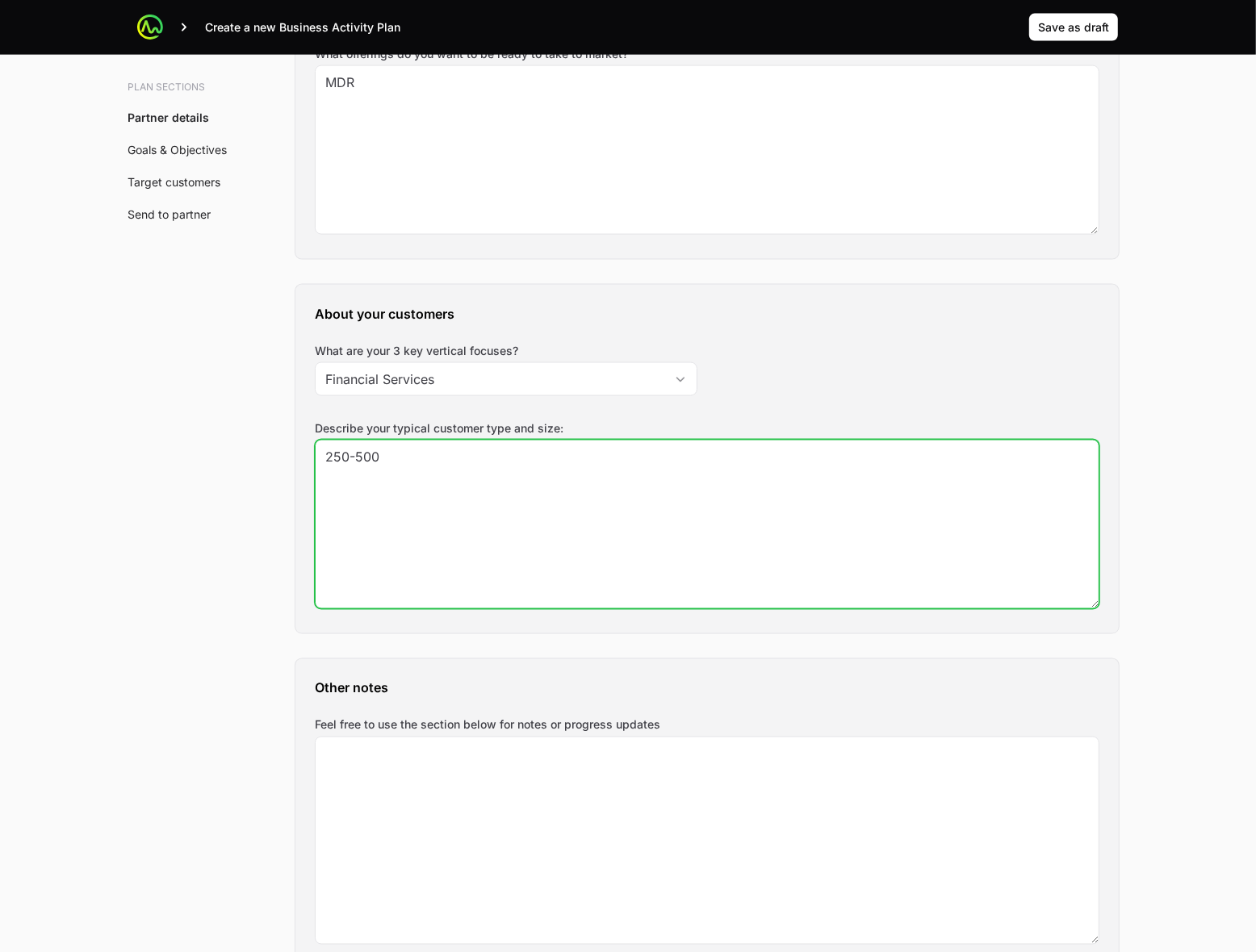
type textarea "250-500"
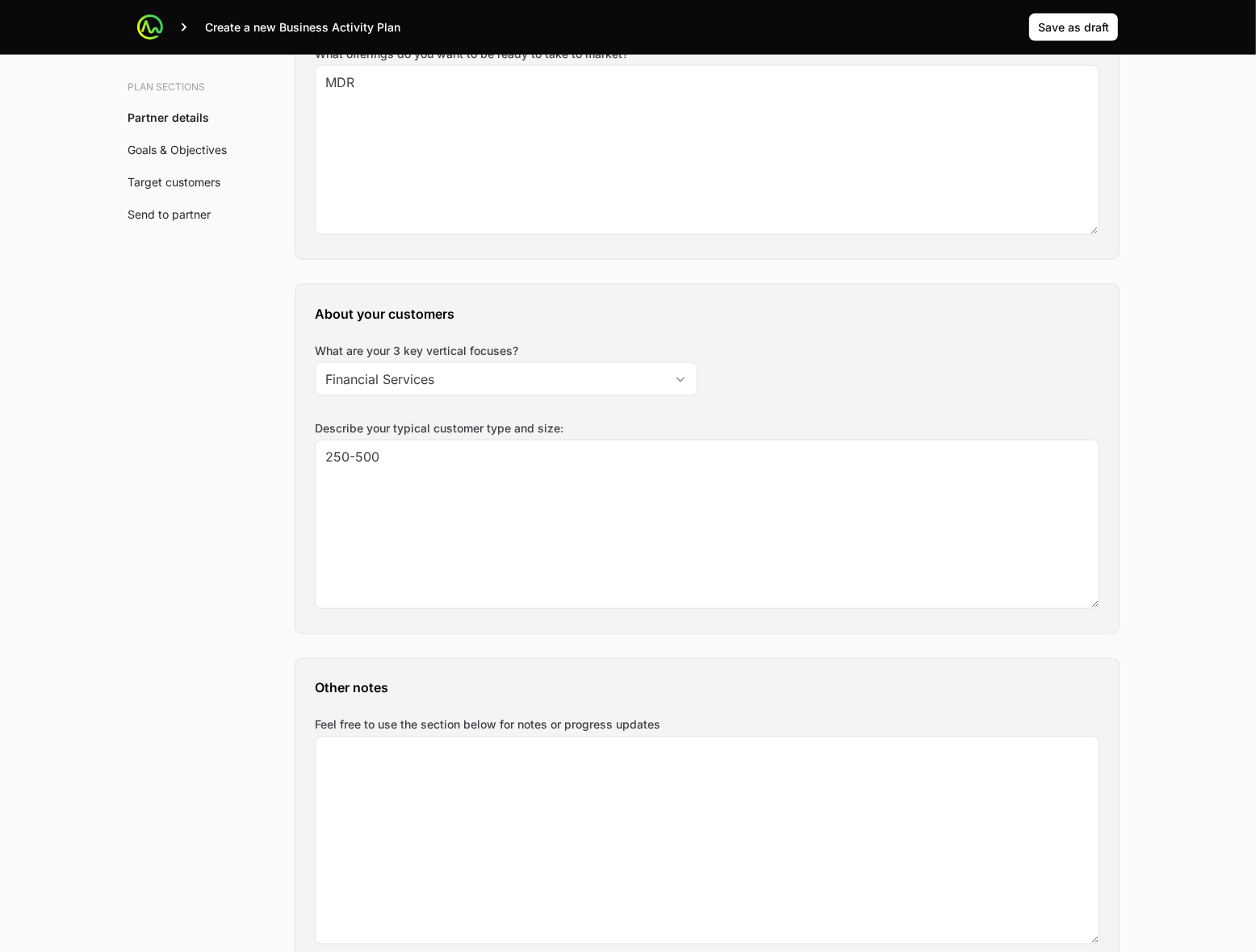
click at [250, 494] on div "Plan sections Partner details Goals & Objectives Target customers Send to partn…" at bounding box center [628, 748] width 1033 height 5031
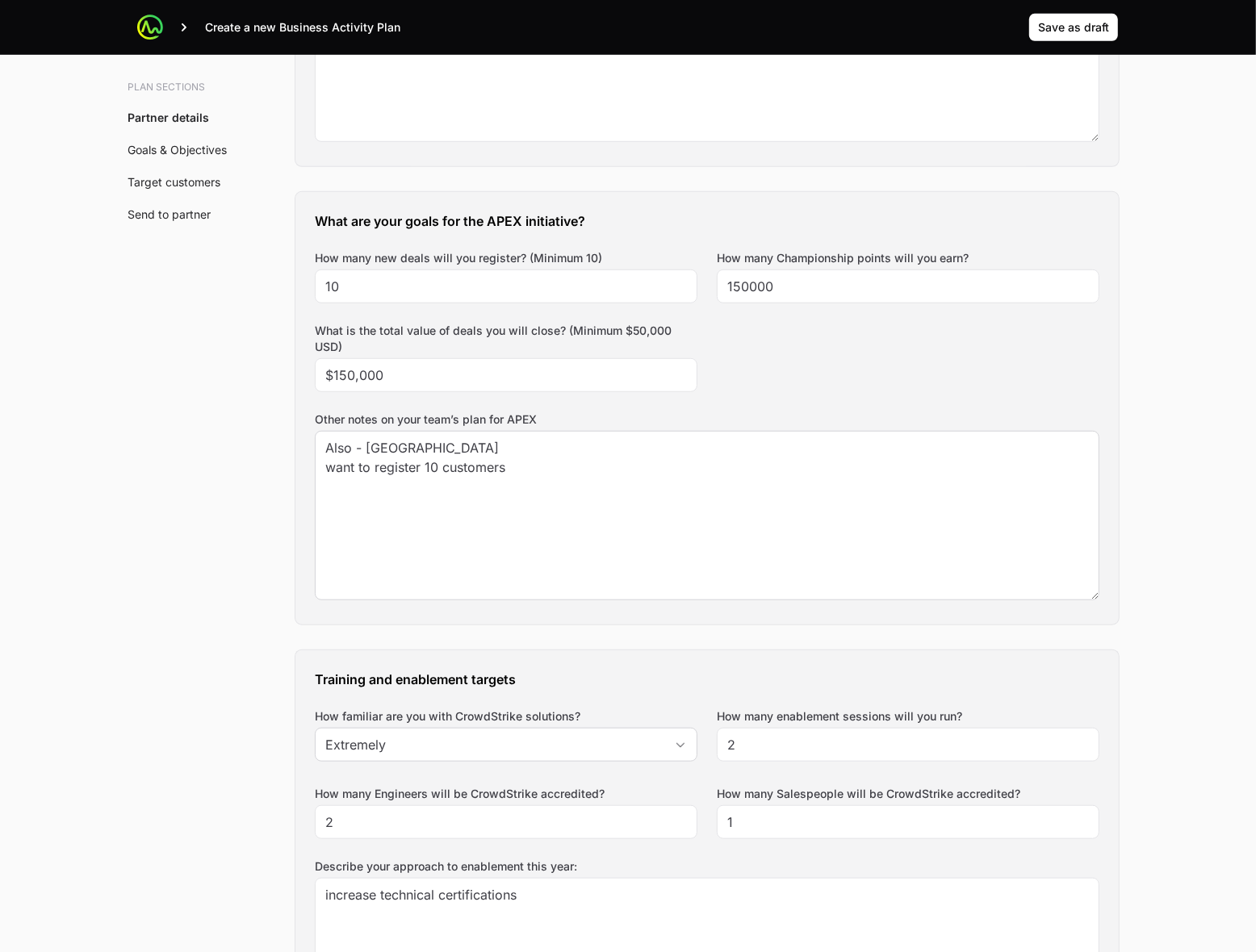
scroll to position [1009, 0]
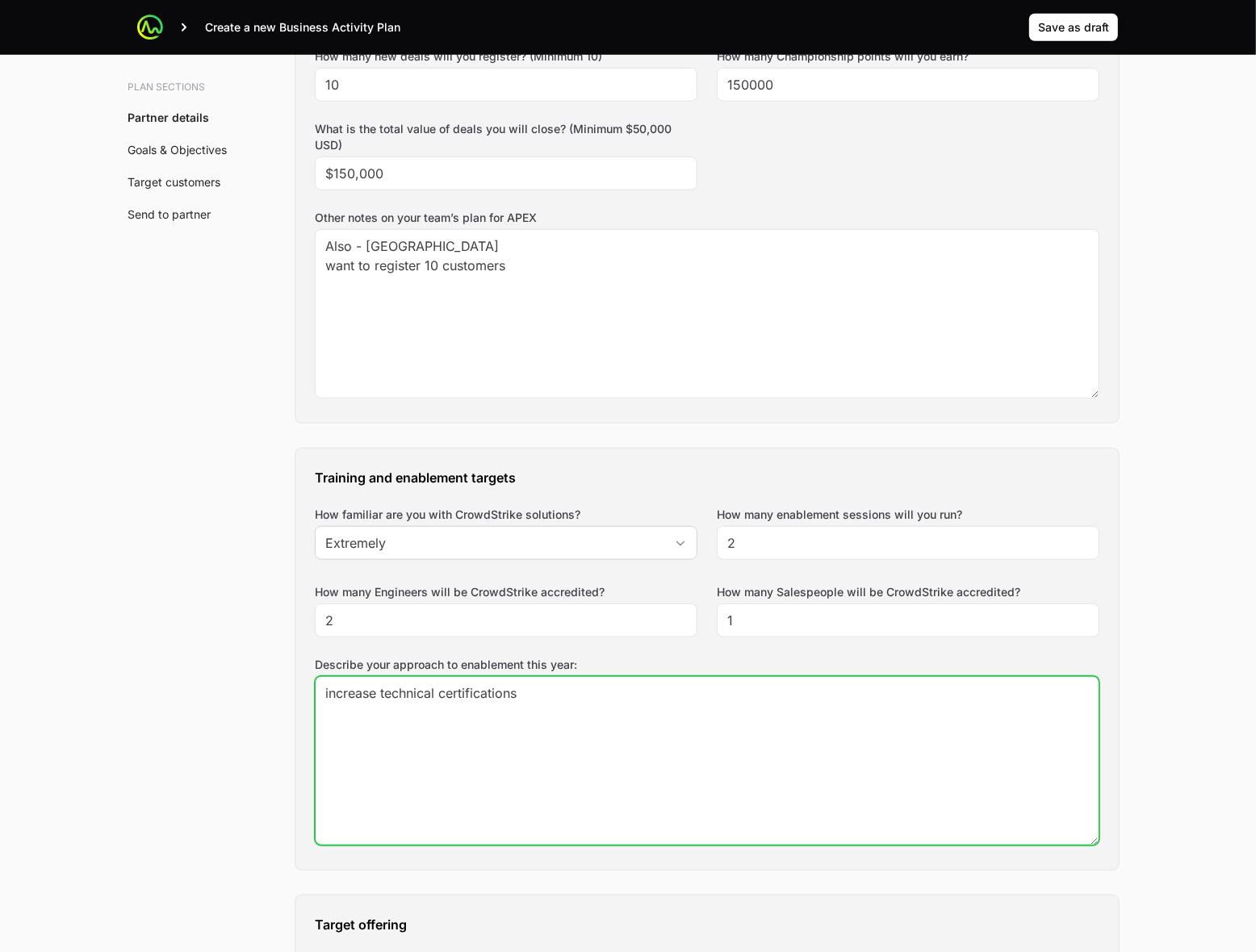
click at [607, 706] on textarea "increase technical certifications" at bounding box center [707, 761] width 783 height 168
drag, startPoint x: 324, startPoint y: 695, endPoint x: 620, endPoint y: 695, distance: 296.0
click at [620, 695] on textarea "increase technical certifications" at bounding box center [707, 761] width 783 height 168
drag, startPoint x: 591, startPoint y: 696, endPoint x: 227, endPoint y: 700, distance: 364.0
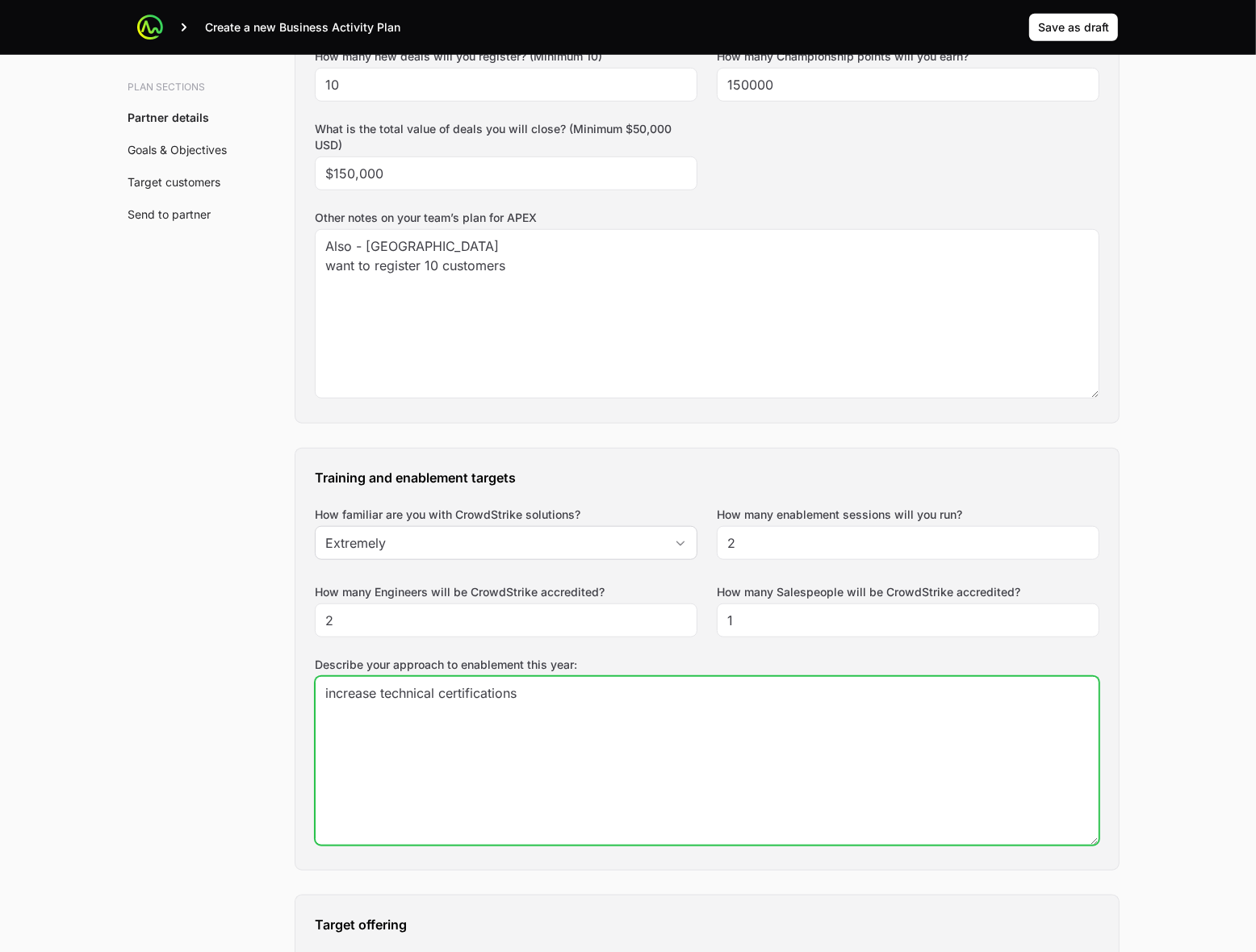
click at [590, 707] on textarea "increase technical certifications" at bounding box center [707, 761] width 783 height 168
drag, startPoint x: 579, startPoint y: 704, endPoint x: 282, endPoint y: 711, distance: 297.1
click at [682, 705] on textarea "increase technical certifications" at bounding box center [707, 761] width 783 height 168
drag, startPoint x: 667, startPoint y: 696, endPoint x: 255, endPoint y: 711, distance: 412.3
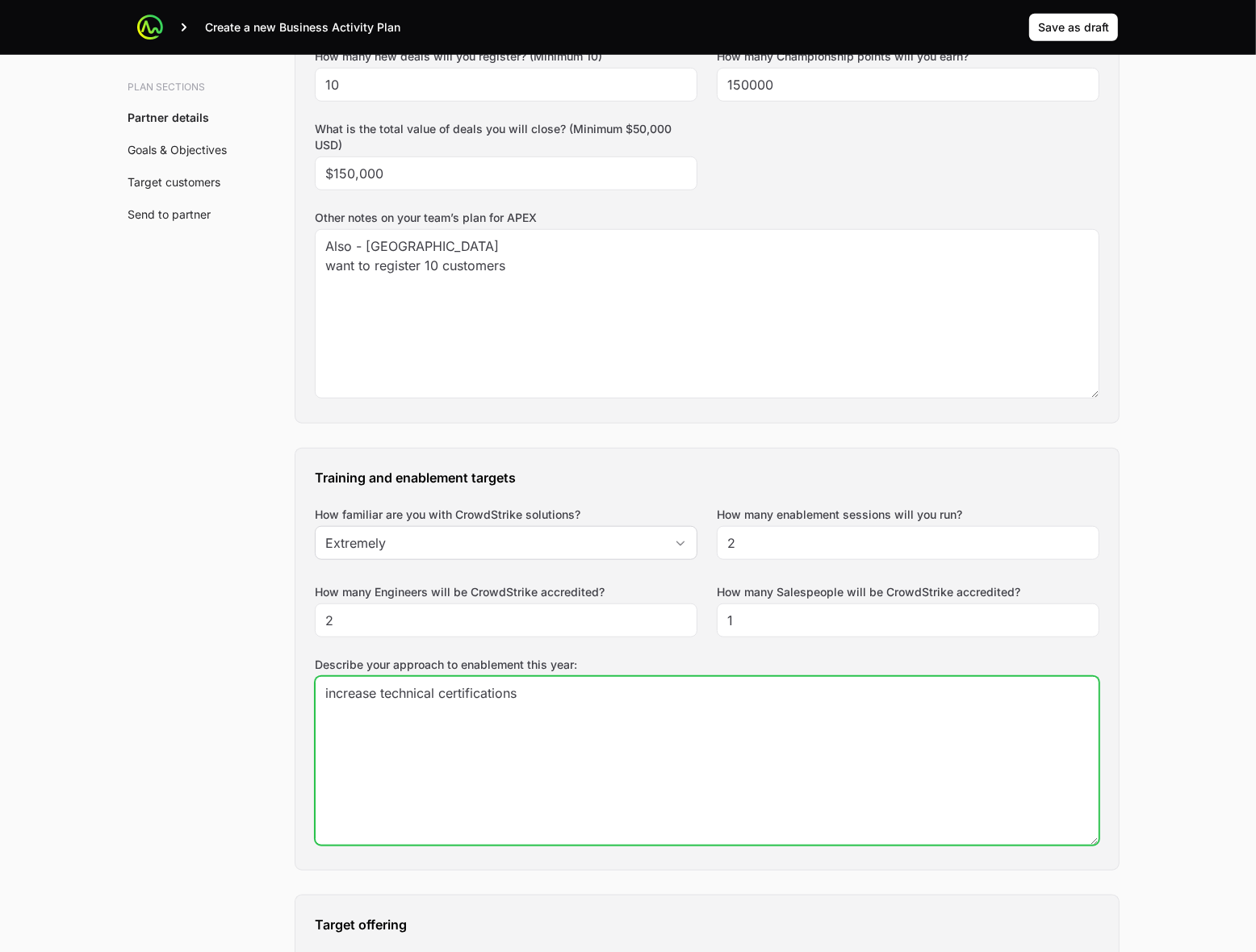
click at [393, 696] on textarea "training sessions attend virtual training" at bounding box center [707, 761] width 783 height 168
type textarea "attend virtual training"
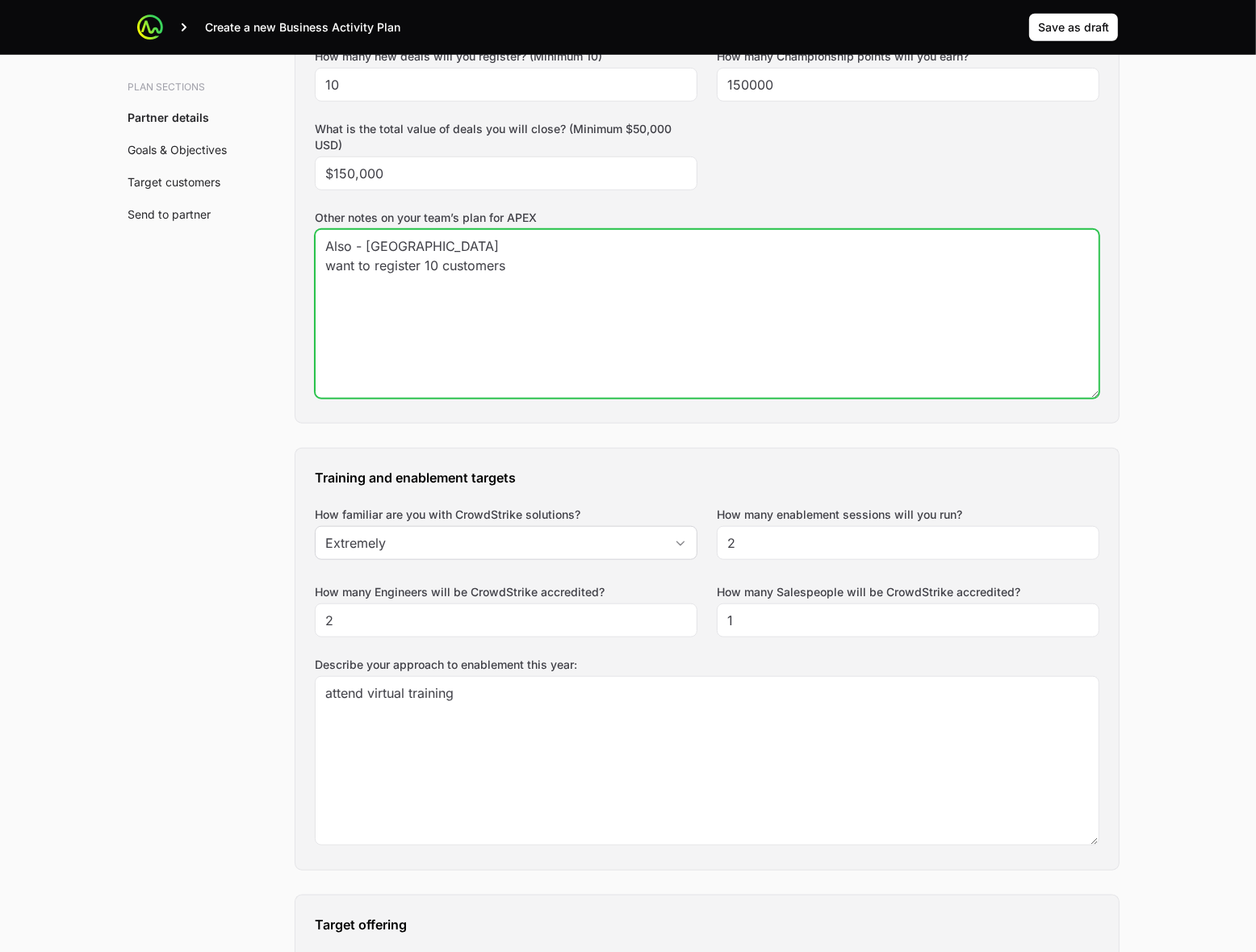
click at [716, 331] on textarea "Also - [GEOGRAPHIC_DATA] want to register 10 customers" at bounding box center [707, 314] width 783 height 168
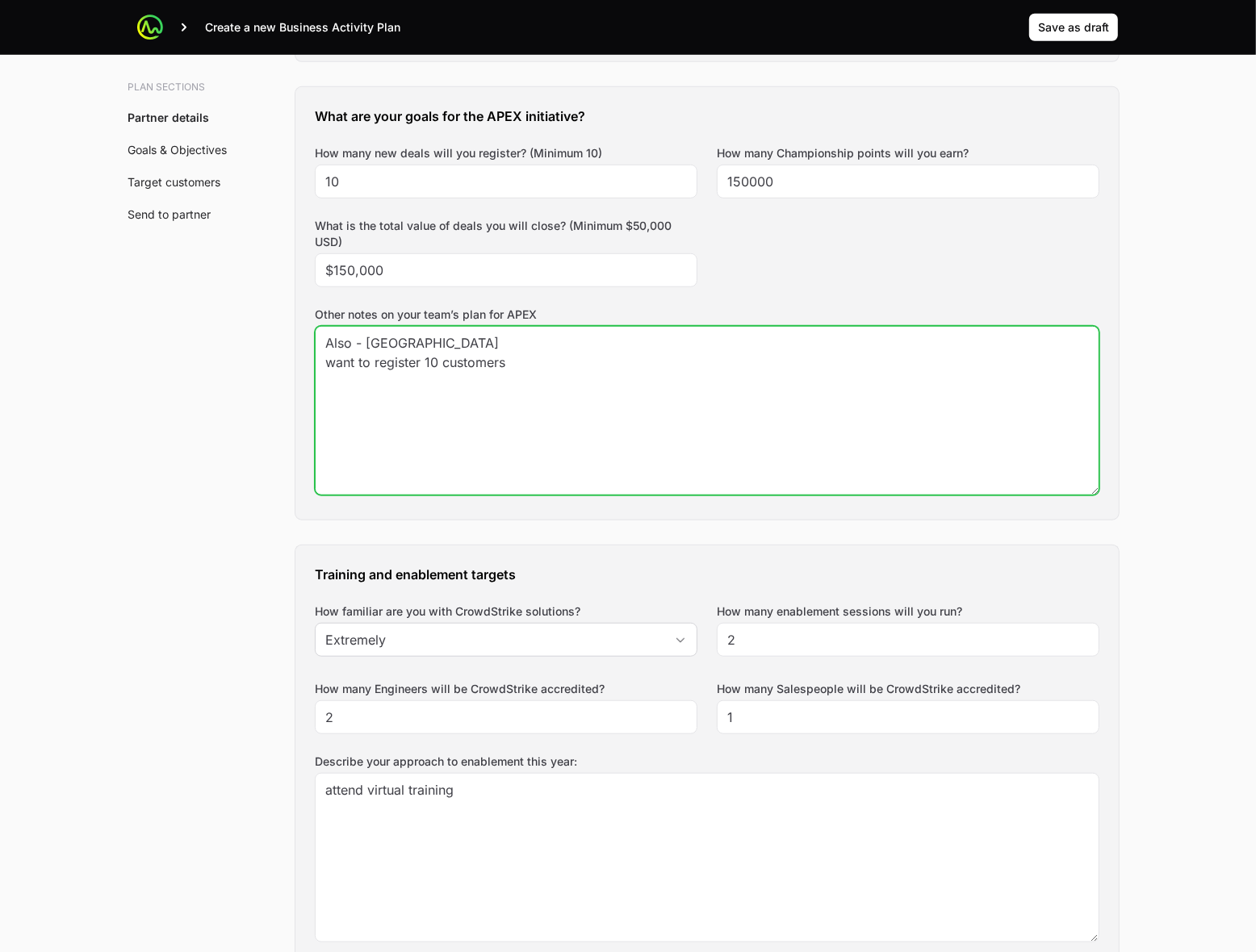
scroll to position [807, 0]
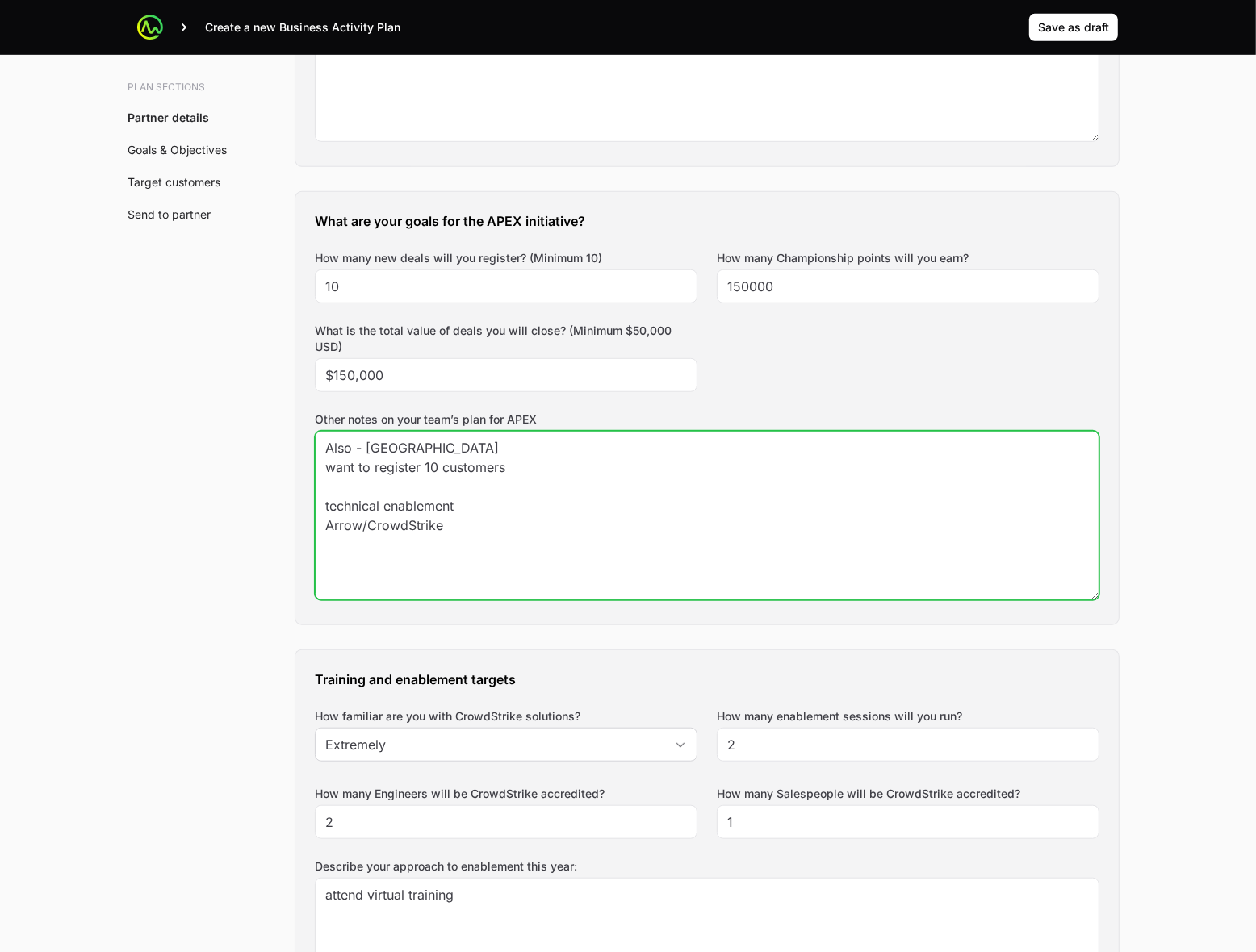
click at [457, 488] on textarea "Also - [GEOGRAPHIC_DATA] want to register 10 customers technical enablement Arr…" at bounding box center [707, 516] width 783 height 168
click at [531, 545] on textarea "Also - [GEOGRAPHIC_DATA] want to register 10 customers new convoa around net ne…" at bounding box center [707, 516] width 783 height 168
click at [398, 507] on textarea "Also - [GEOGRAPHIC_DATA] want to register 10 customers new convoa around net ne…" at bounding box center [707, 516] width 783 height 168
click at [554, 503] on textarea "Also - [GEOGRAPHIC_DATA] want to register 10 customers new convos around net ne…" at bounding box center [707, 516] width 783 height 168
click at [560, 561] on textarea "Also - [GEOGRAPHIC_DATA] want to register 10 customers new convos around net ne…" at bounding box center [707, 516] width 783 height 168
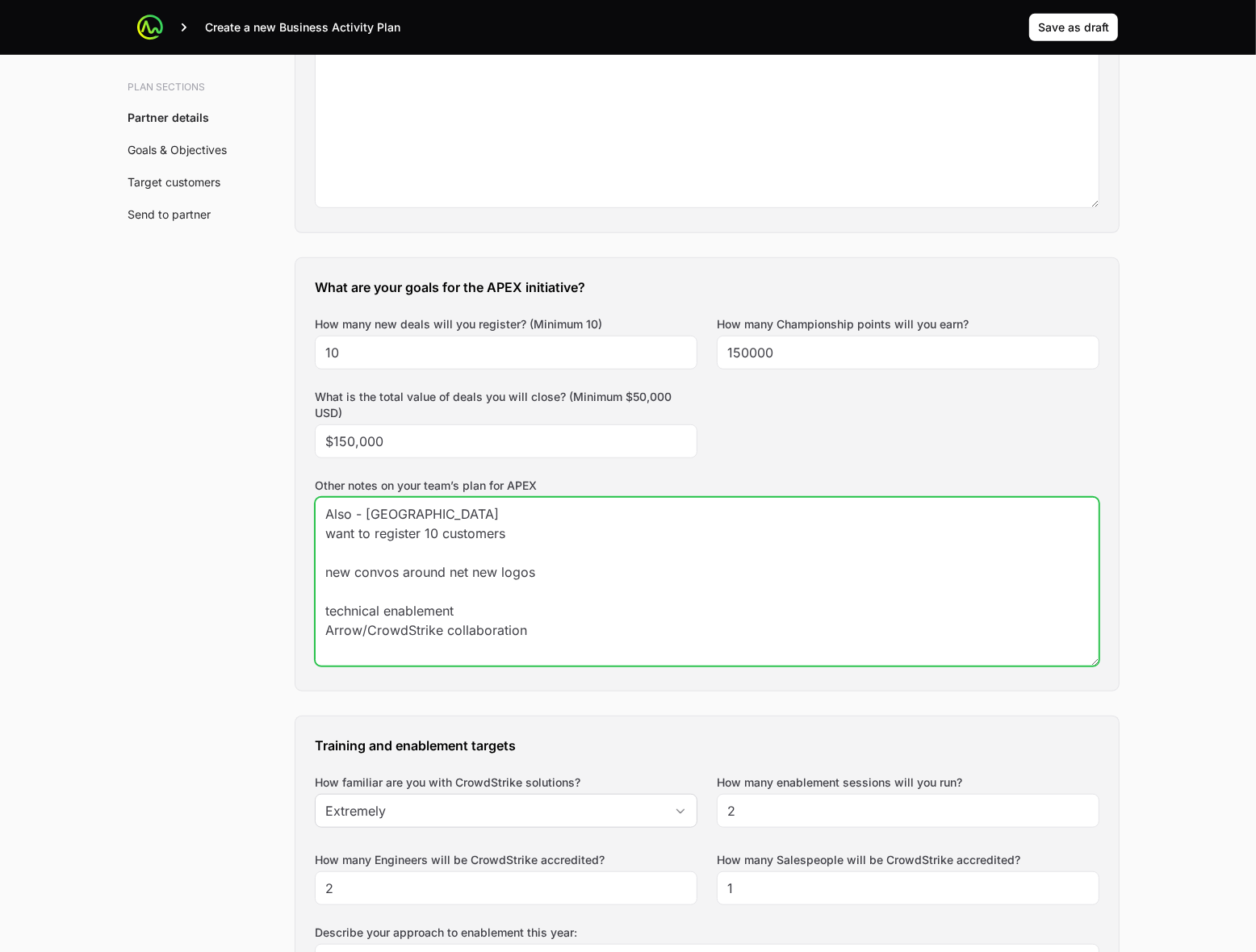
scroll to position [706, 0]
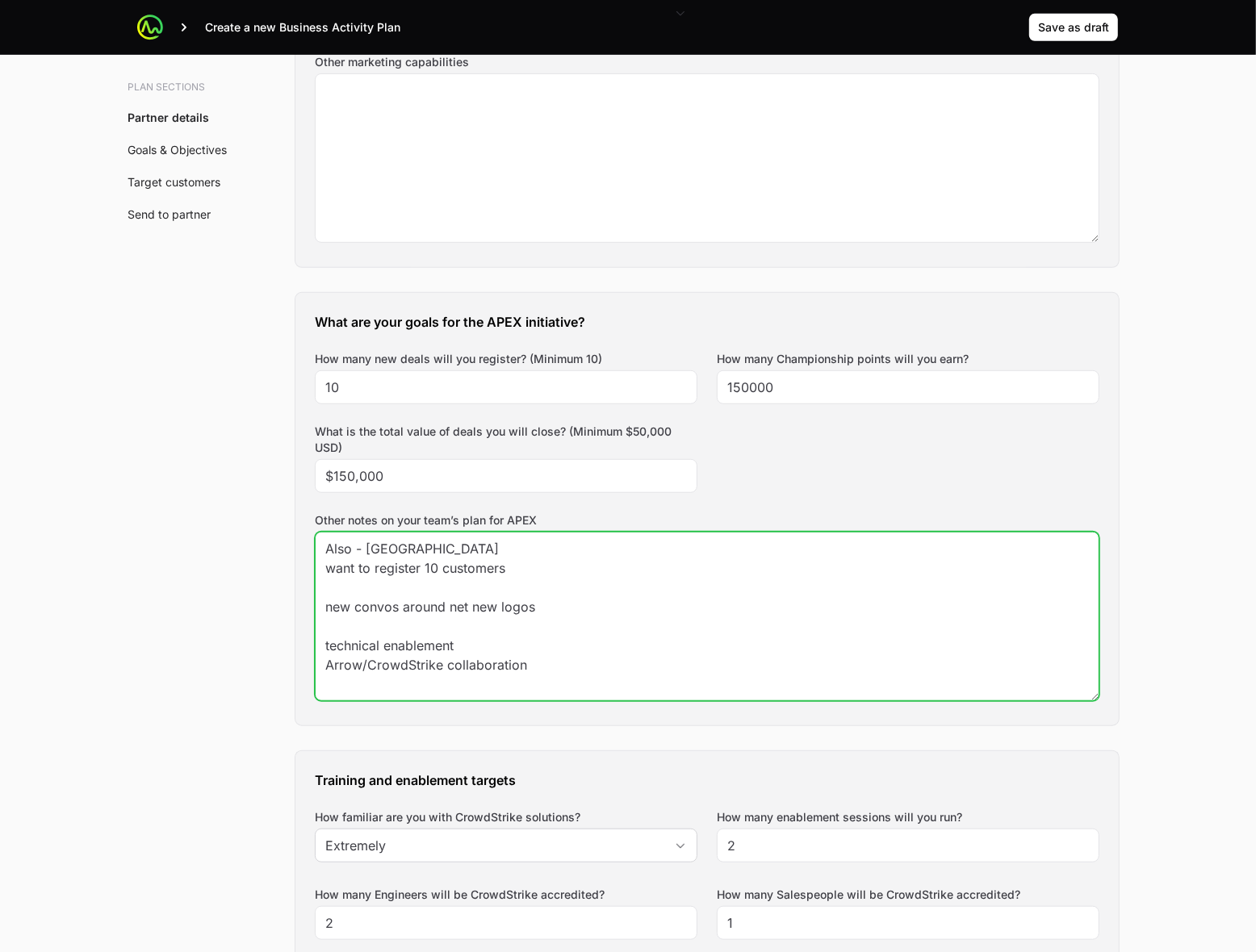
click at [443, 624] on textarea "Also - [GEOGRAPHIC_DATA] want to register 10 customers new convos around net ne…" at bounding box center [707, 617] width 783 height 168
type textarea "Also - [GEOGRAPHIC_DATA] want to register 10 customers new convos around net ne…"
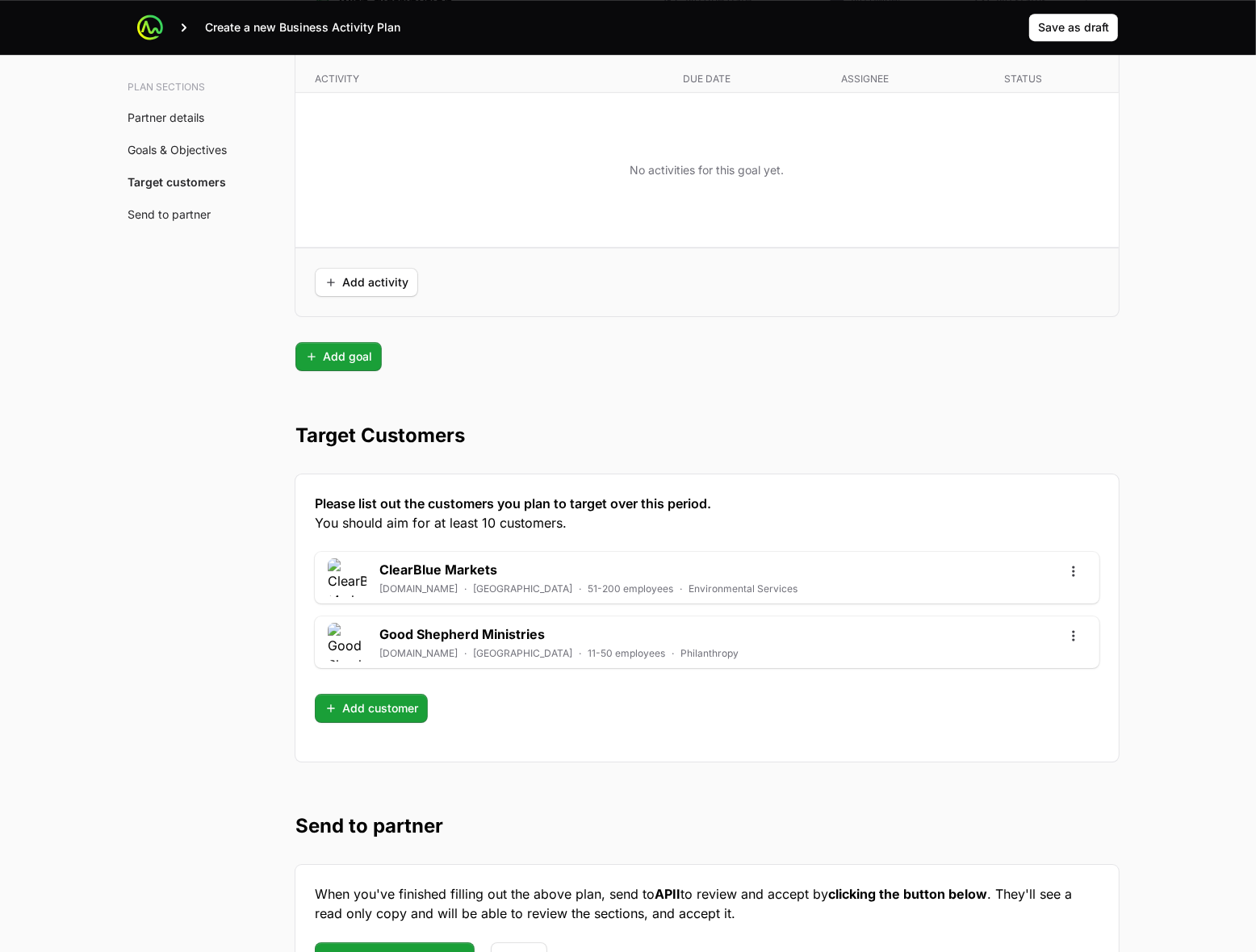
scroll to position [4288, 0]
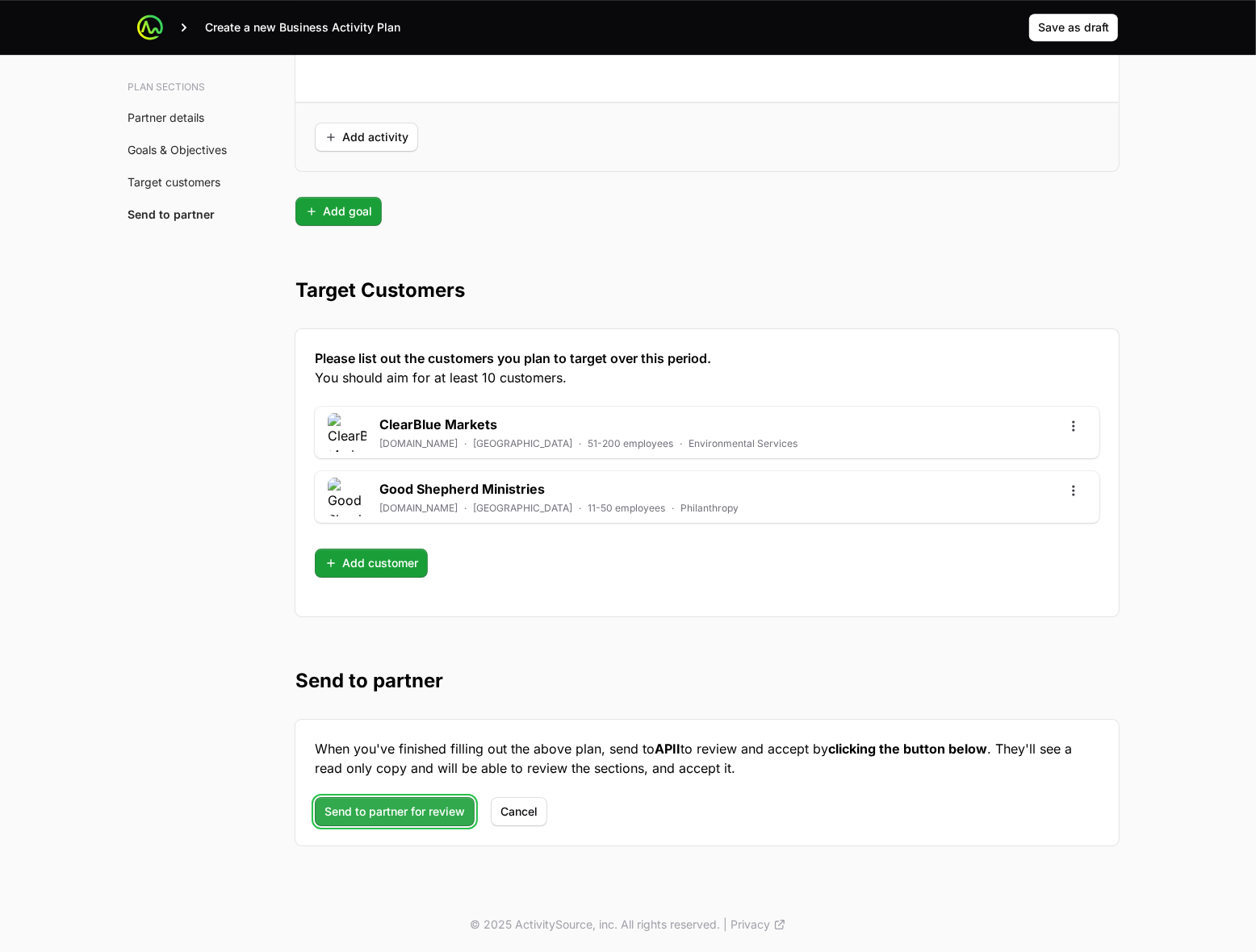
click at [376, 812] on span "Send to partner for review" at bounding box center [394, 811] width 141 height 19
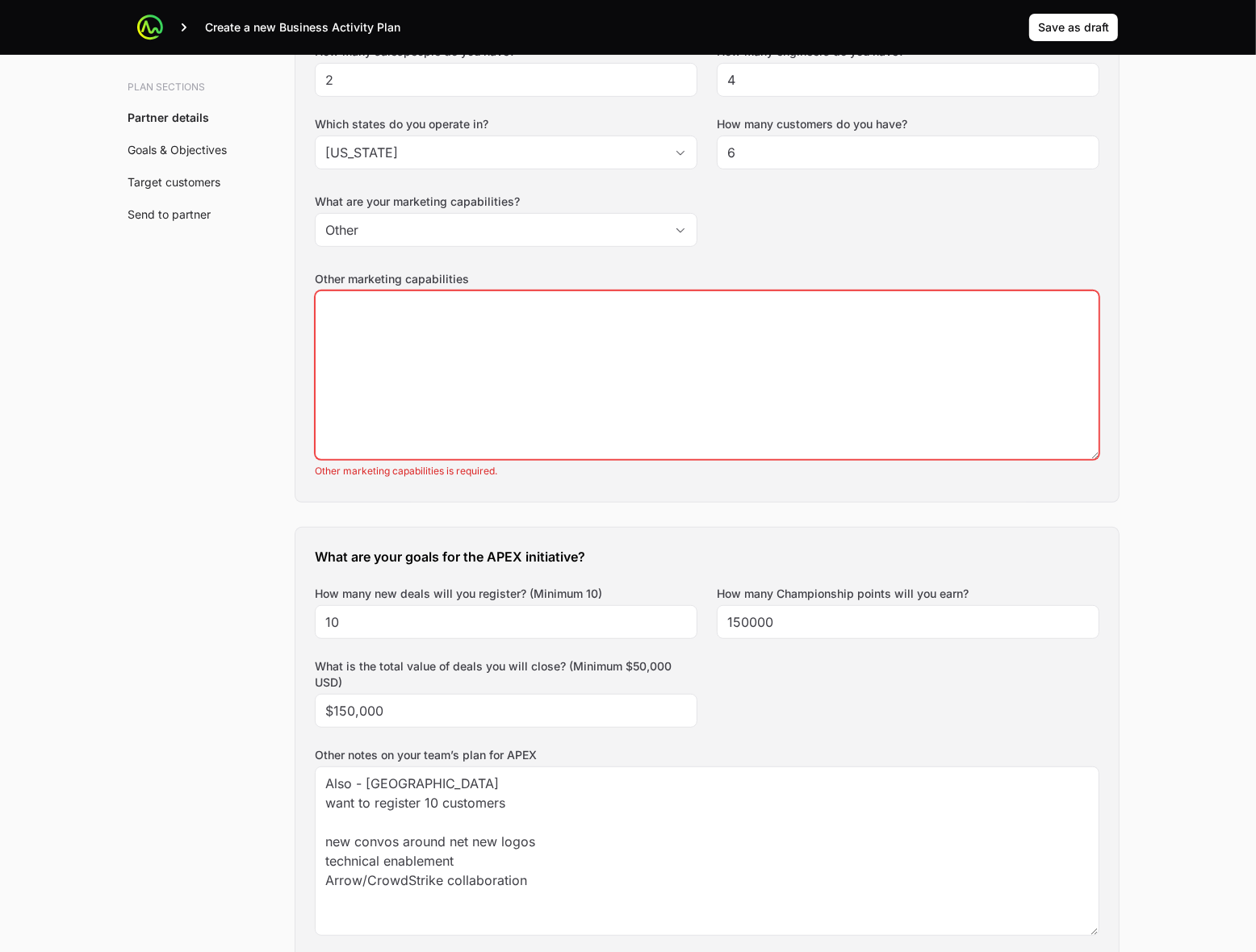
scroll to position [170, 0]
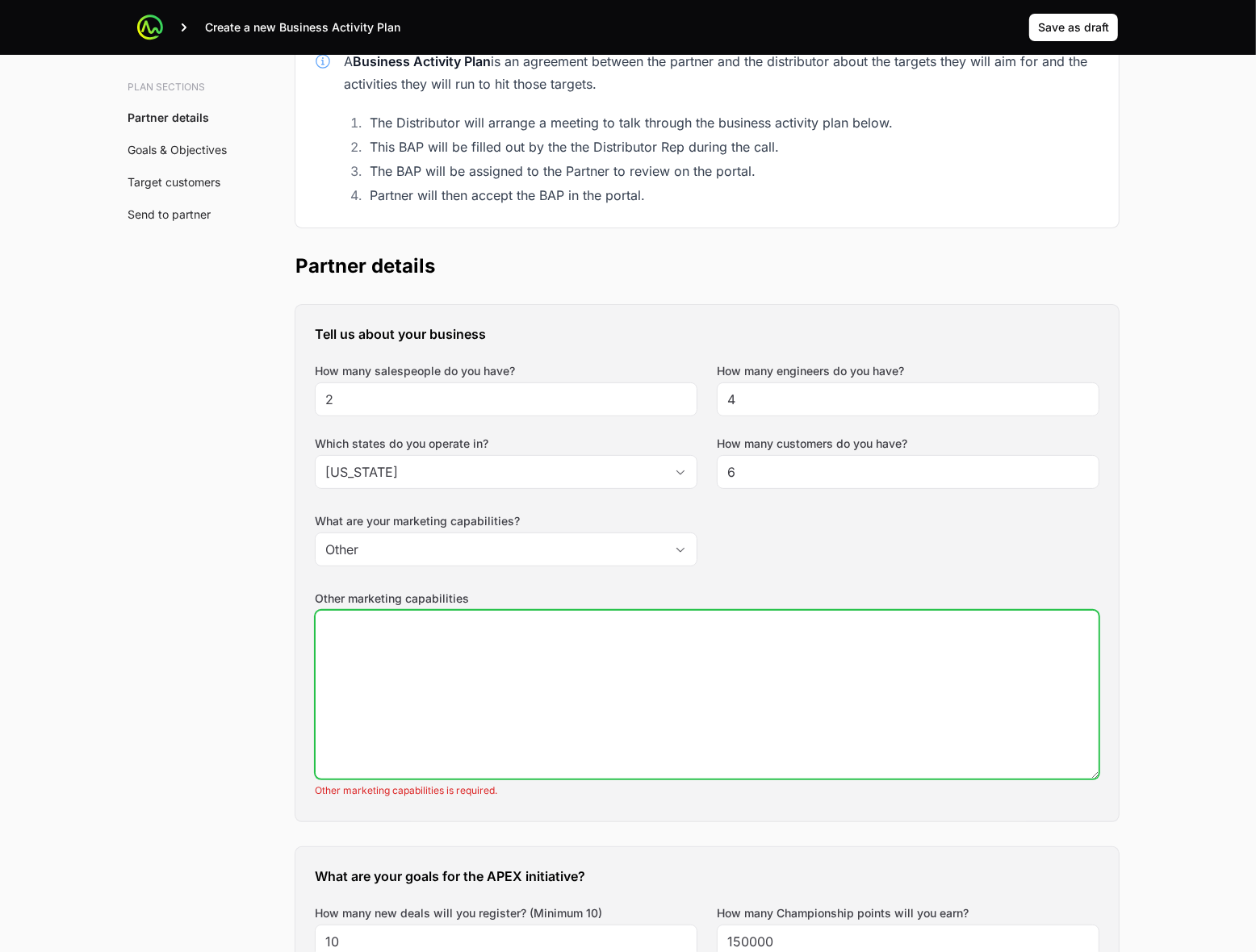
click at [454, 704] on textarea "Other marketing capabilities" at bounding box center [707, 695] width 783 height 168
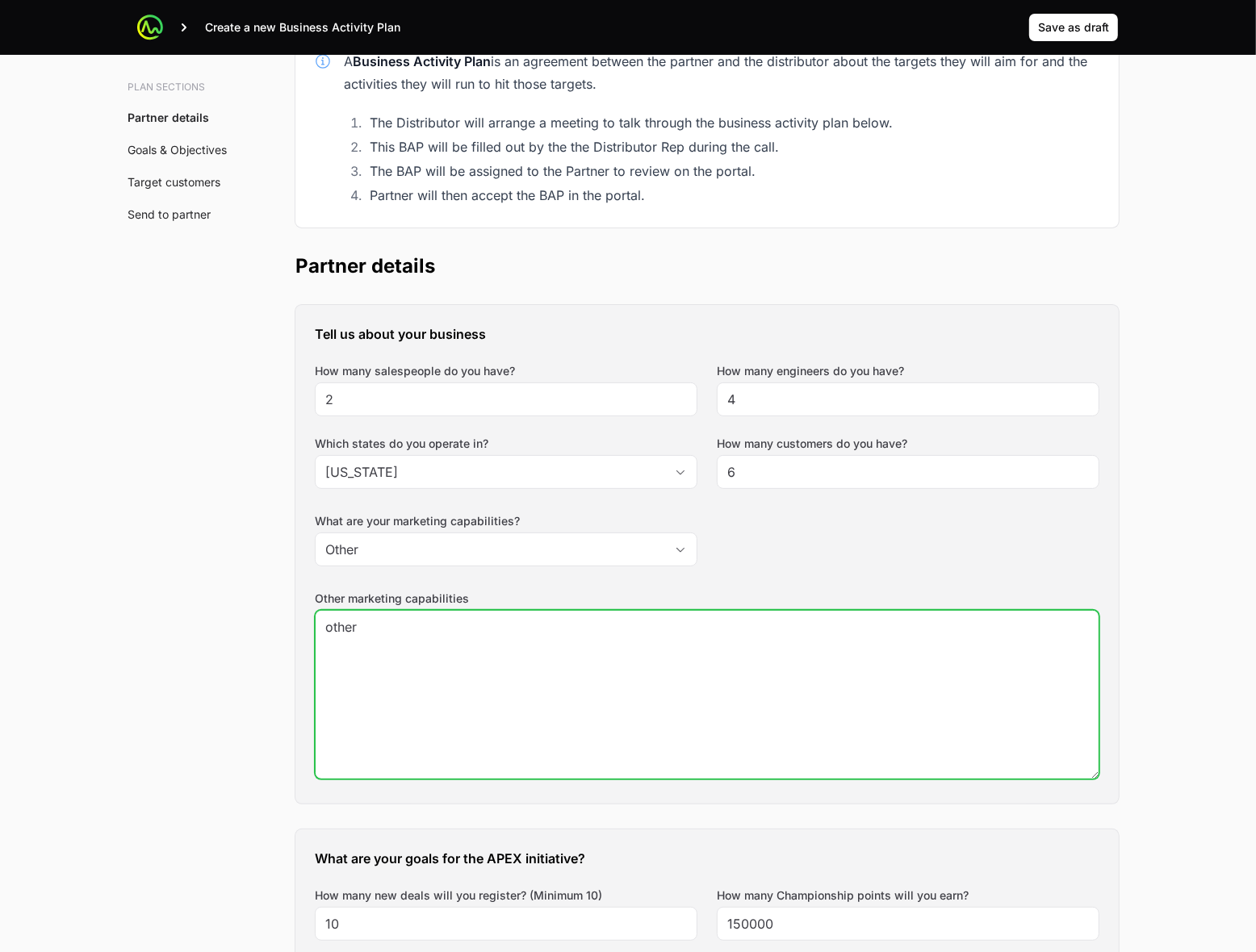
type textarea "other"
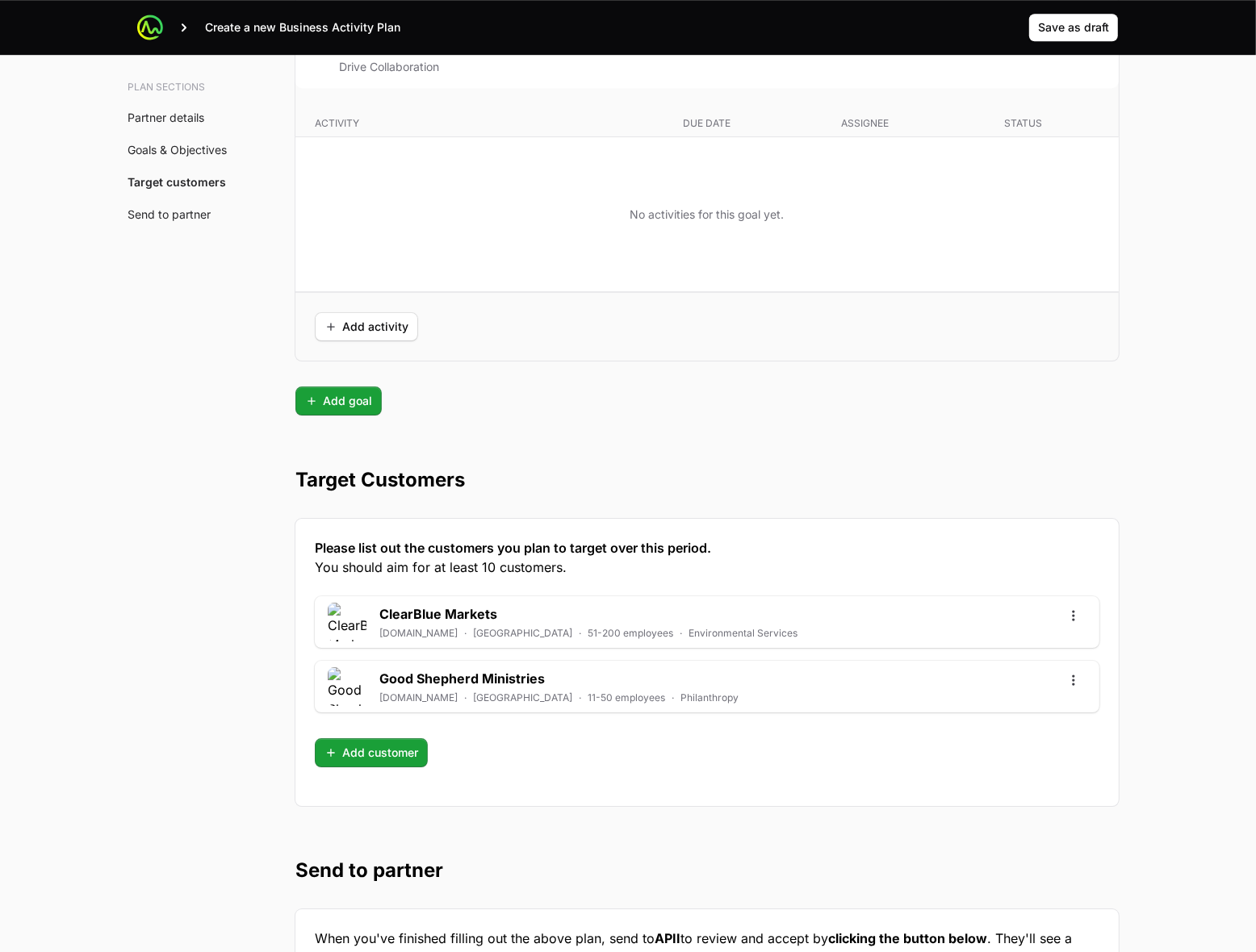
scroll to position [4288, 0]
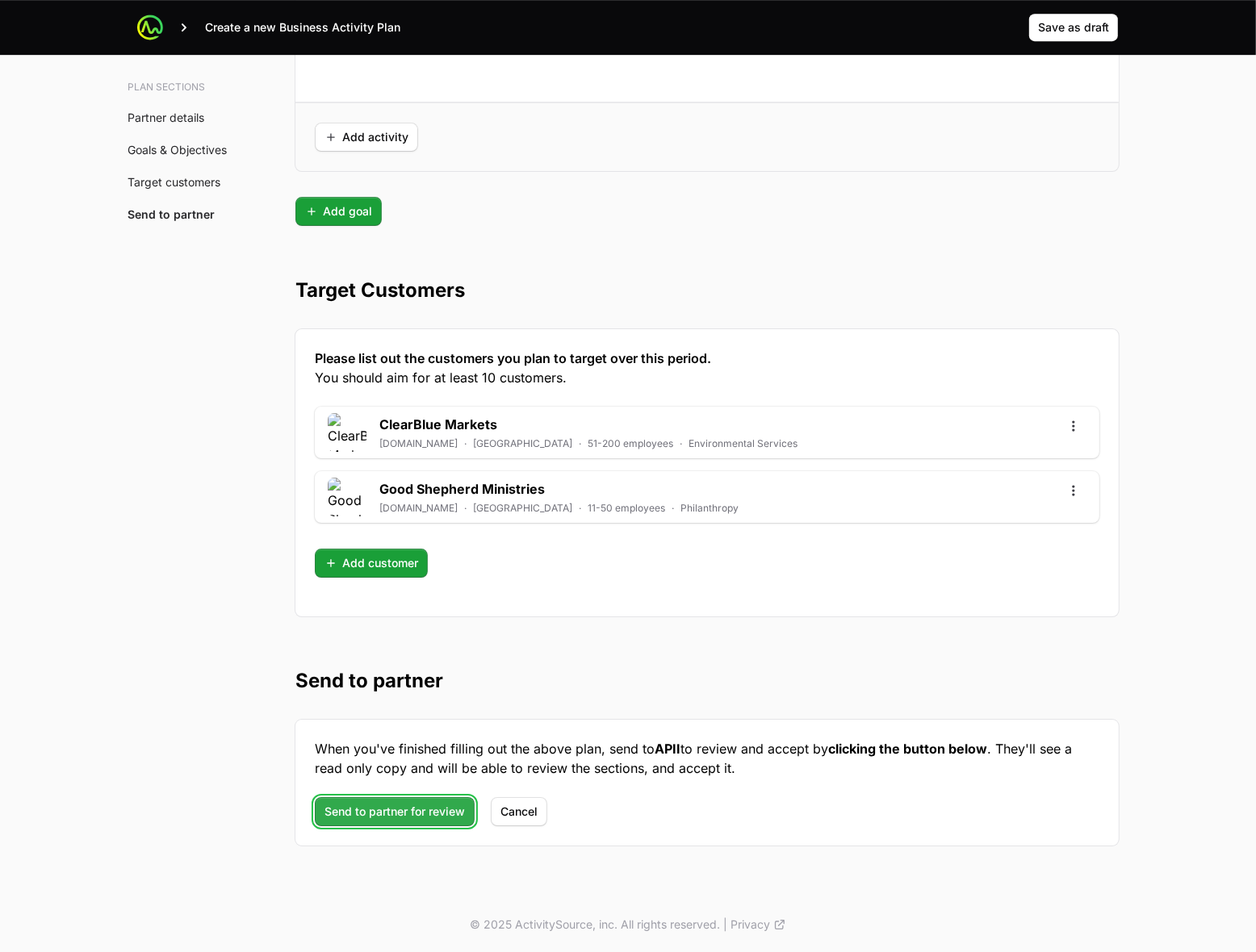
click at [380, 812] on span "Send to partner for review" at bounding box center [394, 811] width 141 height 19
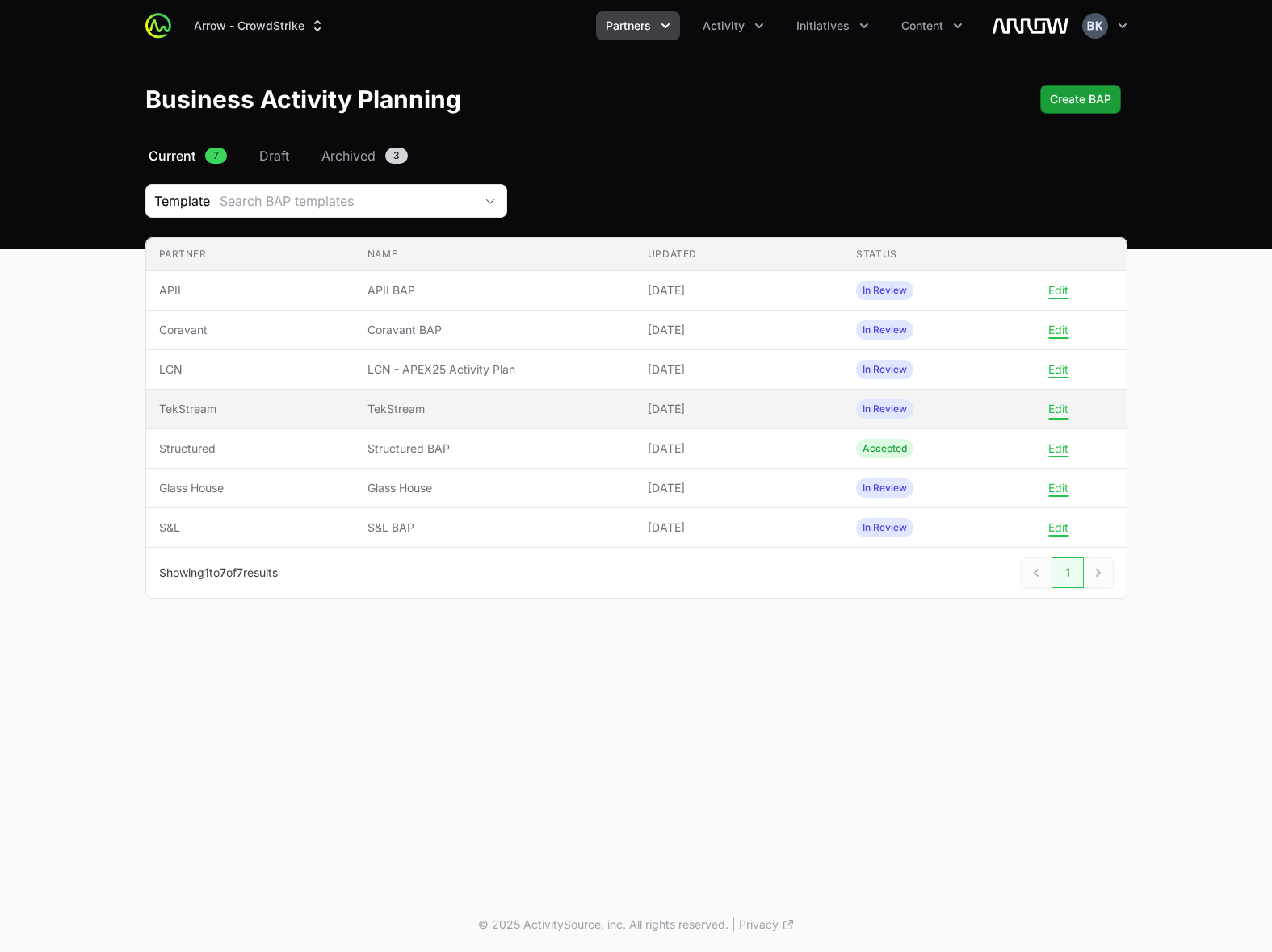
click at [1056, 406] on button "Edit" at bounding box center [1058, 409] width 20 height 15
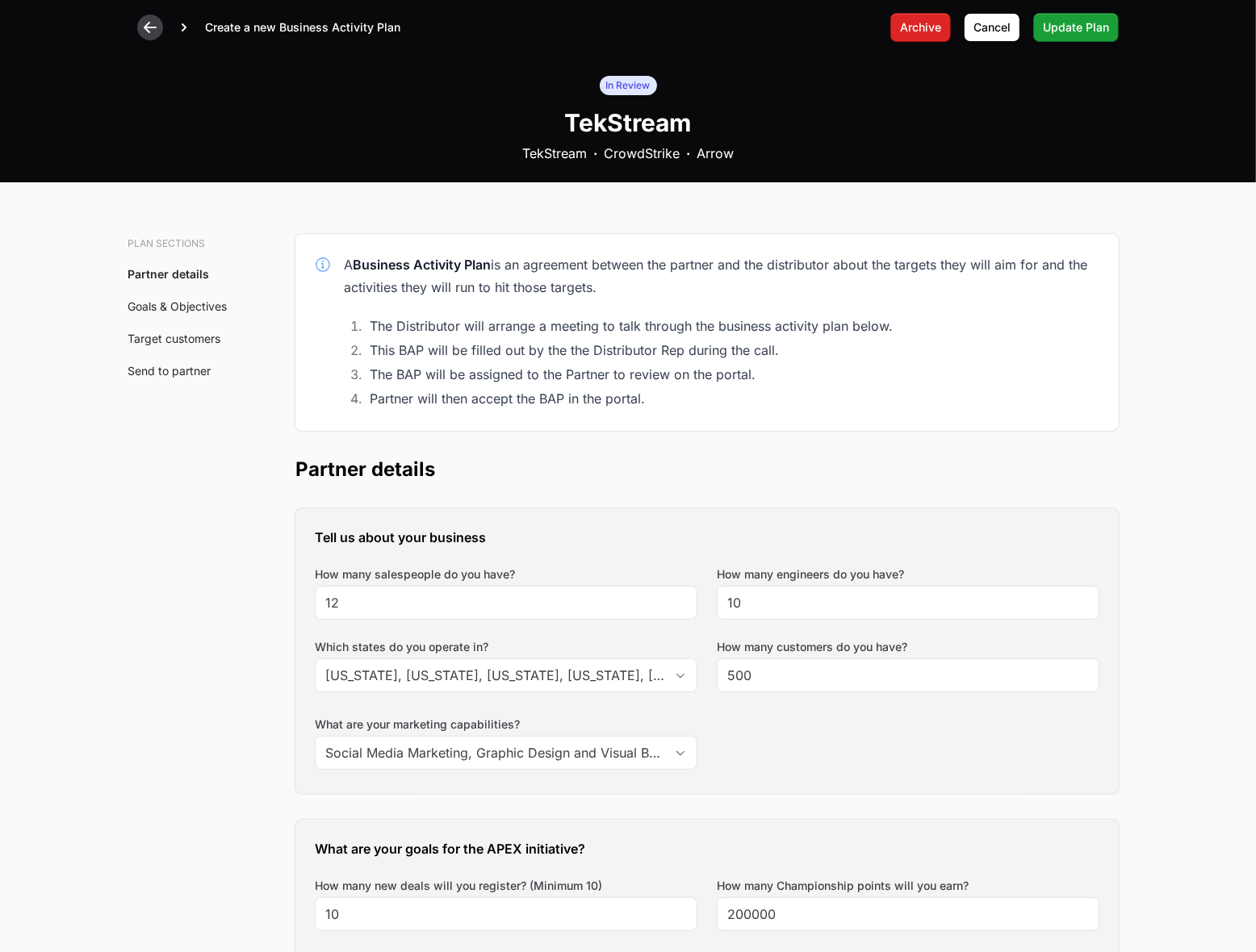
click at [150, 26] on icon at bounding box center [151, 27] width 16 height 16
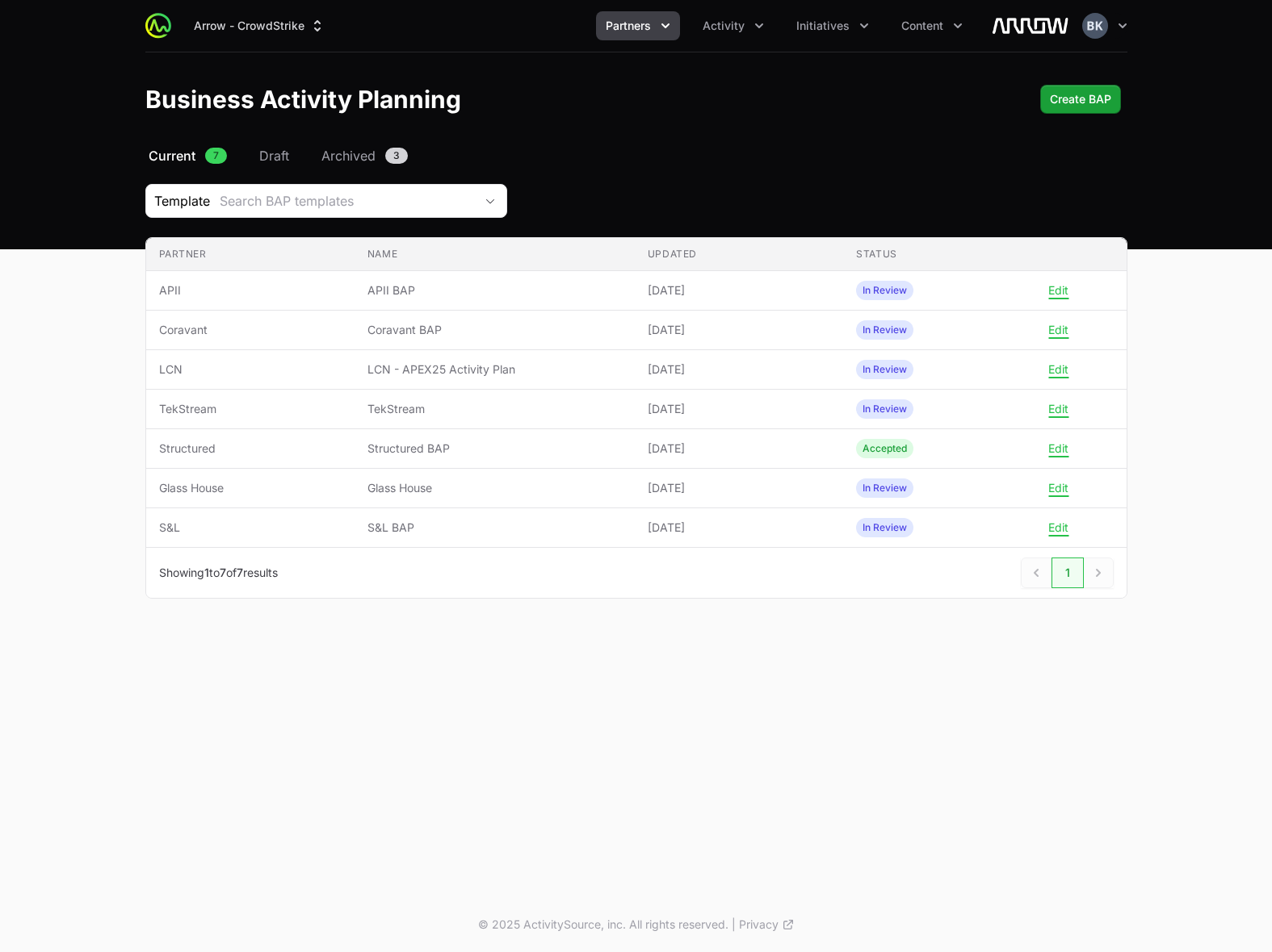
click at [808, 156] on nav "Current 7 Draft Archived 3" at bounding box center [636, 155] width 982 height 19
click at [623, 180] on div "Select a tab Current Draft Archived Current 7 Draft Archived 3 Template Search …" at bounding box center [636, 392] width 1034 height 492
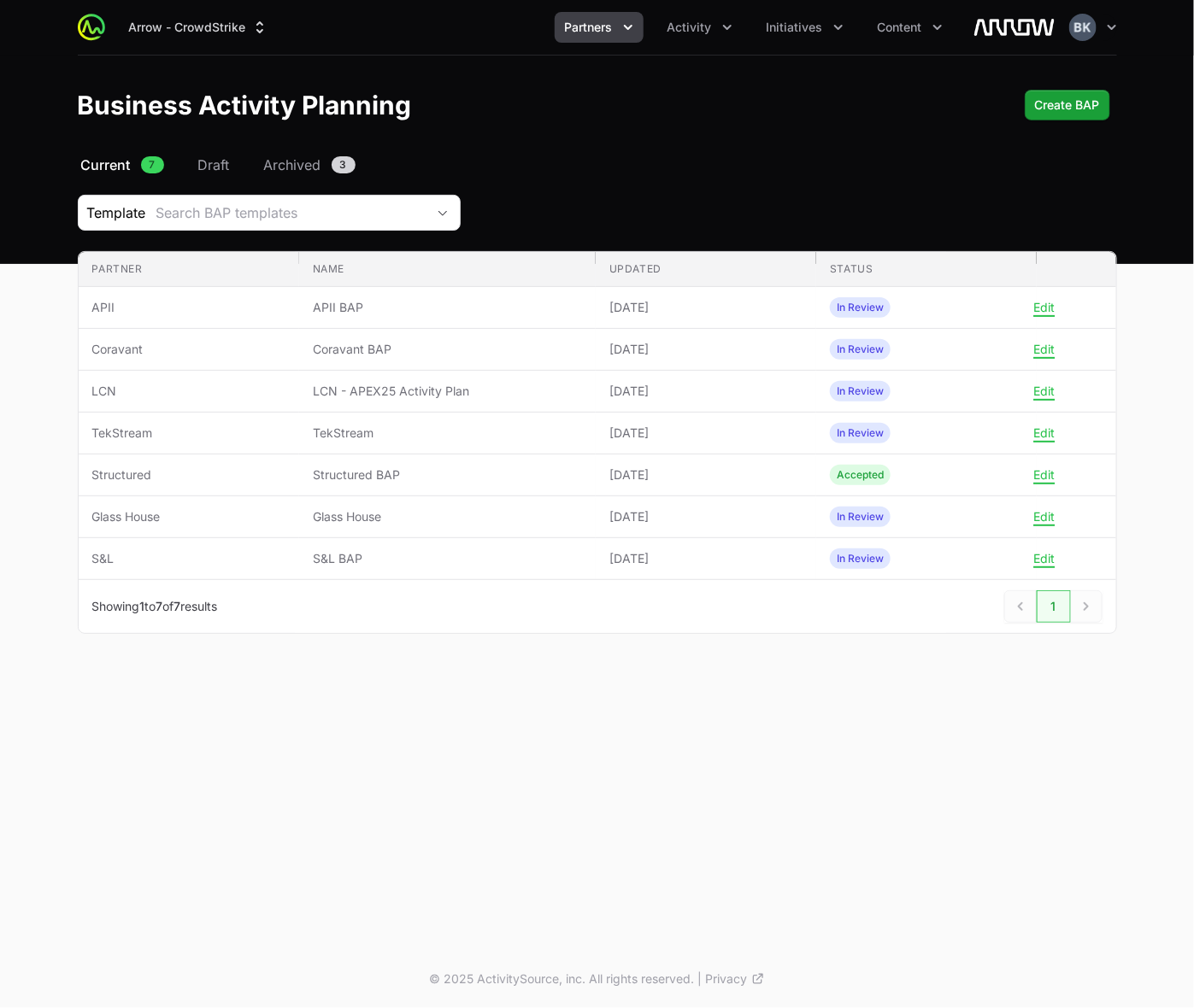
click at [852, 737] on div "Arrow - CrowdStrike Partners Activity Initiatives Content Open user menu Open m…" at bounding box center [597, 475] width 1194 height 950
click at [728, 808] on div "Arrow - CrowdStrike Partners Activity Initiatives Content Open user menu Open m…" at bounding box center [597, 475] width 1194 height 950
drag, startPoint x: 840, startPoint y: 139, endPoint x: 838, endPoint y: 148, distance: 9.2
click at [840, 139] on header "Business Activity Planning Create BAP" at bounding box center [597, 104] width 1194 height 100
click at [626, 18] on icon "Partners menu" at bounding box center [628, 27] width 17 height 17
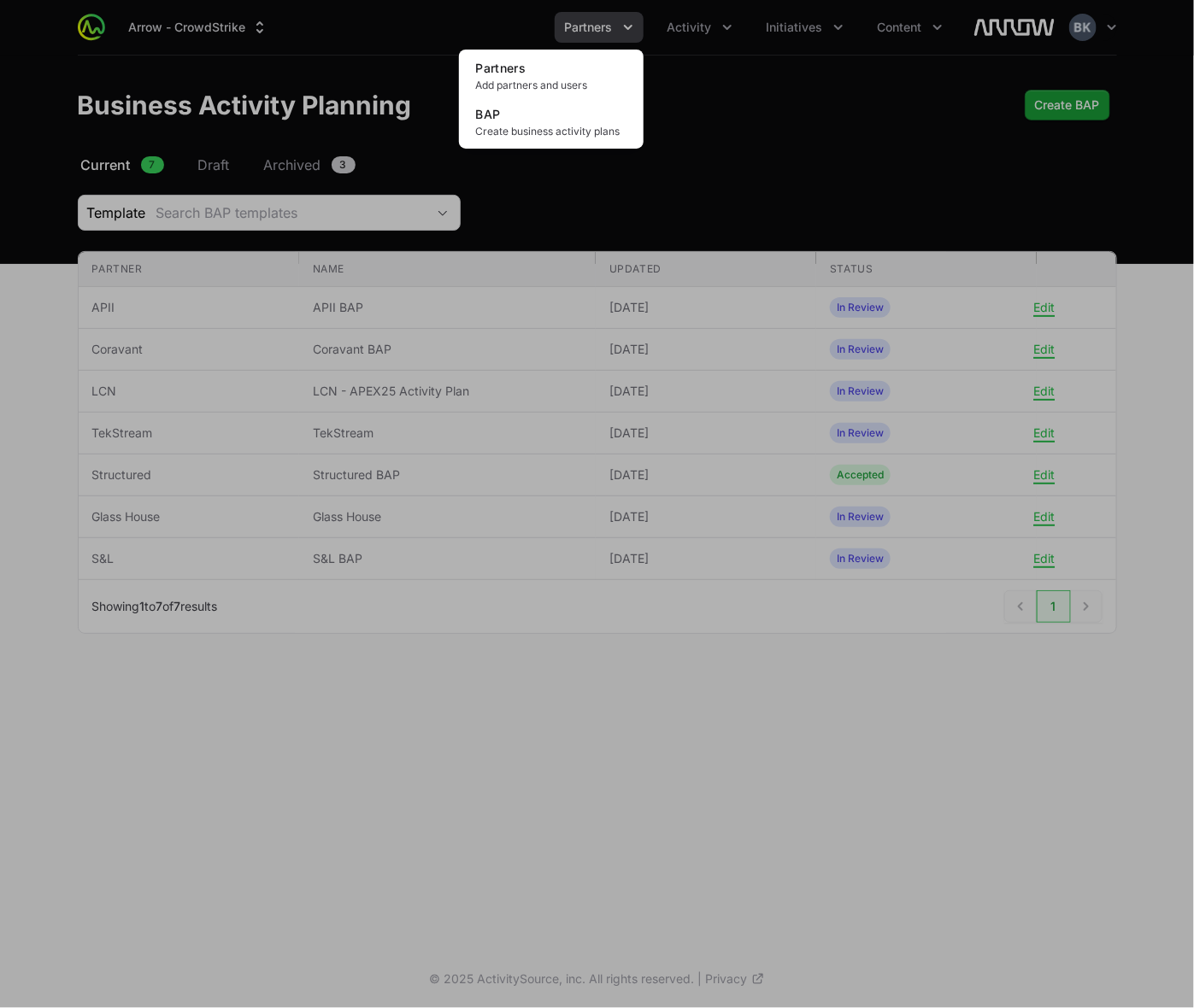
click at [806, 120] on div "Partners menu" at bounding box center [597, 504] width 1194 height 1008
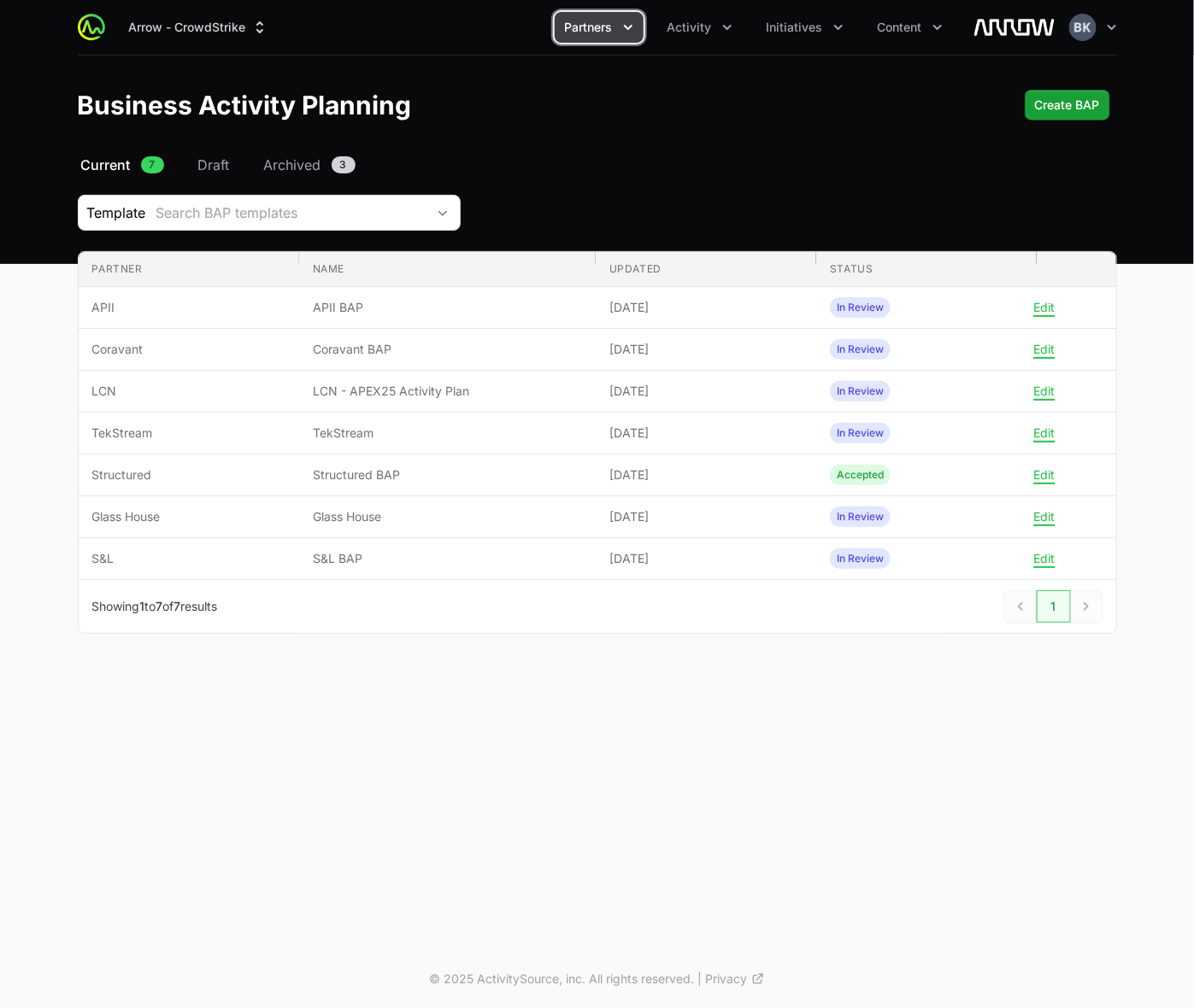
click at [620, 23] on button "Partners" at bounding box center [599, 27] width 89 height 31
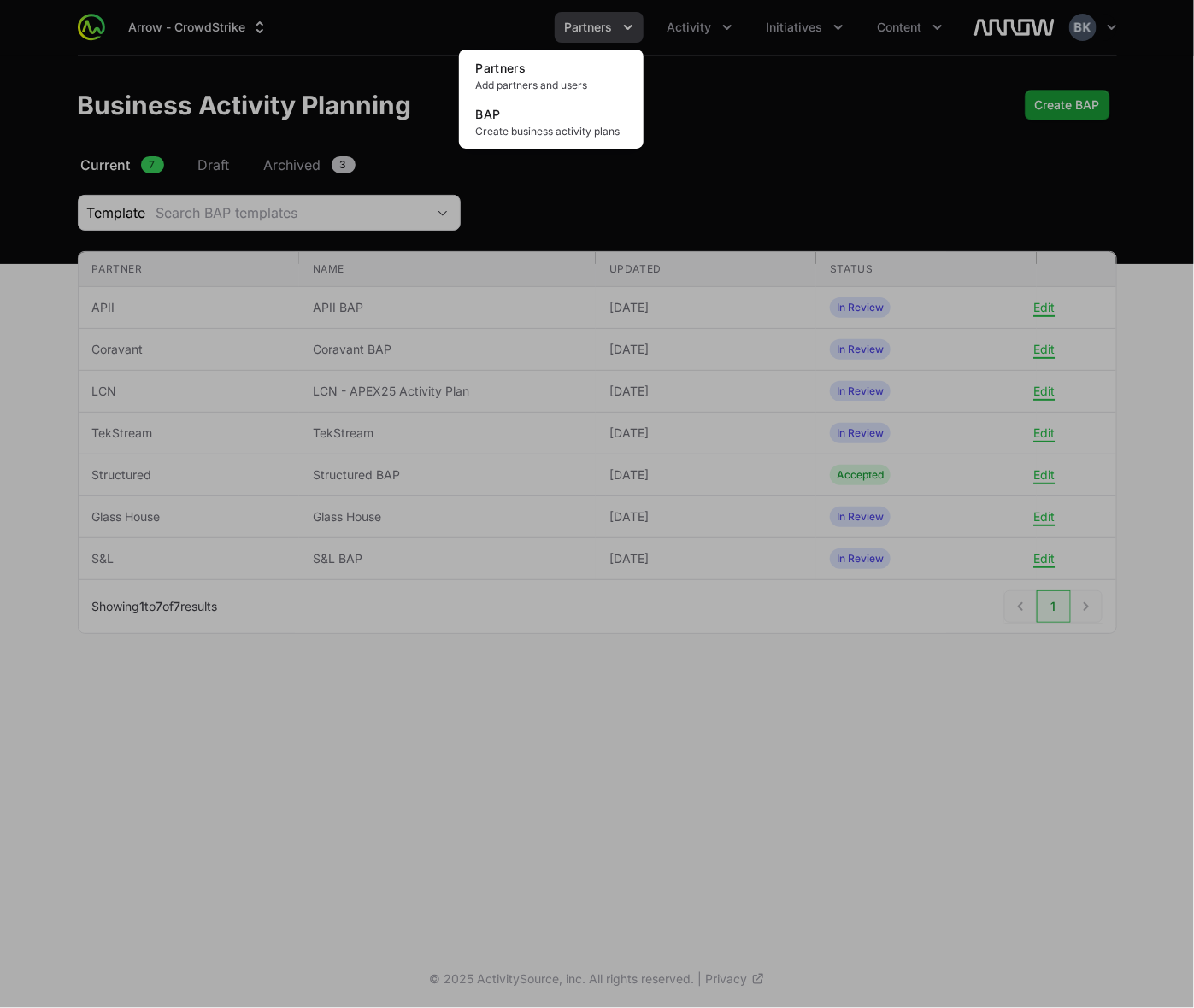
click at [725, 26] on div "Partners menu" at bounding box center [597, 504] width 1194 height 1008
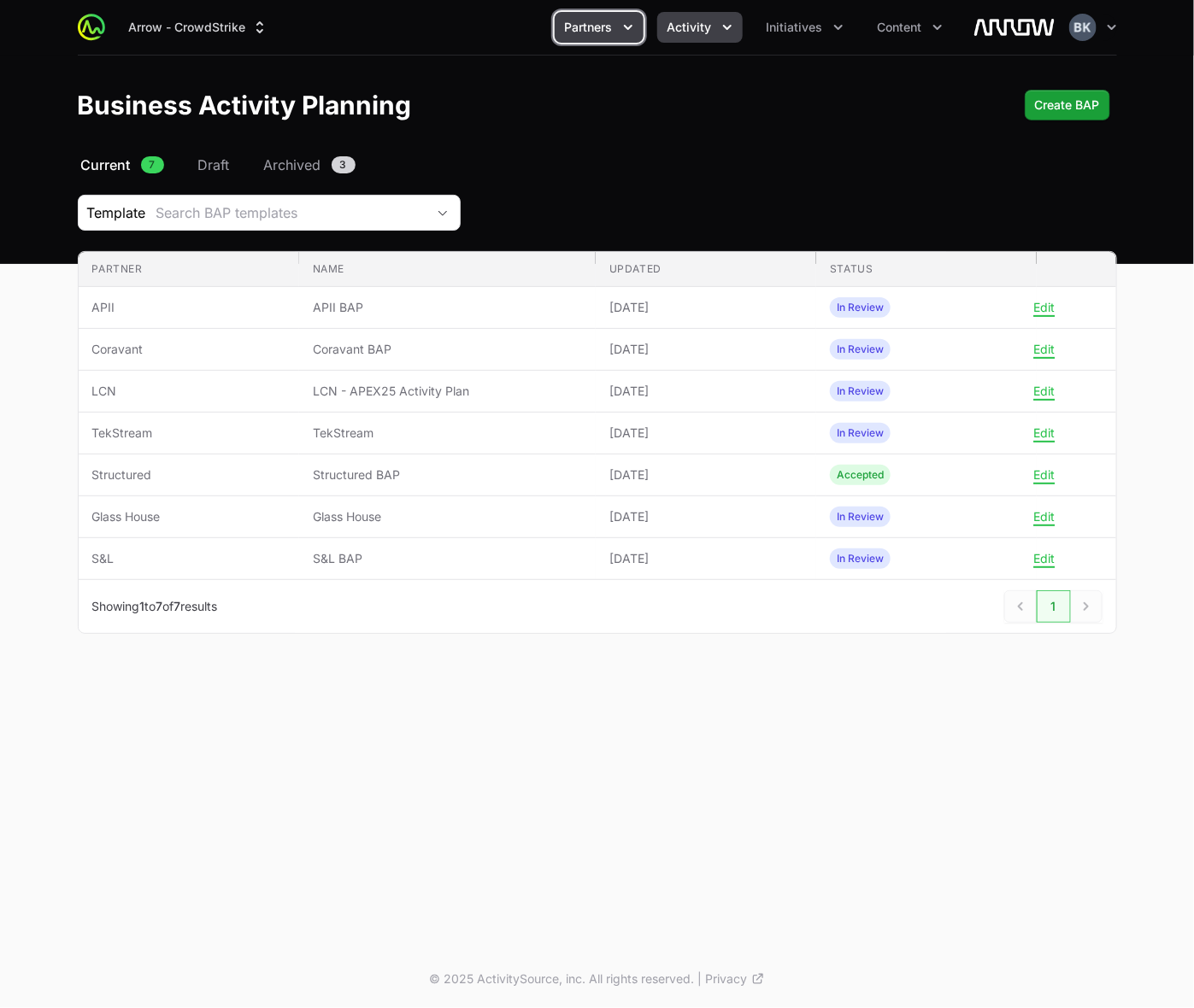
click at [727, 26] on icon "Activity menu" at bounding box center [728, 27] width 17 height 17
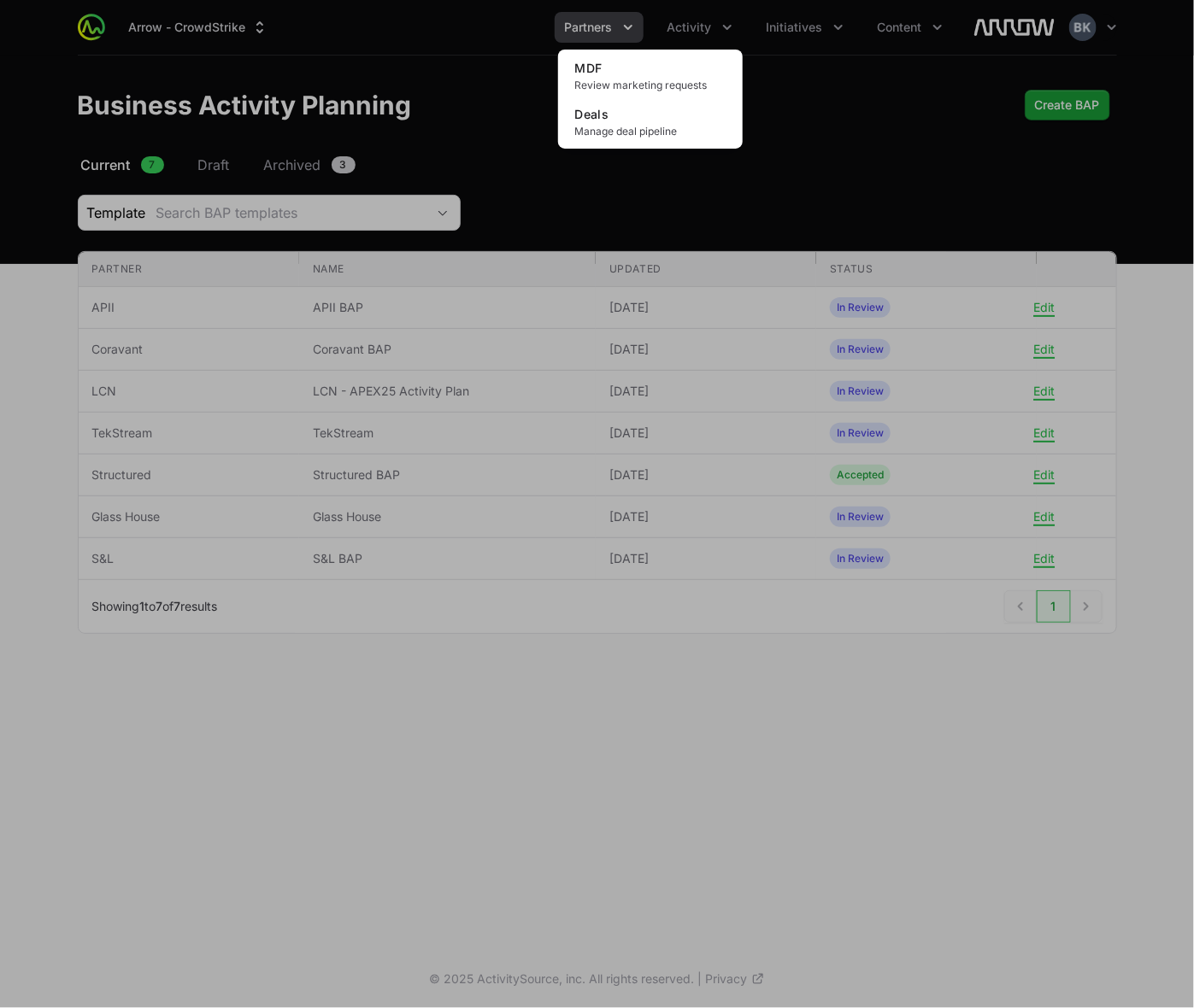
click at [815, 120] on div "Activity menu" at bounding box center [597, 504] width 1194 height 1008
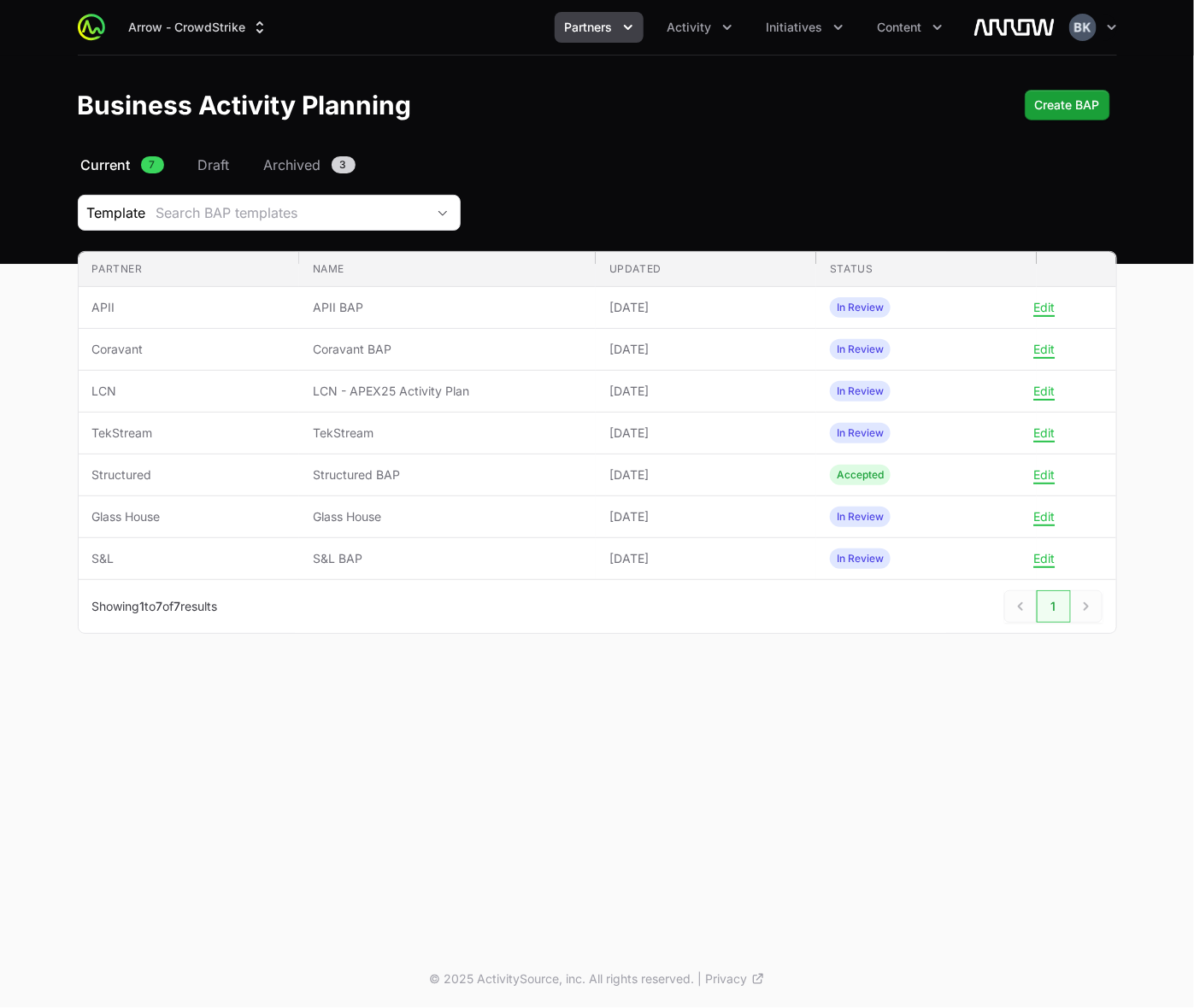
click at [639, 102] on div "Business Activity Planning Create BAP" at bounding box center [597, 105] width 1039 height 31
click at [665, 159] on nav "Current 7 Draft Archived 3" at bounding box center [597, 164] width 1039 height 20
click at [629, 24] on icon "Partners menu" at bounding box center [628, 27] width 17 height 17
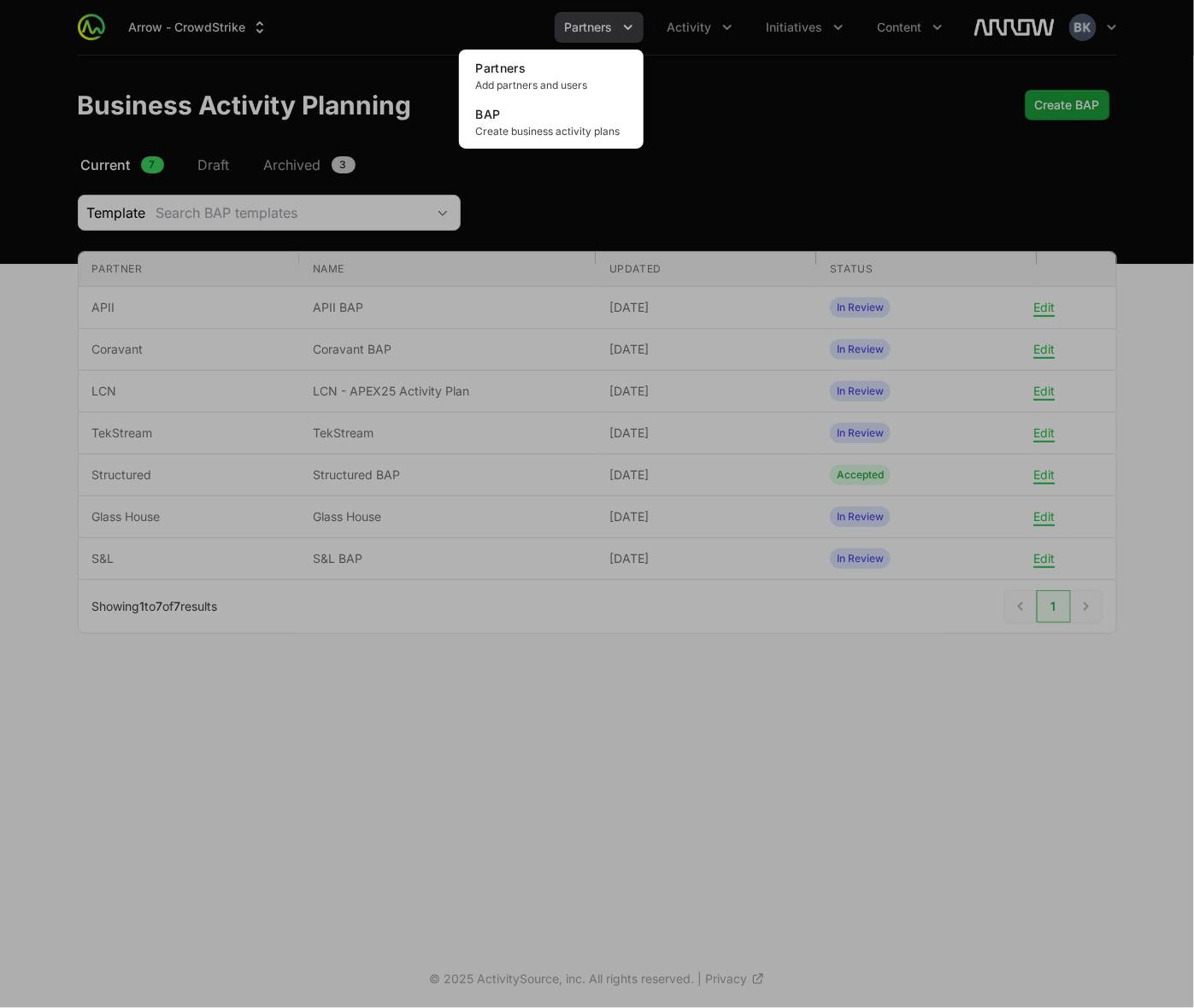
click at [766, 117] on div "Partners menu" at bounding box center [597, 504] width 1194 height 1008
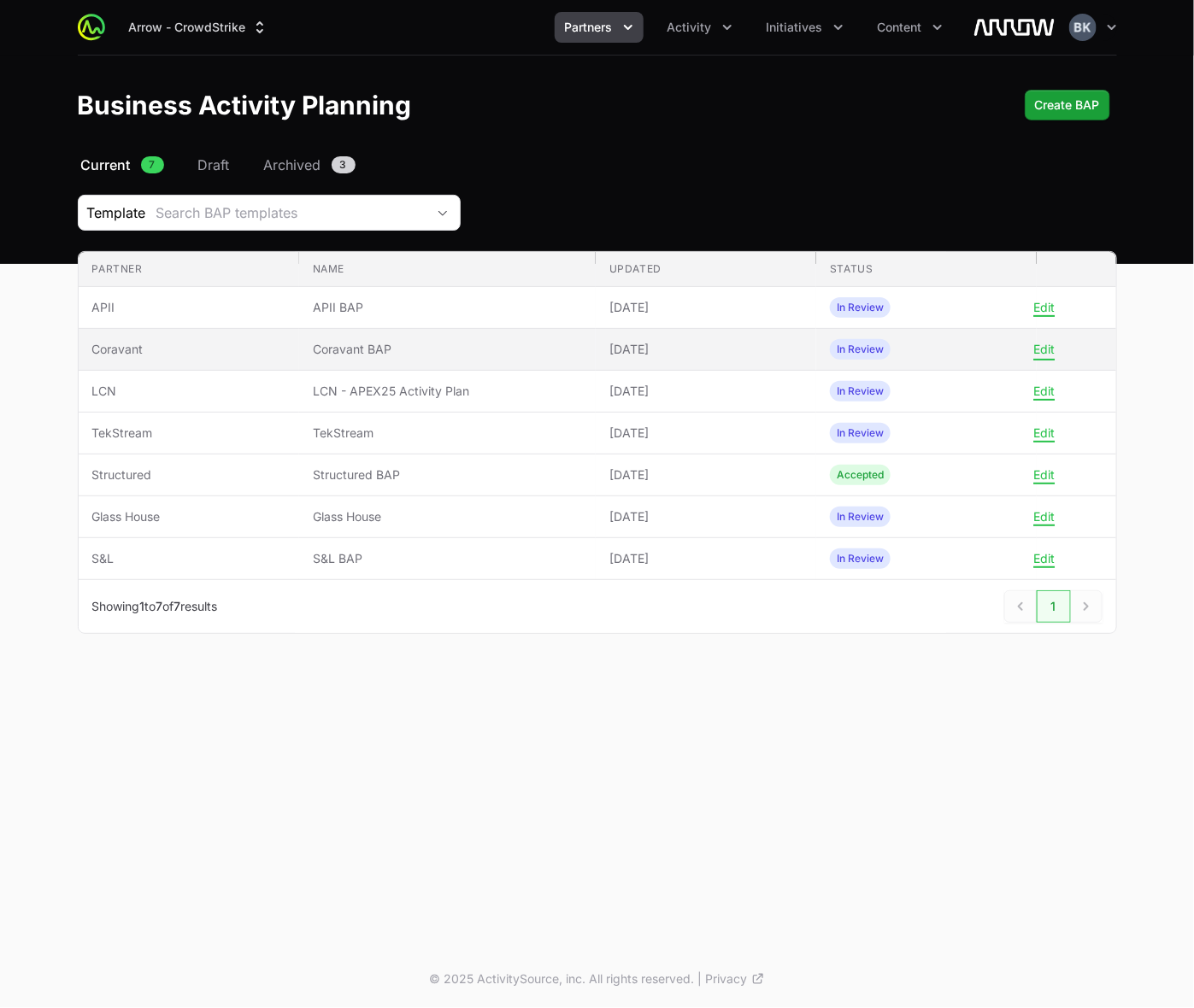
click at [1045, 347] on button "Edit" at bounding box center [1044, 350] width 21 height 15
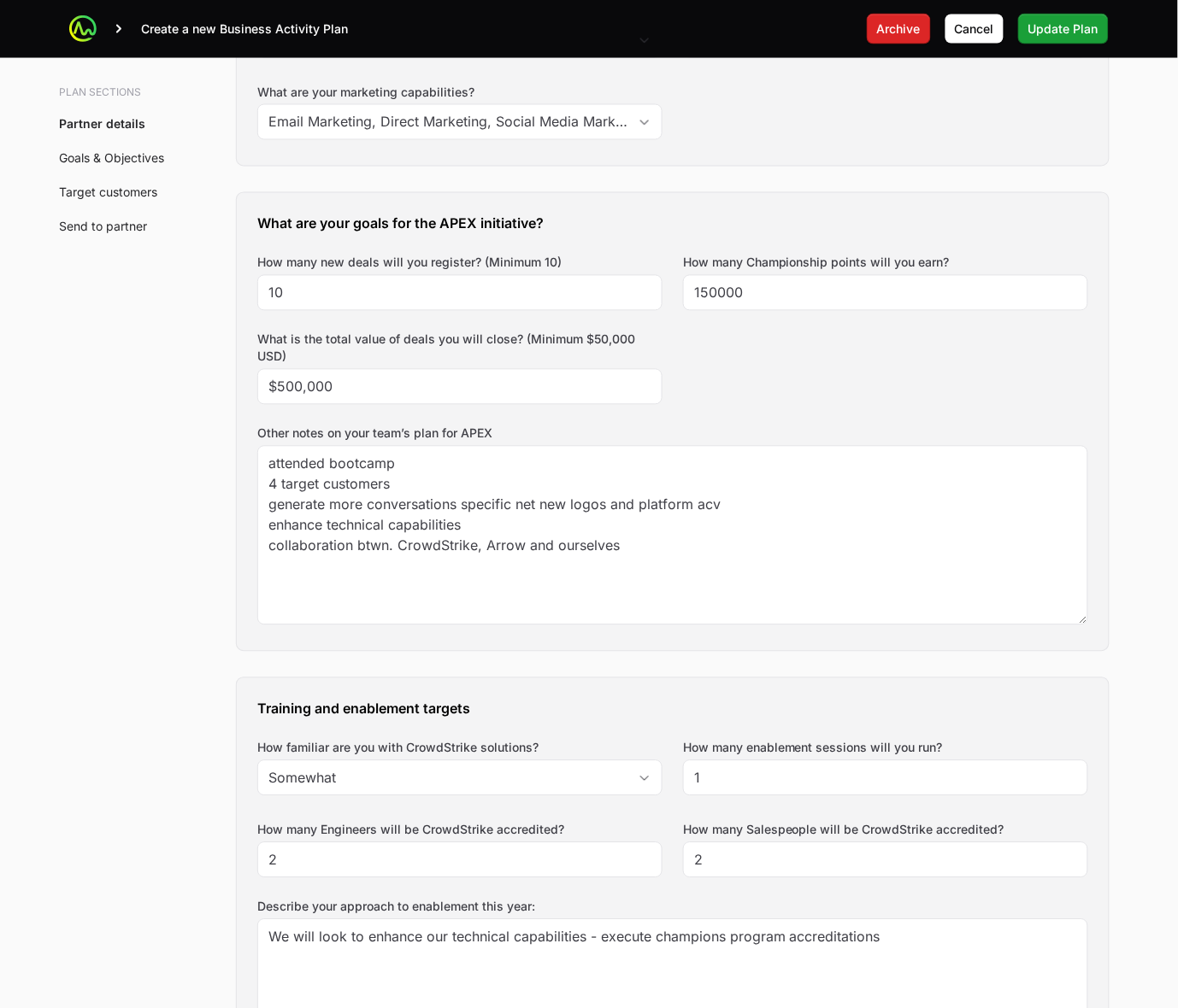
scroll to position [748, 0]
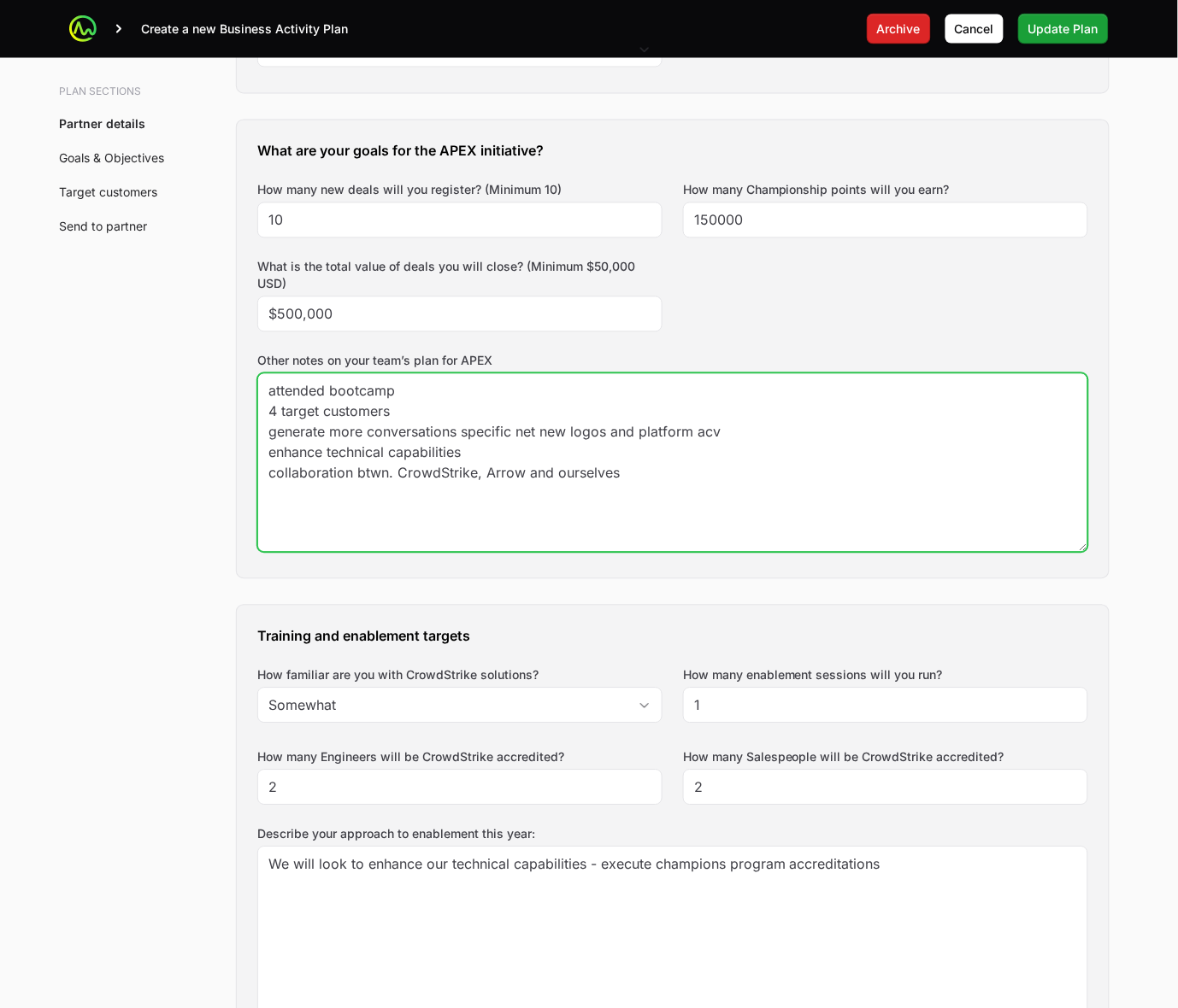
click at [518, 417] on textarea "attended bootcamp 4 target customers generate more conversations specific net n…" at bounding box center [673, 463] width 829 height 178
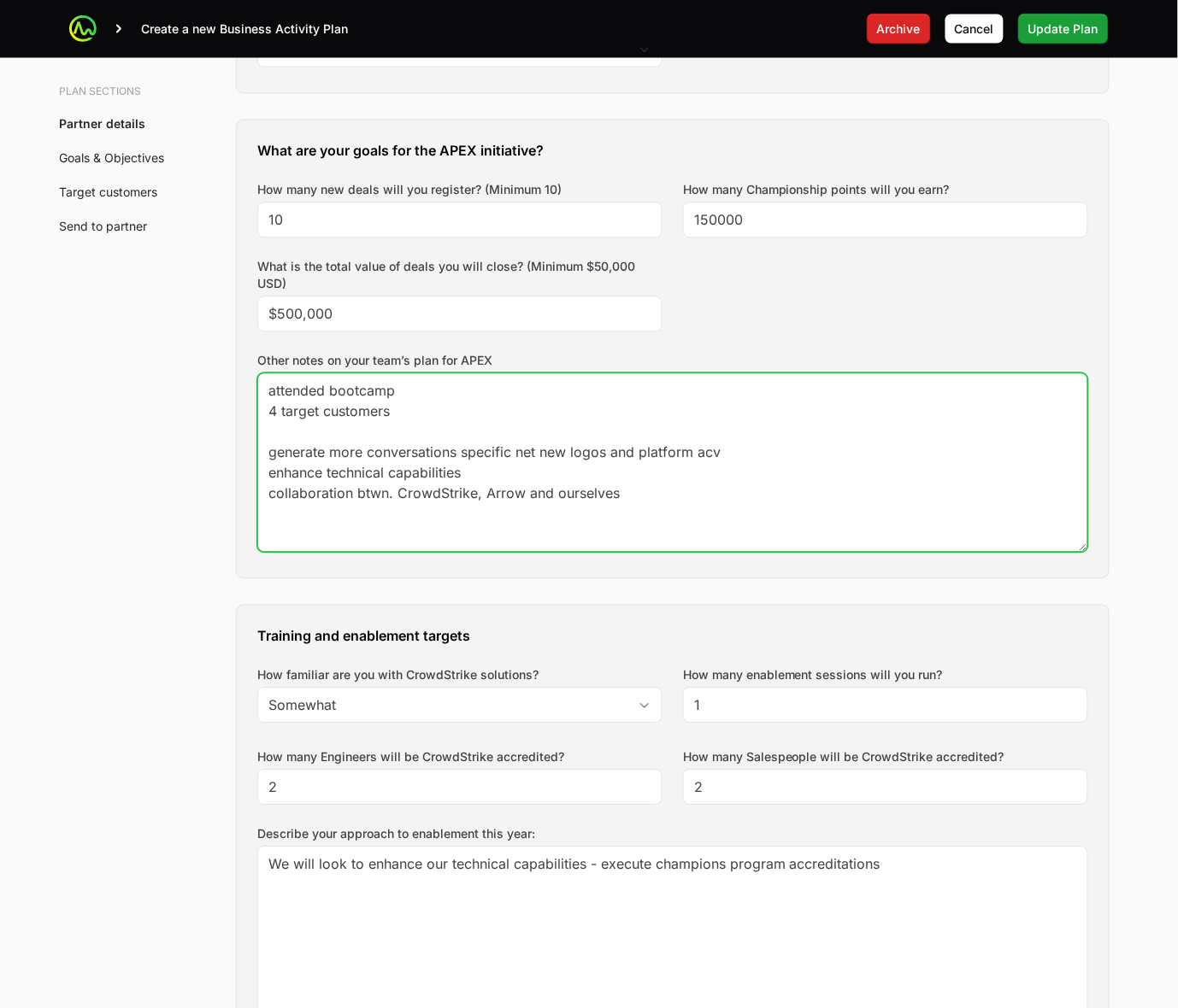
type textarea "attended bootcamp 4 target customers generate more conversations specific net n…"
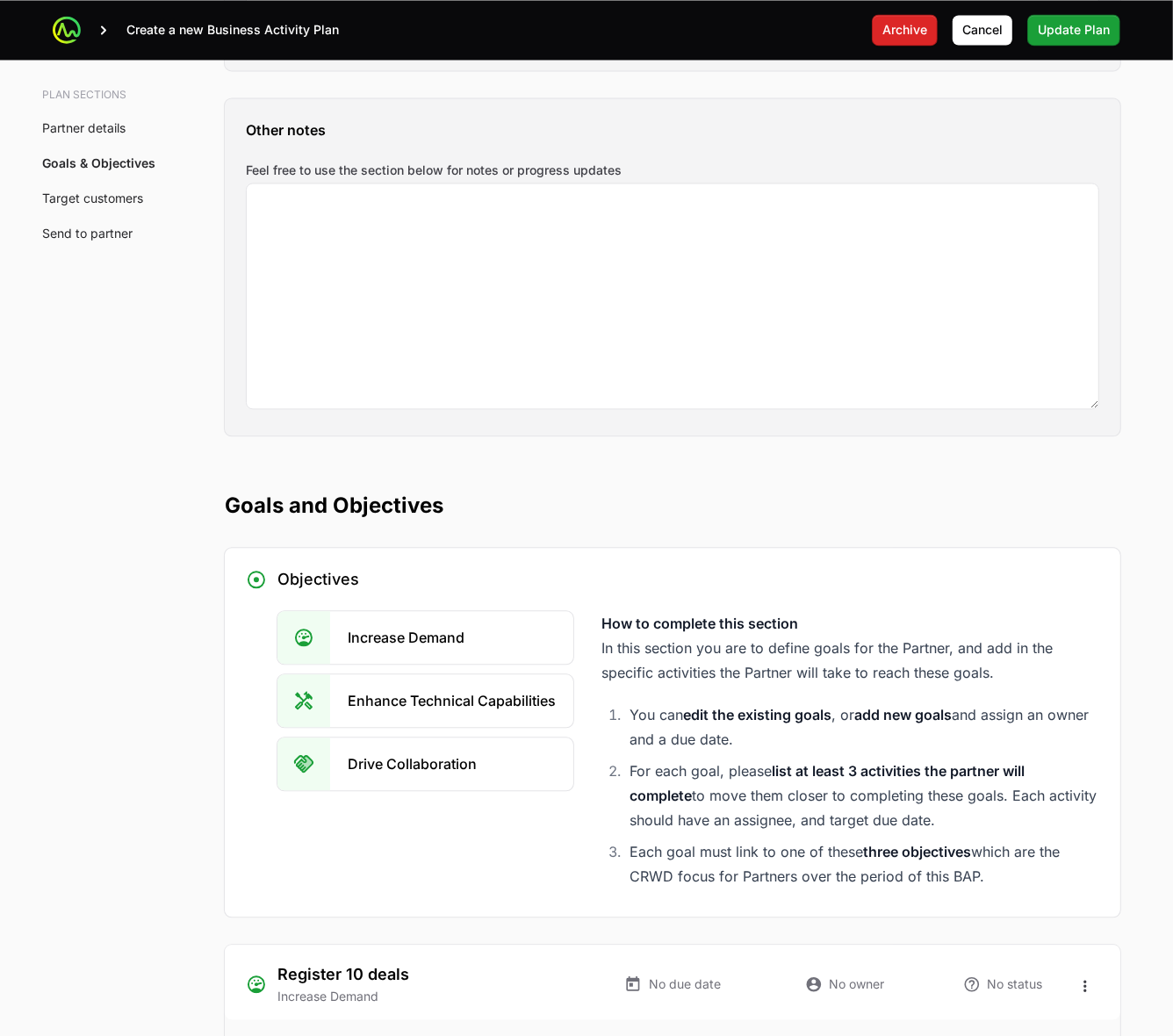
scroll to position [2635, 0]
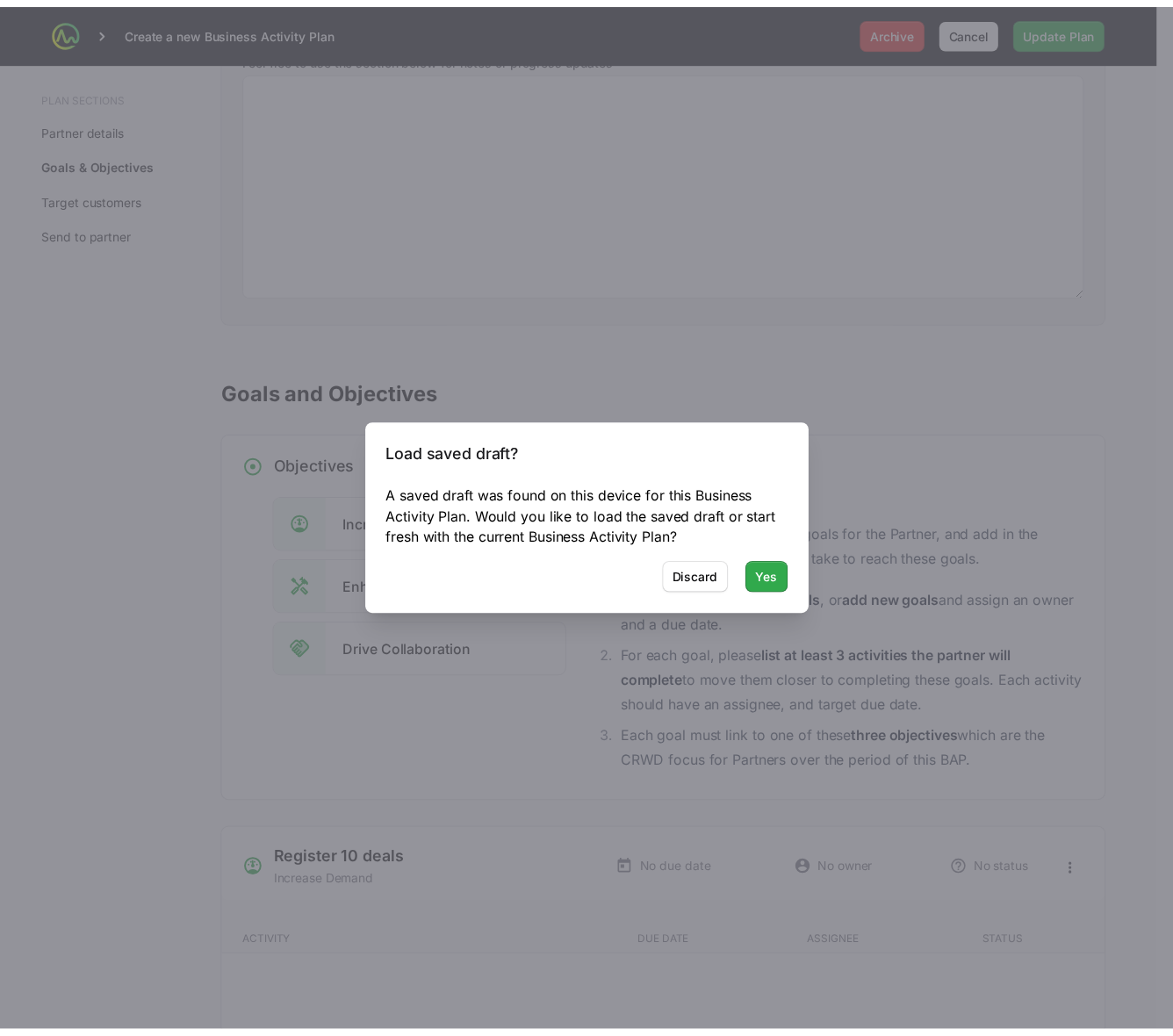
scroll to position [2635, 0]
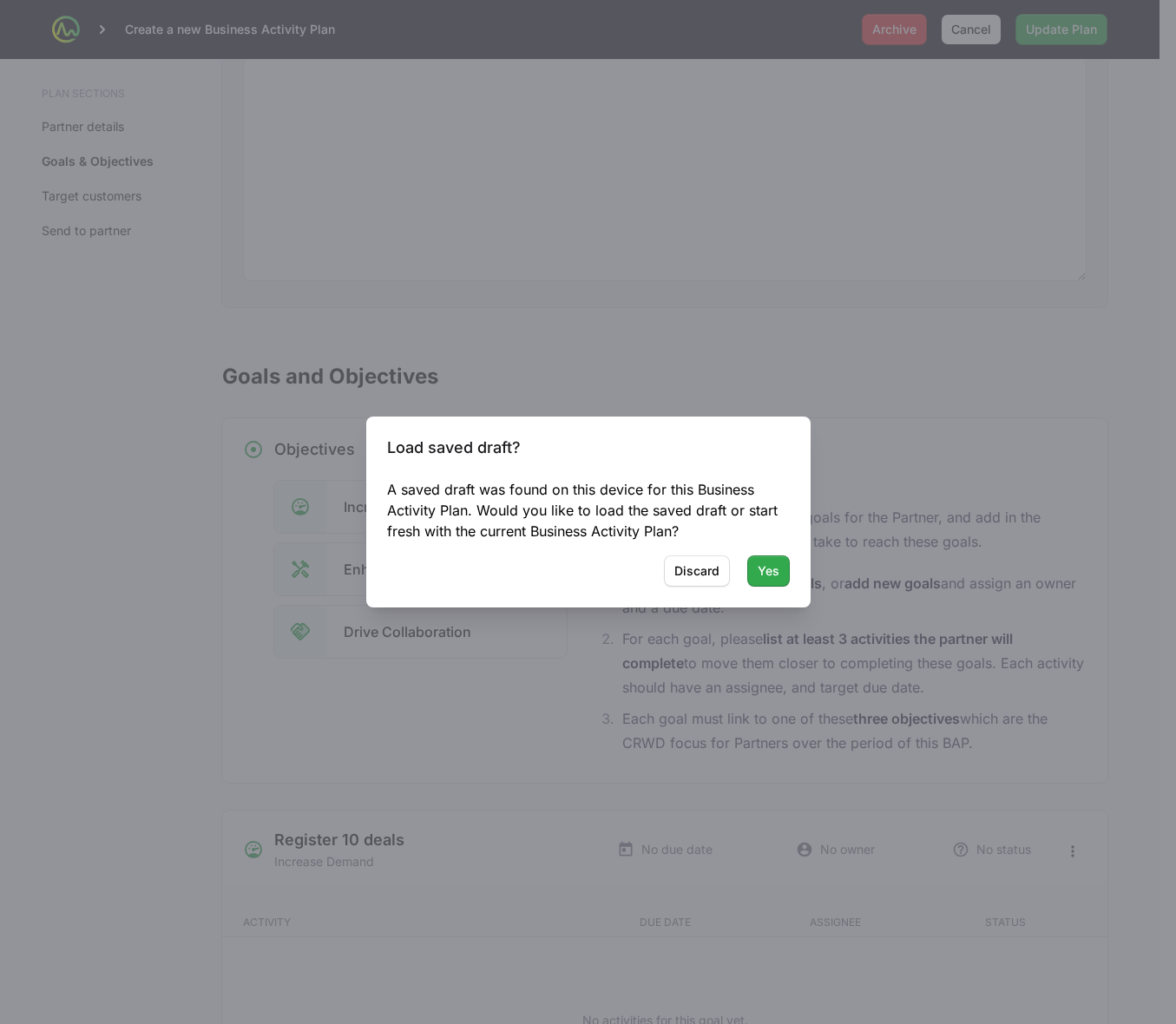
click at [765, 565] on span "Yes" at bounding box center [769, 570] width 22 height 21
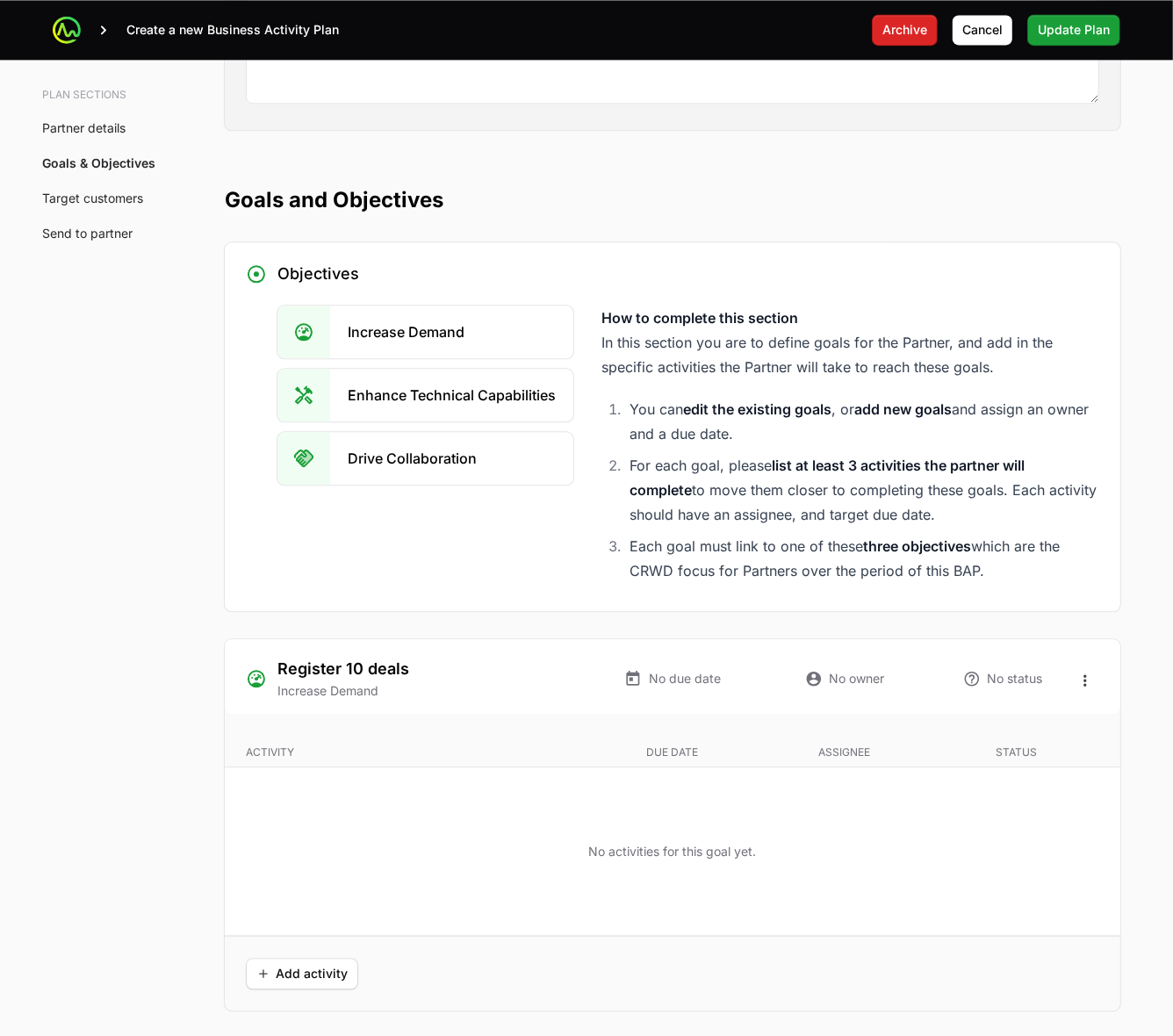
scroll to position [2855, 0]
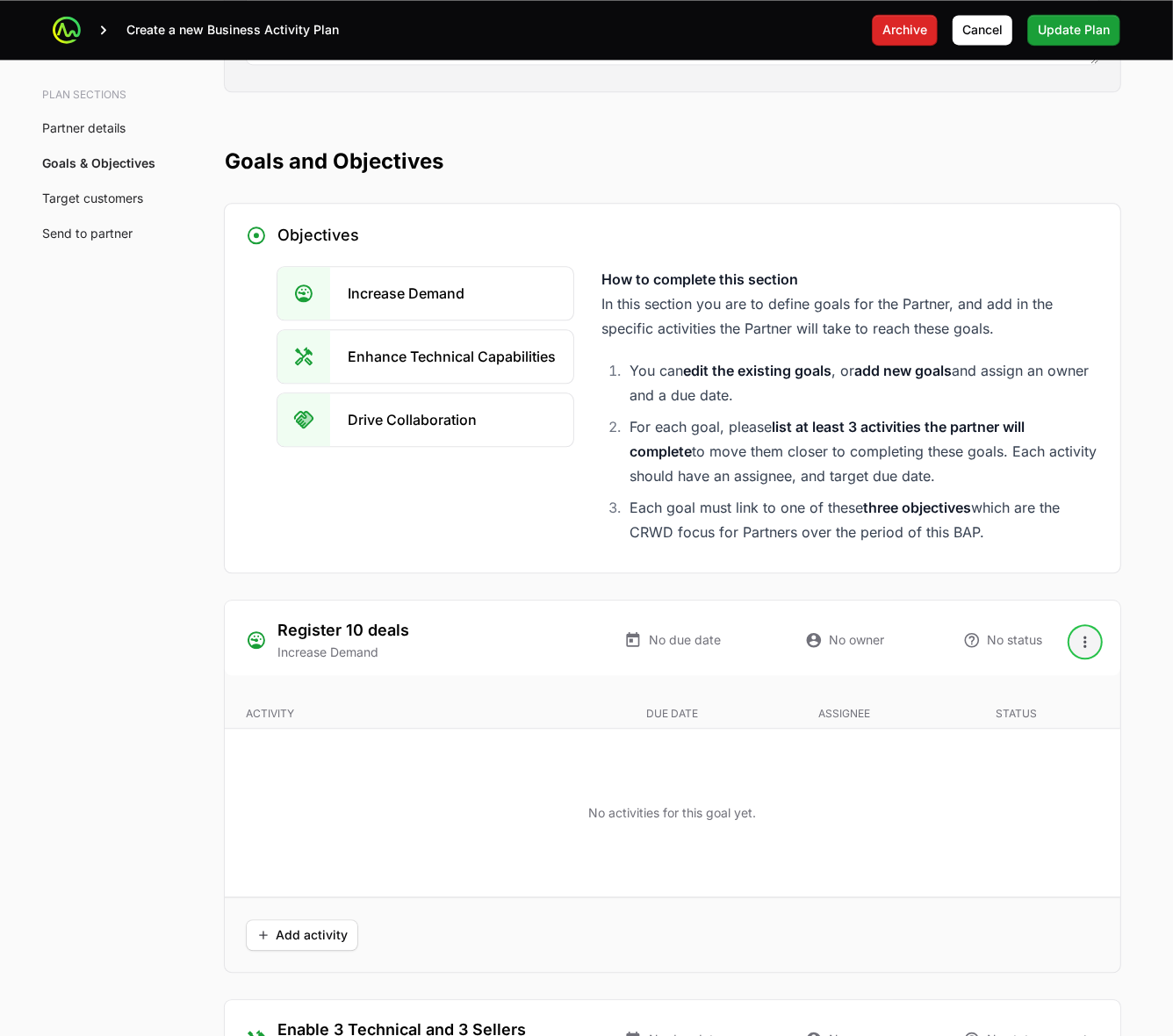
click at [1082, 646] on icon "Open options" at bounding box center [1086, 643] width 18 height 18
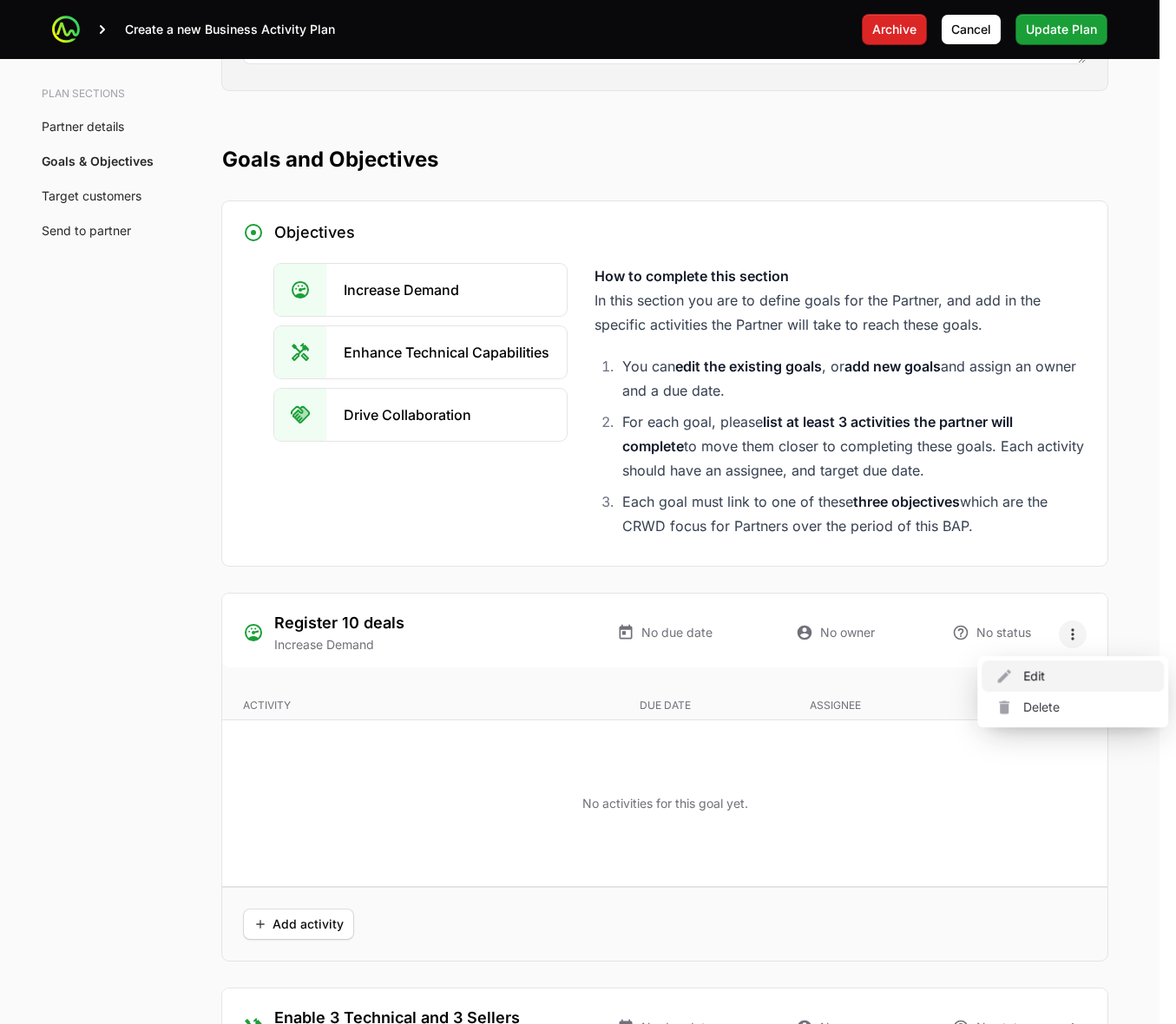
click at [1063, 679] on div "Edit" at bounding box center [1073, 676] width 183 height 31
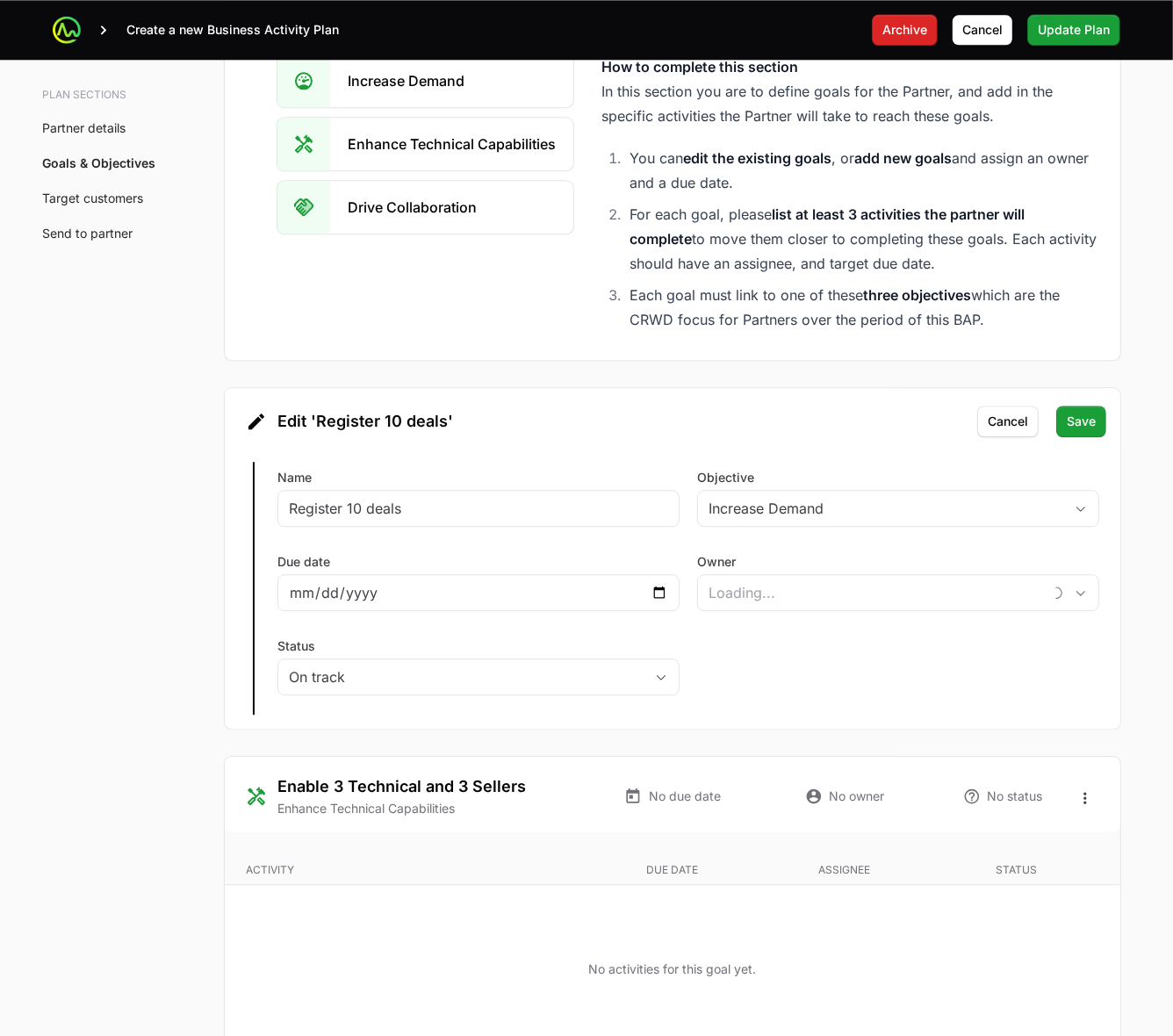
scroll to position [3074, 0]
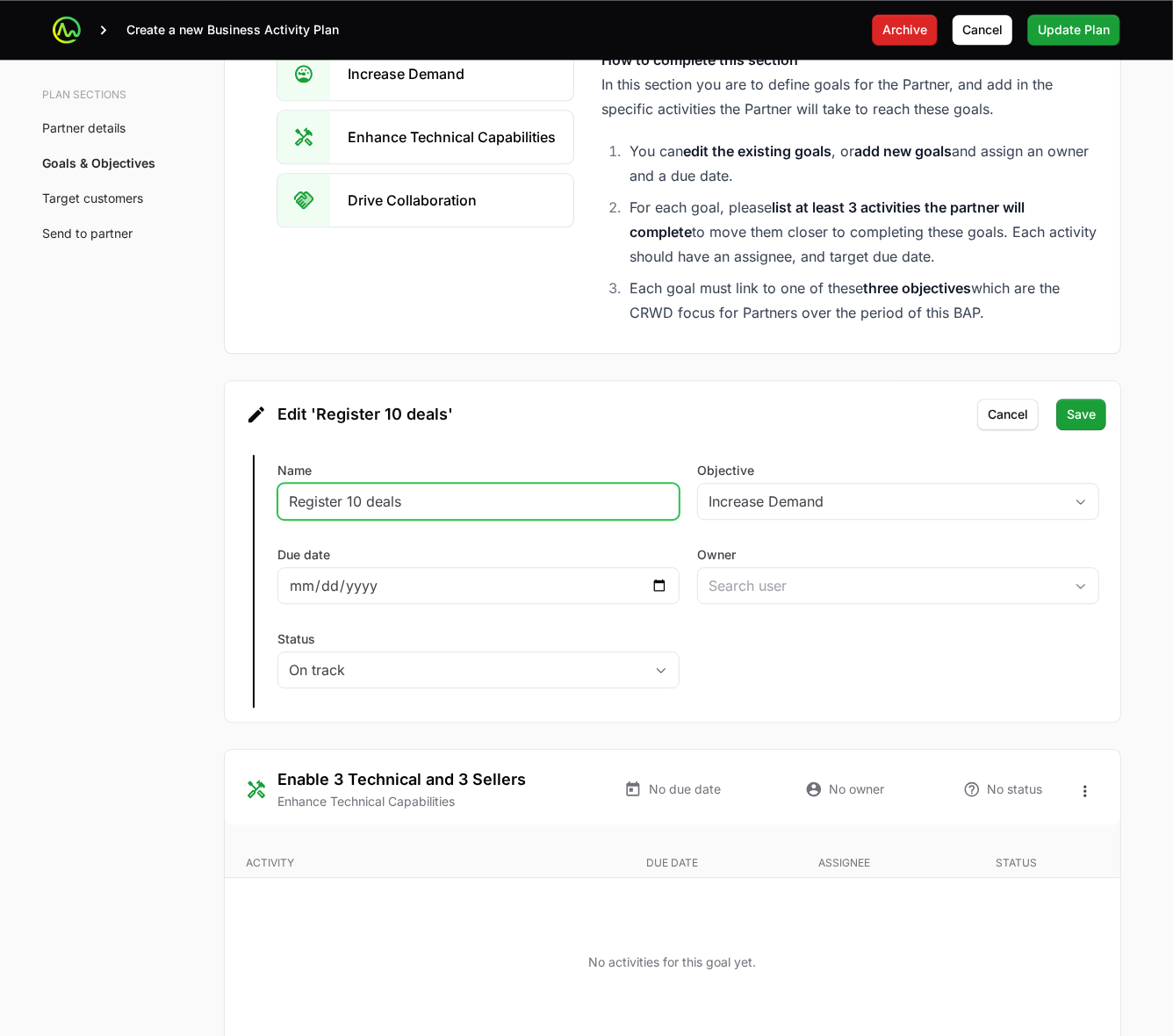
click at [359, 501] on input "Register 10 deals" at bounding box center [479, 501] width 379 height 21
type input "Register 4 deals"
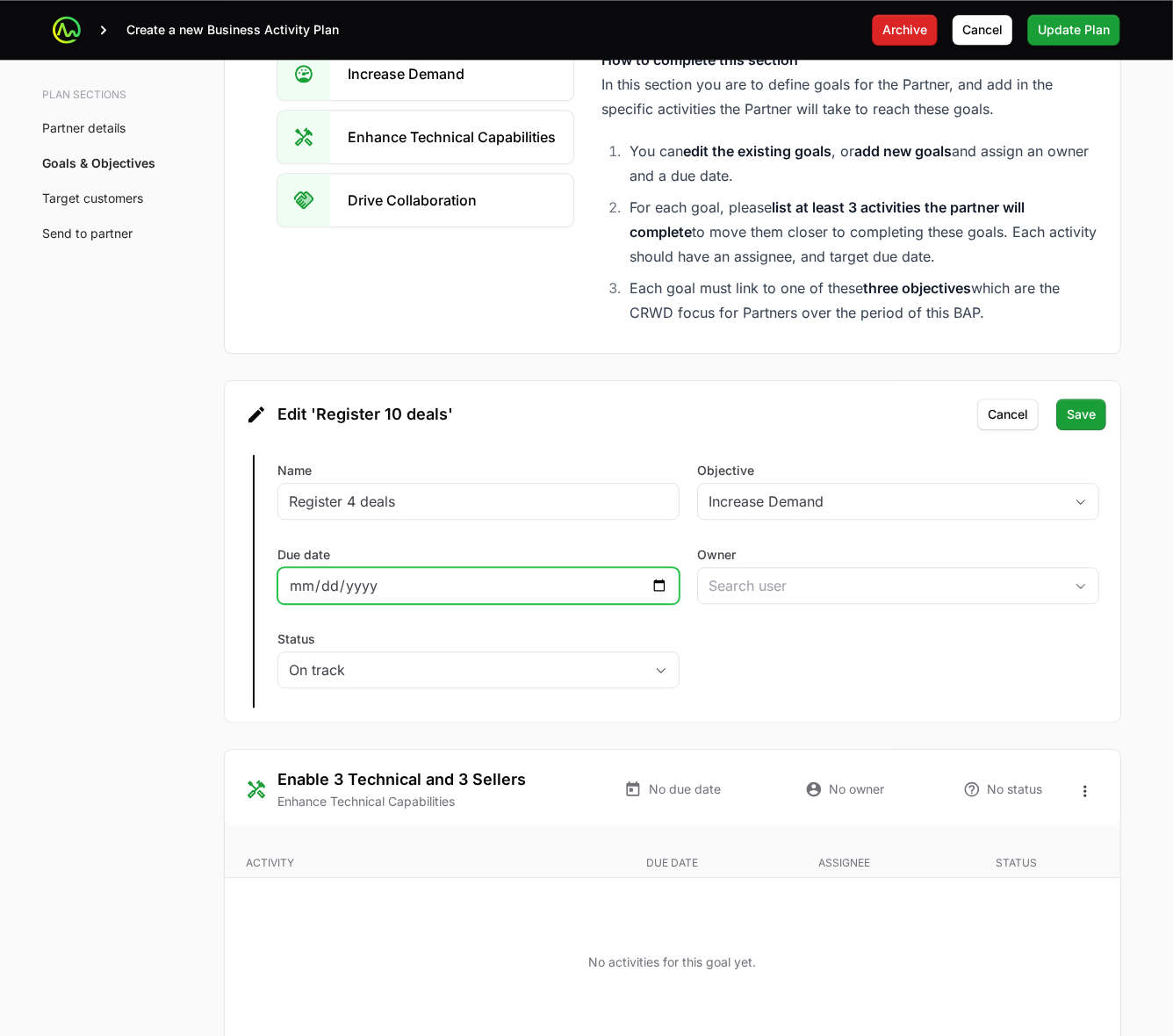
click at [661, 588] on input "Due date" at bounding box center [479, 585] width 379 height 21
type input "2026-01-31"
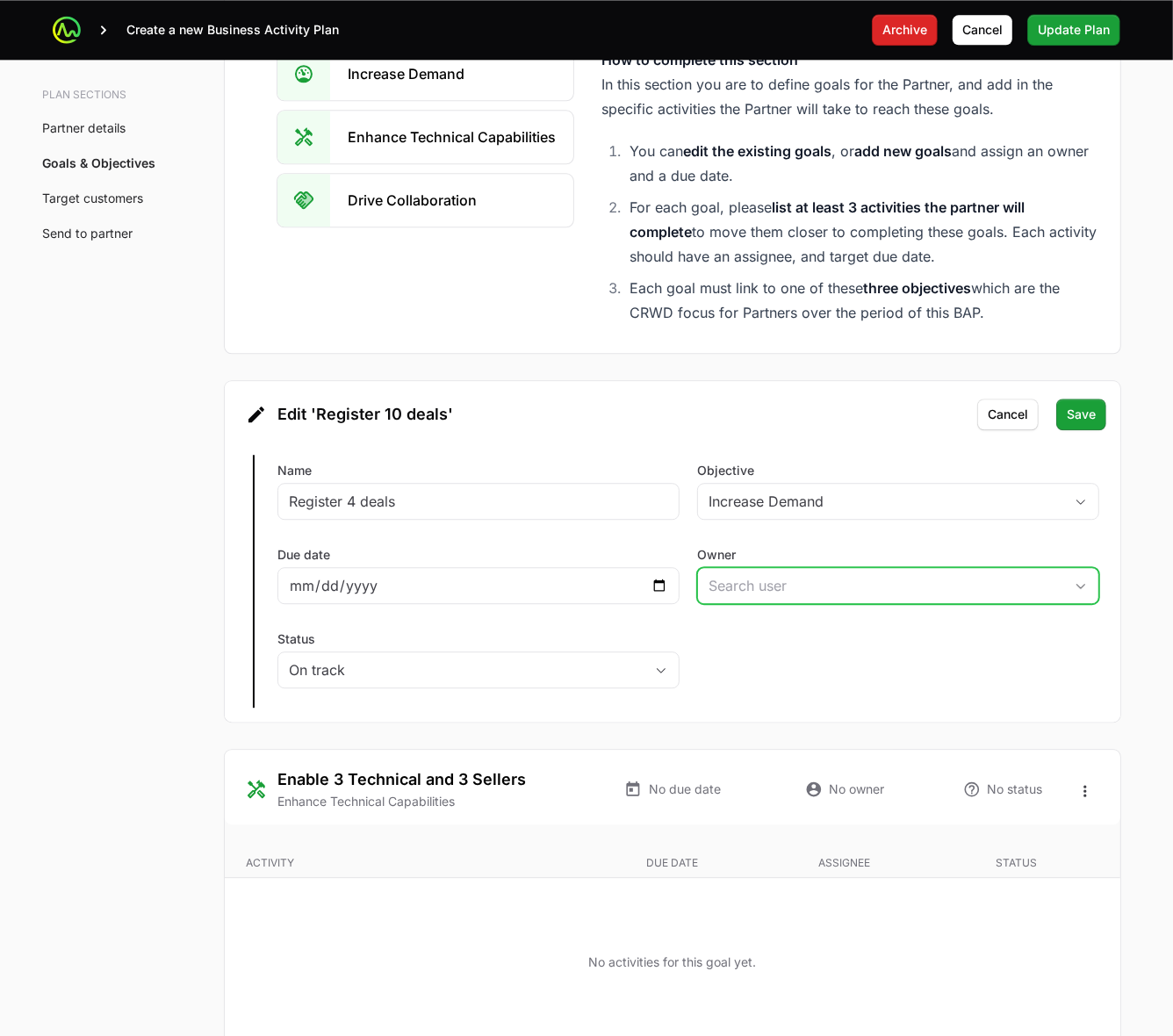
click at [787, 584] on input "Owner" at bounding box center [881, 585] width 366 height 35
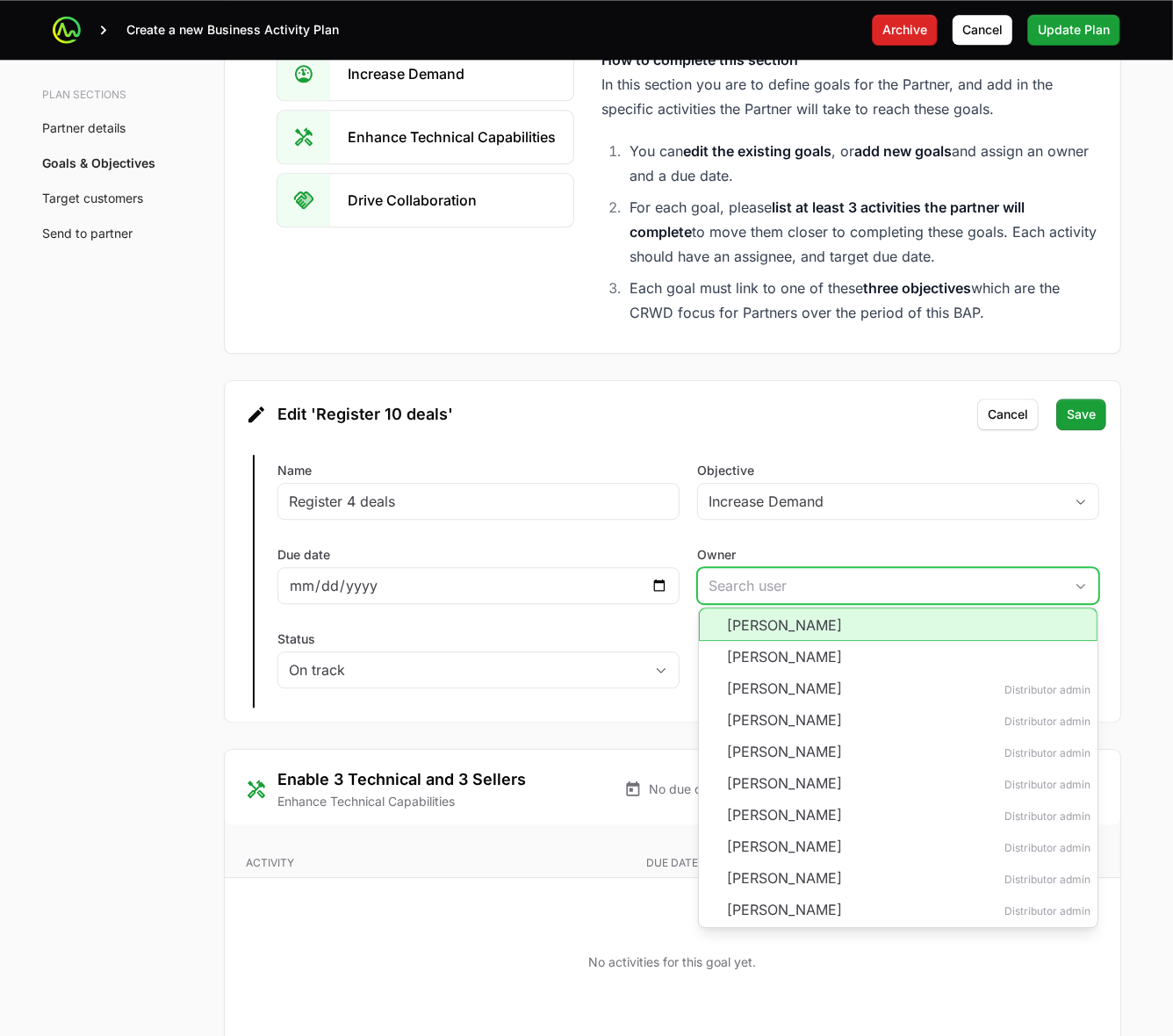
click at [787, 626] on li "Jack Browne" at bounding box center [898, 625] width 398 height 34
type input "Jack Browne"
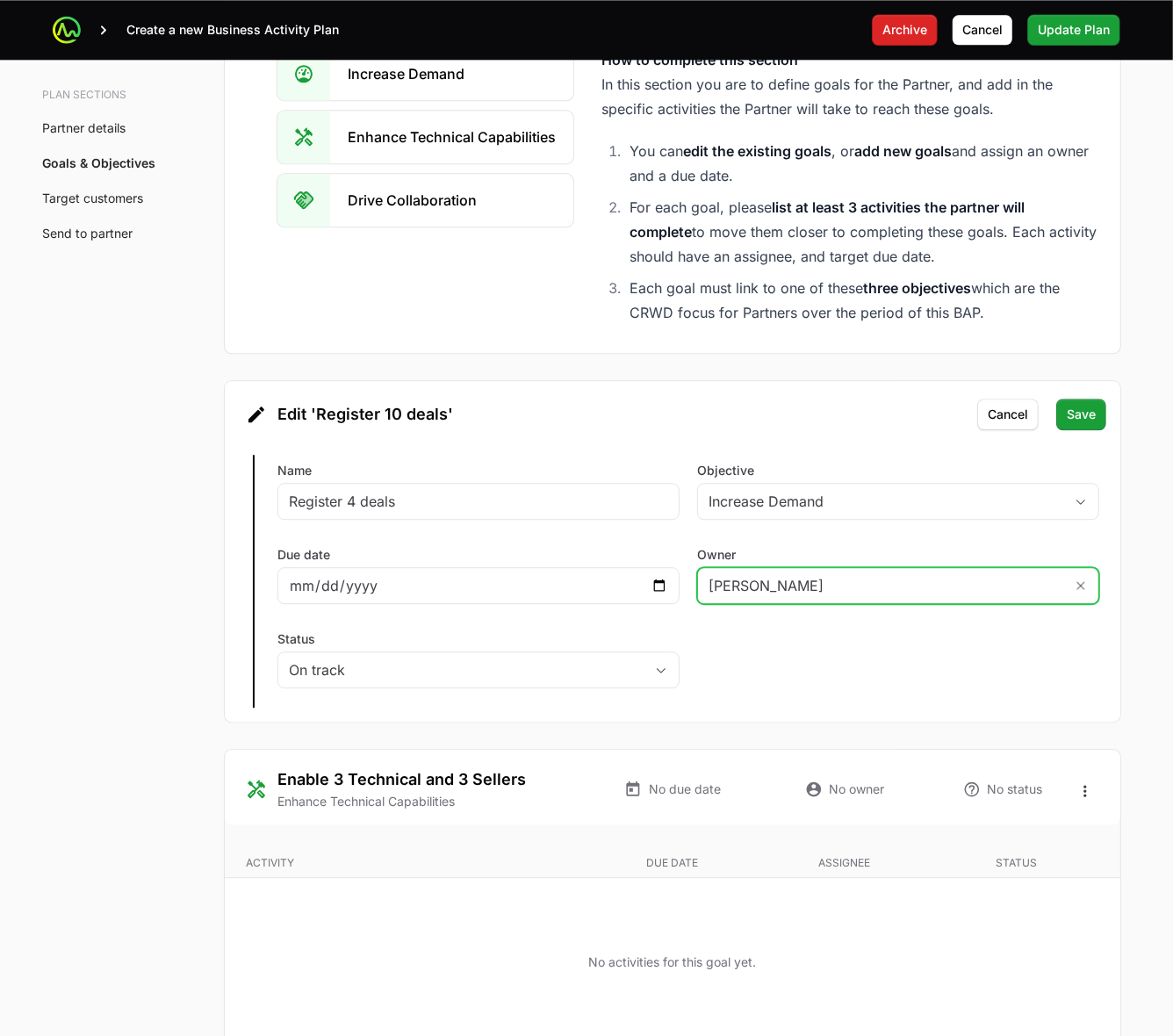
click at [997, 588] on input "Jack Browne" at bounding box center [881, 585] width 366 height 35
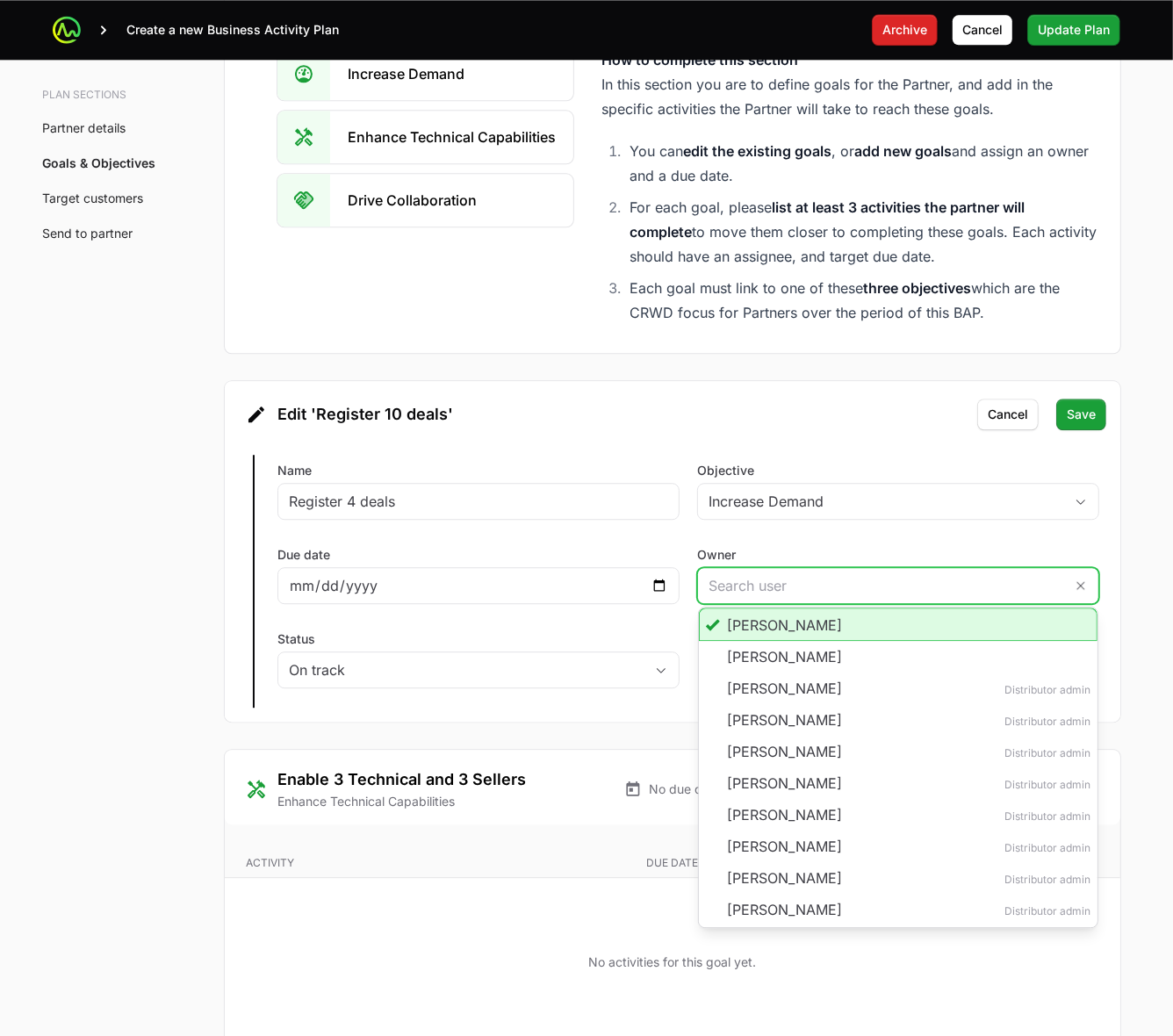
click at [872, 625] on li "Jack Browne" at bounding box center [898, 625] width 398 height 34
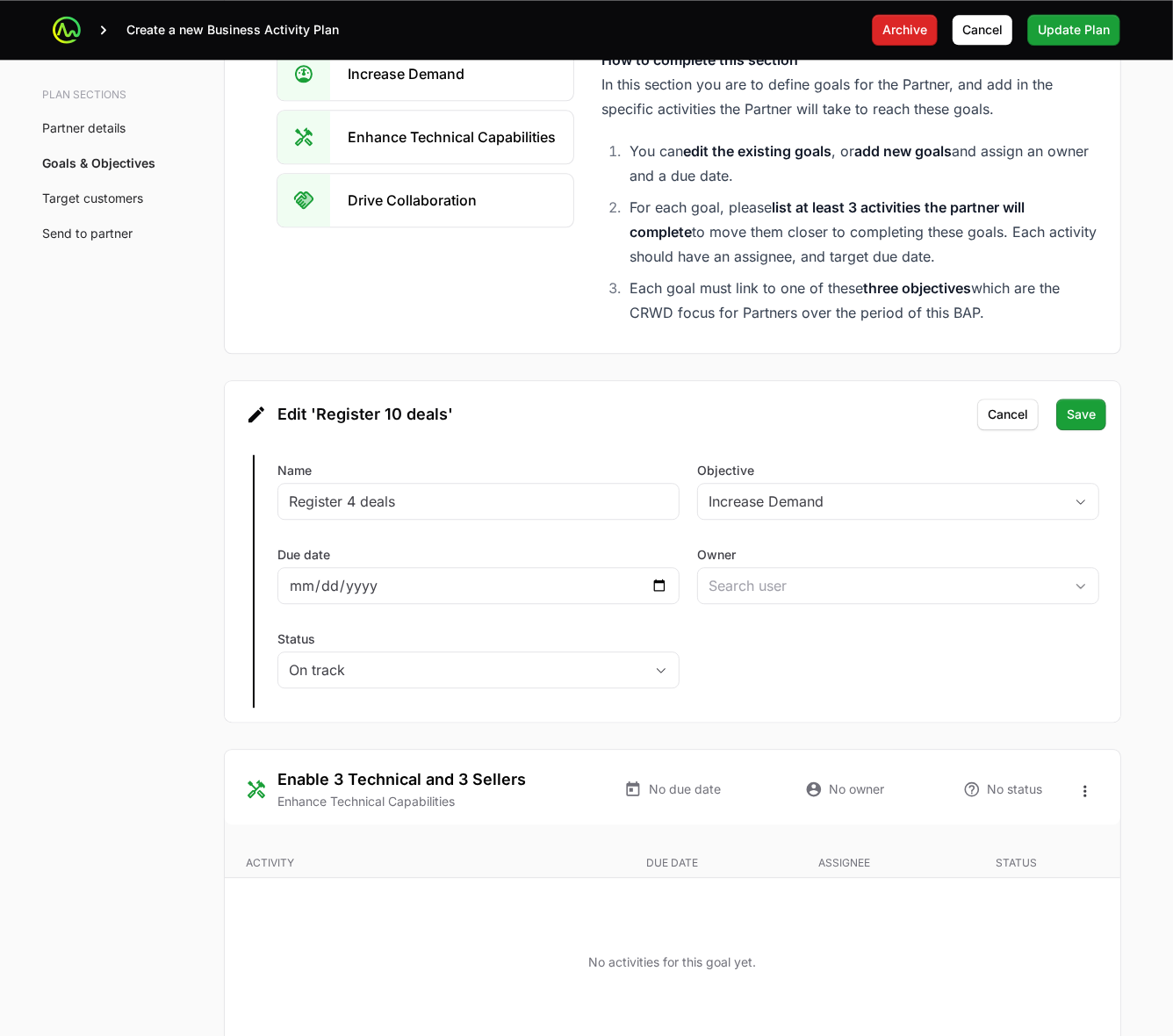
click at [876, 653] on div "Edit Register 10 deals Name Register 4 deals Objective Increase Demand Due date…" at bounding box center [672, 581] width 896 height 281
click at [804, 587] on input "Owner" at bounding box center [870, 585] width 345 height 35
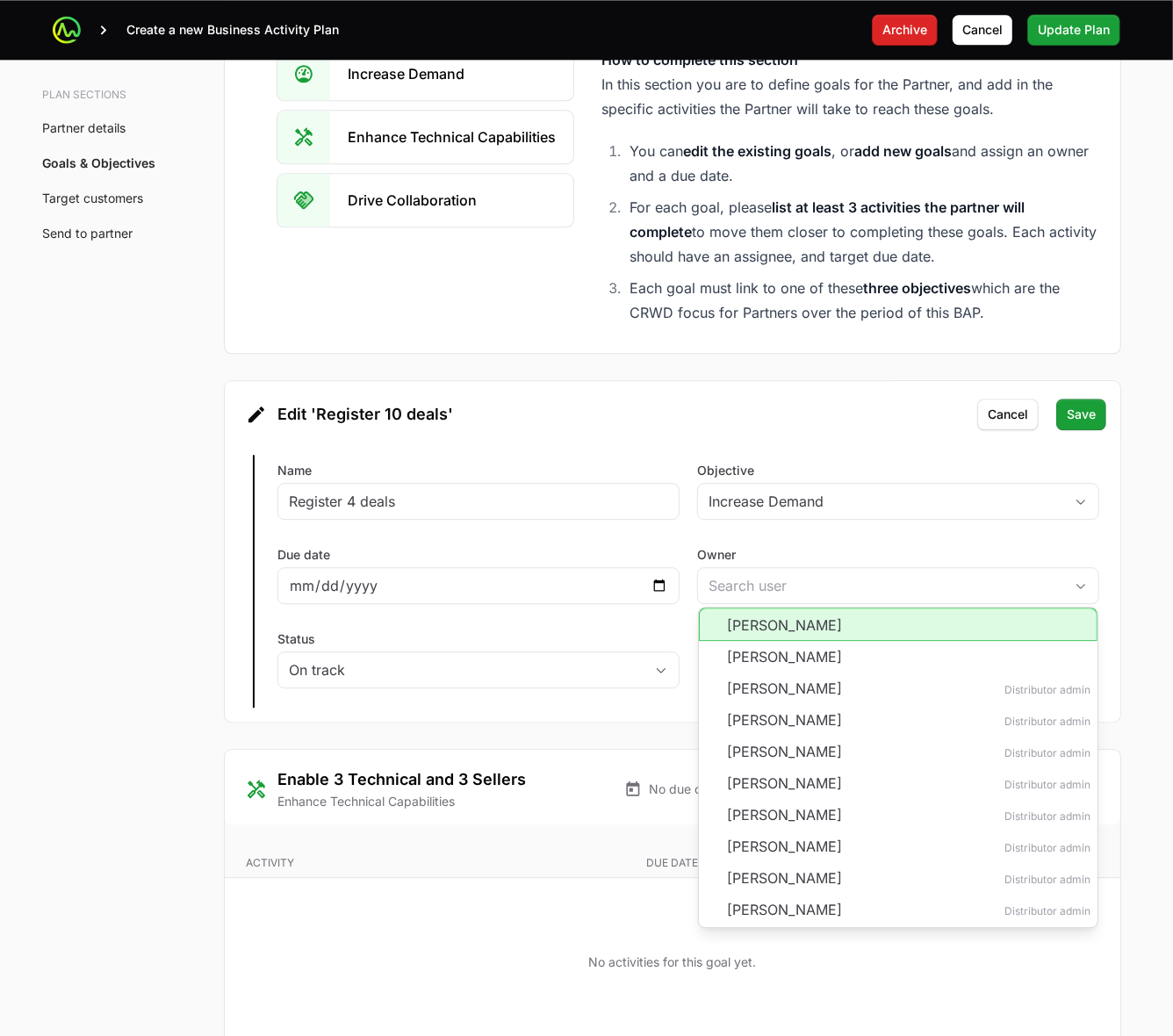
click at [765, 625] on li "Jack Browne" at bounding box center [898, 625] width 398 height 34
type input "Jack Browne"
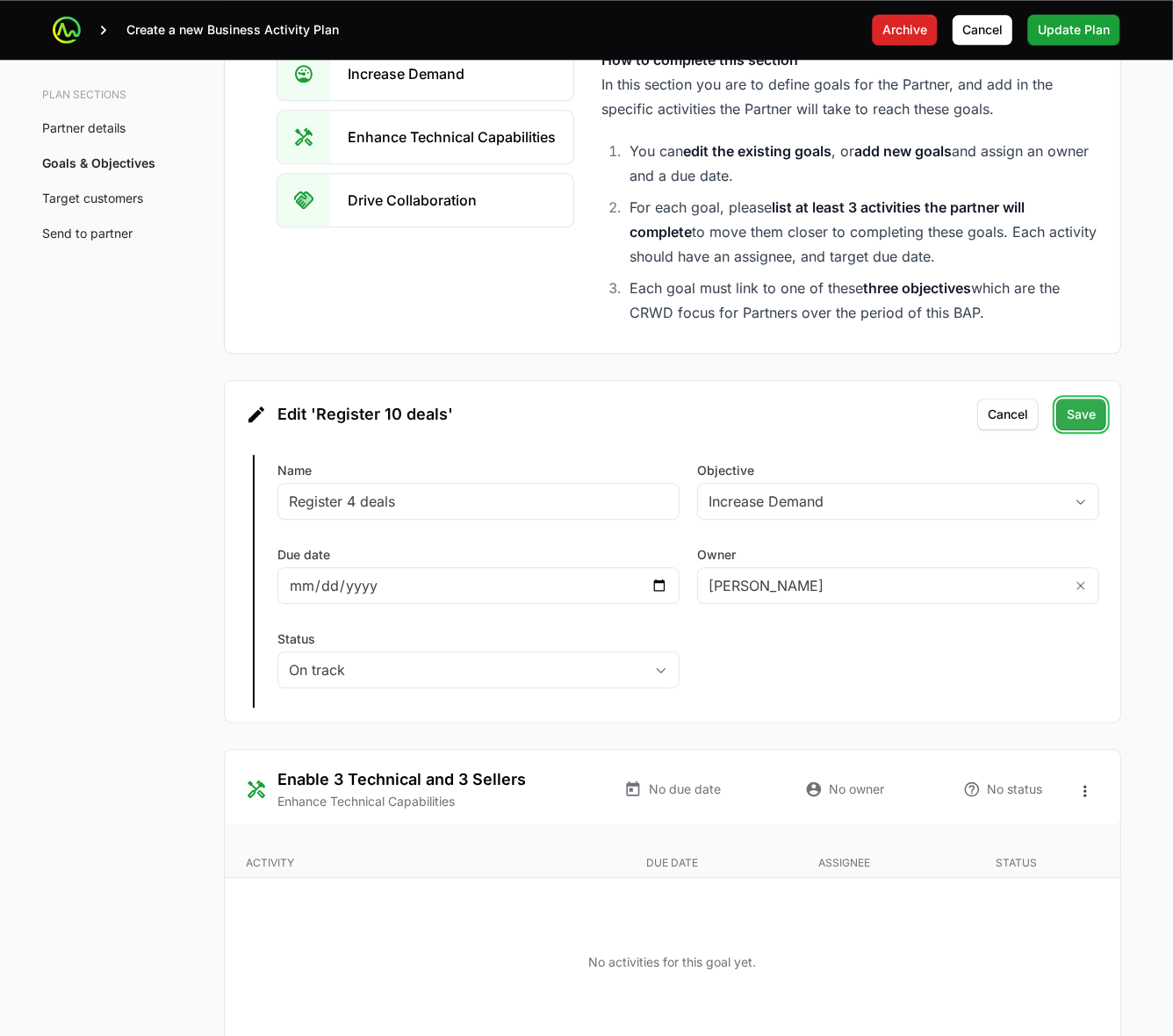
click at [1089, 413] on span "Save" at bounding box center [1081, 414] width 29 height 21
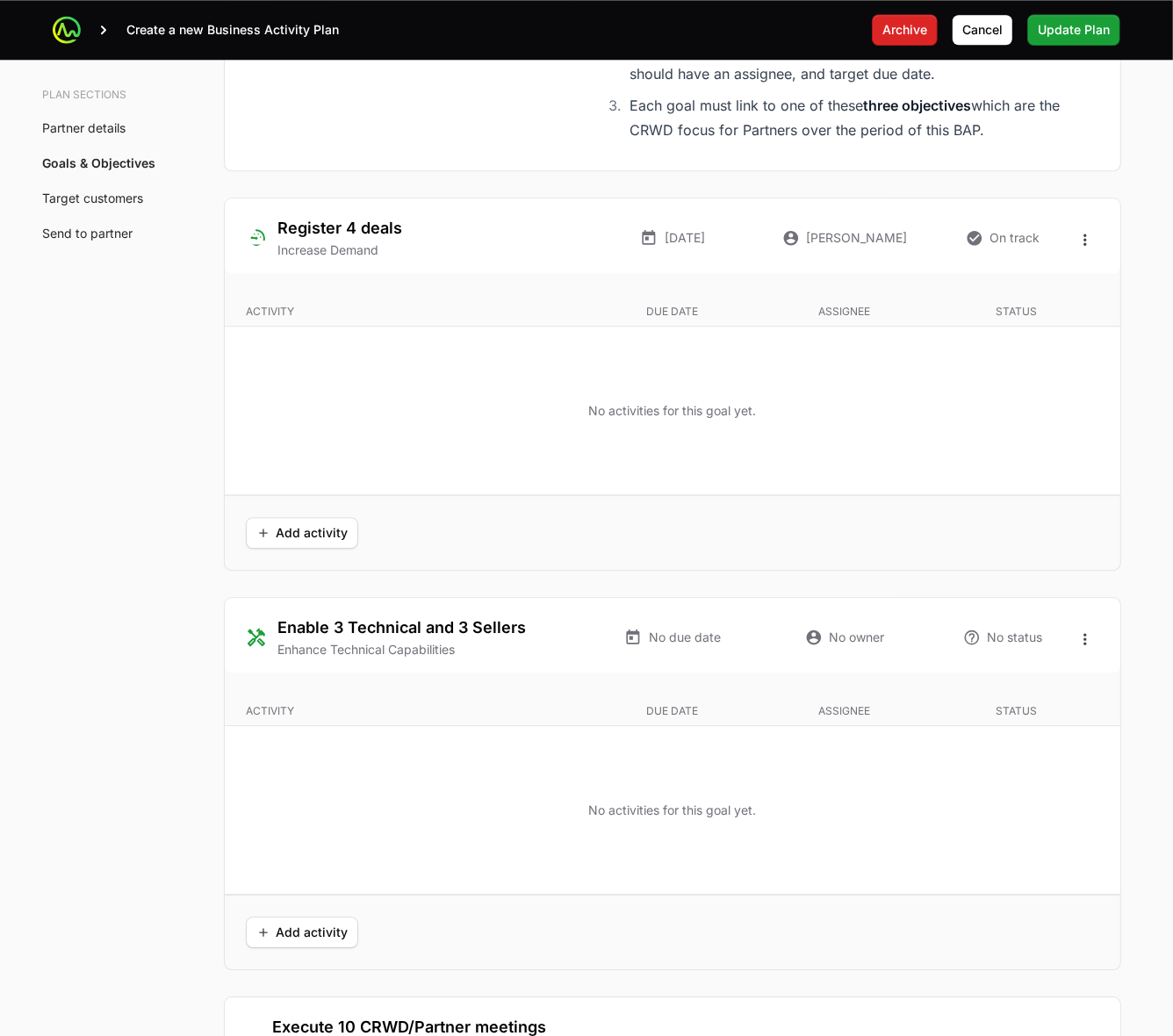
scroll to position [3294, 0]
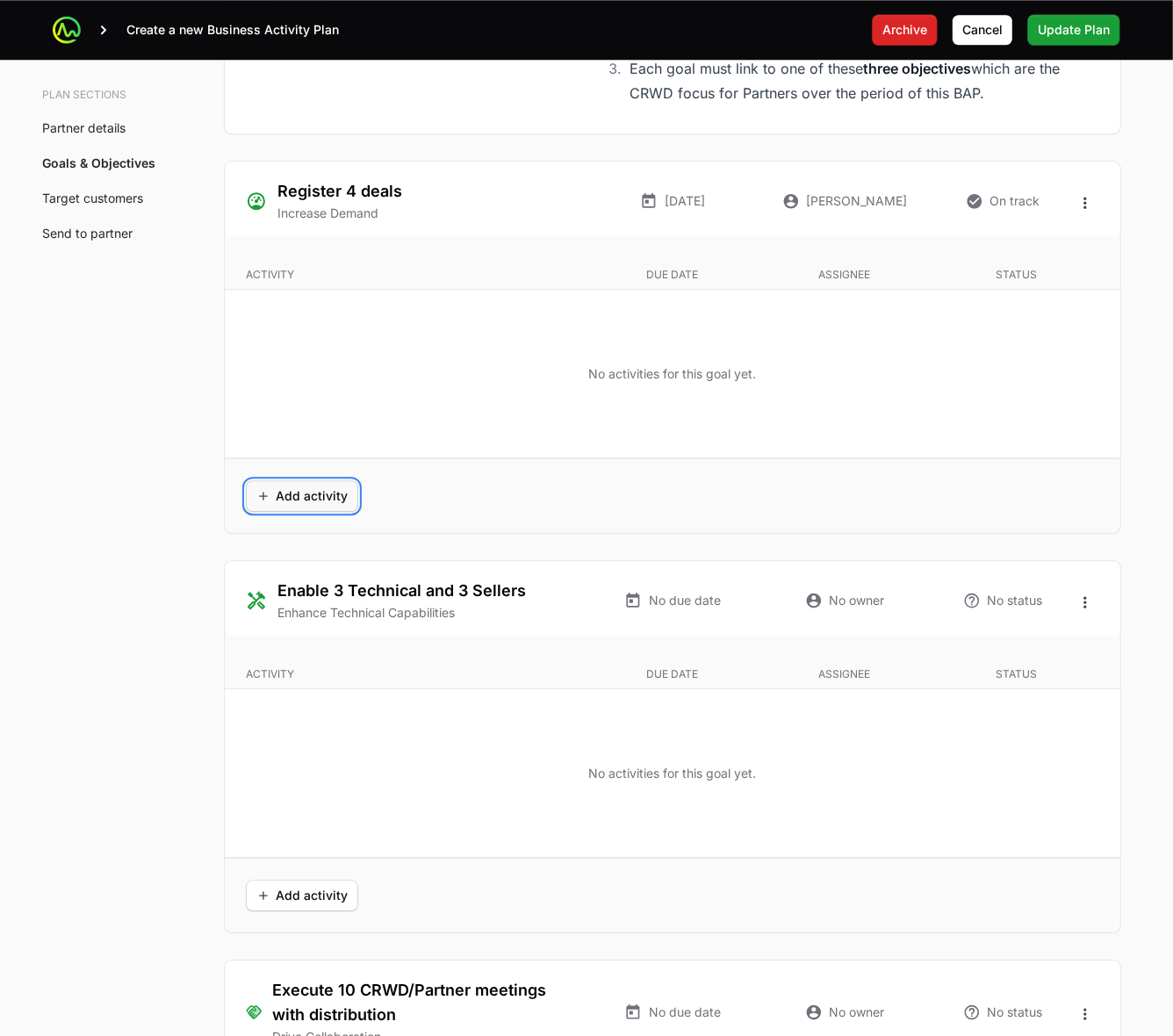
click at [268, 507] on span "Add activity" at bounding box center [302, 496] width 91 height 21
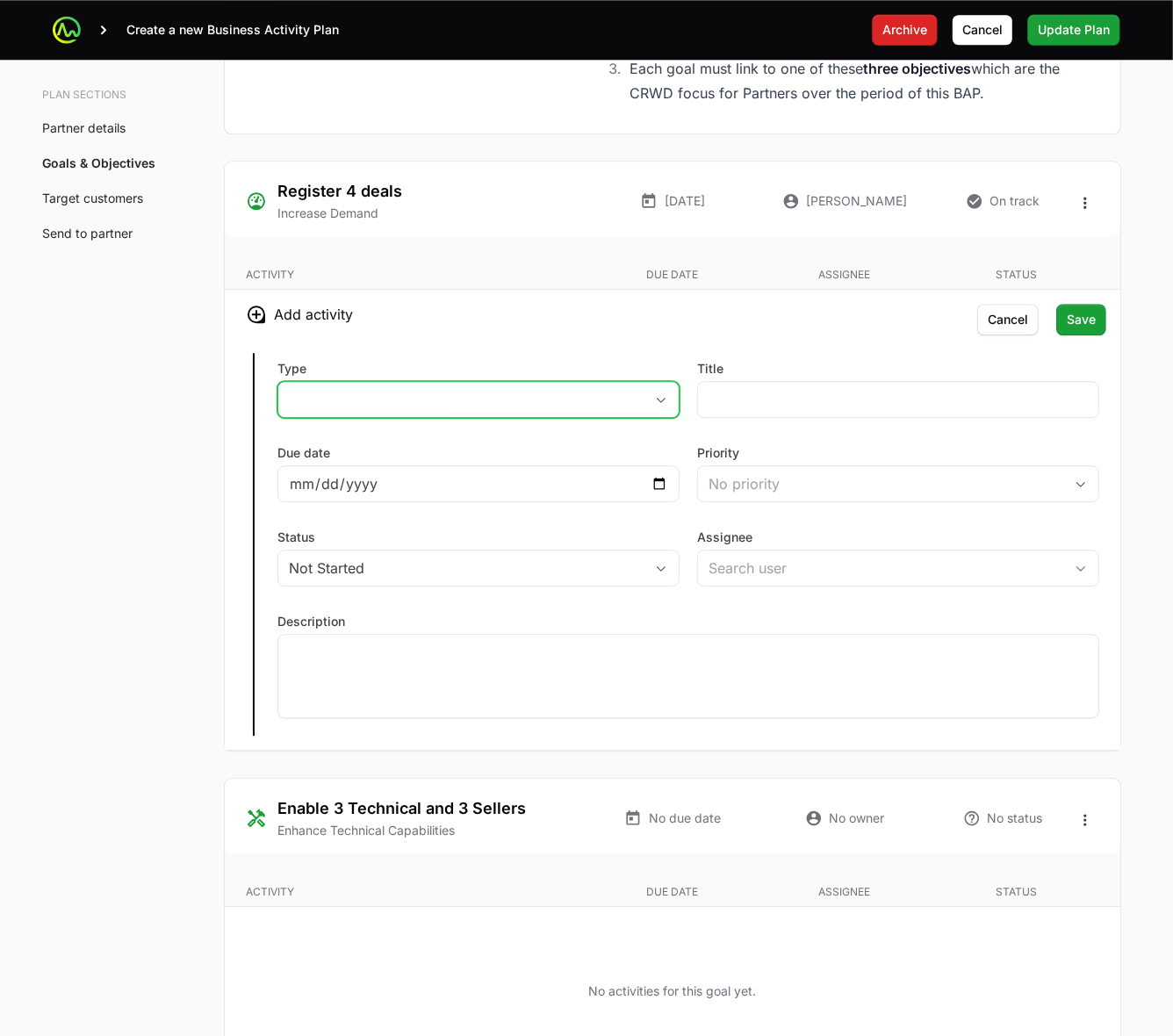
click at [482, 410] on button "placeholder" at bounding box center [478, 399] width 400 height 35
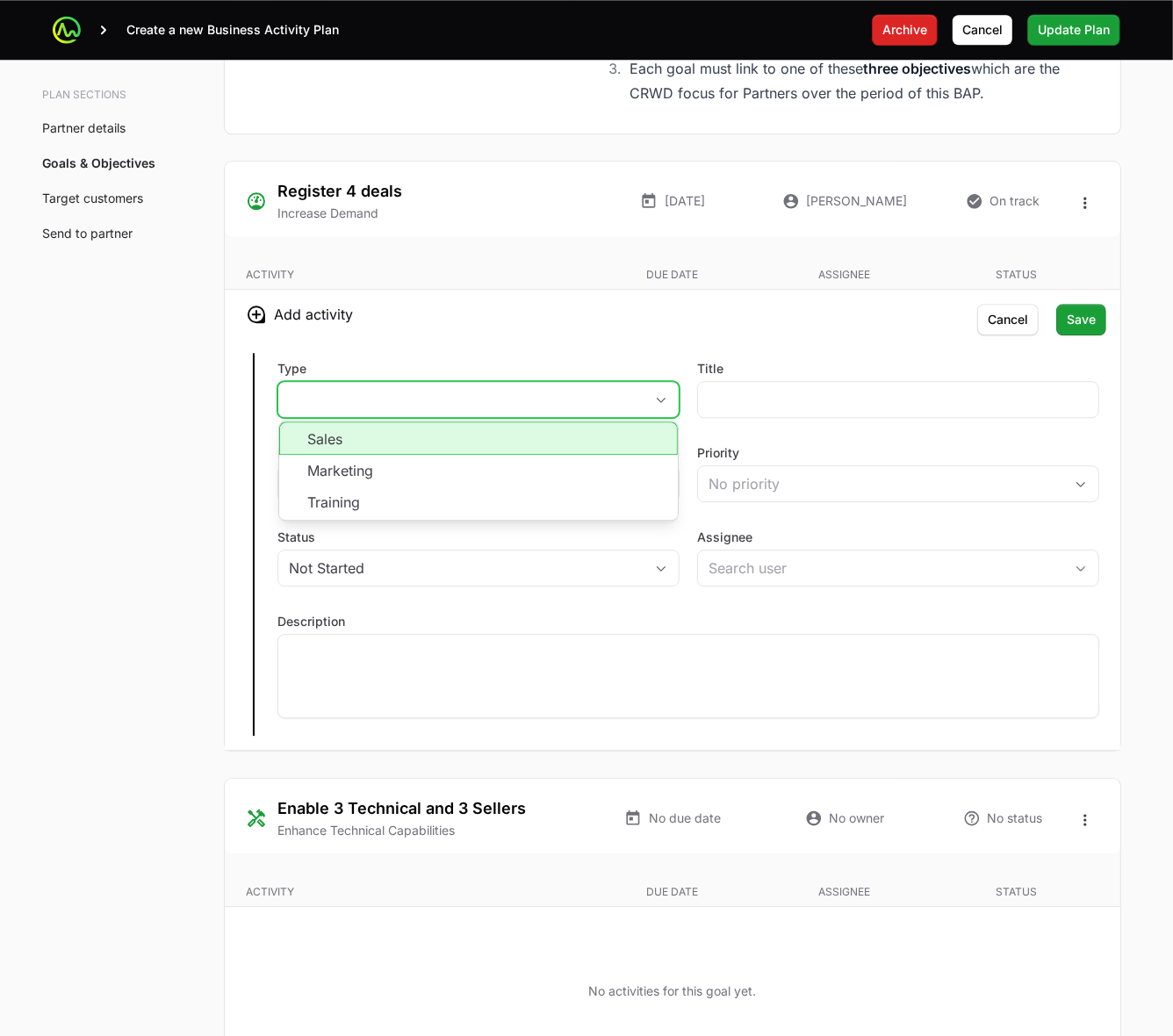
click at [468, 445] on li "Sales" at bounding box center [478, 438] width 398 height 34
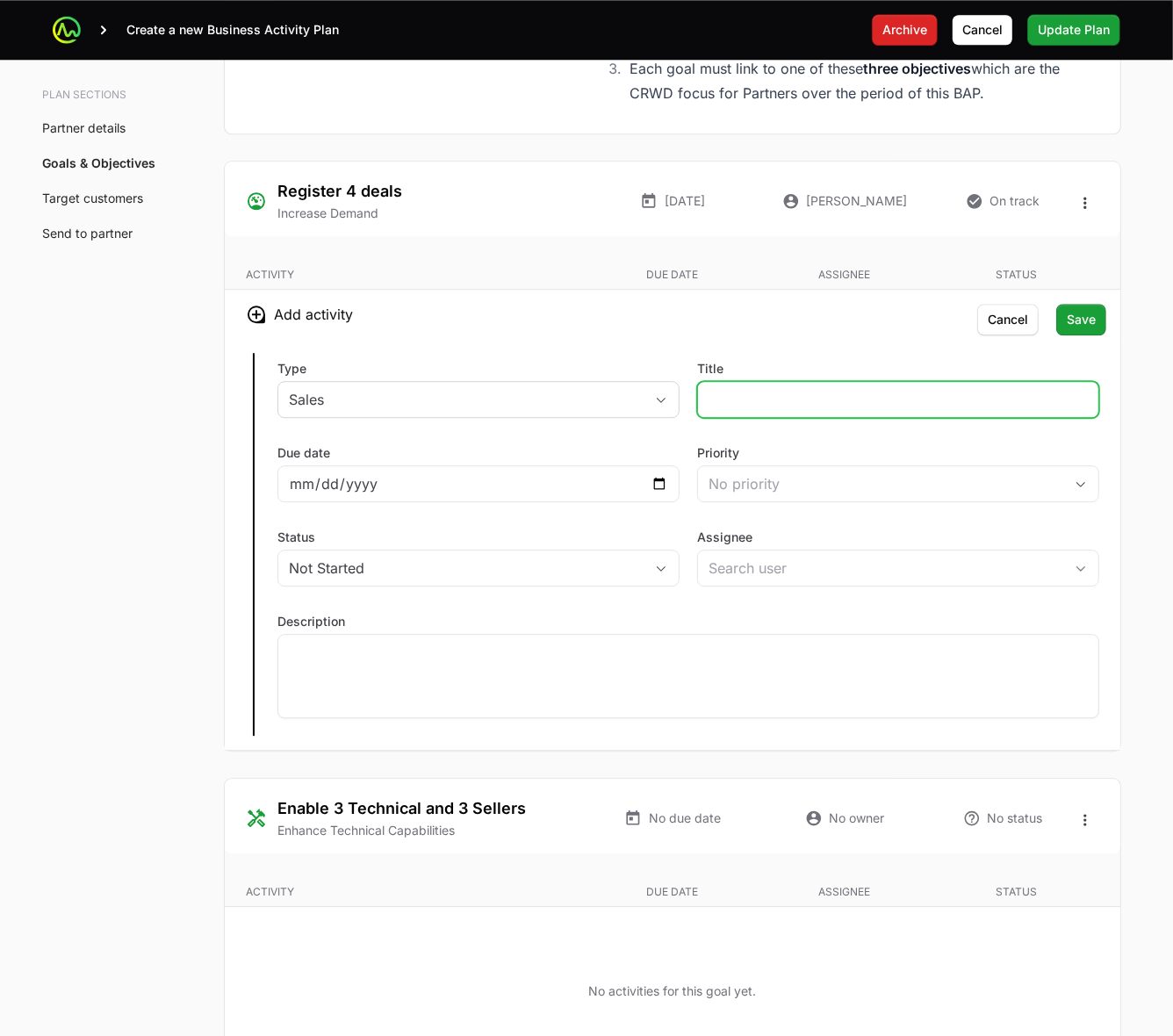
click at [775, 406] on input "Title" at bounding box center [899, 399] width 379 height 21
type input "Account Mapping"
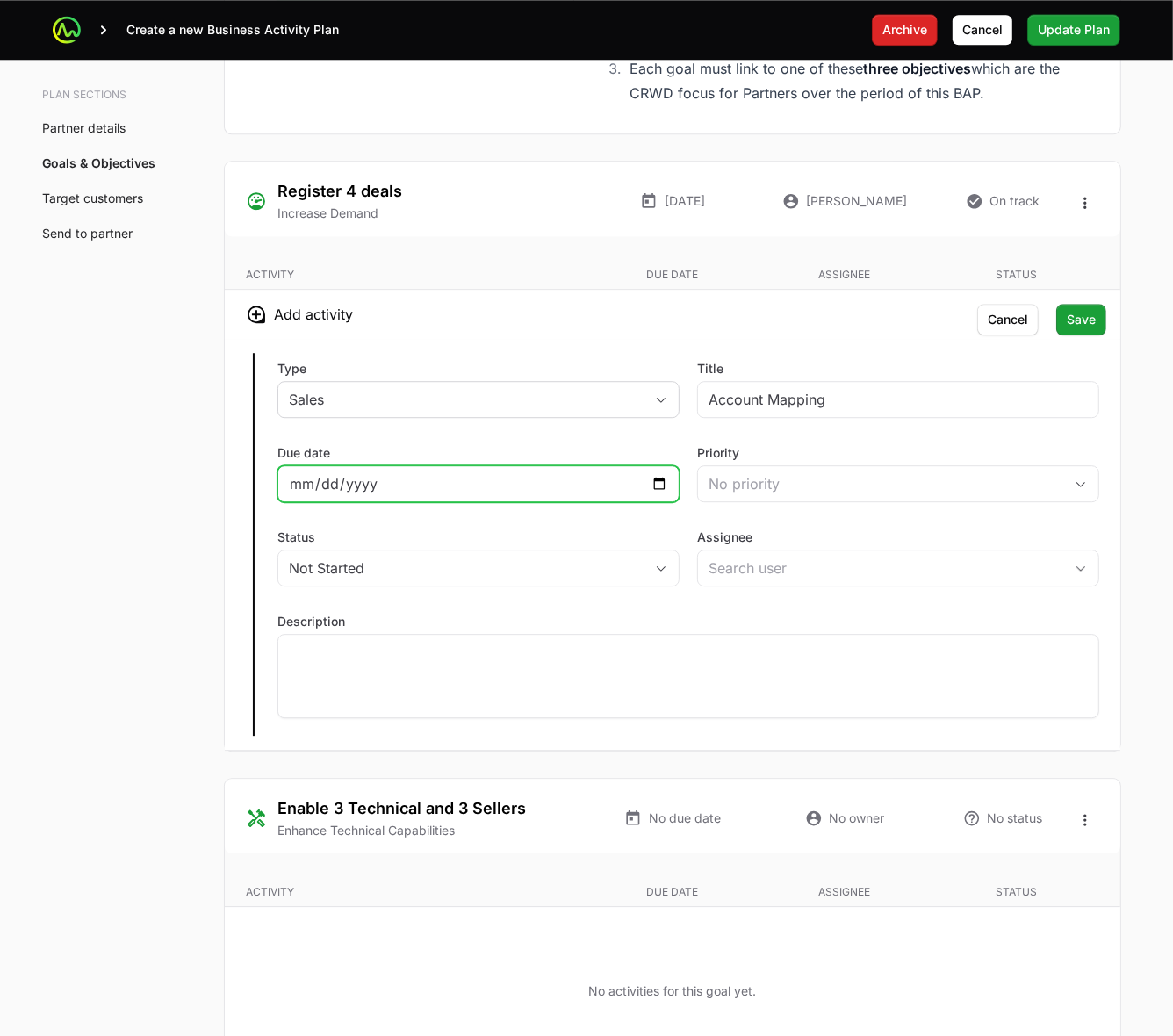
click at [659, 490] on input "Due date" at bounding box center [479, 484] width 379 height 21
type input "2025-09-05"
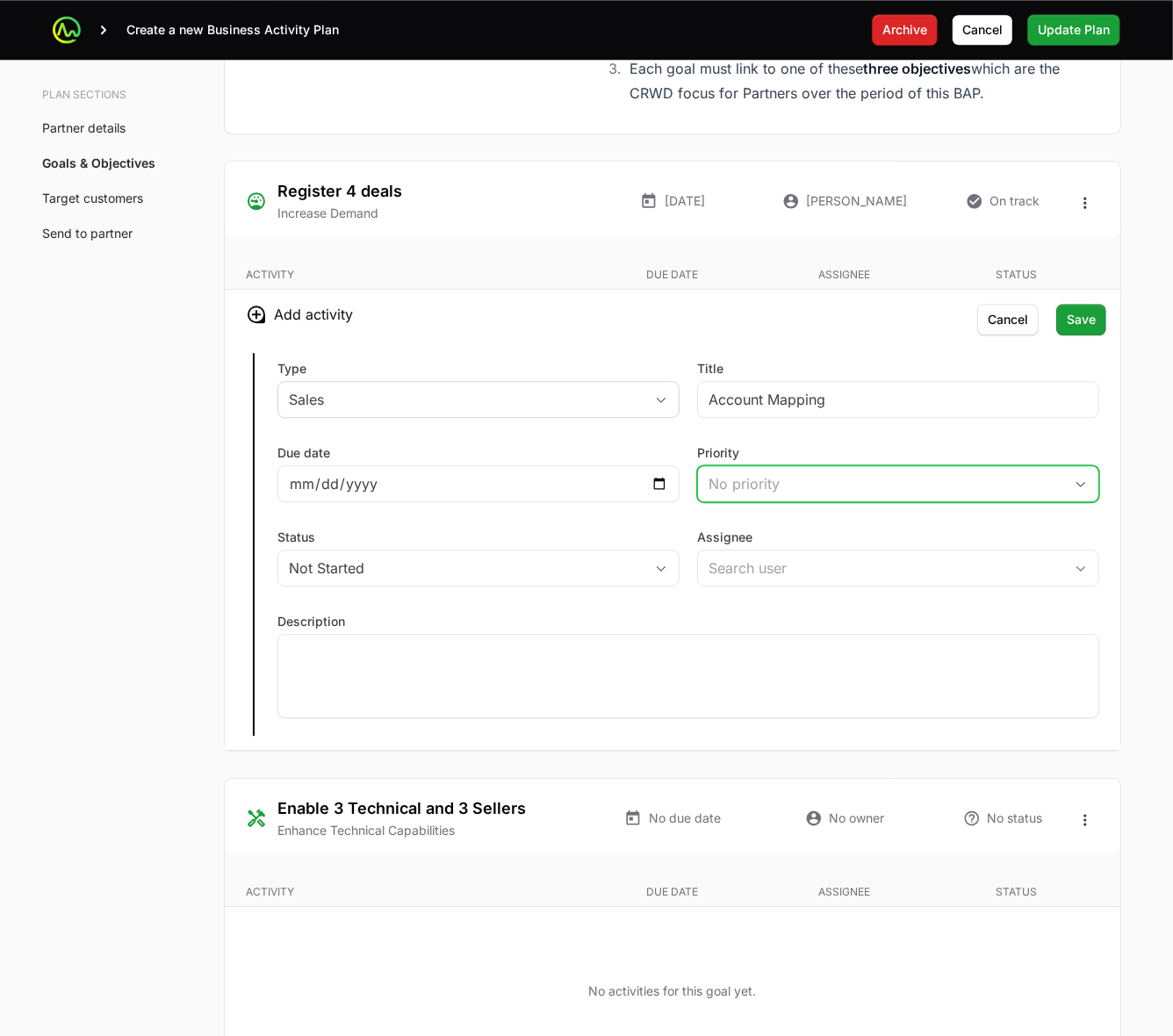
click at [832, 493] on div "No priority" at bounding box center [886, 484] width 355 height 21
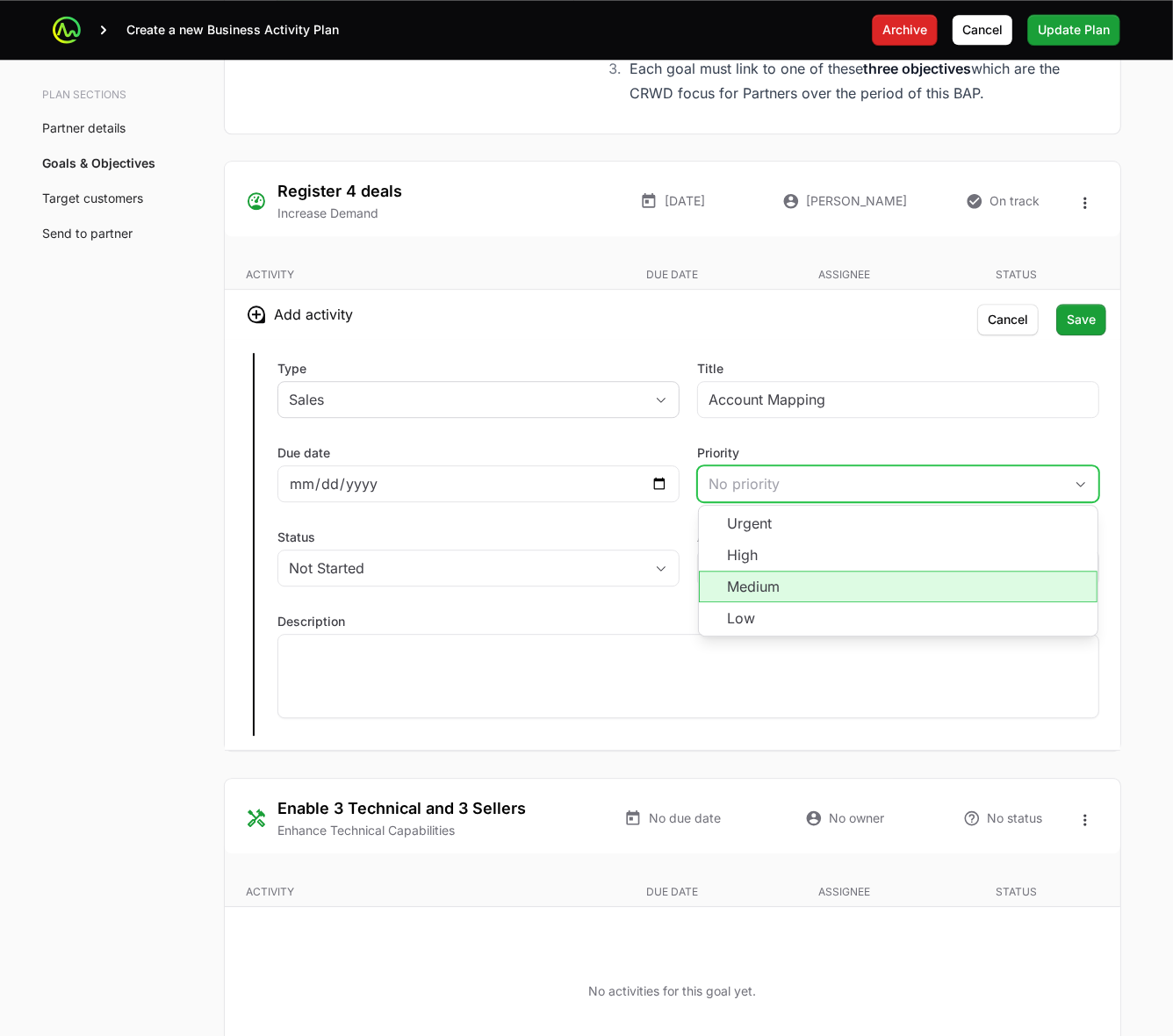
click at [800, 589] on li "Medium" at bounding box center [898, 587] width 398 height 32
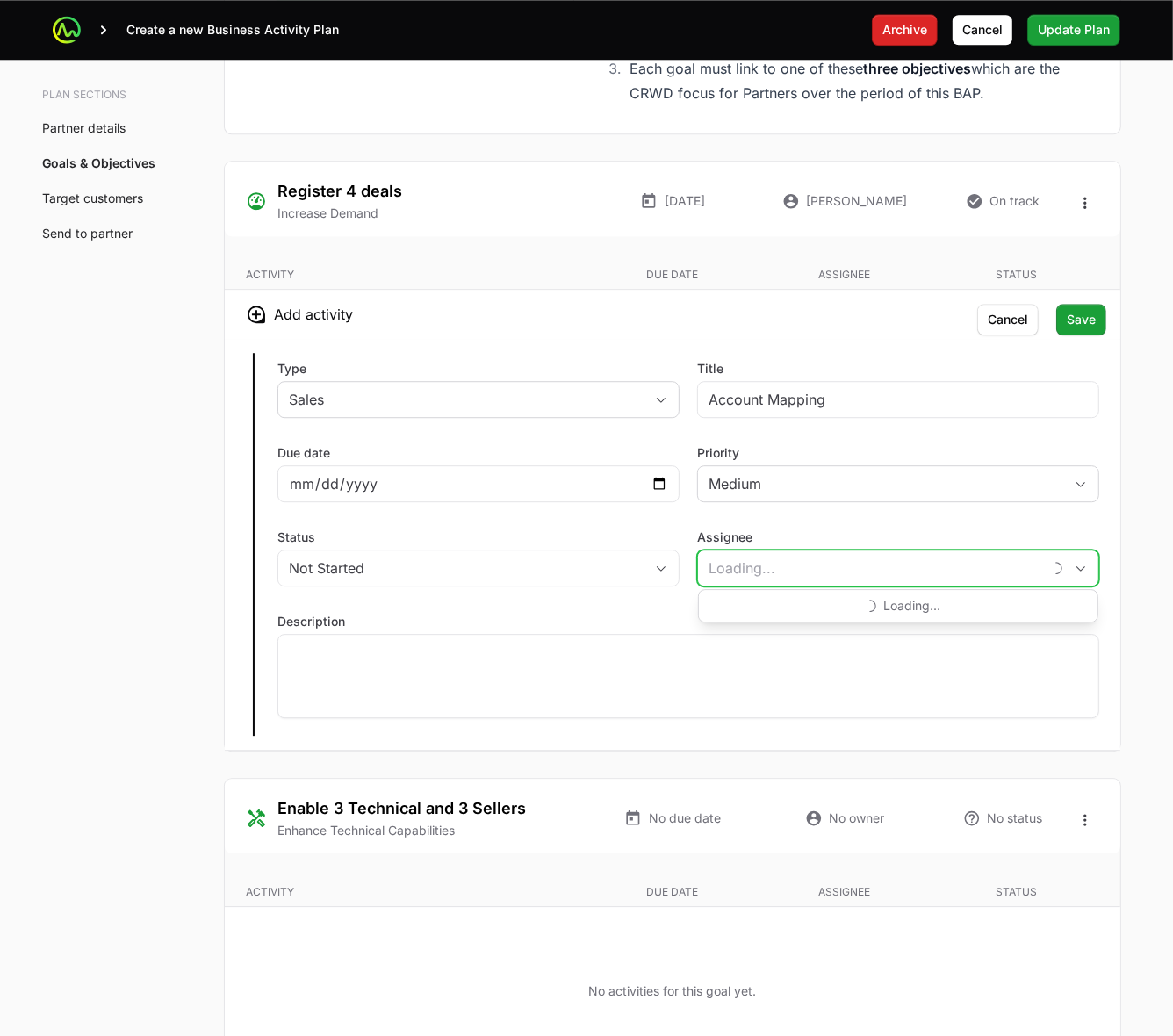
click at [792, 580] on input "Assignee" at bounding box center [870, 567] width 345 height 35
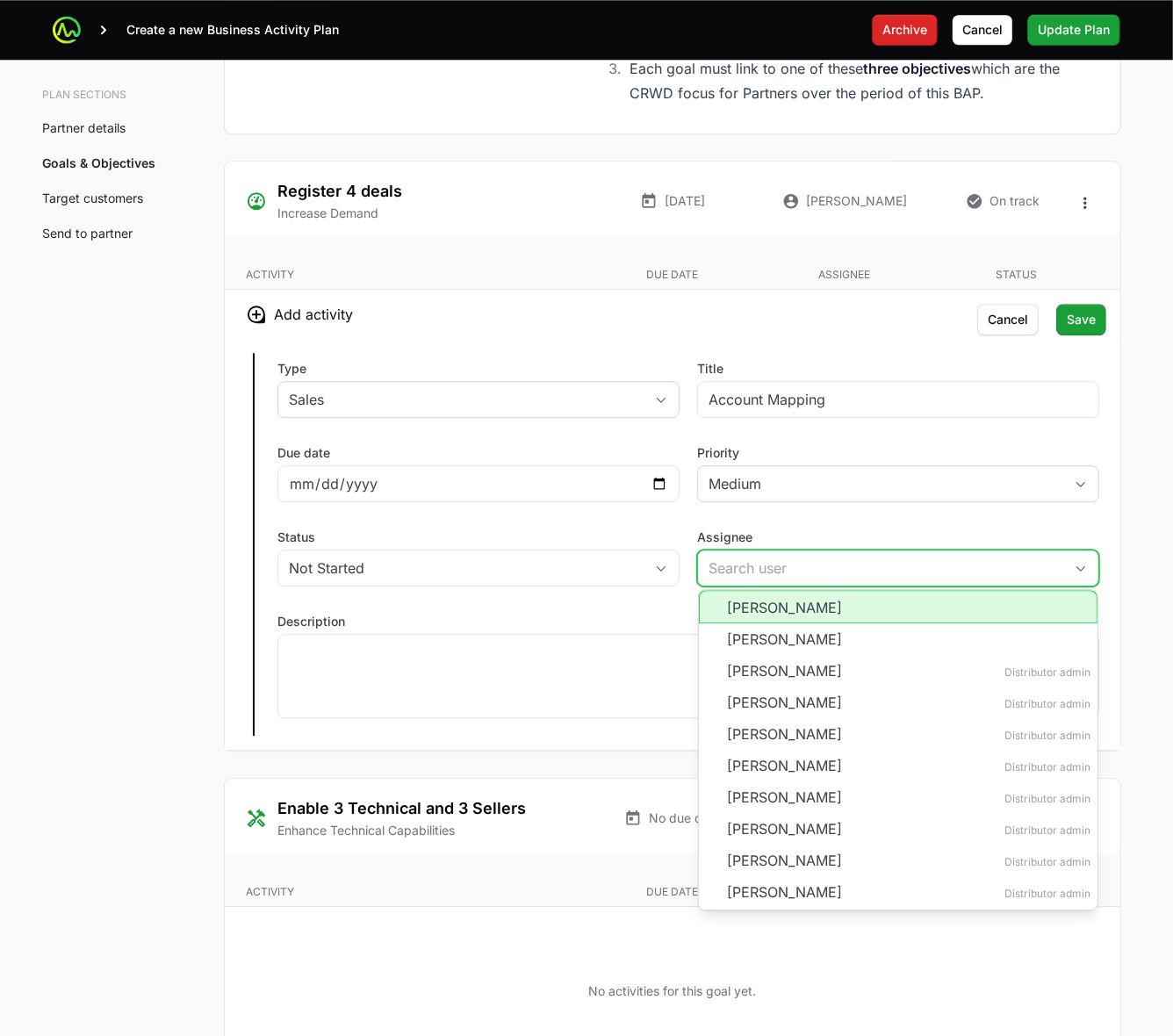
click at [854, 613] on li "Jack Browne" at bounding box center [898, 607] width 398 height 34
type input "Jack Browne"
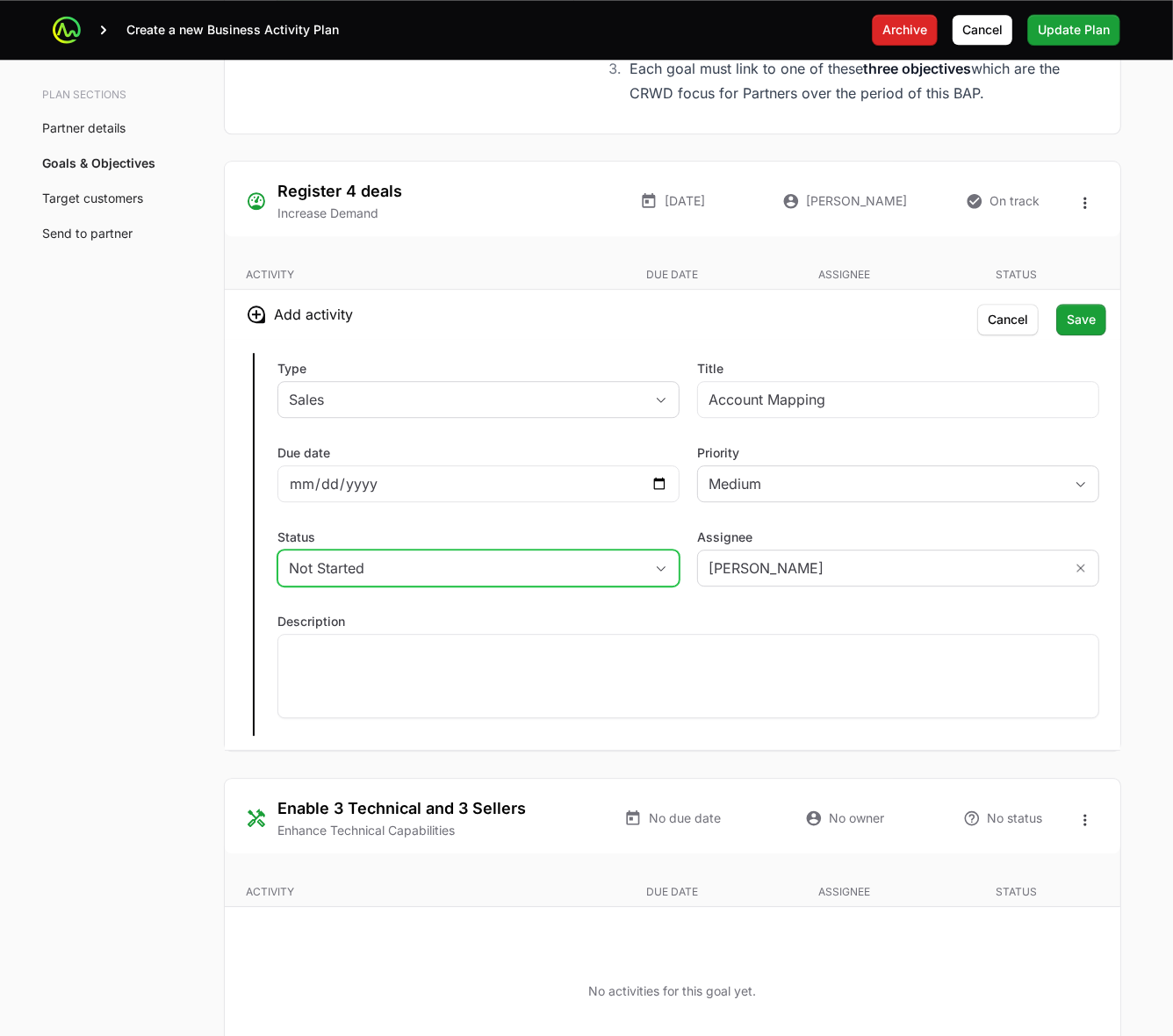
click at [660, 571] on icon "button" at bounding box center [660, 567] width 9 height 5
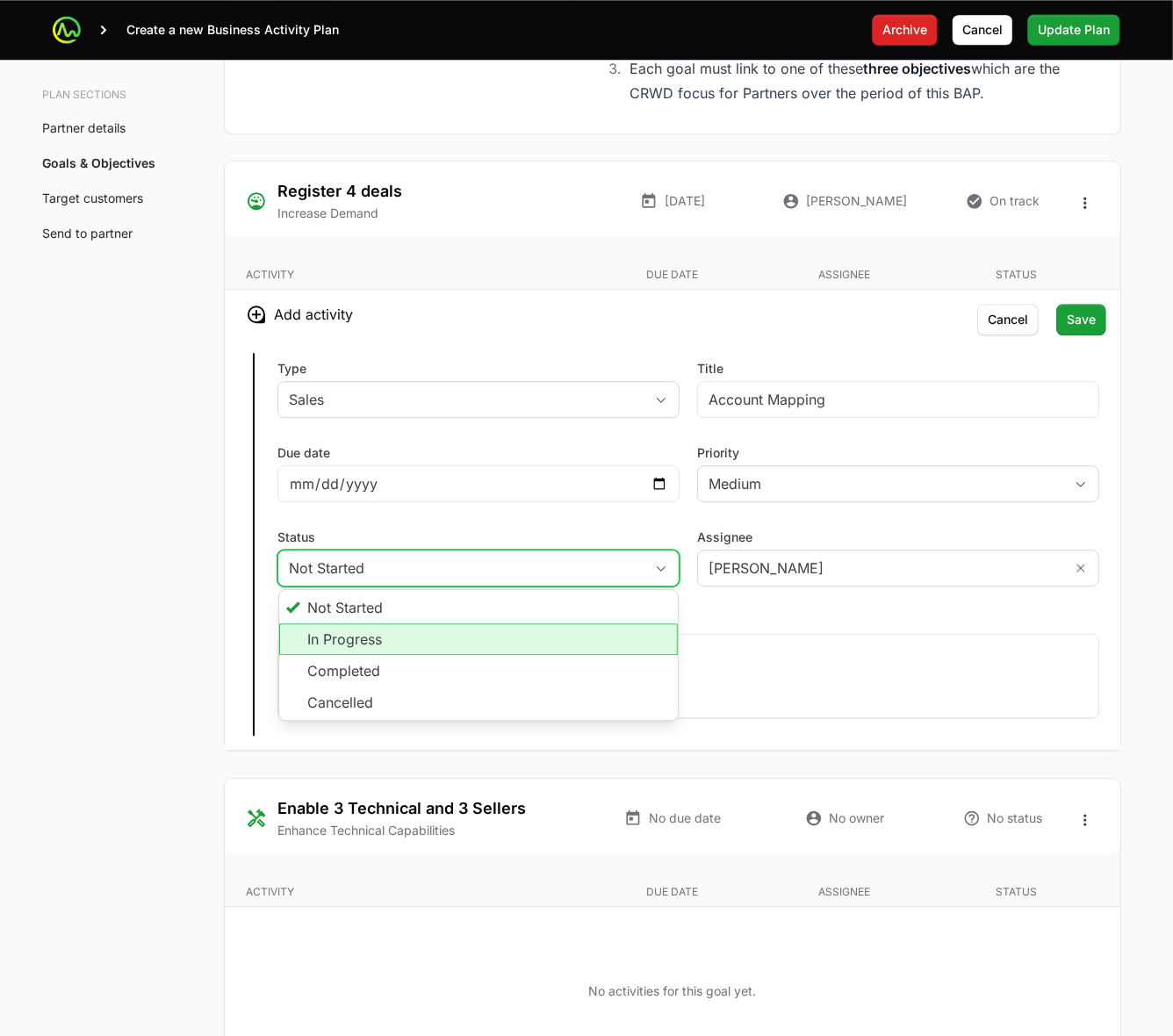
click at [585, 642] on li "In Progress" at bounding box center [478, 640] width 398 height 32
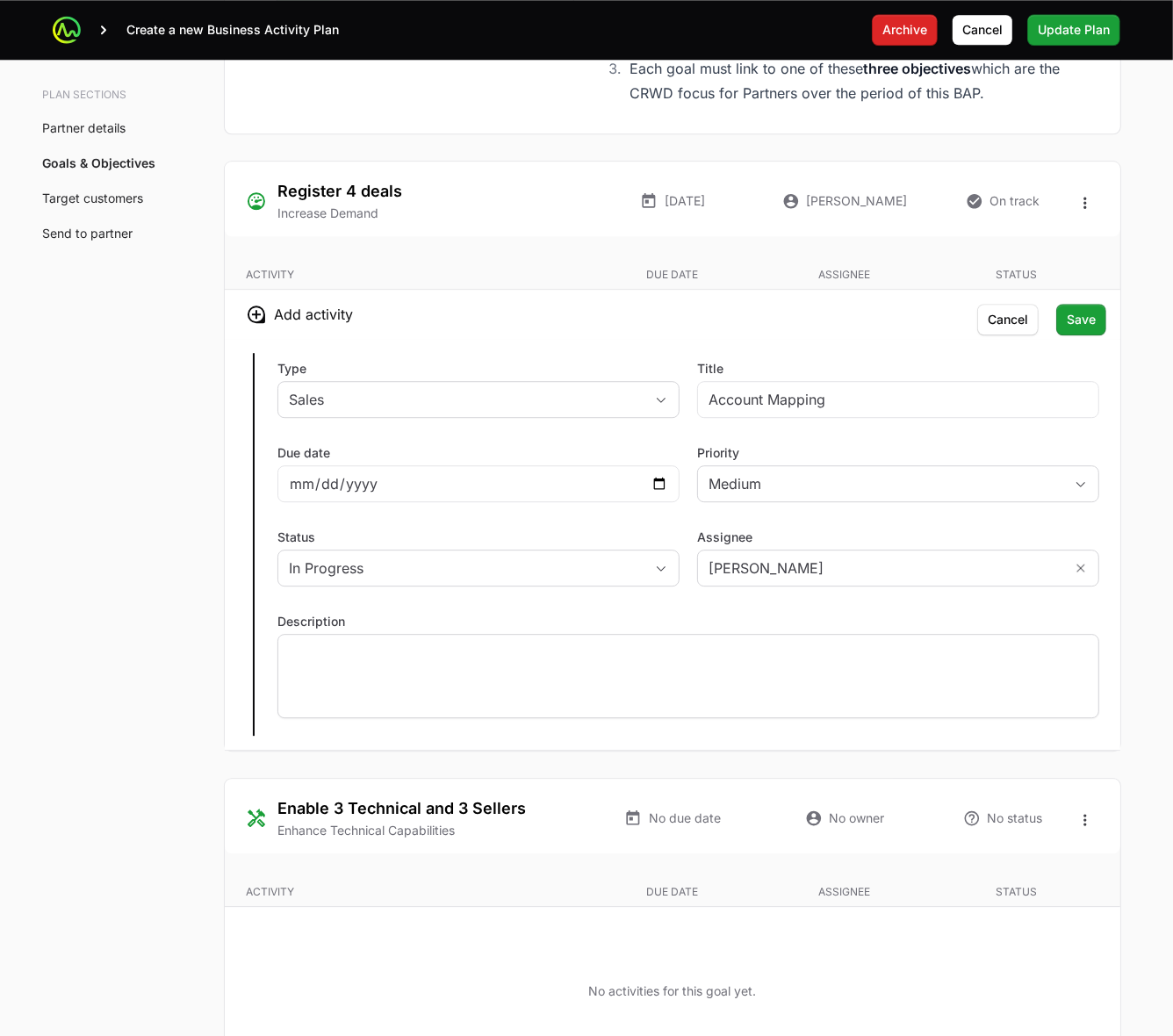
click at [584, 660] on p at bounding box center [688, 651] width 800 height 18
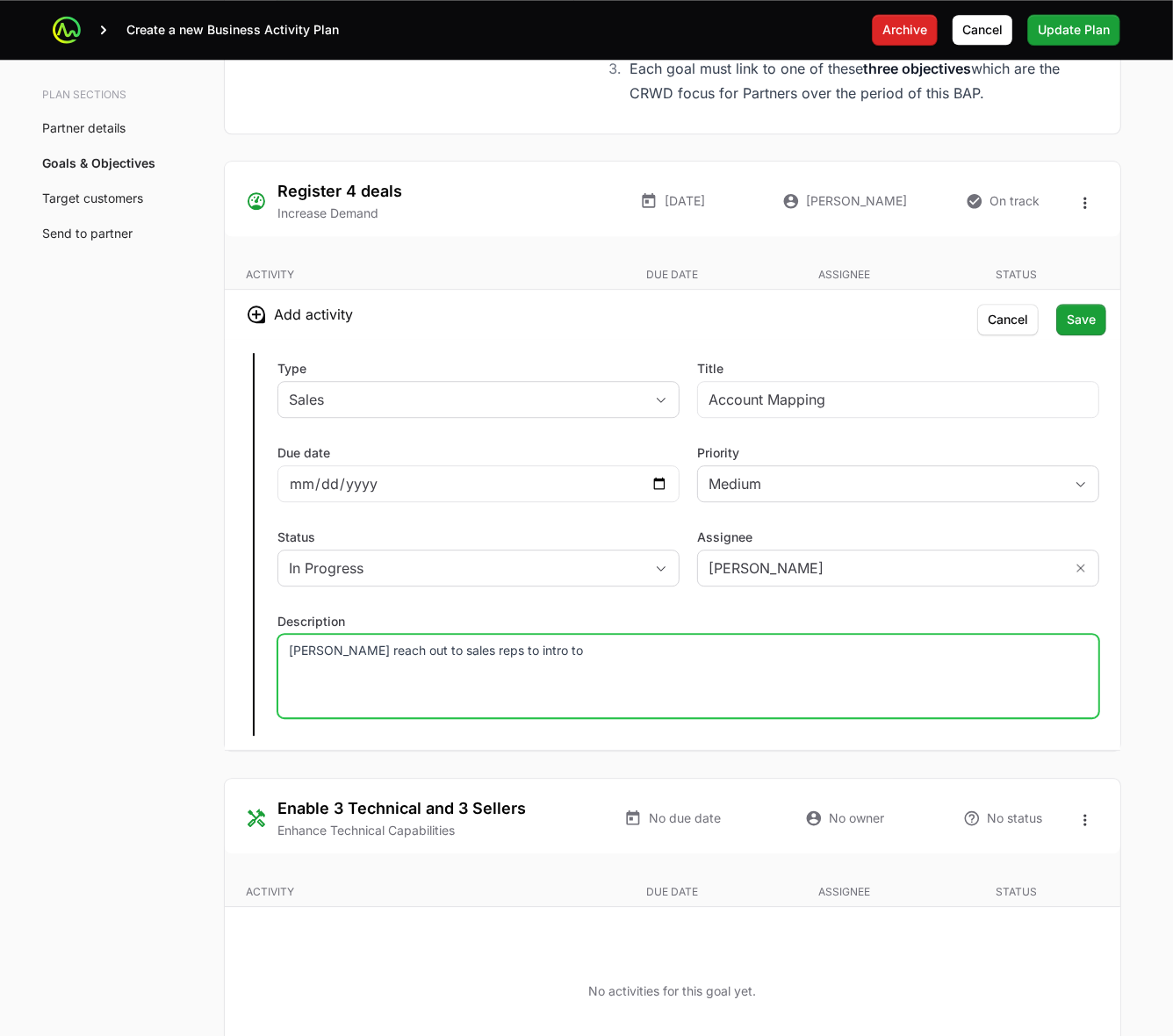
click at [390, 657] on p "Jack reach out to sales reps to intro to" at bounding box center [688, 651] width 800 height 18
click at [817, 653] on p "Jack reach out to 4 (Janice, Bagel, AAG, Agora, Davita) sales reps to intro to" at bounding box center [688, 651] width 800 height 18
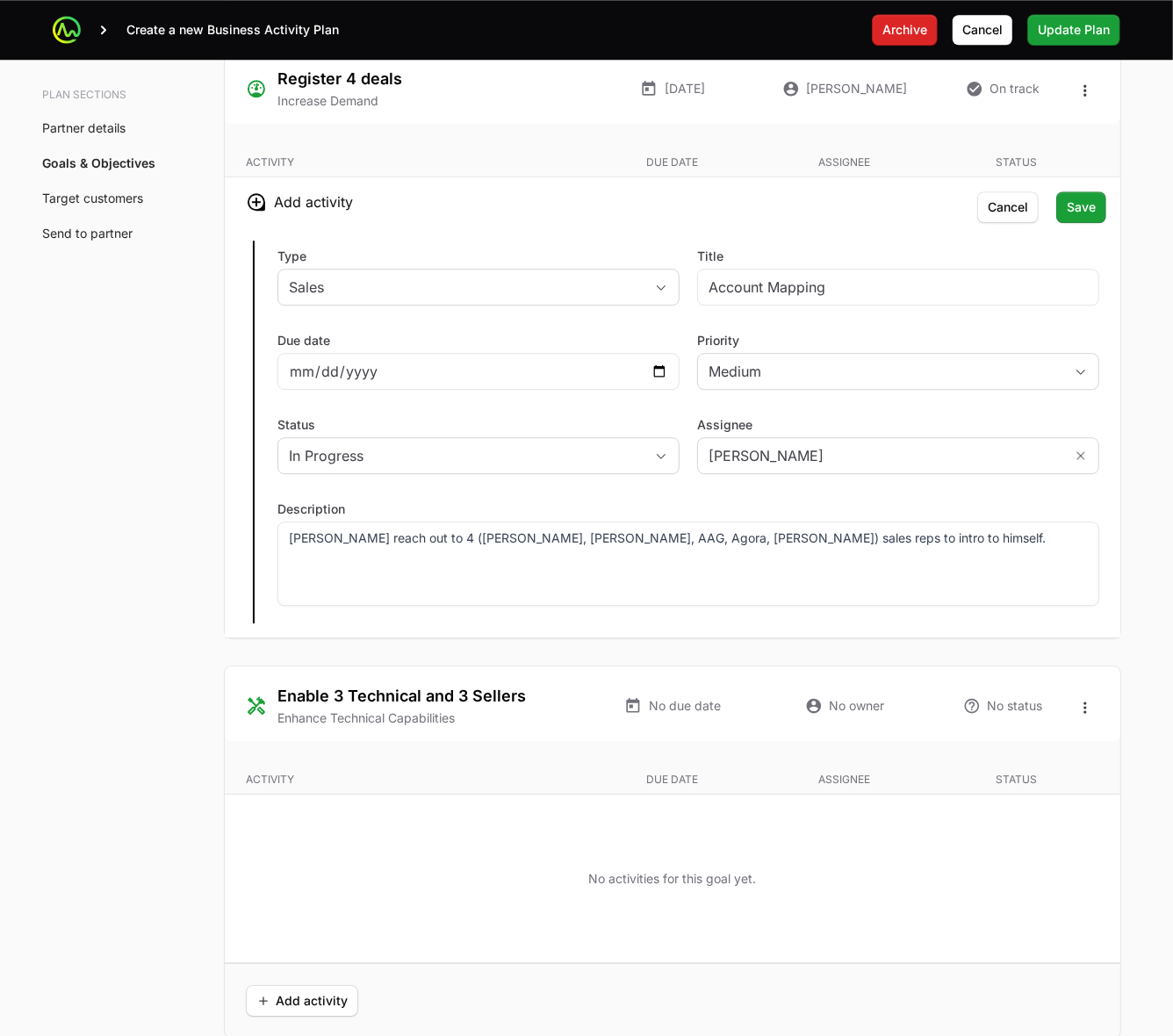
scroll to position [3183, 0]
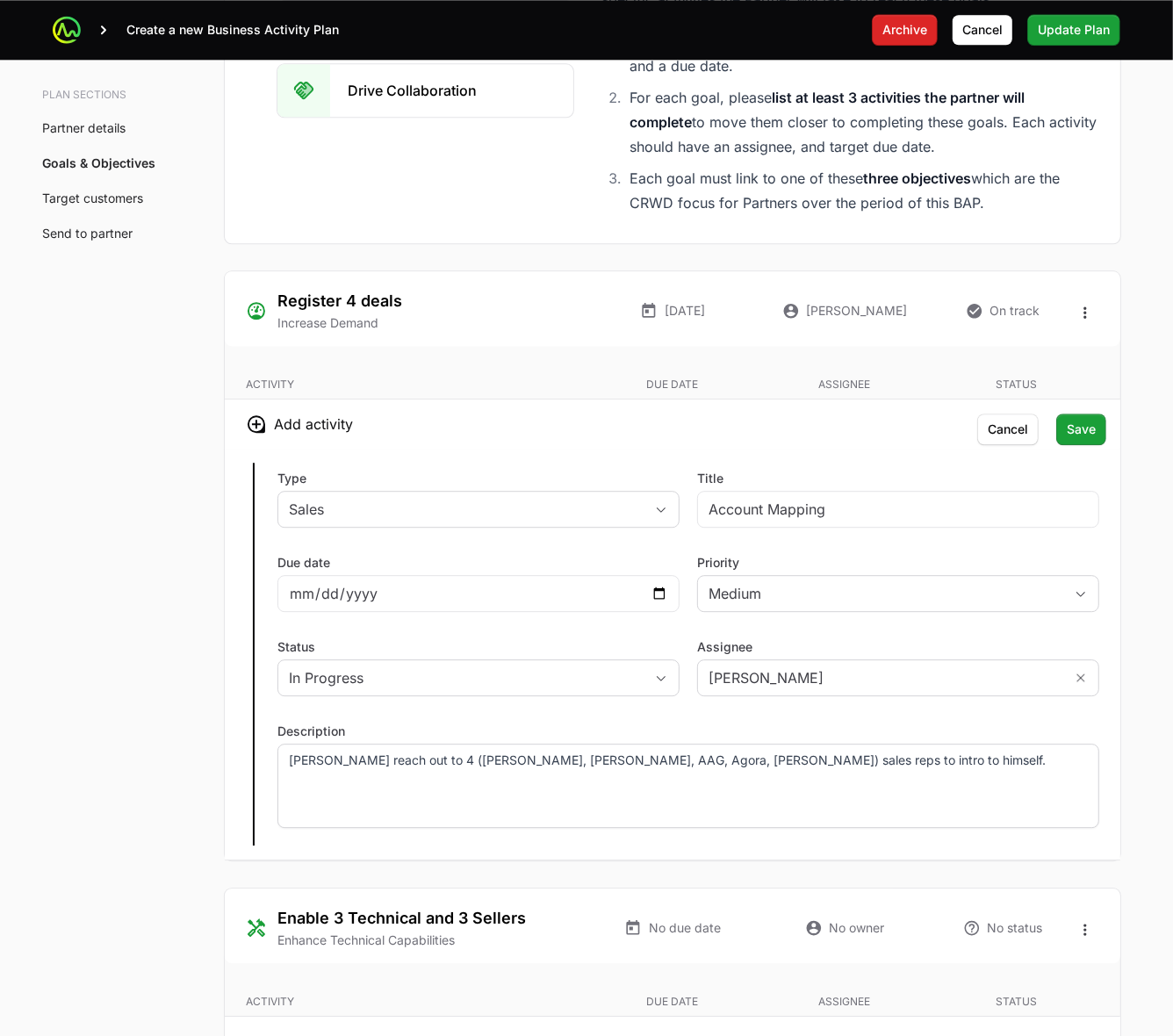
click at [432, 765] on p "Jack reach out to 4 (Janice, Bagel, AAG, Agora, Davita) sales reps to intro to …" at bounding box center [688, 761] width 800 height 18
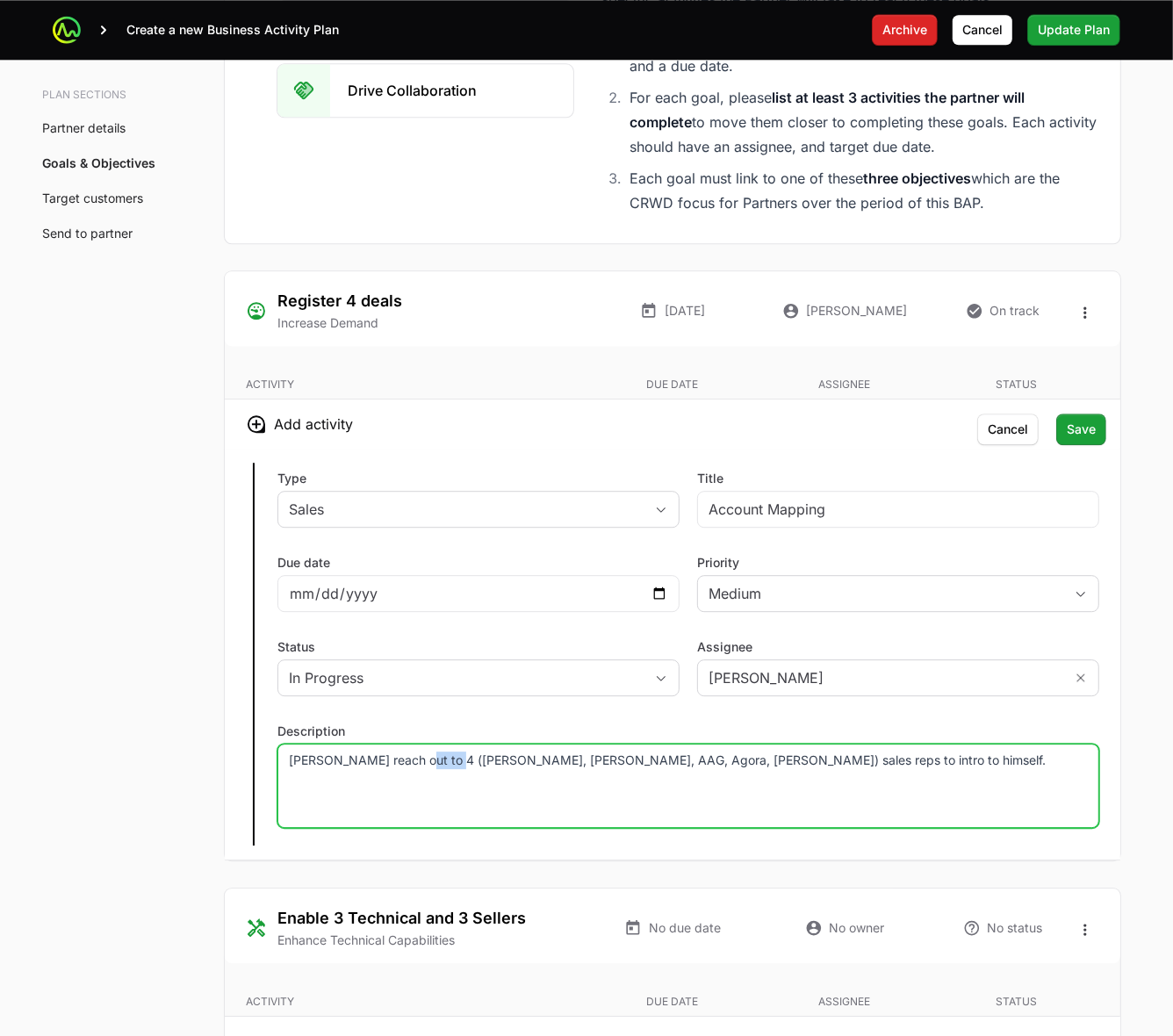
click at [432, 765] on p "Jack reach out to 4 (Janice, Bagel, AAG, Agora, Davita) sales reps to intro to …" at bounding box center [688, 761] width 800 height 18
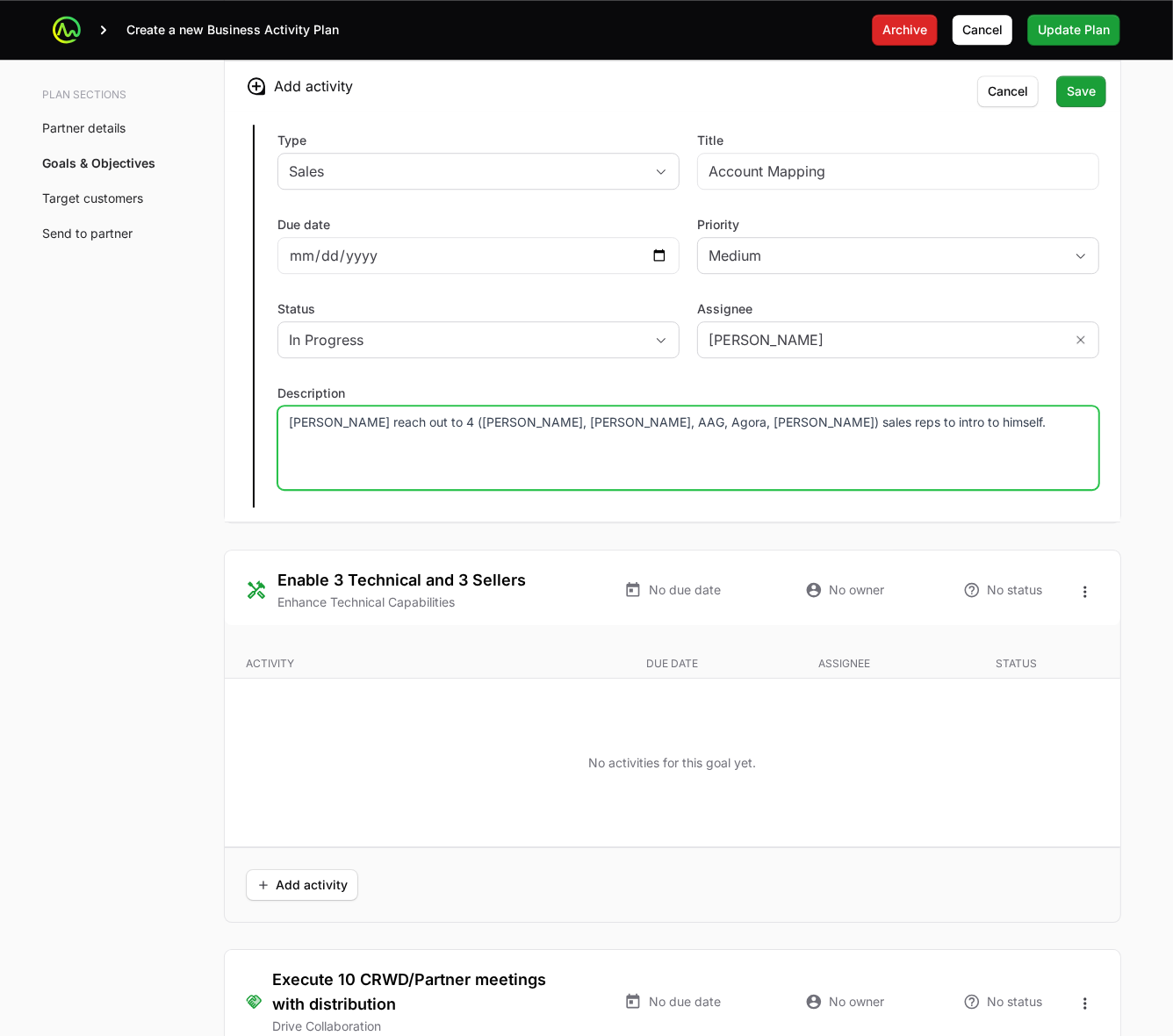
scroll to position [3513, 0]
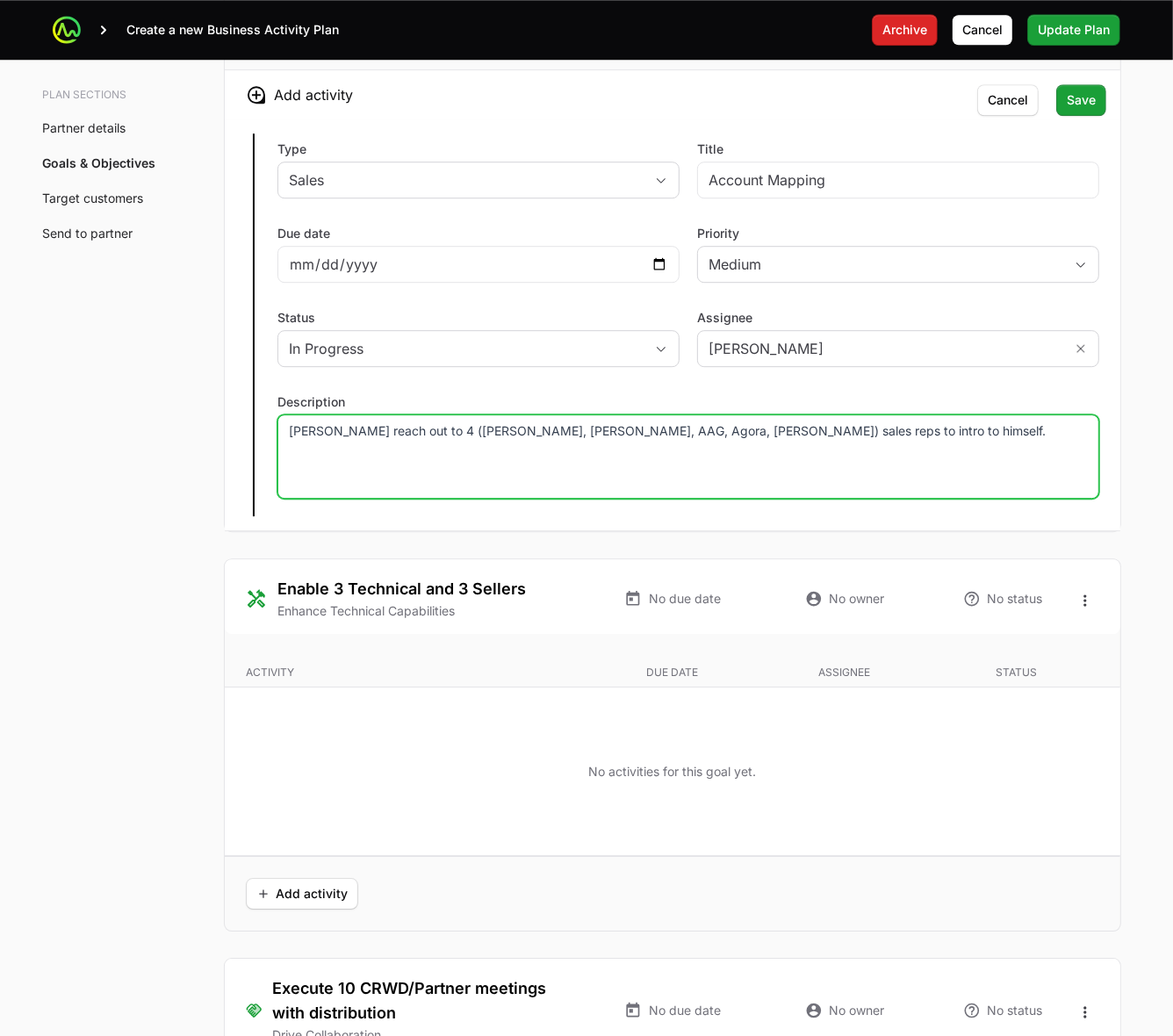
click at [599, 439] on p "Jack reach out to 4 (Janus, Bagel, AAG, Agora, Davita) sales reps to intro to h…" at bounding box center [688, 431] width 800 height 18
click at [767, 437] on p "Jack reach out to 4 (Janus, Bagel, AAG, Agora, Davita, Nelnet) sales reps to in…" at bounding box center [688, 439] width 800 height 35
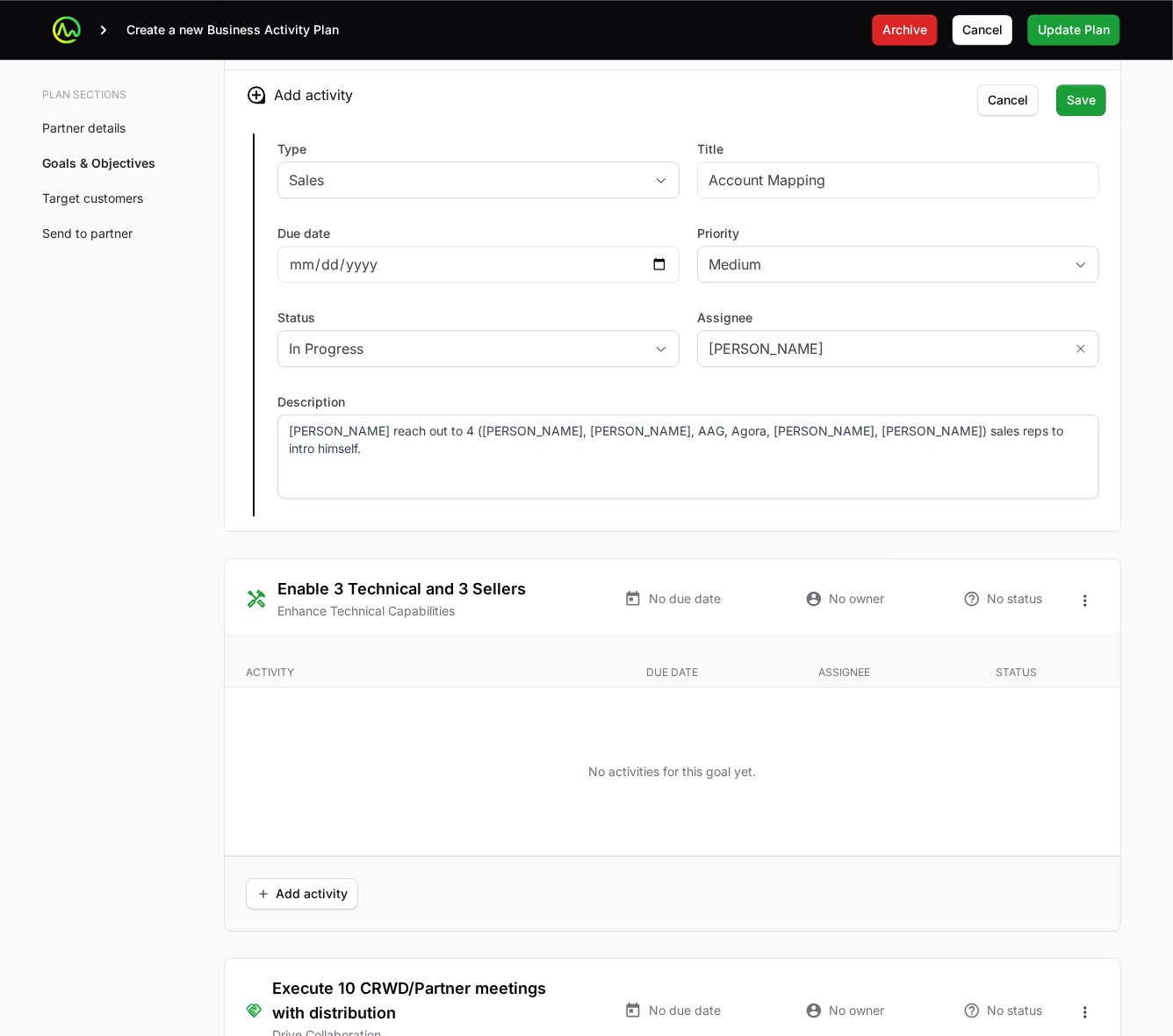
click at [841, 435] on p "Jack reach out to 4 (Janus, Bagel, AAG, Agora, Davita, Nelnet) sales reps to in…" at bounding box center [688, 439] width 800 height 35
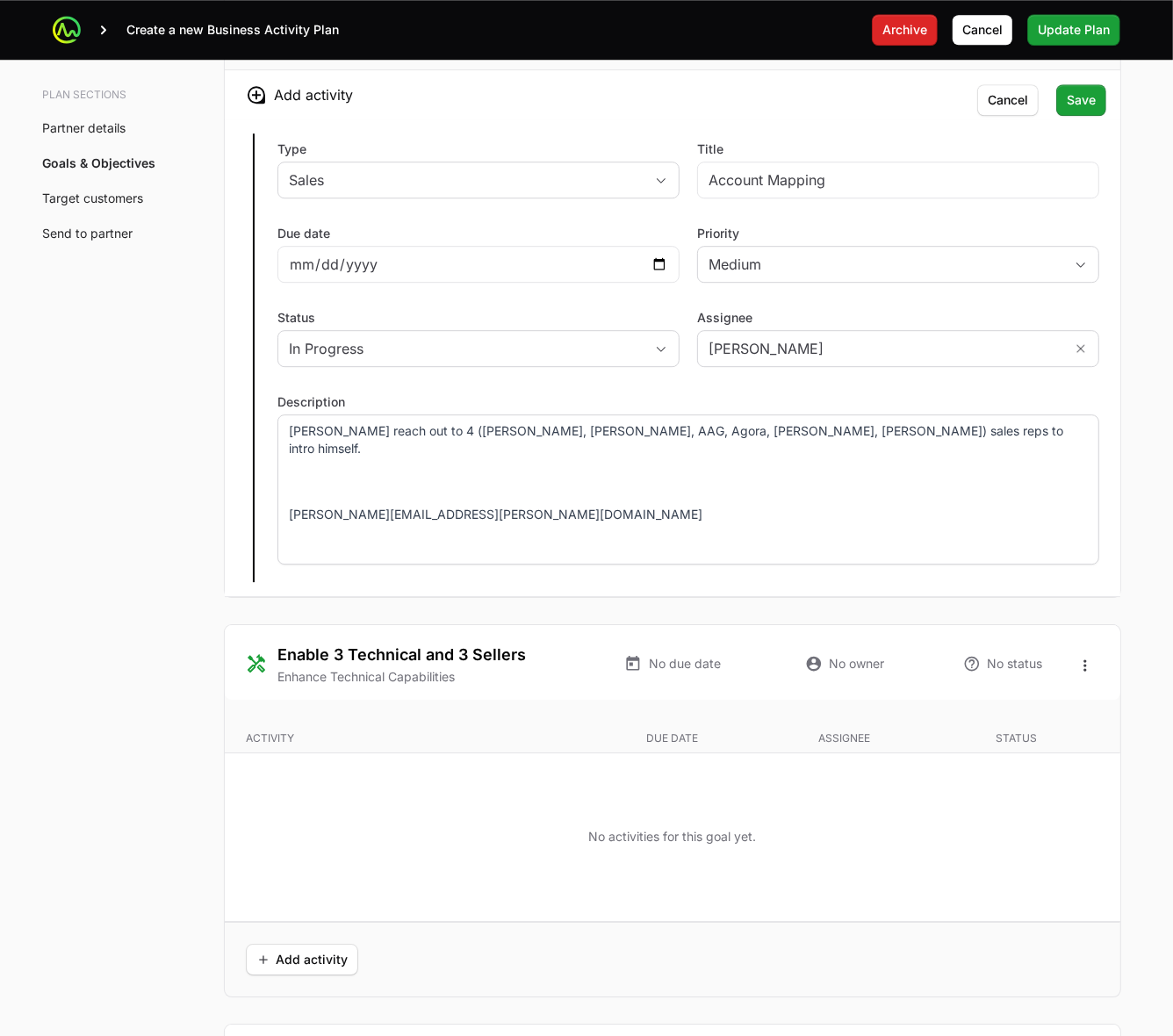
click at [377, 539] on p at bounding box center [688, 548] width 800 height 18
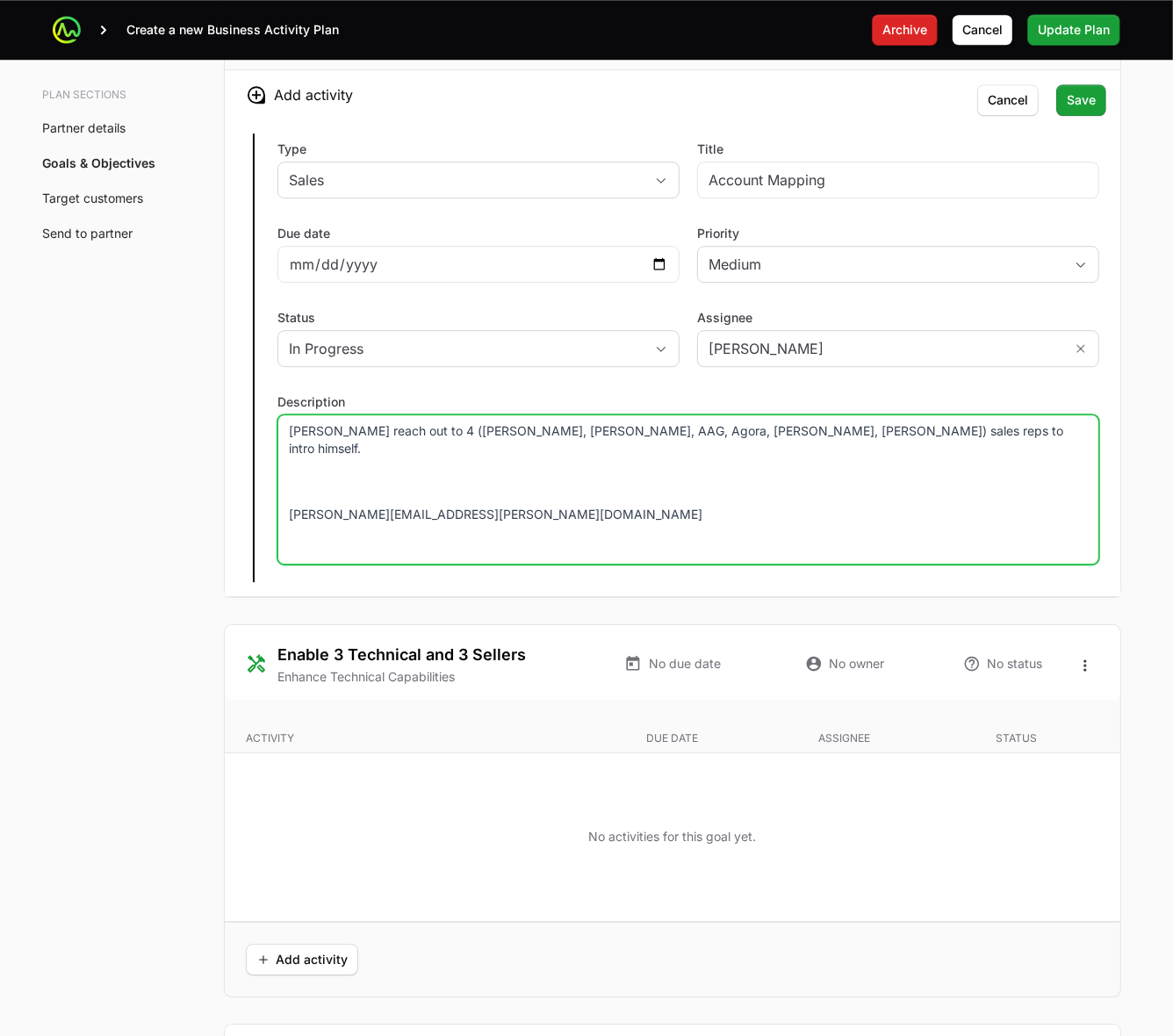
click at [387, 474] on p at bounding box center [688, 483] width 800 height 18
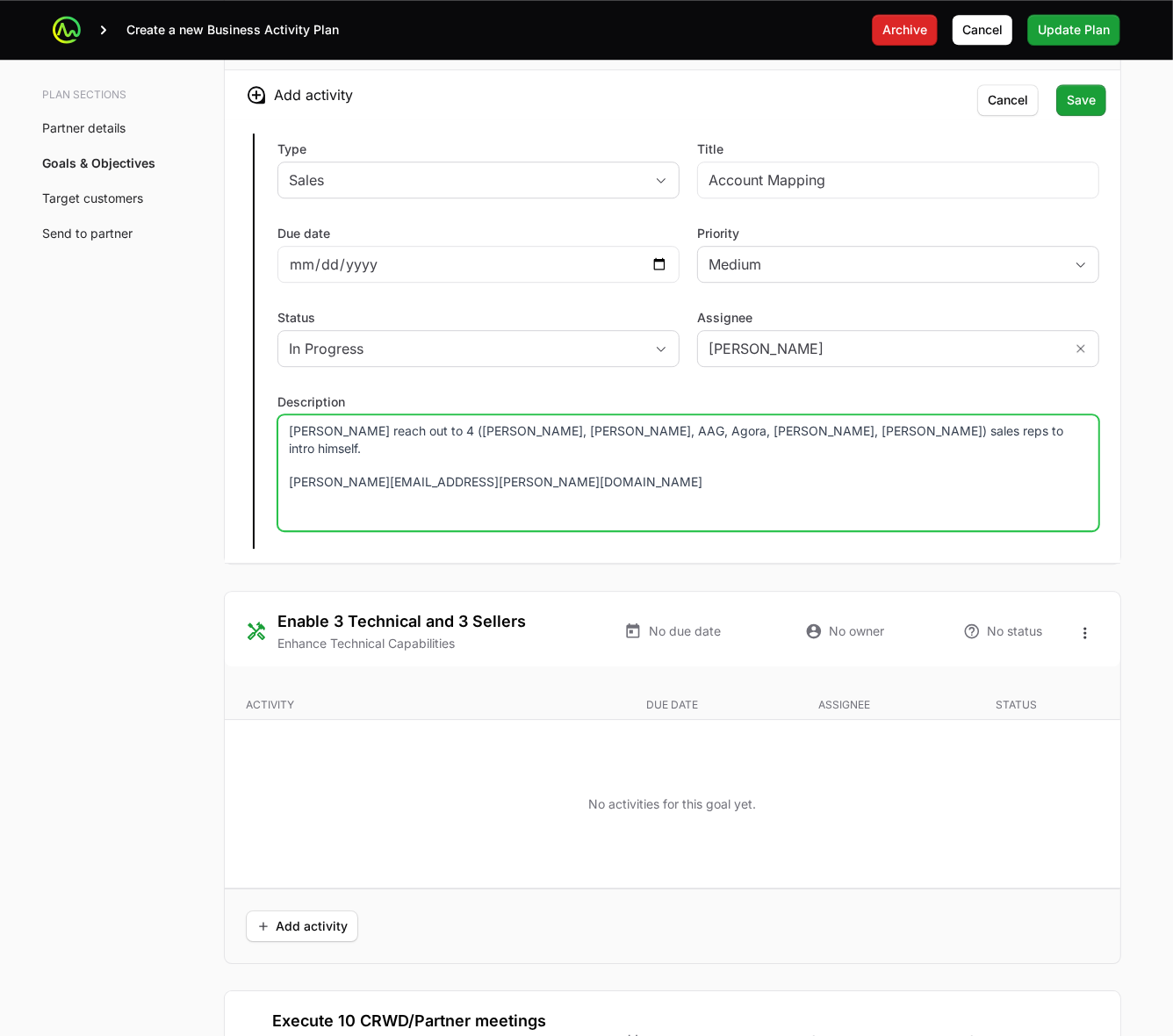
click at [326, 506] on p at bounding box center [688, 515] width 800 height 18
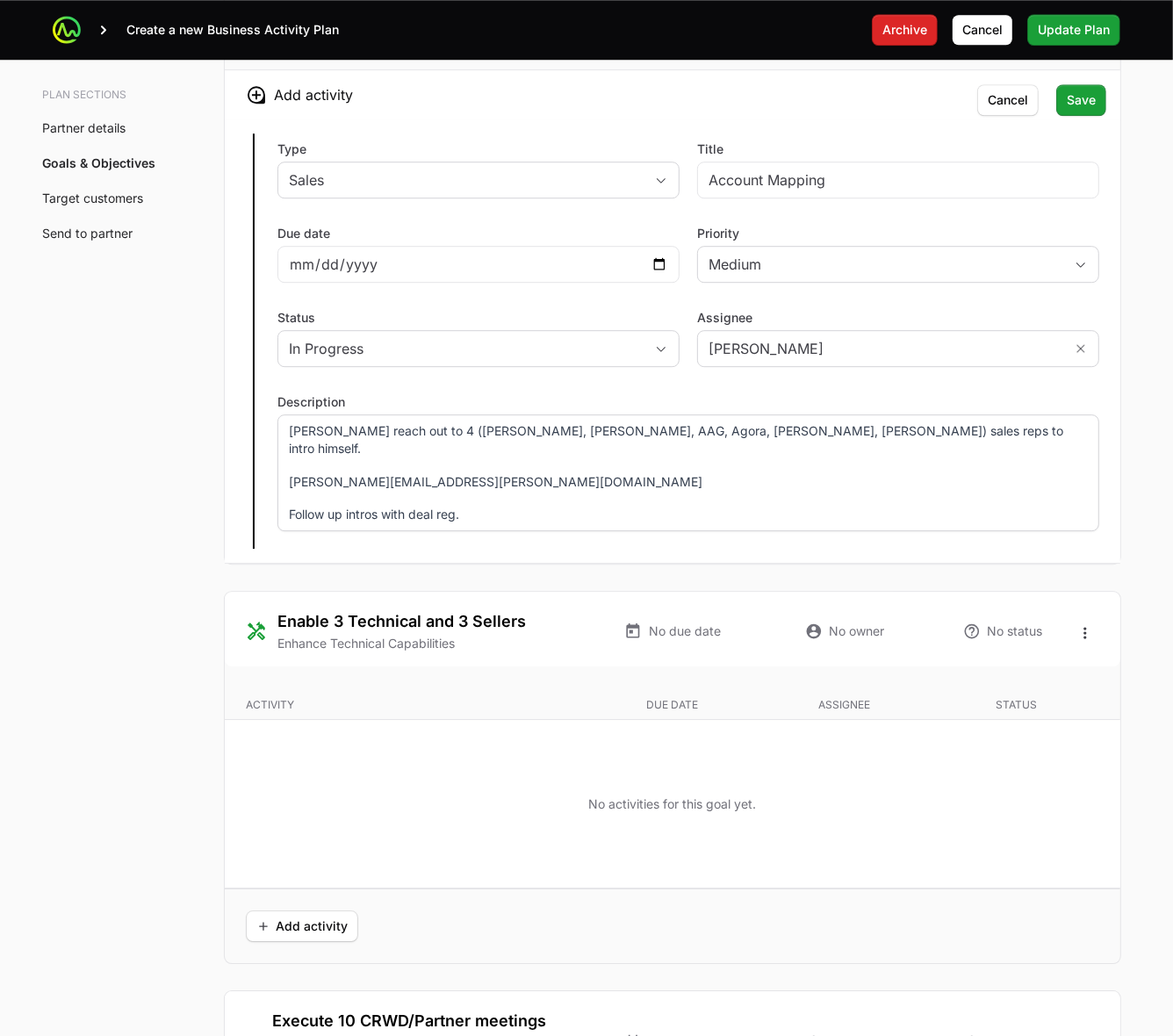
click at [587, 506] on p "Follow up intros with deal reg." at bounding box center [688, 515] width 800 height 18
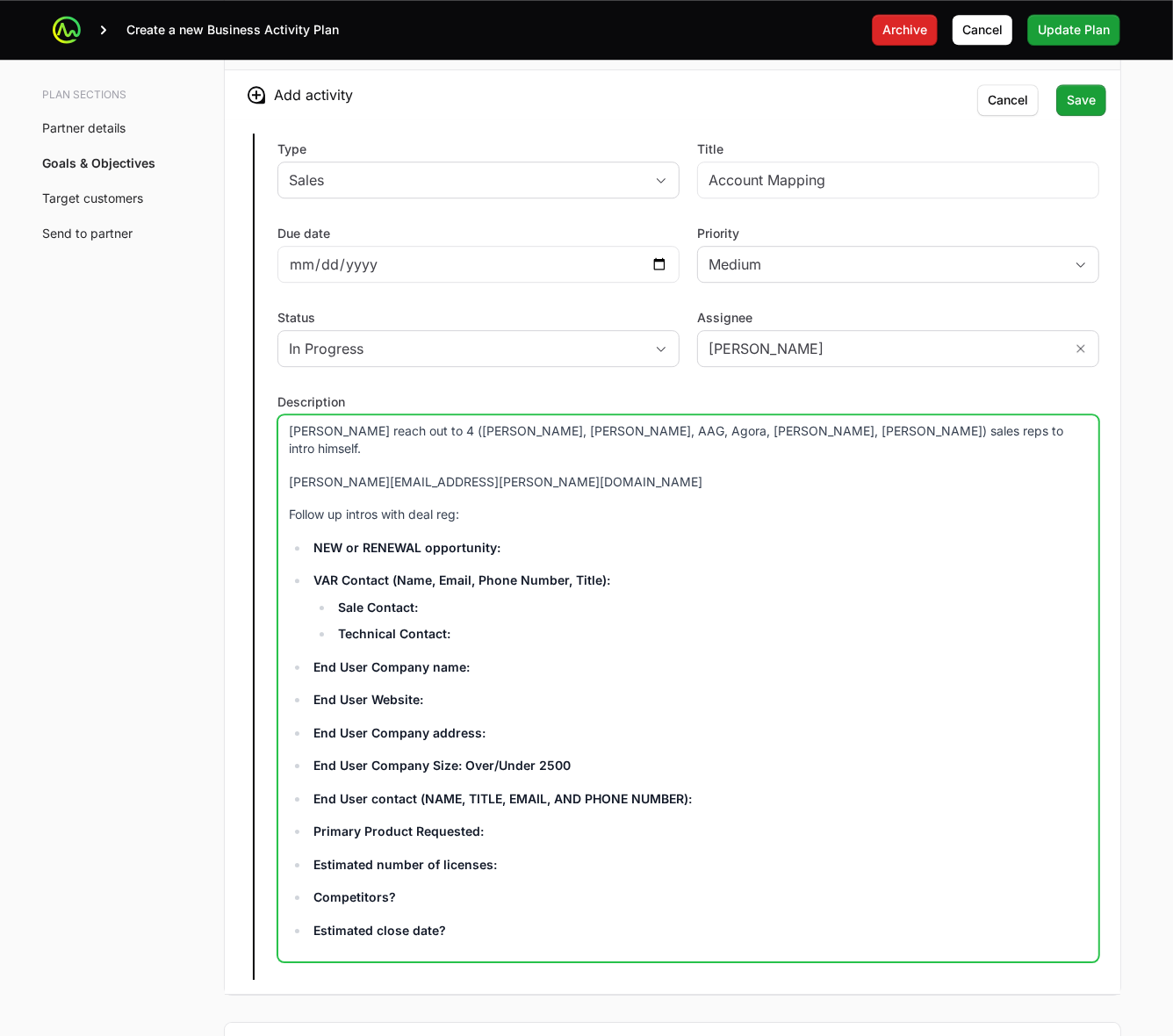
click at [577, 506] on p "Follow up intros with deal reg:" at bounding box center [688, 515] width 800 height 18
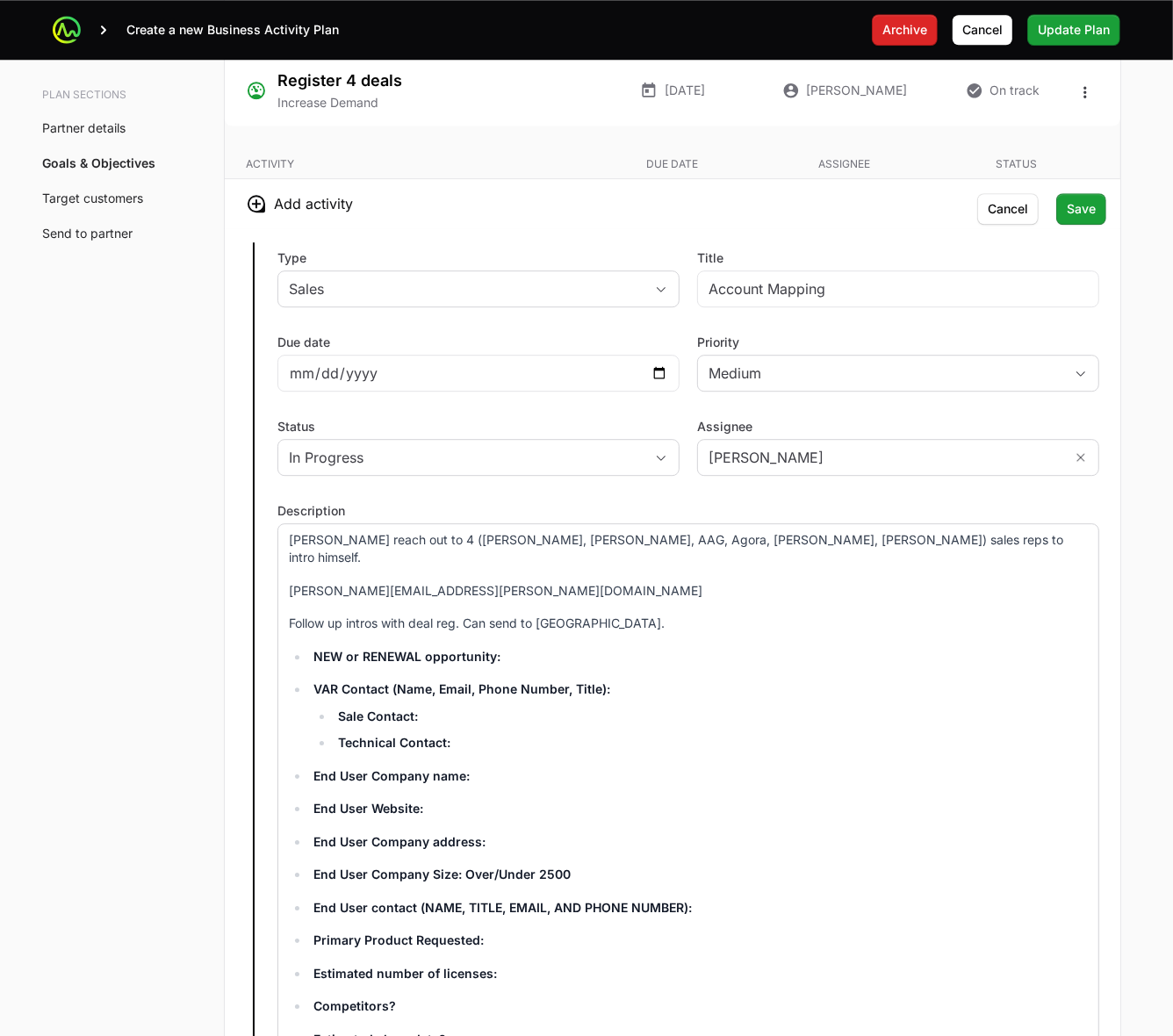
scroll to position [3403, 0]
click at [1088, 212] on span "Save" at bounding box center [1081, 210] width 29 height 21
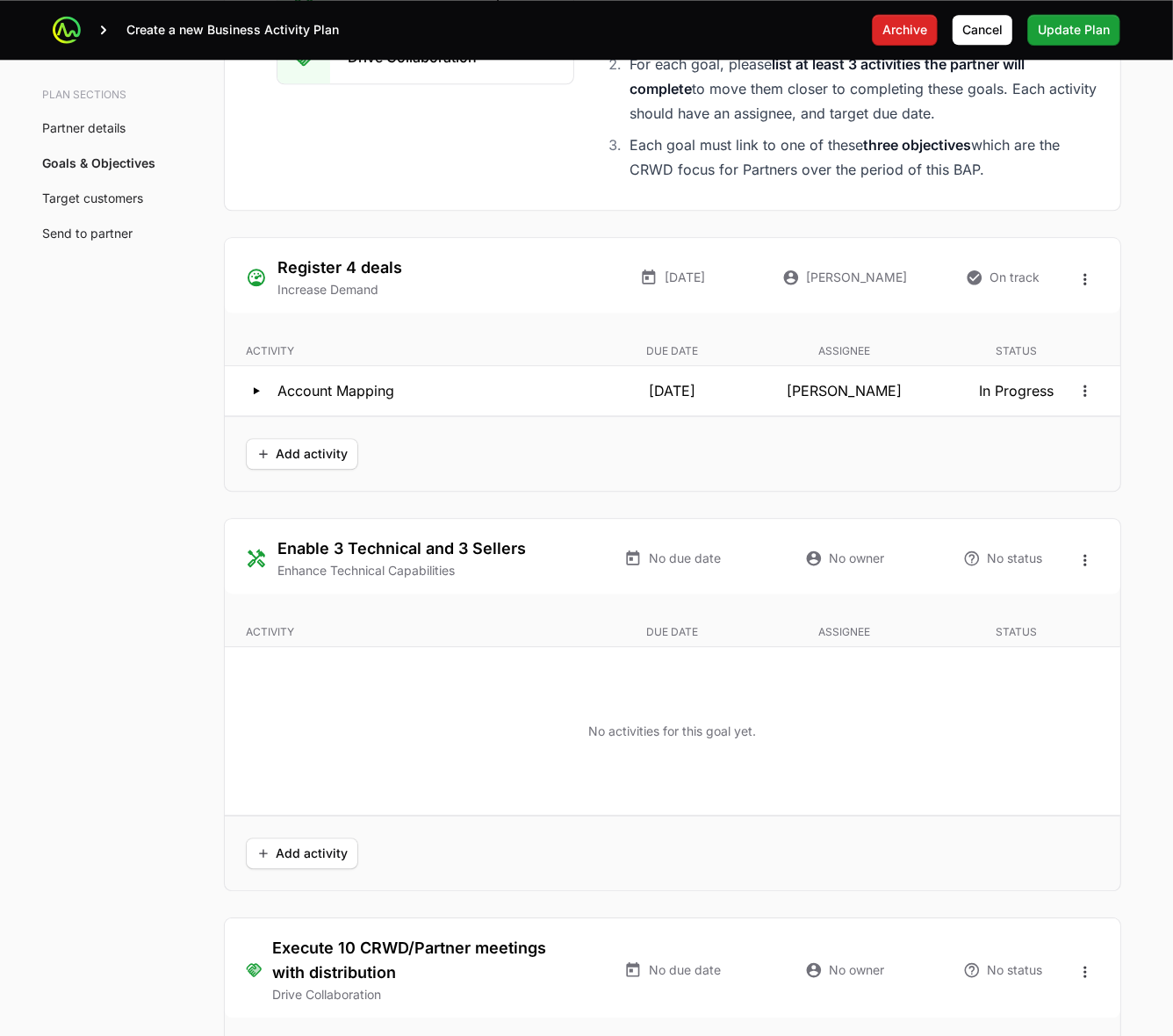
scroll to position [3183, 0]
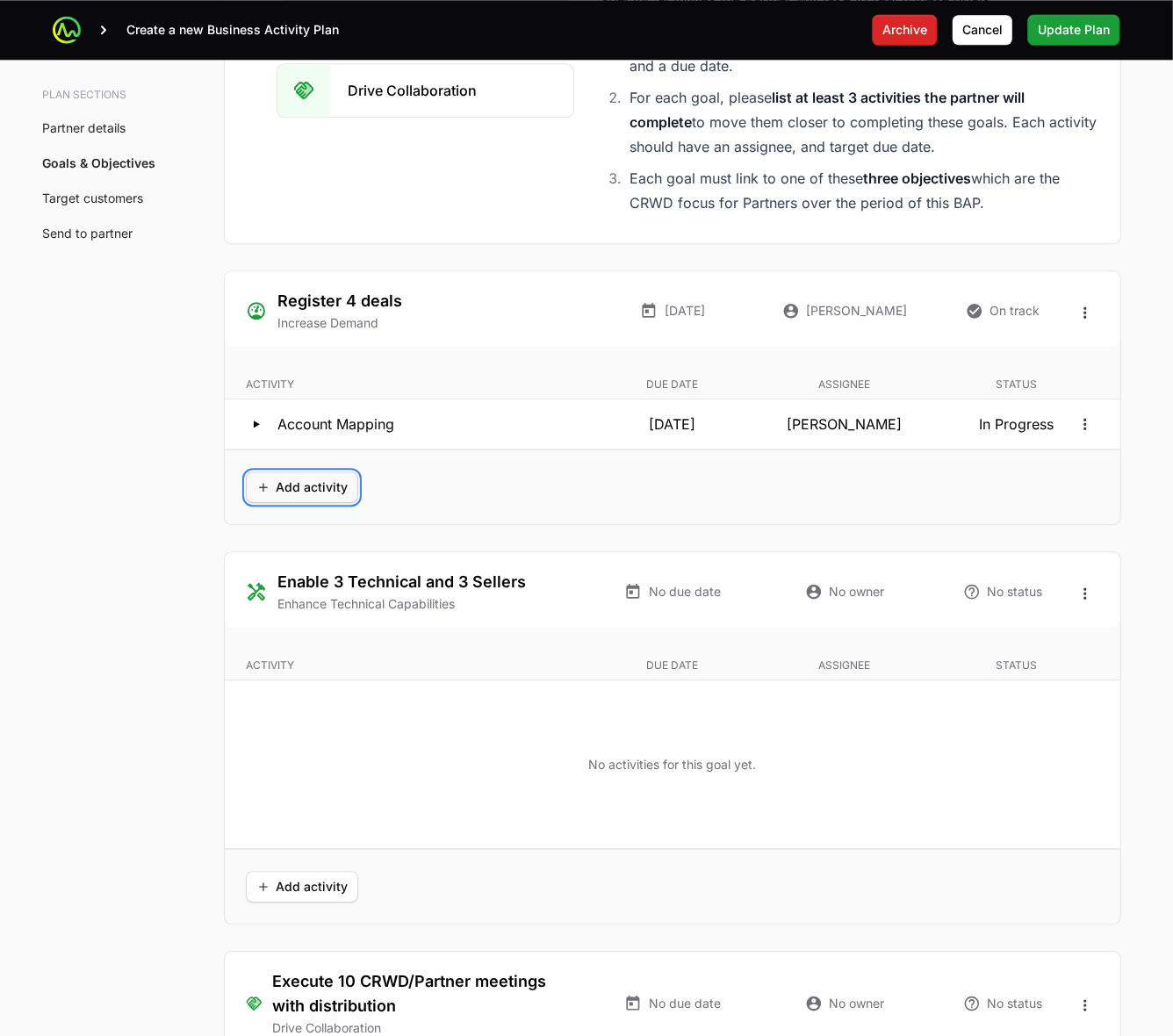
click at [261, 493] on span "Add activity" at bounding box center [302, 487] width 91 height 21
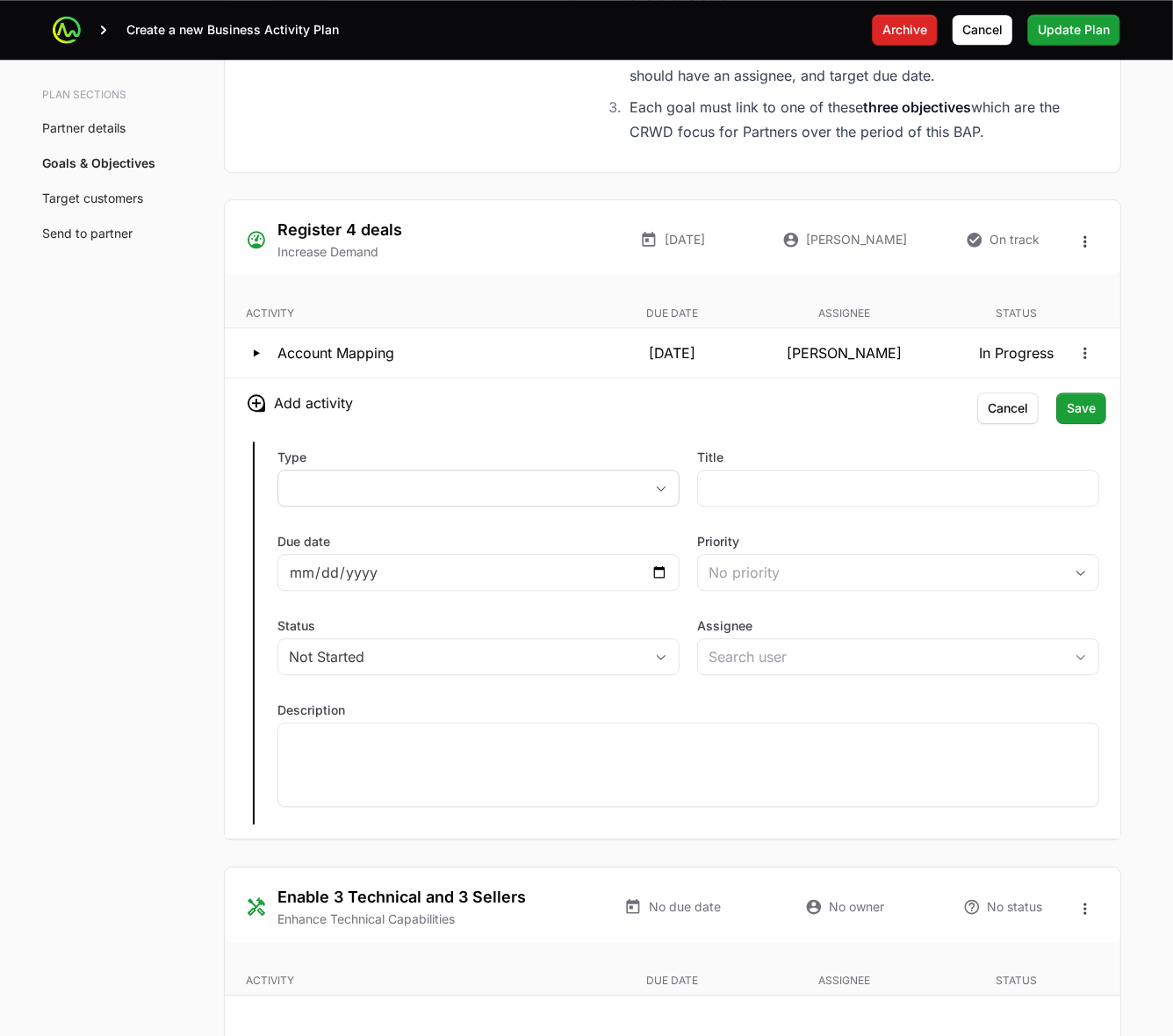
scroll to position [3294, 0]
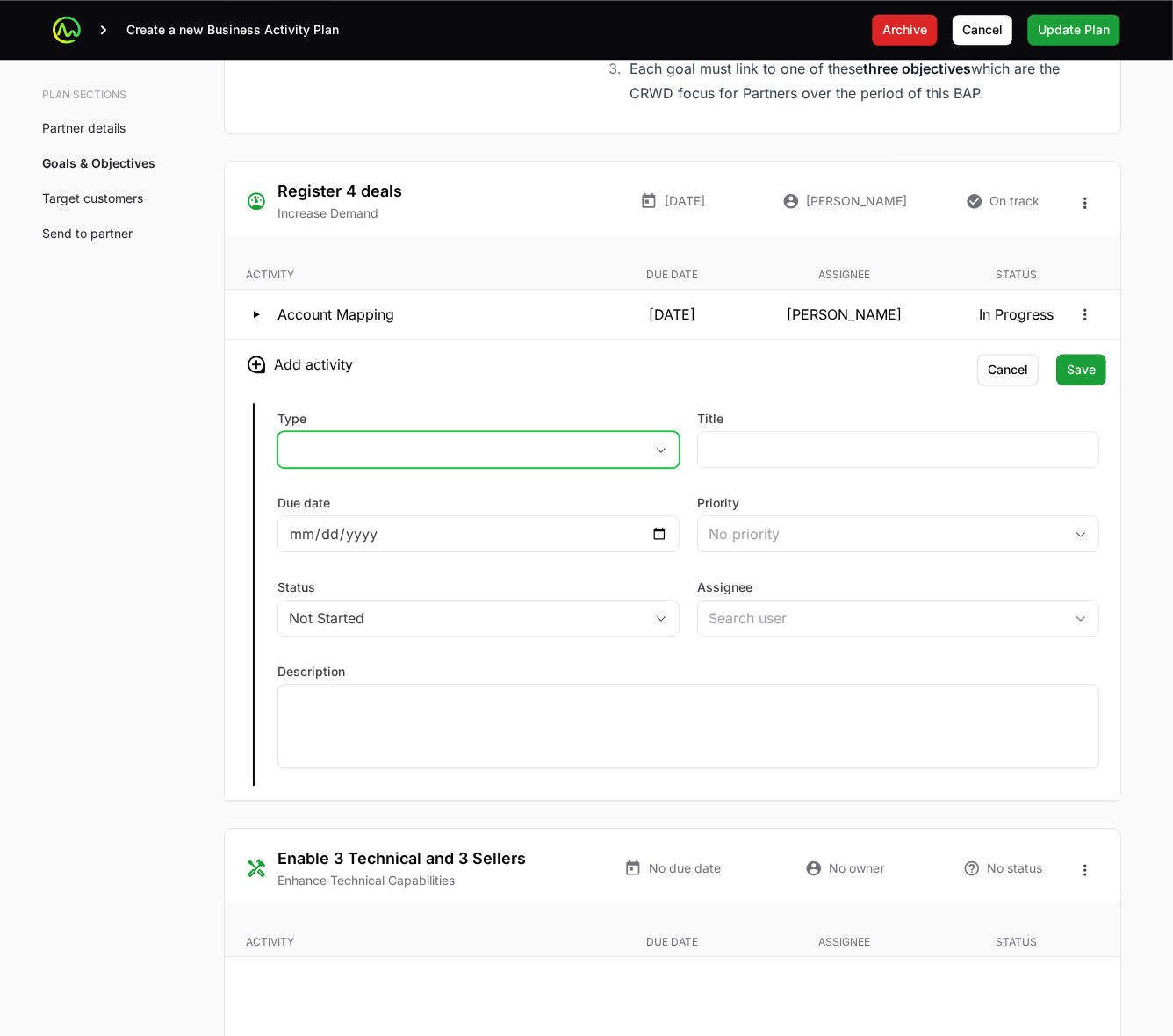
click at [663, 453] on icon "button" at bounding box center [661, 450] width 14 height 6
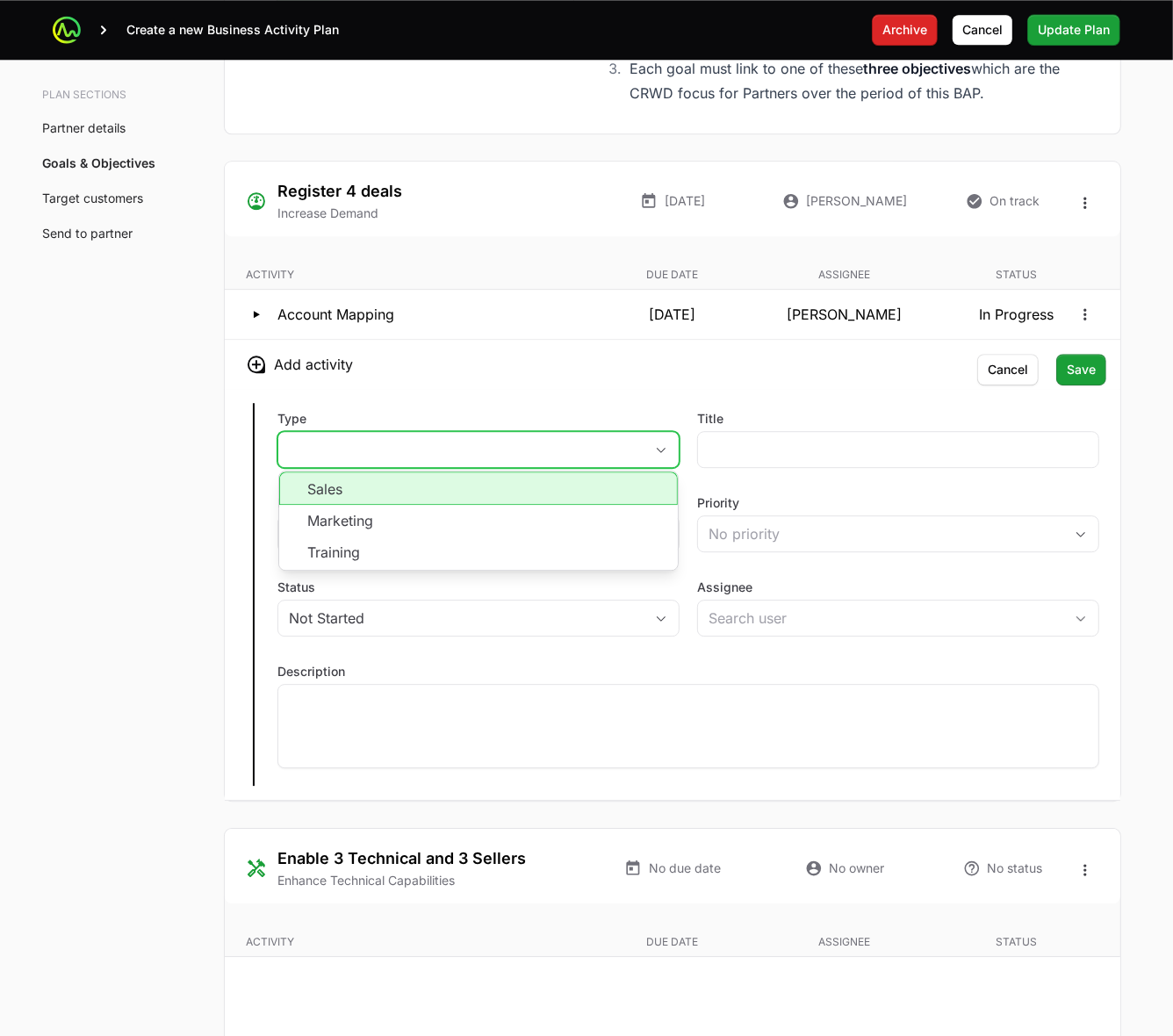
click at [603, 499] on li "Sales" at bounding box center [478, 489] width 398 height 34
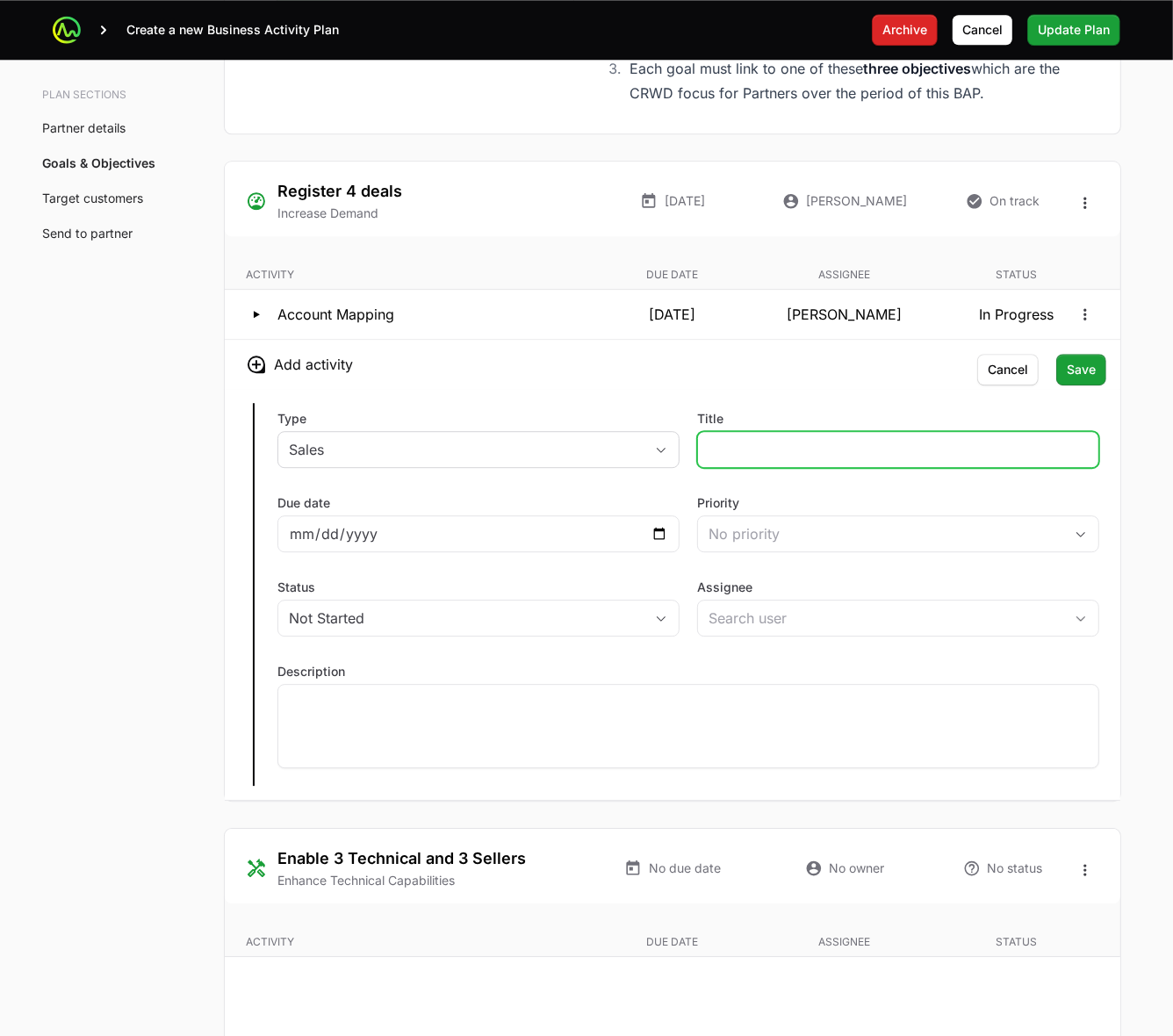
click at [778, 459] on input "Title" at bounding box center [899, 449] width 379 height 21
type input "Sales Engineering Engagement"
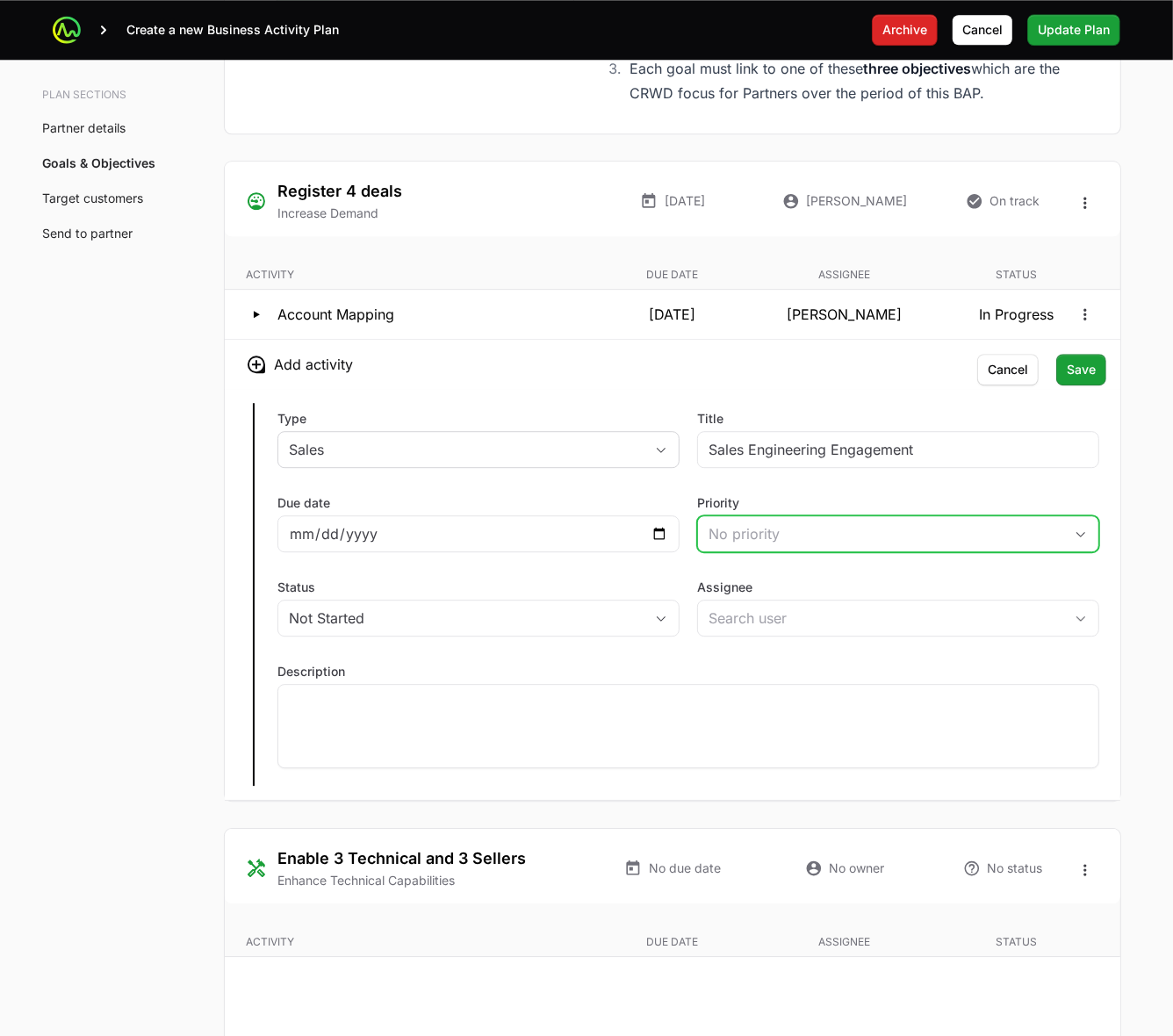
click at [819, 532] on div "No priority" at bounding box center [886, 533] width 355 height 21
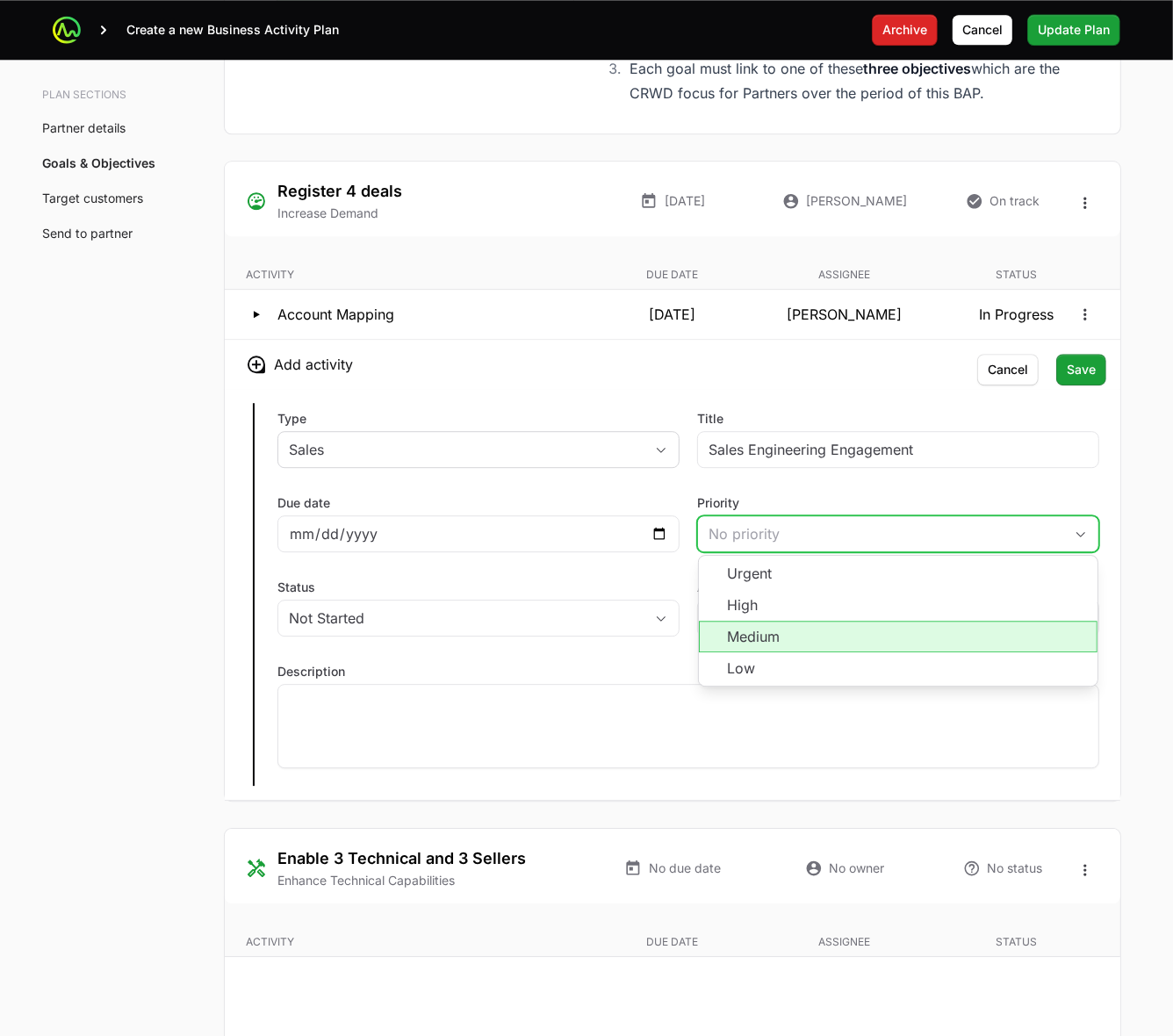
click at [770, 630] on li "Medium" at bounding box center [898, 637] width 398 height 32
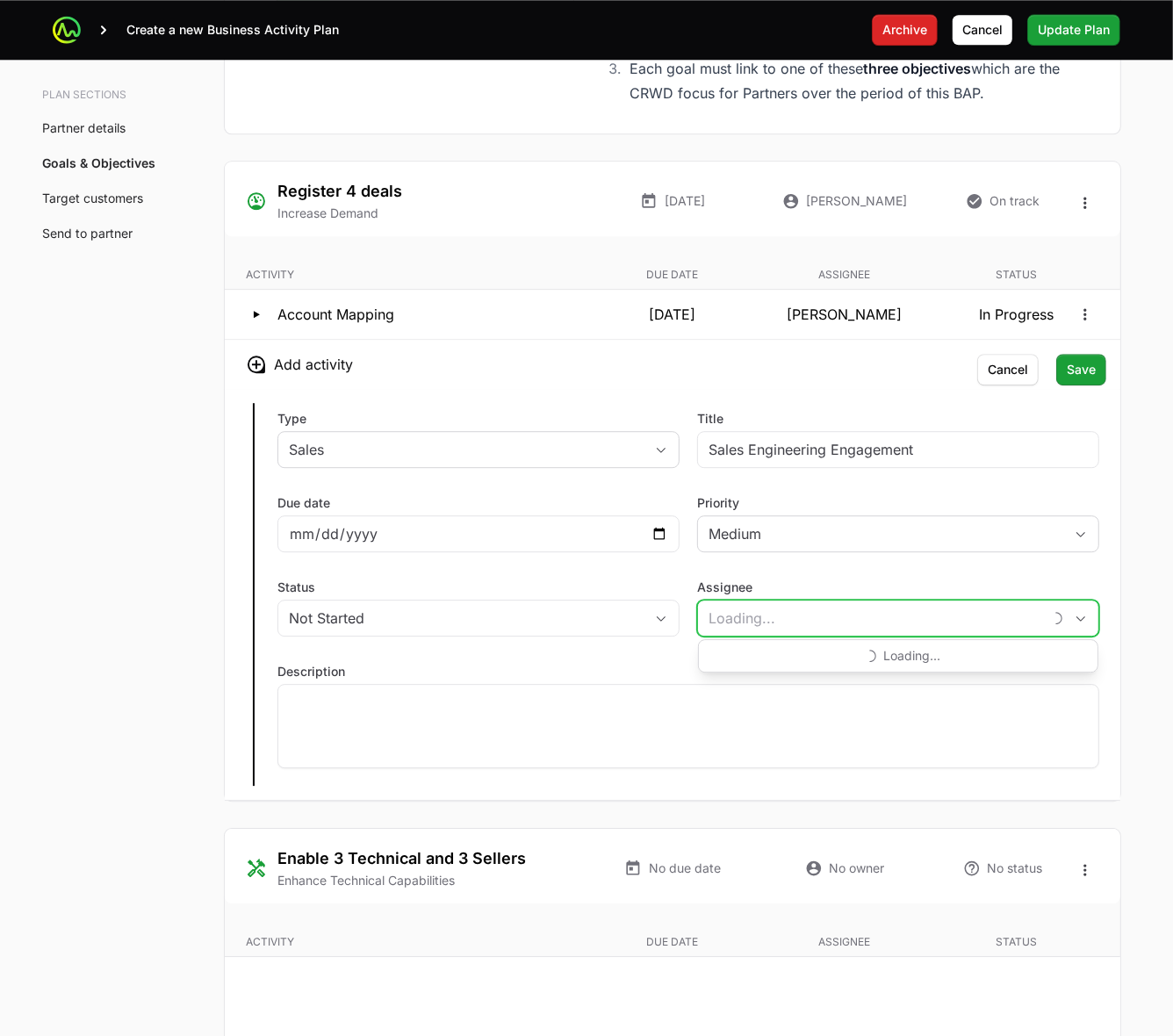
click at [773, 629] on input "Assignee" at bounding box center [870, 618] width 345 height 35
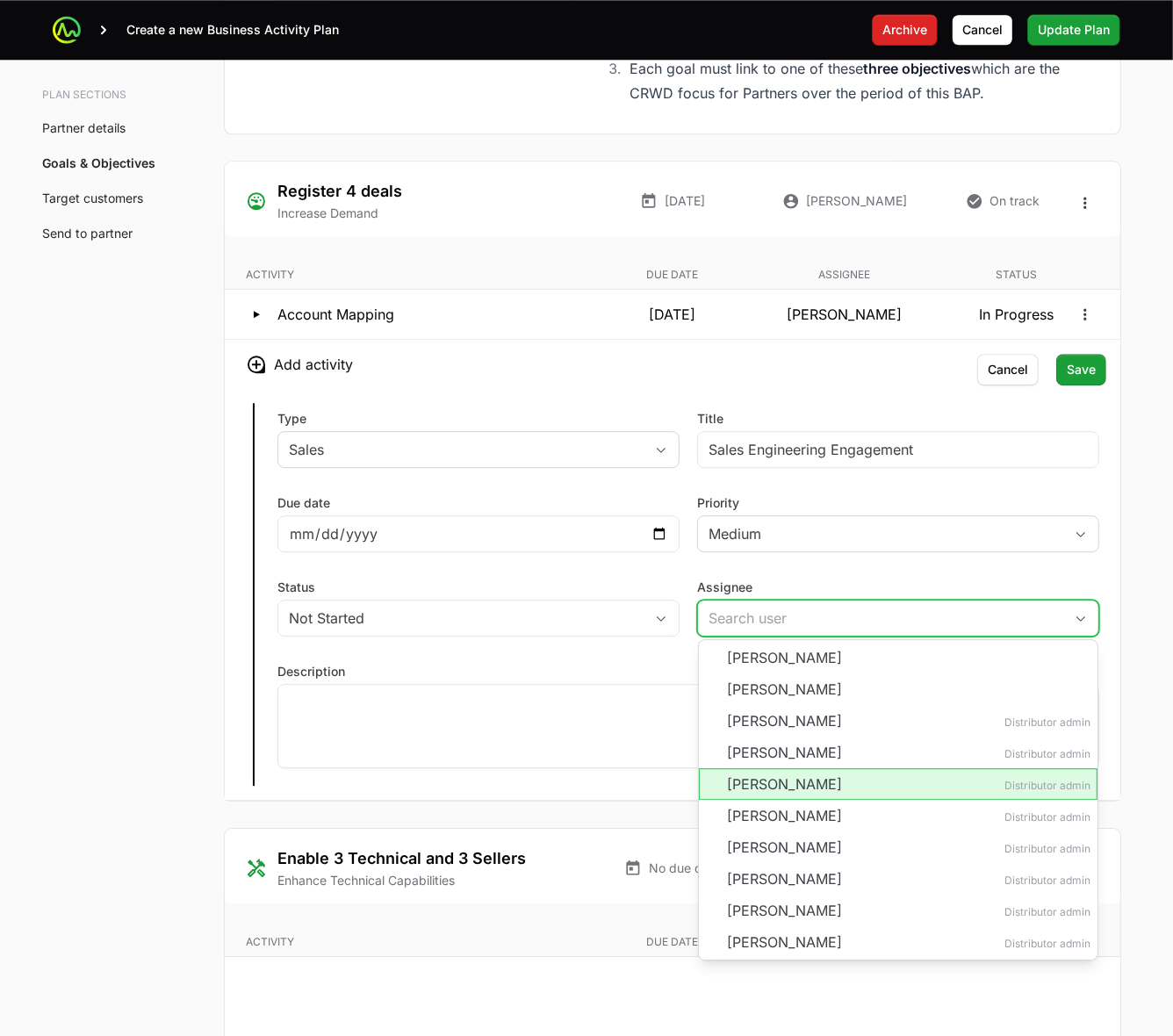
click at [760, 791] on li "Eric Mingus Distributor admin" at bounding box center [898, 785] width 398 height 32
type input "Eric Mingus"
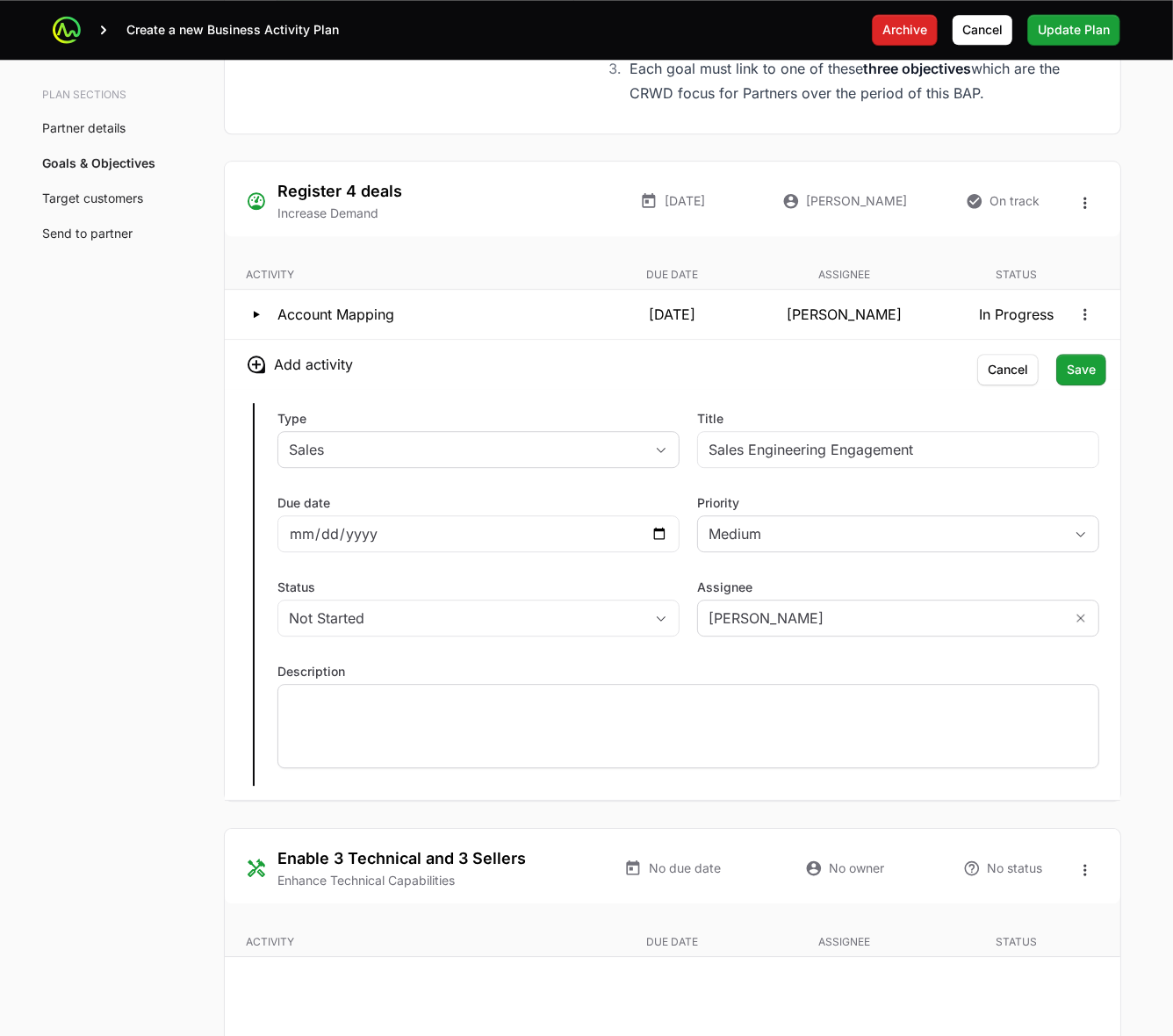
click at [664, 717] on div at bounding box center [688, 726] width 822 height 84
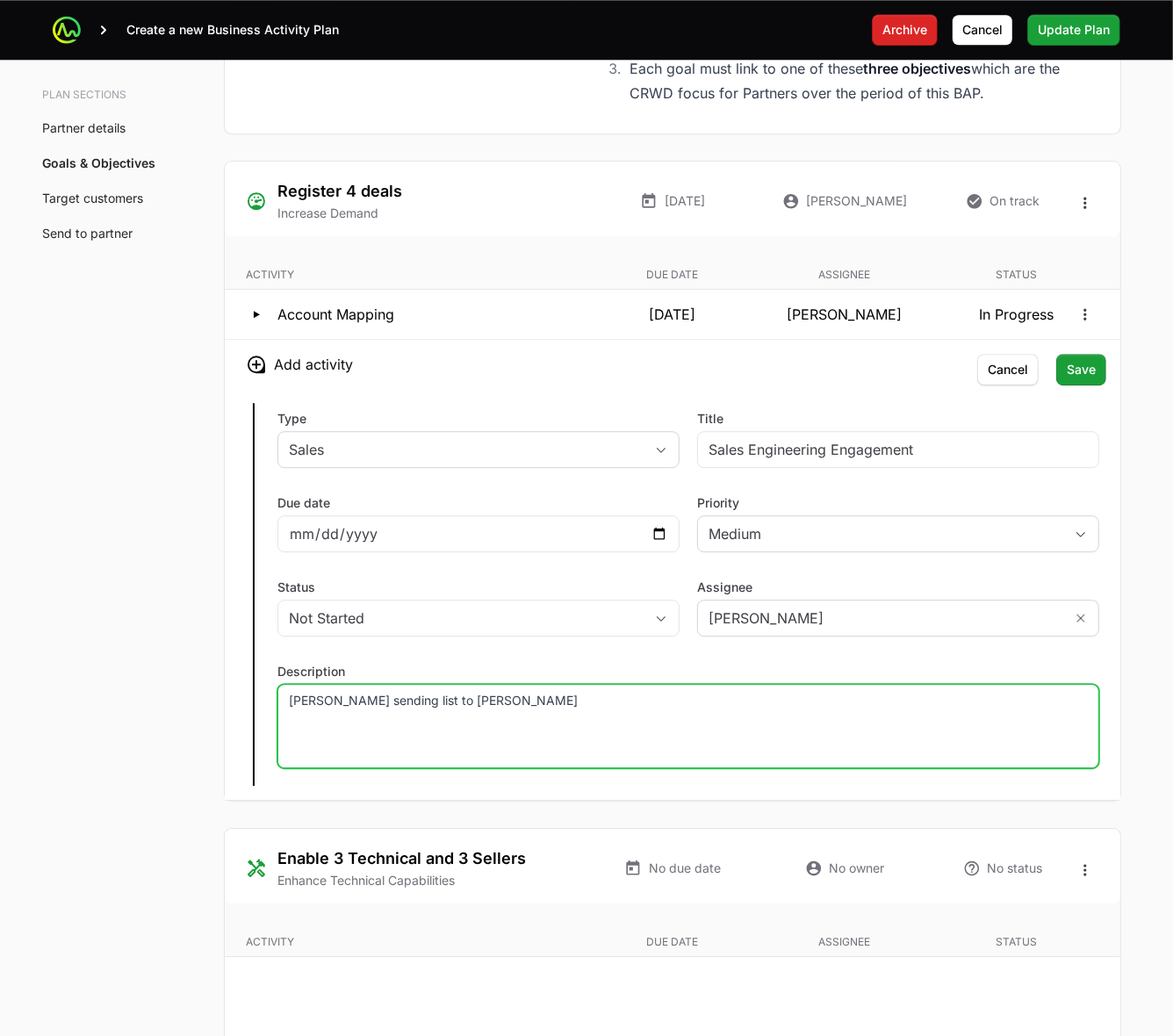
click at [429, 709] on p "Eric sending list to Davis Weisner" at bounding box center [688, 701] width 800 height 18
click at [510, 708] on p "Eric sending list to David Weisner" at bounding box center [688, 701] width 800 height 18
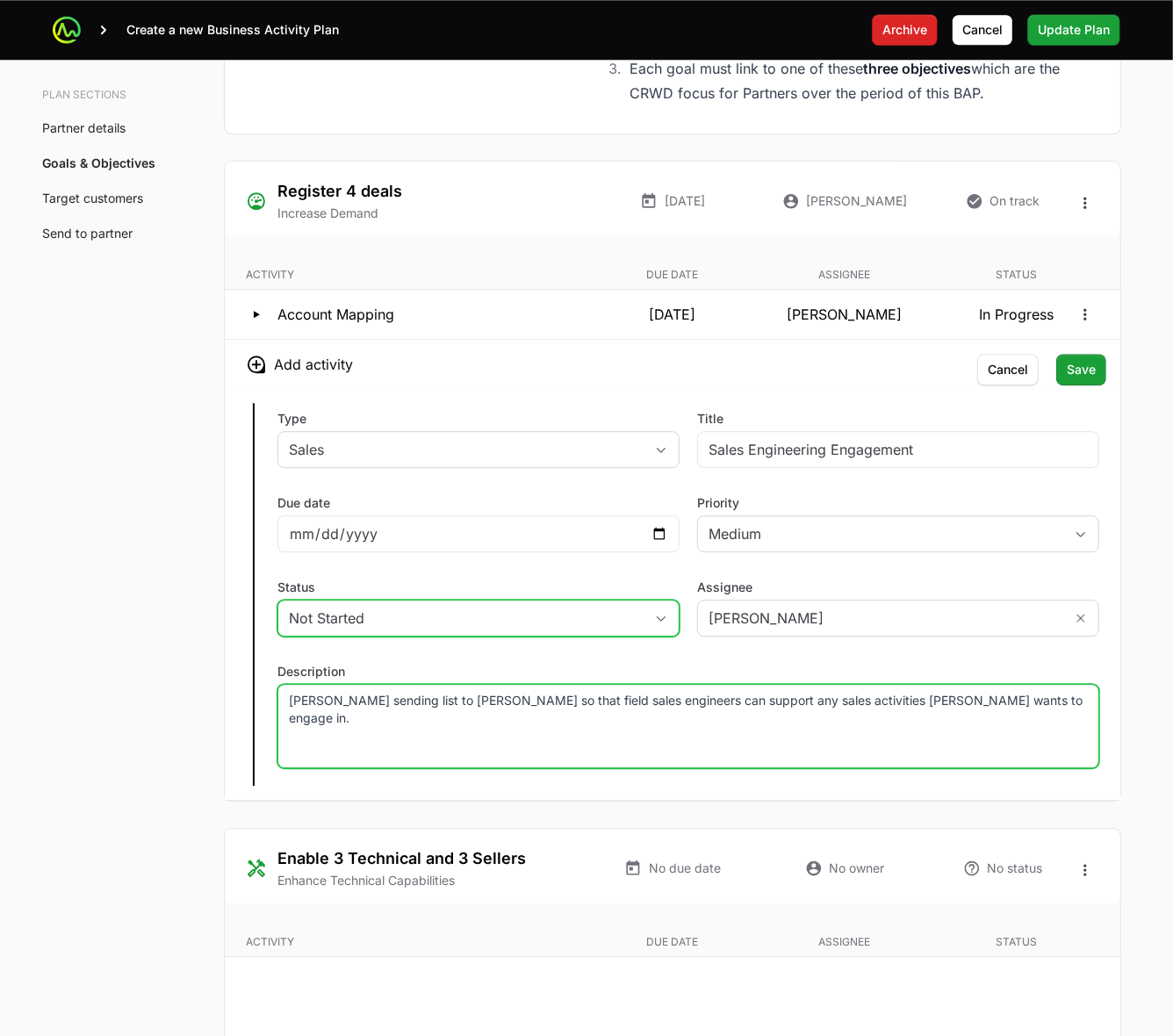
click at [395, 625] on div "Not Started" at bounding box center [466, 618] width 355 height 21
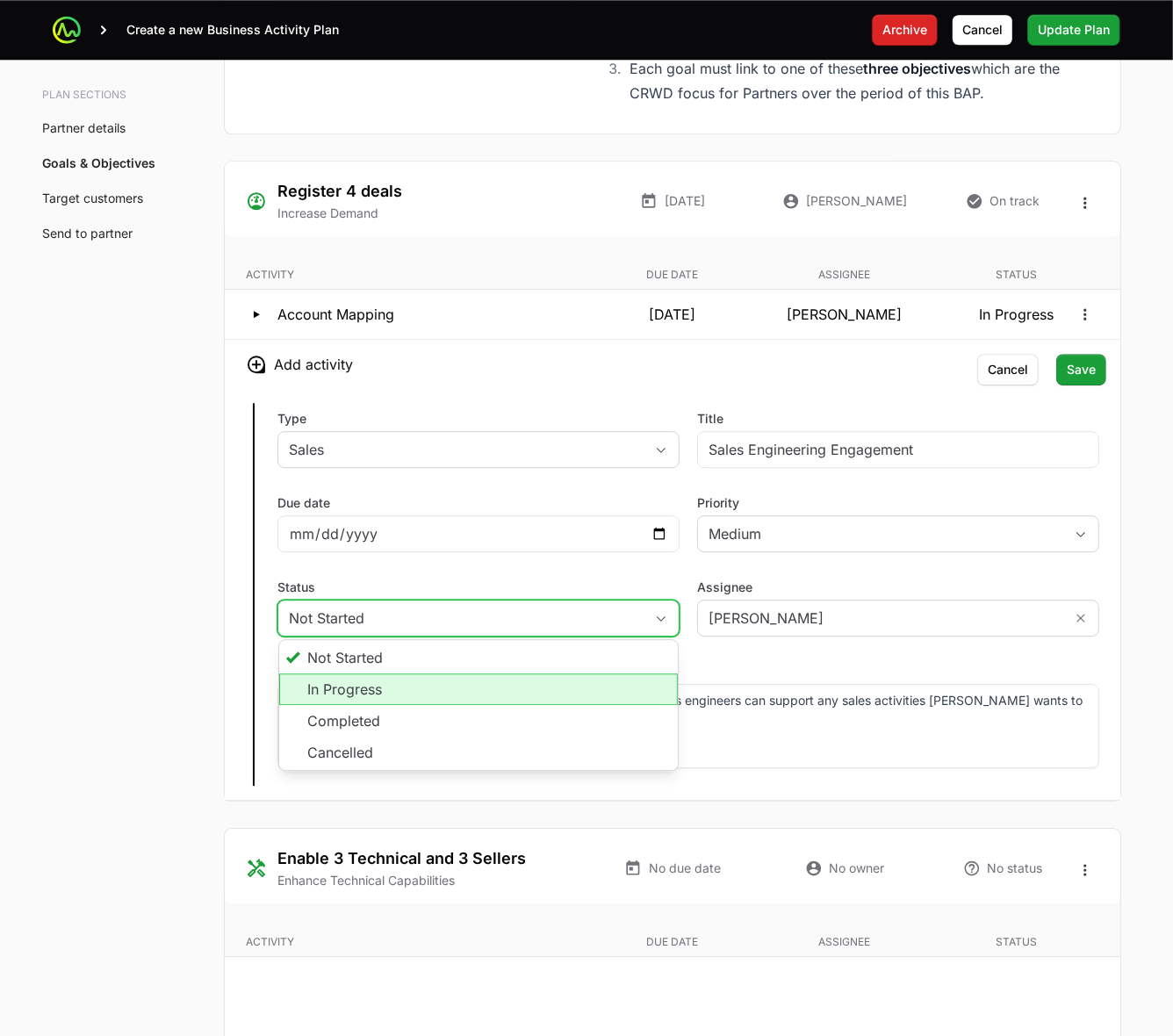
click at [392, 691] on li "In Progress" at bounding box center [478, 689] width 398 height 32
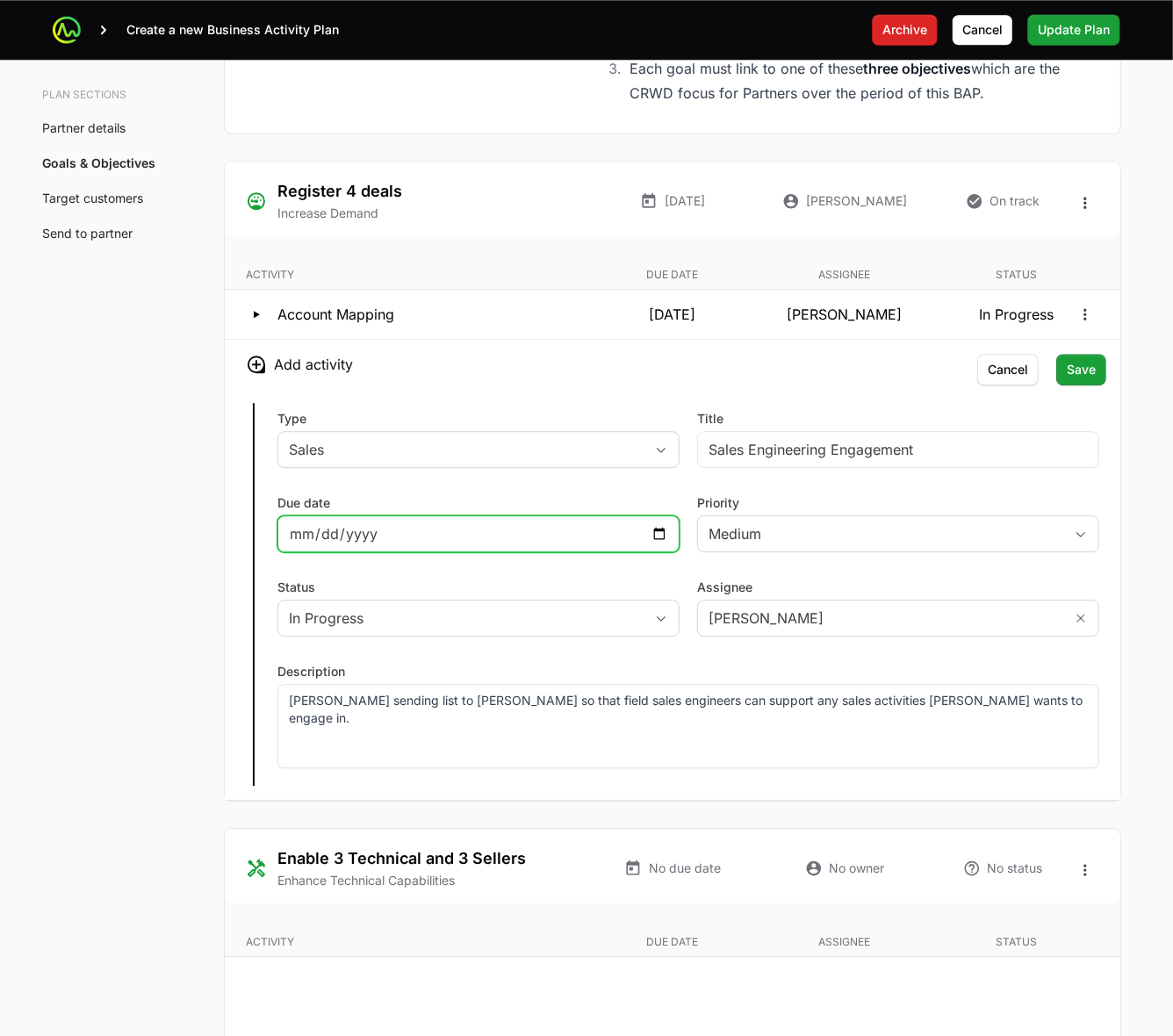
click at [657, 538] on input "Due date" at bounding box center [479, 533] width 379 height 21
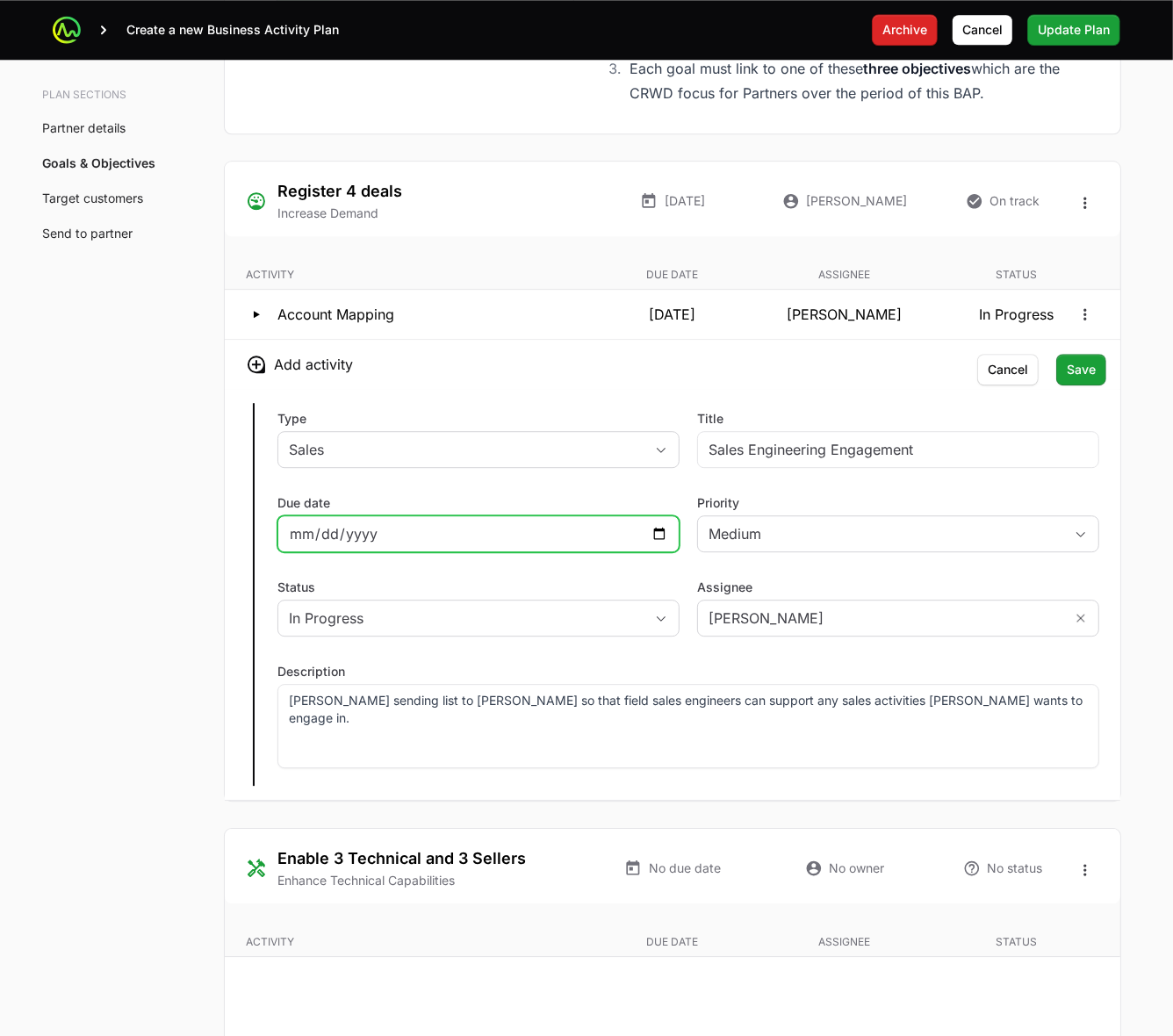
click at [657, 538] on input "2025-09-05" at bounding box center [479, 533] width 379 height 21
type input "2025-09-05"
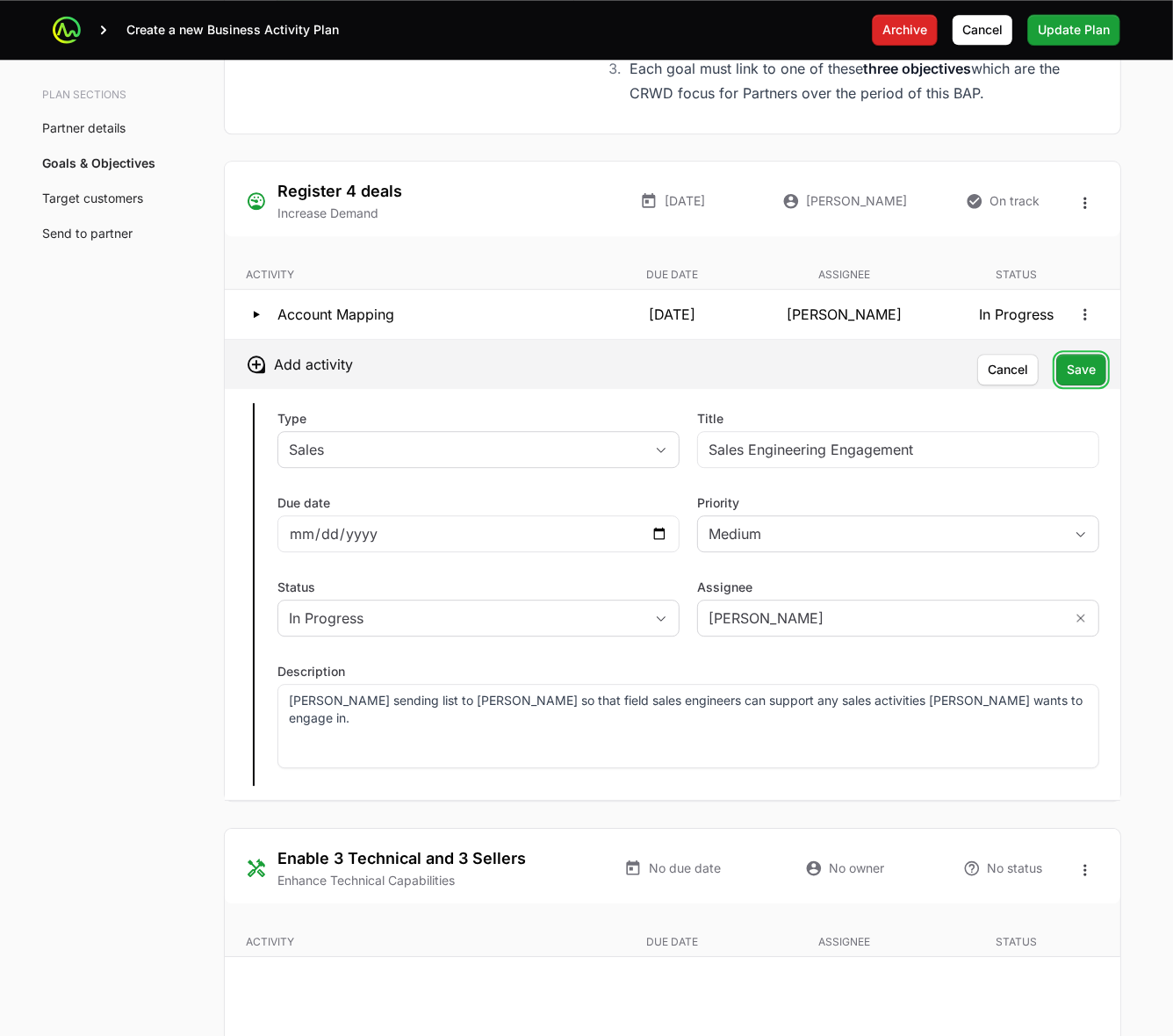
drag, startPoint x: 1090, startPoint y: 378, endPoint x: 1020, endPoint y: 383, distance: 70.2
click at [1090, 378] on span "Save" at bounding box center [1081, 370] width 29 height 21
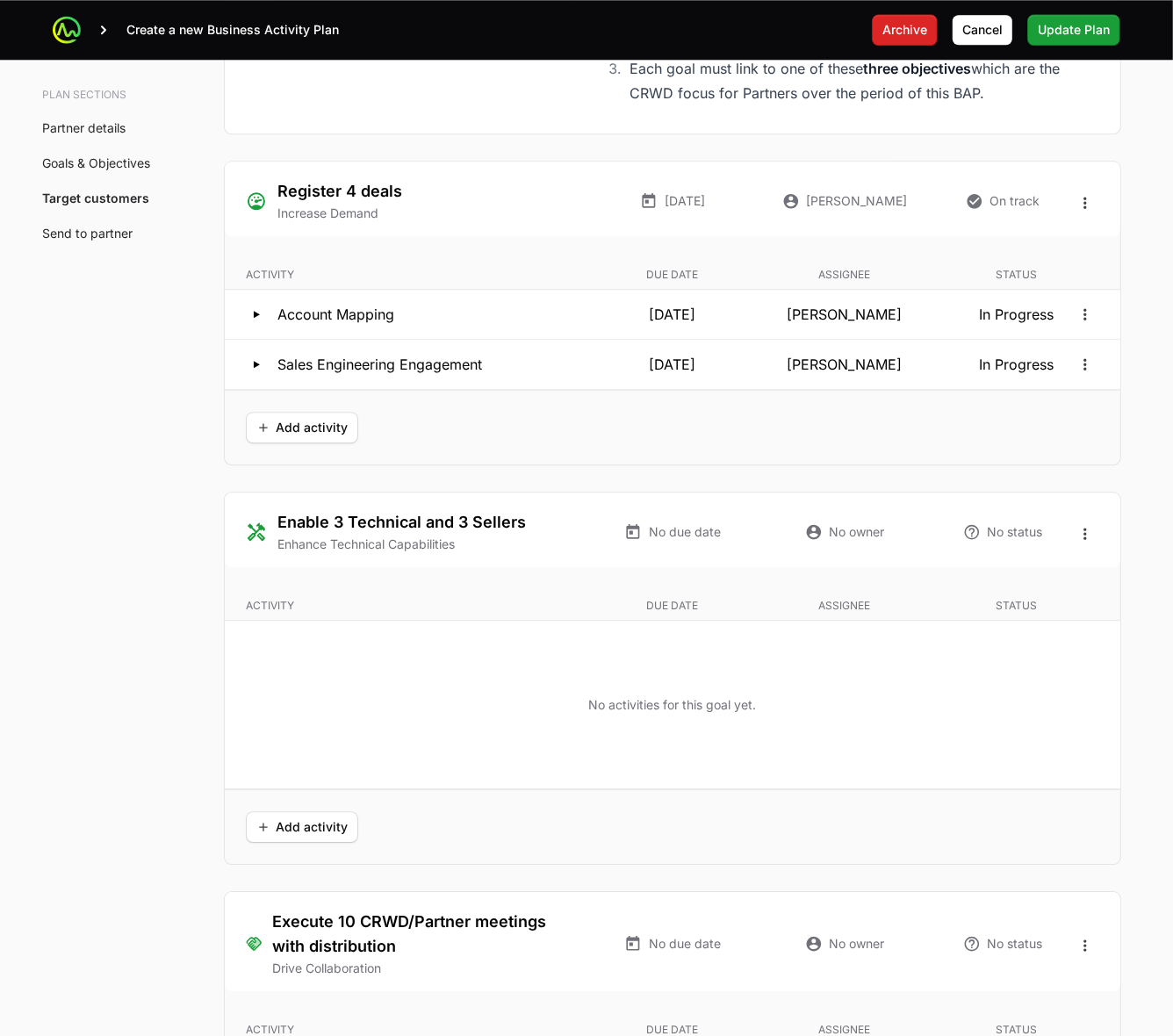
scroll to position [3513, 0]
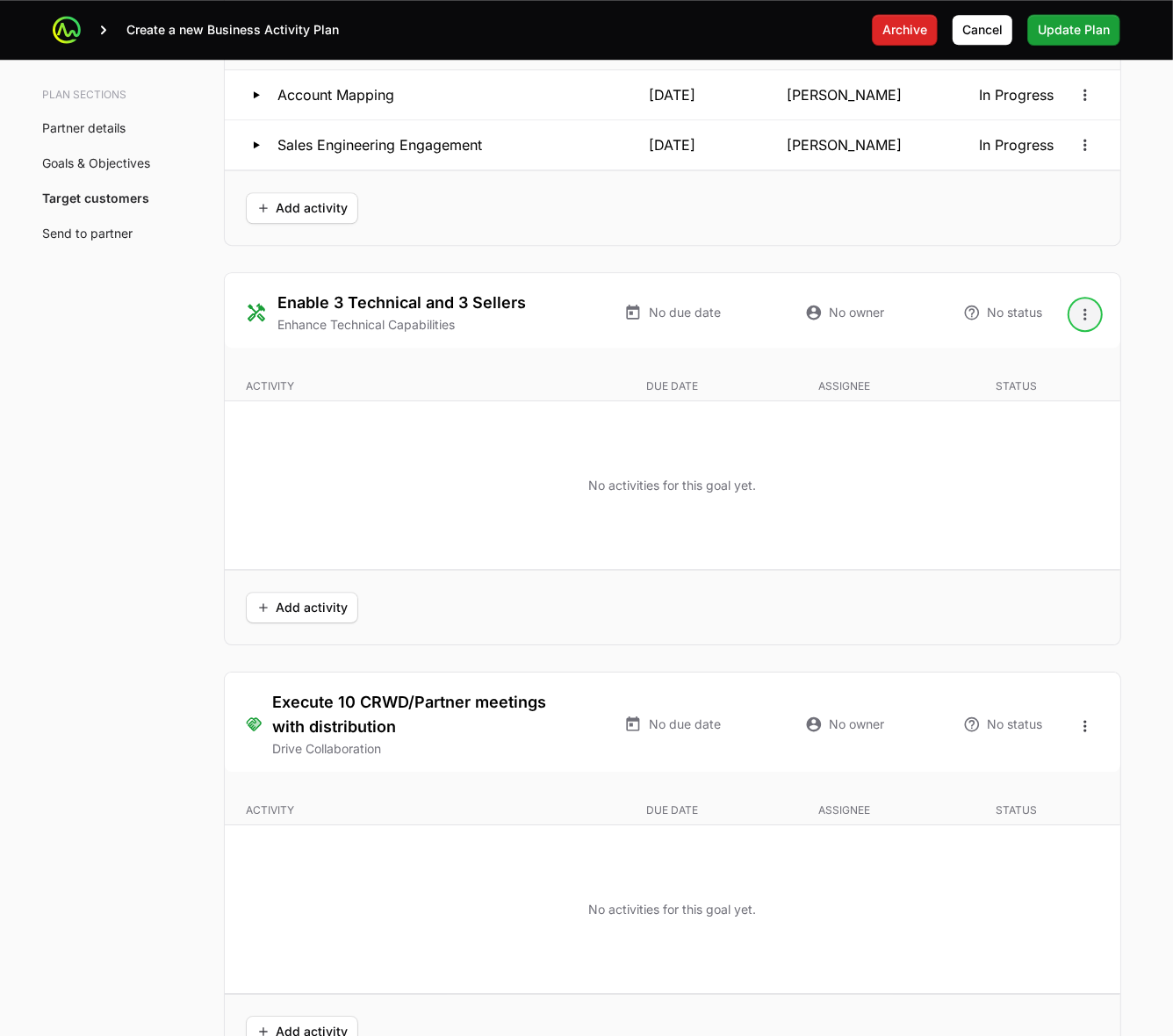
click at [1087, 319] on icon "Open options" at bounding box center [1085, 313] width 3 height 11
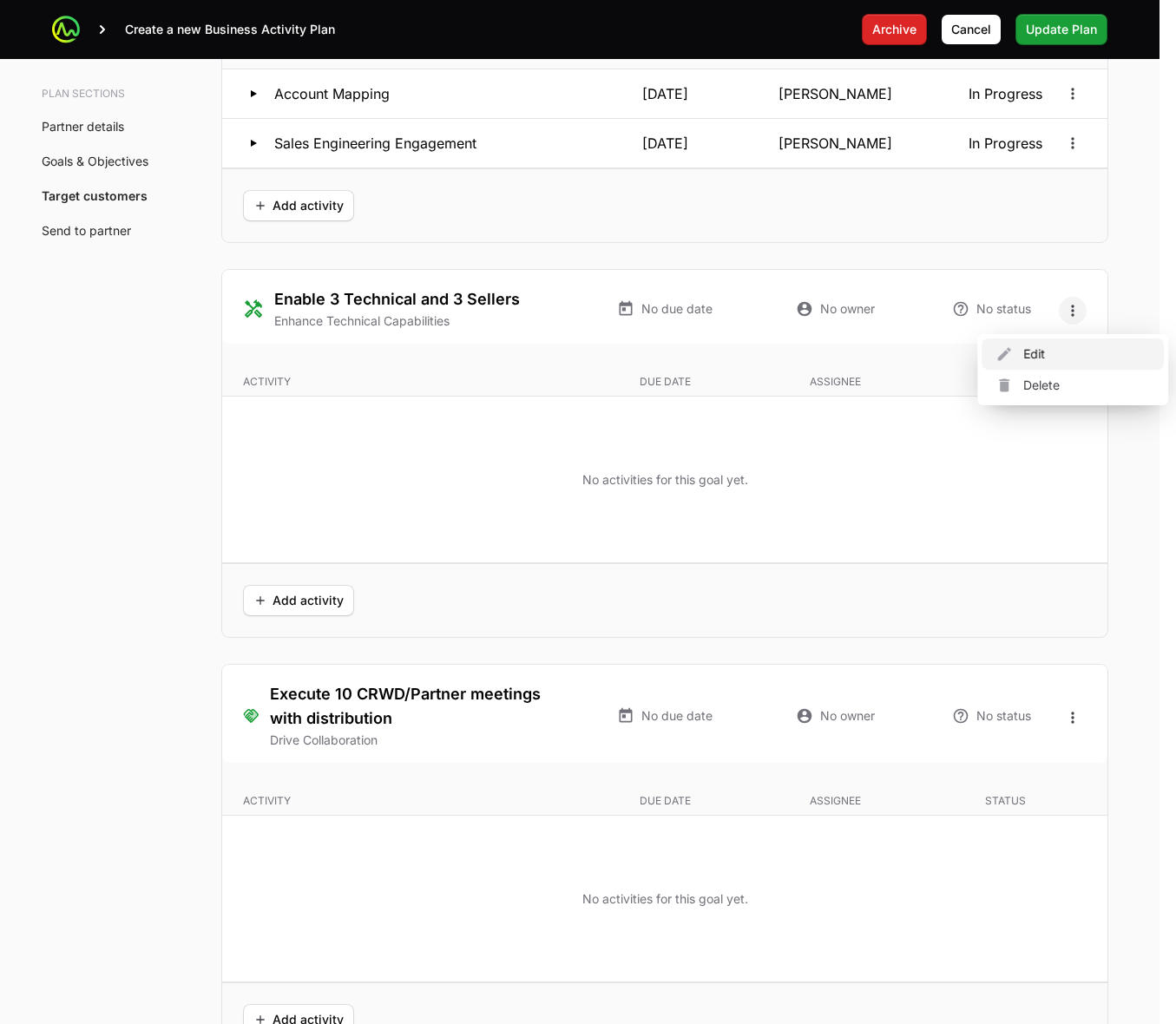
click at [1039, 353] on div "Edit" at bounding box center [1073, 354] width 183 height 31
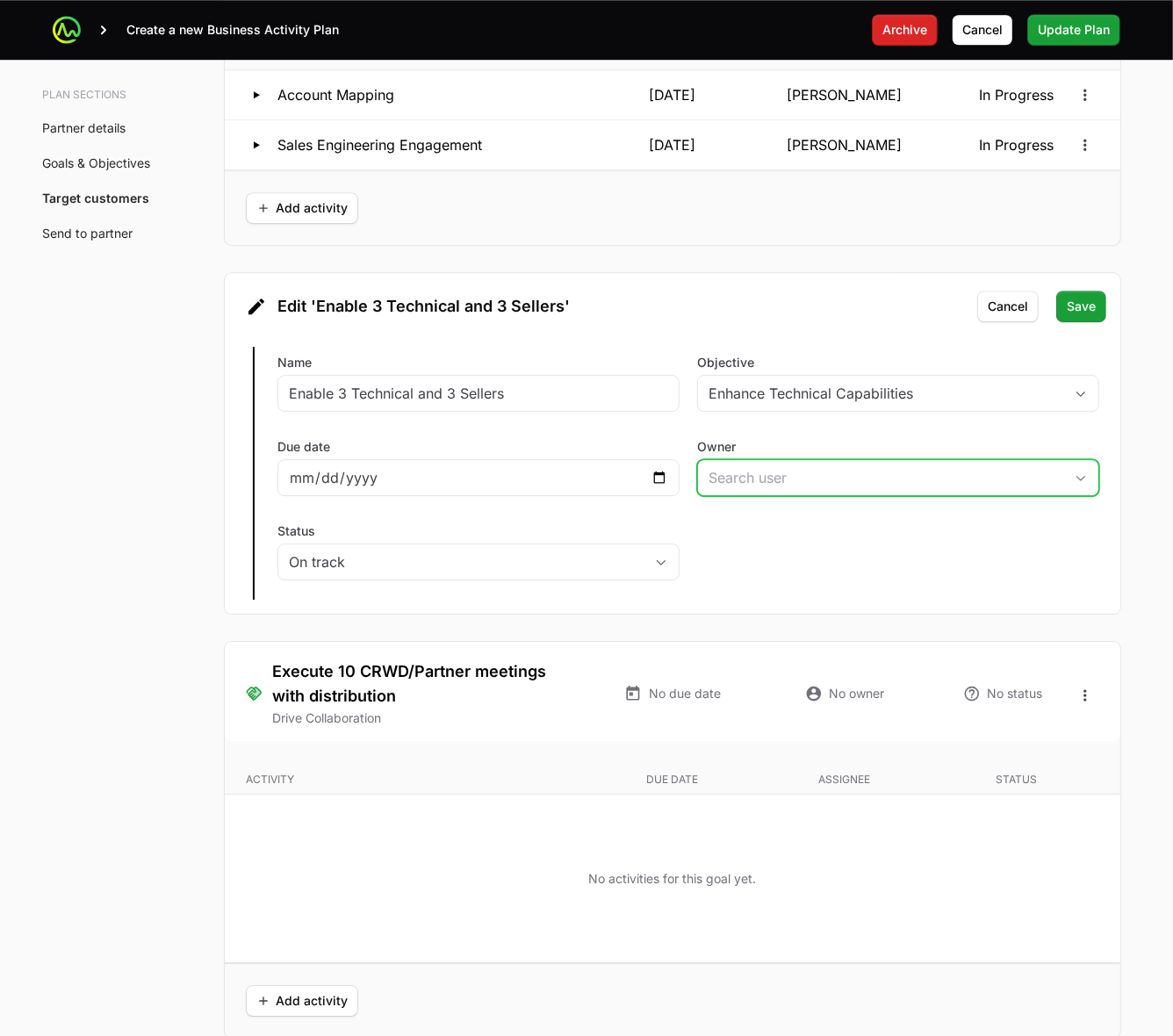
click at [874, 483] on input "Owner" at bounding box center [881, 477] width 366 height 35
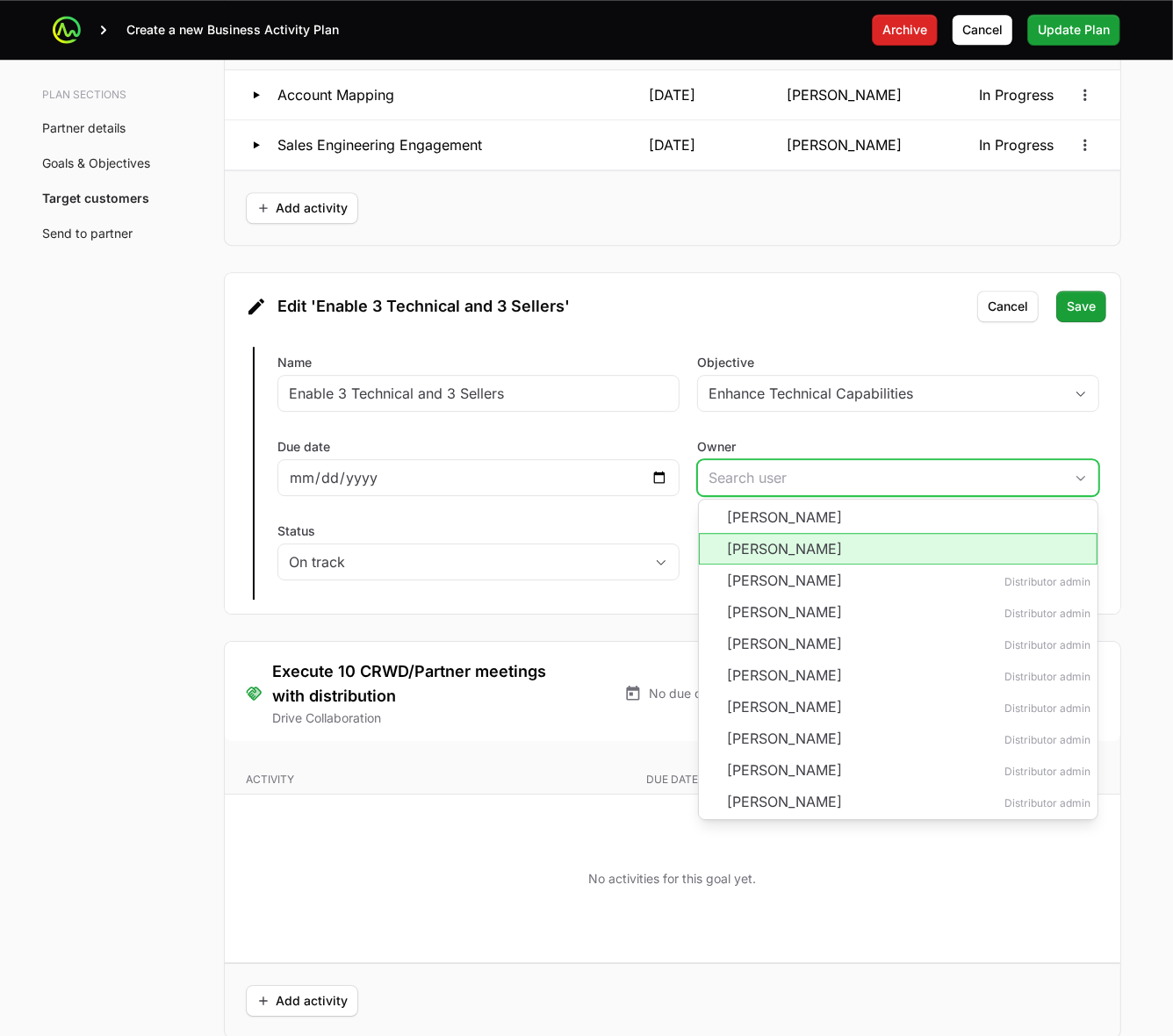
click at [840, 564] on li "Landon Obrien" at bounding box center [898, 549] width 398 height 32
type input "Landon Obrien"
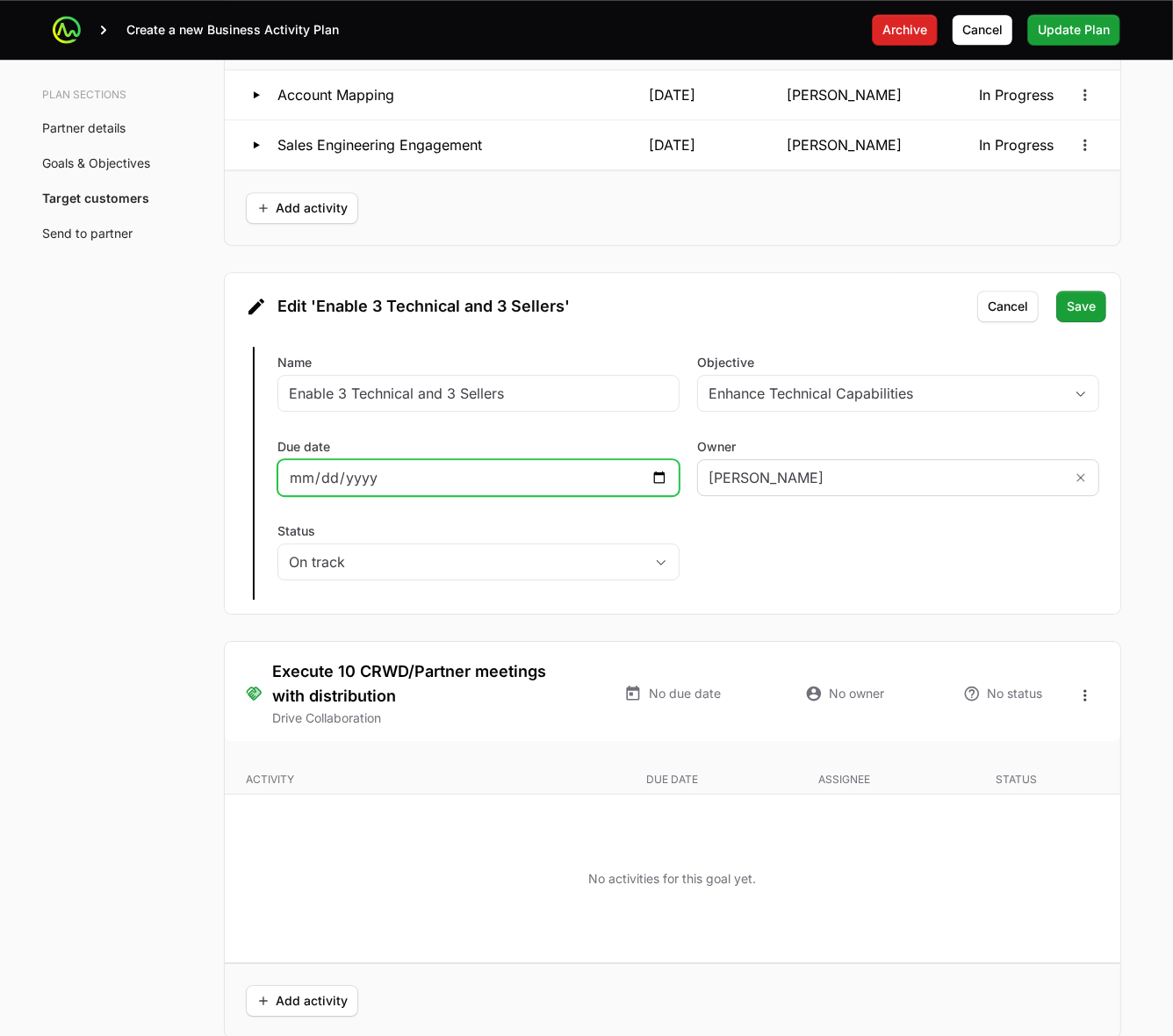
click at [657, 482] on input "Due date" at bounding box center [479, 477] width 379 height 21
type input "2026-01-31"
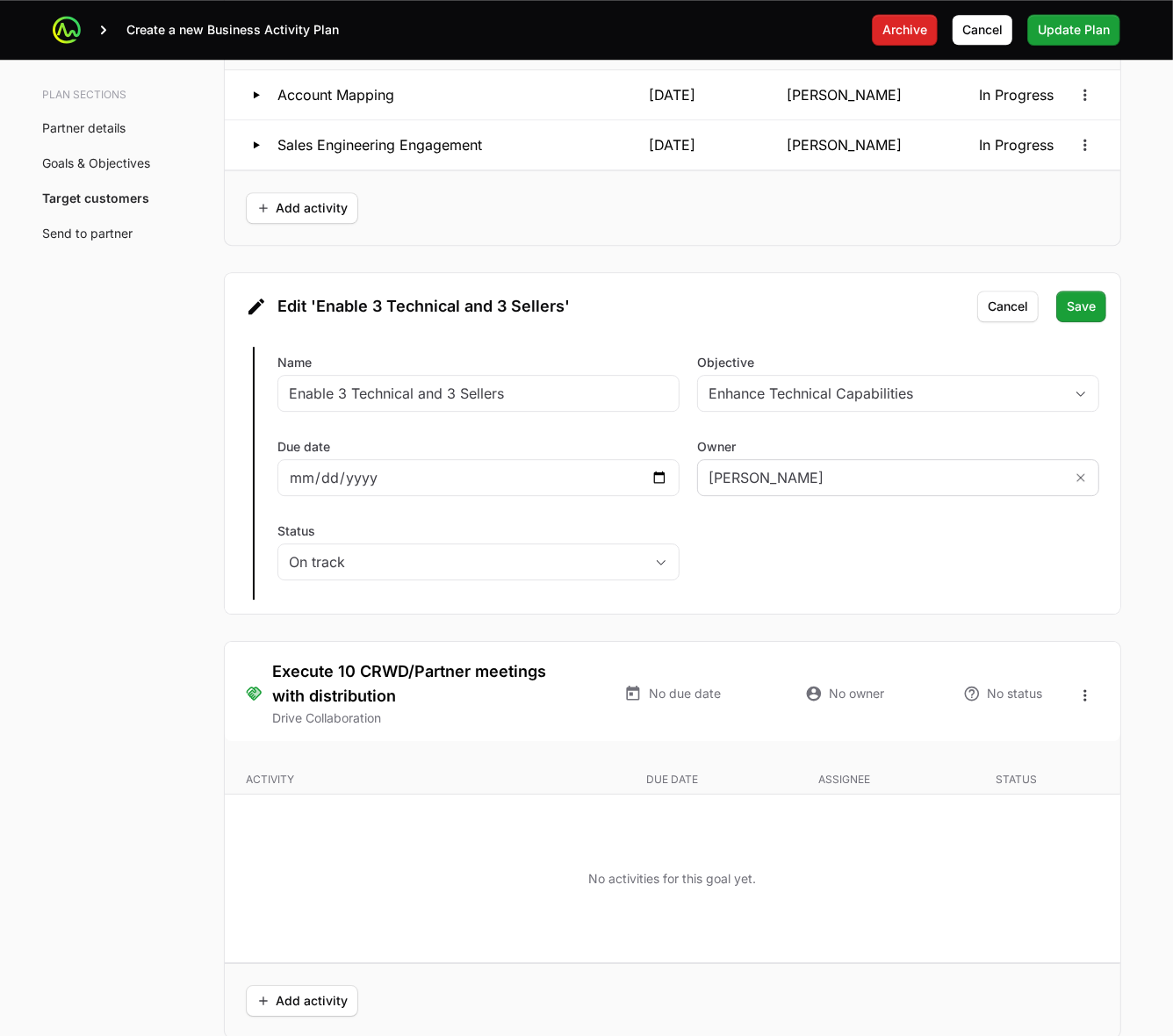
click at [848, 558] on div "Edit Enable 3 Technical and 3 Sellers Name Enable 3 Technical and 3 Sellers Obj…" at bounding box center [672, 473] width 896 height 281
click at [1082, 309] on span "Save" at bounding box center [1081, 306] width 29 height 21
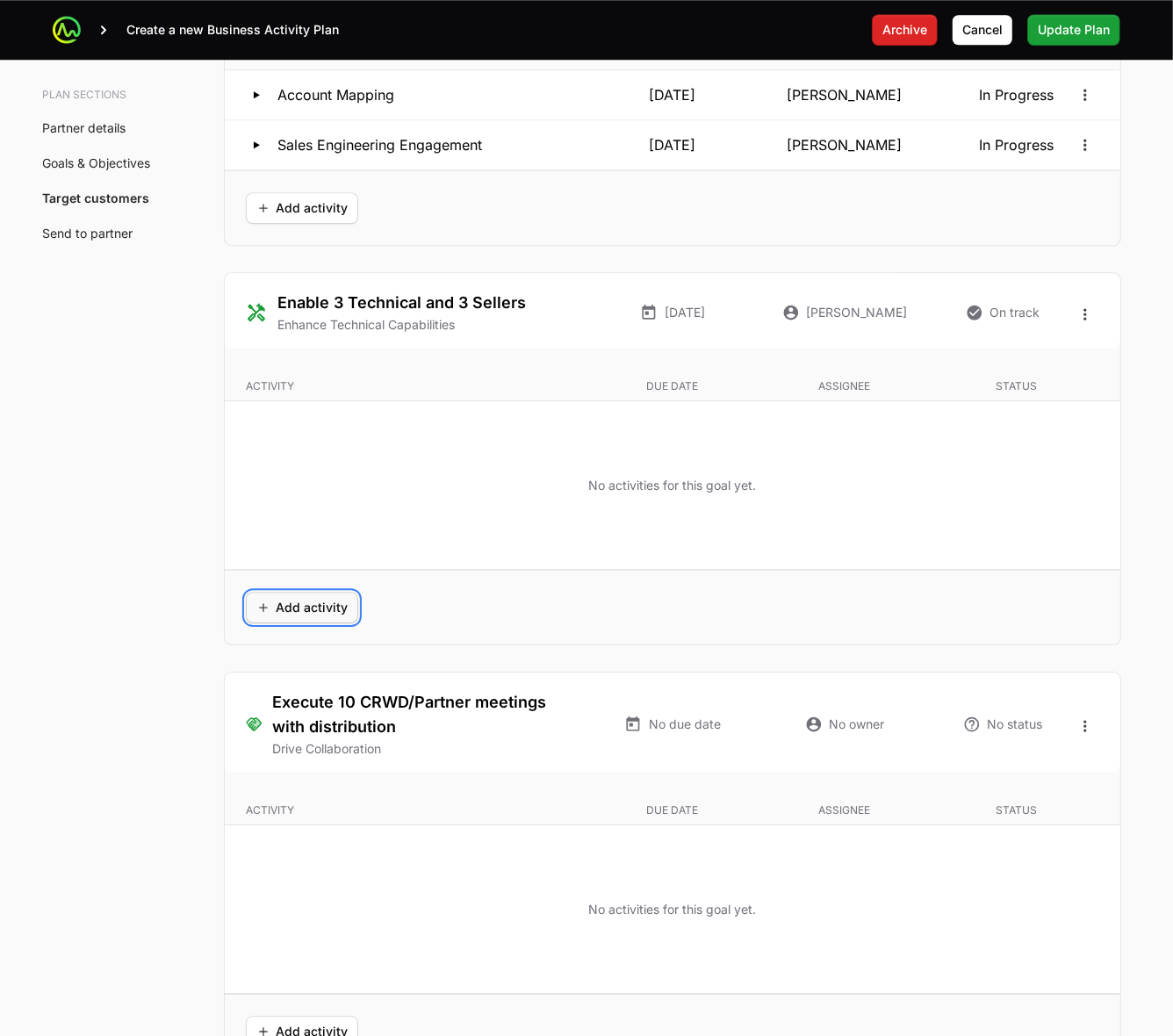
click at [307, 615] on span "Add activity" at bounding box center [302, 607] width 91 height 21
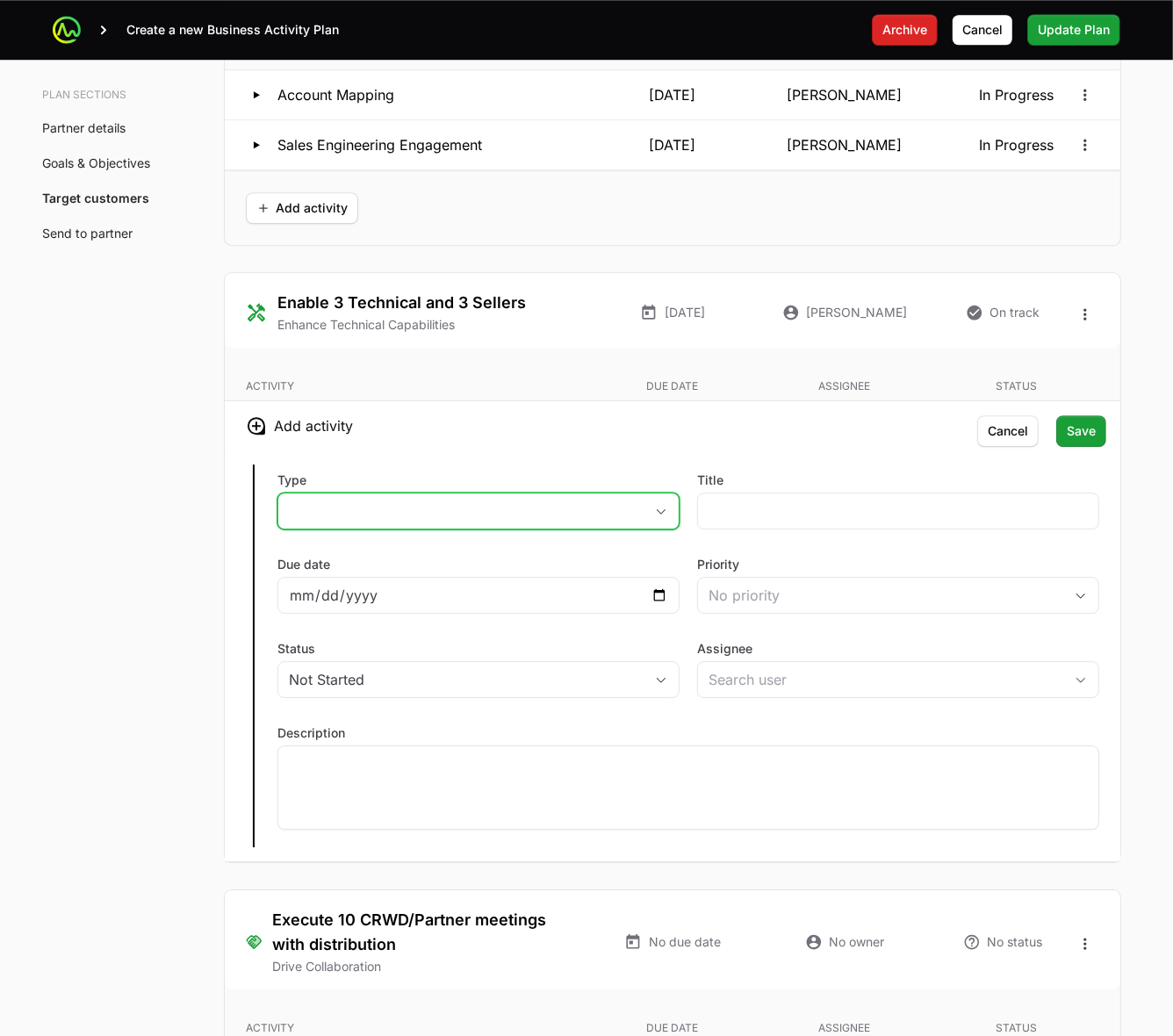
click at [629, 520] on button "placeholder" at bounding box center [478, 511] width 400 height 35
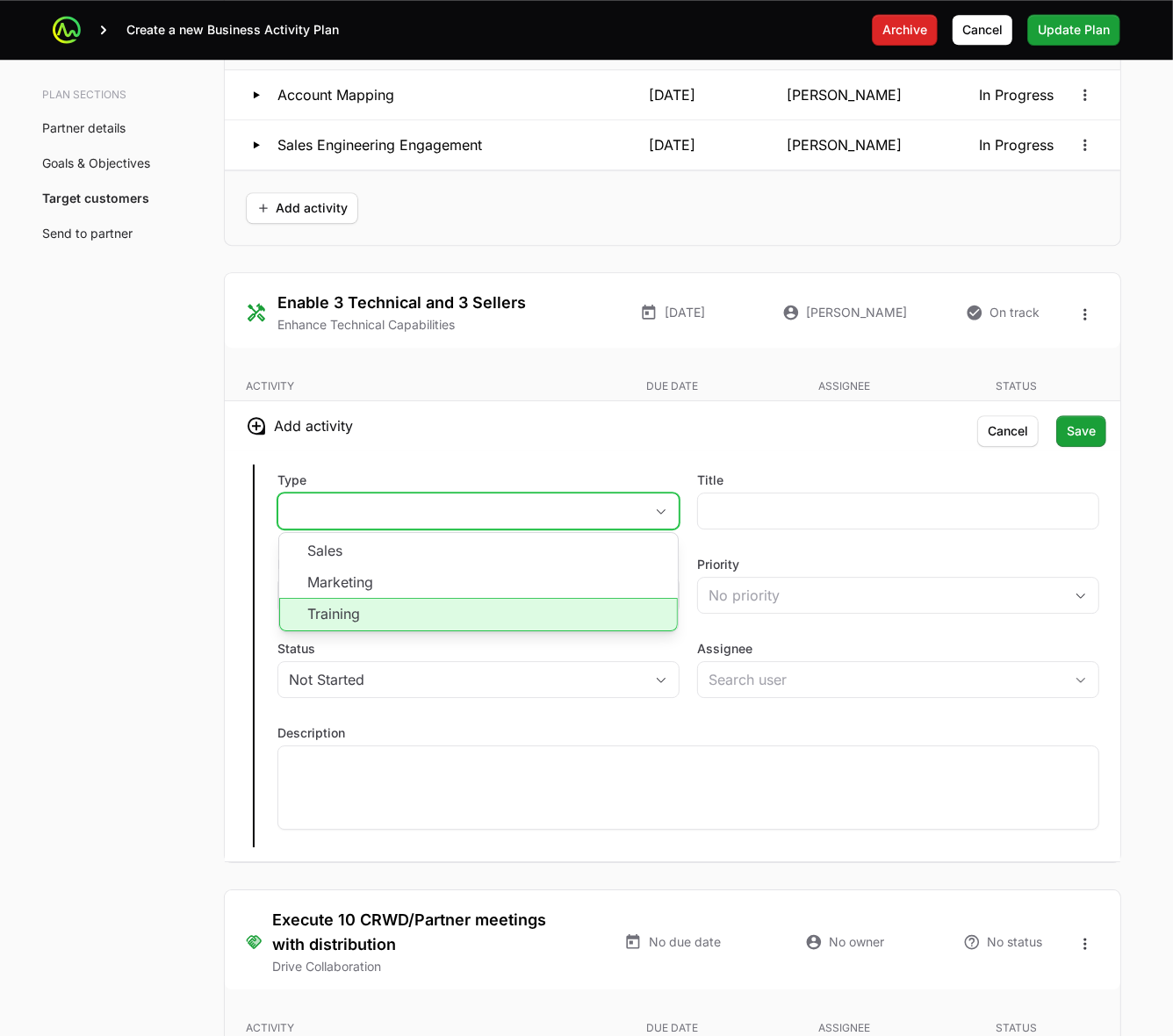
click at [538, 622] on li "Training" at bounding box center [478, 615] width 398 height 34
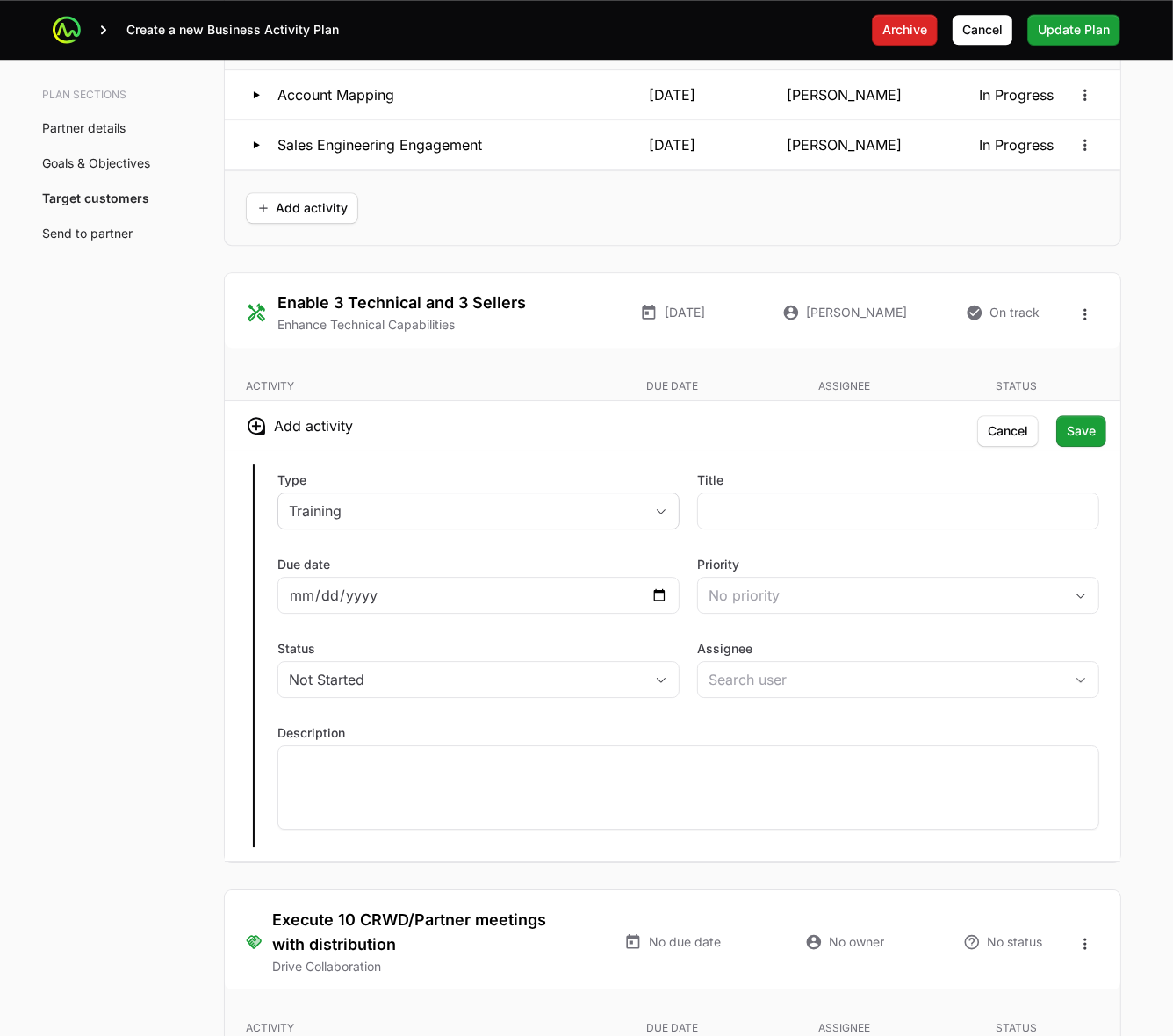
click at [770, 450] on h3 "Add activity" at bounding box center [672, 426] width 896 height 50
click at [1036, 686] on input "Assignee" at bounding box center [881, 679] width 366 height 35
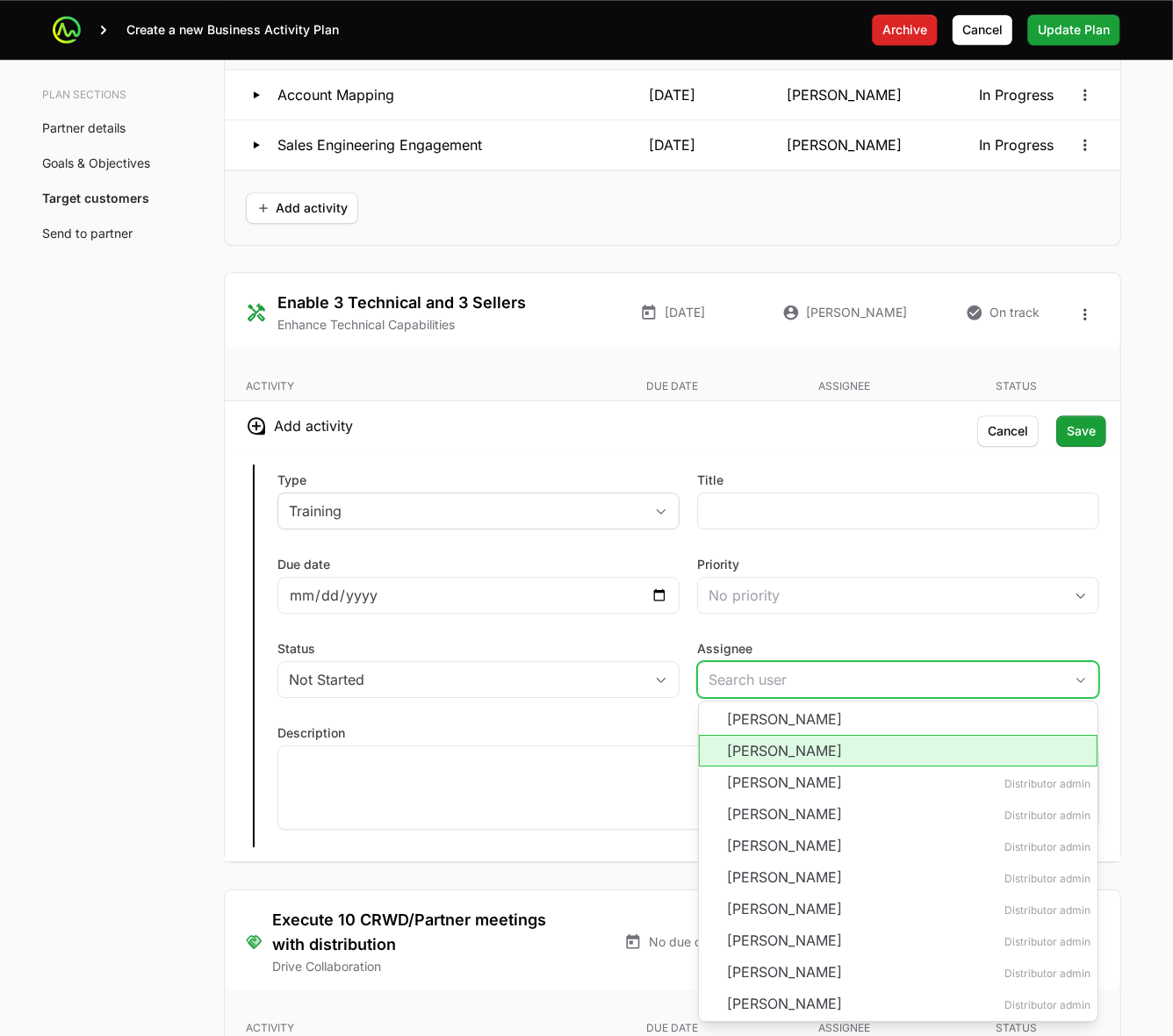
click at [845, 764] on li "Landon Obrien" at bounding box center [898, 751] width 398 height 32
type input "Landon Obrien"
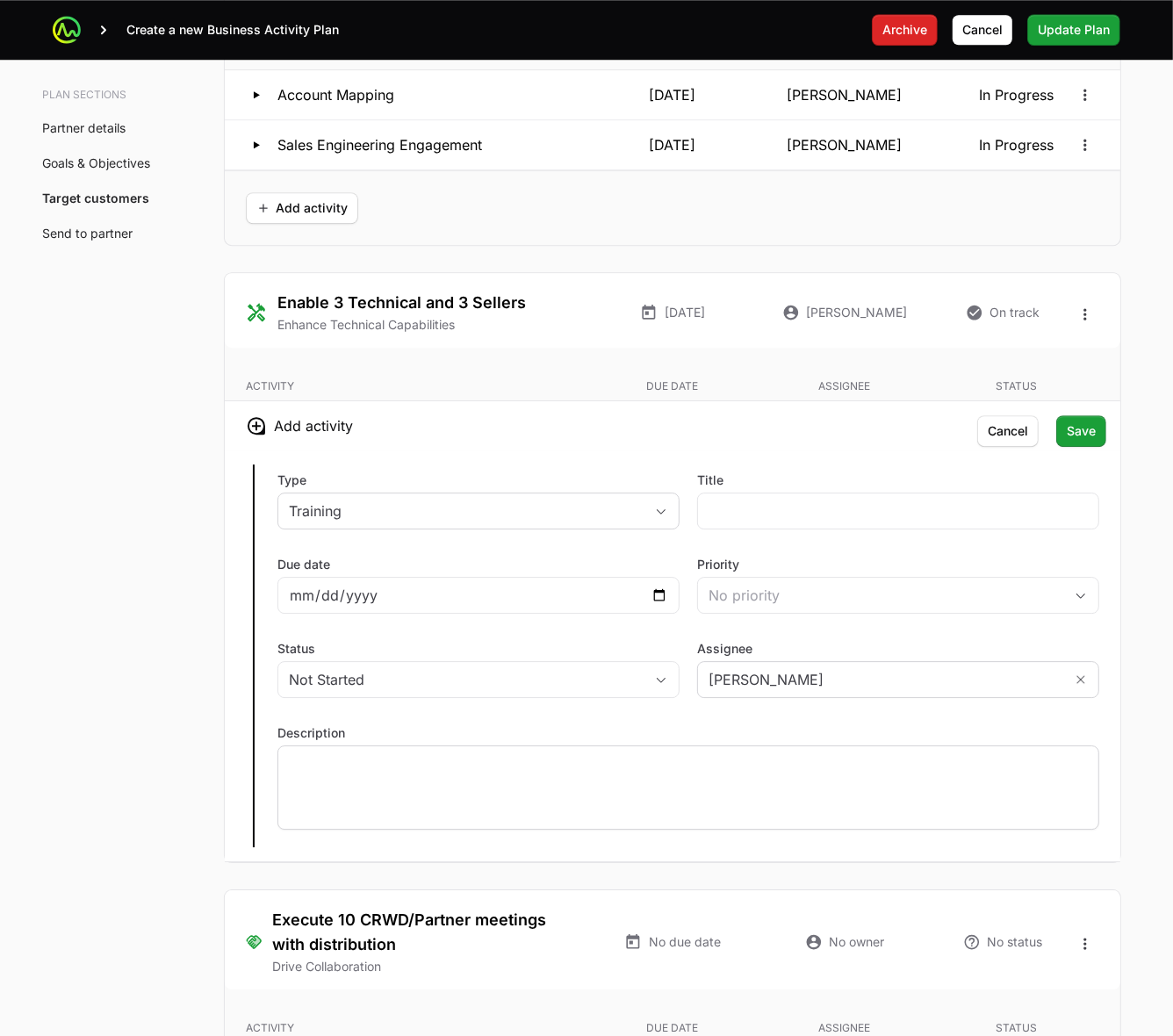
click at [1029, 778] on div at bounding box center [688, 788] width 822 height 84
click at [1016, 599] on div "No priority" at bounding box center [886, 595] width 355 height 21
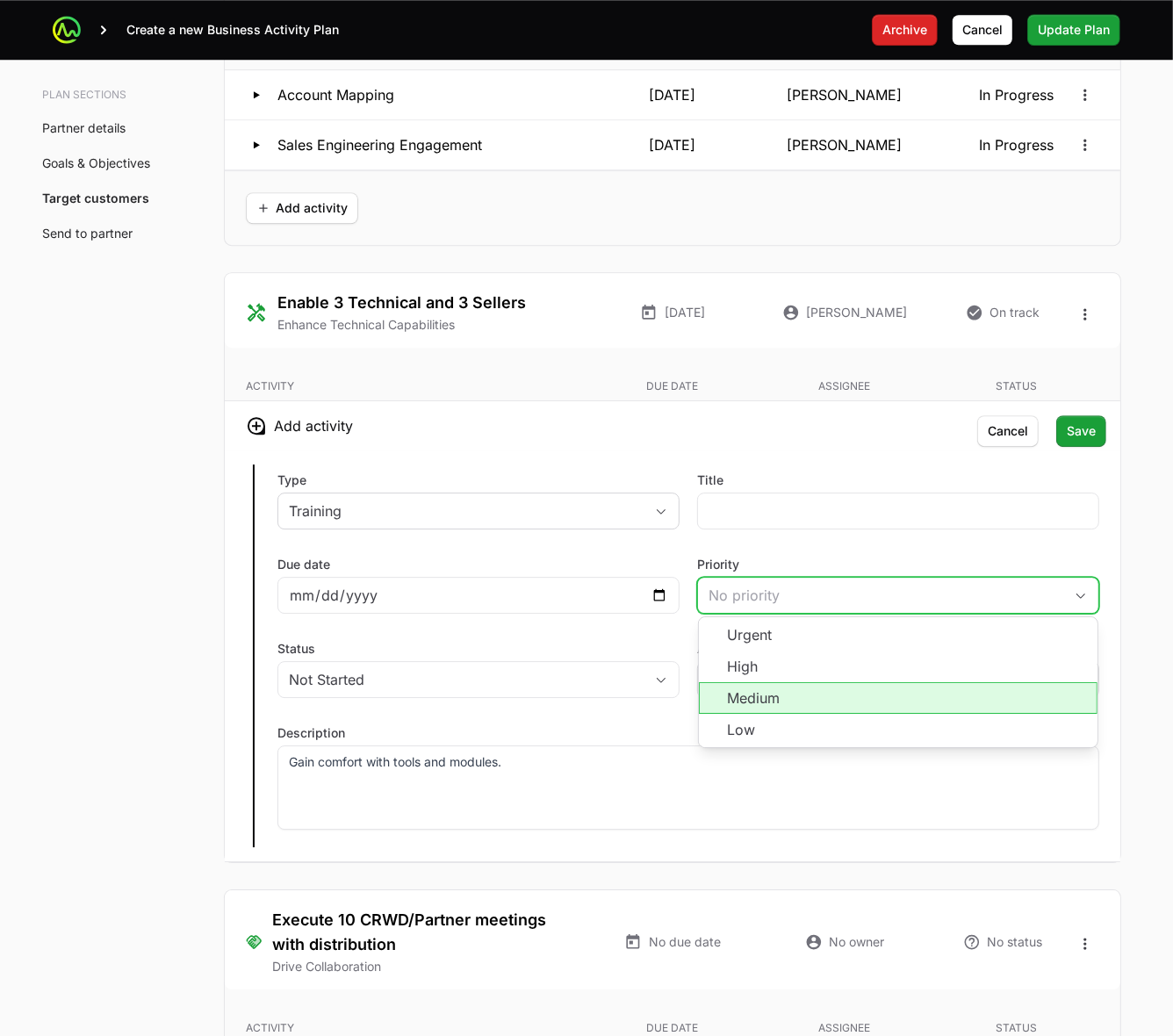
click at [976, 704] on li "Medium" at bounding box center [898, 698] width 398 height 32
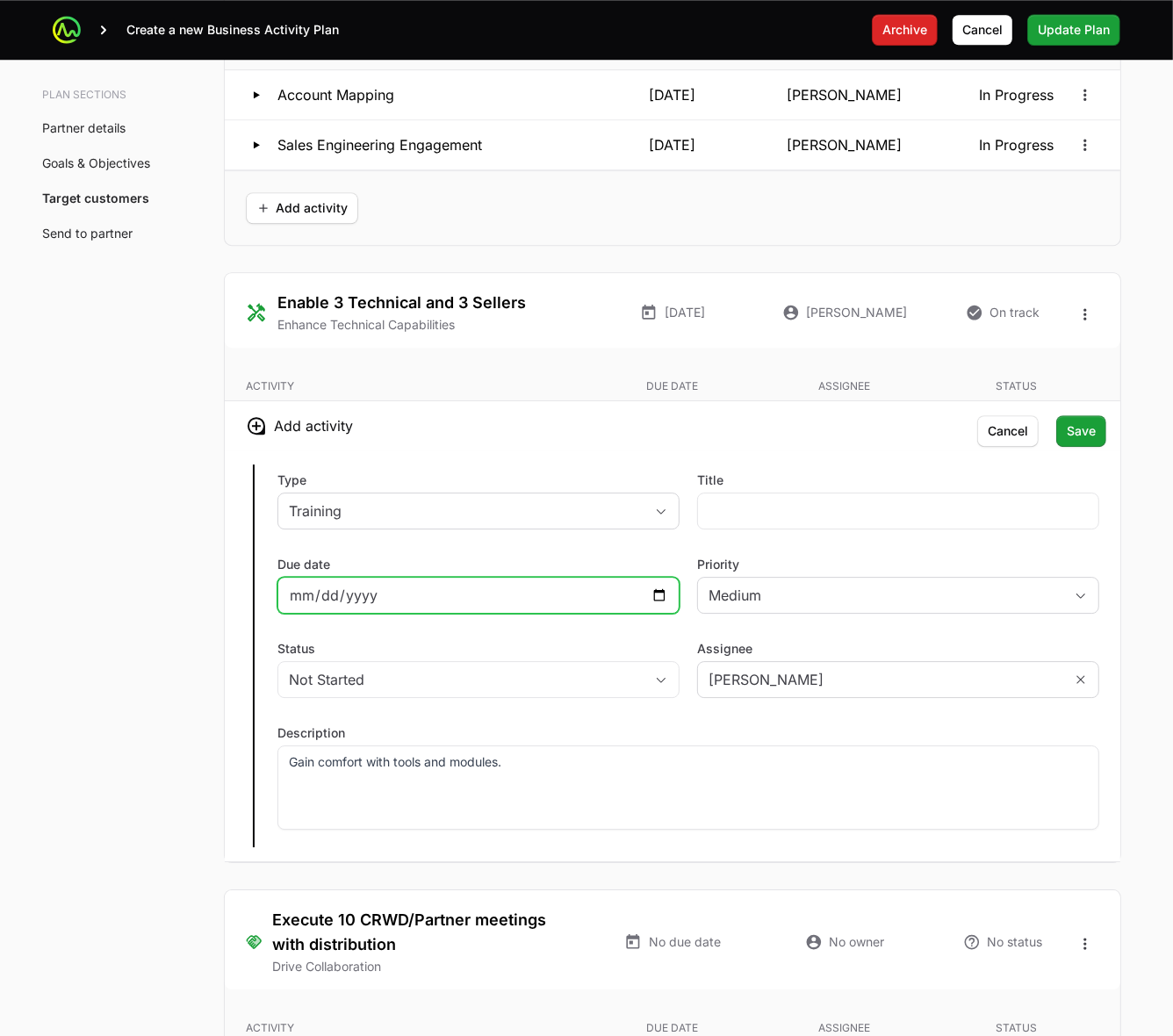
click at [652, 599] on input "Due date" at bounding box center [479, 595] width 379 height 21
type input "2026-01-31"
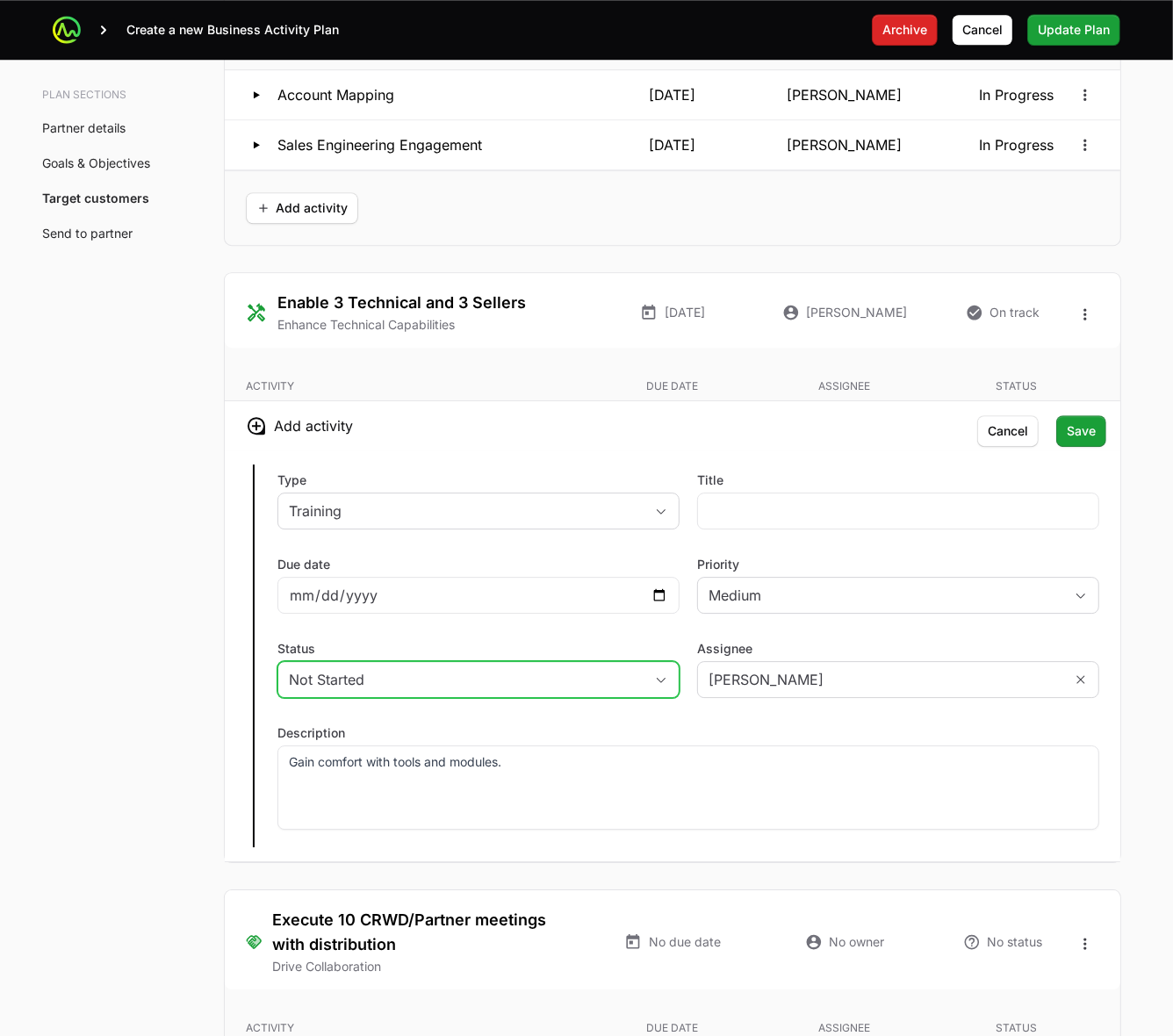
click at [387, 680] on div "Not Started" at bounding box center [466, 679] width 355 height 21
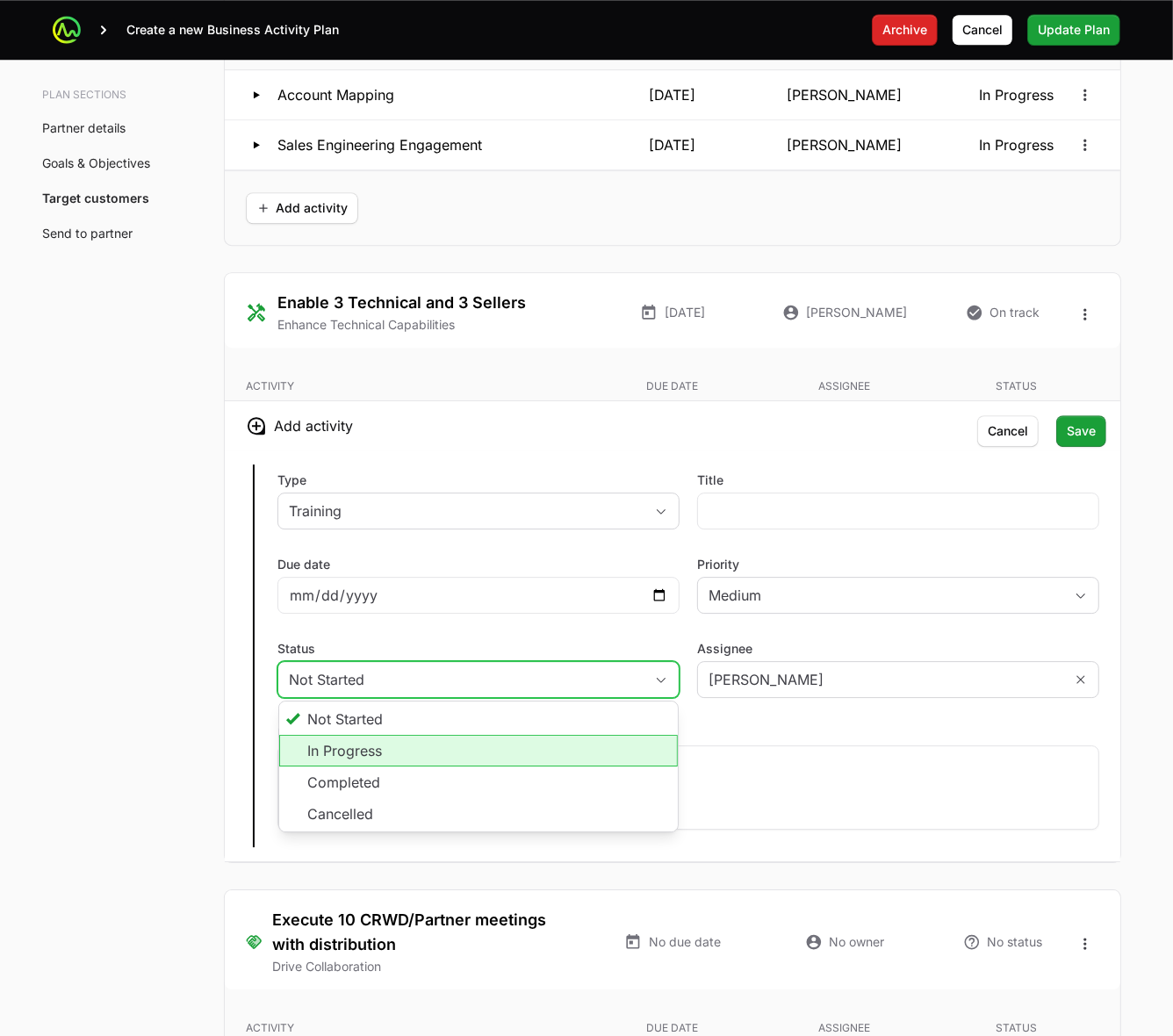
click at [366, 758] on li "In Progress" at bounding box center [478, 751] width 398 height 32
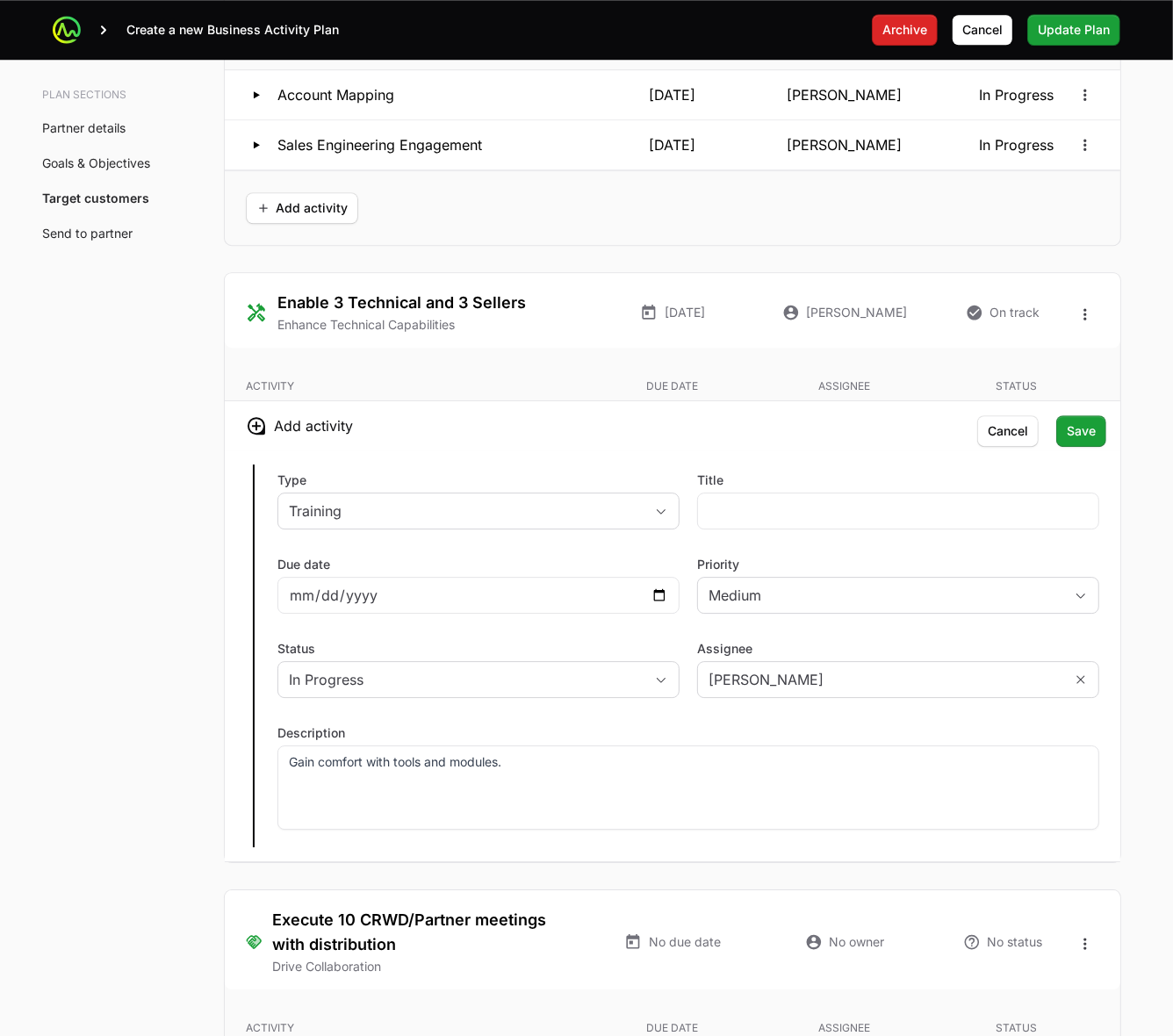
click at [451, 640] on div "Type Training Title Due date 2026-01-31 Priority Medium Status In Progress Assi…" at bounding box center [672, 657] width 896 height 411
click at [1001, 510] on input "Title" at bounding box center [899, 511] width 379 height 21
click at [742, 514] on input "Title" at bounding box center [899, 511] width 379 height 21
type input "Technical Familiarity"
click at [1095, 430] on span "Save" at bounding box center [1081, 431] width 29 height 21
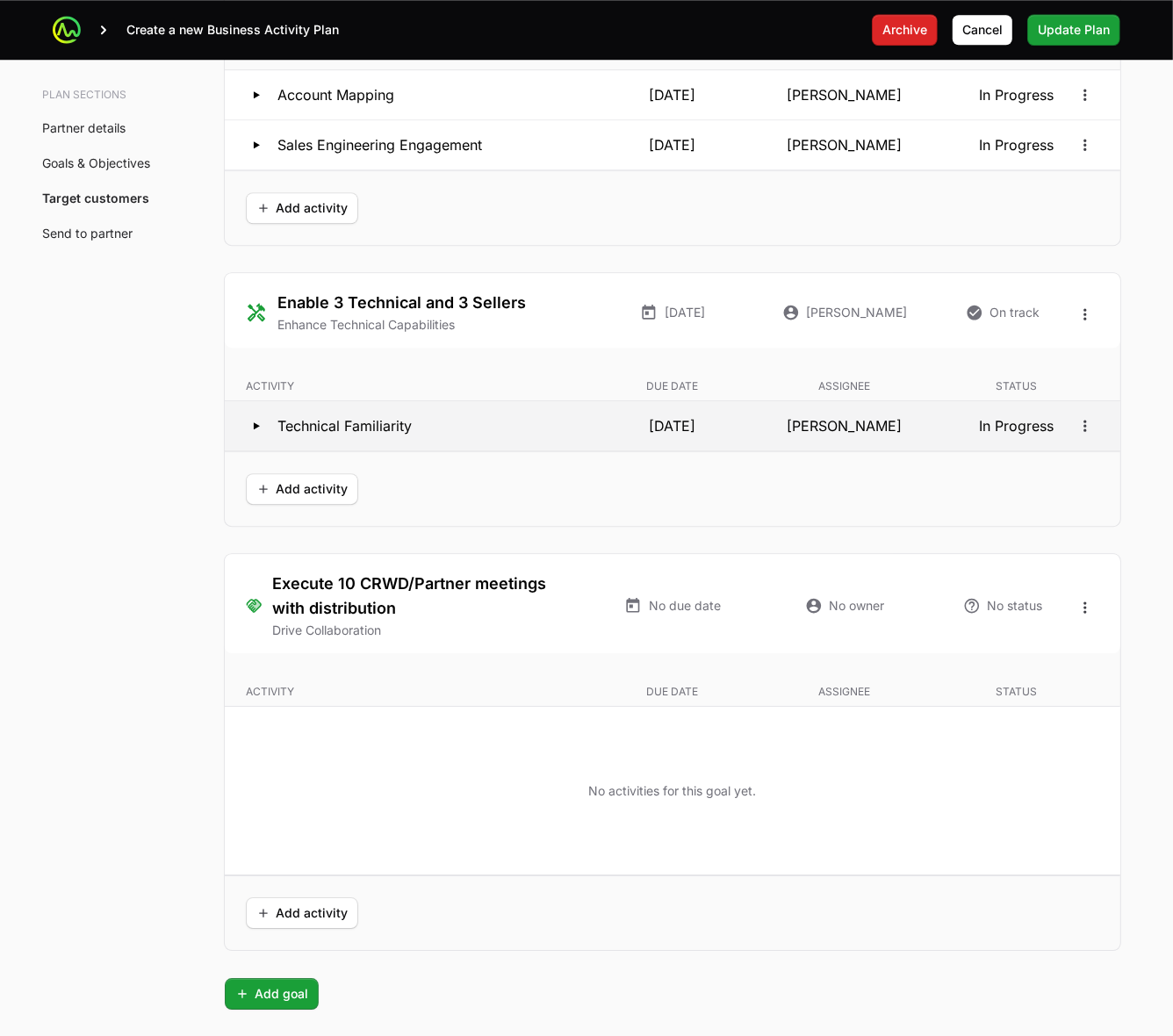
click at [255, 429] on icon at bounding box center [257, 425] width 6 height 7
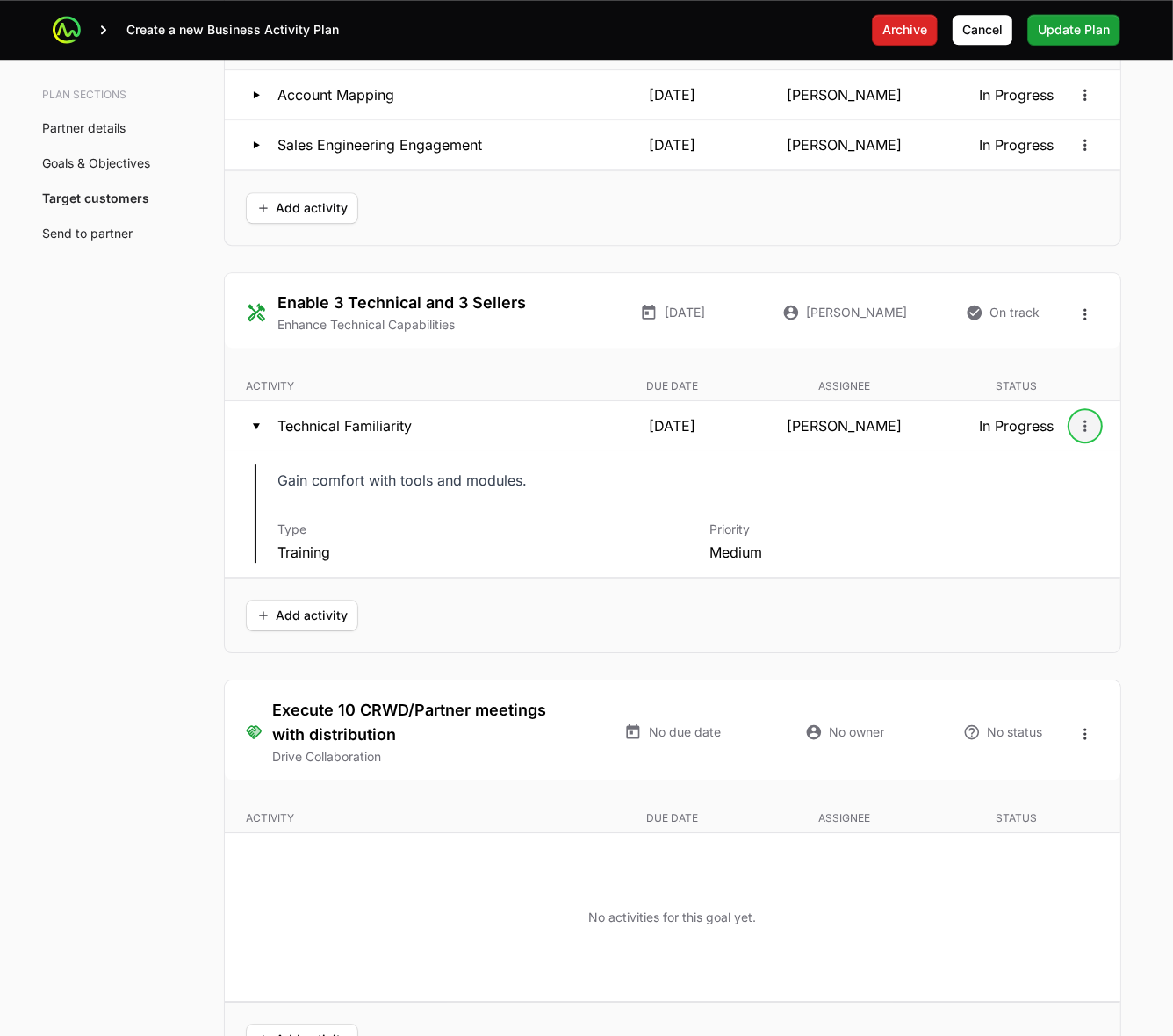
click at [1074, 428] on button "Open options" at bounding box center [1086, 426] width 28 height 28
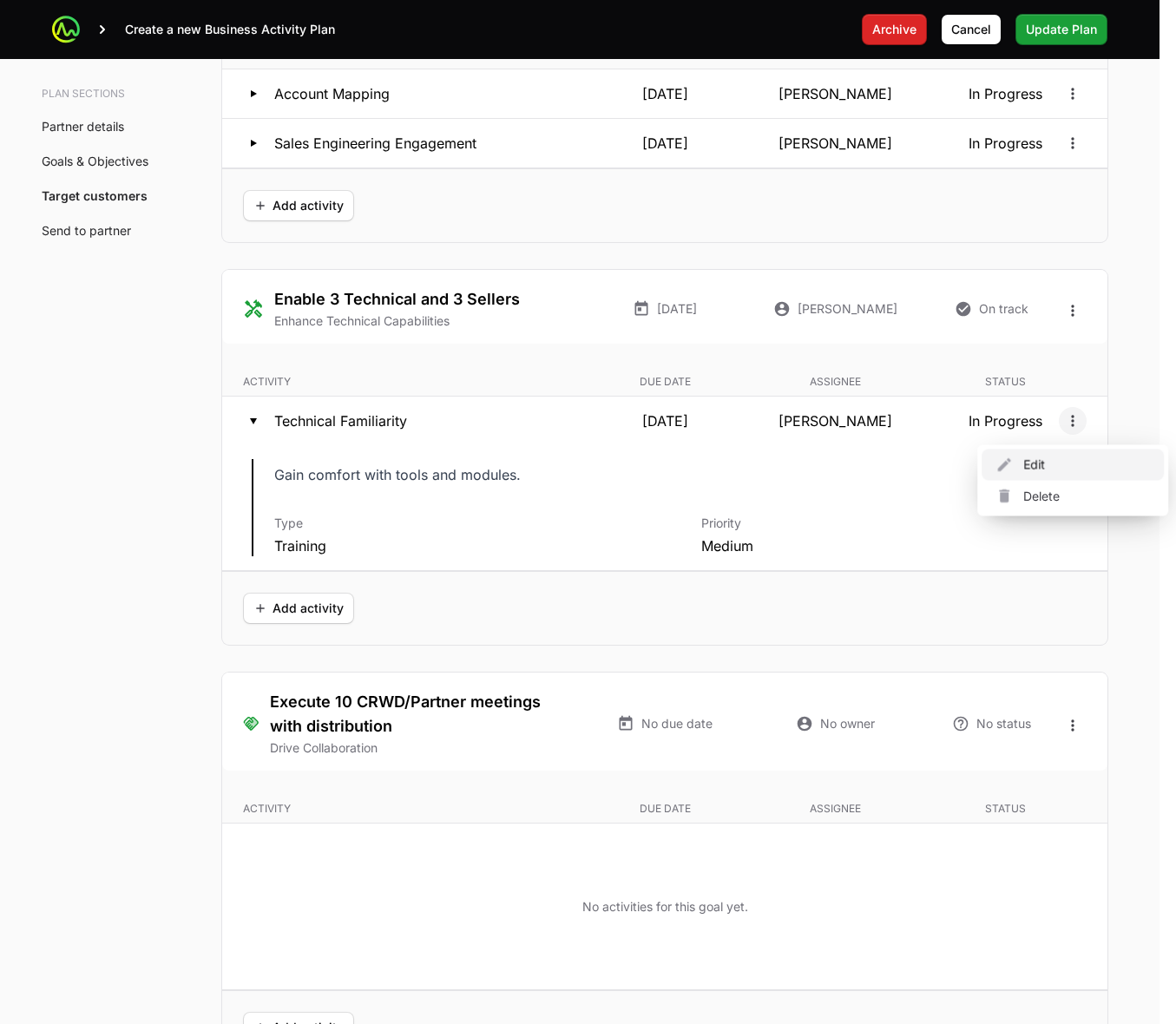
click at [1063, 464] on div "Edit" at bounding box center [1073, 465] width 183 height 31
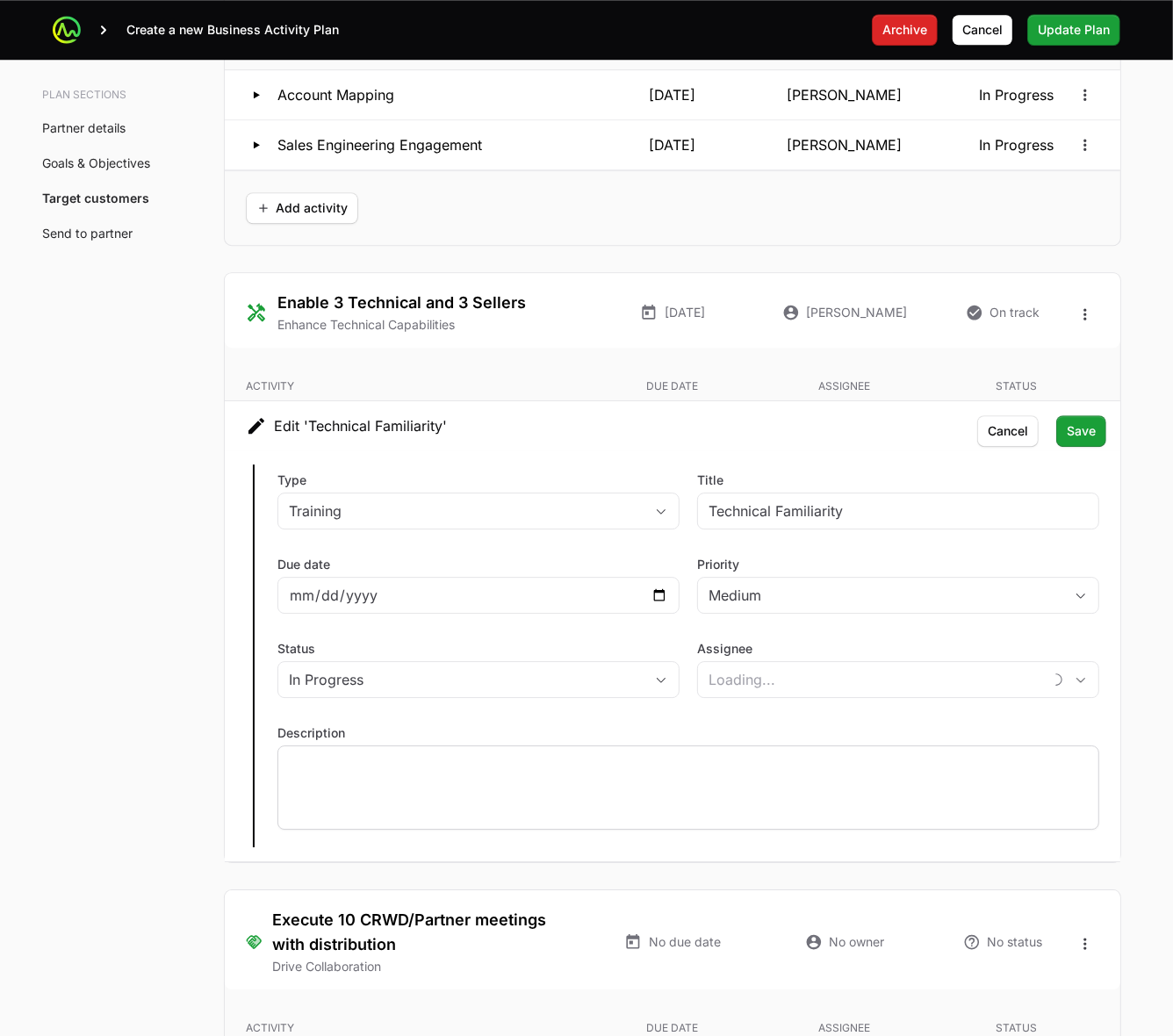
type input "Landon Obrien"
click at [470, 771] on p at bounding box center [688, 763] width 800 height 18
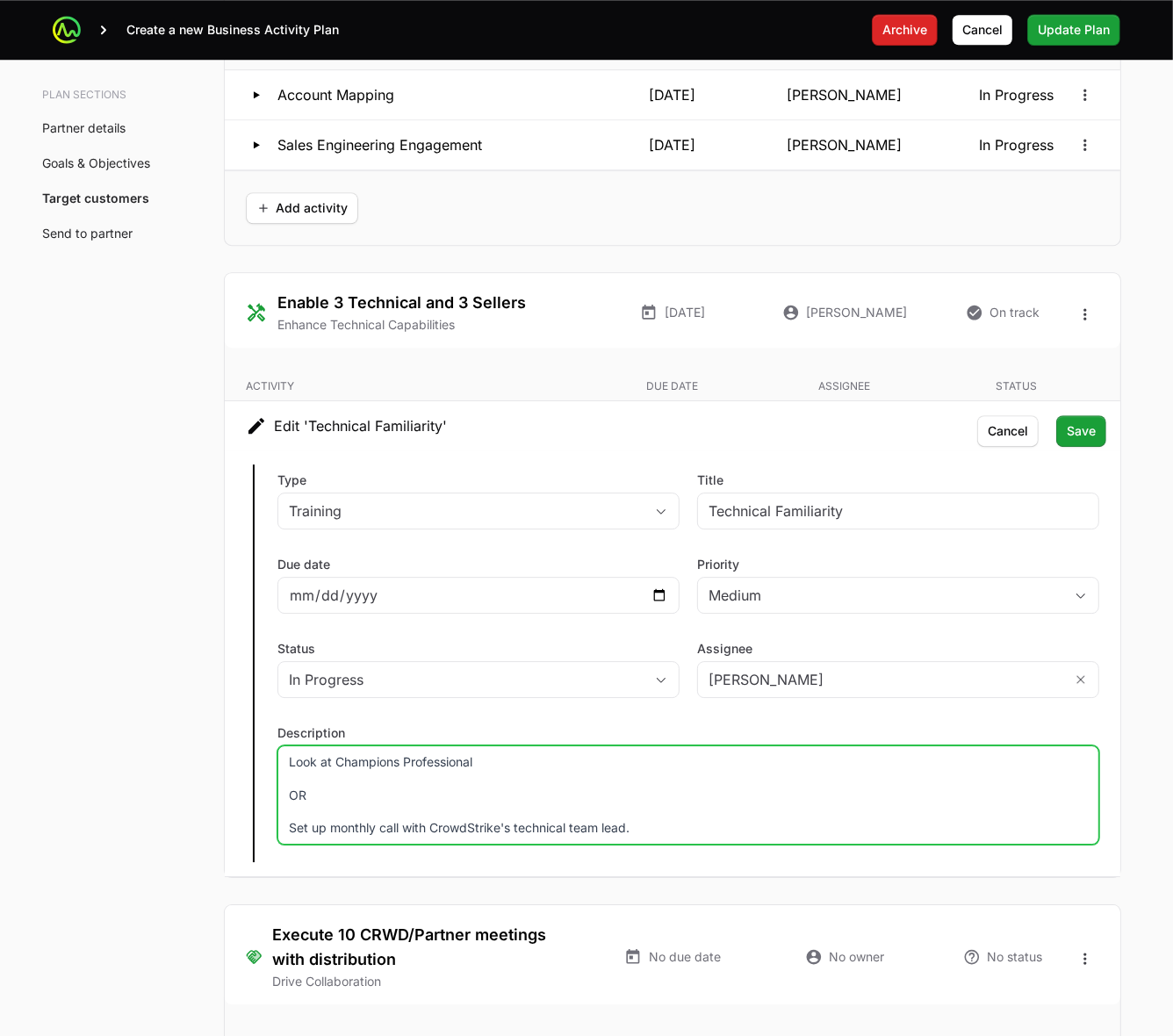
scroll to position [3624, 0]
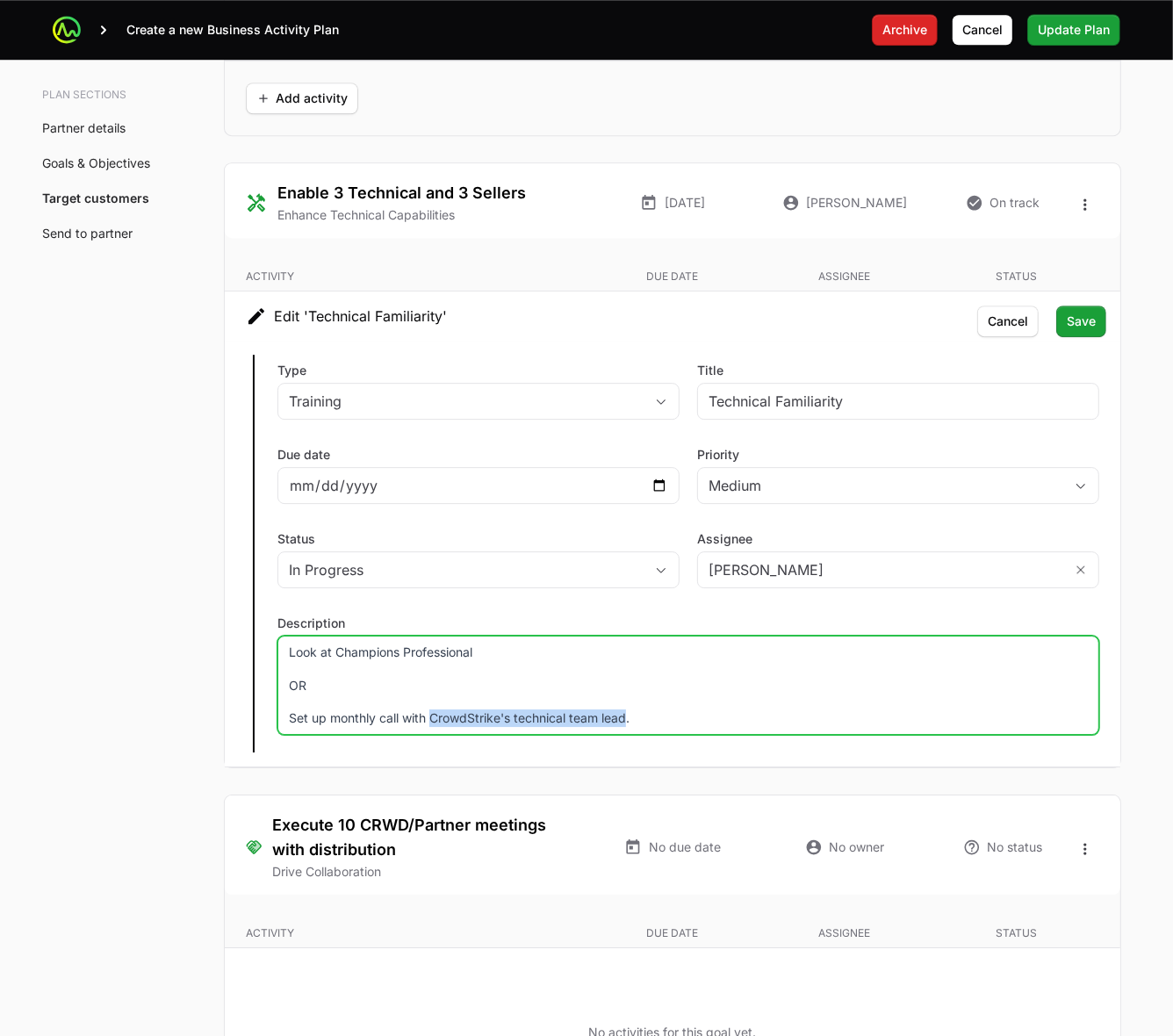
drag, startPoint x: 430, startPoint y: 723, endPoint x: 626, endPoint y: 725, distance: 196.0
click at [626, 725] on p "Set up monthly call with CrowdStrike's technical team lead." at bounding box center [688, 718] width 800 height 18
click at [823, 404] on input "Technical Familiarity" at bounding box center [899, 400] width 379 height 21
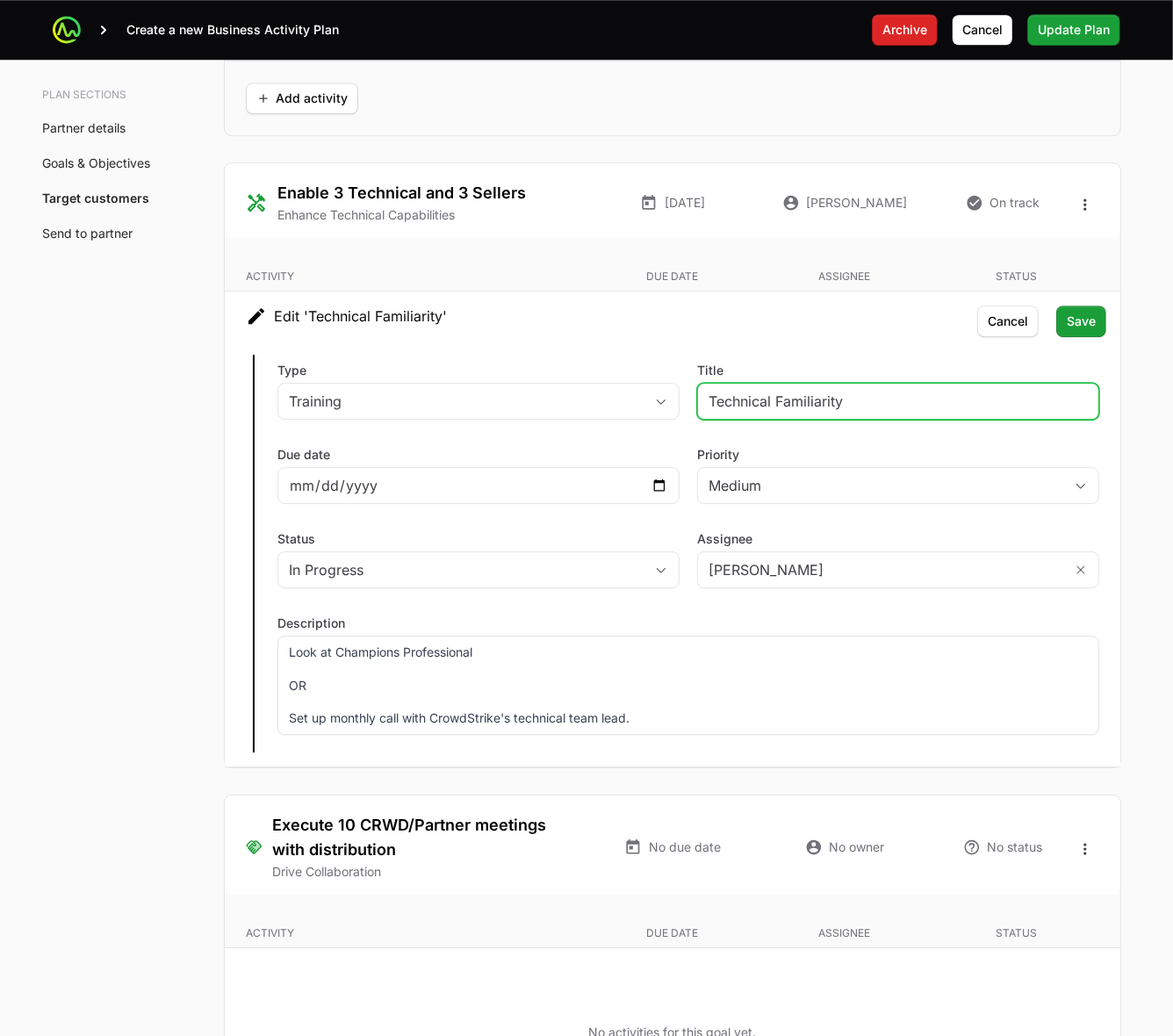
click at [823, 404] on input "Technical Familiarity" at bounding box center [899, 400] width 379 height 21
click at [823, 402] on input "Technical Familiarity" at bounding box center [899, 400] width 379 height 21
type input "Team Lead Cadence"
click at [663, 727] on p "Set up monthly call with CrowdStrike's technical team lead." at bounding box center [688, 718] width 800 height 18
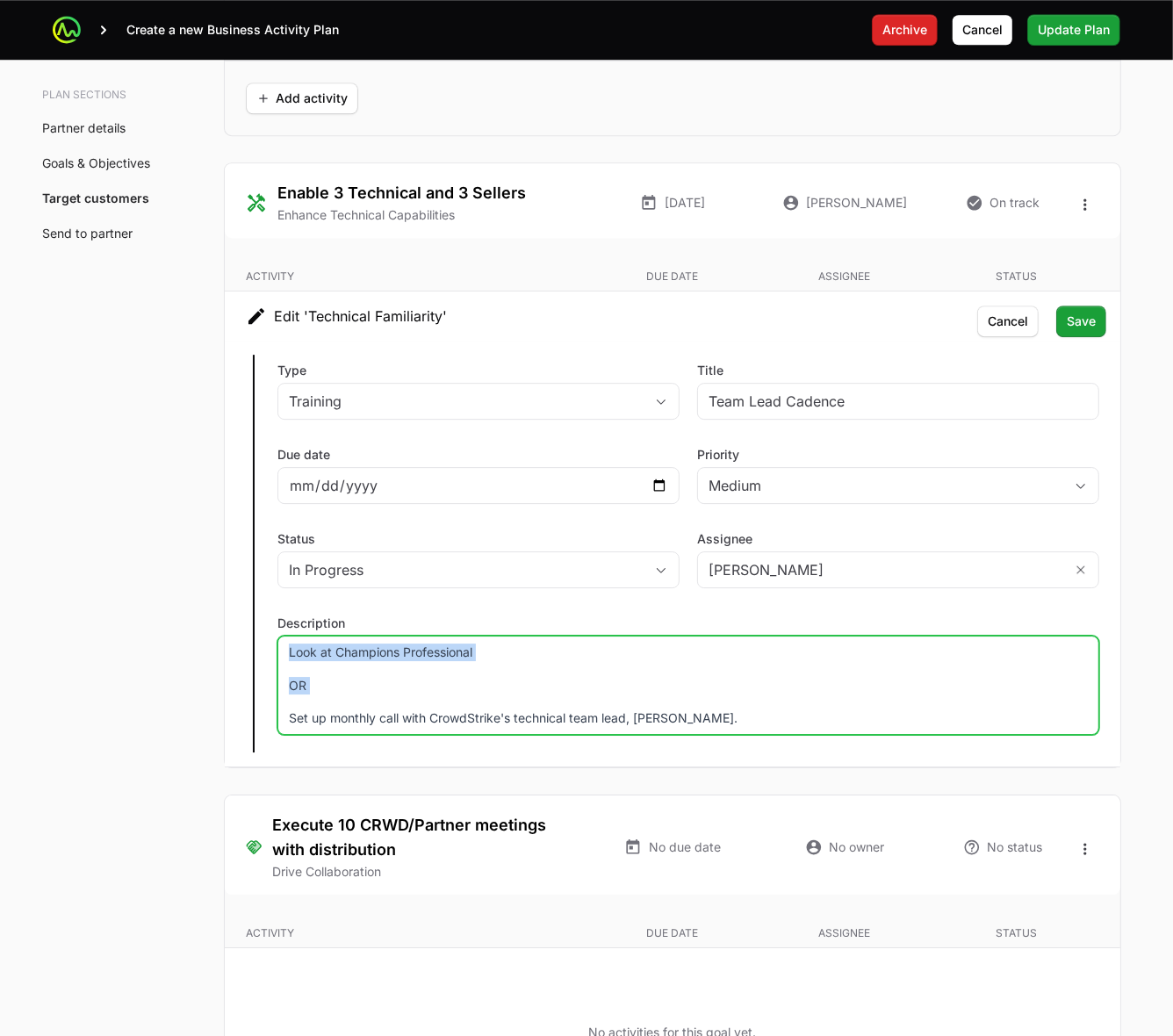
drag, startPoint x: 288, startPoint y: 726, endPoint x: 284, endPoint y: 625, distance: 101.1
click at [284, 625] on div "Description Look at Champions Professional OR Set up monthly call with CrowdStr…" at bounding box center [688, 674] width 822 height 120
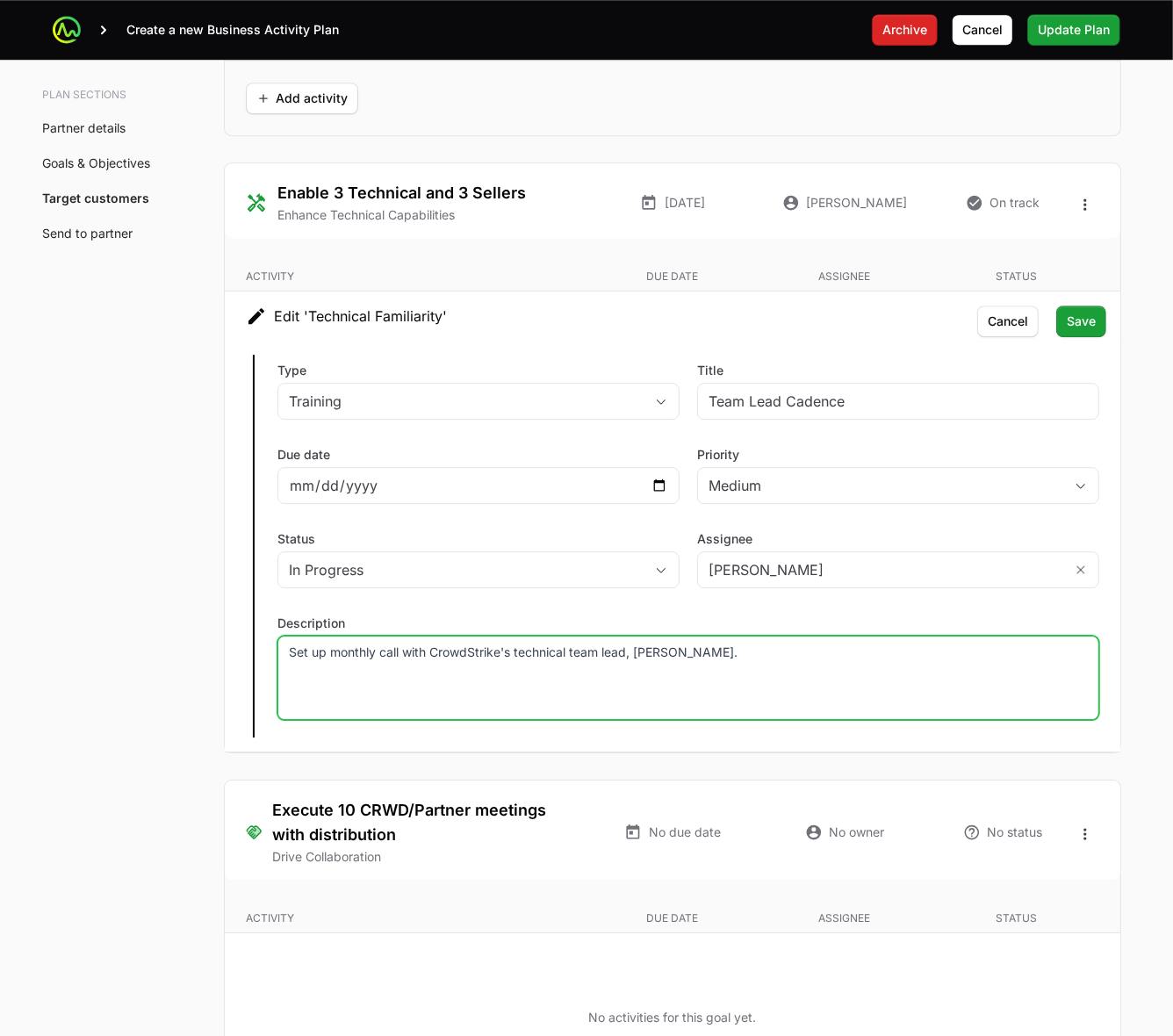
click at [725, 655] on p "Set up monthly call with CrowdStrike's technical team lead, Chuck." at bounding box center [688, 653] width 800 height 18
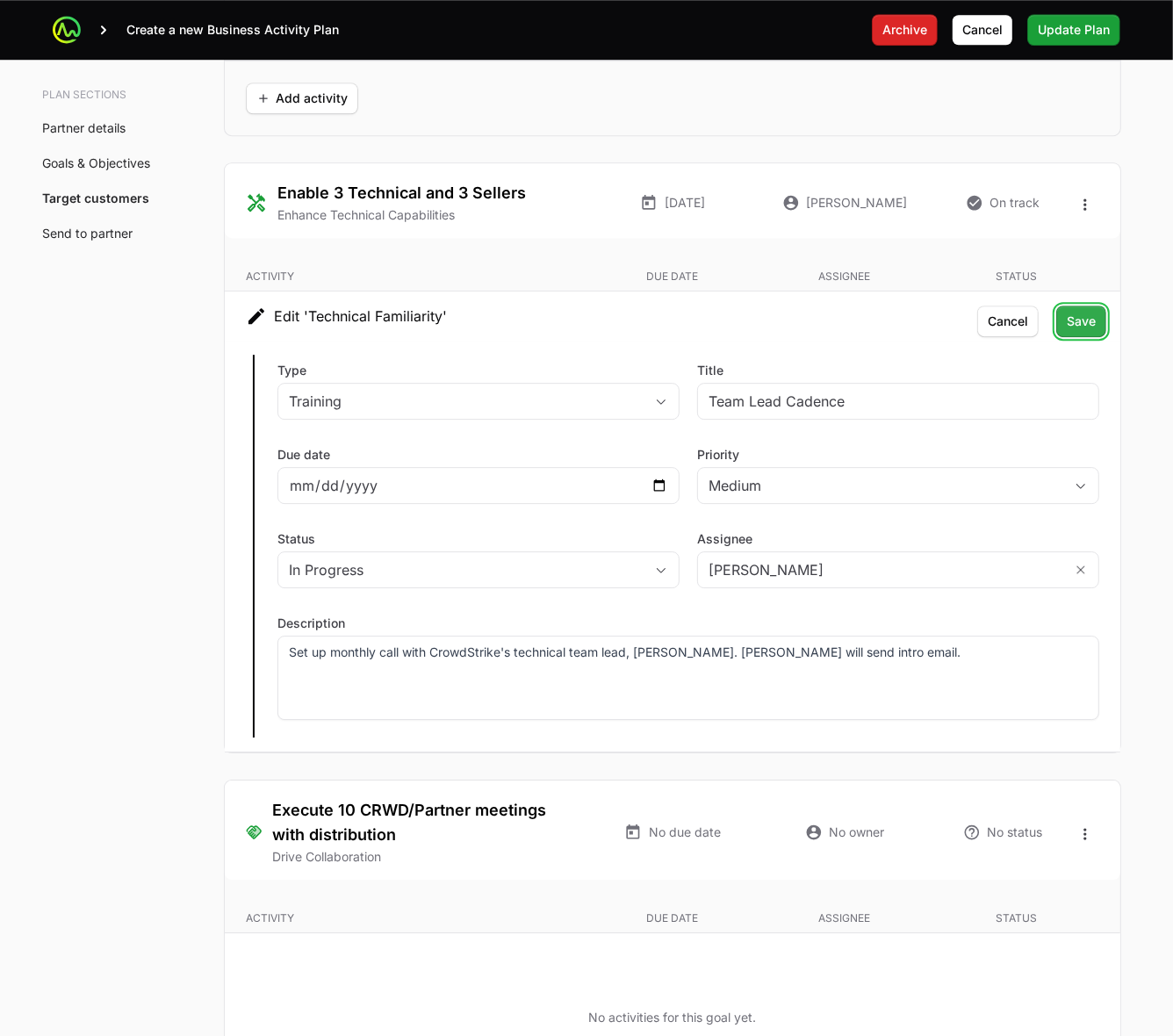
click at [1094, 327] on span "Save" at bounding box center [1081, 321] width 29 height 21
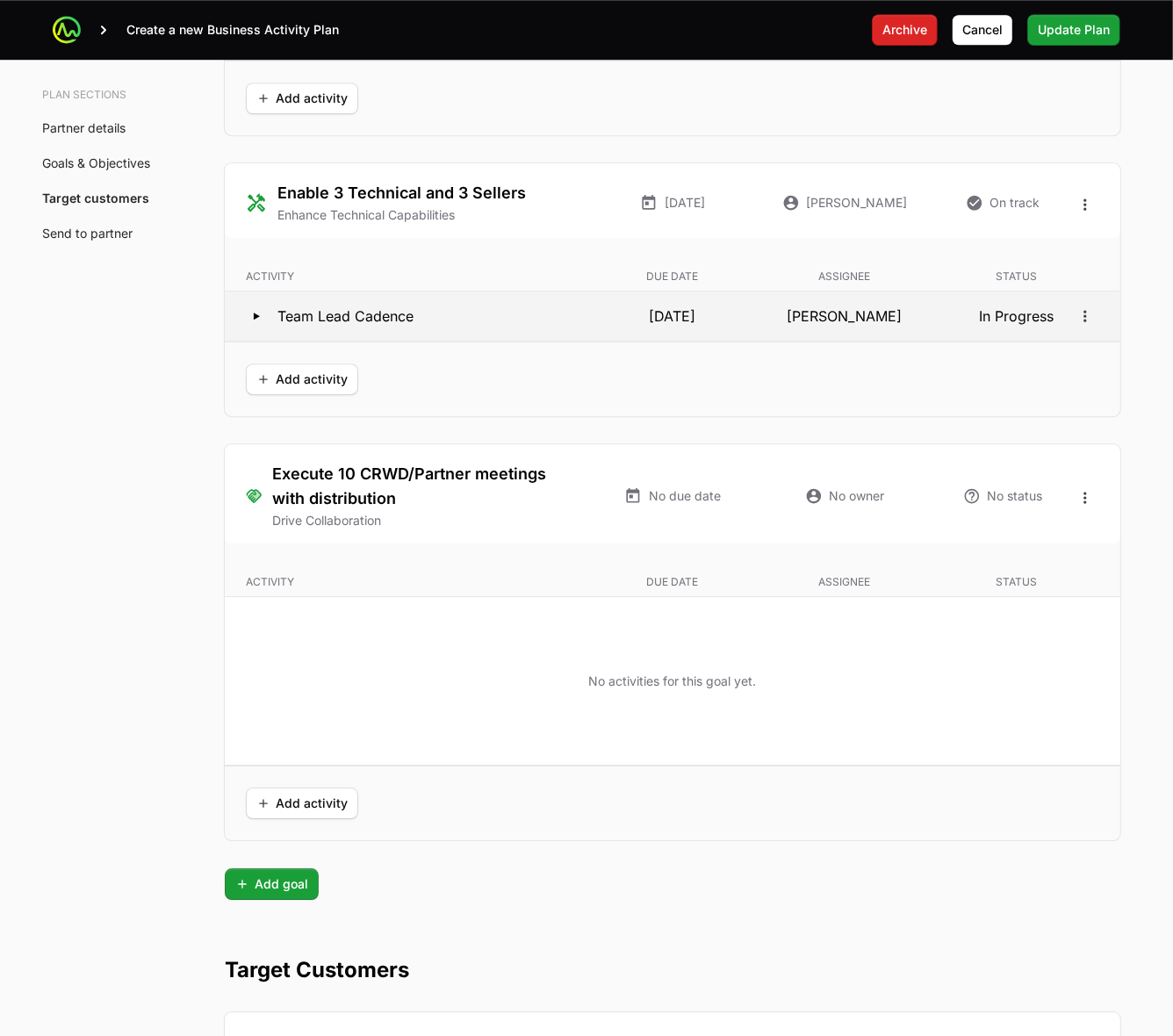
click at [255, 320] on icon at bounding box center [257, 316] width 6 height 7
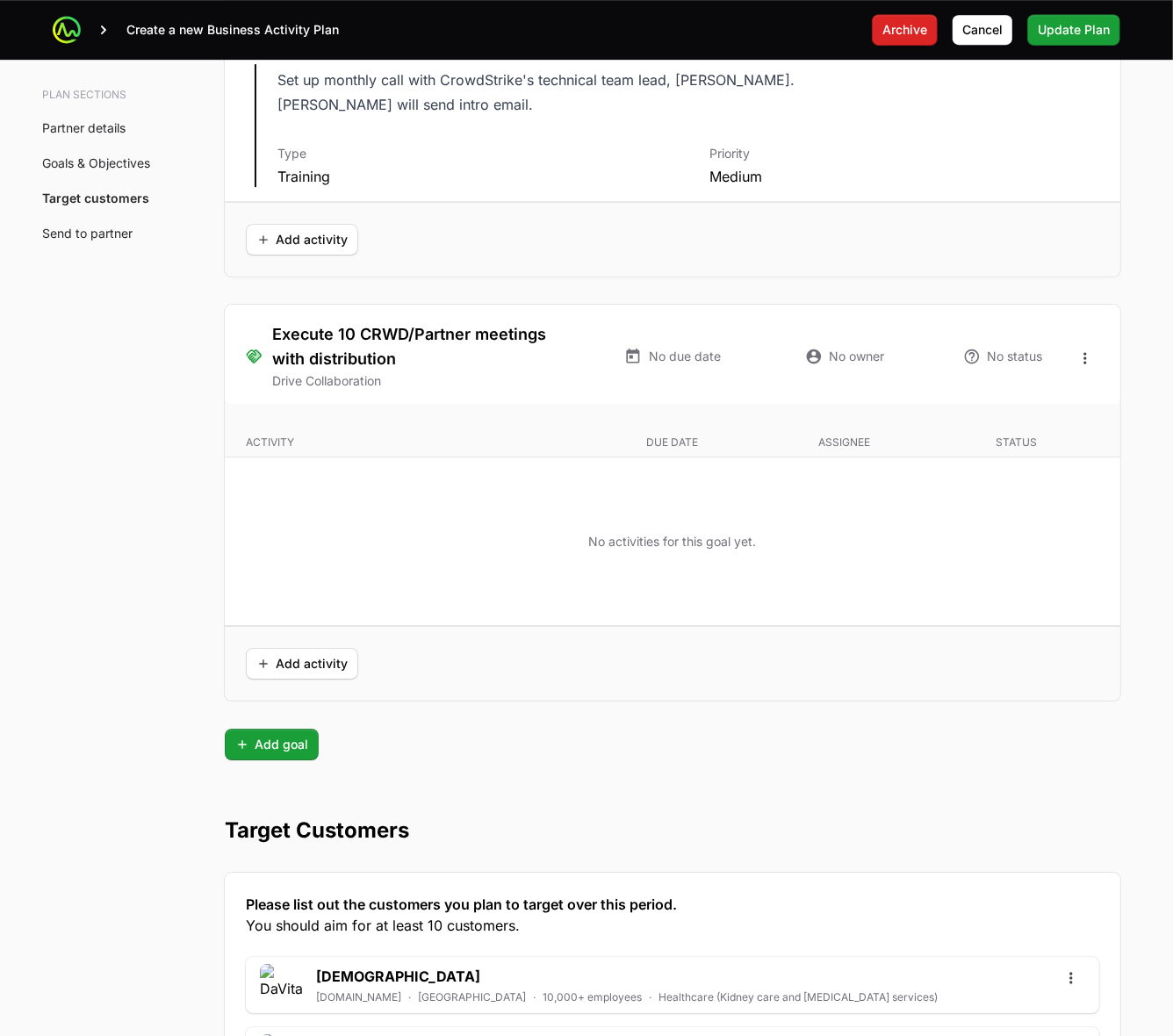
scroll to position [3952, 0]
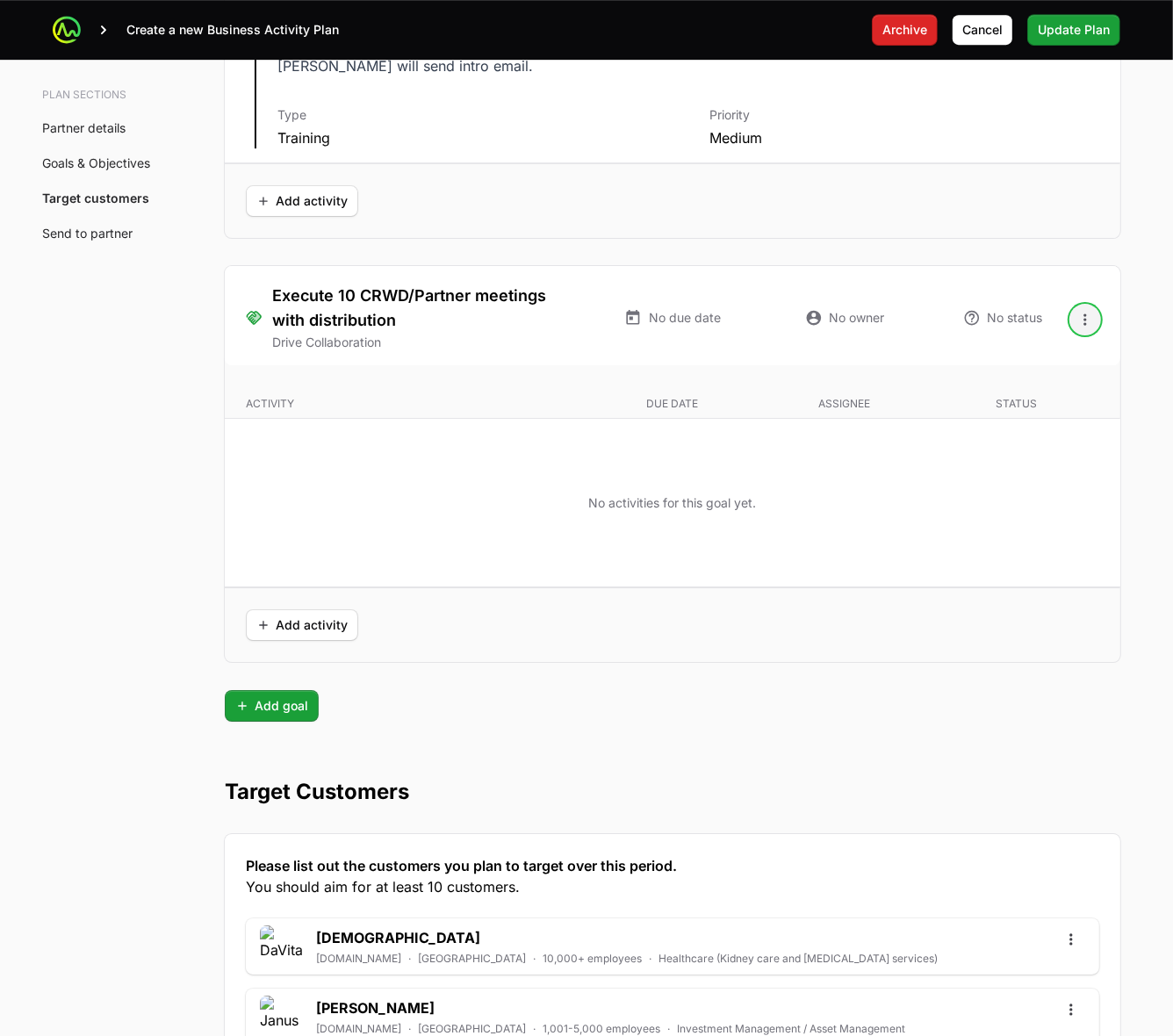
click at [1086, 328] on icon "Open options" at bounding box center [1086, 320] width 18 height 18
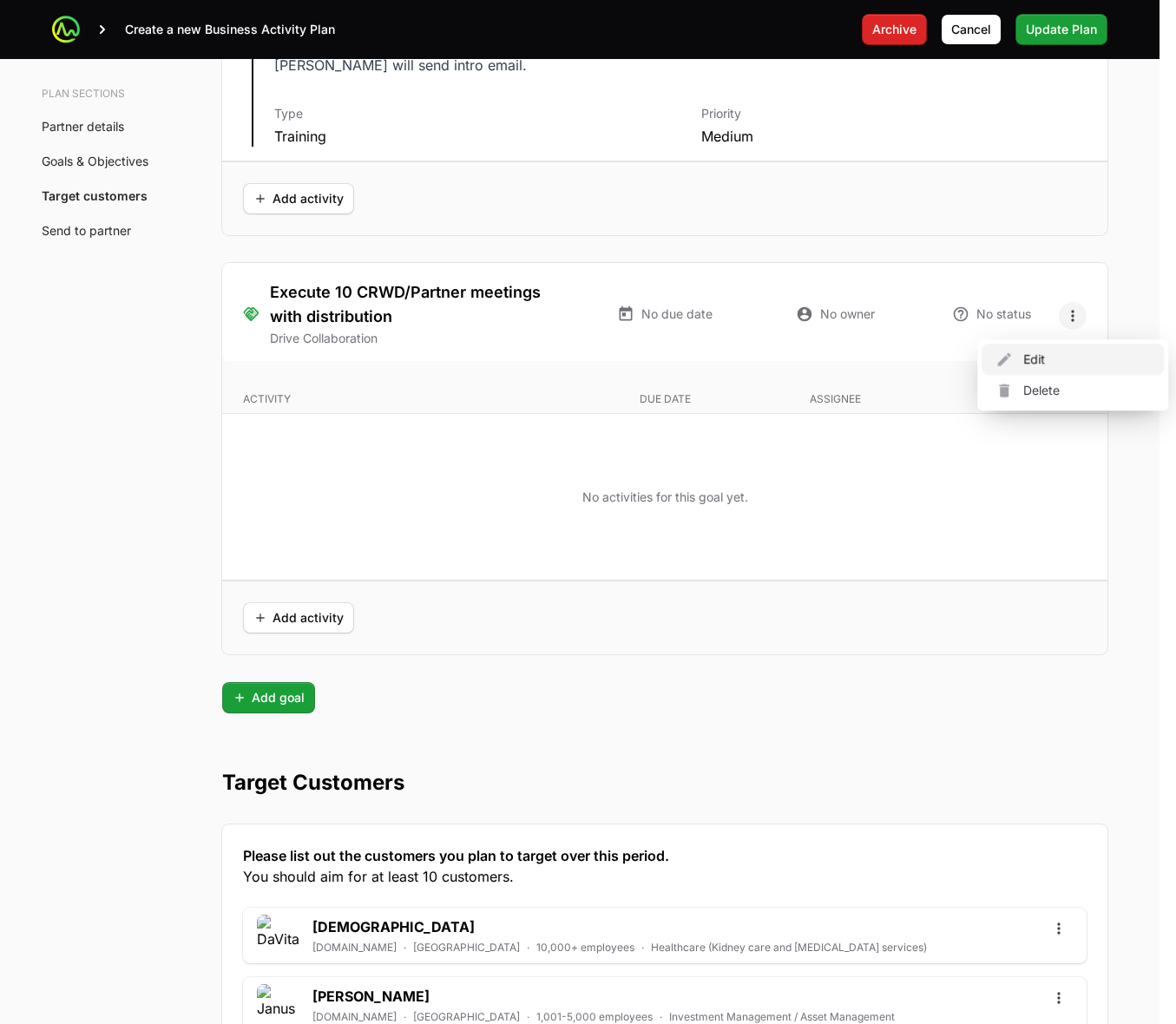
click at [1057, 356] on div "Edit" at bounding box center [1073, 359] width 183 height 31
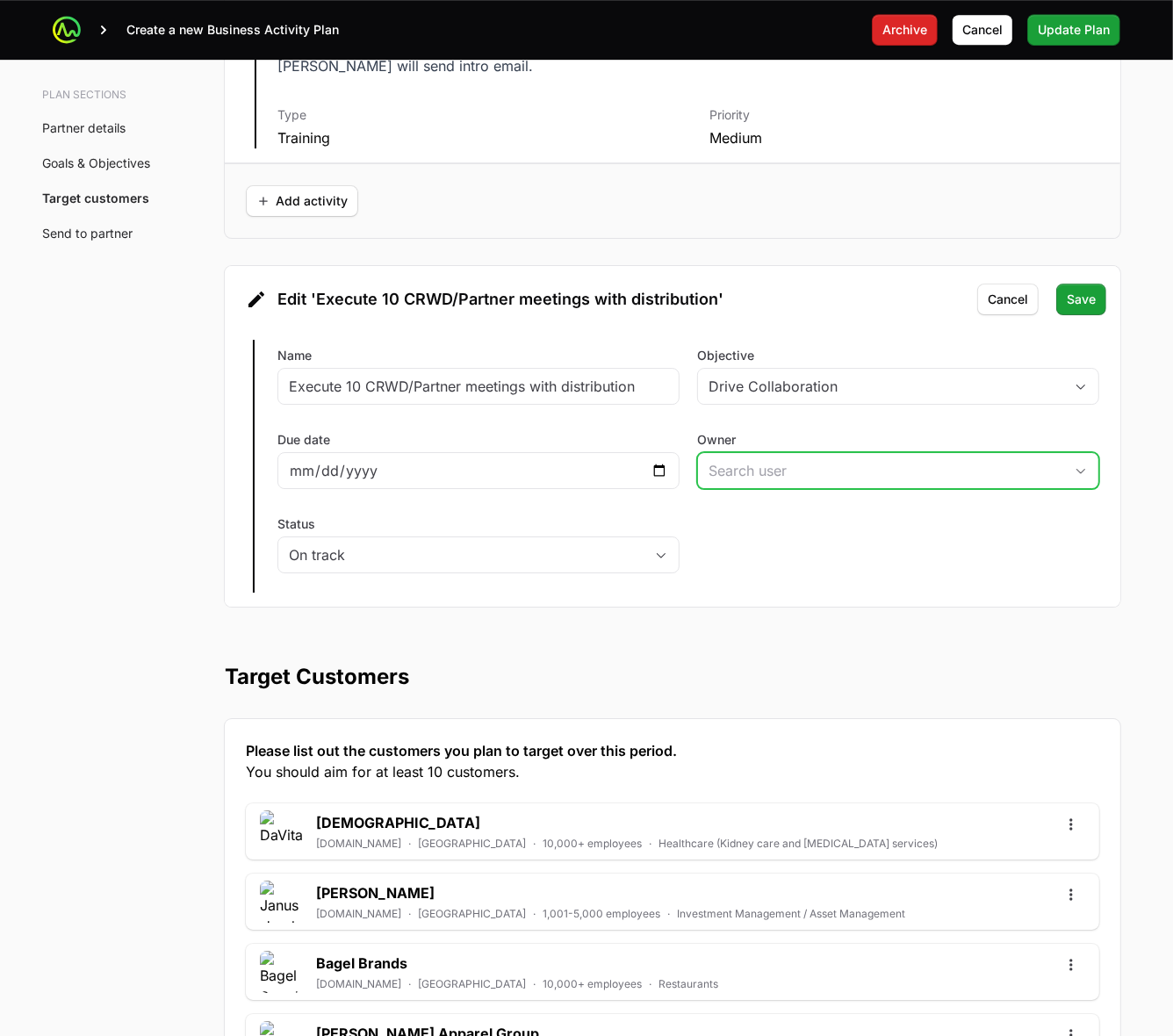
click at [1067, 481] on div "Open" at bounding box center [1081, 470] width 35 height 35
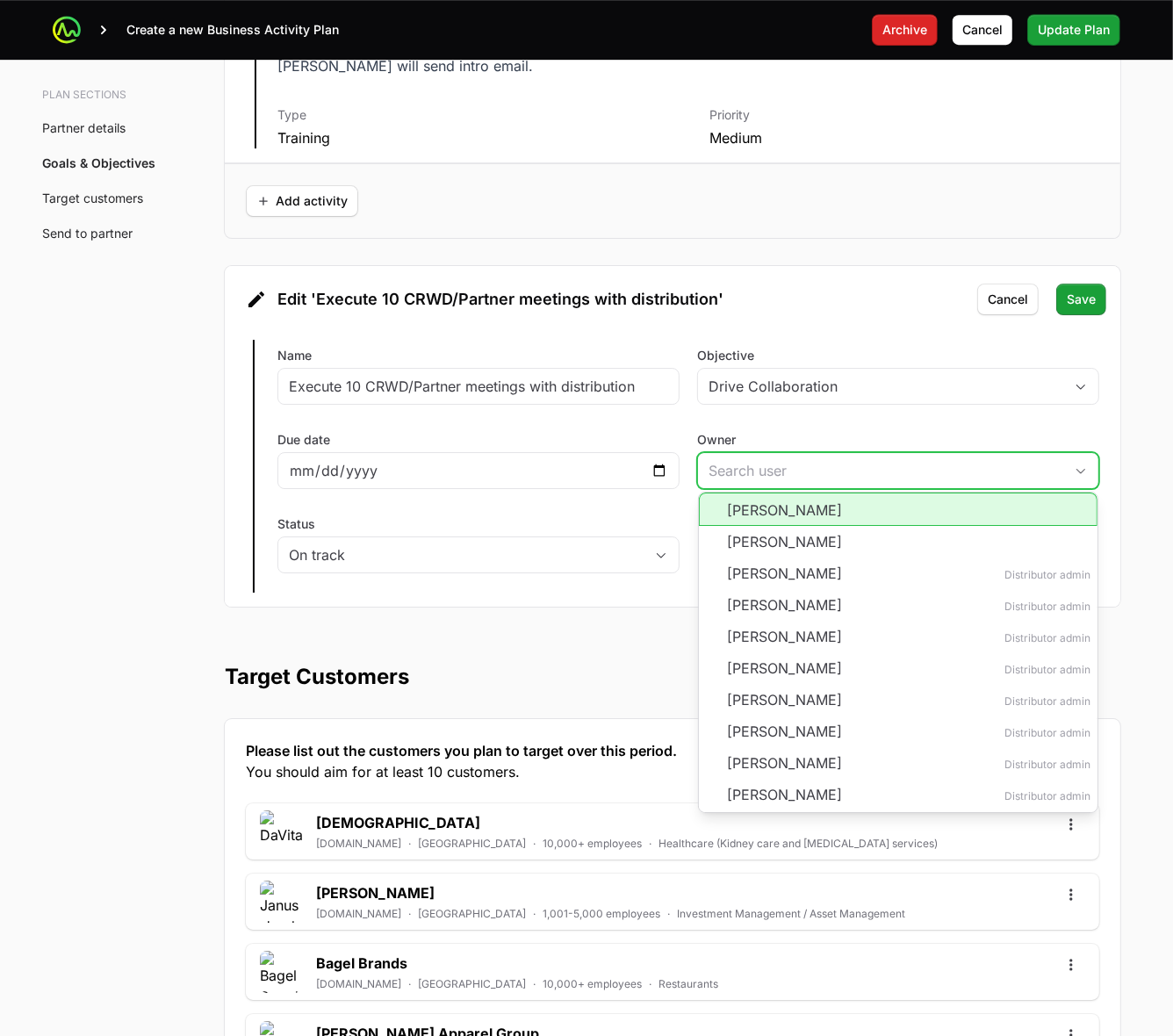
click at [1074, 524] on li "Jack Browne" at bounding box center [898, 510] width 398 height 34
type input "Jack Browne"
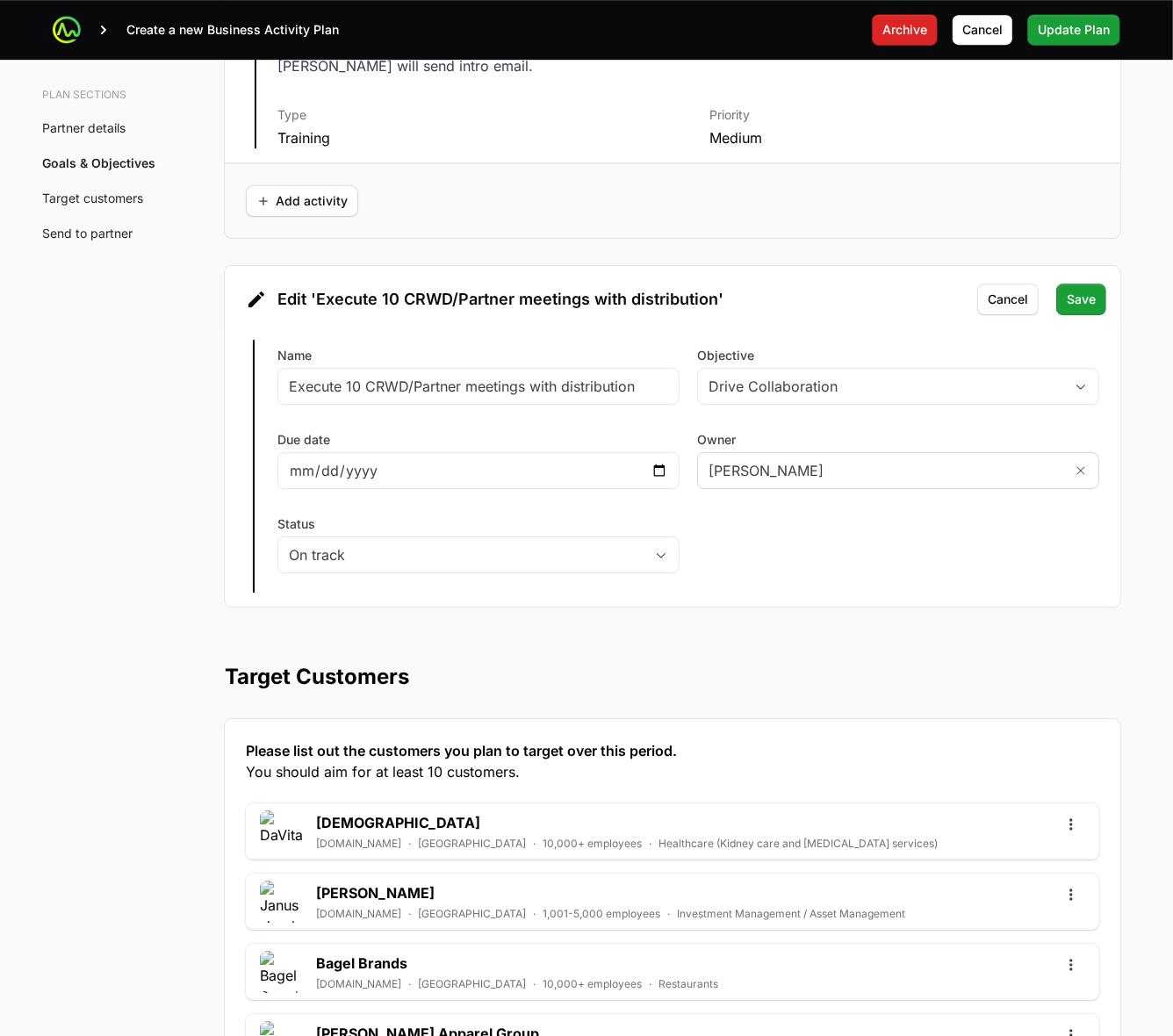
click at [1074, 524] on div "Edit Execute 10 CRWD/Partner meetings with distribution Name Execute 10 CRWD/Pa…" at bounding box center [672, 466] width 896 height 281
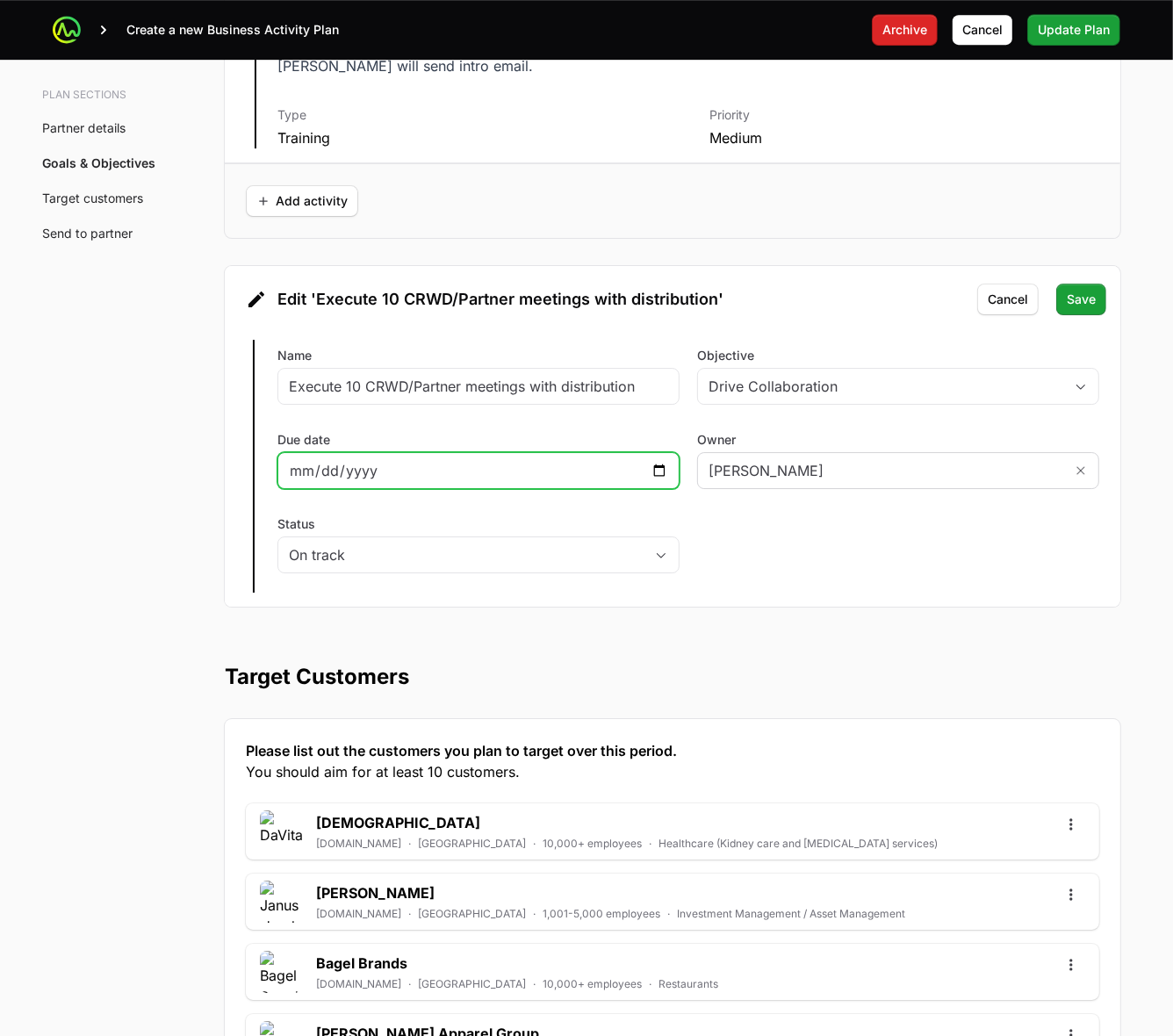
click at [656, 474] on input "Due date" at bounding box center [479, 470] width 379 height 21
type input "2025-10-31"
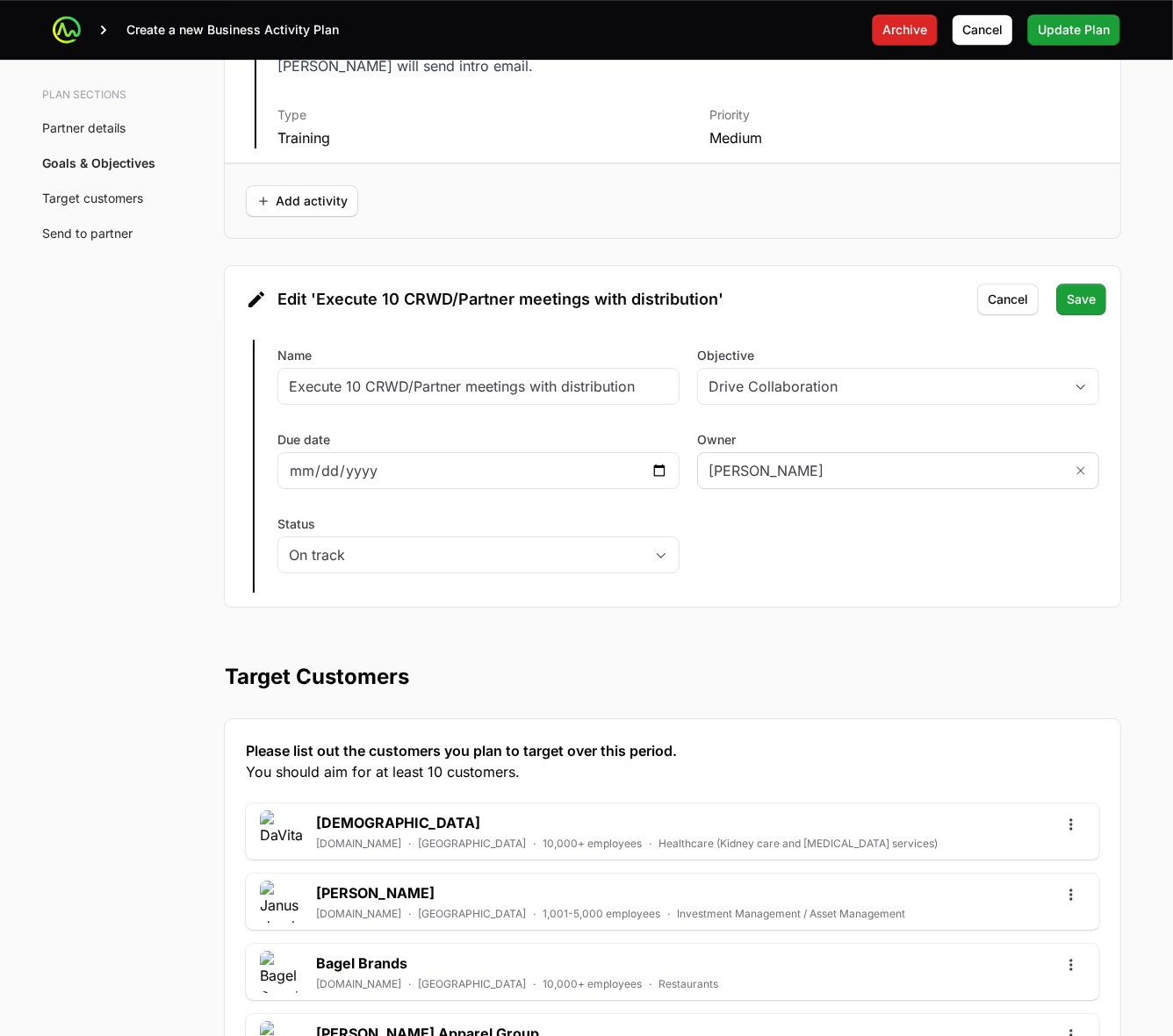
click at [1087, 301] on span "Save" at bounding box center [1081, 299] width 29 height 21
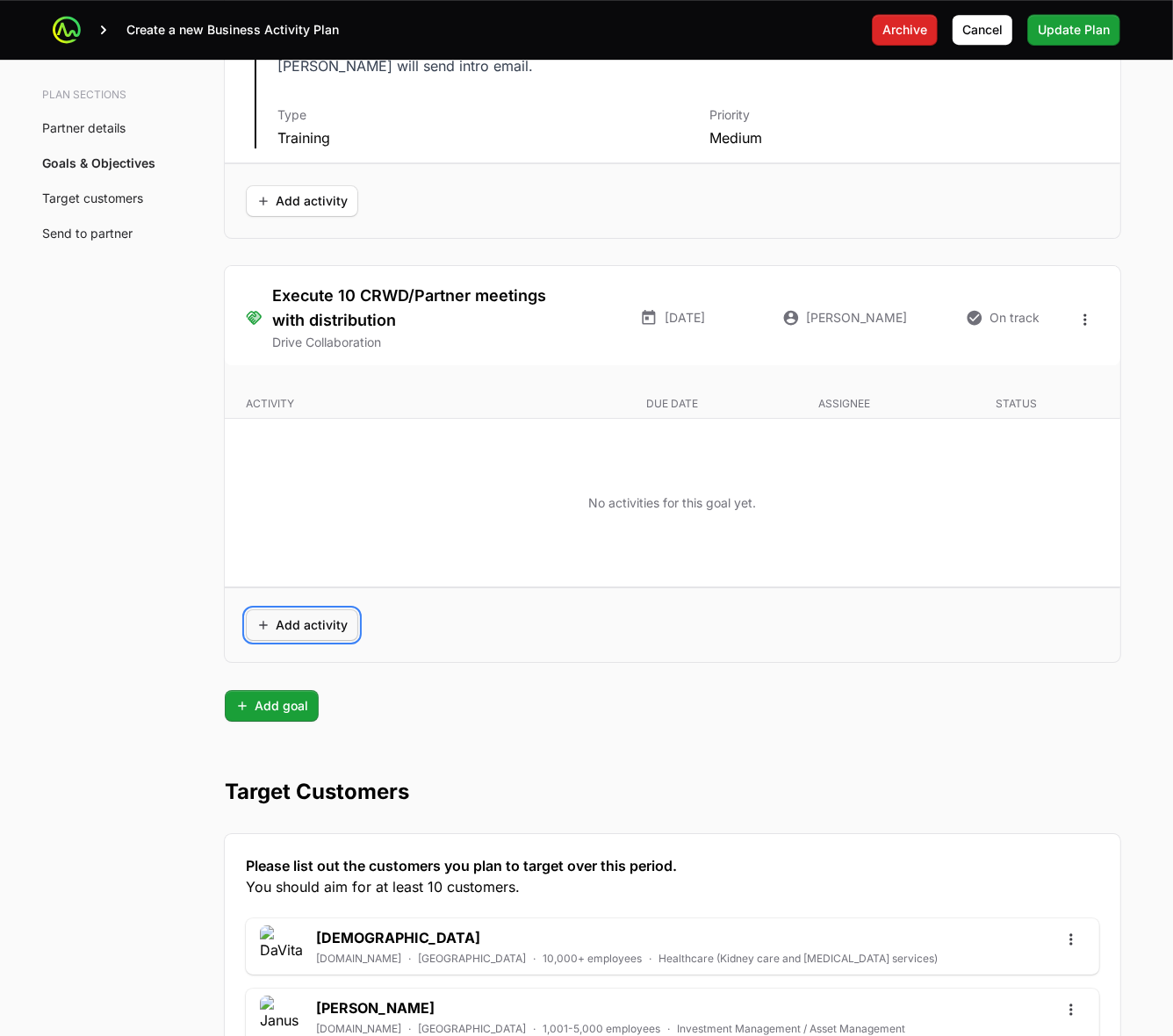
click at [260, 633] on span "Add activity" at bounding box center [302, 625] width 91 height 21
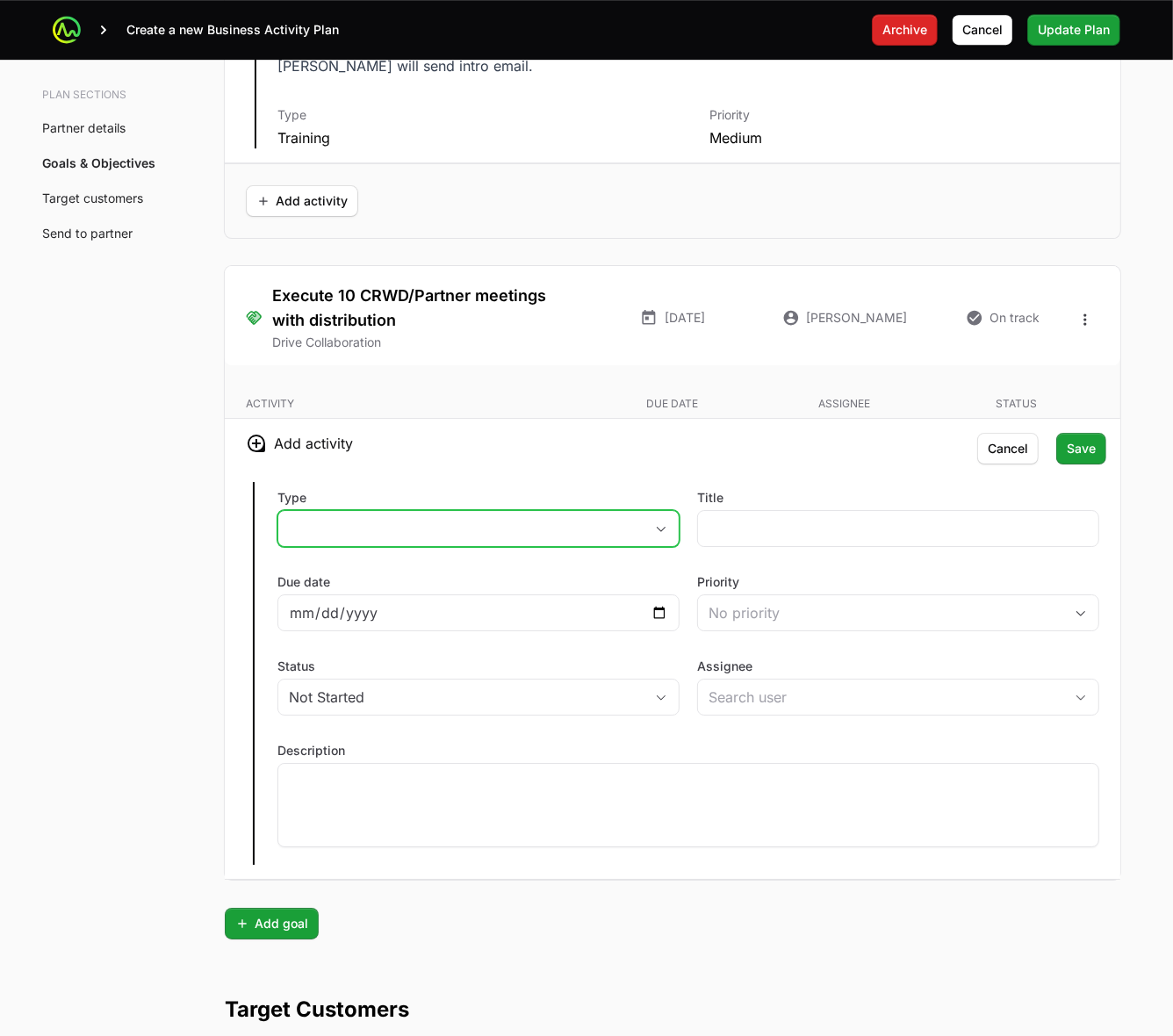
click at [393, 519] on button "placeholder" at bounding box center [478, 528] width 400 height 35
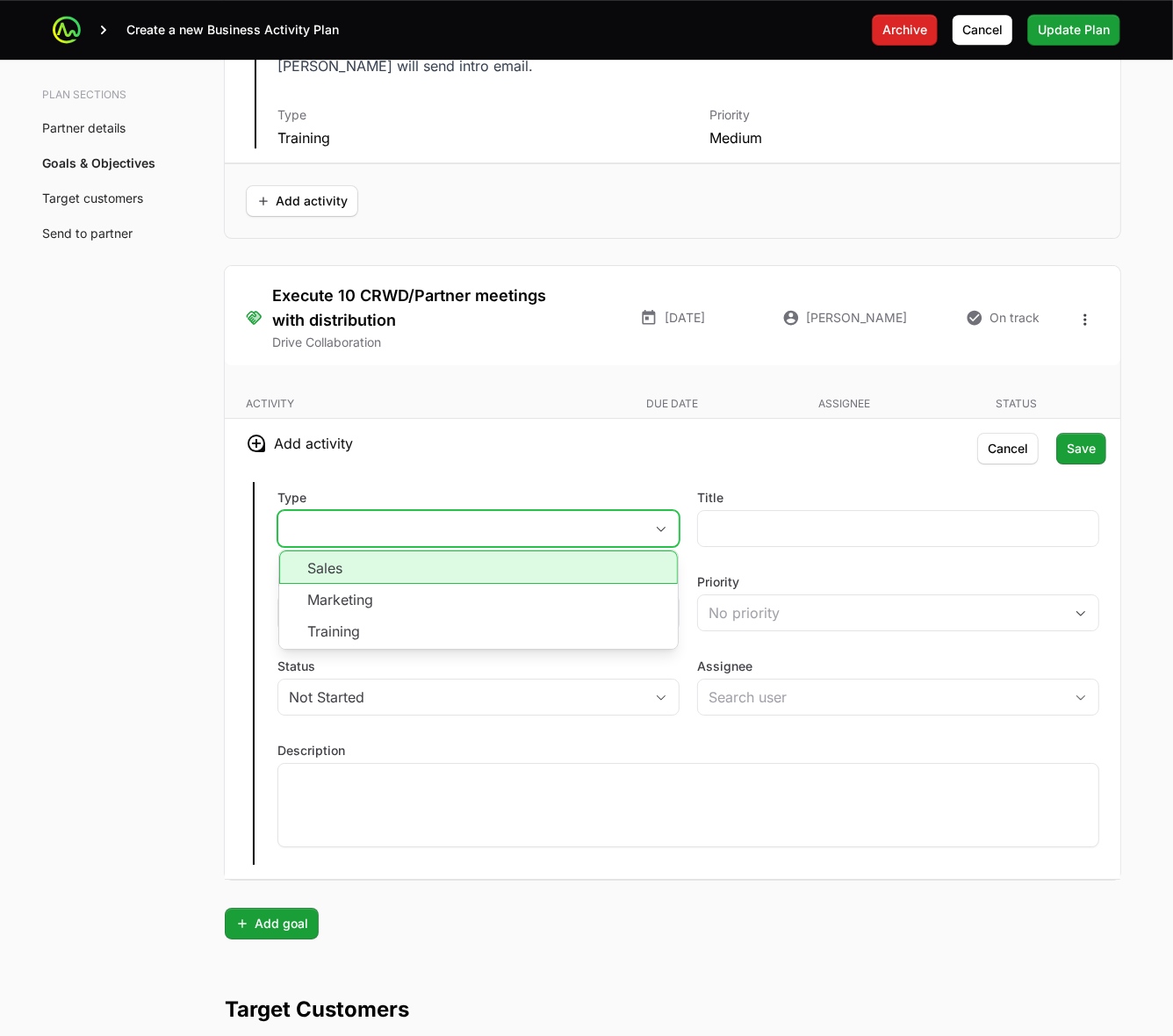
click at [380, 575] on li "Sales" at bounding box center [478, 567] width 398 height 34
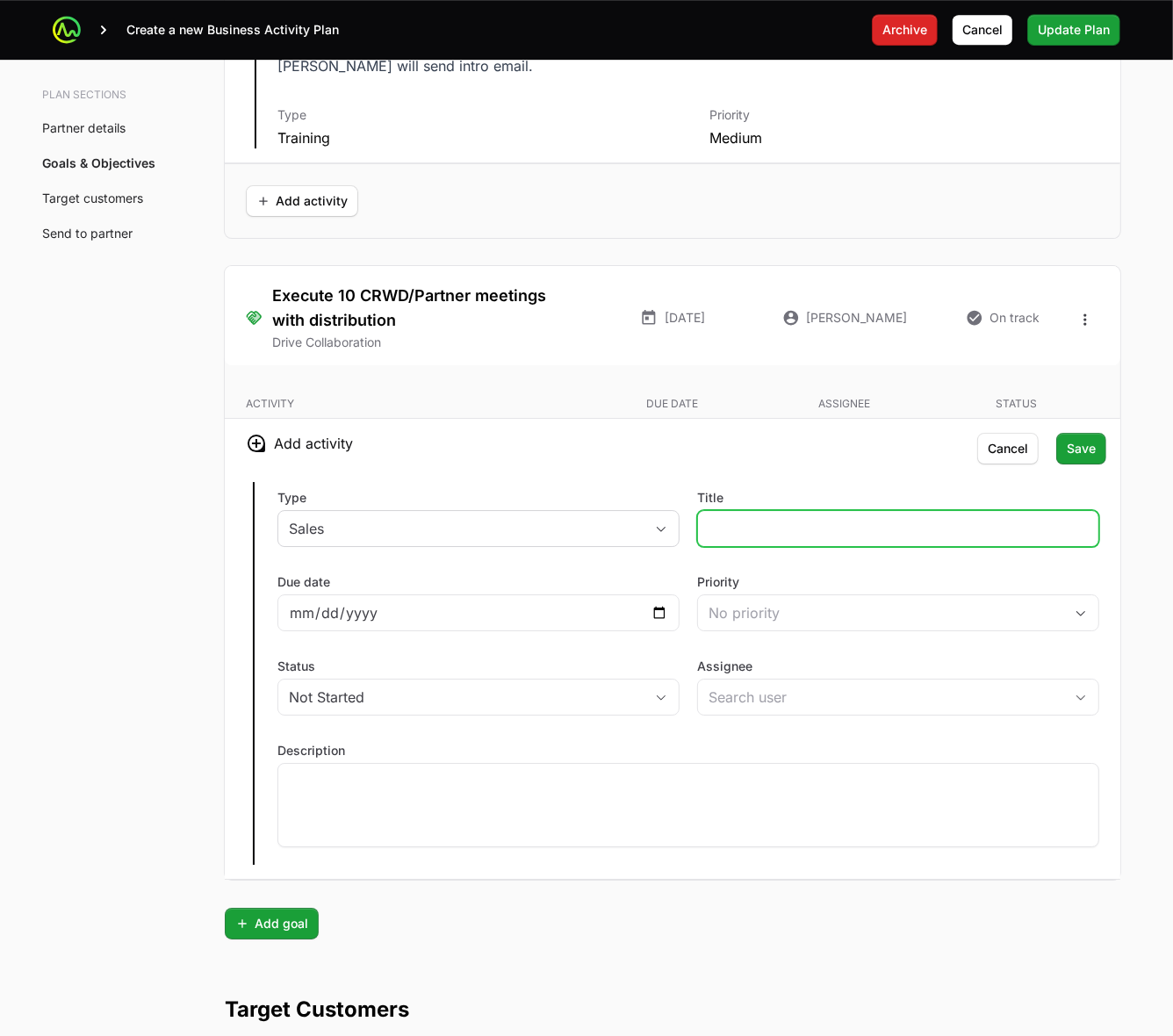
click at [778, 538] on input "Title" at bounding box center [899, 528] width 379 height 21
type input "Develop direct relationships with CrowdStrike"
click at [692, 837] on div at bounding box center [688, 805] width 822 height 84
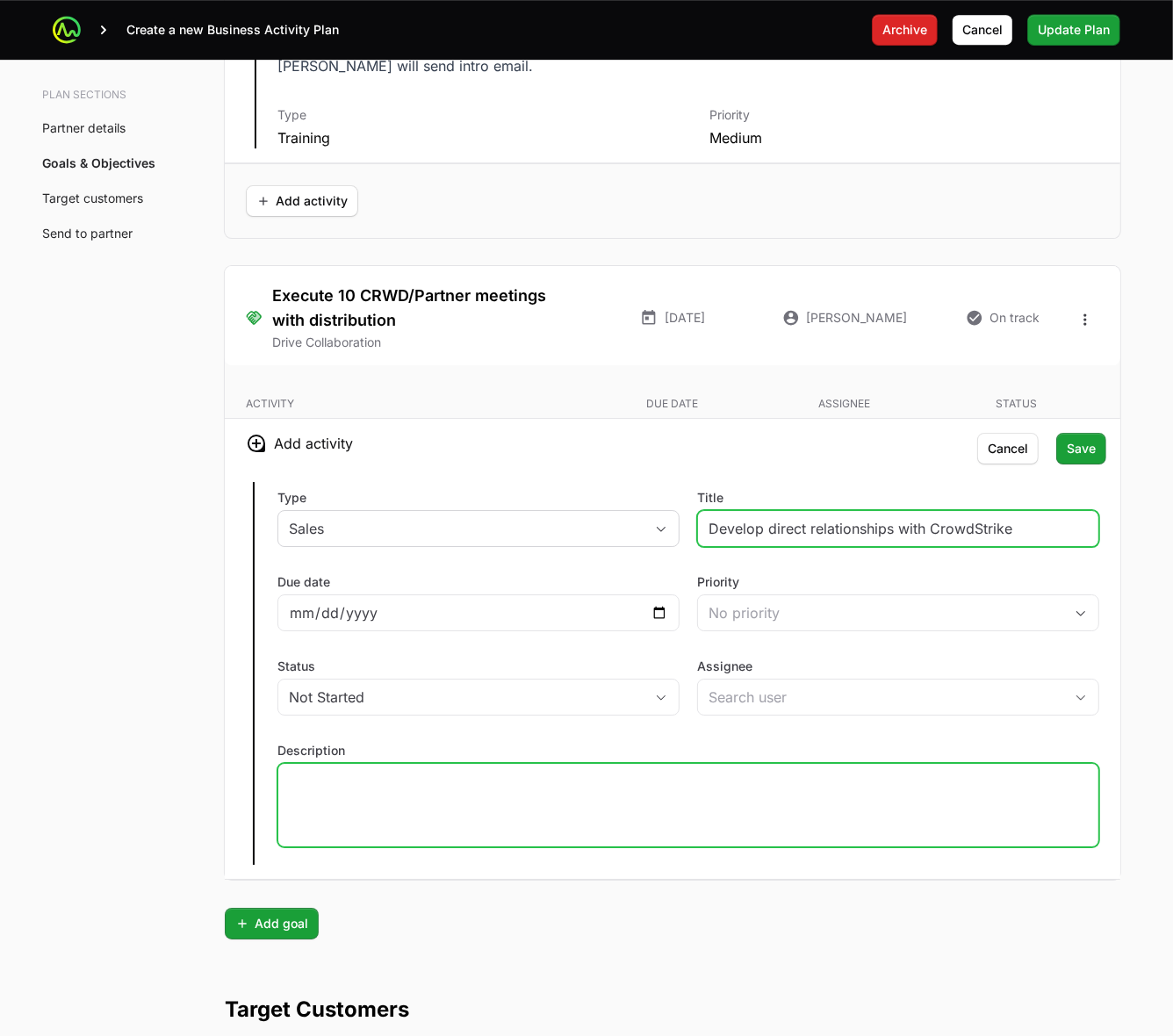
click at [971, 531] on input "Develop direct relationships with CrowdStrike" at bounding box center [899, 528] width 379 height 21
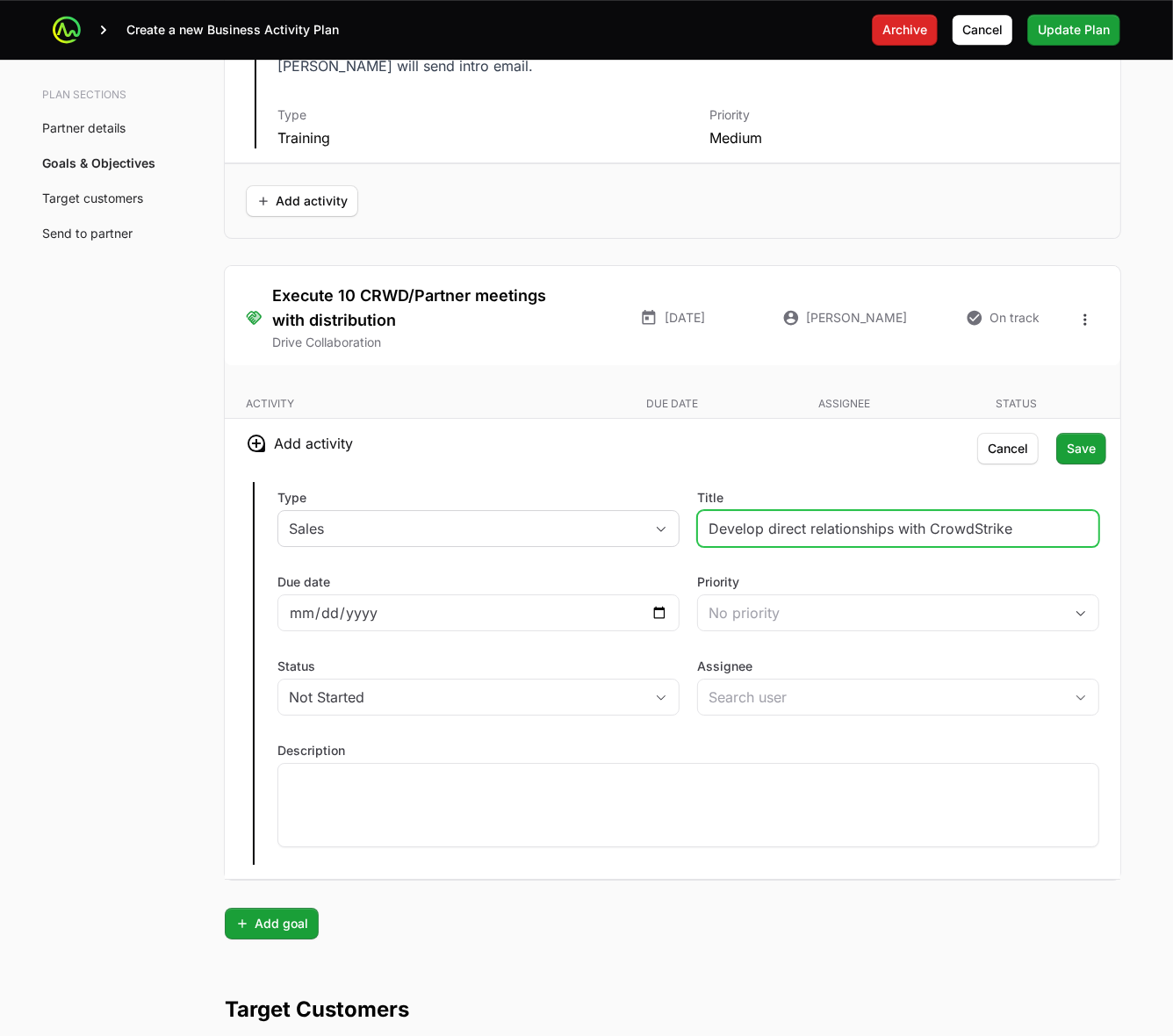
click at [971, 531] on input "Develop direct relationships with CrowdStrike" at bounding box center [899, 528] width 379 height 21
click at [507, 840] on div at bounding box center [688, 805] width 822 height 84
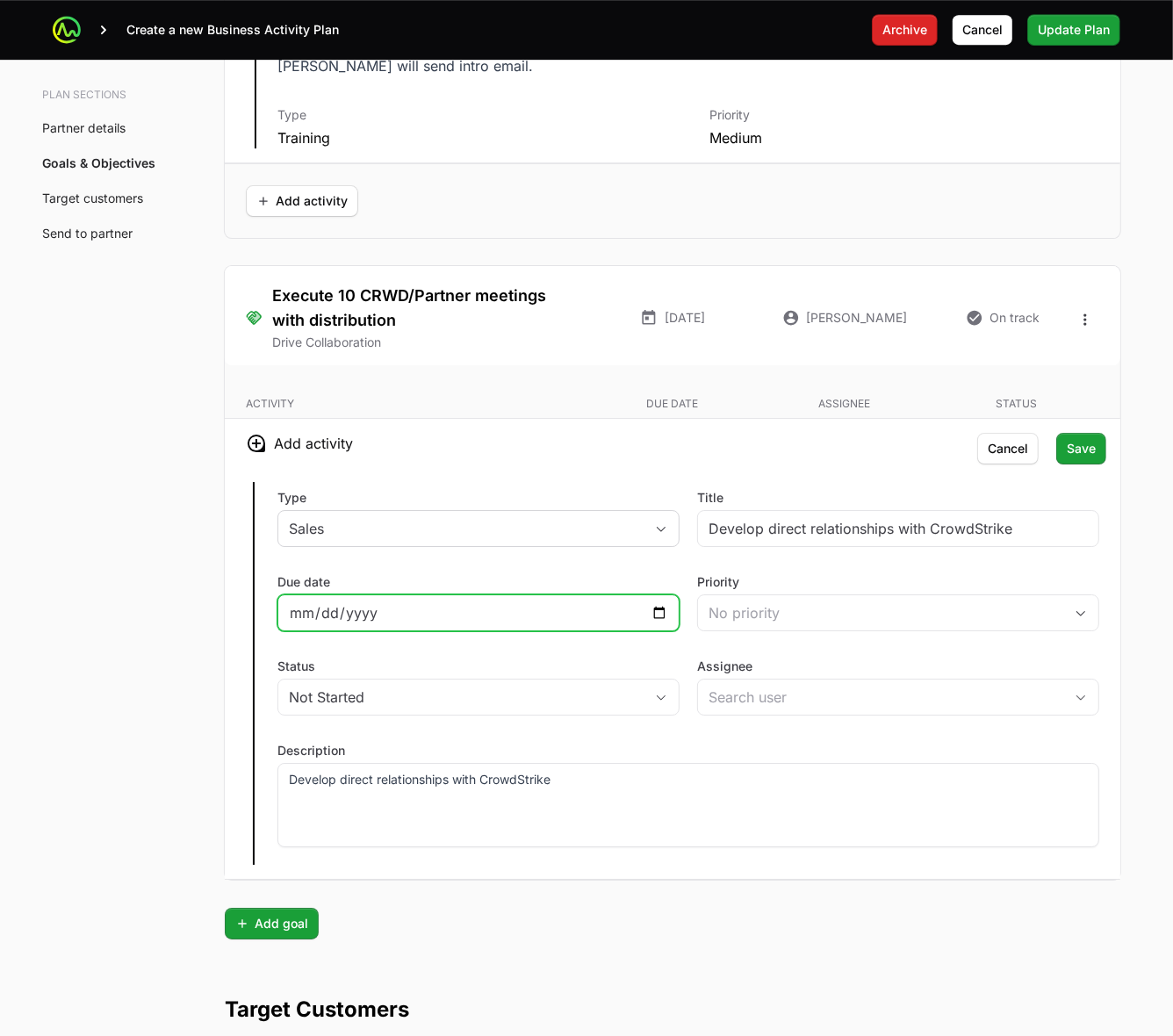
click at [655, 620] on input "Due date" at bounding box center [479, 613] width 379 height 21
type input "2026-01-31"
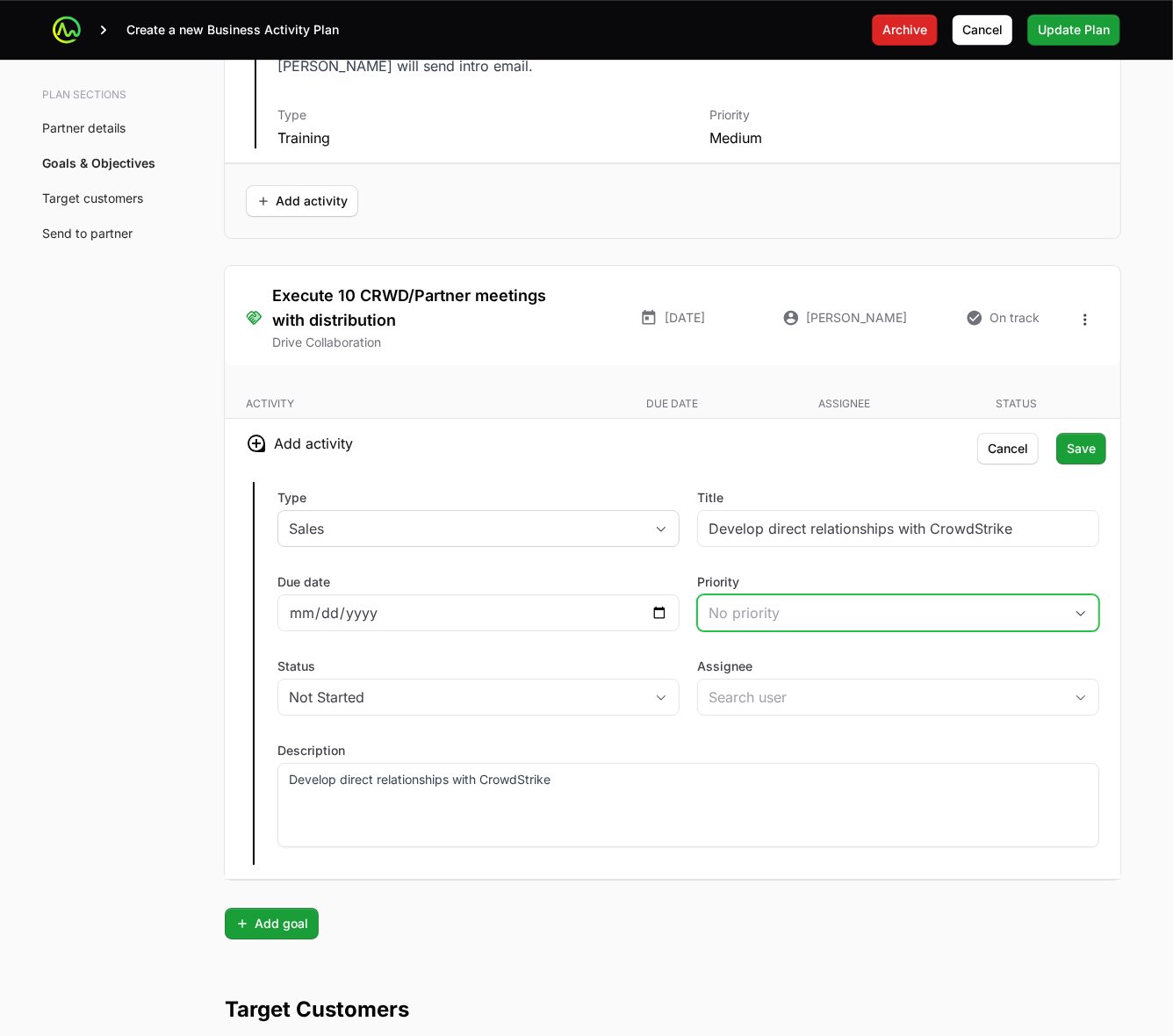
click at [893, 617] on div "No priority" at bounding box center [886, 613] width 355 height 21
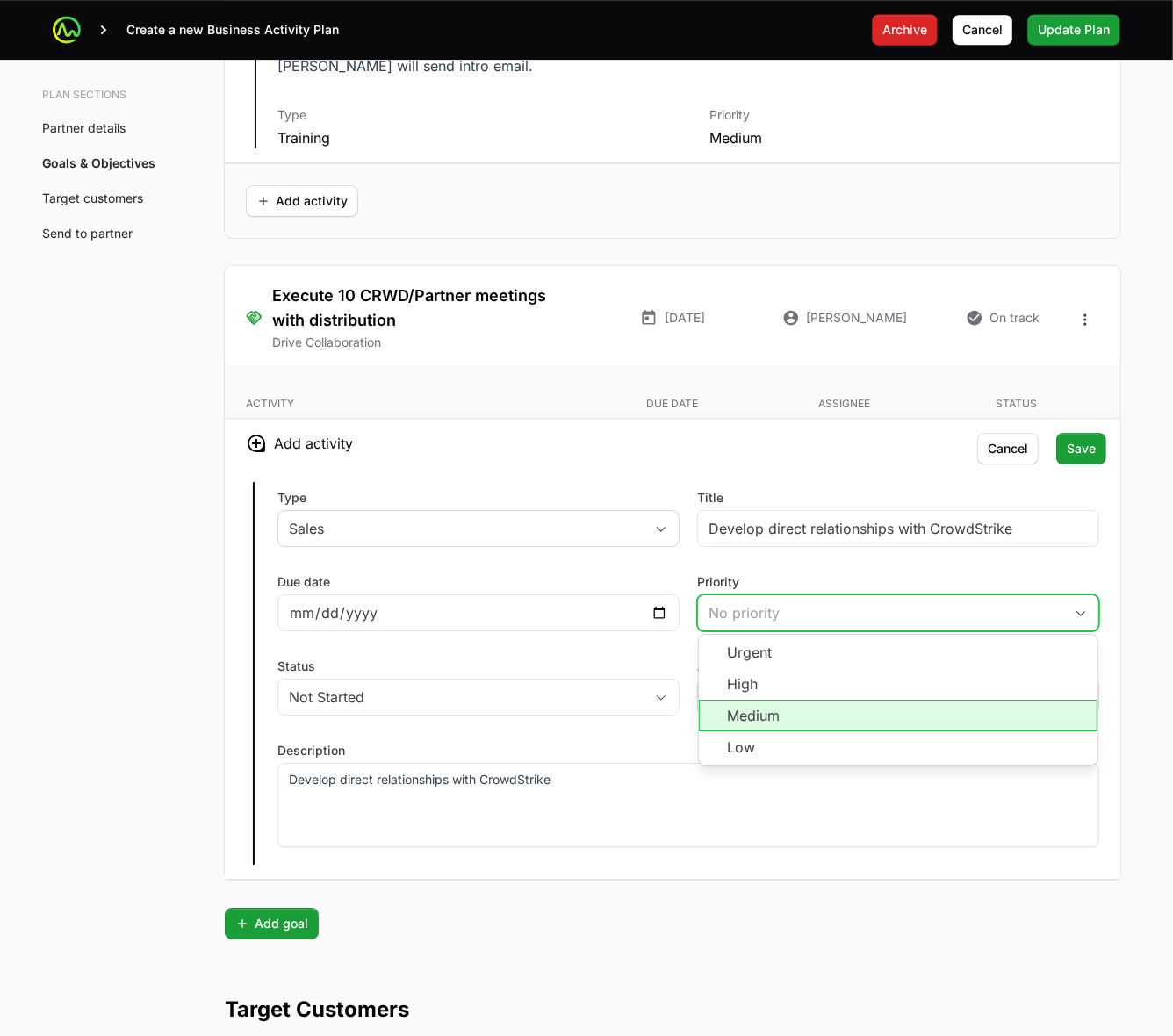
drag, startPoint x: 835, startPoint y: 716, endPoint x: 816, endPoint y: 717, distance: 19.0
click at [835, 717] on li "Medium" at bounding box center [898, 716] width 398 height 32
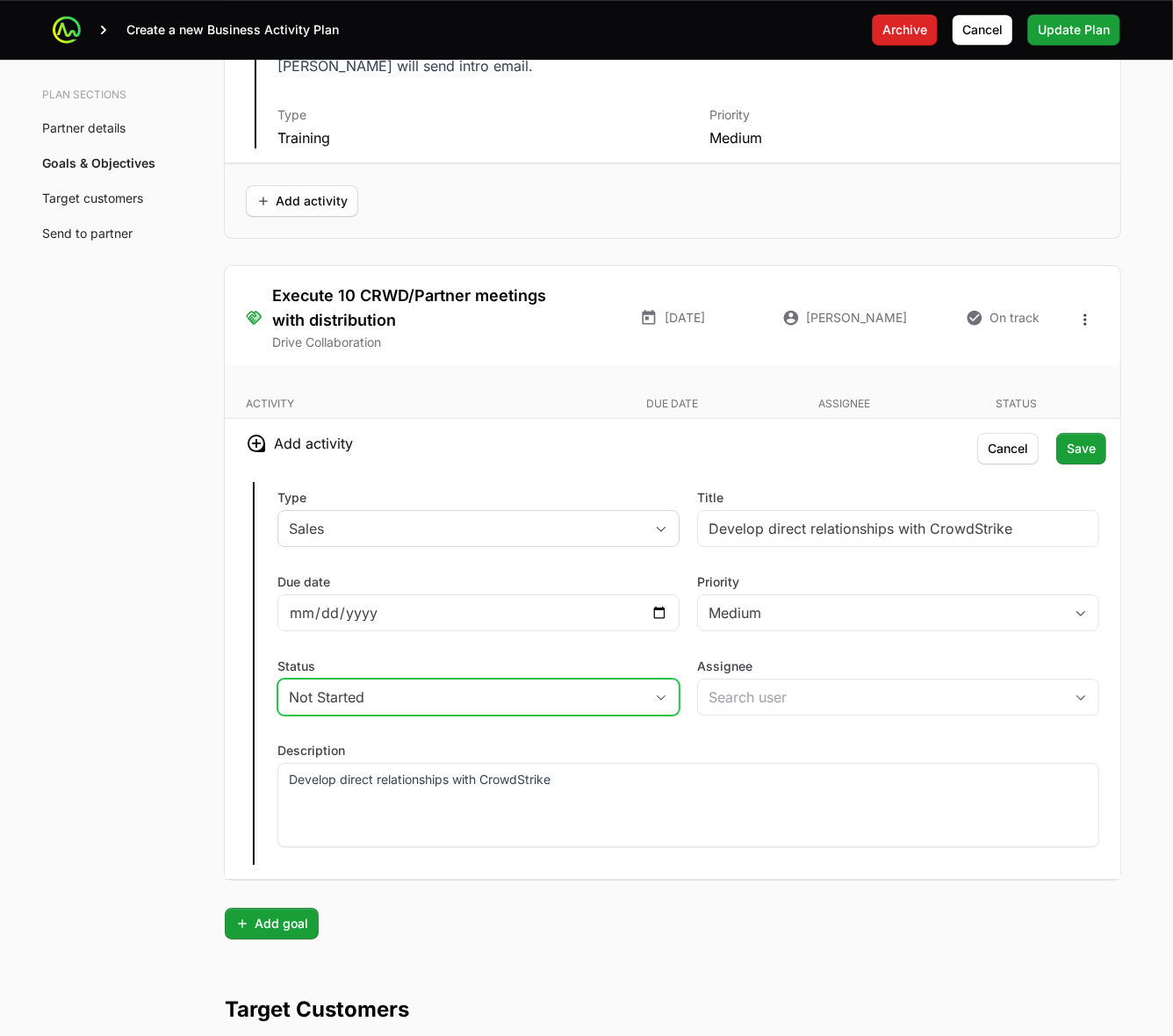
click at [612, 705] on div "Not Started" at bounding box center [466, 696] width 355 height 21
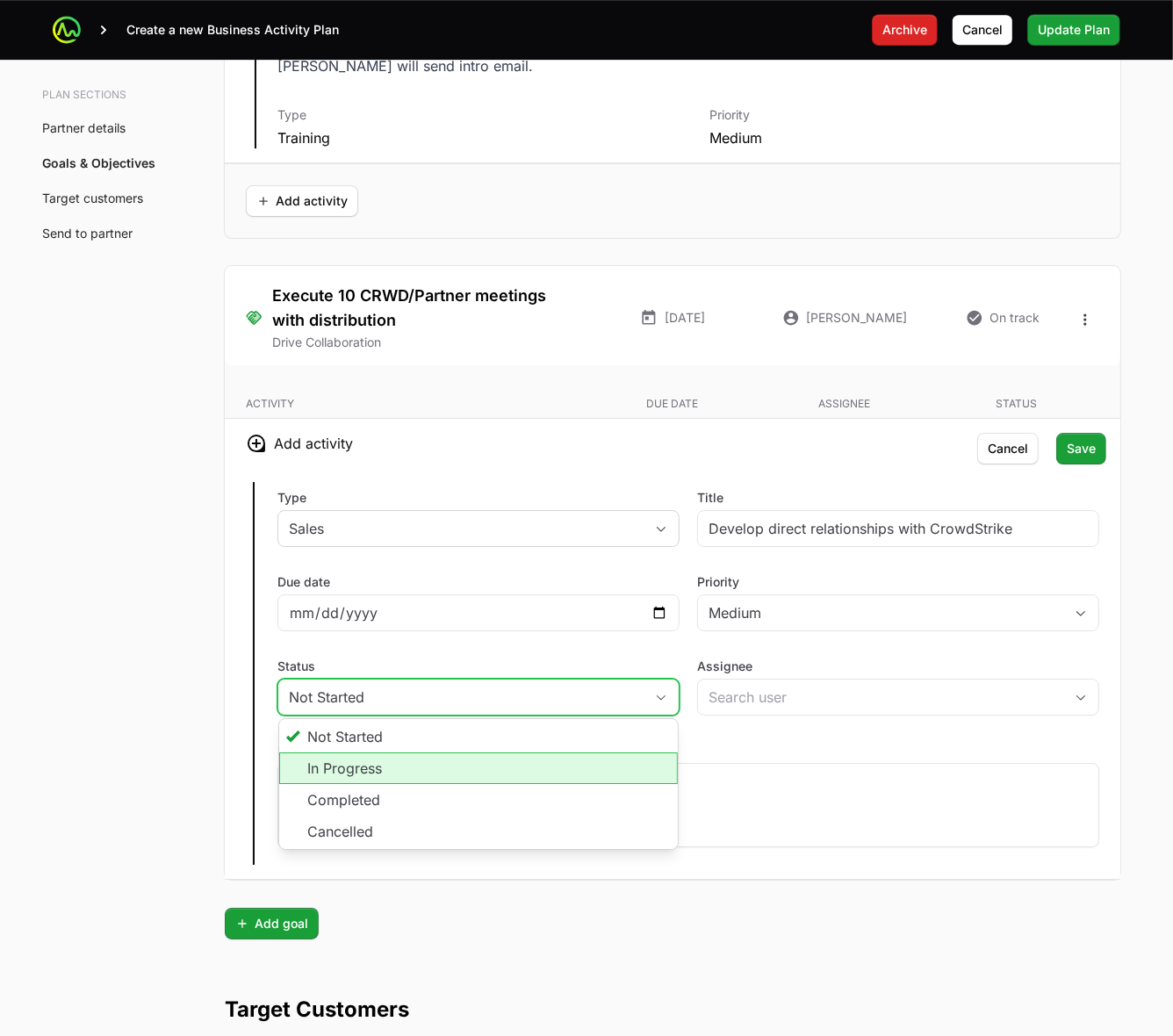
click at [558, 773] on li "In Progress" at bounding box center [478, 769] width 398 height 32
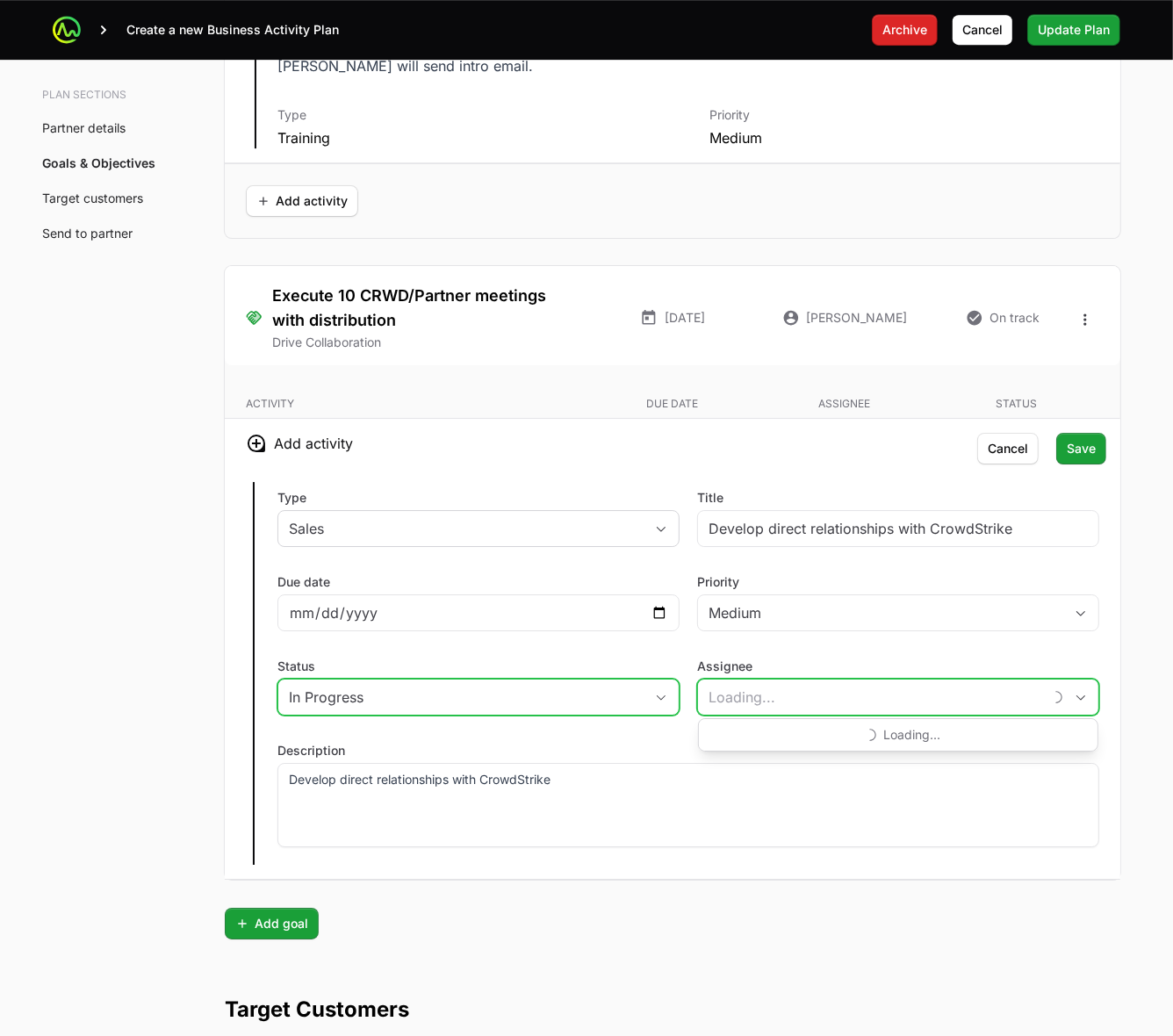
click at [828, 713] on input "Assignee" at bounding box center [870, 696] width 345 height 35
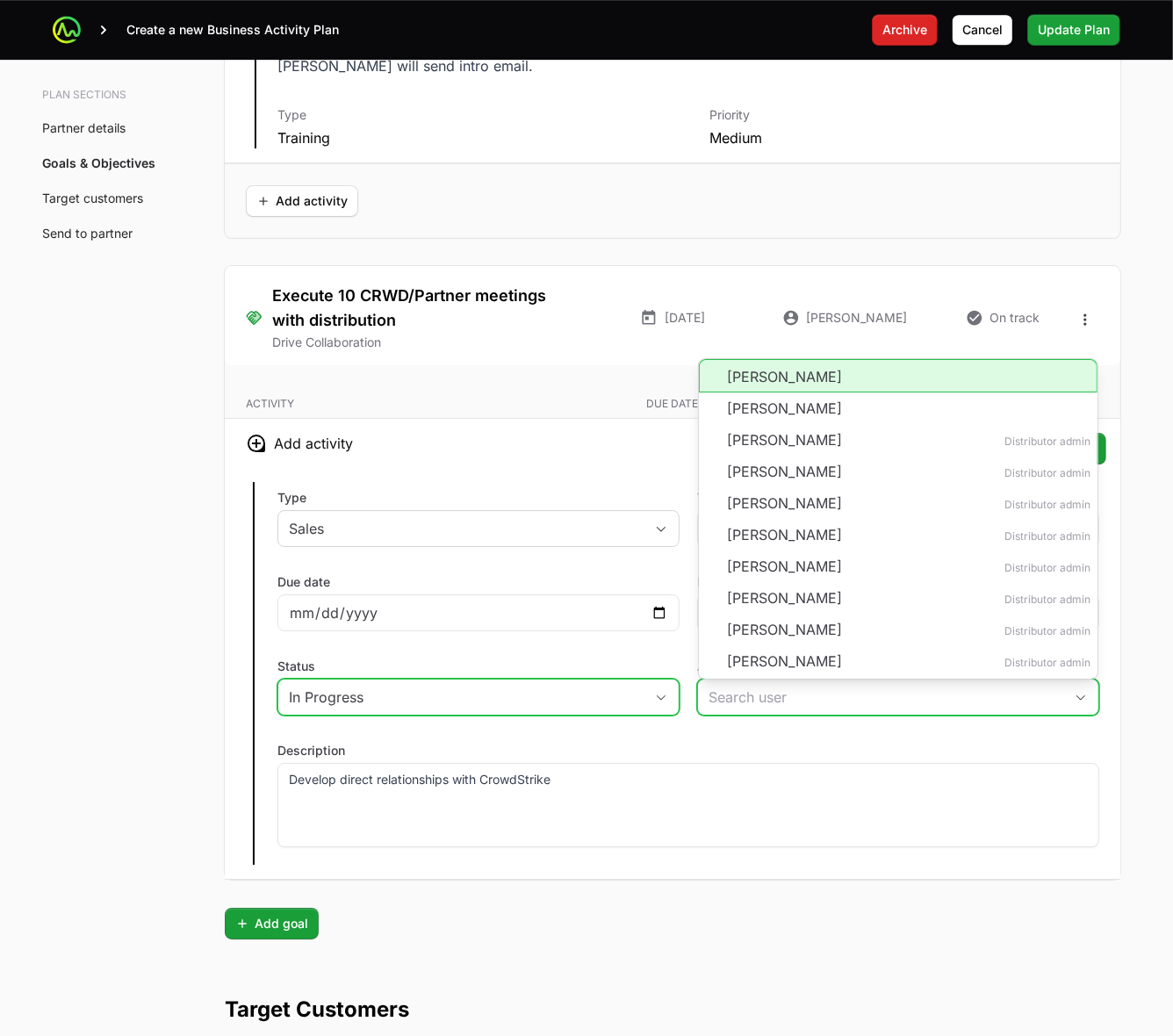
drag, startPoint x: 825, startPoint y: 398, endPoint x: 778, endPoint y: 480, distance: 94.5
click at [825, 392] on li "Jack Browne" at bounding box center [898, 376] width 398 height 34
type input "Jack Browne"
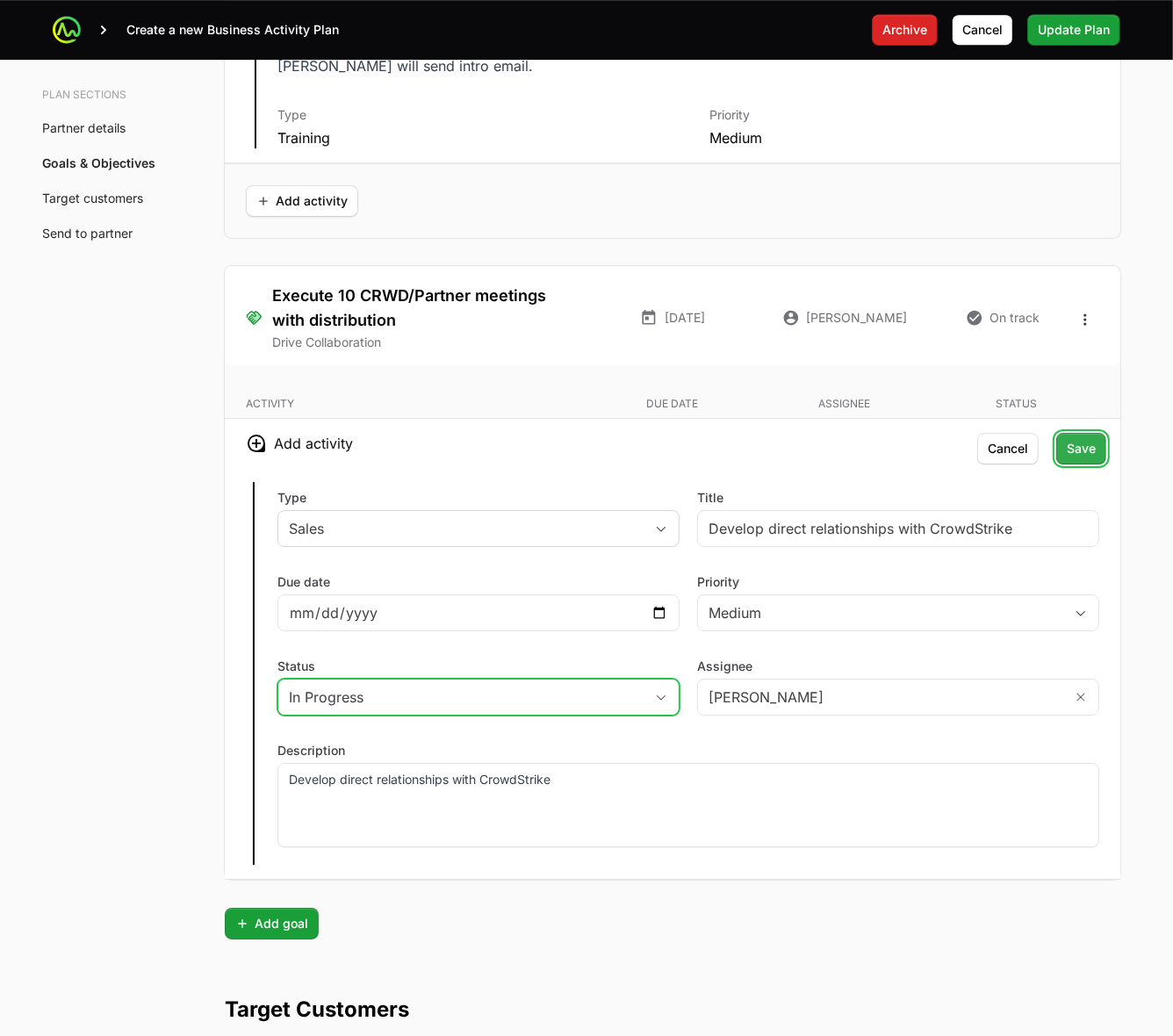
click at [1088, 444] on span "Save" at bounding box center [1081, 448] width 29 height 21
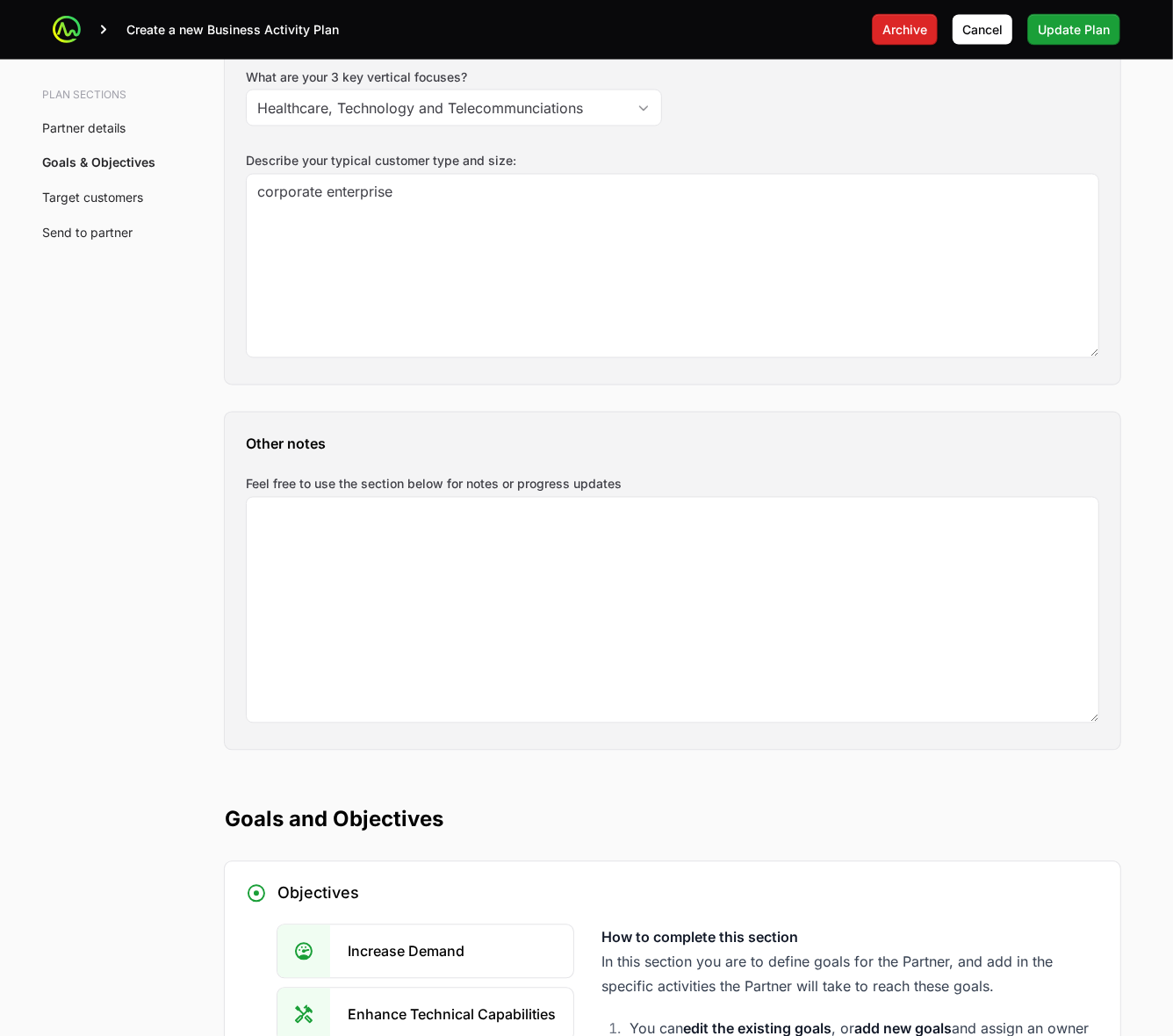
scroll to position [2305, 0]
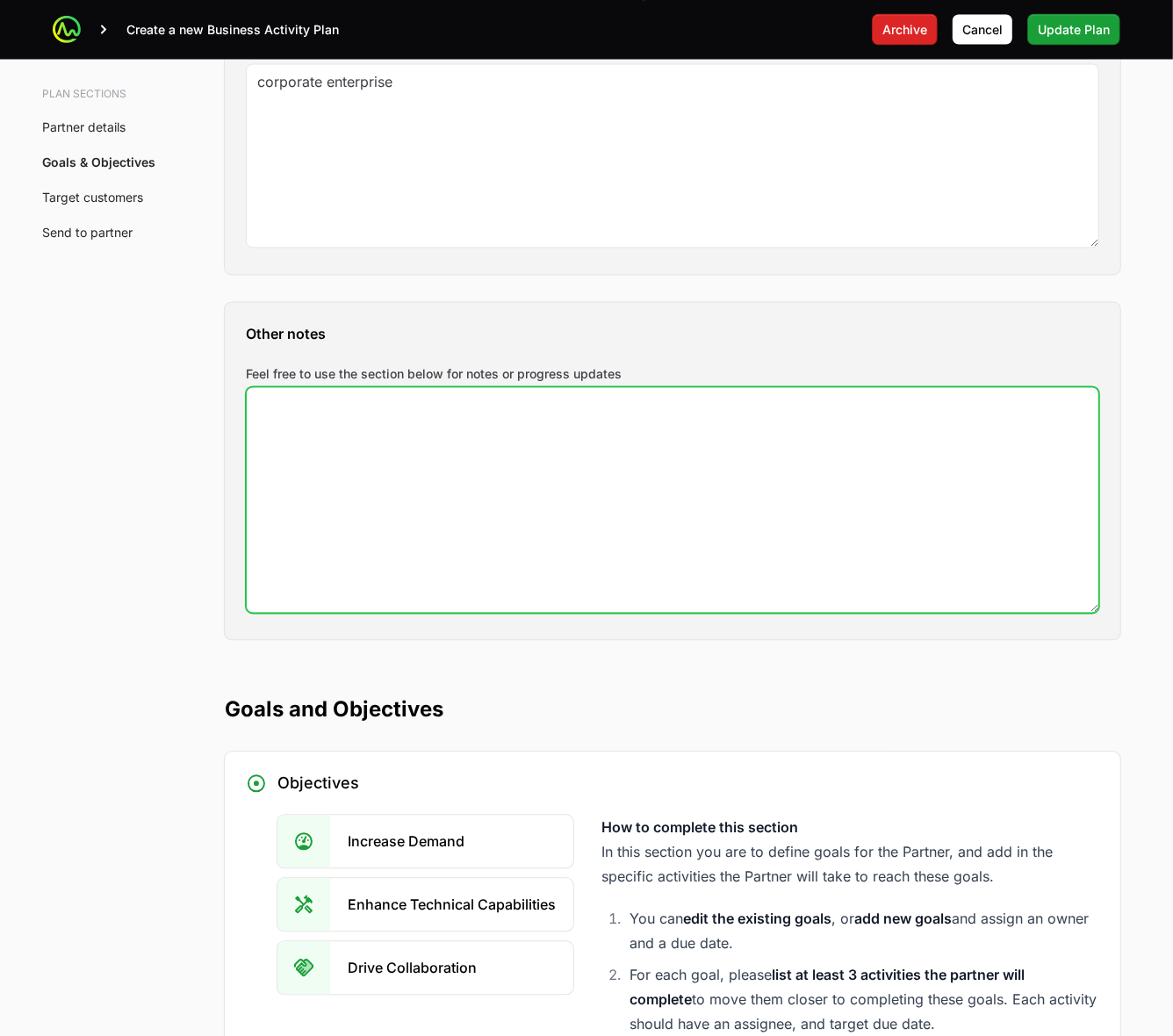
click at [374, 505] on textarea "Feel free to use the section below for notes or progress updates" at bounding box center [672, 501] width 852 height 224
type textarea "P"
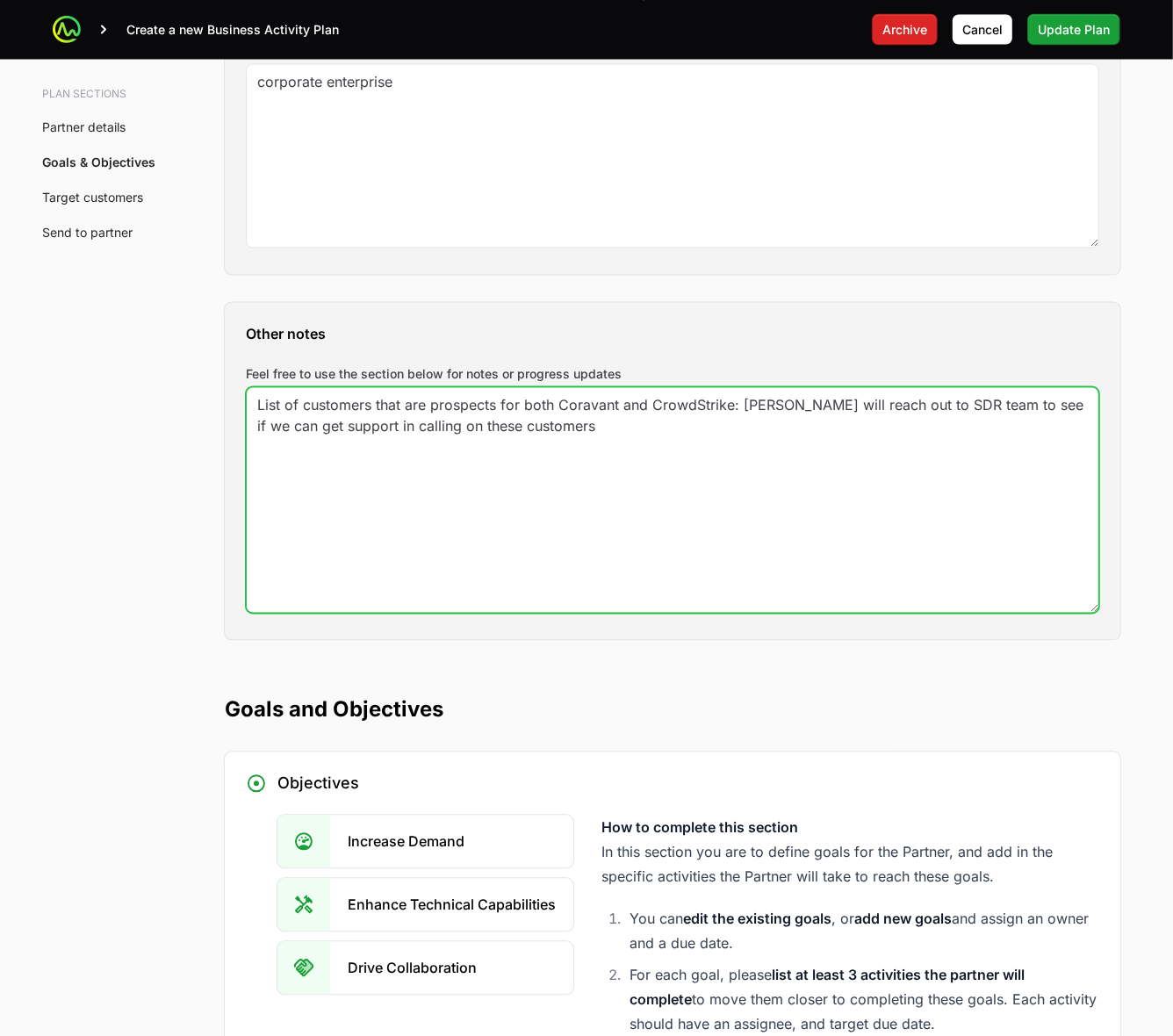
type textarea "List of customers that are prospects for both Coravant and CrowdStrike: Eric wi…"
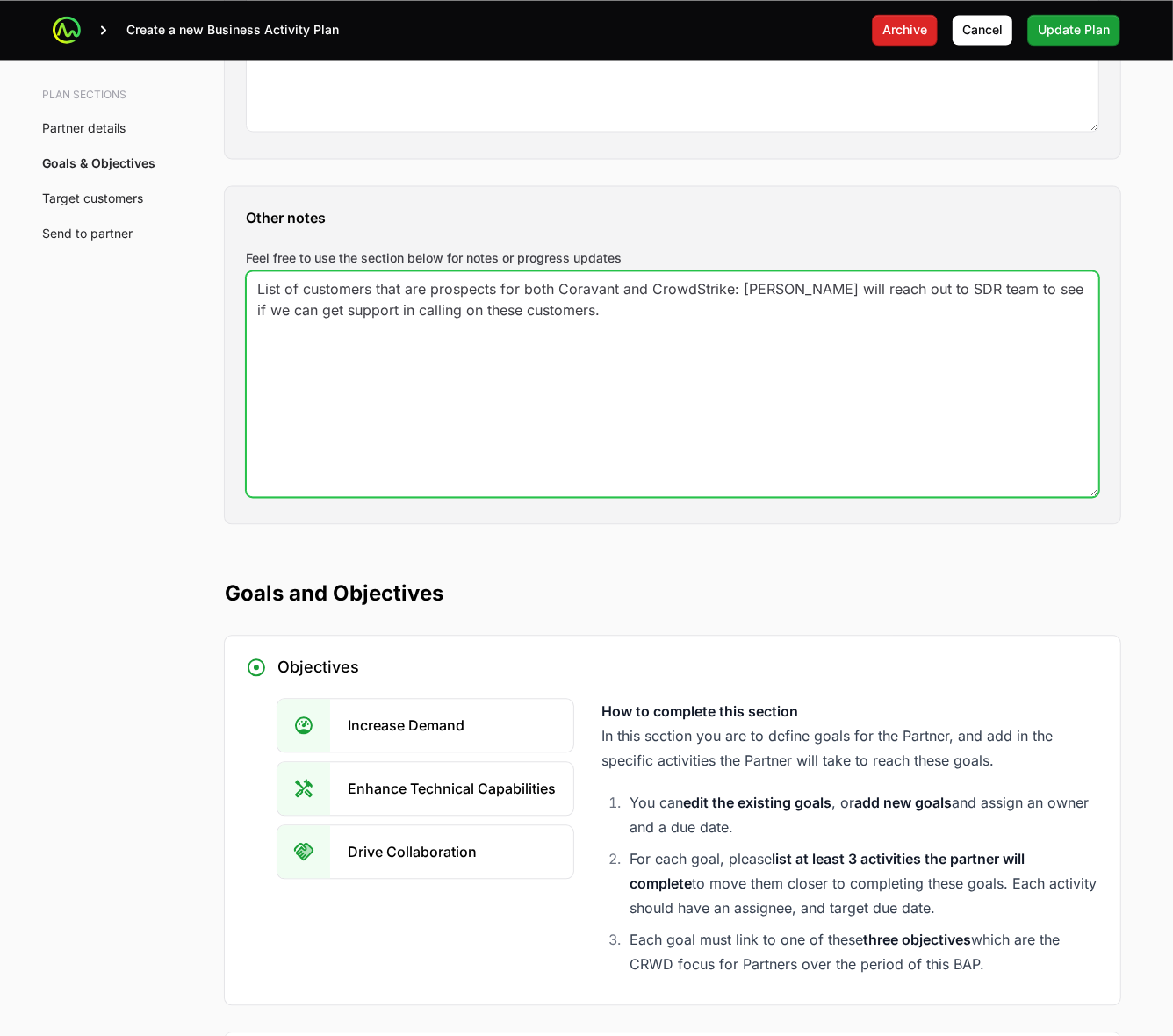
scroll to position [2416, 0]
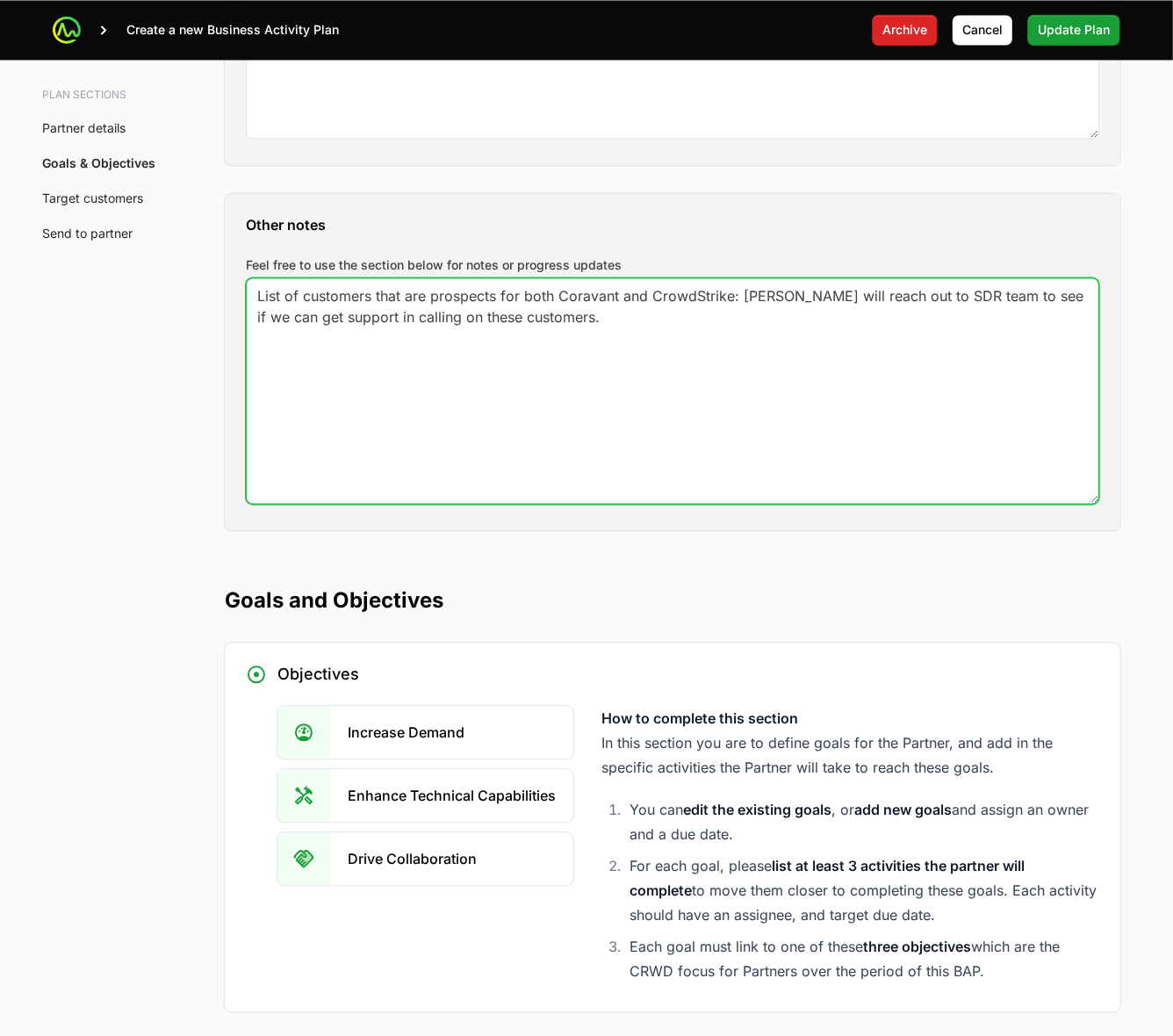
drag, startPoint x: 562, startPoint y: 327, endPoint x: 209, endPoint y: 270, distance: 357.6
click at [209, 270] on div "A Business Activity Plan is an agreement between the partner and the distributo…" at bounding box center [672, 406] width 953 height 5247
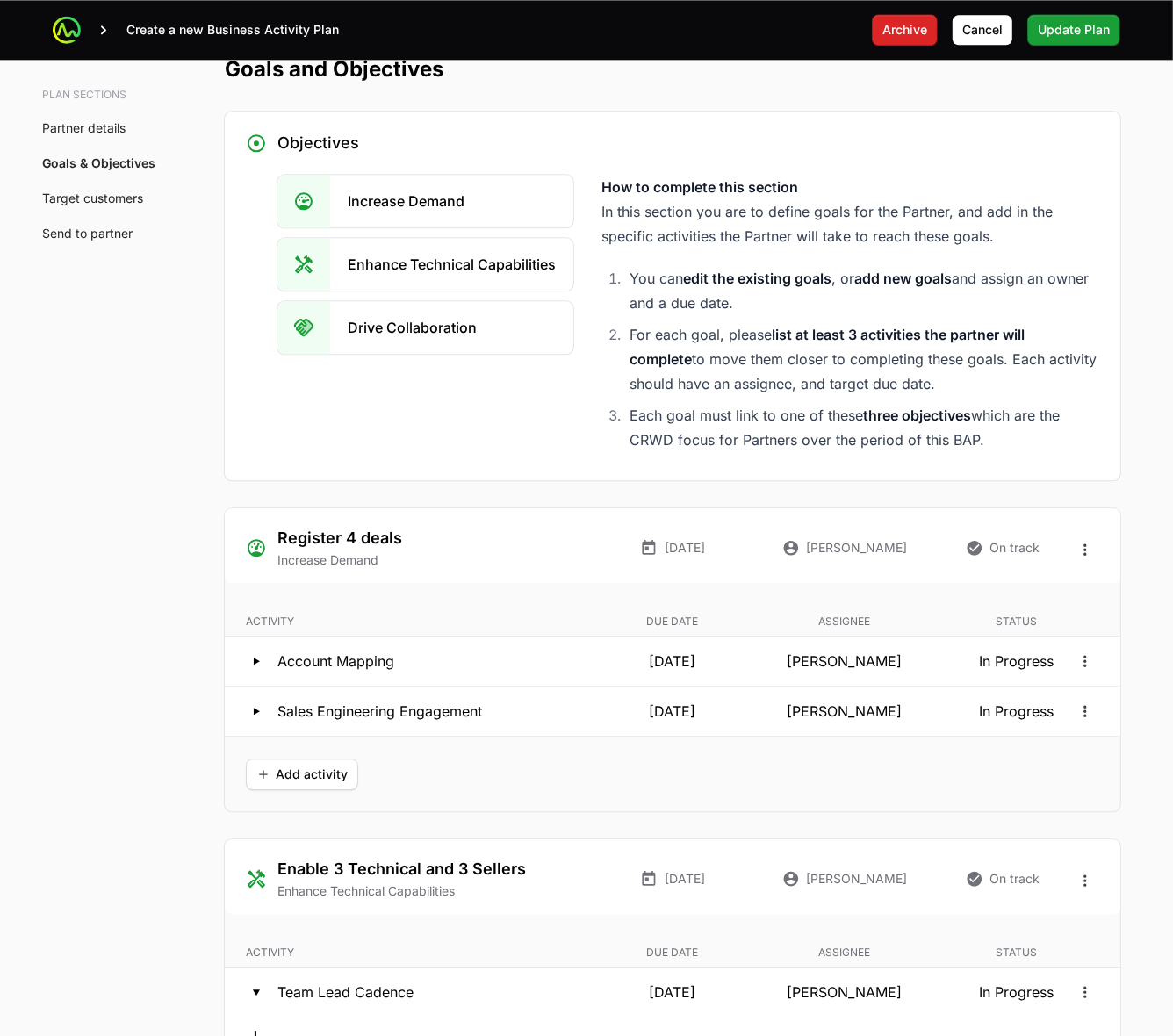
scroll to position [2964, 0]
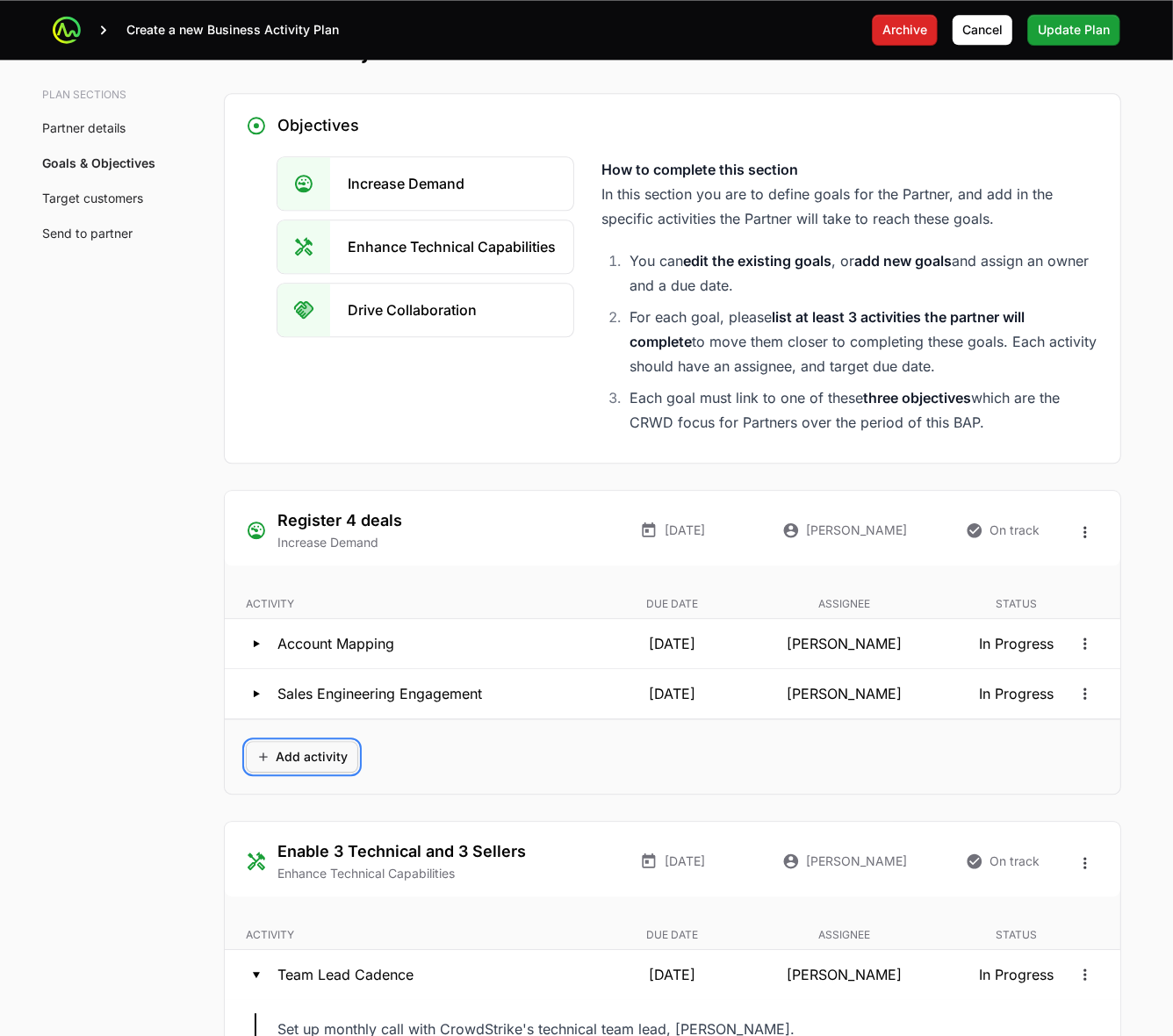
click at [281, 766] on span "Add activity" at bounding box center [302, 757] width 91 height 21
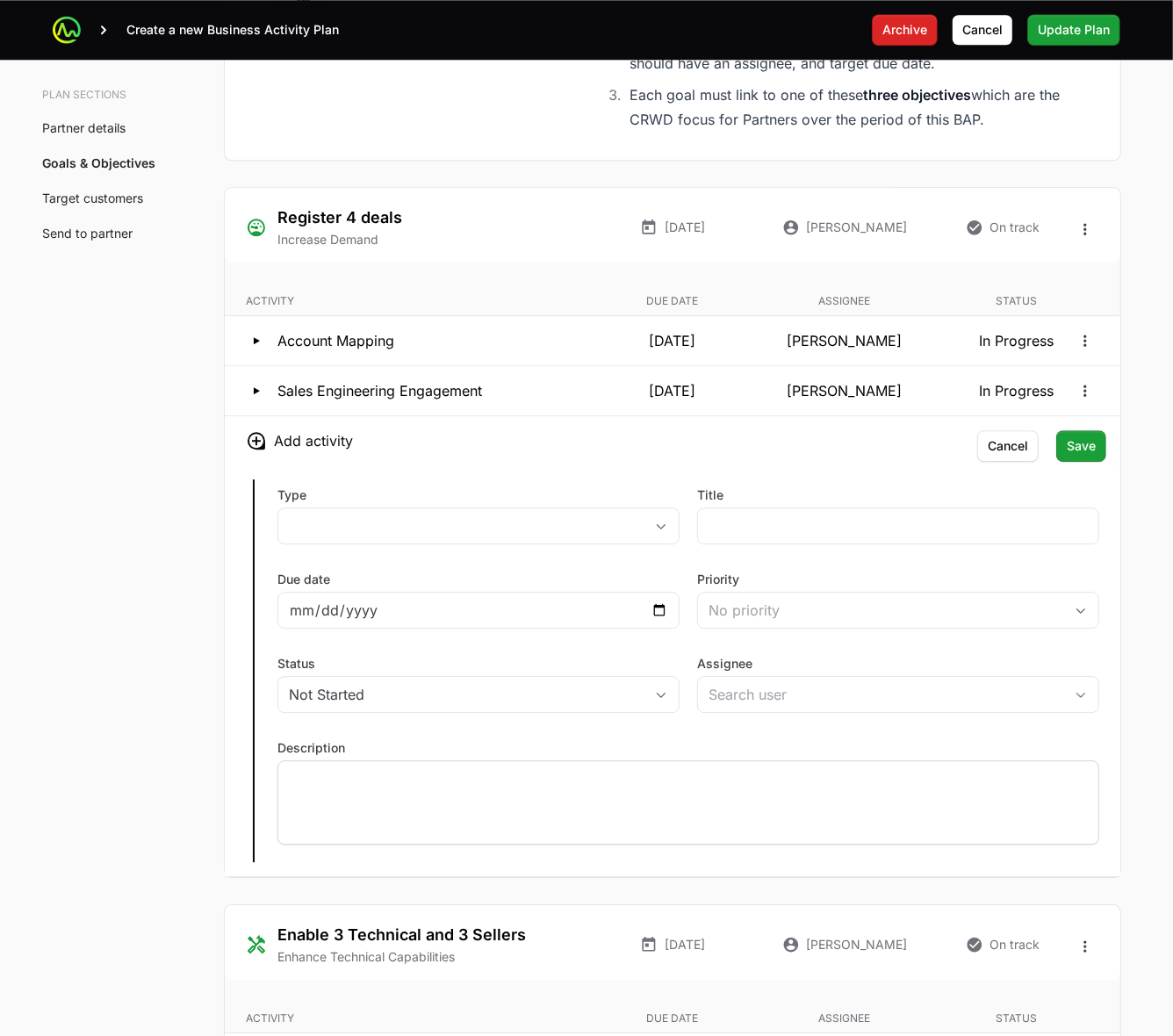
scroll to position [3294, 0]
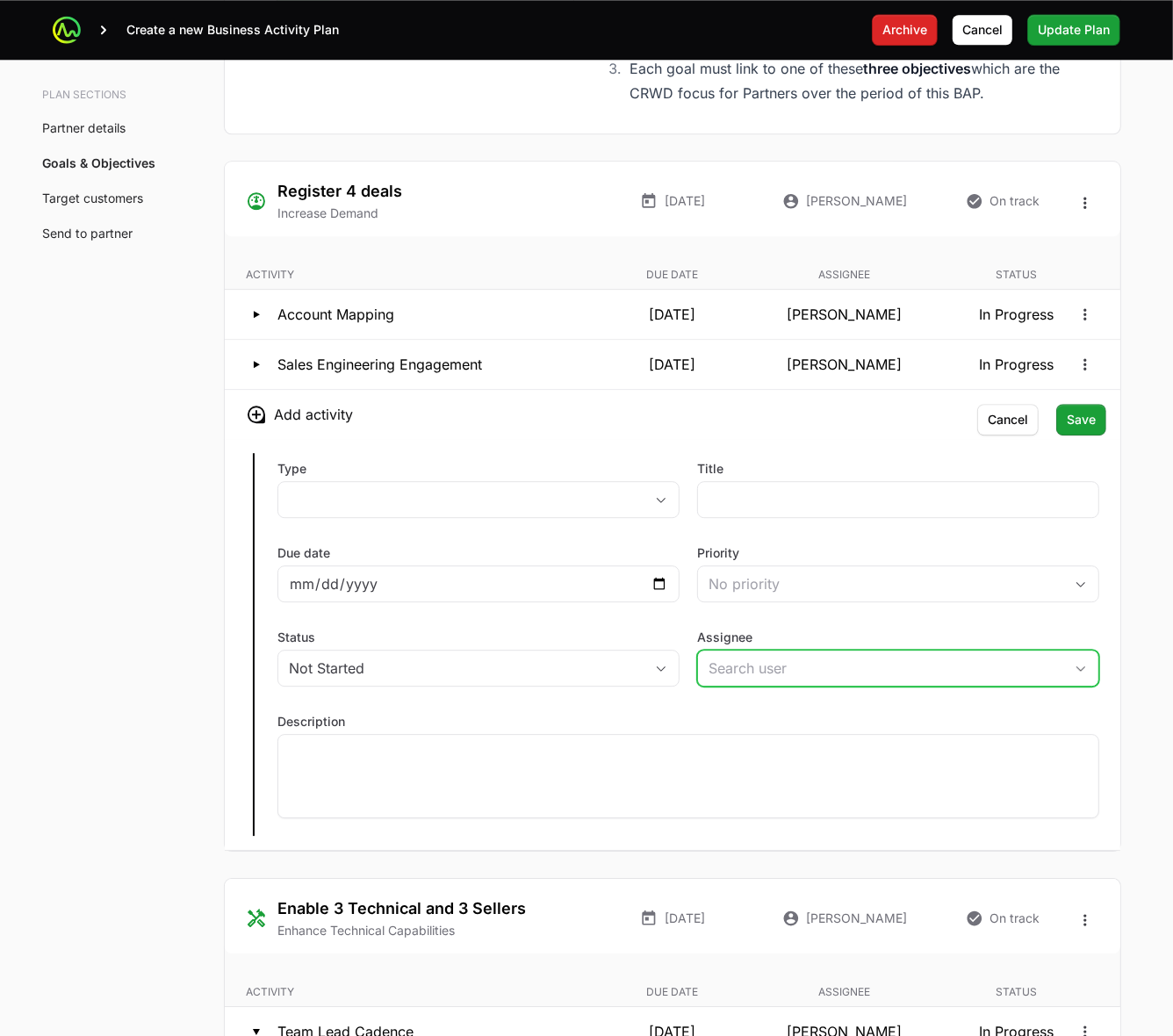
click at [1030, 669] on input "Assignee" at bounding box center [881, 667] width 366 height 35
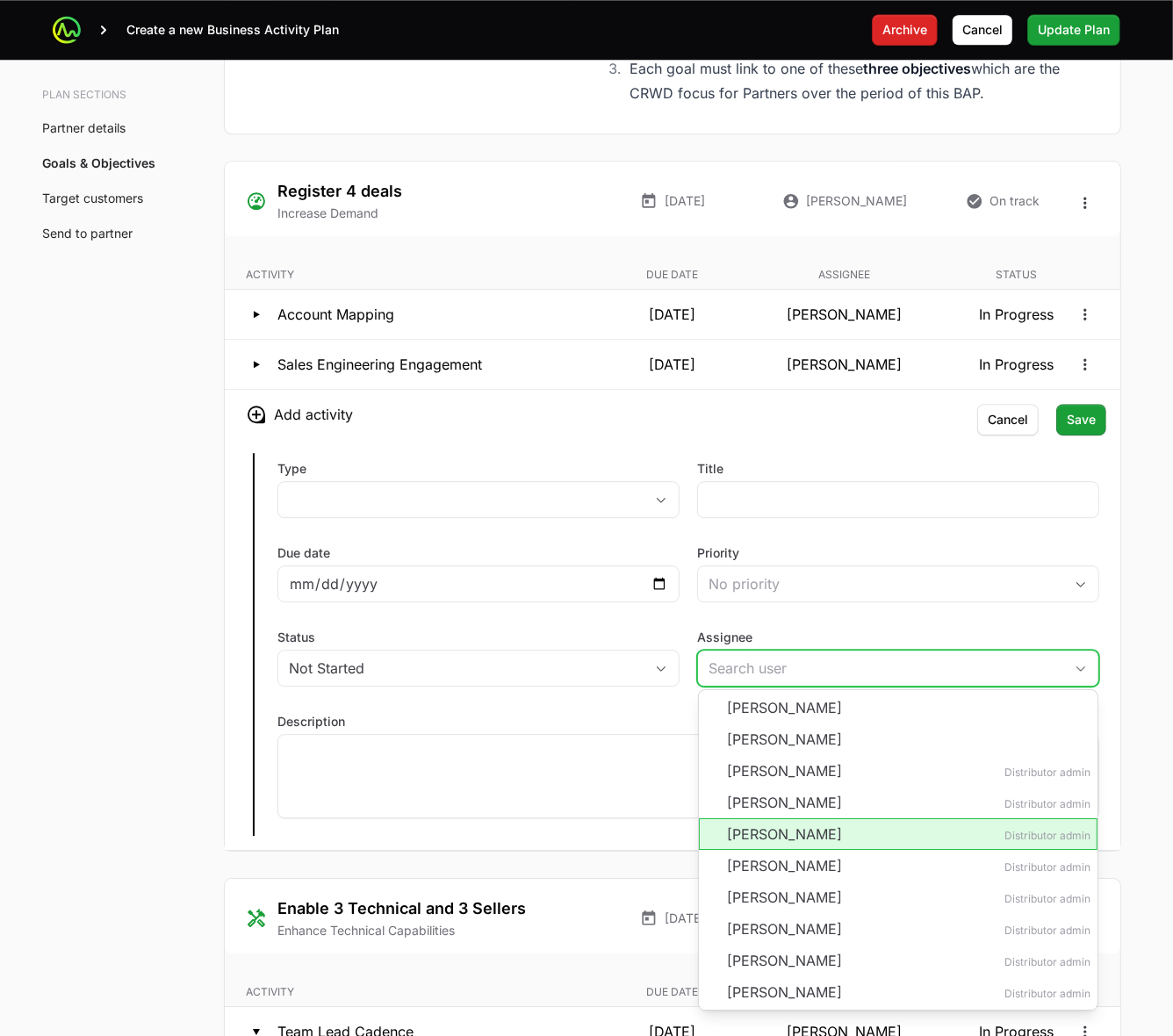
click at [890, 830] on li "Eric Mingus Distributor admin" at bounding box center [898, 834] width 398 height 32
type input "Eric Mingus"
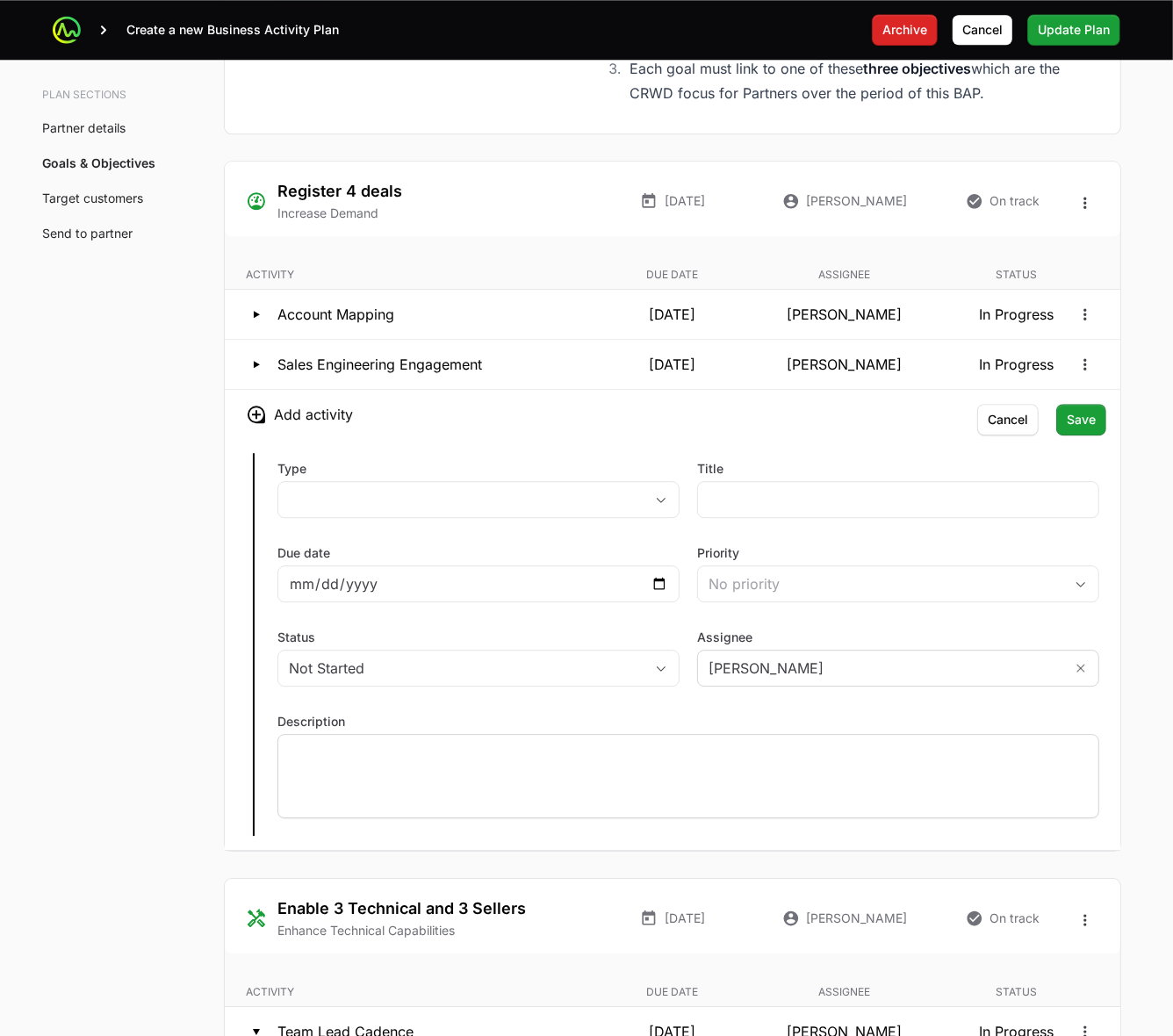
click at [607, 798] on div at bounding box center [688, 776] width 822 height 84
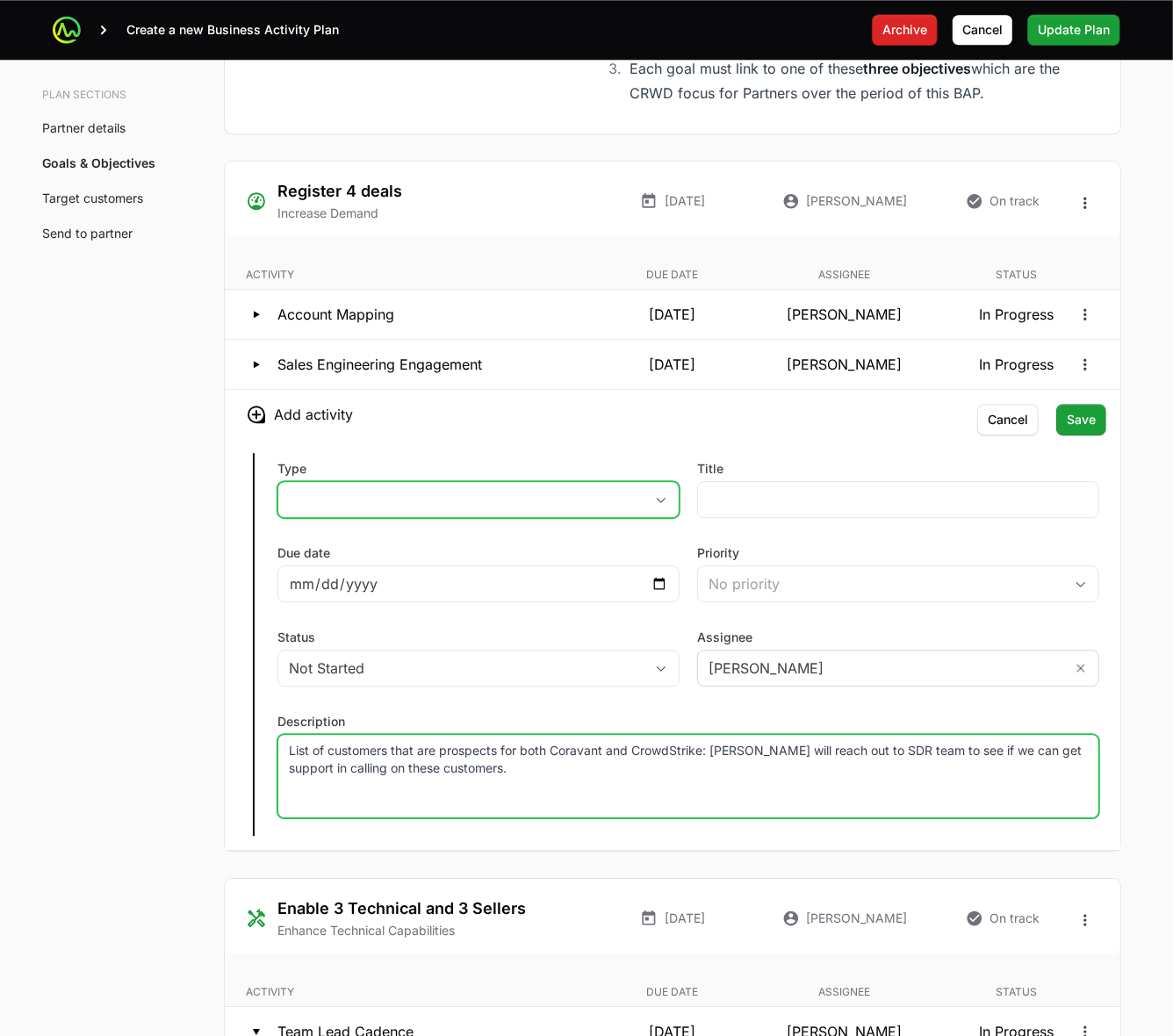
click at [498, 503] on button "placeholder" at bounding box center [478, 499] width 400 height 35
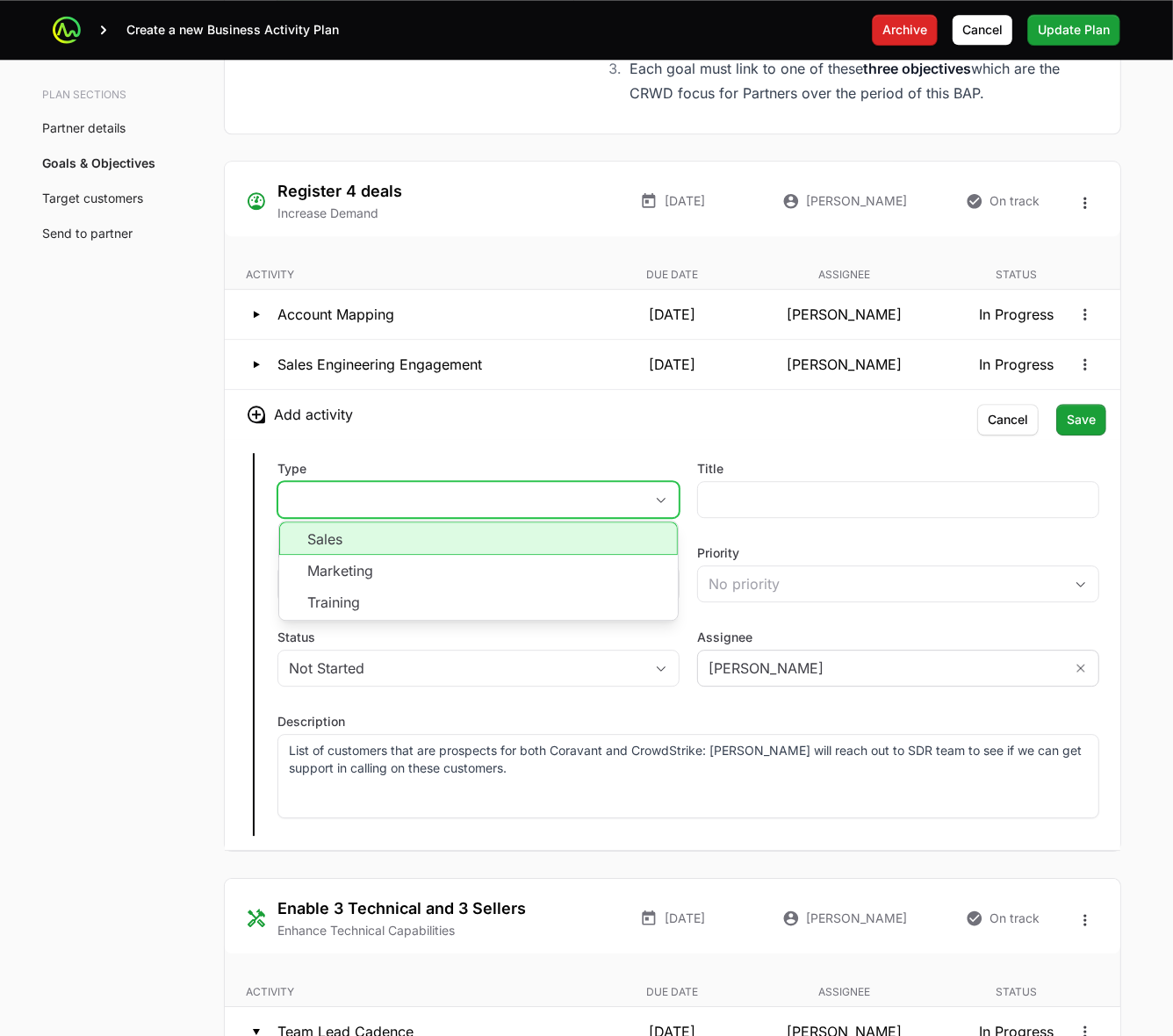
click at [483, 550] on li "Sales" at bounding box center [478, 538] width 398 height 34
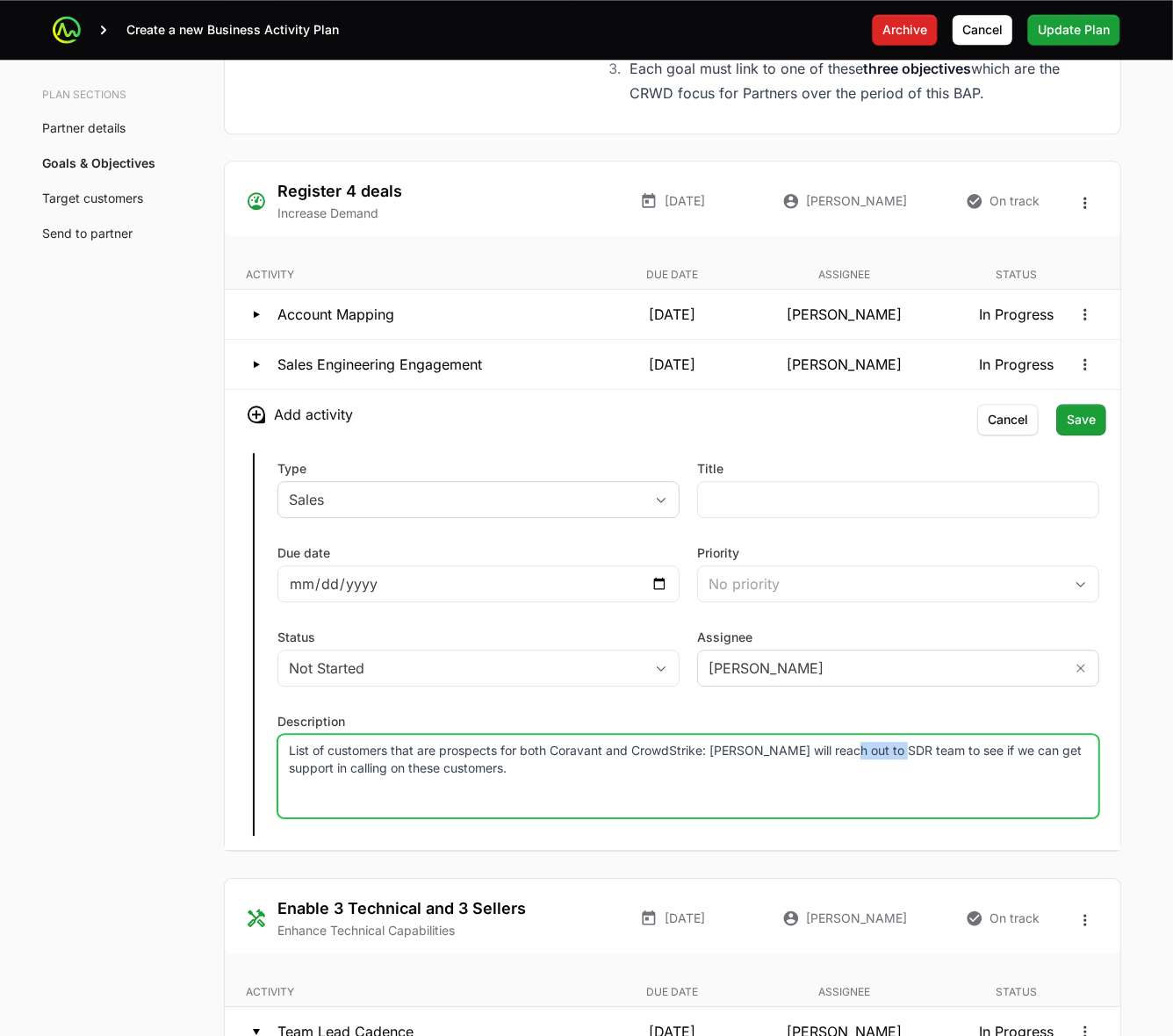
drag, startPoint x: 831, startPoint y: 754, endPoint x: 892, endPoint y: 751, distance: 61.1
click at [892, 751] on p "List of customers that are prospects for both Coravant and CrowdStrike: Eric wi…" at bounding box center [688, 759] width 800 height 35
copy p "SDR team"
click at [858, 497] on input "Title" at bounding box center [899, 500] width 379 height 21
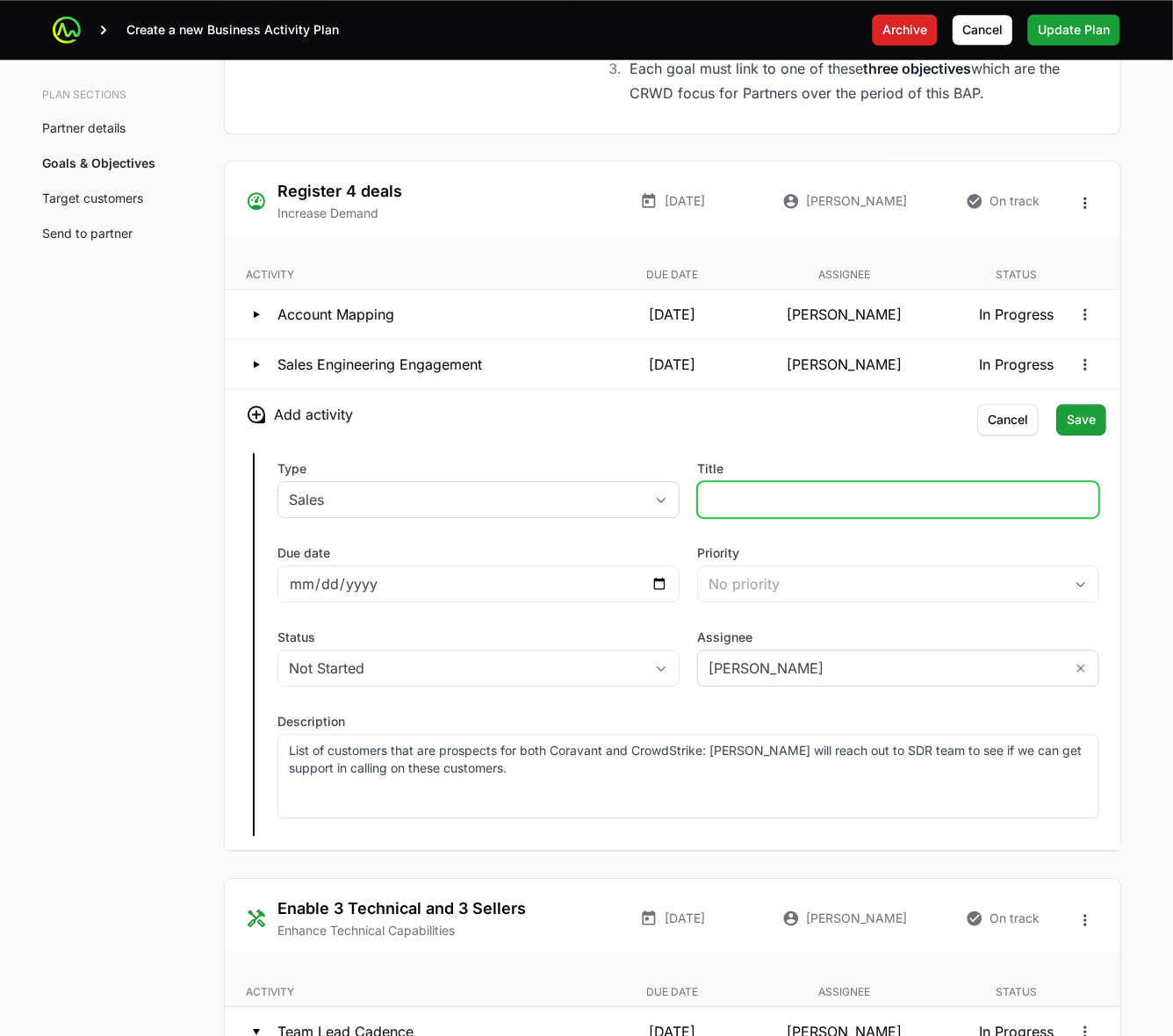
paste input "SDR team"
type input "SDR team support"
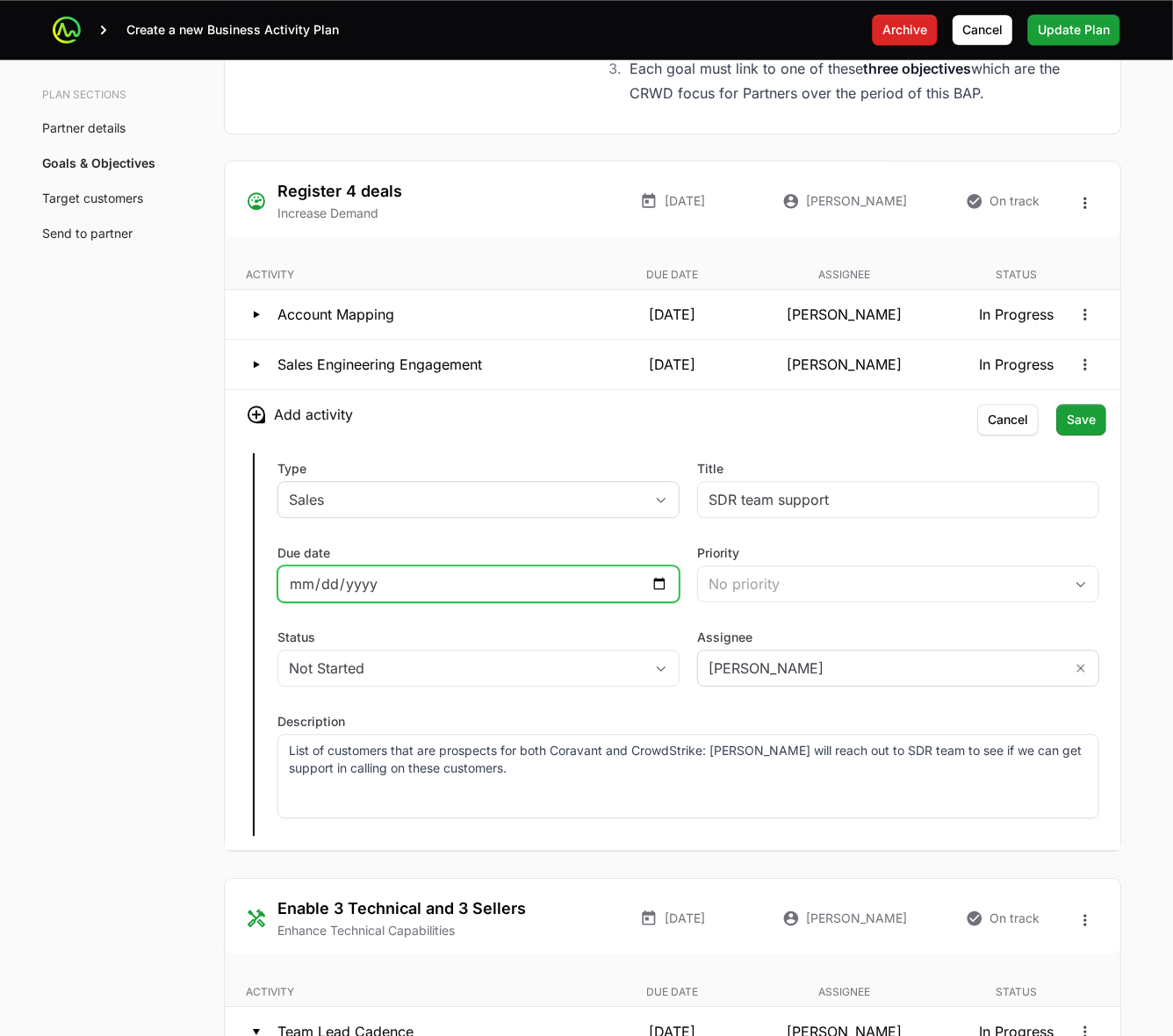
click at [653, 591] on input "Due date" at bounding box center [479, 583] width 379 height 21
type input "2025-10-31"
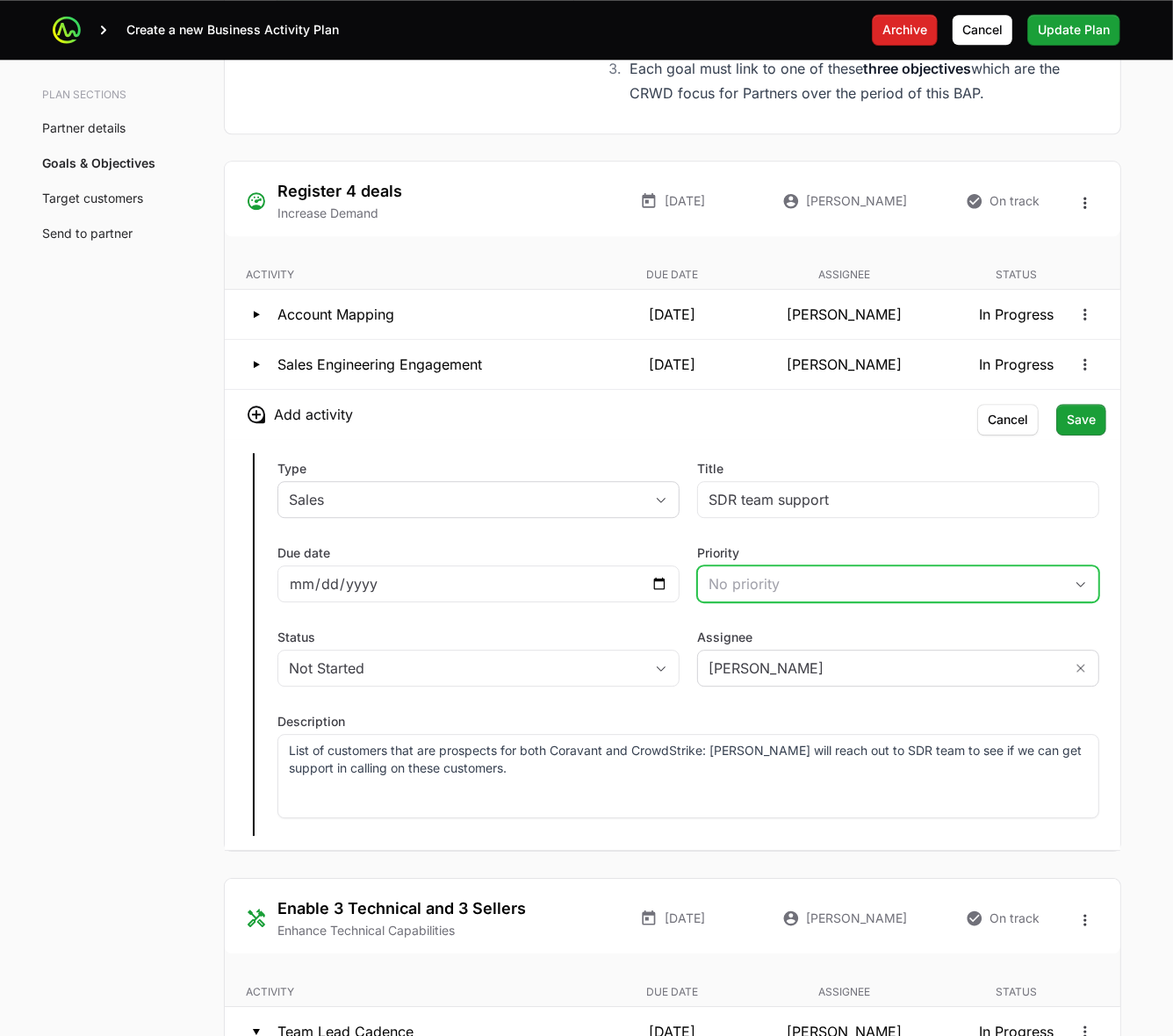
click at [785, 594] on div "No priority" at bounding box center [886, 583] width 355 height 21
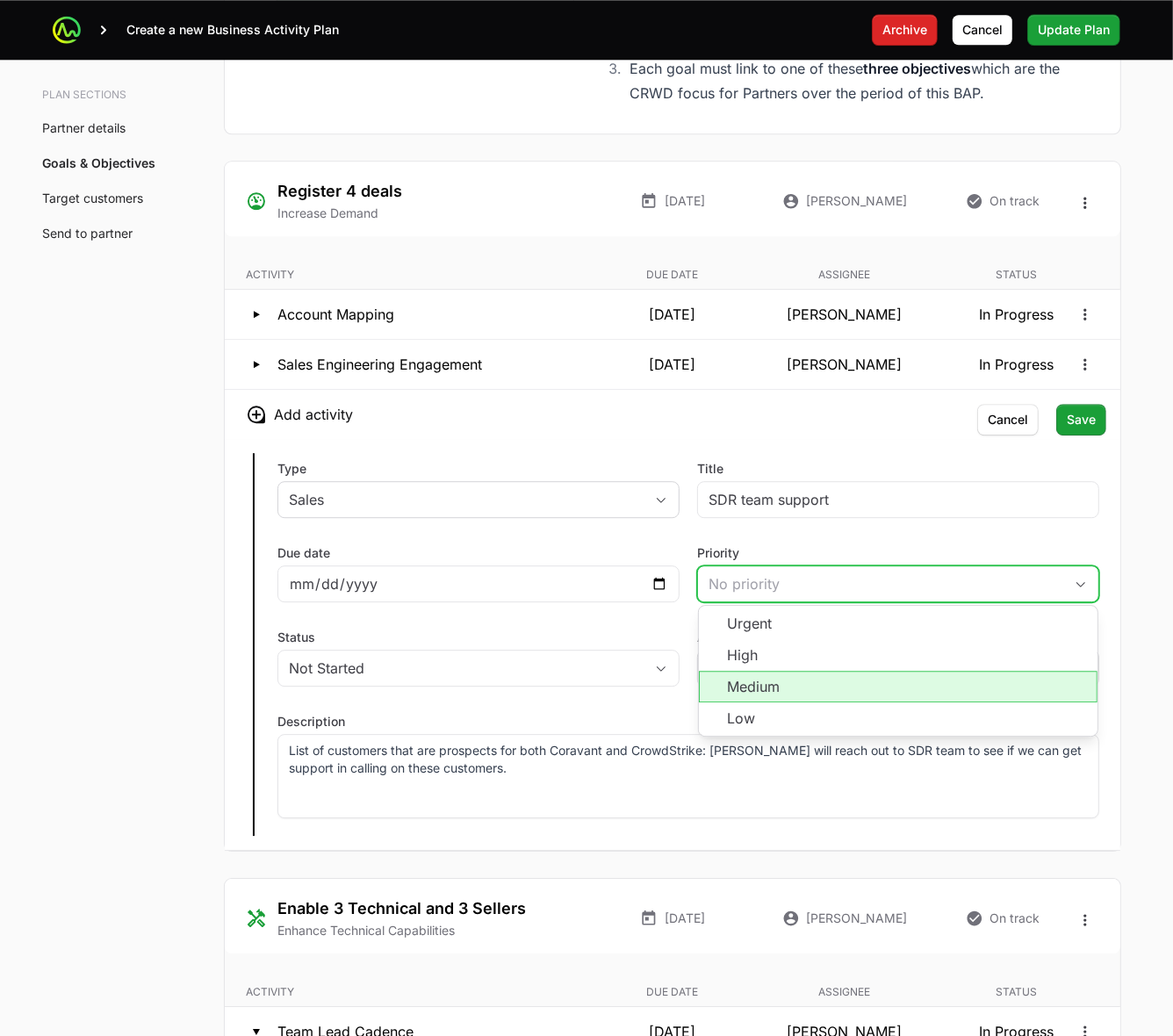
click at [778, 687] on li "Medium" at bounding box center [898, 687] width 398 height 32
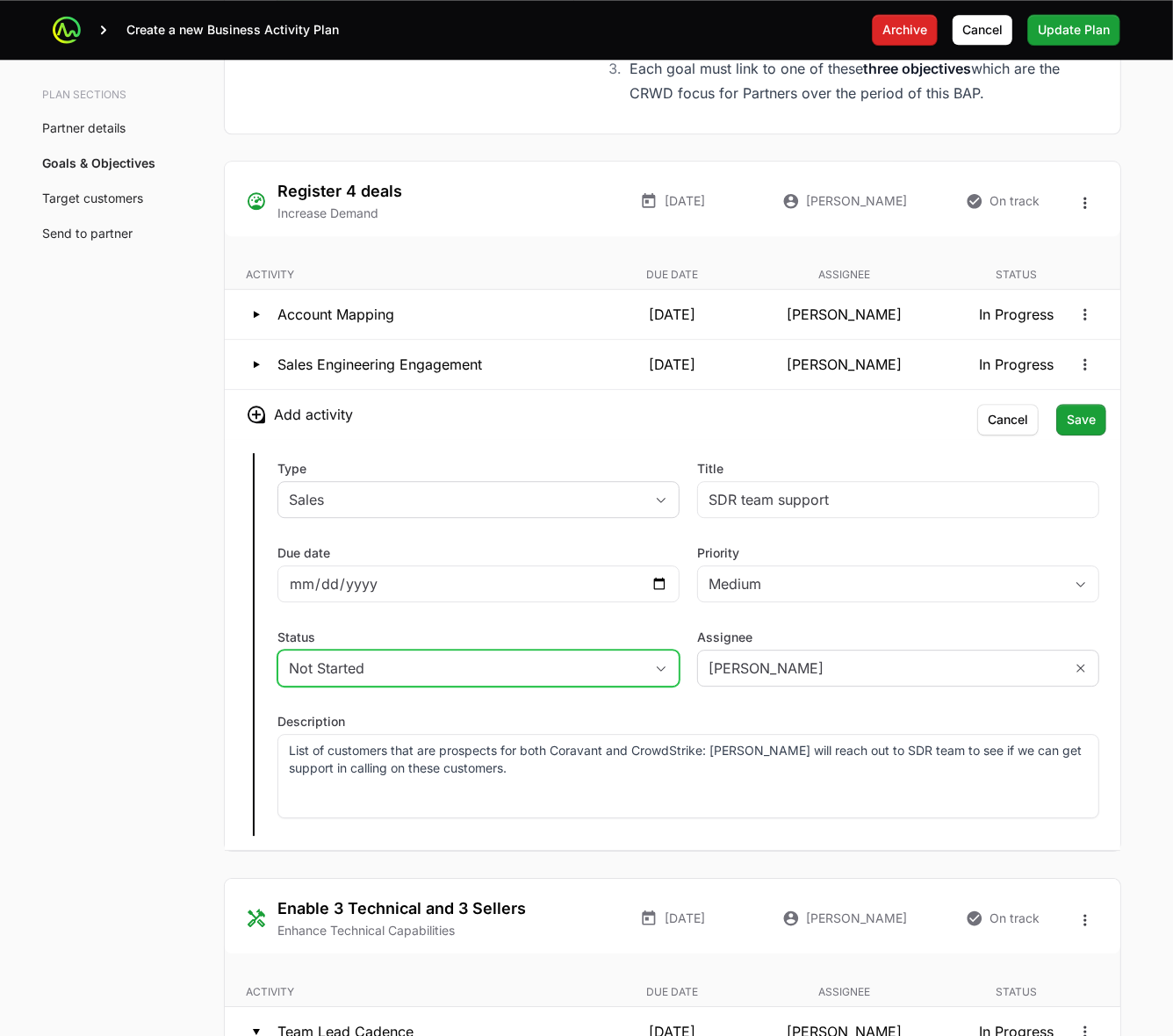
click at [482, 664] on div "Not Started" at bounding box center [466, 667] width 355 height 21
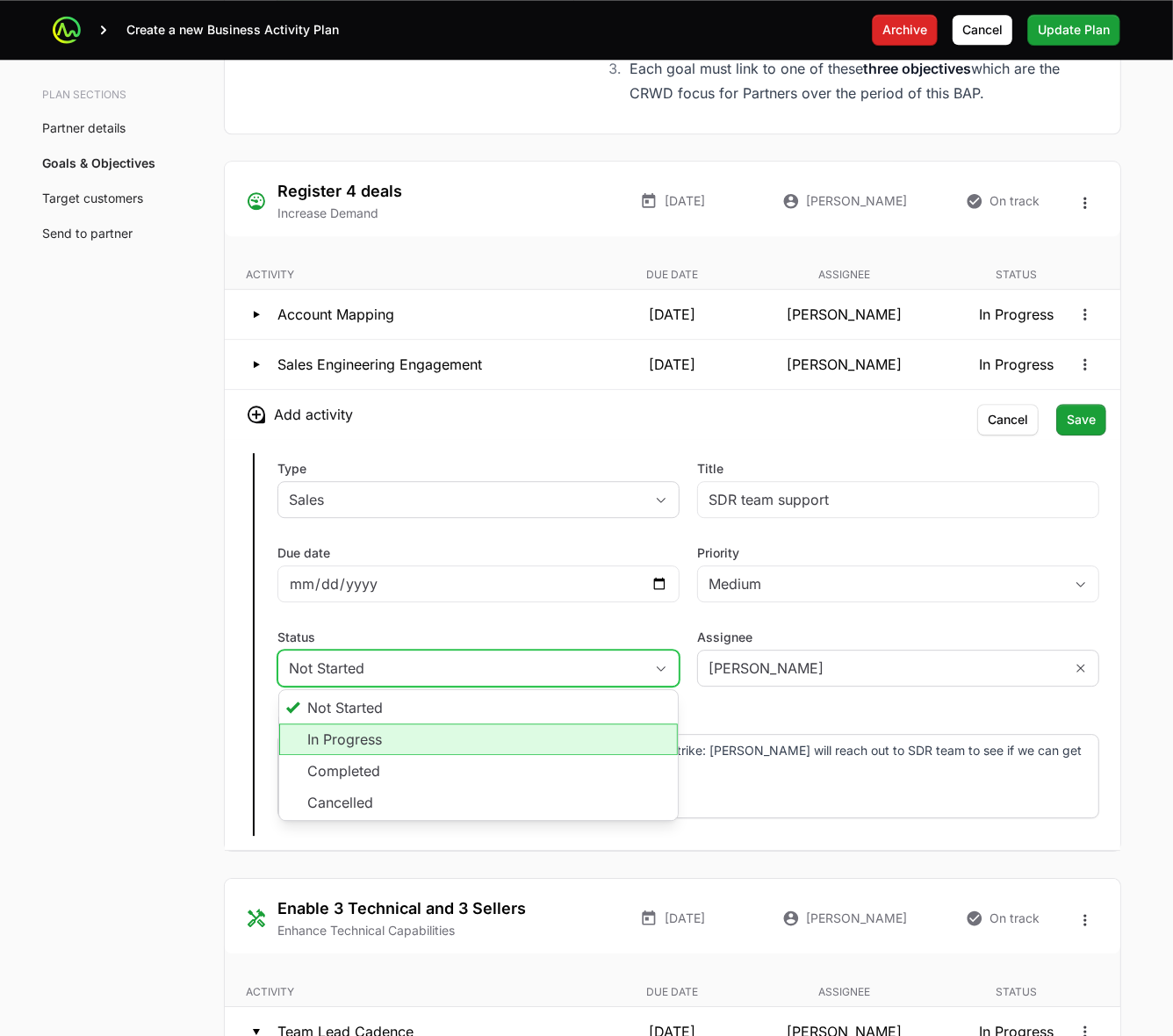
drag, startPoint x: 410, startPoint y: 743, endPoint x: 327, endPoint y: 742, distance: 83.0
click at [410, 743] on li "In Progress" at bounding box center [478, 740] width 398 height 32
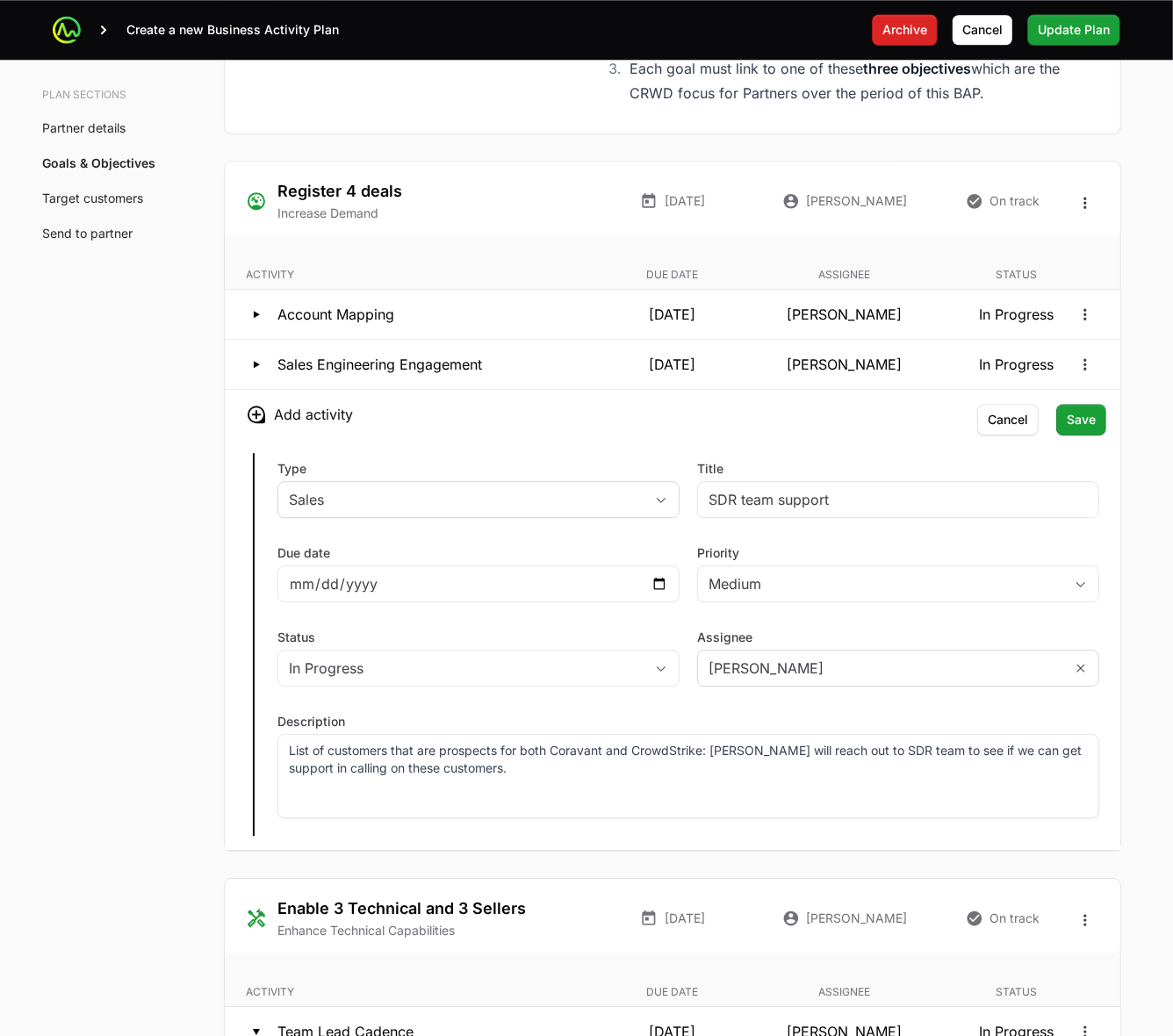
click at [887, 507] on input "SDR team support" at bounding box center [899, 500] width 379 height 21
type input "SDR team support with prospect list"
click at [1095, 424] on span "Save" at bounding box center [1081, 419] width 29 height 21
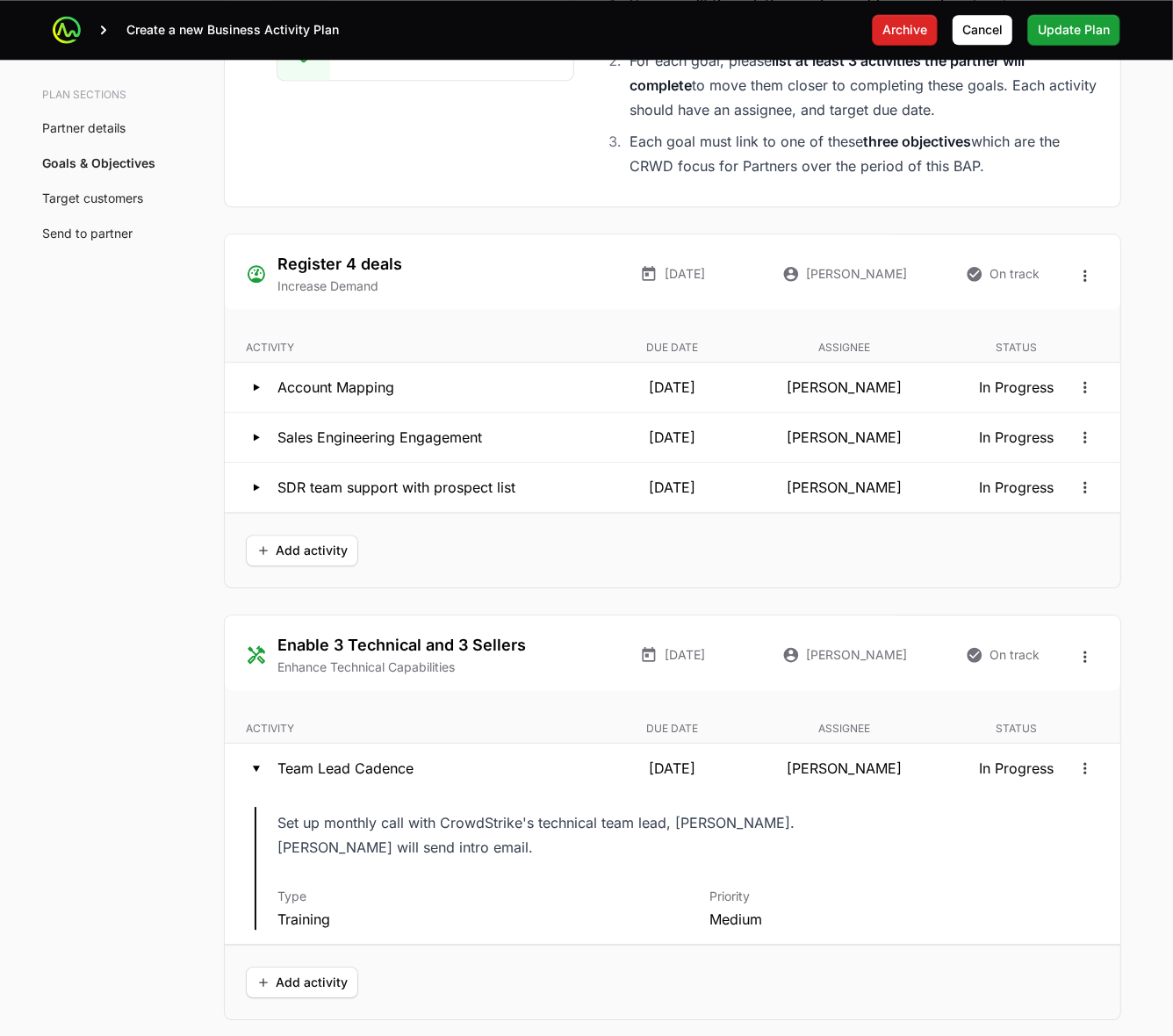
scroll to position [3183, 0]
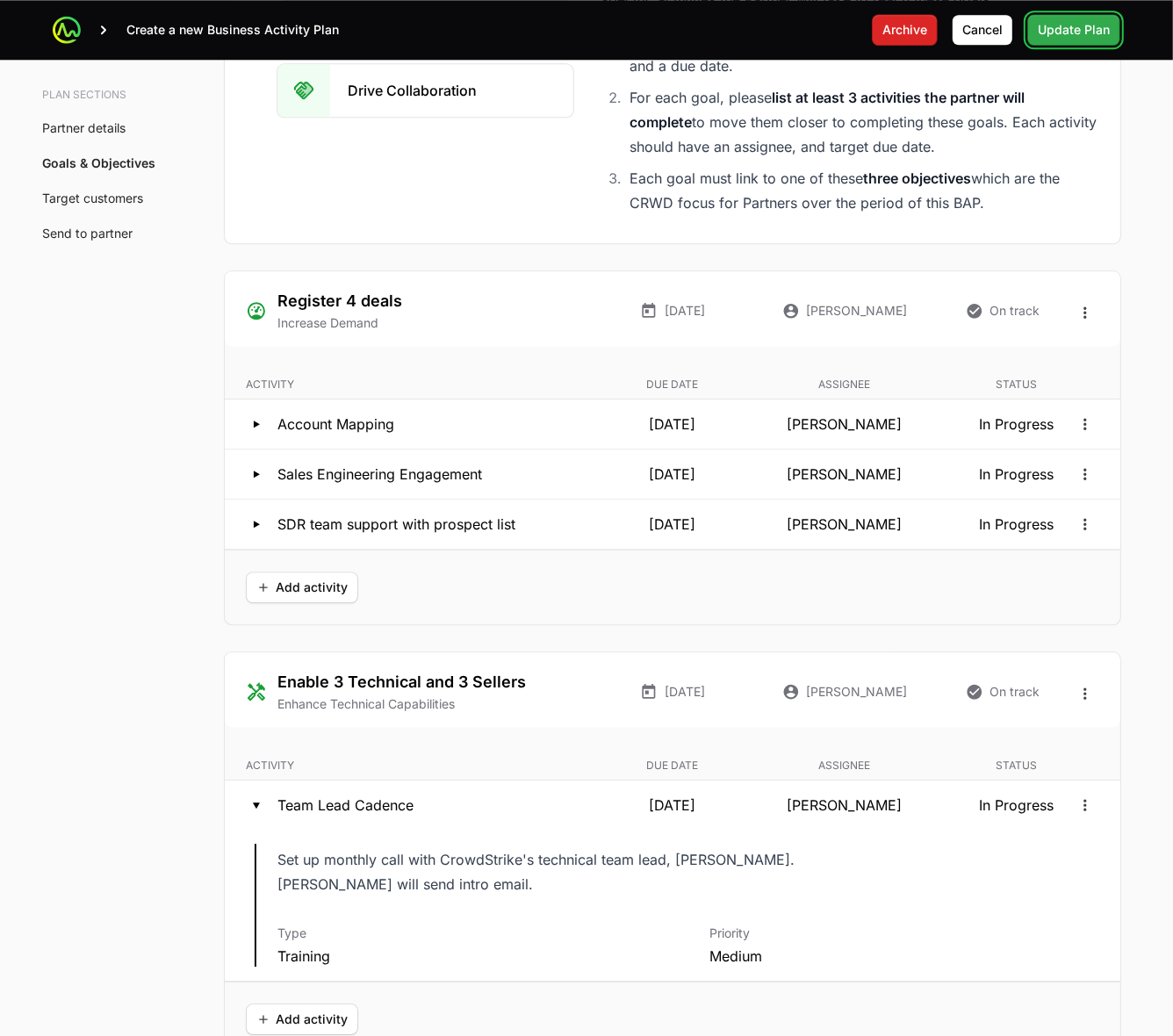
click at [1074, 31] on span "Update Plan" at bounding box center [1074, 29] width 73 height 21
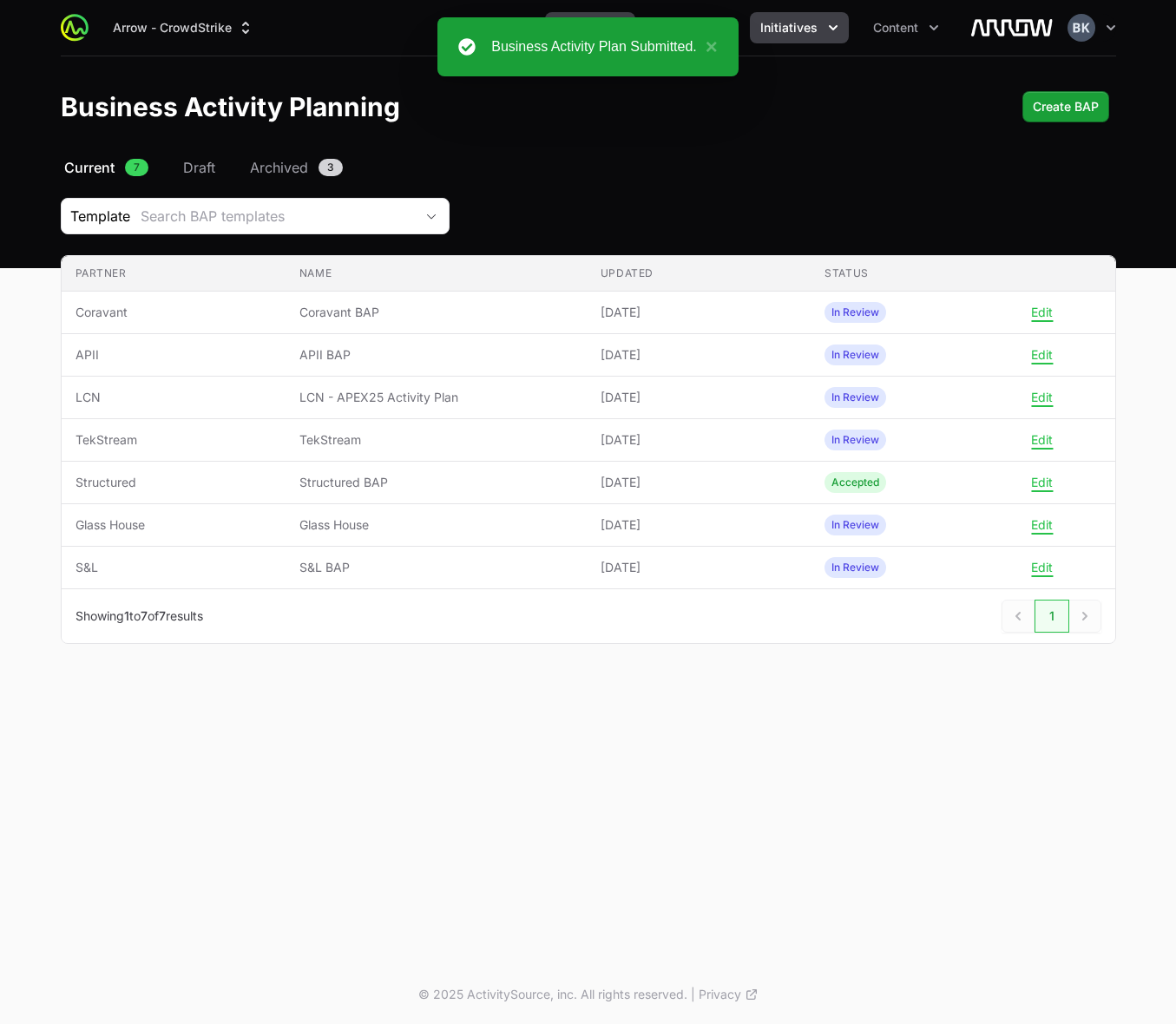
click at [819, 25] on button "Initiatives" at bounding box center [799, 27] width 99 height 31
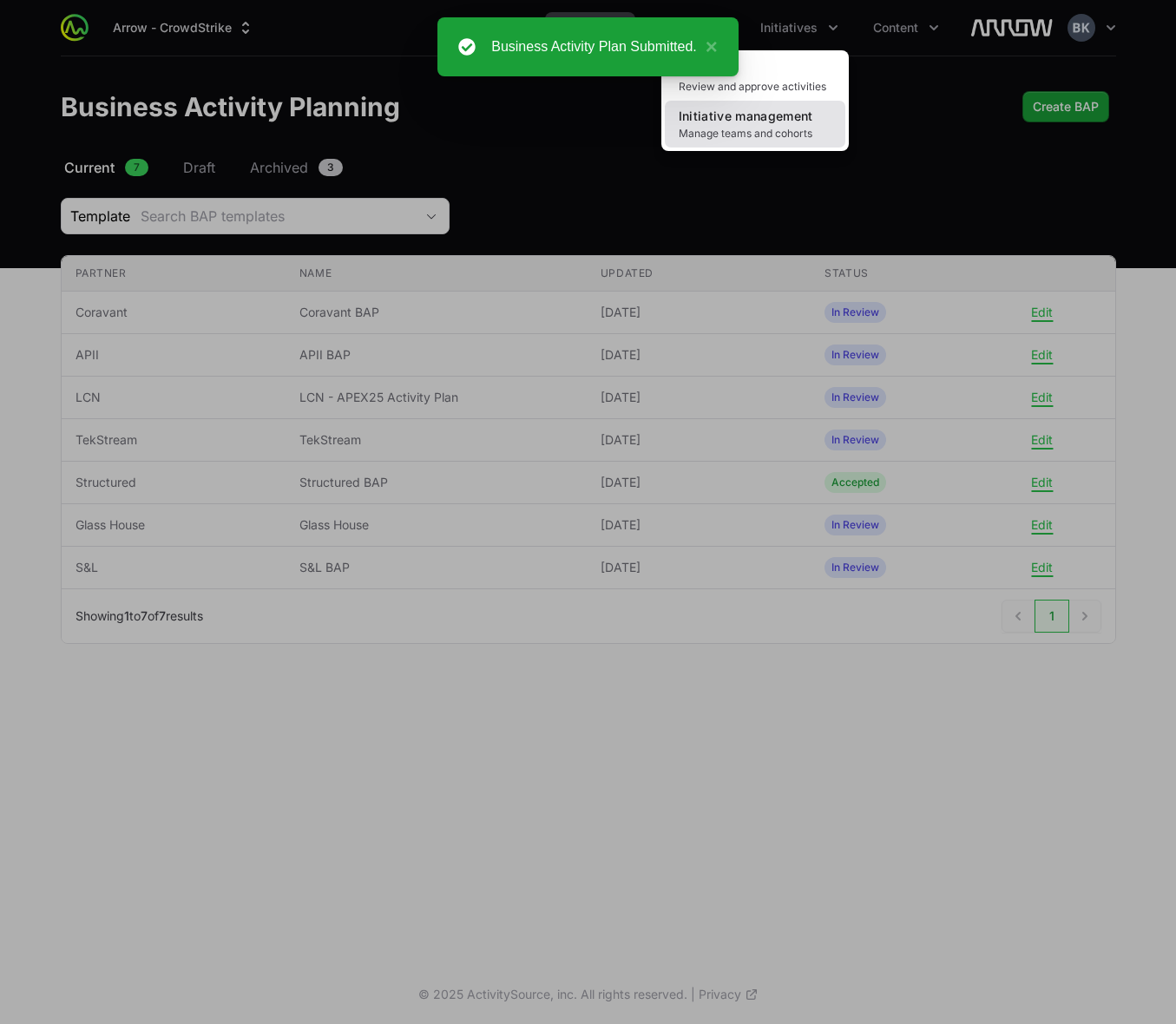
click at [773, 122] on span "Initiative management" at bounding box center [745, 116] width 134 height 15
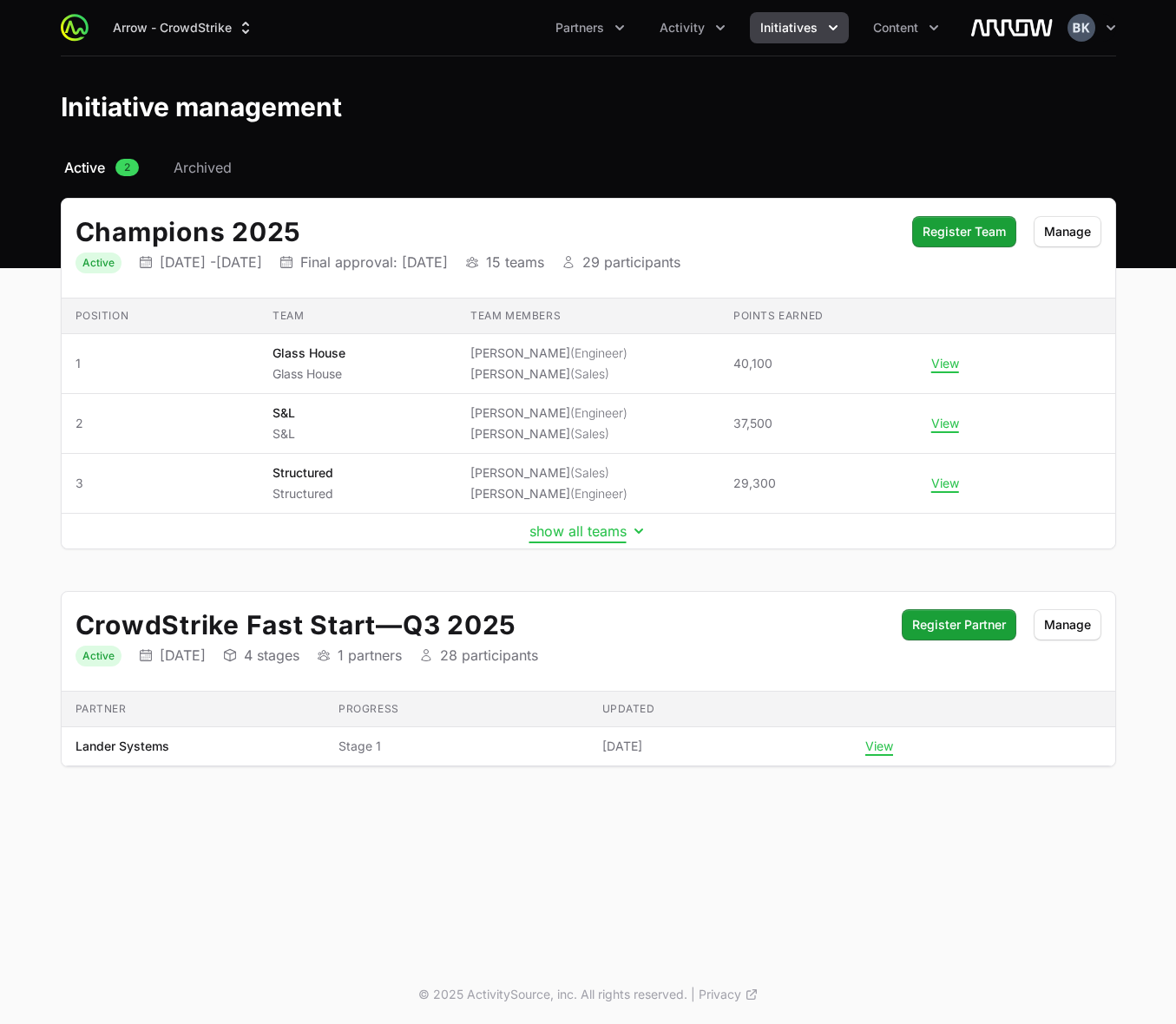
click at [569, 527] on button "show all teams" at bounding box center [588, 531] width 118 height 18
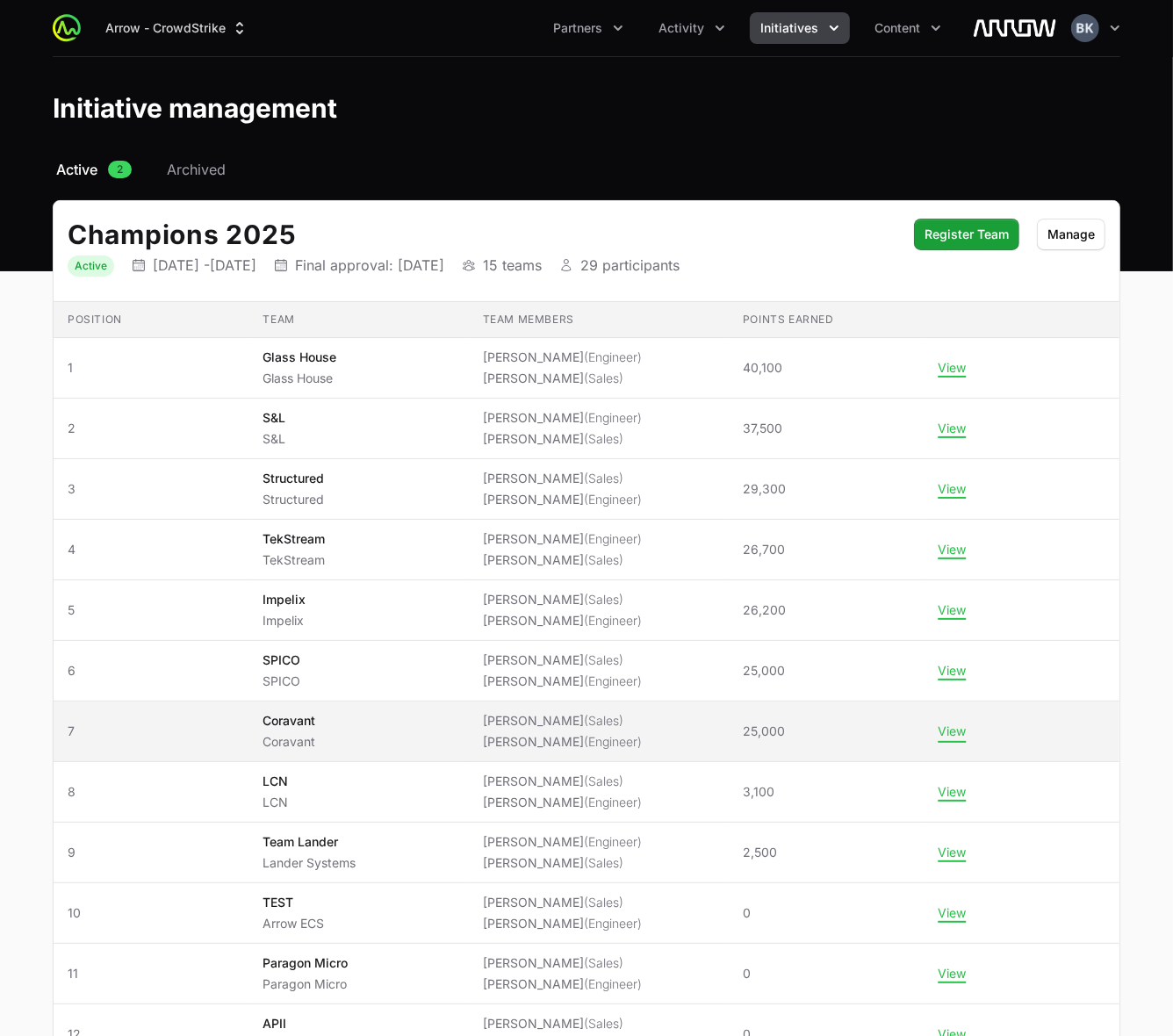
click at [966, 731] on button "View" at bounding box center [952, 732] width 28 height 16
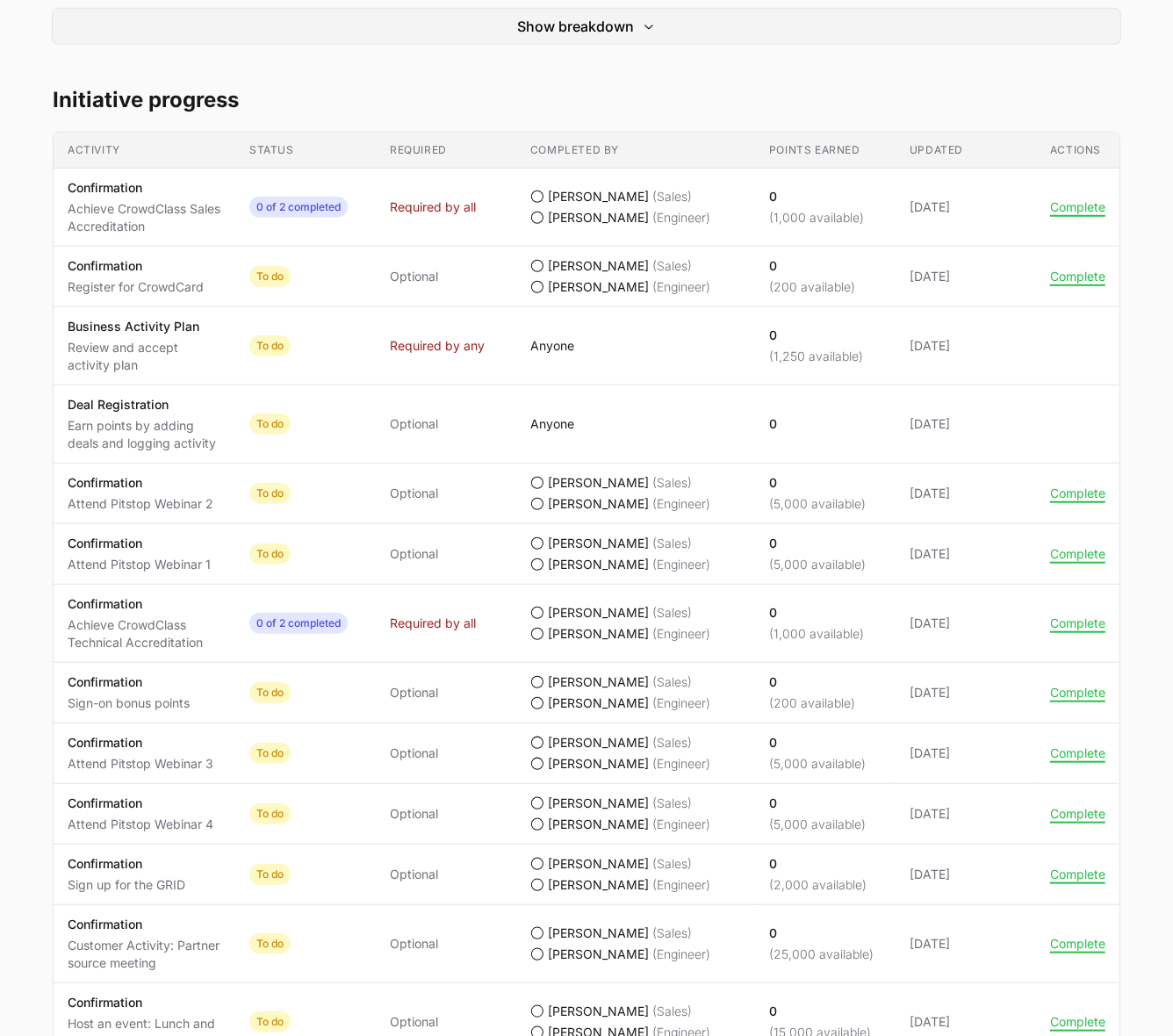
scroll to position [769, 0]
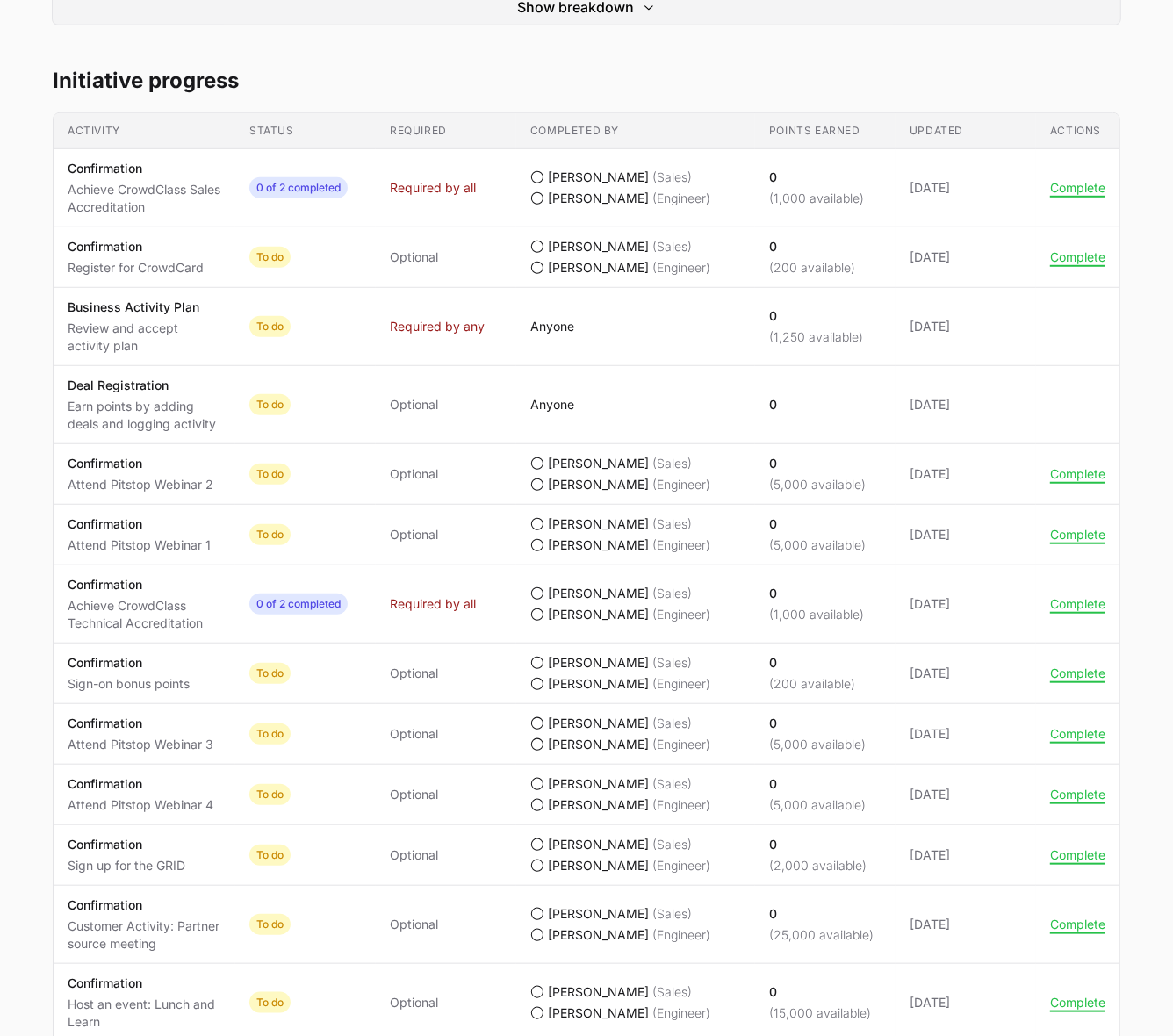
click at [702, 67] on div "Champions 2025 Coravant Coravant Jack Browne, Landon Obrien Status Rank 7th out…" at bounding box center [587, 478] width 1124 height 2151
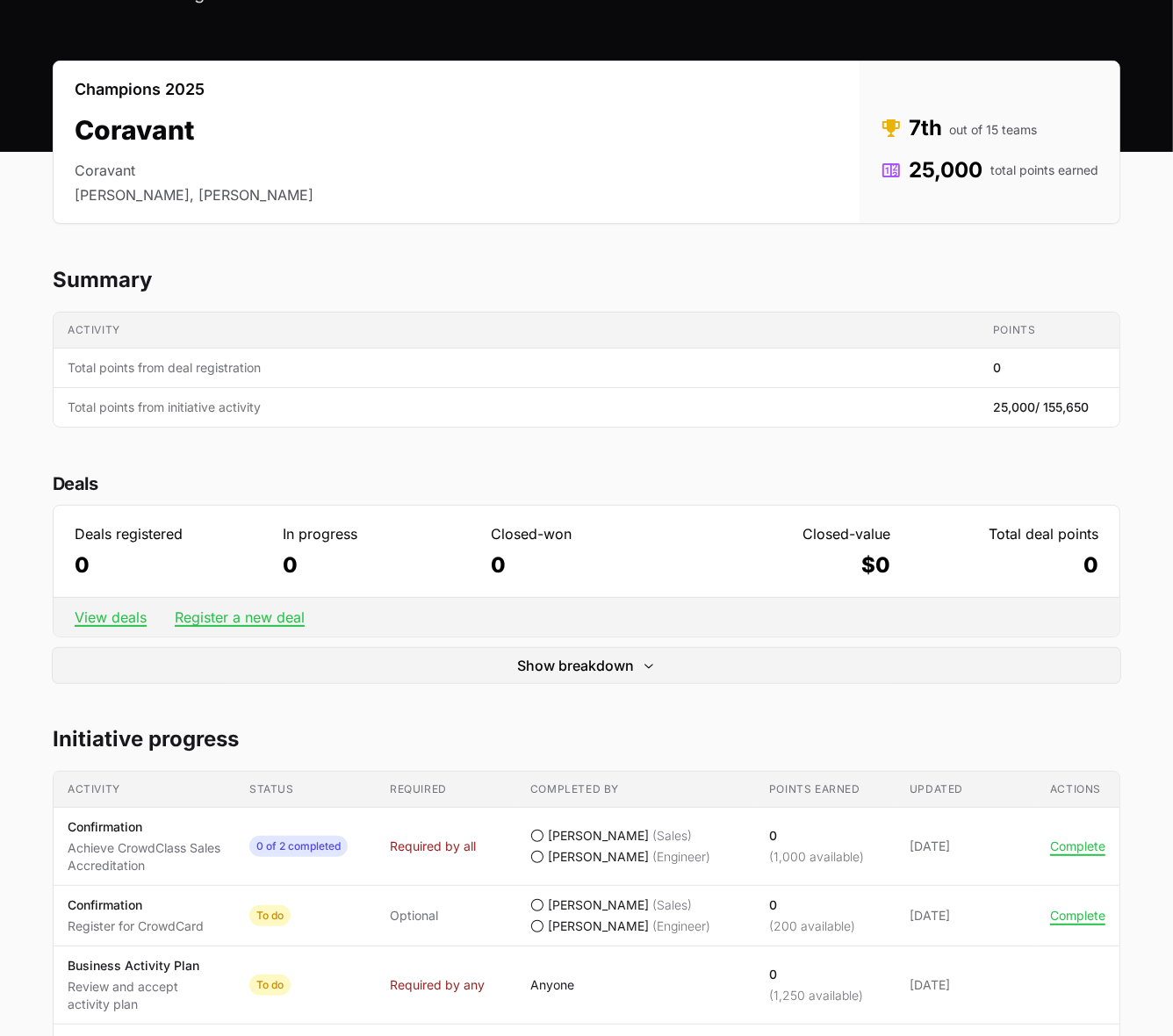
scroll to position [0, 0]
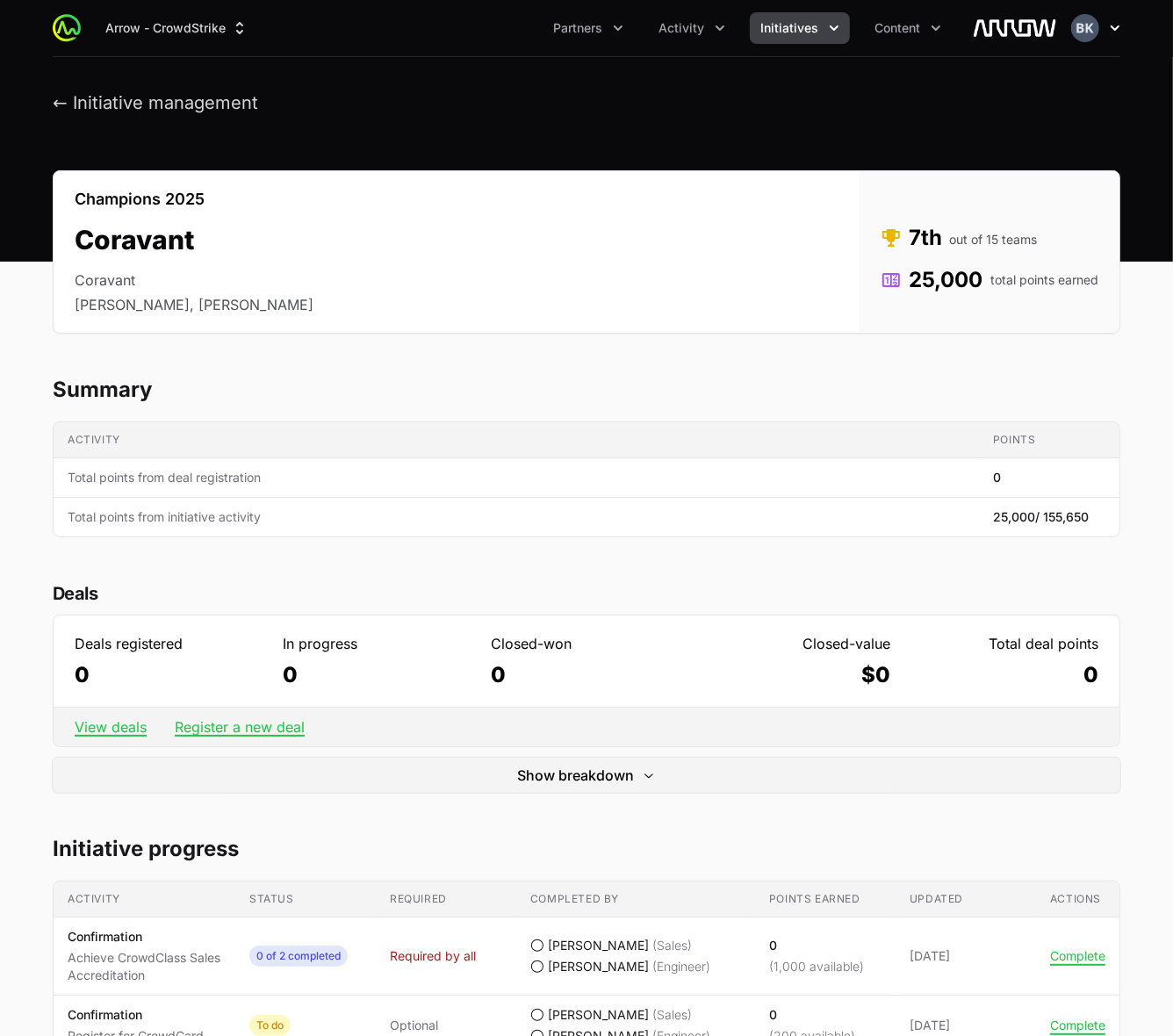
click at [1115, 23] on icon "button" at bounding box center [1115, 28] width 18 height 18
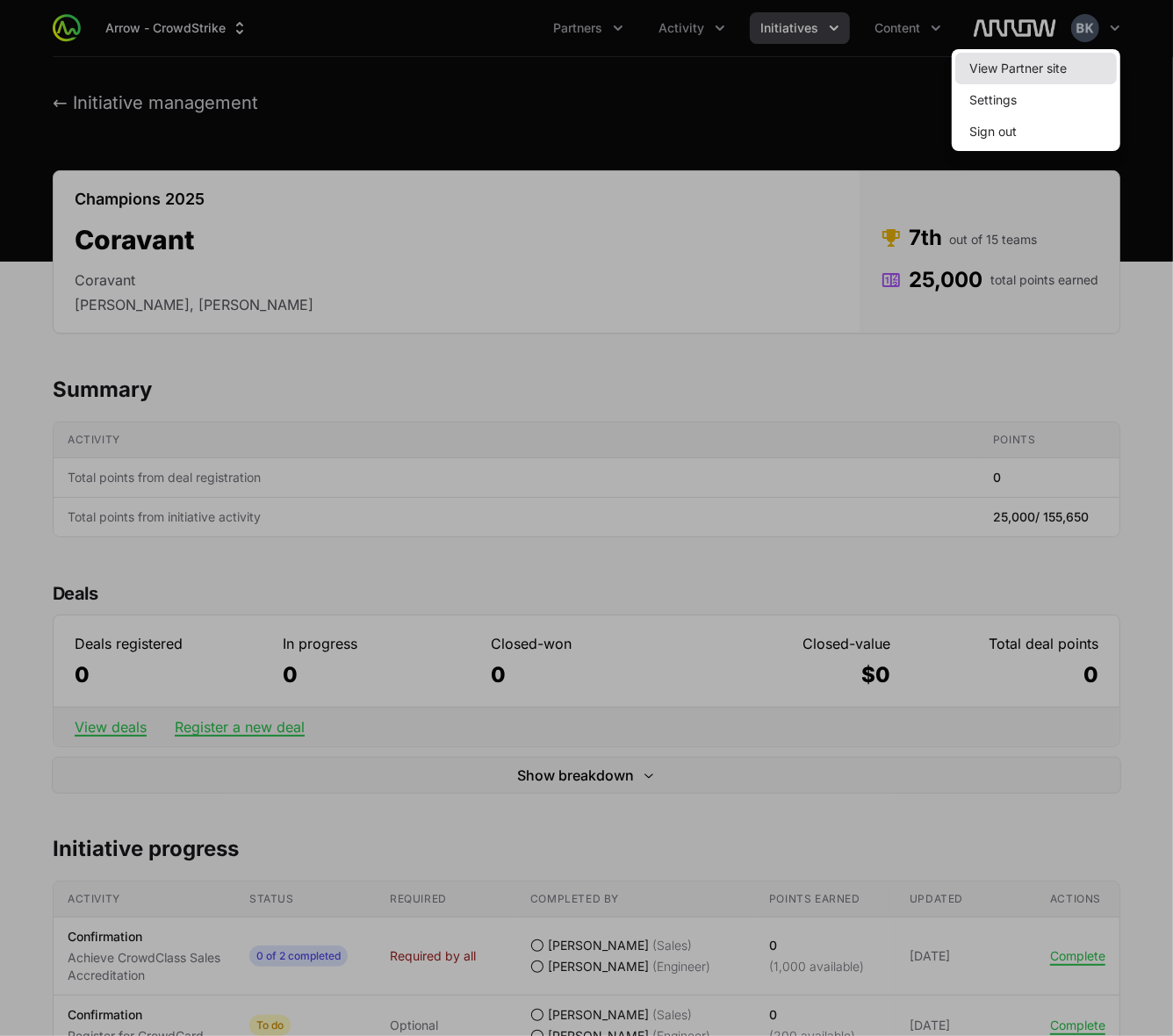
click at [1051, 69] on link "View Partner site" at bounding box center [1036, 69] width 162 height 32
